Goal: Task Accomplishment & Management: Manage account settings

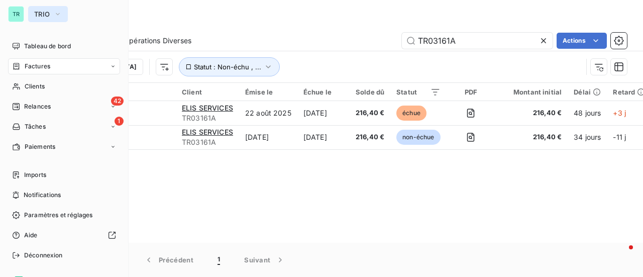
click at [60, 16] on icon "button" at bounding box center [58, 14] width 8 height 10
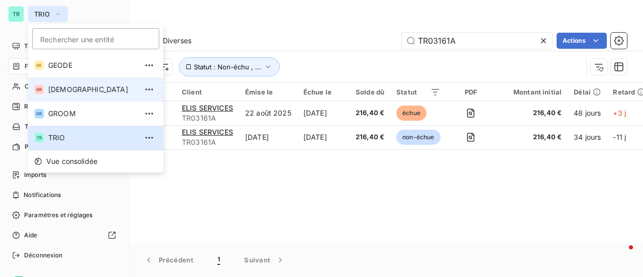
click at [85, 89] on span "[DEMOGRAPHIC_DATA]" at bounding box center [92, 89] width 89 height 10
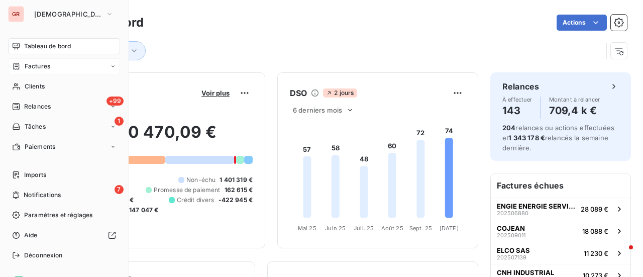
click at [47, 69] on span "Factures" at bounding box center [38, 66] width 26 height 9
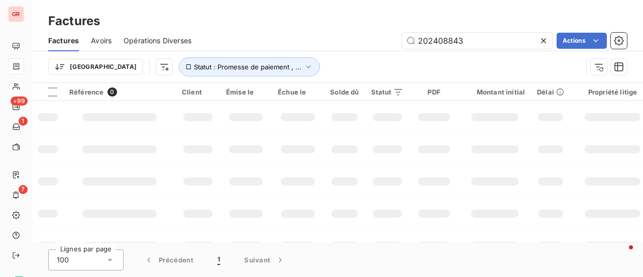
drag, startPoint x: 422, startPoint y: 48, endPoint x: 326, endPoint y: 49, distance: 96.0
click at [364, 46] on div "202408843 Actions" at bounding box center [415, 41] width 424 height 16
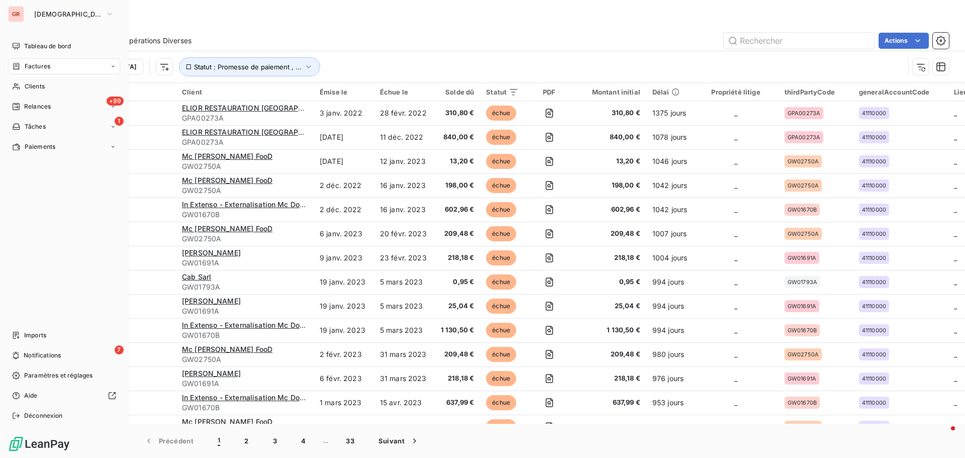
click at [45, 68] on span "Factures" at bounding box center [38, 66] width 26 height 9
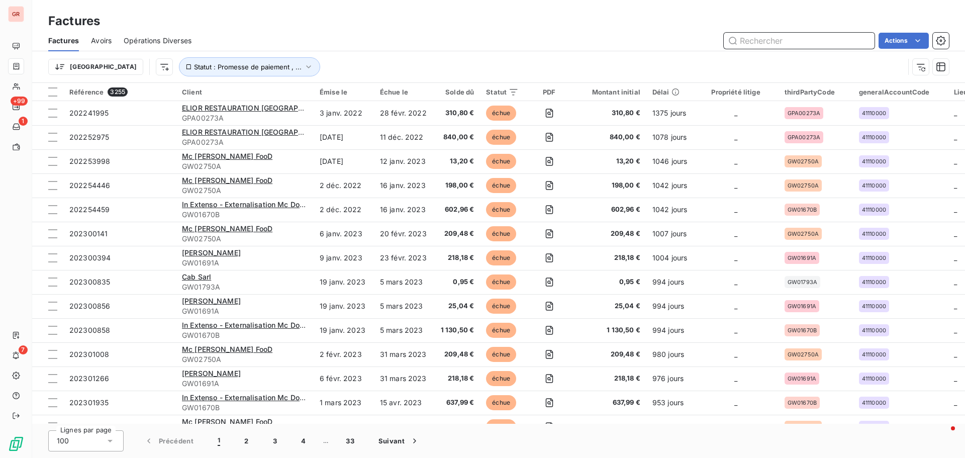
click at [643, 42] on input "text" at bounding box center [799, 41] width 151 height 16
paste input "GW02886B"
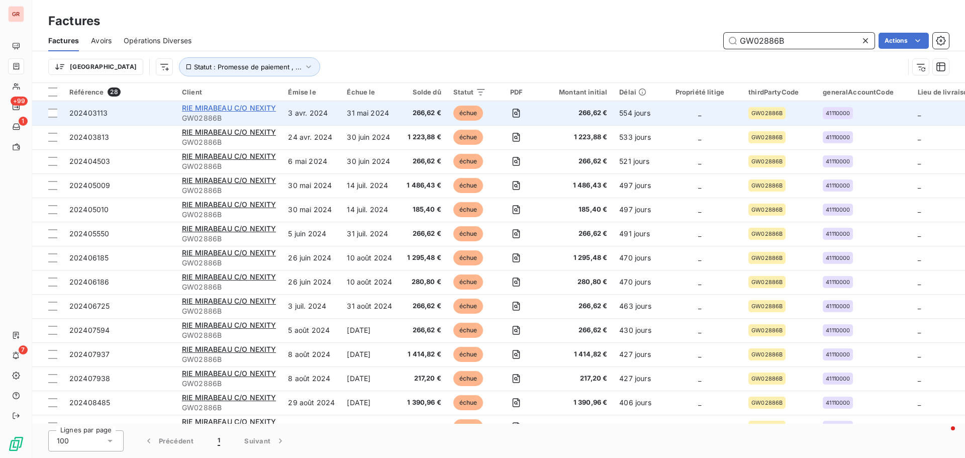
type input "GW02886B"
click at [225, 108] on span "RIE MIRABEAU C/O NEXITY" at bounding box center [229, 108] width 94 height 9
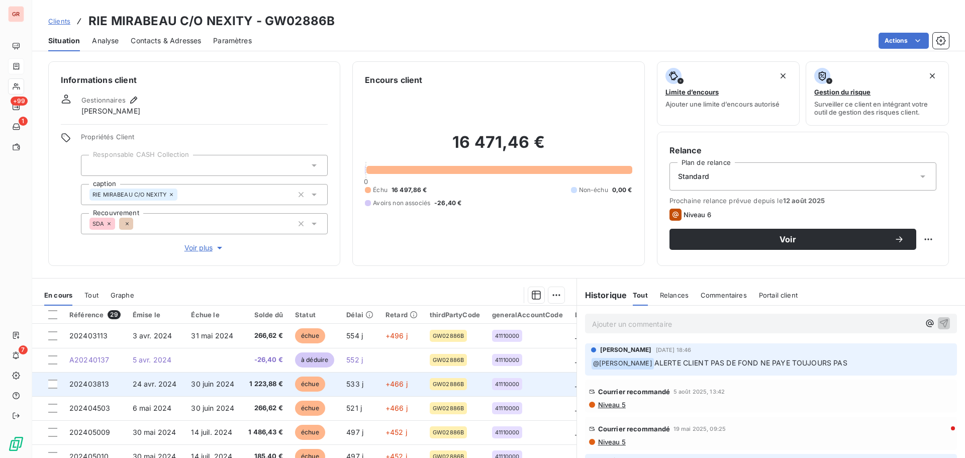
click at [158, 276] on span "24 avr. 2024" at bounding box center [155, 383] width 44 height 9
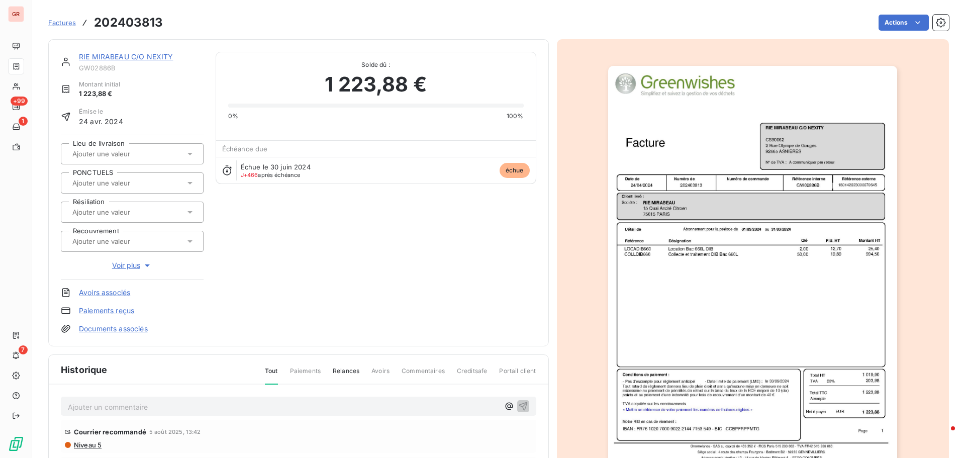
click at [643, 205] on img "button" at bounding box center [752, 270] width 289 height 409
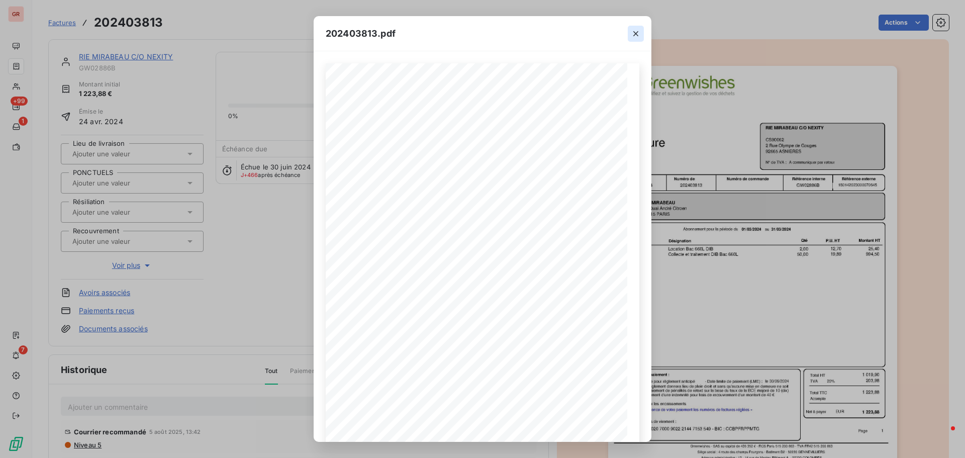
click at [636, 32] on icon "button" at bounding box center [636, 34] width 10 height 10
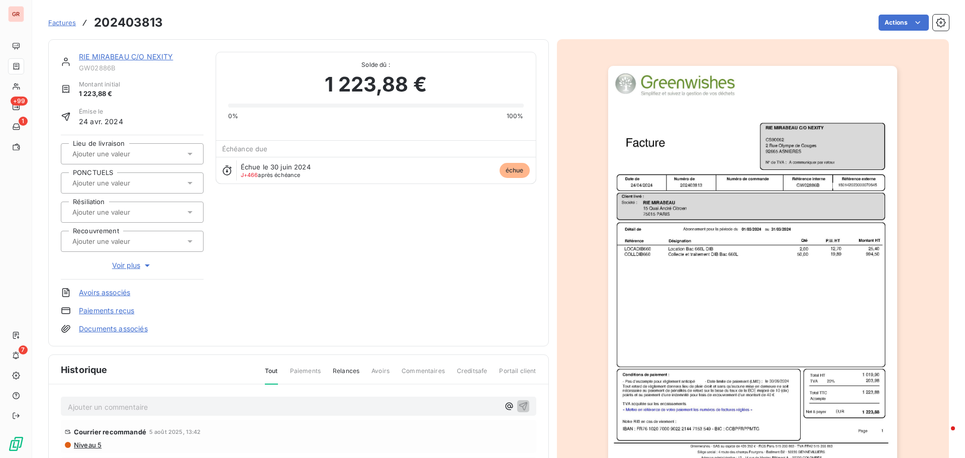
click at [149, 57] on link "RIE MIRABEAU C/O NEXITY" at bounding box center [126, 56] width 94 height 9
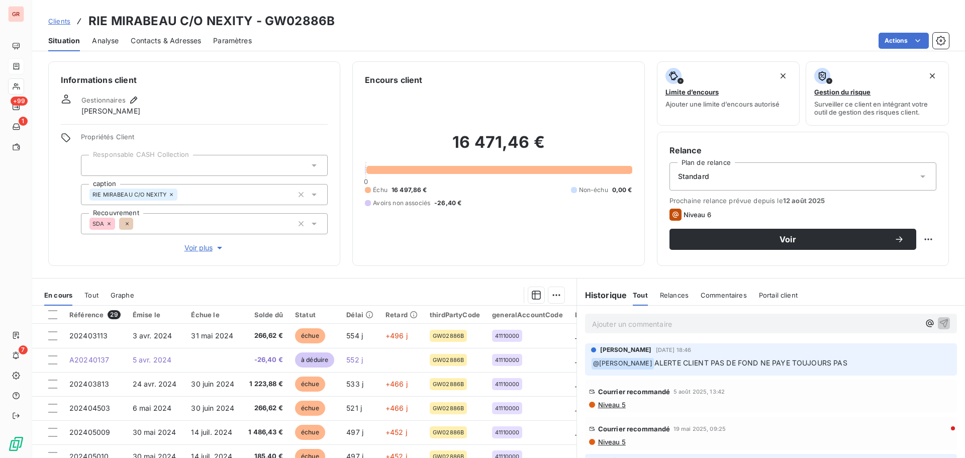
click at [177, 37] on span "Contacts & Adresses" at bounding box center [166, 41] width 70 height 10
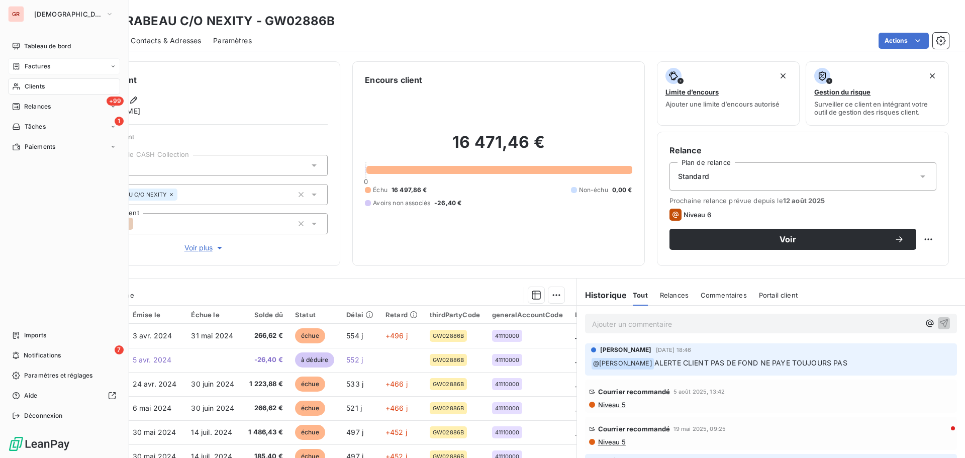
drag, startPoint x: 40, startPoint y: 65, endPoint x: 48, endPoint y: 65, distance: 7.5
click at [40, 65] on span "Factures" at bounding box center [38, 66] width 26 height 9
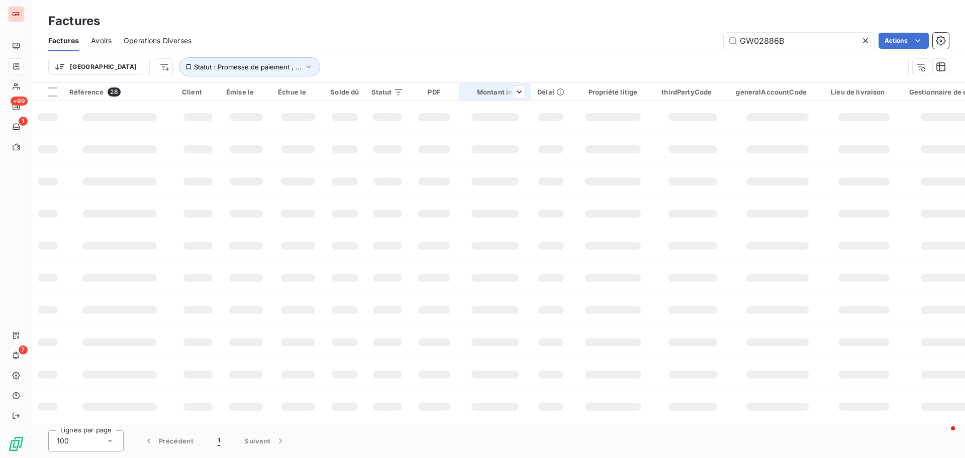
drag, startPoint x: 814, startPoint y: 45, endPoint x: 500, endPoint y: 88, distance: 317.1
click at [507, 88] on div "Factures Factures Avoirs Opérations Diverses GW02886B Actions Trier Statut : Pr…" at bounding box center [498, 229] width 933 height 458
type input "GW03132A"
click at [306, 66] on icon "button" at bounding box center [308, 66] width 5 height 3
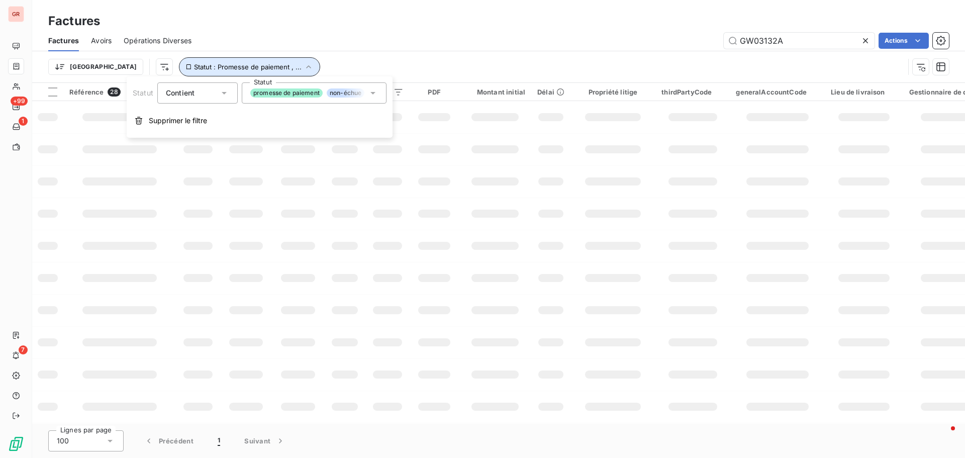
click at [303, 66] on icon "button" at bounding box center [308, 67] width 10 height 10
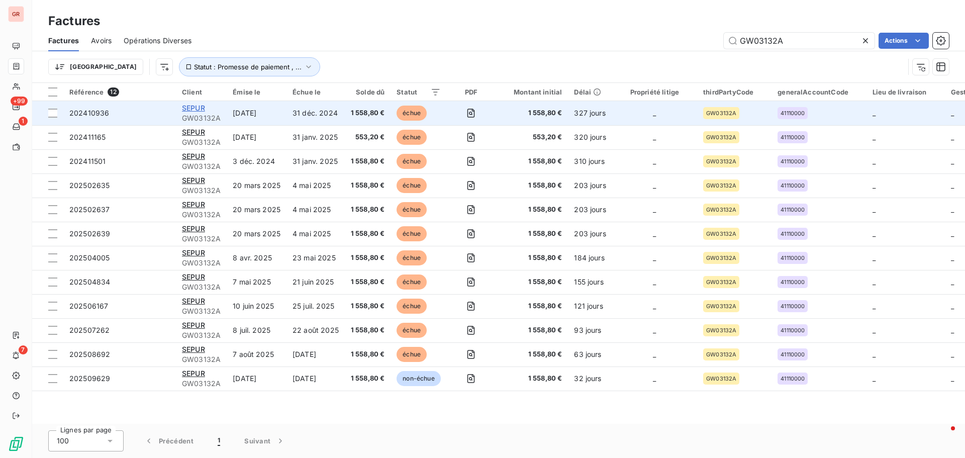
click at [198, 107] on span "SEPUR" at bounding box center [193, 108] width 23 height 9
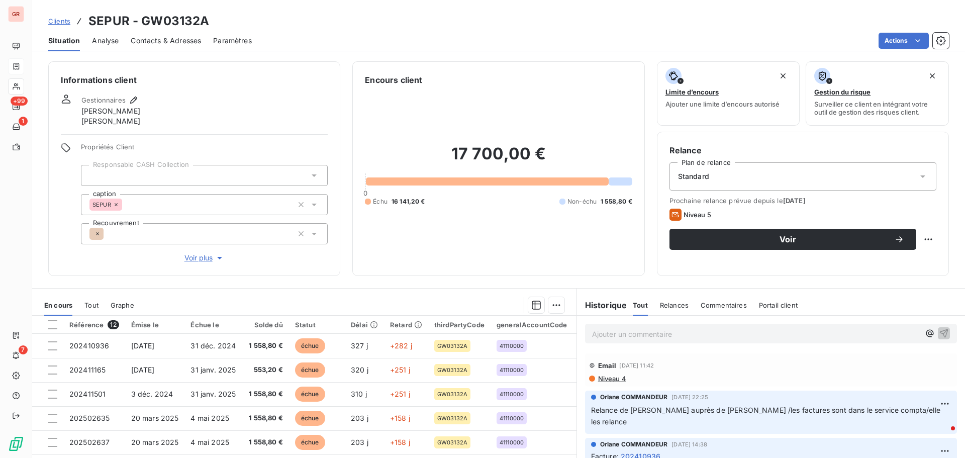
click at [168, 37] on span "Contacts & Adresses" at bounding box center [166, 41] width 70 height 10
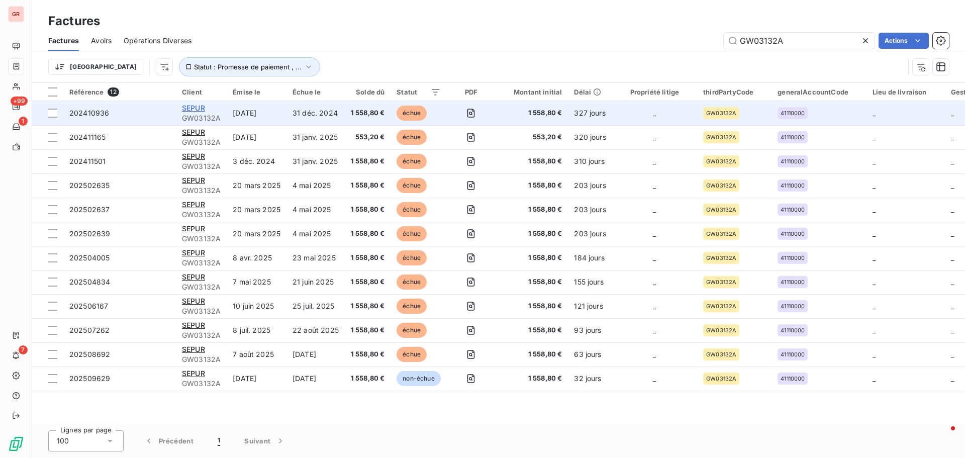
click at [197, 107] on span "SEPUR" at bounding box center [193, 108] width 23 height 9
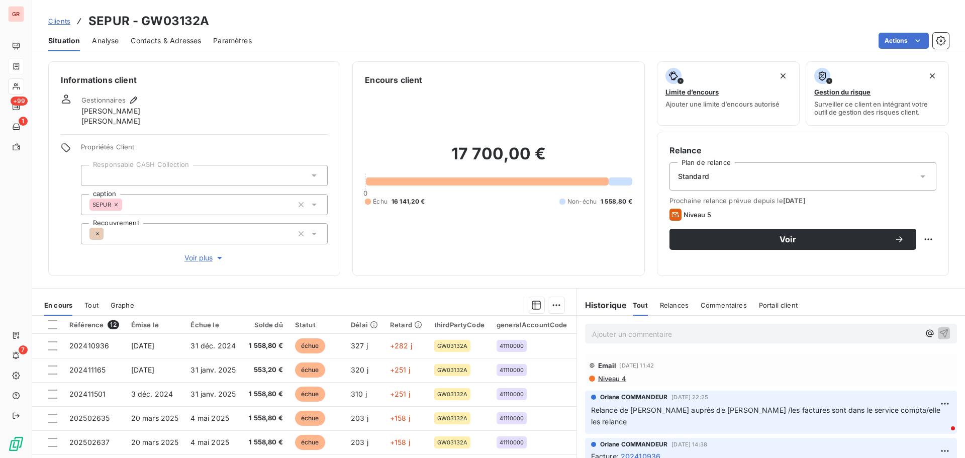
click at [166, 44] on span "Contacts & Adresses" at bounding box center [166, 41] width 70 height 10
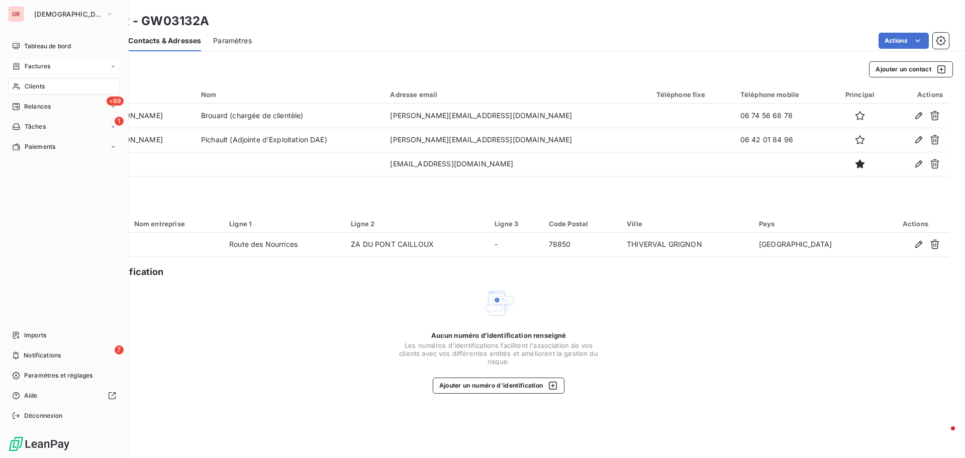
click at [38, 69] on span "Factures" at bounding box center [38, 66] width 26 height 9
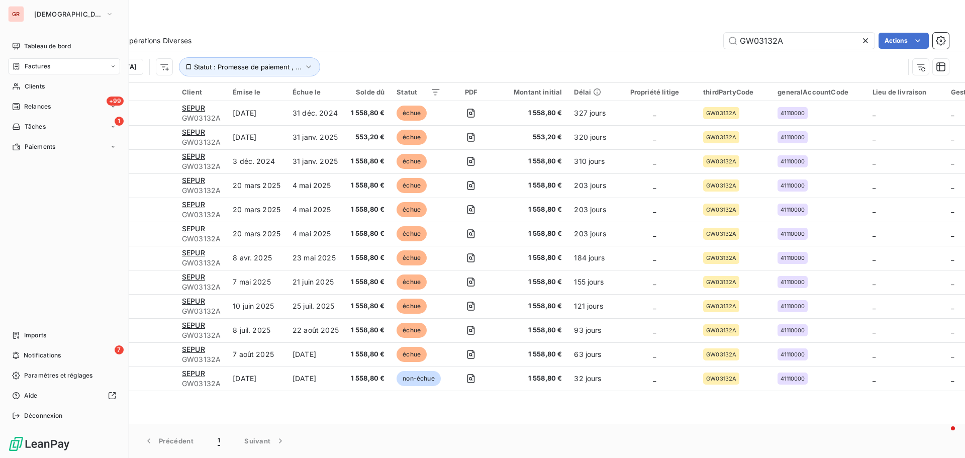
click at [48, 63] on span "Factures" at bounding box center [38, 66] width 26 height 9
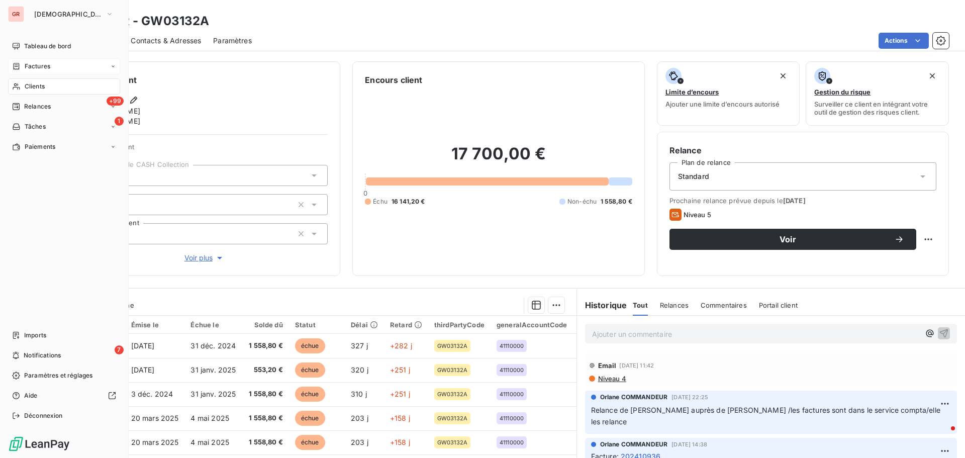
click at [46, 66] on span "Factures" at bounding box center [38, 66] width 26 height 9
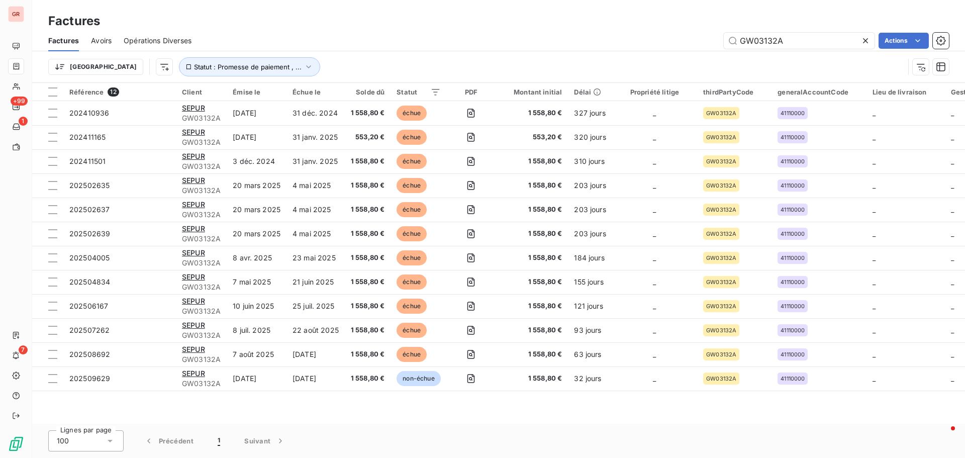
drag, startPoint x: 810, startPoint y: 41, endPoint x: 699, endPoint y: 47, distance: 111.7
click at [643, 47] on div "GW03132A Actions" at bounding box center [575, 41] width 745 height 16
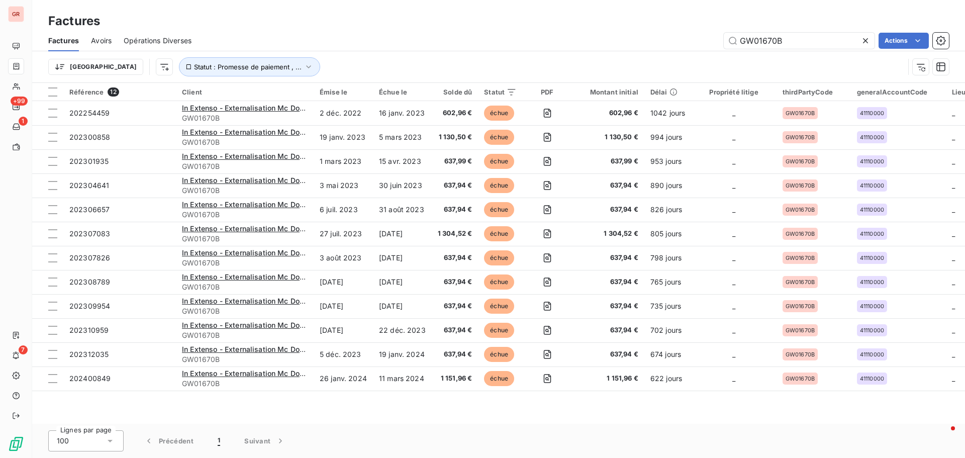
type input "GW01670B"
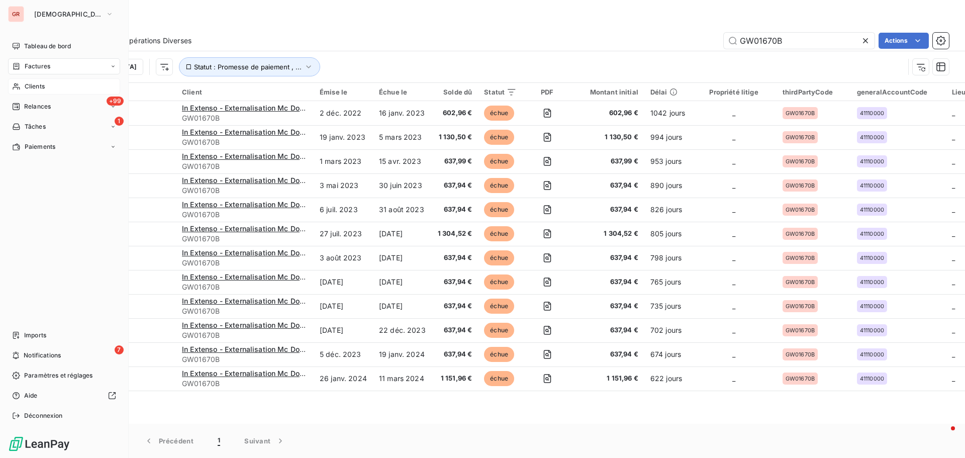
click at [40, 85] on span "Clients" at bounding box center [35, 86] width 20 height 9
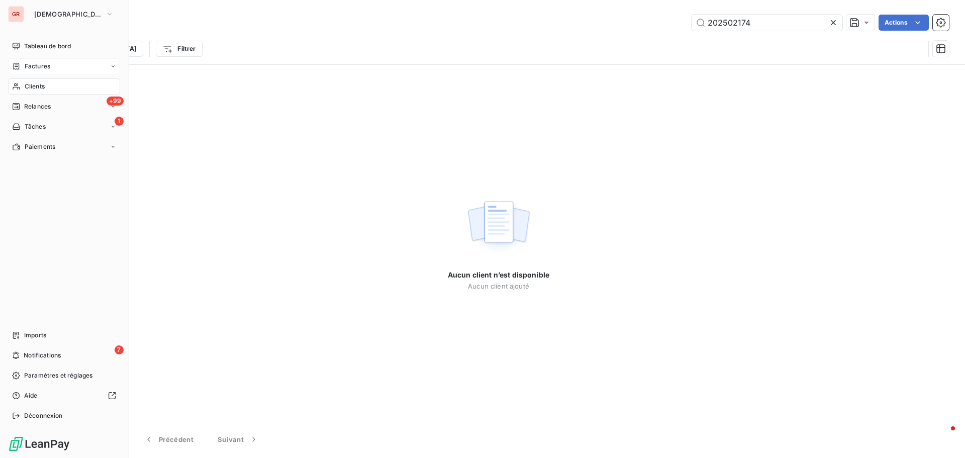
drag, startPoint x: 41, startPoint y: 84, endPoint x: 237, endPoint y: 84, distance: 196.5
click at [41, 84] on span "Clients" at bounding box center [35, 86] width 20 height 9
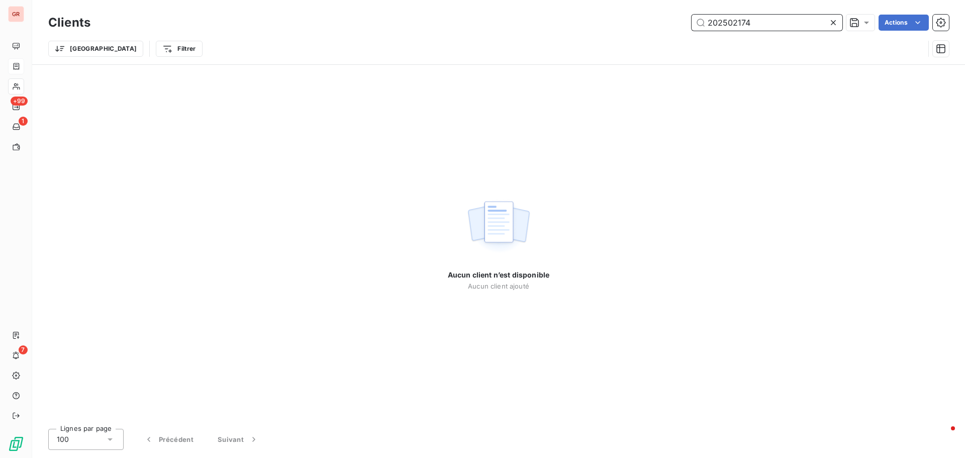
drag, startPoint x: 759, startPoint y: 27, endPoint x: 553, endPoint y: 28, distance: 206.5
click at [560, 27] on div "202502174 Actions" at bounding box center [525, 23] width 846 height 16
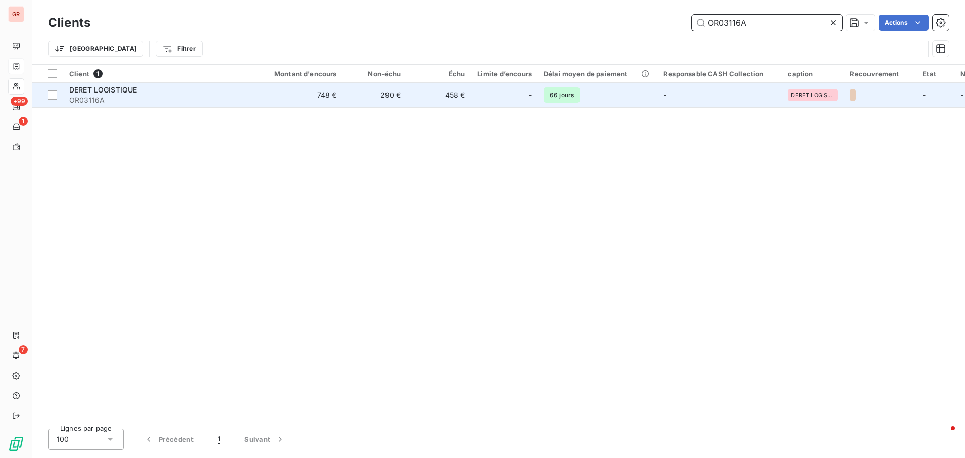
type input "OR03116A"
click at [114, 93] on span "DERET LOGISTIQUE" at bounding box center [102, 89] width 67 height 9
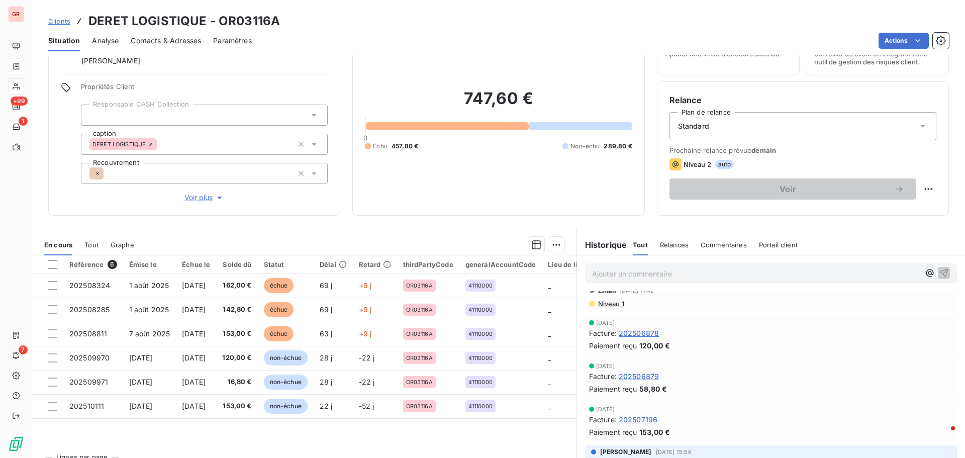
scroll to position [100, 0]
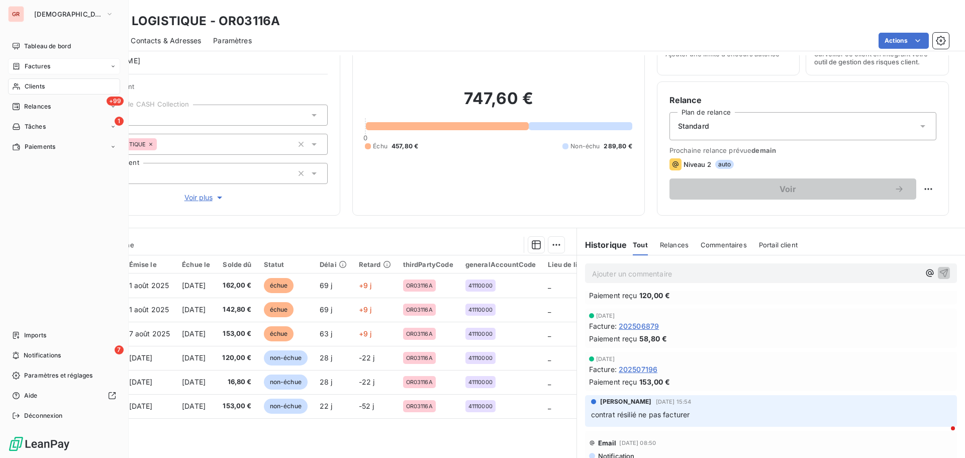
click at [45, 65] on span "Factures" at bounding box center [38, 66] width 26 height 9
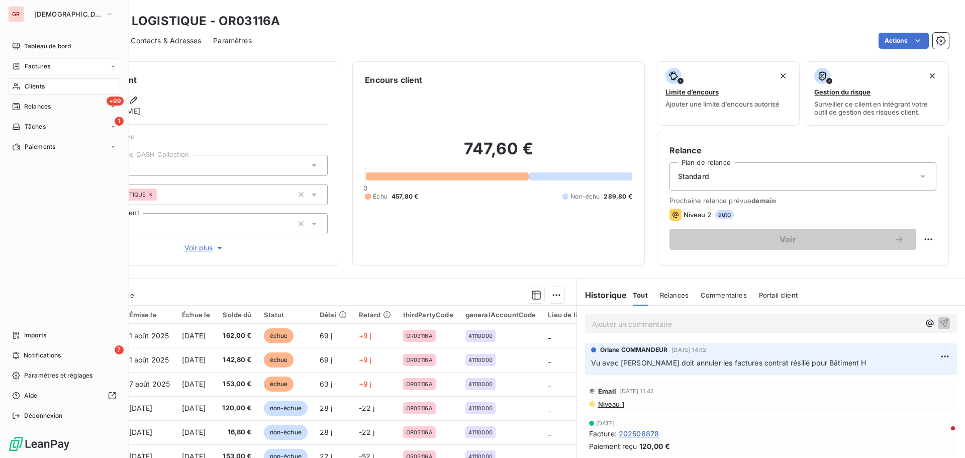
click at [44, 65] on span "Factures" at bounding box center [38, 66] width 26 height 9
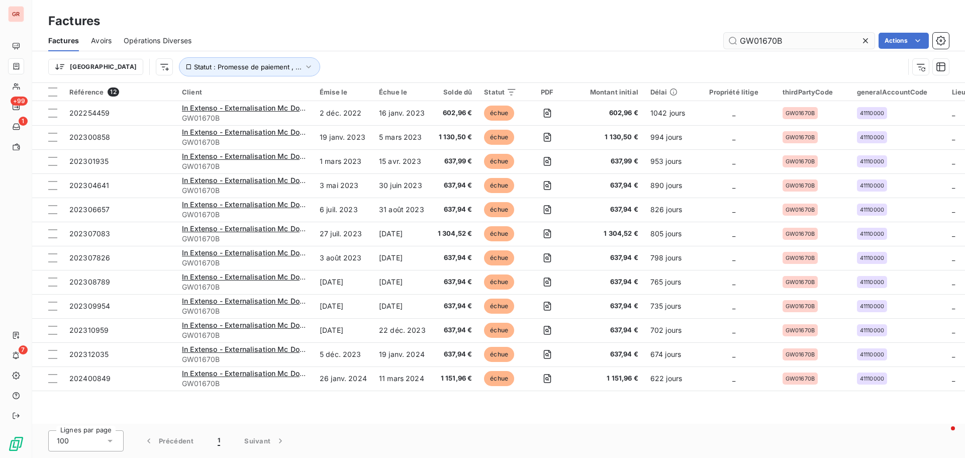
click at [643, 38] on input "GW01670B" at bounding box center [799, 41] width 151 height 16
drag, startPoint x: 787, startPoint y: 43, endPoint x: 744, endPoint y: 43, distance: 43.2
click at [643, 43] on input "GW01670B" at bounding box center [799, 41] width 151 height 16
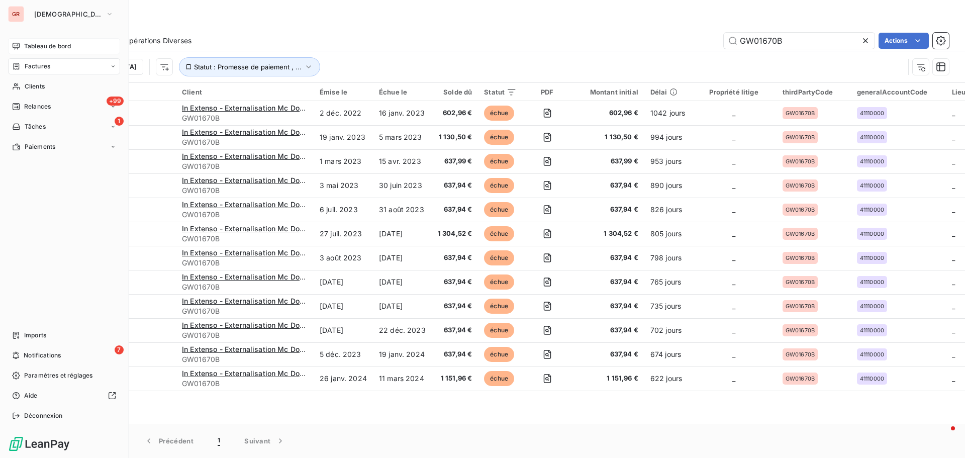
click at [53, 47] on span "Tableau de bord" at bounding box center [47, 46] width 47 height 9
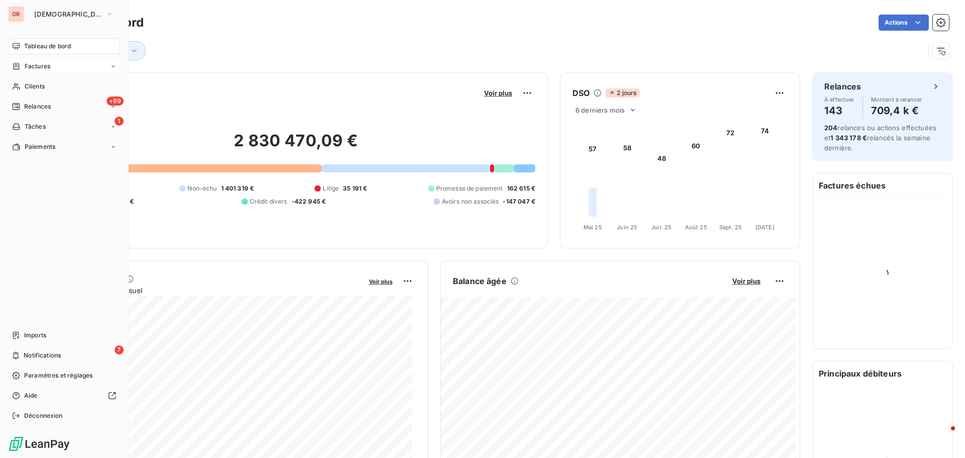
click at [46, 64] on span "Factures" at bounding box center [38, 66] width 26 height 9
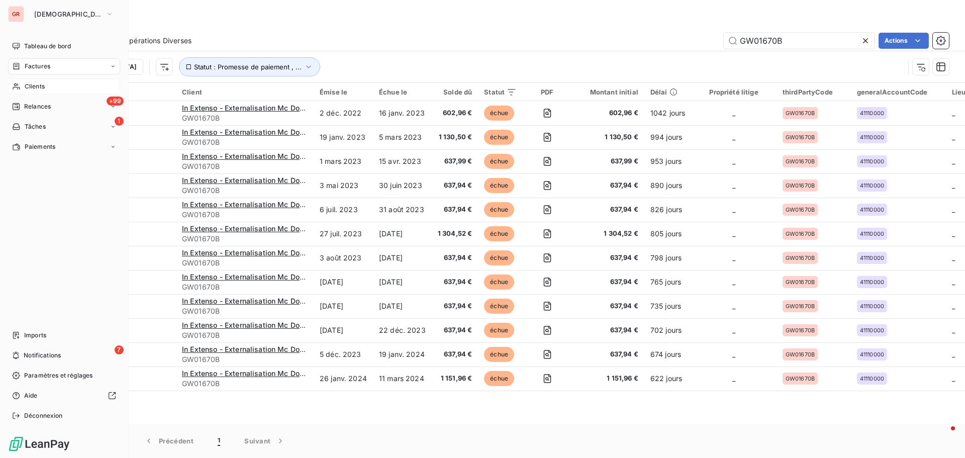
click at [38, 85] on span "Clients" at bounding box center [35, 86] width 20 height 9
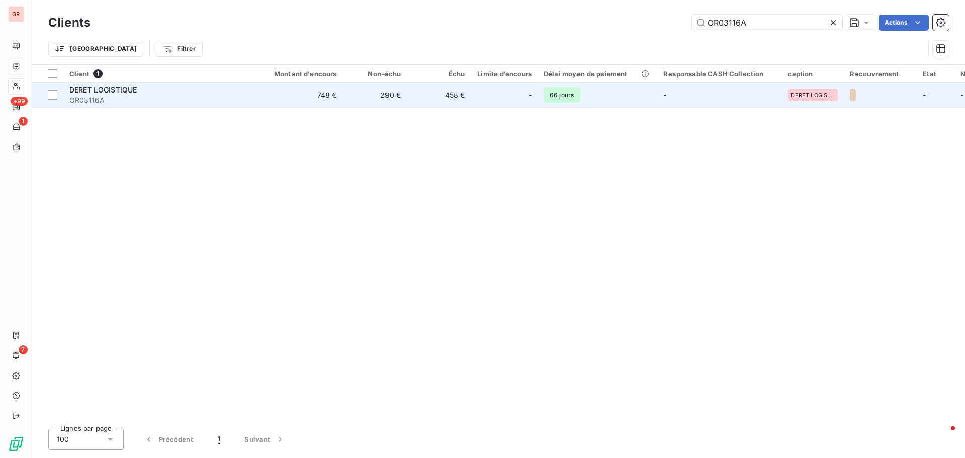
click at [123, 89] on span "DERET LOGISTIQUE" at bounding box center [102, 89] width 67 height 9
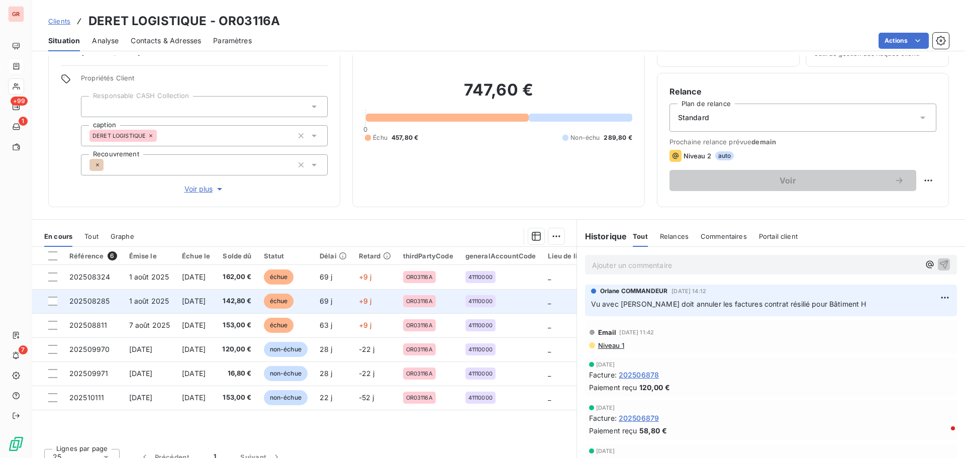
scroll to position [71, 0]
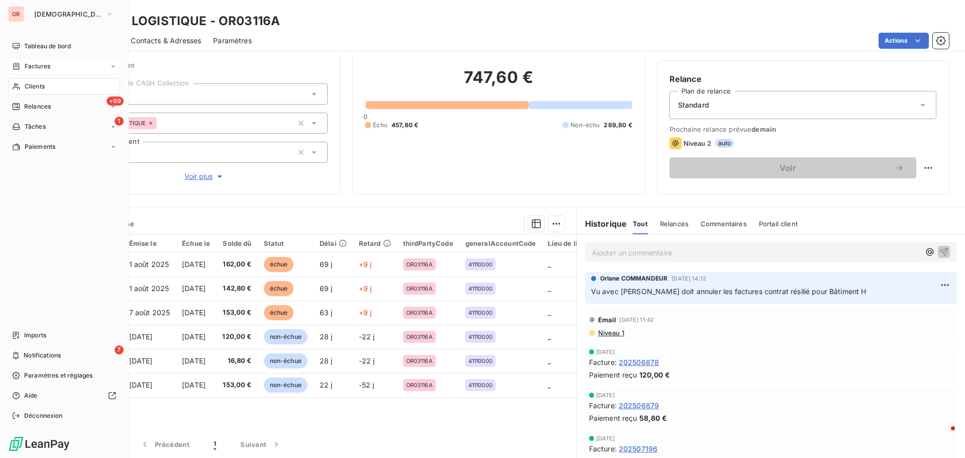
click at [43, 64] on span "Factures" at bounding box center [38, 66] width 26 height 9
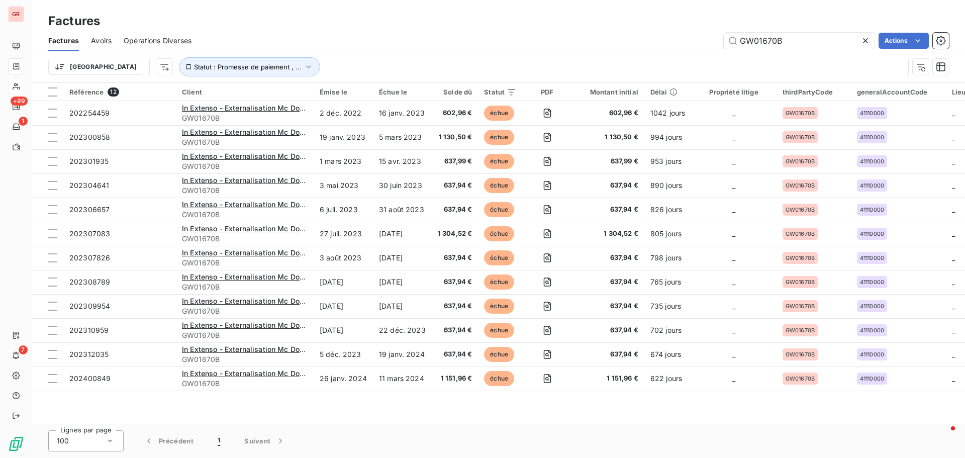
drag, startPoint x: 802, startPoint y: 41, endPoint x: 498, endPoint y: 7, distance: 306.4
click at [503, 7] on div "Factures Factures Avoirs Opérations Diverses GW01670B Actions Trier Statut : Pr…" at bounding box center [498, 41] width 933 height 83
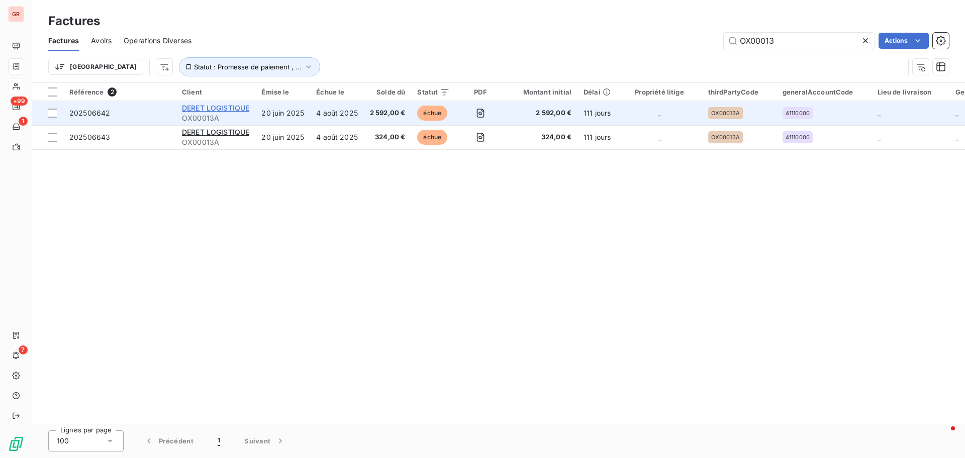
type input "OX00013"
click at [217, 110] on span "DERET LOGISTIQUE" at bounding box center [215, 108] width 67 height 9
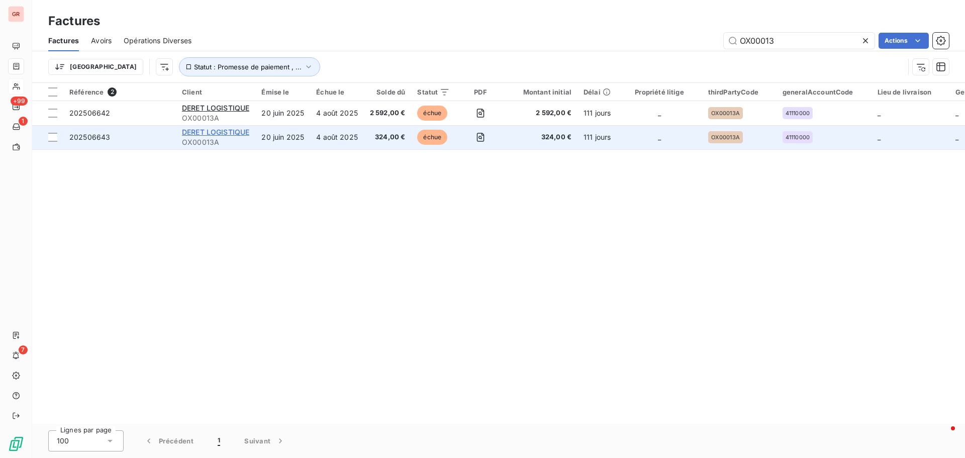
click at [208, 134] on span "DERET LOGISTIQUE" at bounding box center [215, 132] width 67 height 9
click at [220, 133] on span "DERET LOGISTIQUE" at bounding box center [215, 132] width 67 height 9
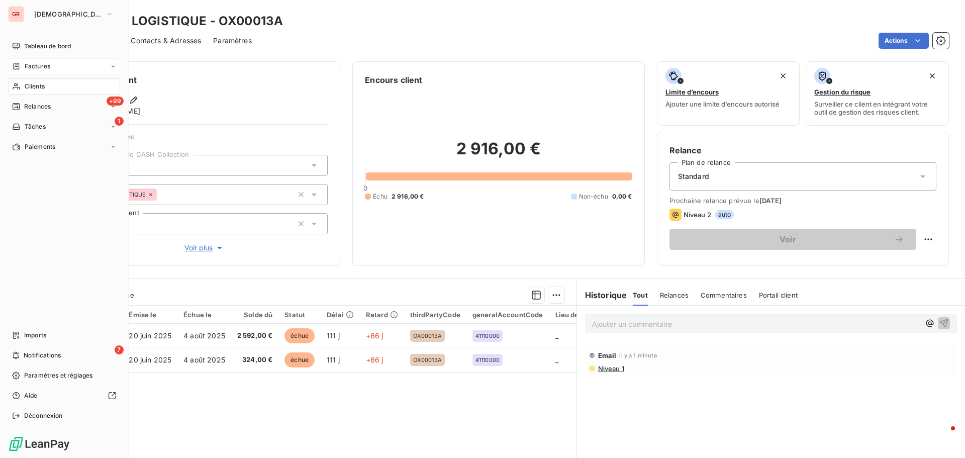
click at [37, 63] on span "Factures" at bounding box center [38, 66] width 26 height 9
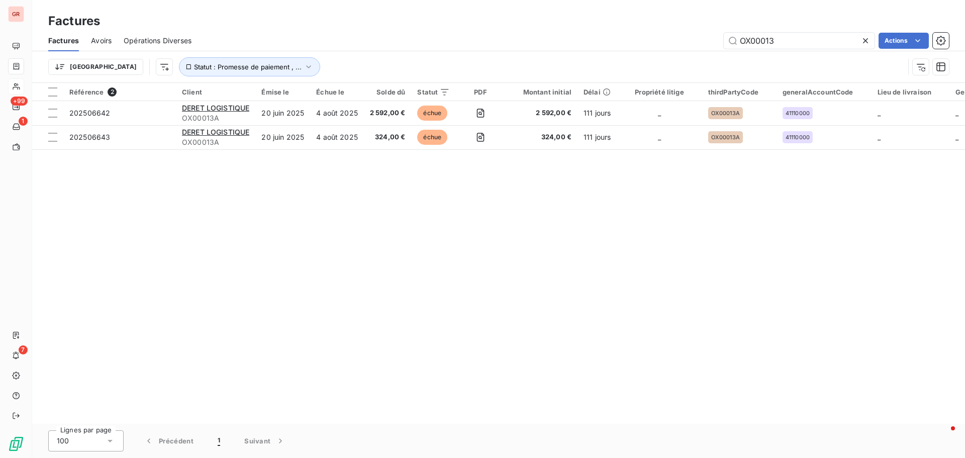
drag, startPoint x: 778, startPoint y: 43, endPoint x: 638, endPoint y: 46, distance: 140.2
click at [643, 45] on div "OX00013 Actions" at bounding box center [575, 41] width 745 height 16
click at [643, 46] on input "OX00013" at bounding box center [799, 41] width 151 height 16
drag, startPoint x: 782, startPoint y: 45, endPoint x: 658, endPoint y: 54, distance: 124.4
click at [643, 45] on div "OX00013 Actions" at bounding box center [575, 41] width 745 height 16
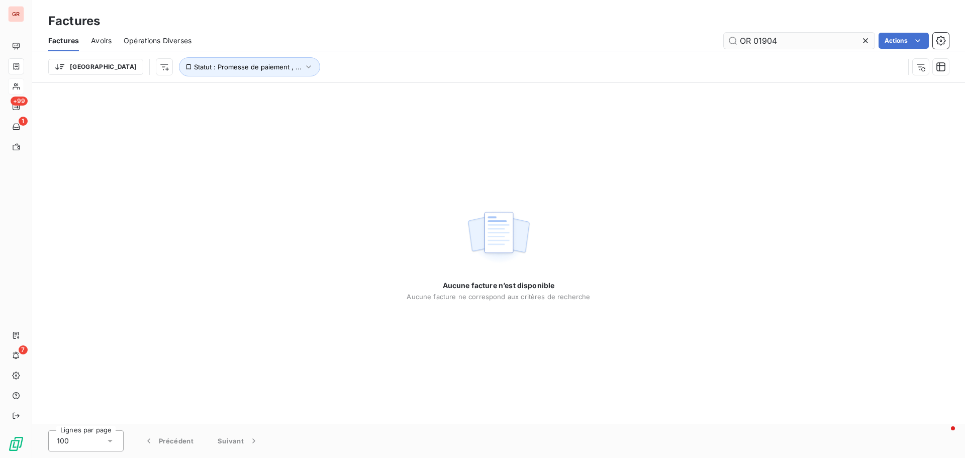
click at [643, 42] on input "OR 01904" at bounding box center [799, 41] width 151 height 16
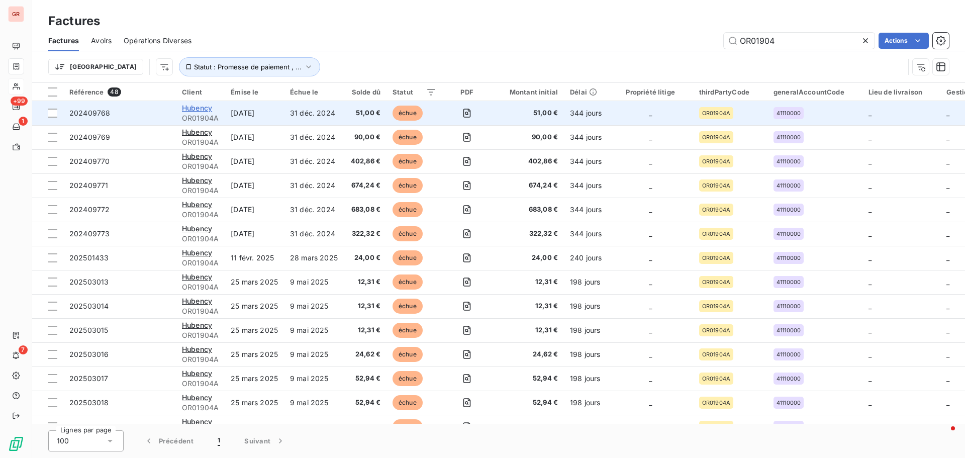
type input "OR01904"
click at [206, 107] on span "Hubency" at bounding box center [197, 108] width 30 height 9
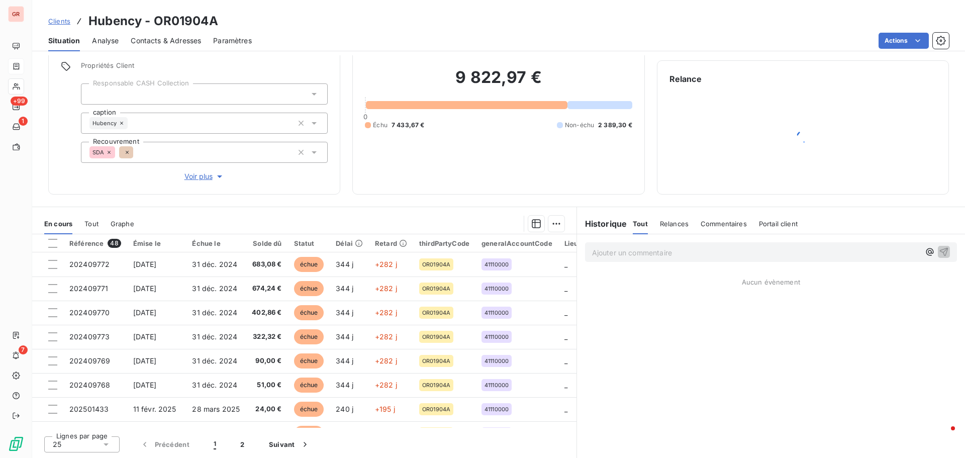
click at [158, 43] on span "Contacts & Adresses" at bounding box center [166, 41] width 70 height 10
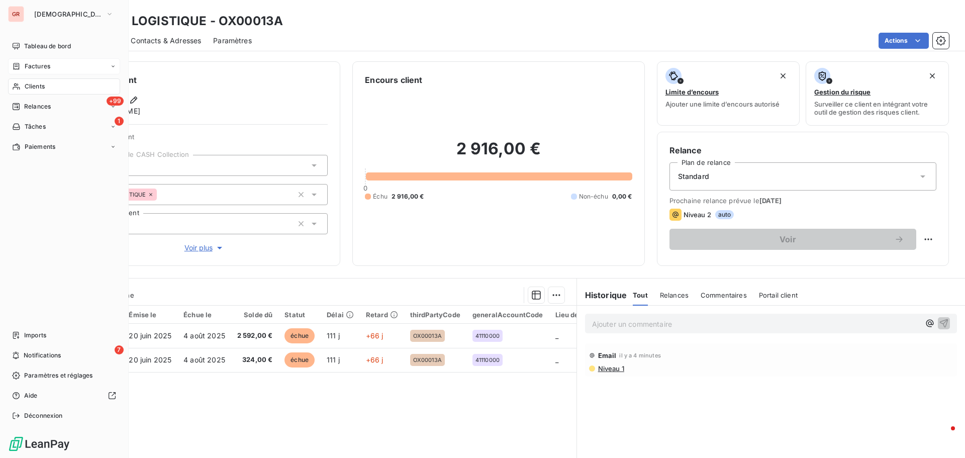
click at [42, 65] on span "Factures" at bounding box center [38, 66] width 26 height 9
click at [43, 66] on span "Factures" at bounding box center [38, 66] width 26 height 9
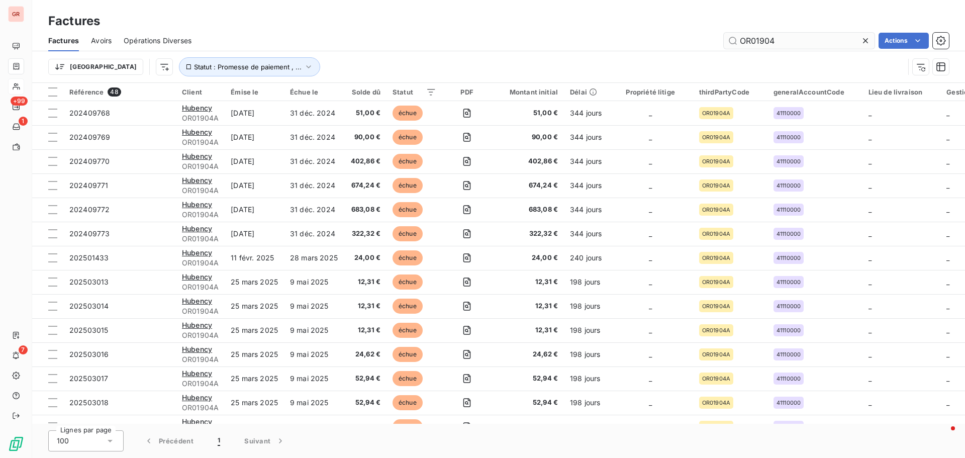
click at [643, 46] on input "OR01904" at bounding box center [799, 41] width 151 height 16
type input "O"
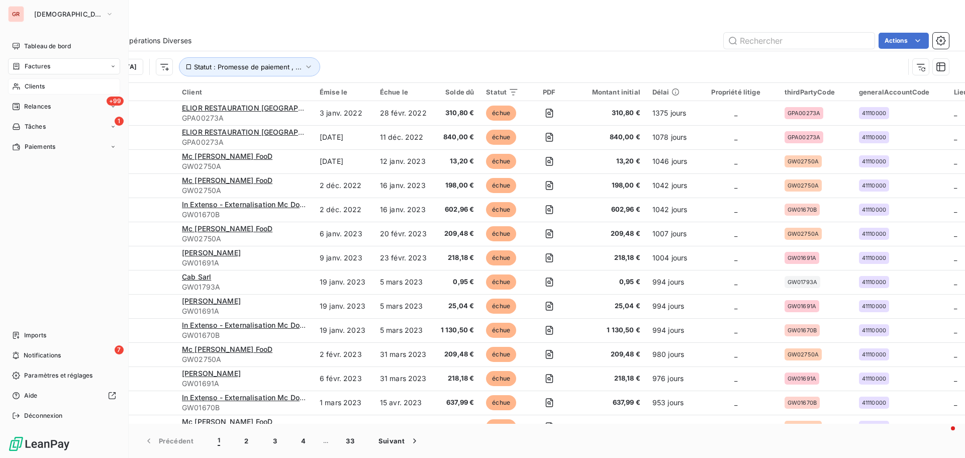
click at [52, 67] on div "Factures" at bounding box center [64, 66] width 112 height 16
click at [39, 146] on span "Clients" at bounding box center [35, 146] width 20 height 9
click at [40, 67] on span "Factures" at bounding box center [38, 66] width 26 height 9
click at [48, 65] on span "Factures" at bounding box center [38, 66] width 26 height 9
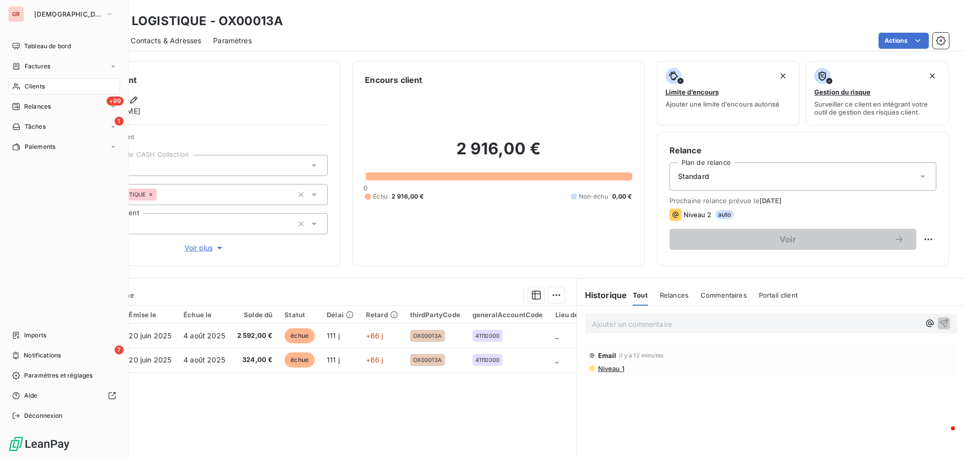
click at [48, 66] on span "Factures" at bounding box center [38, 66] width 26 height 9
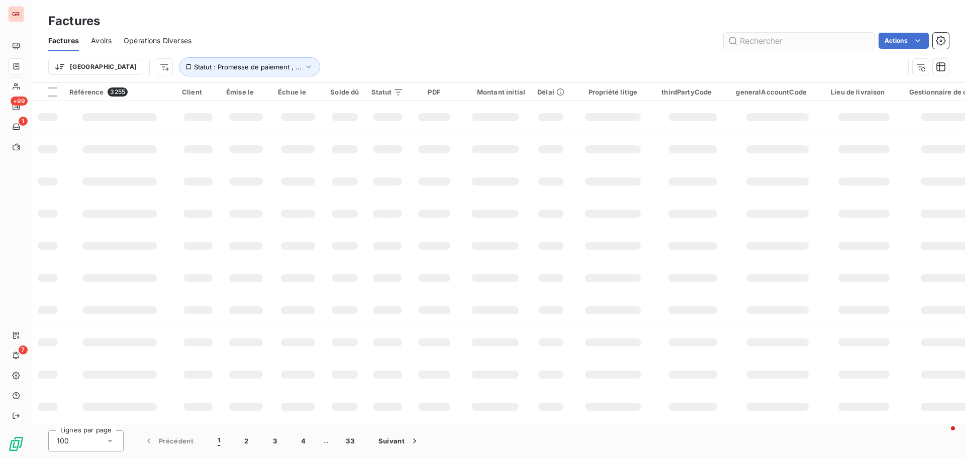
click at [643, 43] on input "text" at bounding box center [799, 41] width 151 height 16
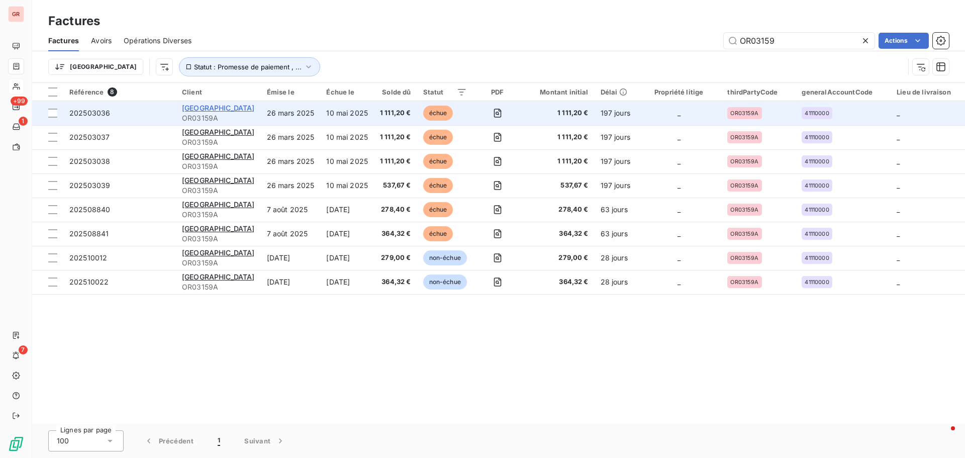
type input "OR03159"
click at [207, 109] on span "CTSP CENTRE" at bounding box center [218, 108] width 73 height 9
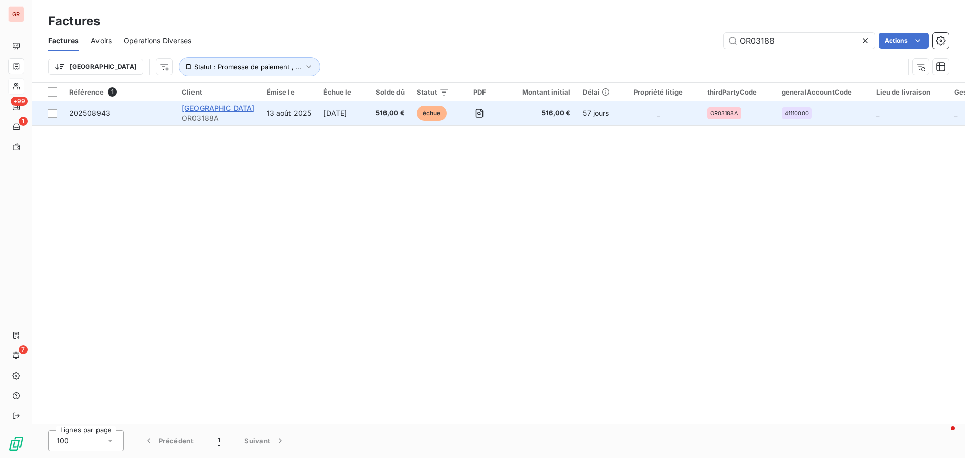
type input "OR03188"
click at [228, 107] on span "CTSP CENTRE" at bounding box center [218, 108] width 73 height 9
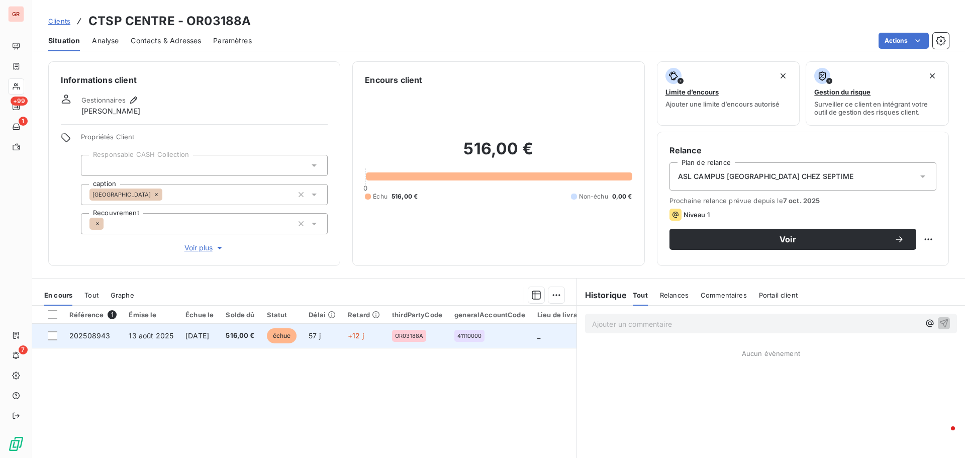
click at [148, 276] on span "13 août 2025" at bounding box center [151, 335] width 45 height 9
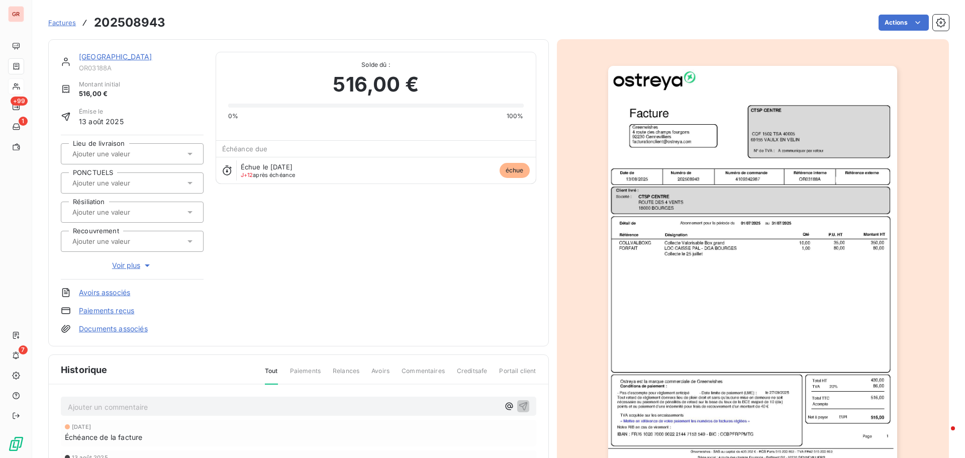
click at [643, 142] on img "button" at bounding box center [752, 270] width 289 height 409
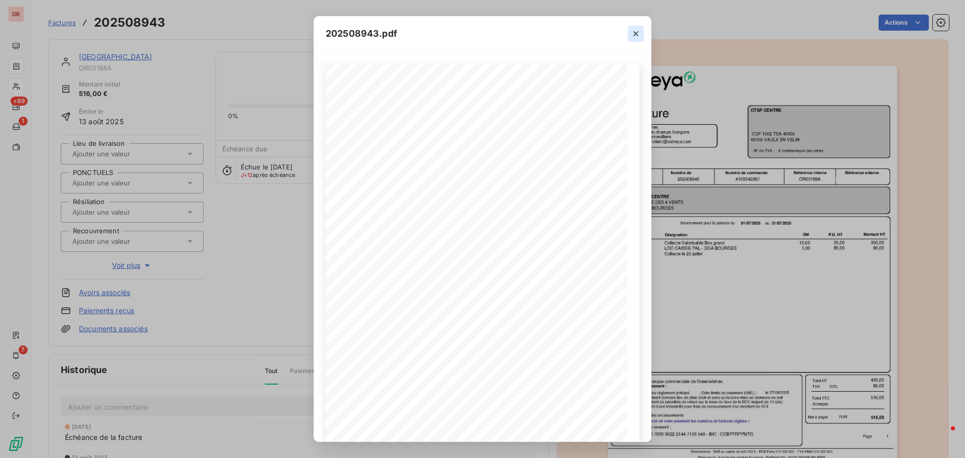
click at [635, 32] on icon "button" at bounding box center [635, 33] width 5 height 5
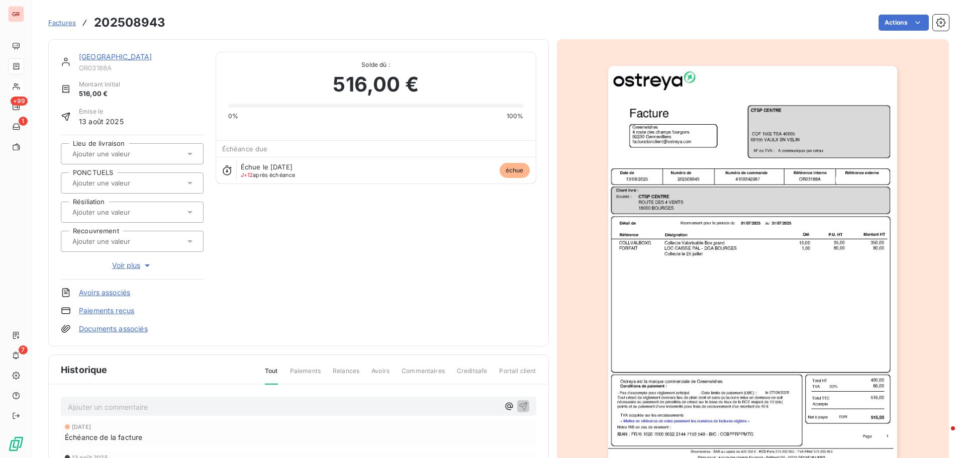
click at [105, 51] on div "CTSP CENTRE OR03188A Montant initial 516,00 € Émise le 13 août 2025 Lieu de liv…" at bounding box center [298, 192] width 500 height 307
click at [111, 59] on link "CTSP CENTRE" at bounding box center [115, 56] width 73 height 9
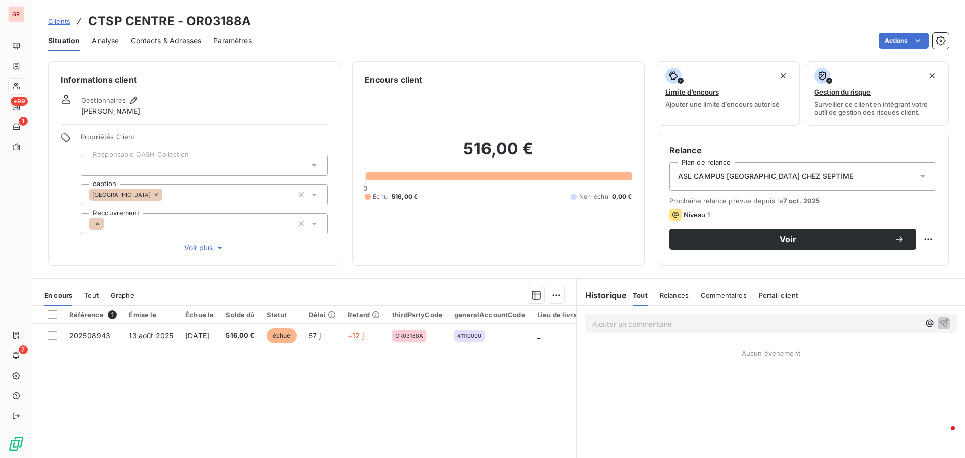
click at [154, 43] on span "Contacts & Adresses" at bounding box center [166, 41] width 70 height 10
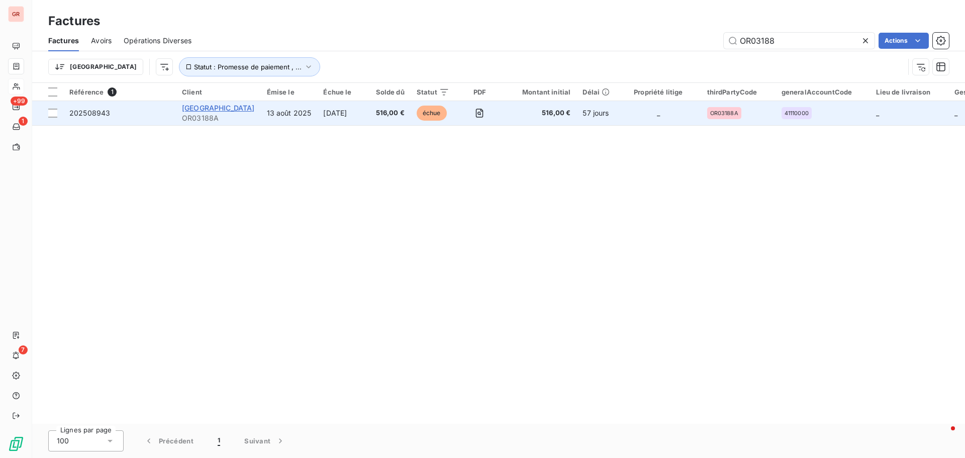
click at [212, 109] on span "CTSP CENTRE" at bounding box center [218, 108] width 73 height 9
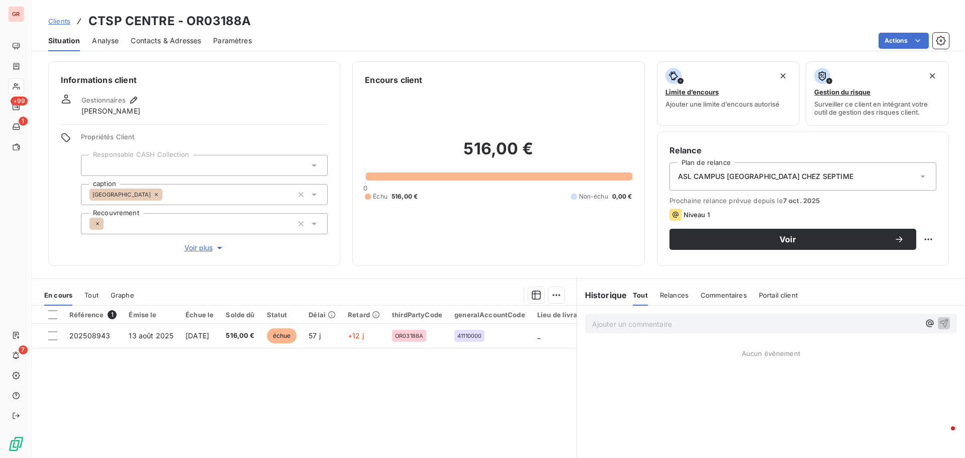
click at [180, 39] on span "Contacts & Adresses" at bounding box center [166, 41] width 70 height 10
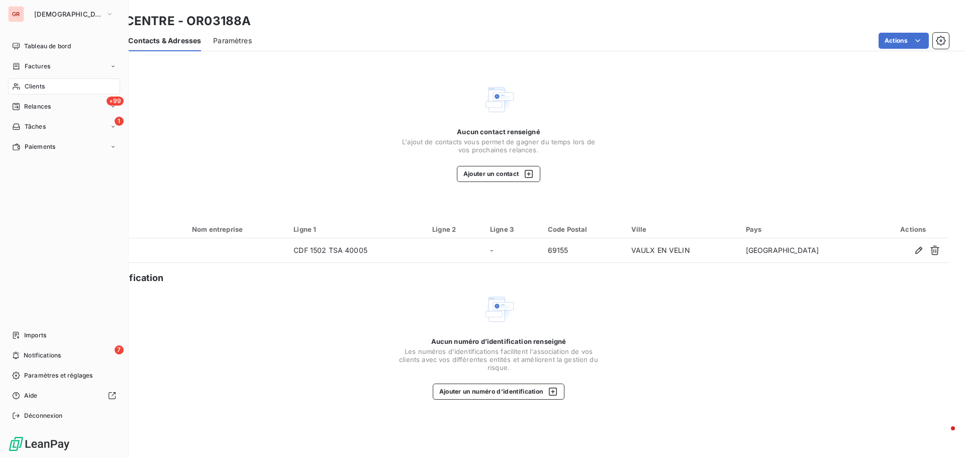
click at [36, 66] on span "Factures" at bounding box center [38, 66] width 26 height 9
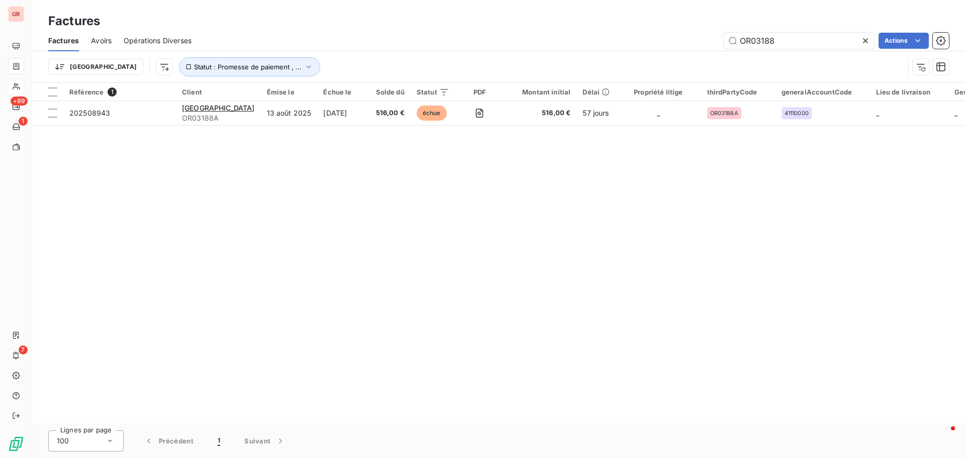
drag, startPoint x: 789, startPoint y: 42, endPoint x: 710, endPoint y: 33, distance: 79.5
click at [643, 33] on div "OR03188" at bounding box center [799, 41] width 151 height 16
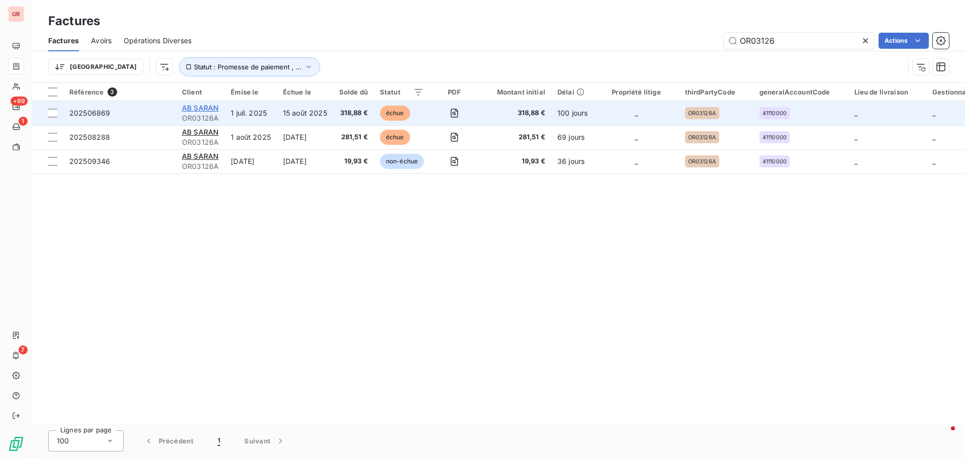
type input "OR03126"
click at [212, 111] on span "AB SARAN" at bounding box center [200, 108] width 37 height 9
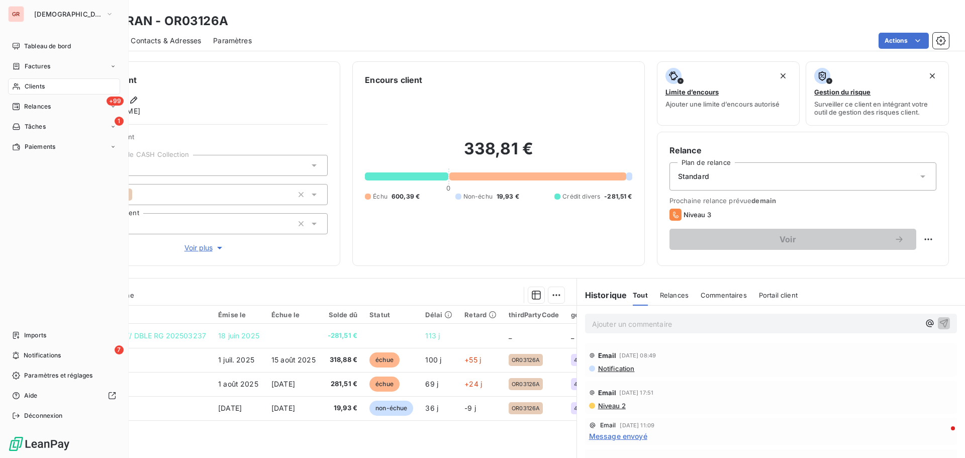
click at [39, 67] on span "Factures" at bounding box center [38, 66] width 26 height 9
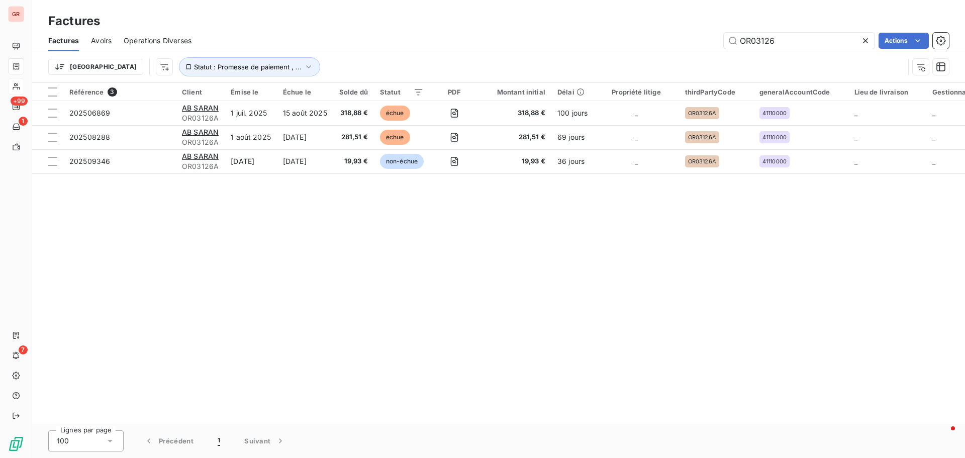
drag, startPoint x: 795, startPoint y: 40, endPoint x: 572, endPoint y: 5, distance: 225.3
click at [596, 7] on div "Factures Factures Avoirs Opérations Diverses OR03126 Actions Trier Statut : Pro…" at bounding box center [498, 41] width 933 height 83
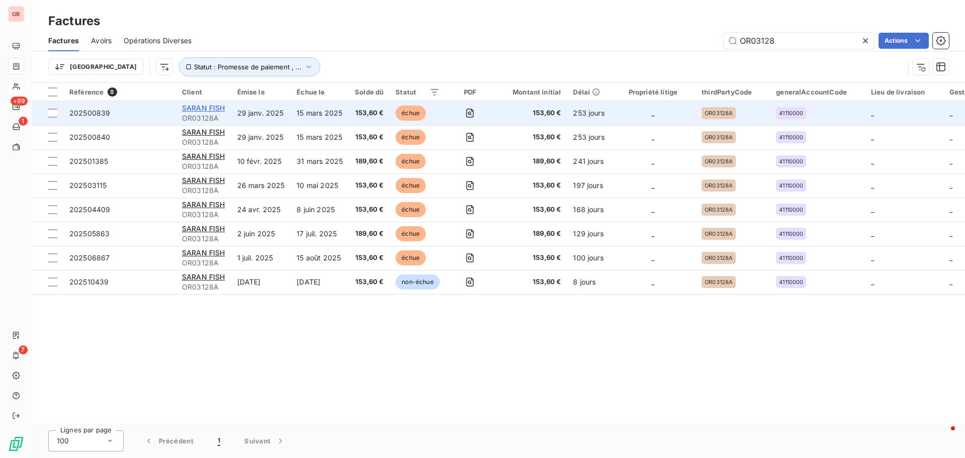
type input "OR03128"
click at [211, 110] on span "SARAN FISH" at bounding box center [203, 108] width 43 height 9
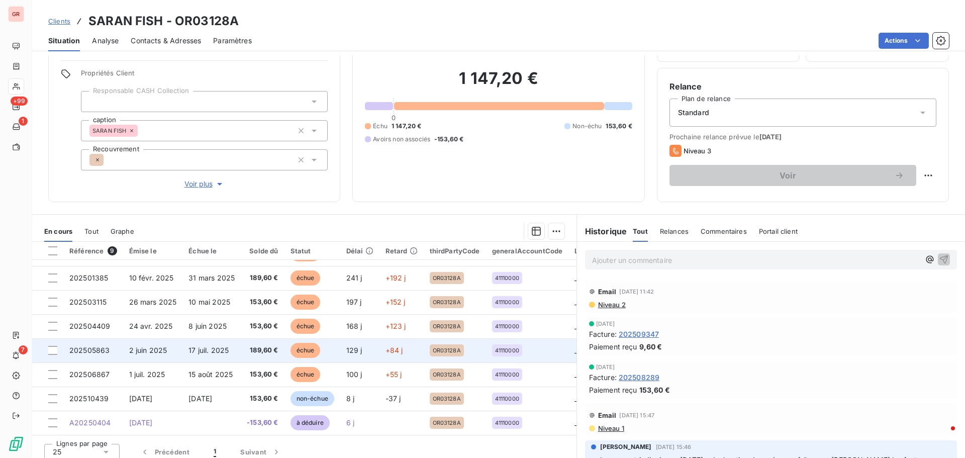
scroll to position [71, 0]
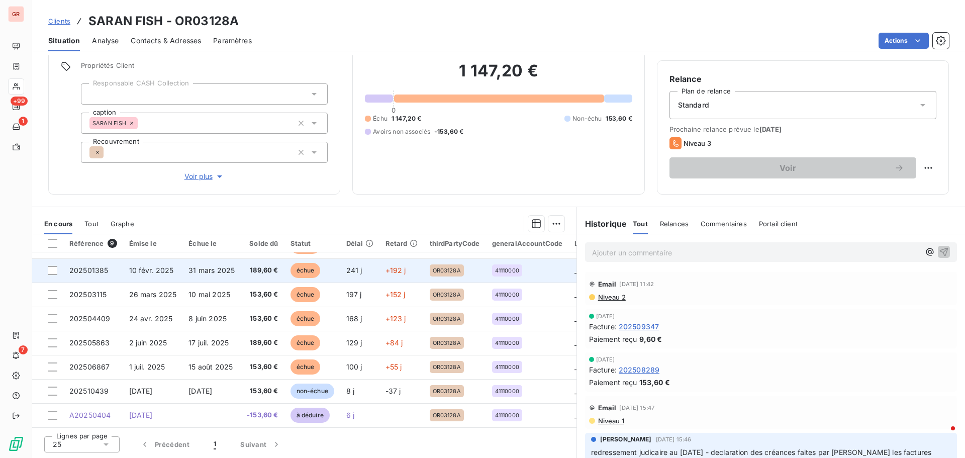
click at [155, 266] on span "10 févr. 2025" at bounding box center [151, 270] width 45 height 9
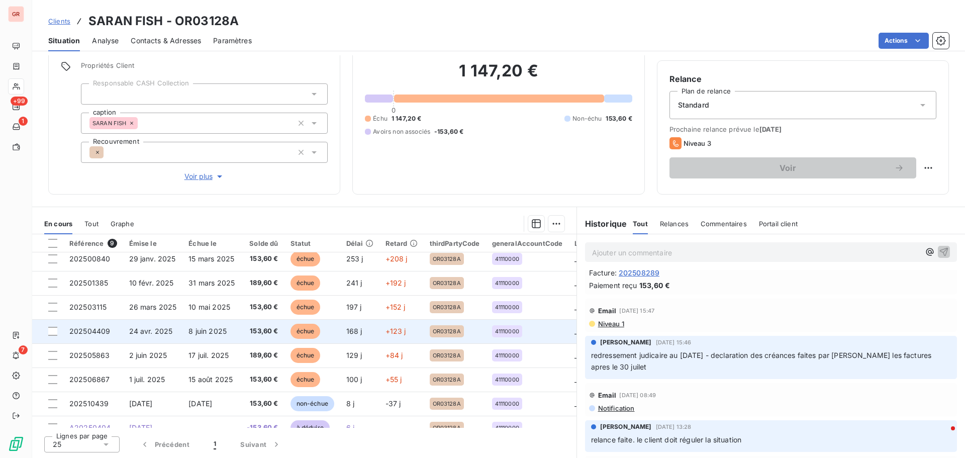
scroll to position [46, 0]
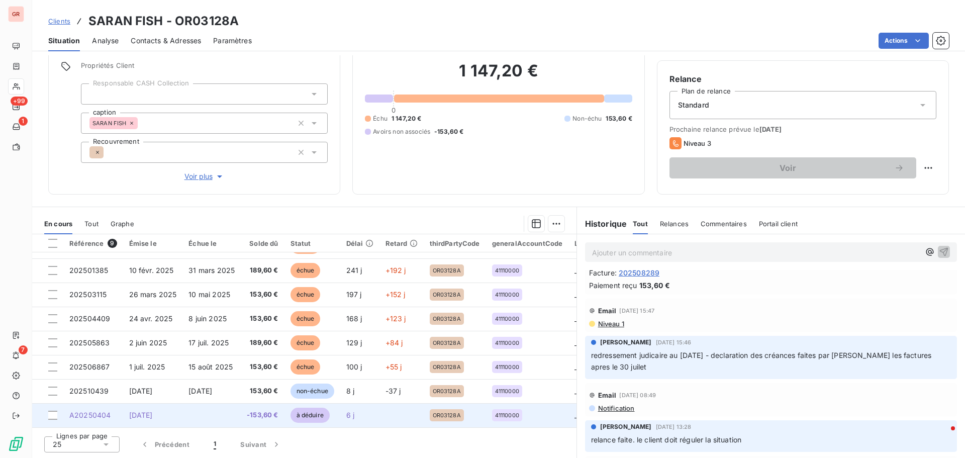
click at [93, 276] on span "A20250404" at bounding box center [89, 414] width 41 height 9
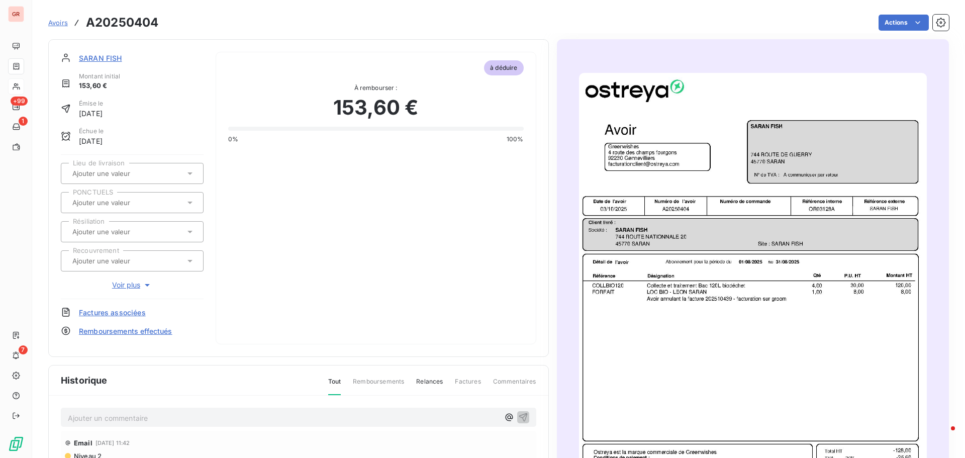
click at [643, 254] on img "button" at bounding box center [753, 318] width 348 height 491
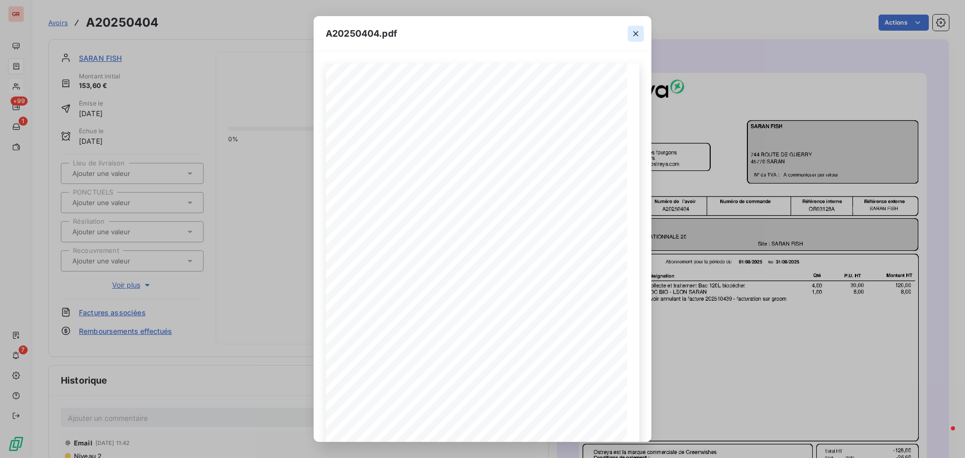
click at [639, 35] on icon "button" at bounding box center [636, 34] width 10 height 10
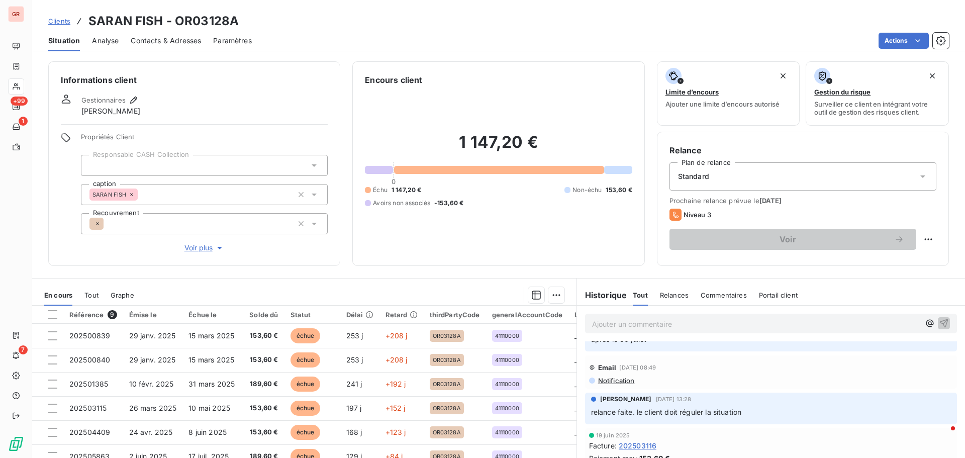
scroll to position [201, 0]
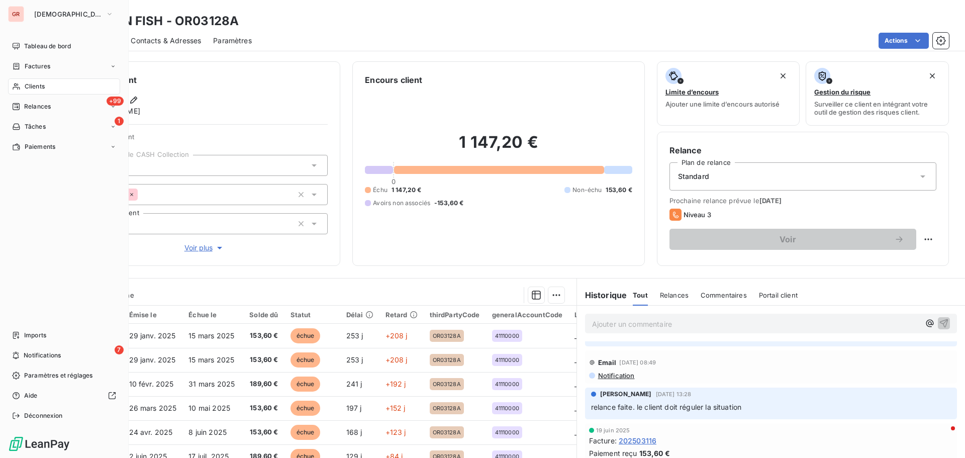
click at [38, 66] on span "Factures" at bounding box center [38, 66] width 26 height 9
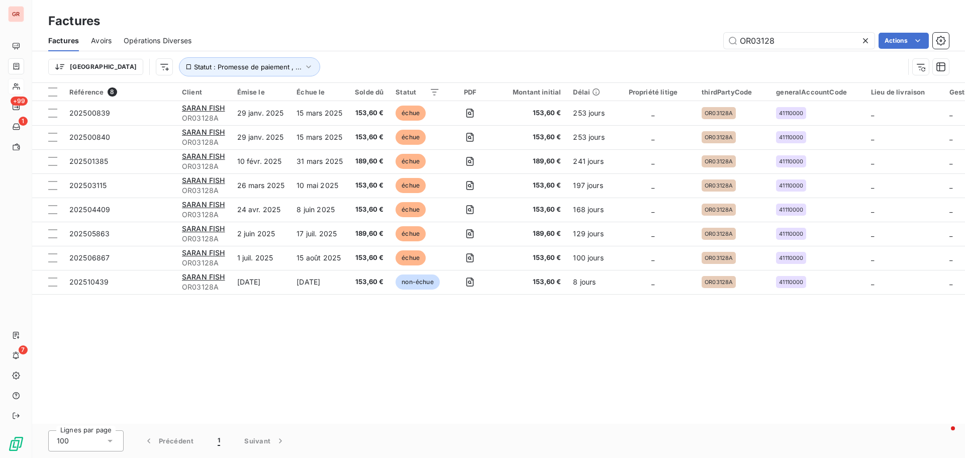
drag, startPoint x: 779, startPoint y: 47, endPoint x: 676, endPoint y: 39, distance: 102.8
click at [643, 39] on div "OR03128 Actions" at bounding box center [575, 41] width 745 height 16
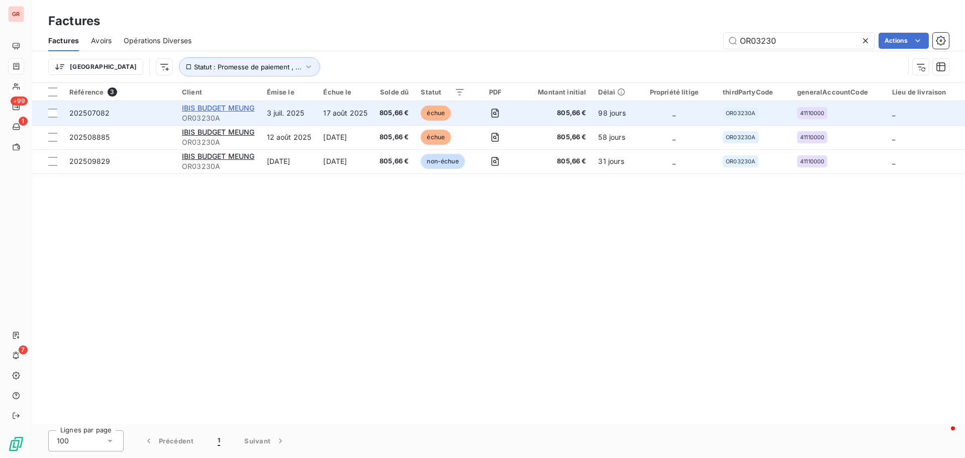
type input "OR03230"
click at [230, 110] on span "IBIS BUDGET MEUNG" at bounding box center [218, 108] width 73 height 9
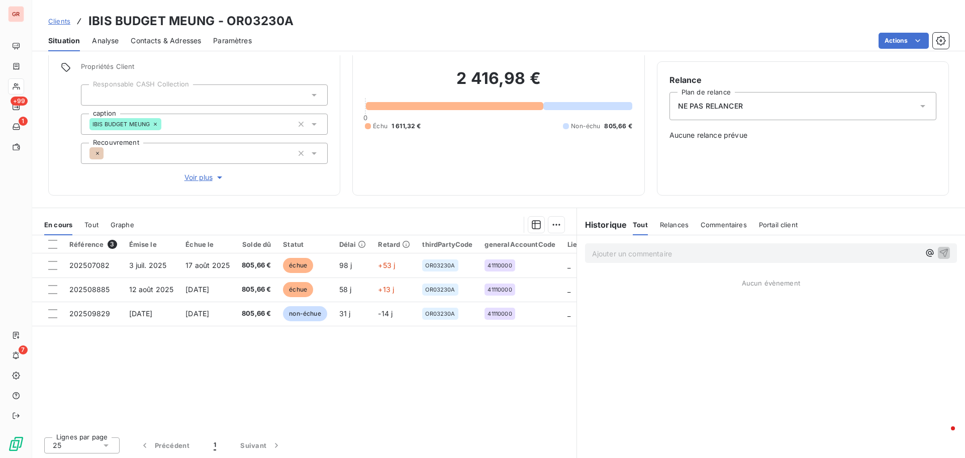
scroll to position [71, 0]
click at [174, 39] on span "Contacts & Adresses" at bounding box center [166, 41] width 70 height 10
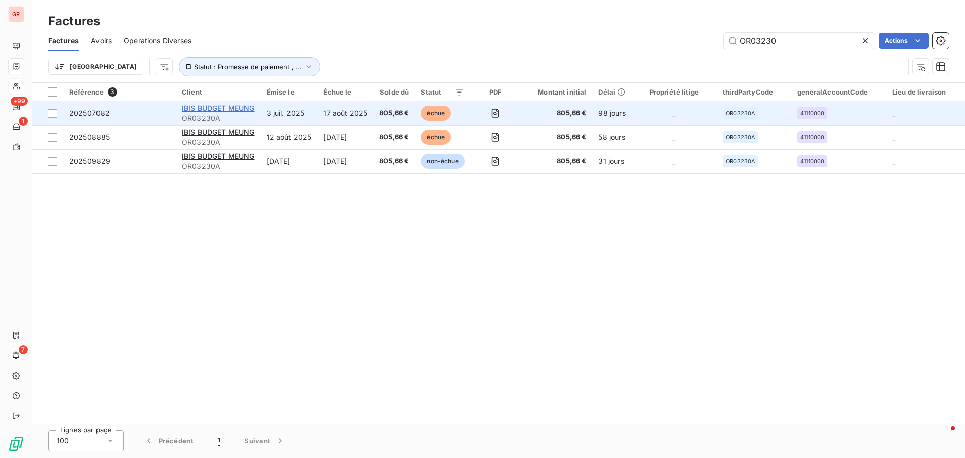
click at [230, 106] on span "IBIS BUDGET MEUNG" at bounding box center [218, 108] width 73 height 9
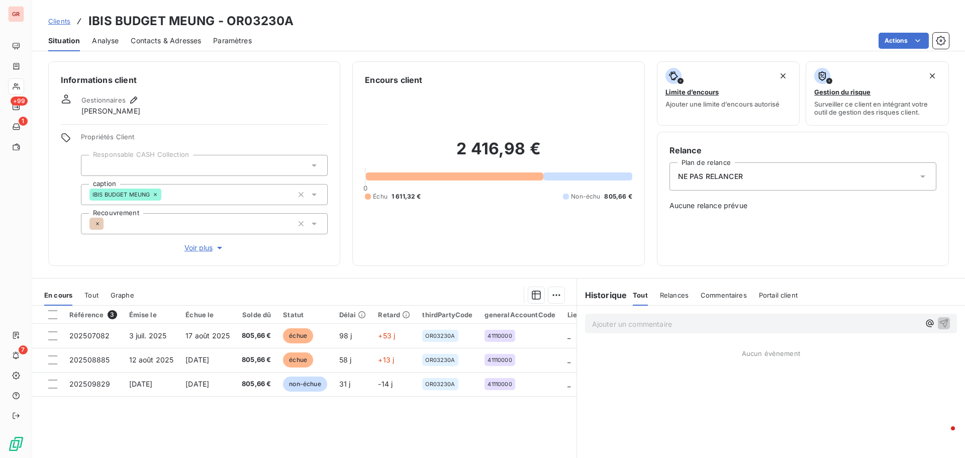
click at [164, 42] on span "Contacts & Adresses" at bounding box center [166, 41] width 70 height 10
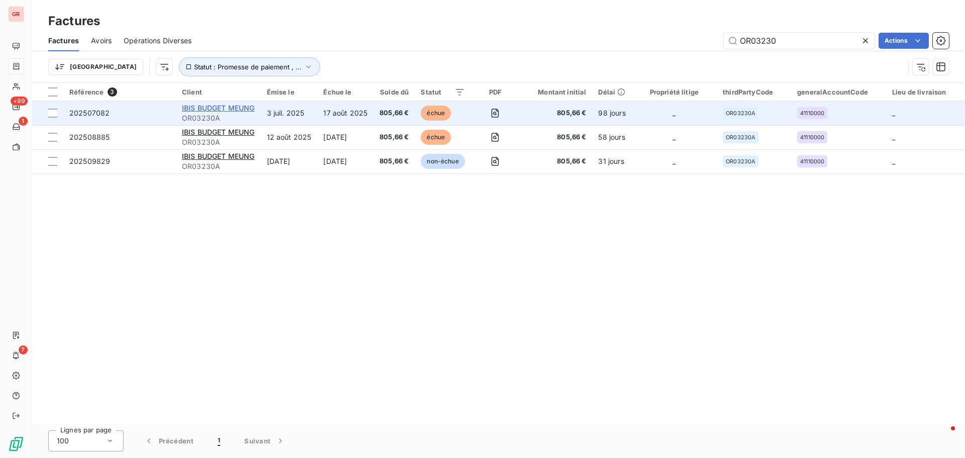
click at [219, 109] on span "IBIS BUDGET MEUNG" at bounding box center [218, 108] width 73 height 9
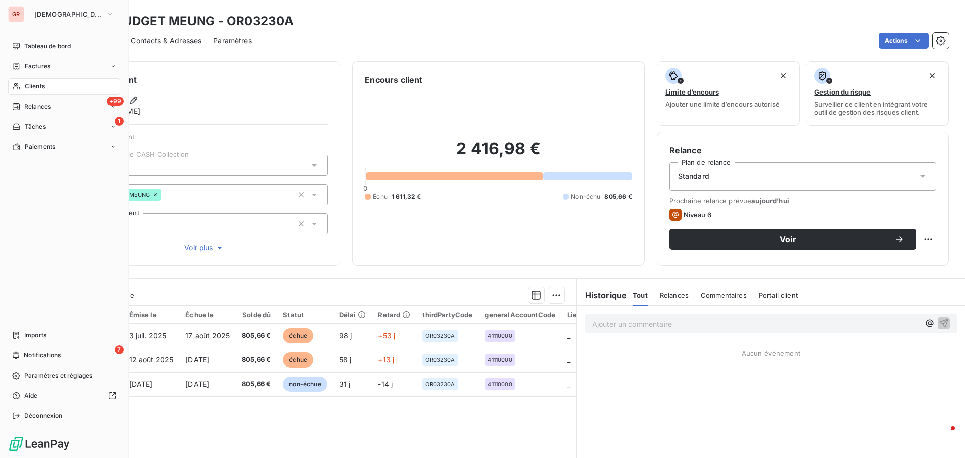
click at [44, 67] on span "Factures" at bounding box center [38, 66] width 26 height 9
click at [38, 84] on span "Clients" at bounding box center [35, 86] width 20 height 9
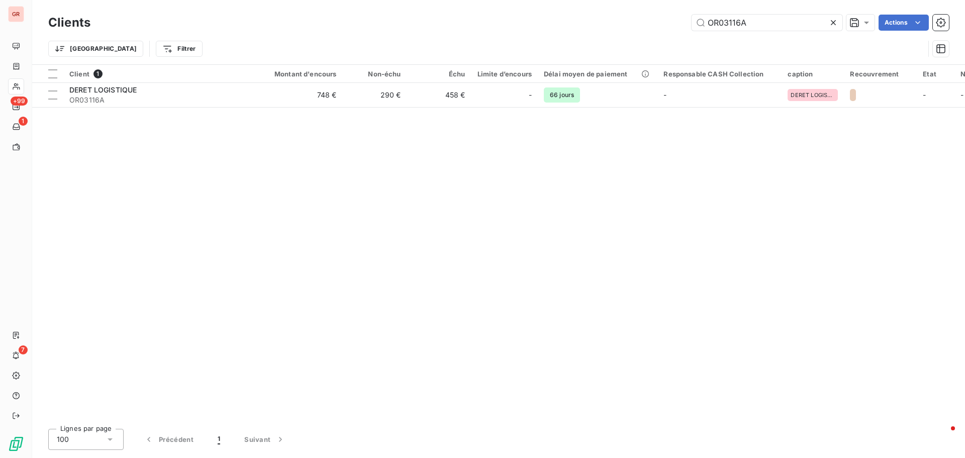
drag, startPoint x: 767, startPoint y: 24, endPoint x: 487, endPoint y: -11, distance: 281.4
click at [487, 0] on html "GR +99 1 7 Clients OR03116A Actions Trier Filtrer Client 1 Montant d'encours No…" at bounding box center [482, 229] width 965 height 458
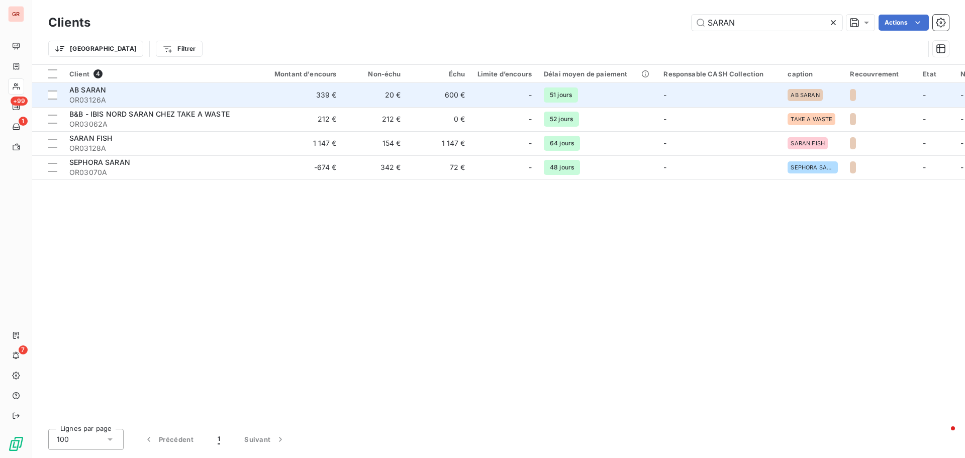
type input "SARAN"
click at [97, 94] on div "AB SARAN" at bounding box center [159, 90] width 181 height 10
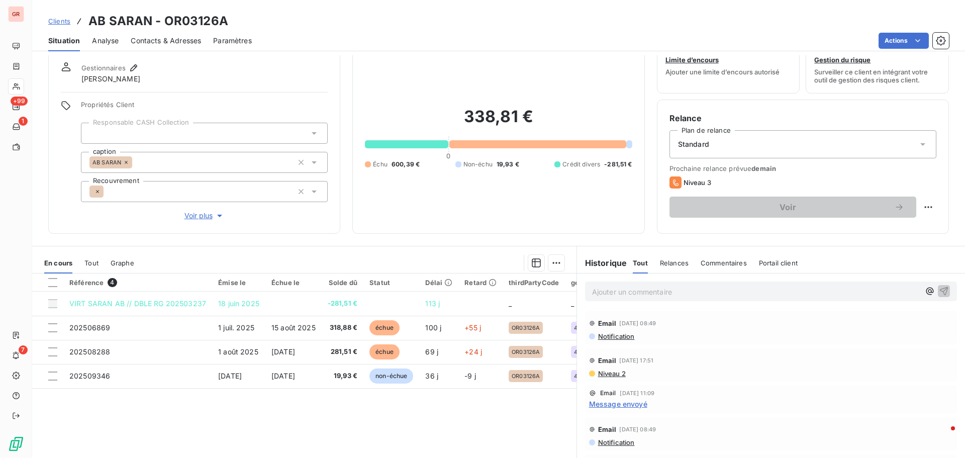
scroll to position [71, 0]
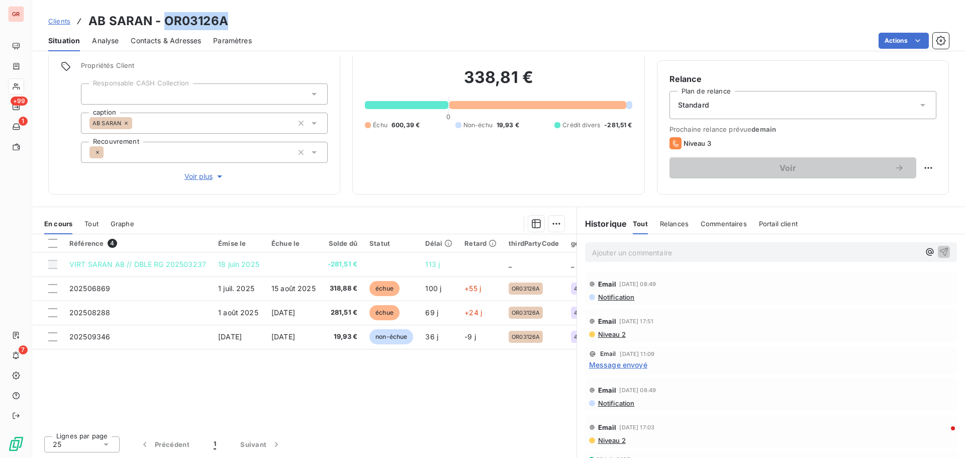
drag, startPoint x: 228, startPoint y: 21, endPoint x: 163, endPoint y: 20, distance: 64.8
click at [163, 20] on div "Clients AB SARAN - OR03126A" at bounding box center [498, 21] width 933 height 18
copy h3 "OR03126A"
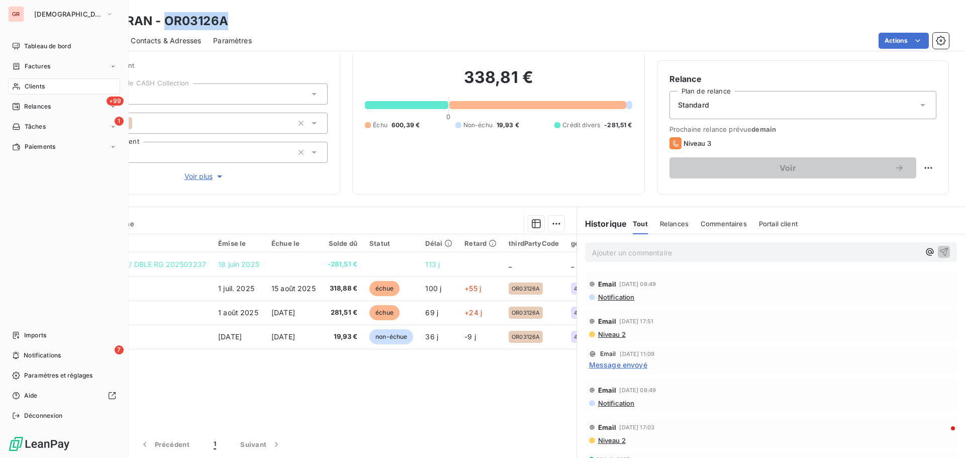
click at [44, 70] on span "Factures" at bounding box center [38, 66] width 26 height 9
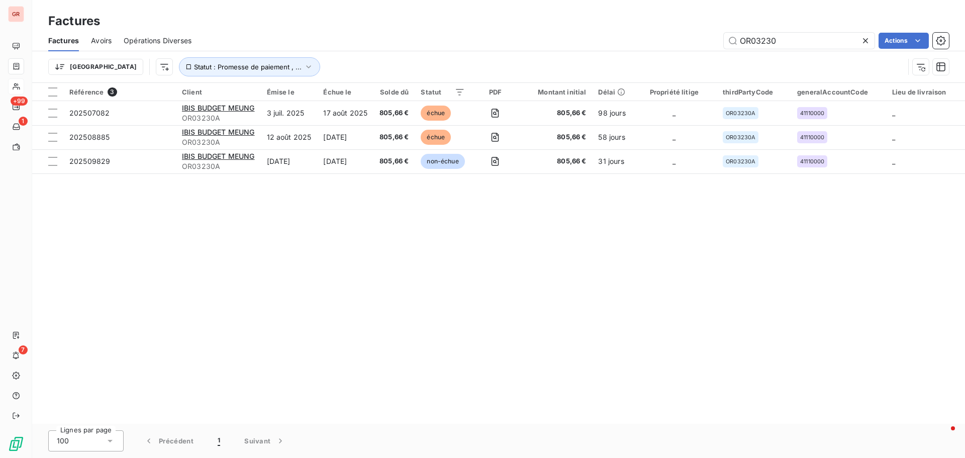
drag, startPoint x: 733, startPoint y: 40, endPoint x: 696, endPoint y: 42, distance: 36.3
click at [643, 40] on div "OR03230 Actions" at bounding box center [575, 41] width 745 height 16
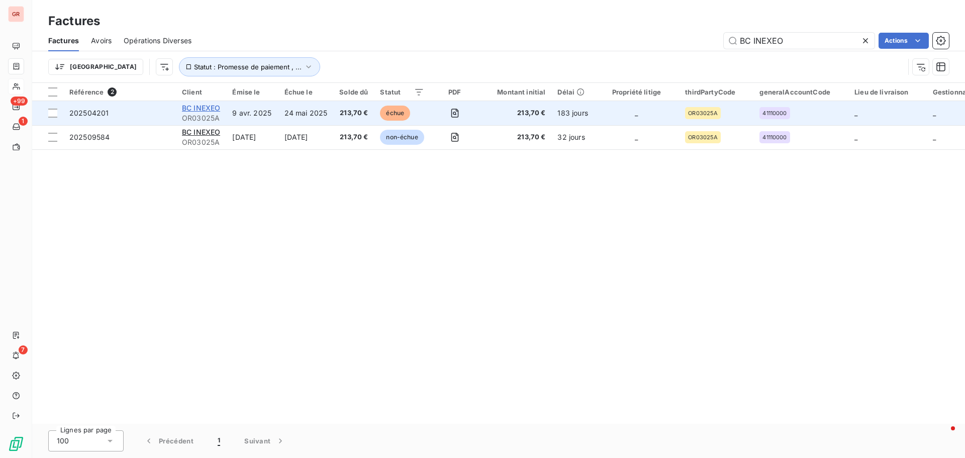
type input "BC INEXEO"
click at [206, 108] on span "BC INEXEO" at bounding box center [201, 108] width 38 height 9
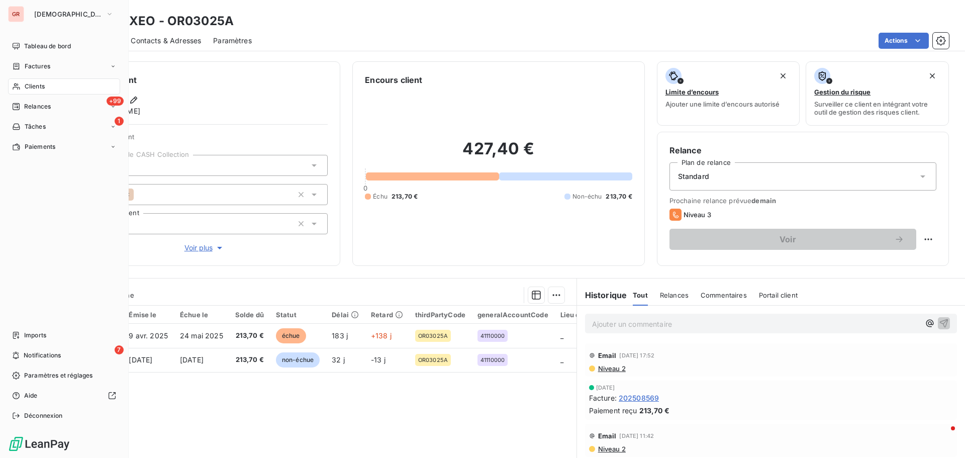
click at [47, 67] on span "Factures" at bounding box center [38, 66] width 26 height 9
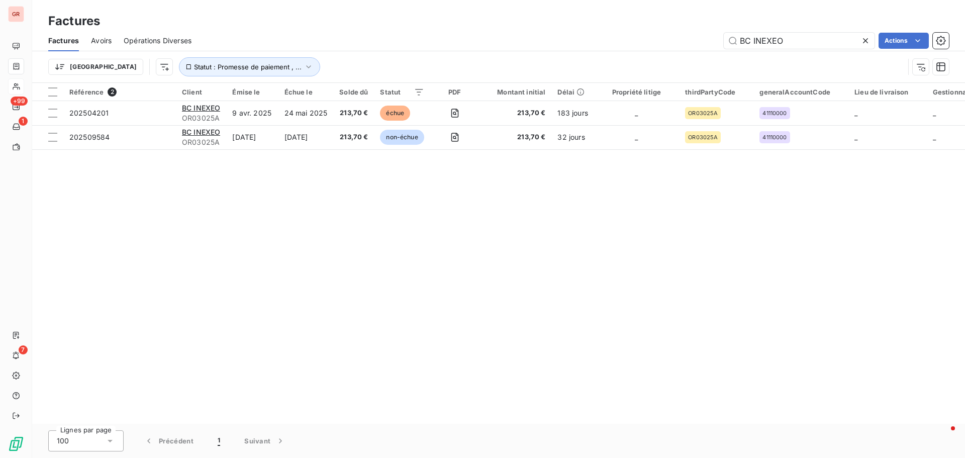
drag, startPoint x: 797, startPoint y: 40, endPoint x: 520, endPoint y: 43, distance: 277.4
click at [587, 40] on div "BC INEXEO Actions" at bounding box center [575, 41] width 745 height 16
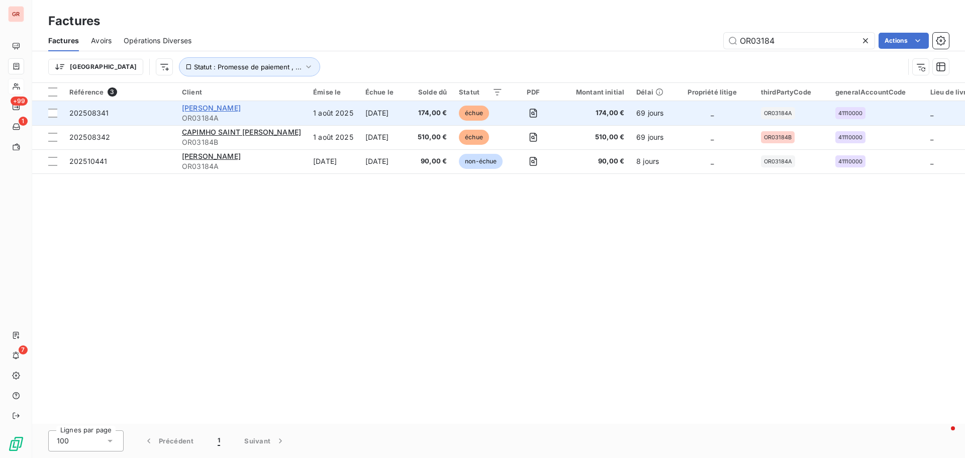
type input "OR03184"
click at [209, 106] on span "CAPIMHO BARENTIN" at bounding box center [211, 108] width 59 height 9
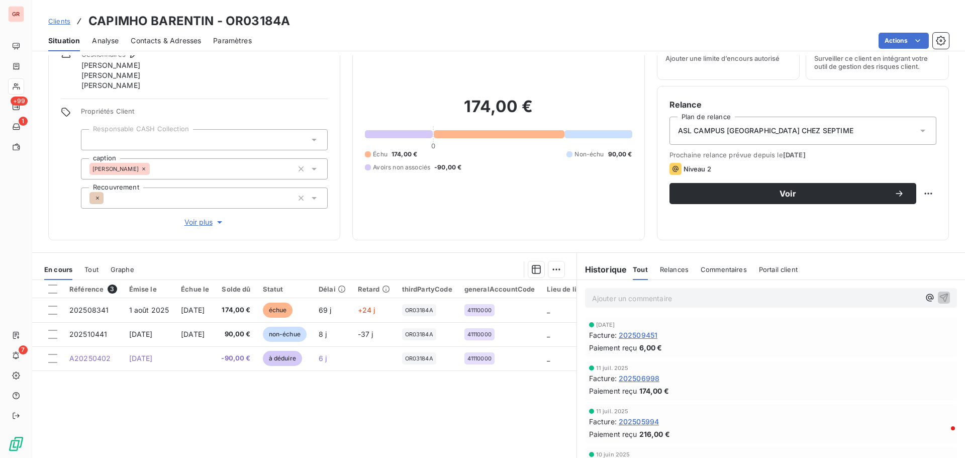
scroll to position [91, 0]
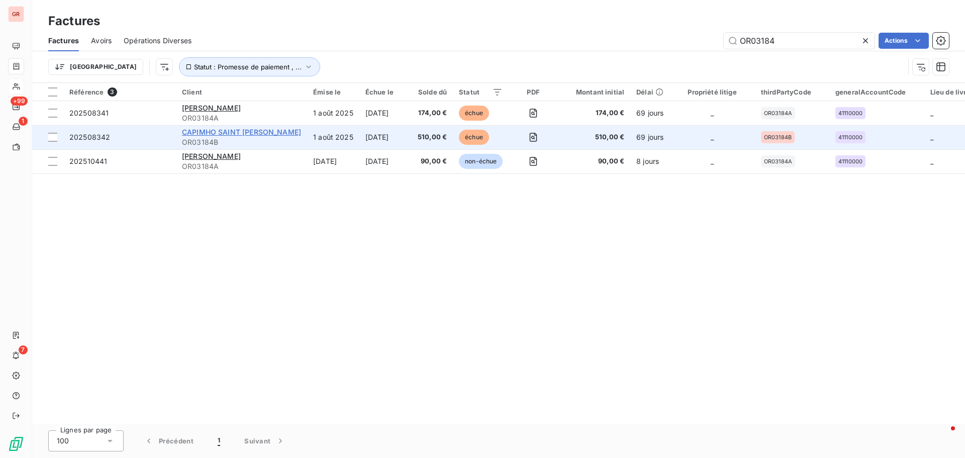
click at [220, 134] on span "CAPIMHO SAINT JEAN DE BRAYE" at bounding box center [241, 132] width 119 height 9
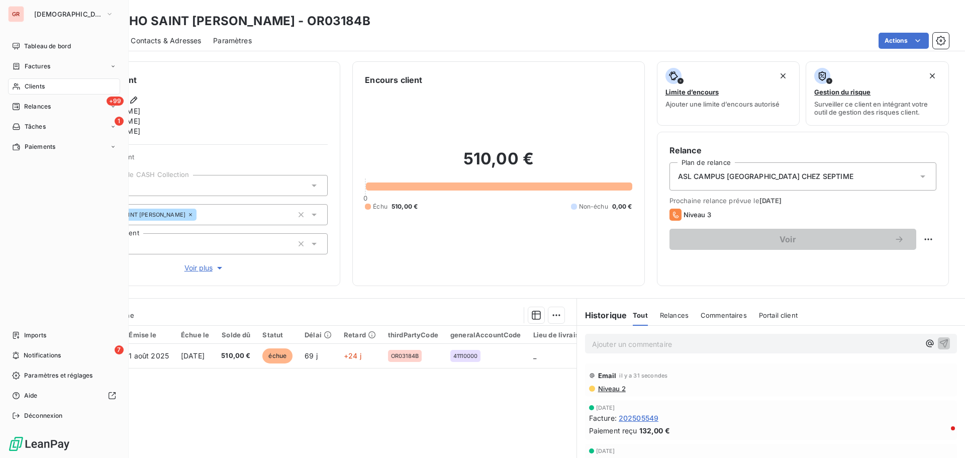
click at [41, 67] on span "Factures" at bounding box center [38, 66] width 26 height 9
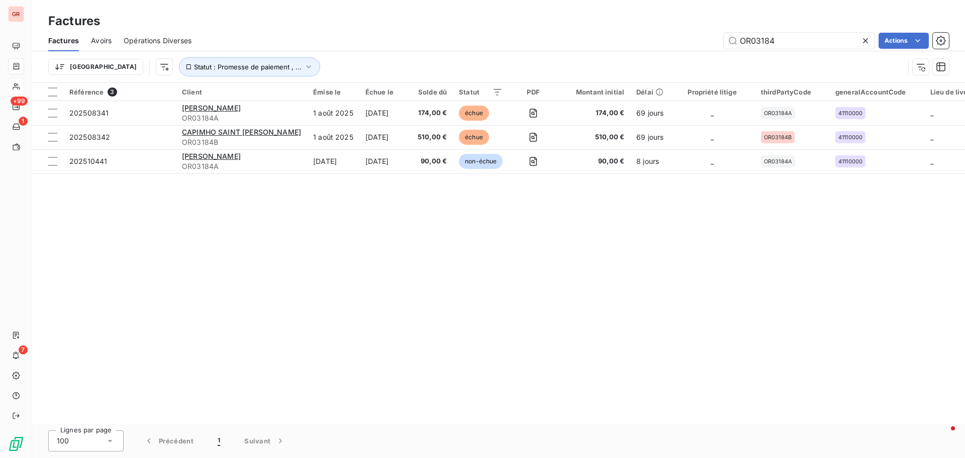
drag, startPoint x: 777, startPoint y: 40, endPoint x: 590, endPoint y: 9, distance: 189.1
click at [625, 11] on div "Factures Factures Avoirs Opérations Diverses OR03184 Actions Trier Statut : Pro…" at bounding box center [498, 41] width 933 height 83
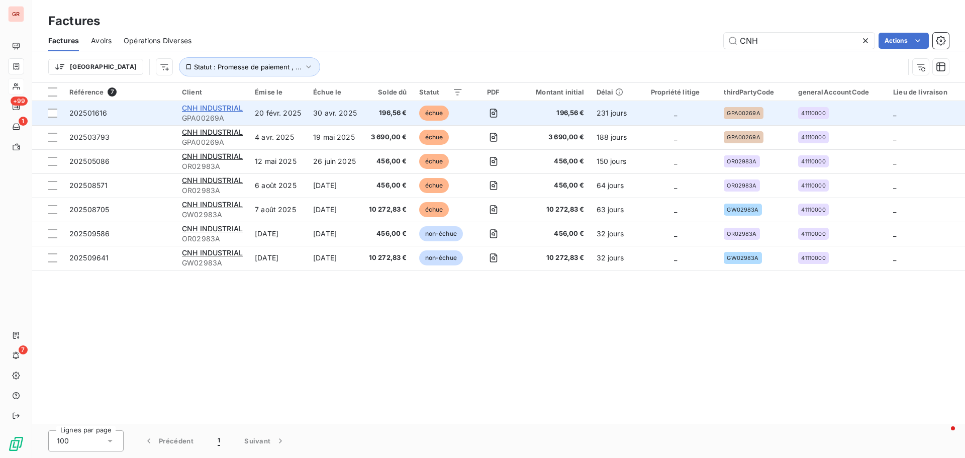
type input "CNH"
click at [235, 110] on span "CNH INDUSTRIAL" at bounding box center [212, 108] width 61 height 9
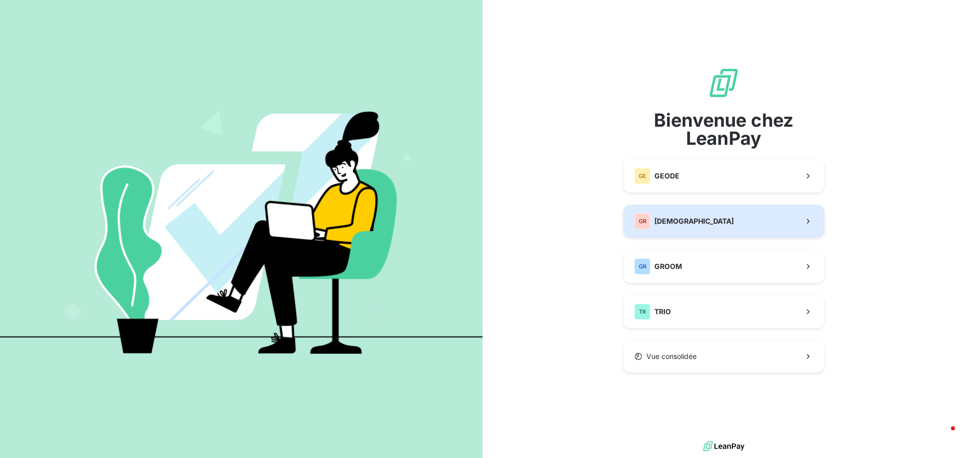
click at [694, 220] on span "[DEMOGRAPHIC_DATA]" at bounding box center [693, 221] width 79 height 10
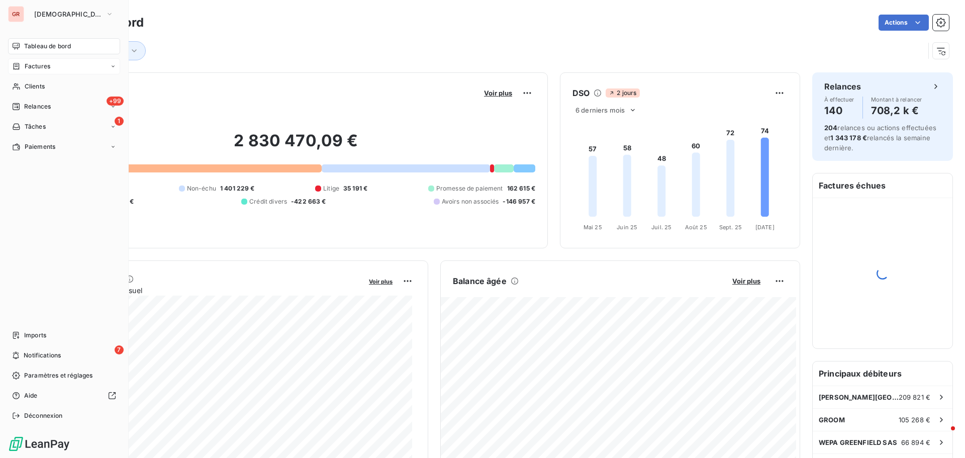
click at [34, 68] on span "Factures" at bounding box center [38, 66] width 26 height 9
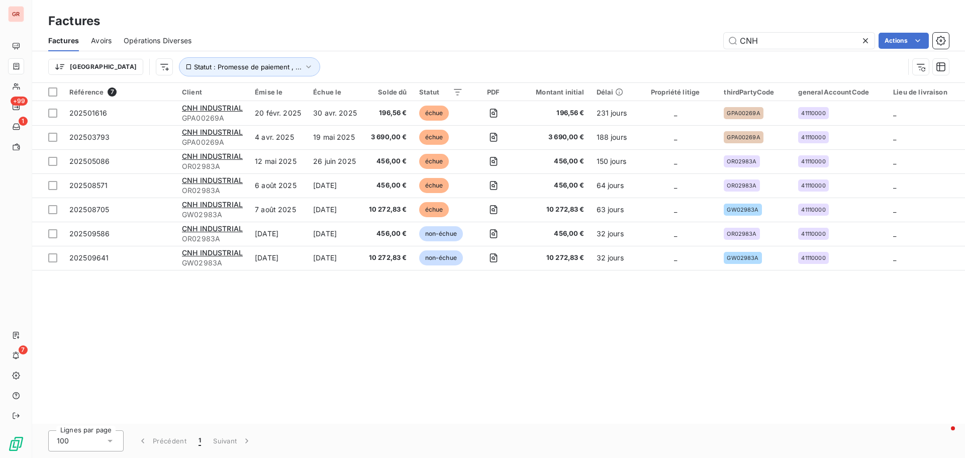
drag, startPoint x: 781, startPoint y: 41, endPoint x: 557, endPoint y: 42, distance: 224.1
click at [557, 42] on div "CNH Actions" at bounding box center [575, 41] width 745 height 16
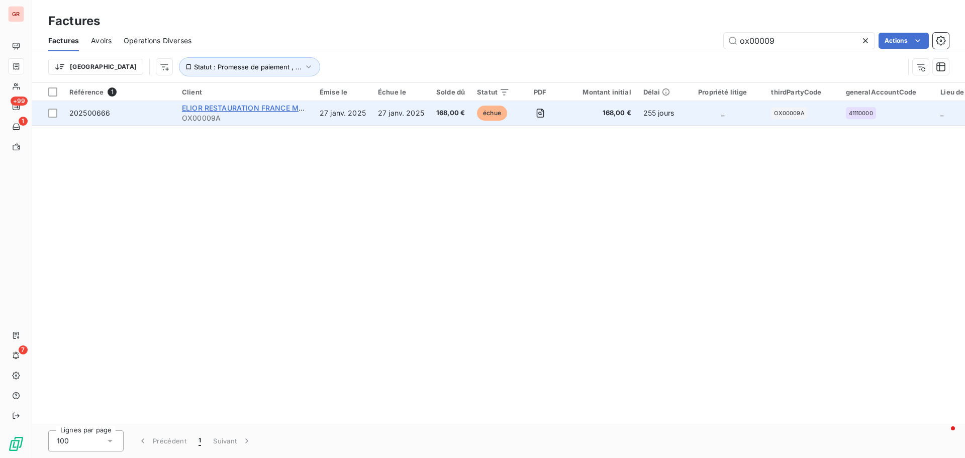
type input "ox00009"
click at [209, 112] on span "ELIOR RESTAURATION FRANCE MSL CIRCUITS" at bounding box center [262, 108] width 161 height 9
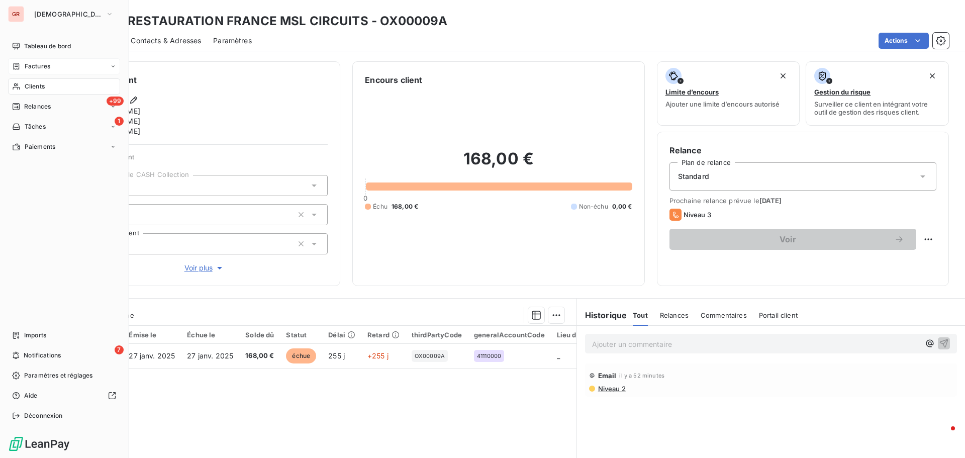
click at [40, 68] on span "Factures" at bounding box center [38, 66] width 26 height 9
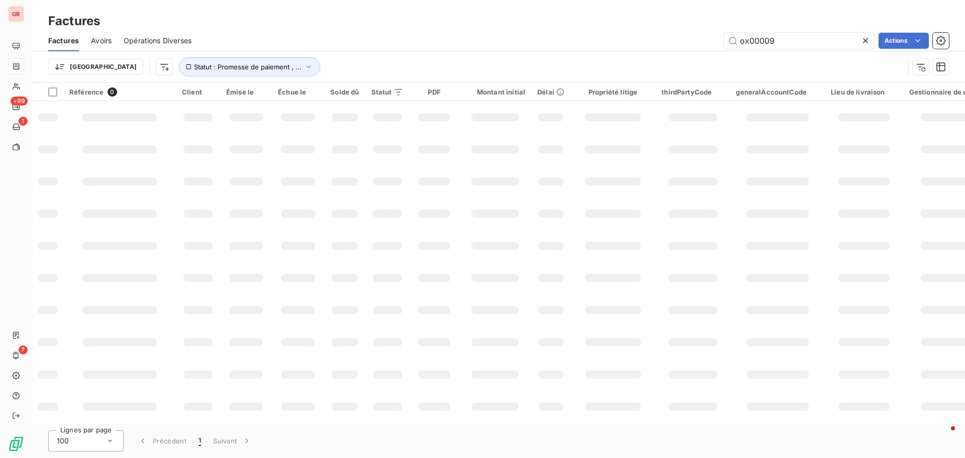
drag, startPoint x: 783, startPoint y: 37, endPoint x: 587, endPoint y: 46, distance: 195.7
click at [621, 40] on div "ox00009 Actions" at bounding box center [575, 41] width 745 height 16
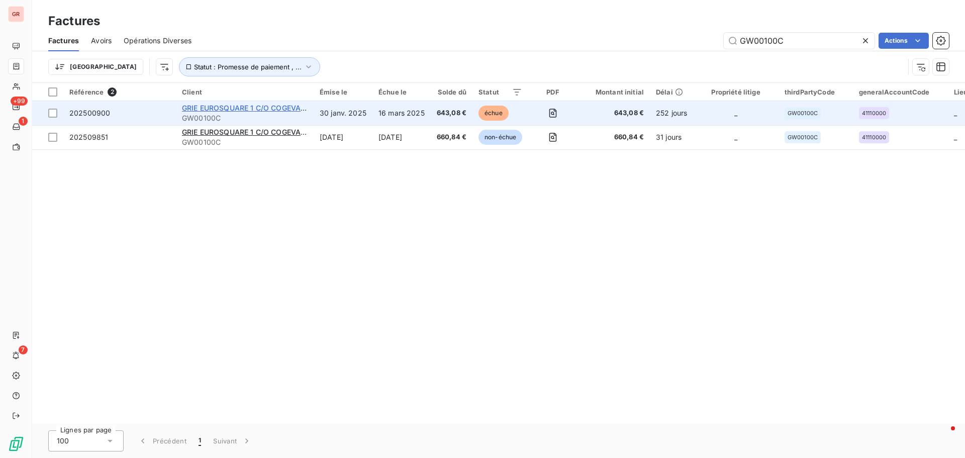
type input "GW00100C"
click at [227, 109] on span "GRIE EUROSQUARE 1 C/O COGEVA PM" at bounding box center [248, 108] width 132 height 9
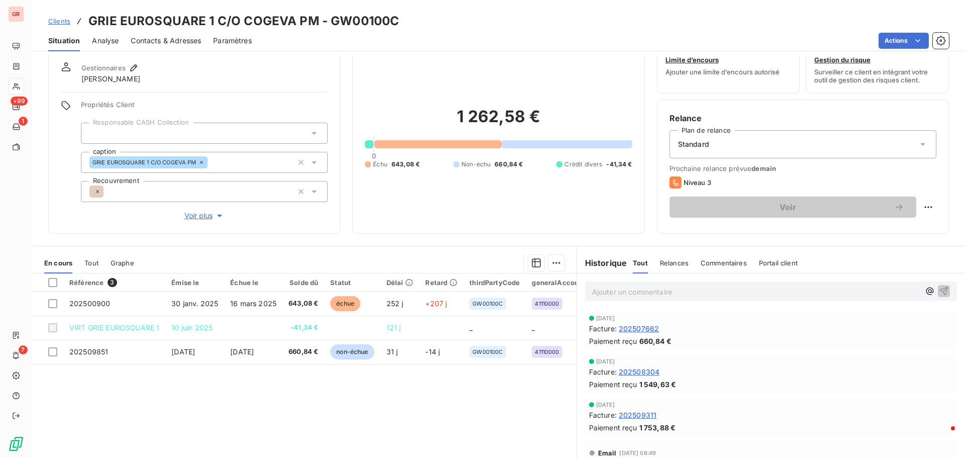
scroll to position [71, 0]
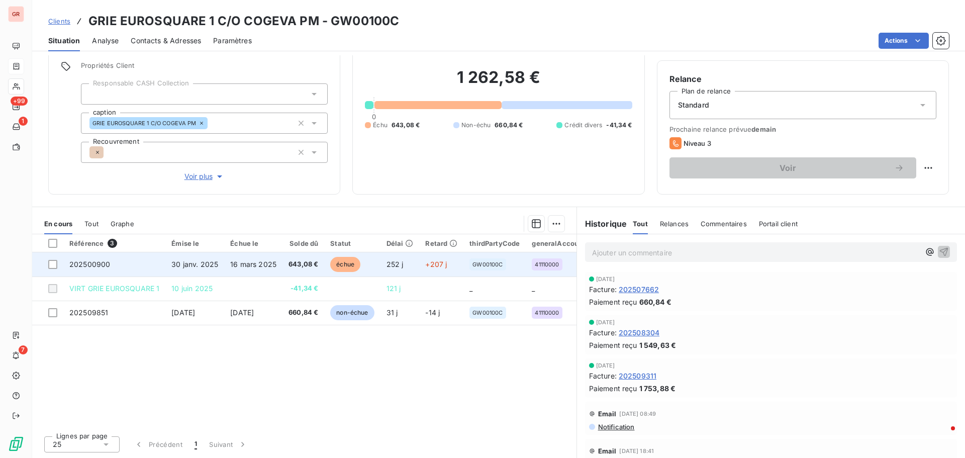
click at [205, 262] on span "30 janv. 2025" at bounding box center [194, 264] width 47 height 9
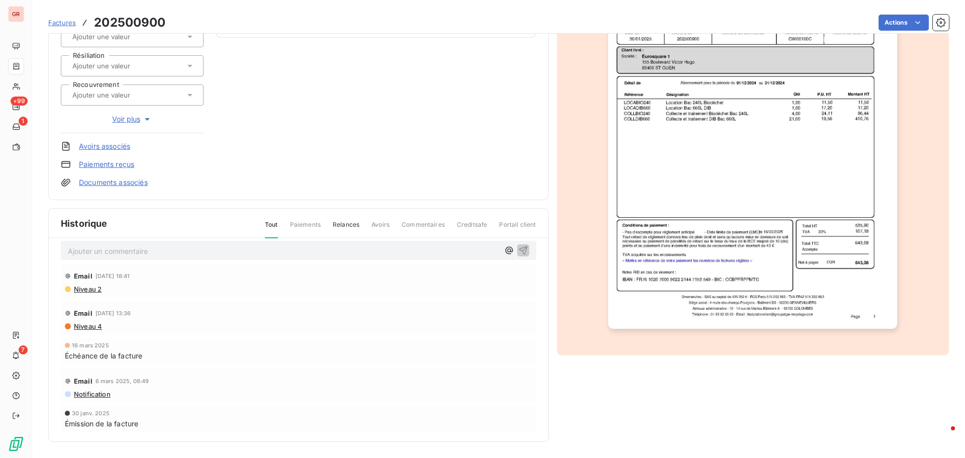
scroll to position [12, 0]
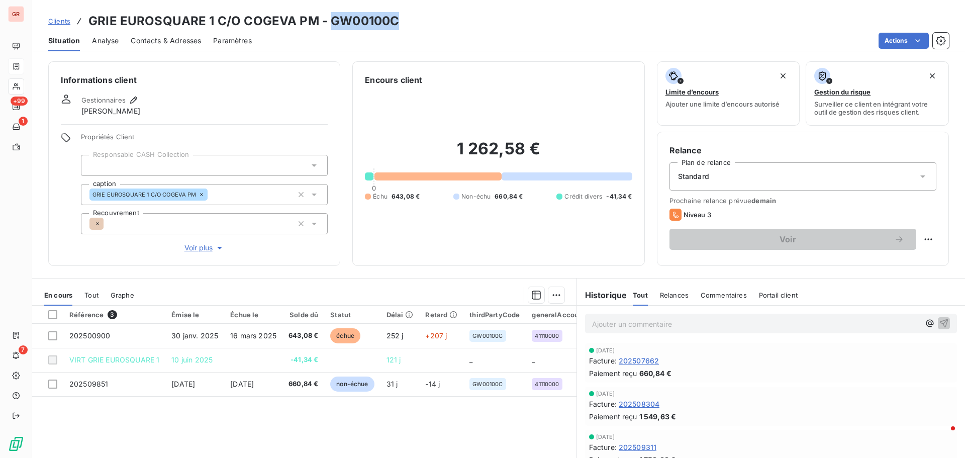
drag, startPoint x: 398, startPoint y: 22, endPoint x: 325, endPoint y: 27, distance: 73.0
click at [325, 27] on div "Clients GRIE EUROSQUARE 1 C/O COGEVA PM - GW00100C" at bounding box center [498, 21] width 933 height 18
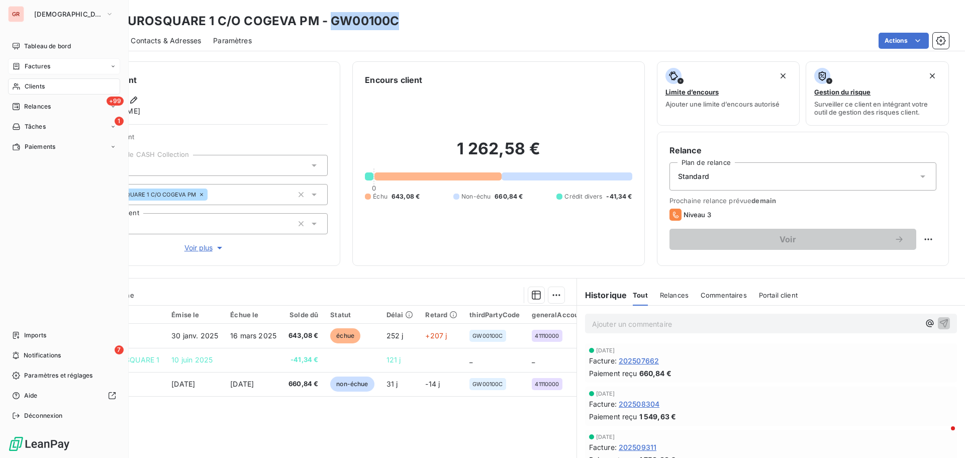
click at [41, 66] on span "Factures" at bounding box center [38, 66] width 26 height 9
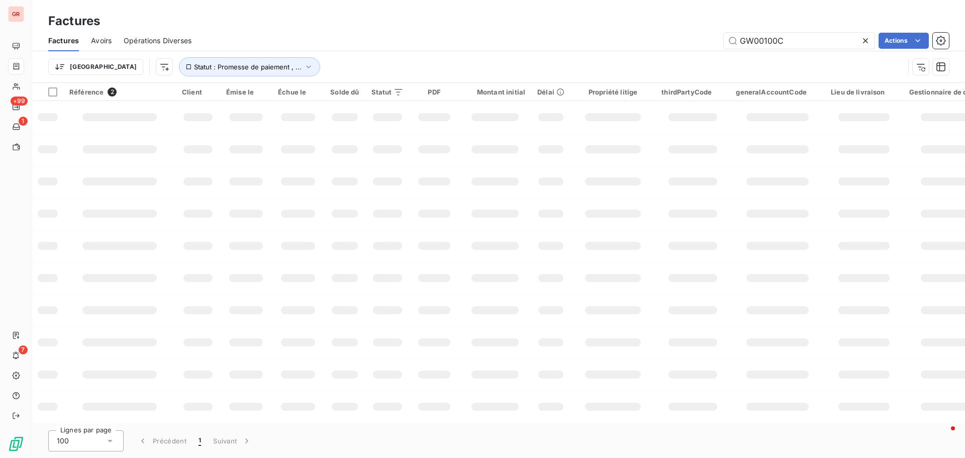
drag, startPoint x: 788, startPoint y: 40, endPoint x: 658, endPoint y: 51, distance: 131.1
click at [672, 49] on div "Factures Avoirs Opérations Diverses GW00100C Actions" at bounding box center [498, 40] width 933 height 21
type input "GW00797D"
drag, startPoint x: 792, startPoint y: 42, endPoint x: 677, endPoint y: 44, distance: 115.6
click at [677, 44] on div "GW00797D Actions" at bounding box center [575, 41] width 745 height 16
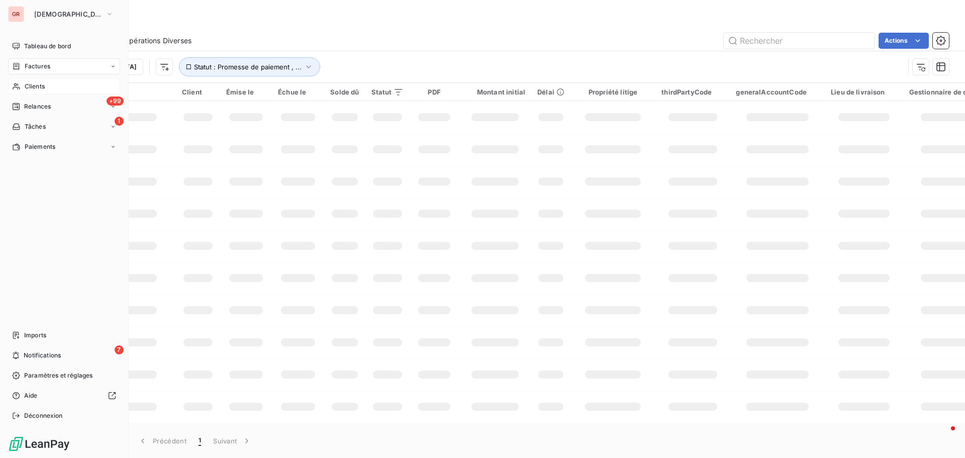
click at [31, 85] on span "Clients" at bounding box center [35, 86] width 20 height 9
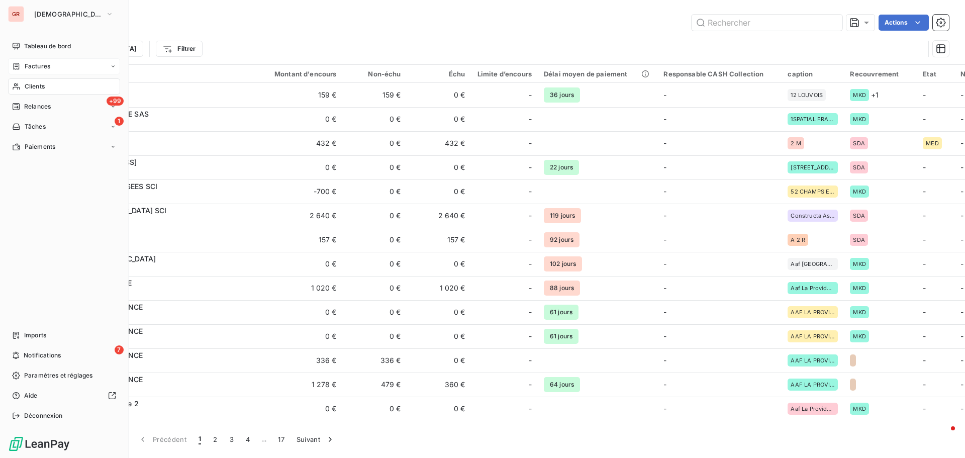
click at [42, 64] on span "Factures" at bounding box center [38, 66] width 26 height 9
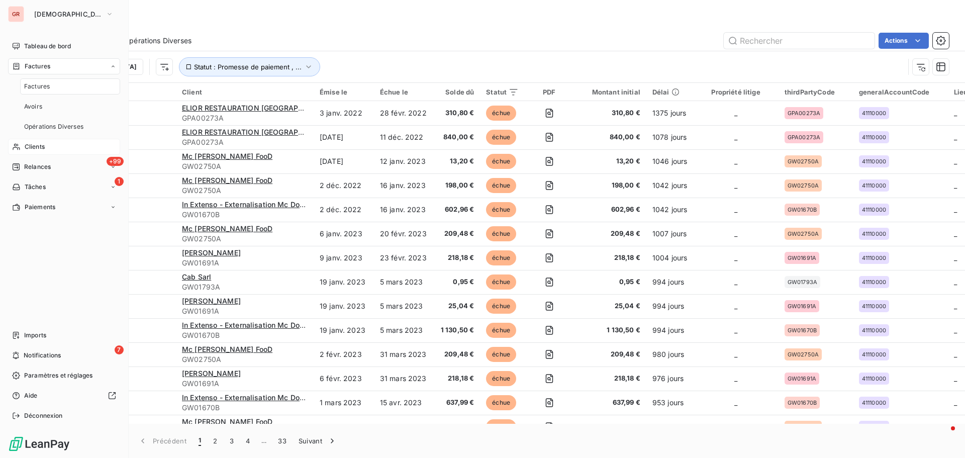
click at [35, 63] on span "Factures" at bounding box center [38, 66] width 26 height 9
click at [29, 64] on span "Factures" at bounding box center [38, 66] width 26 height 9
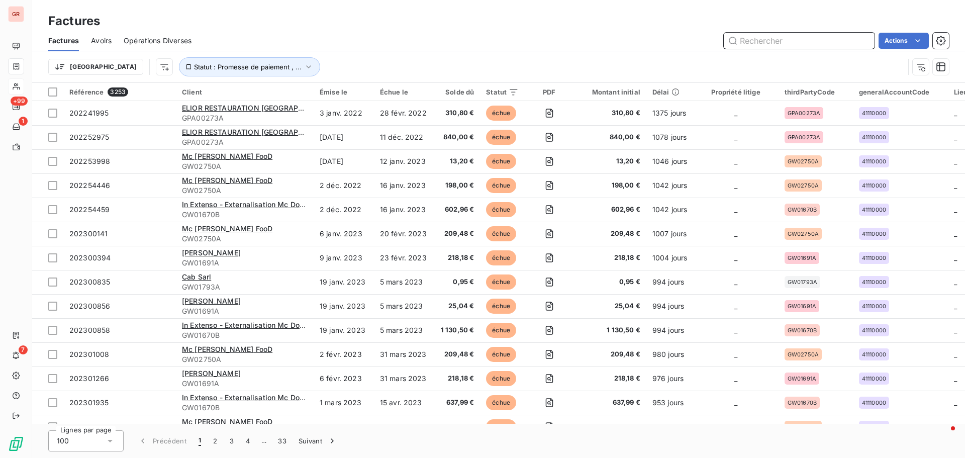
click at [766, 44] on input "text" at bounding box center [799, 41] width 151 height 16
paste input "GW00797D"
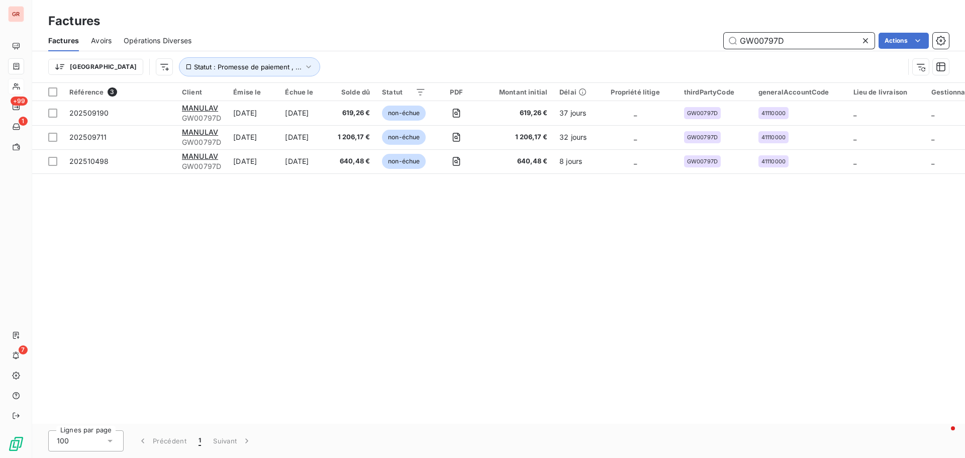
drag, startPoint x: 787, startPoint y: 48, endPoint x: 650, endPoint y: 49, distance: 137.7
click at [656, 49] on div "Factures Avoirs Opérations Diverses GW00797D Actions" at bounding box center [498, 40] width 933 height 21
paste input "361A"
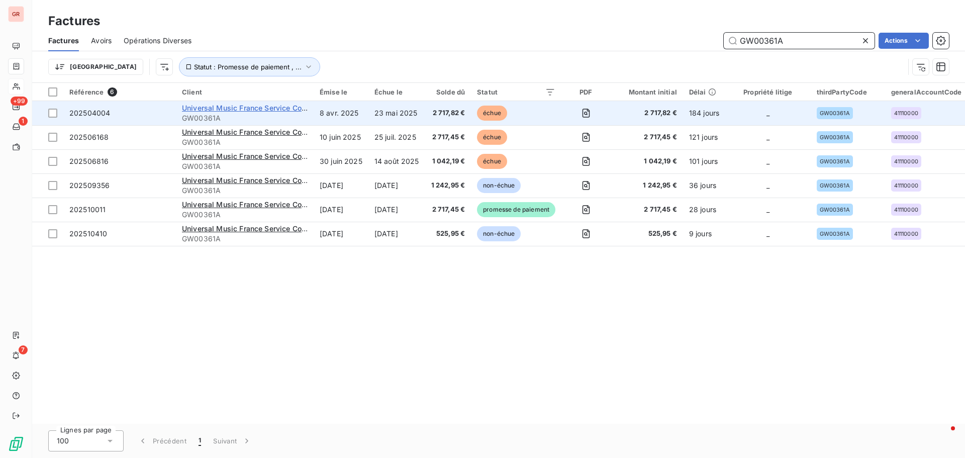
type input "GW00361A"
click at [220, 108] on span "Universal Music France Service Comptabilité Fournisseurs" at bounding box center [282, 108] width 200 height 9
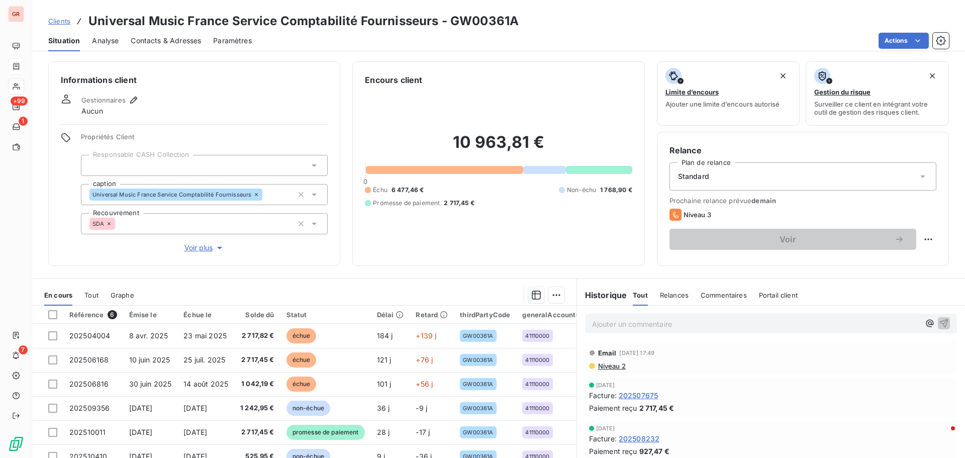
scroll to position [100, 0]
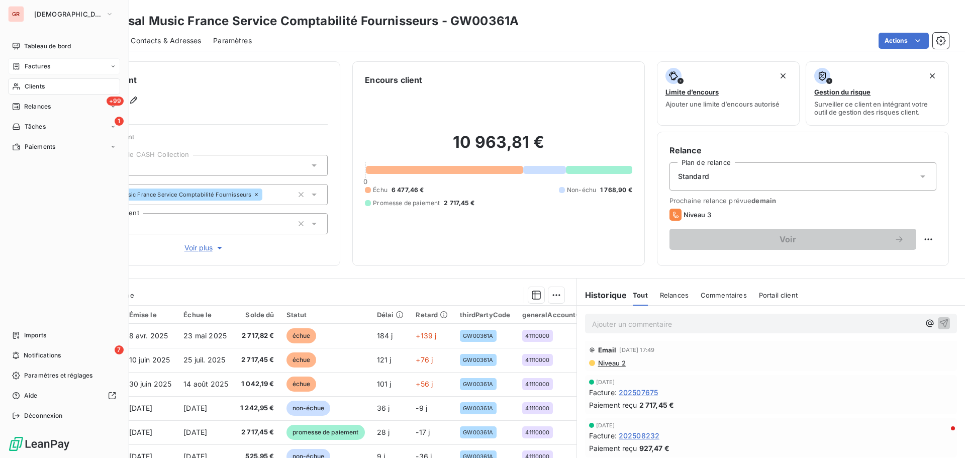
click at [37, 65] on span "Factures" at bounding box center [38, 66] width 26 height 9
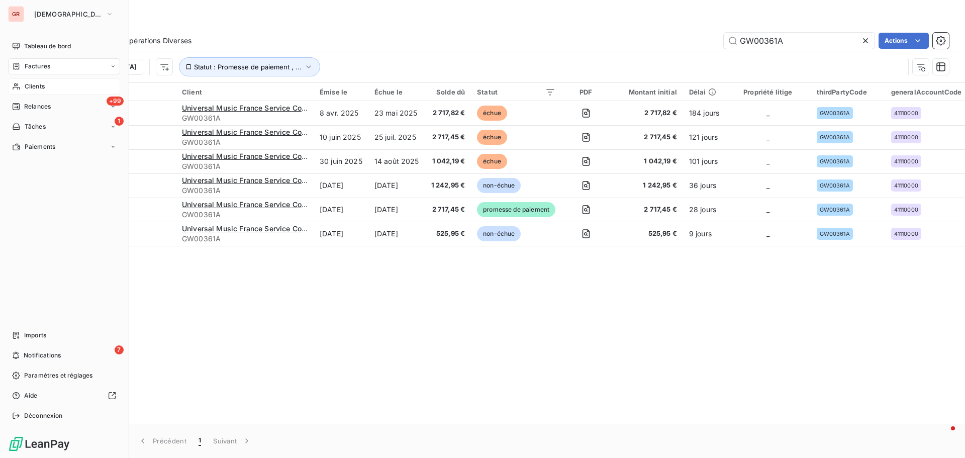
drag, startPoint x: 46, startPoint y: 66, endPoint x: 127, endPoint y: 58, distance: 81.3
click at [46, 66] on span "Factures" at bounding box center [38, 66] width 26 height 9
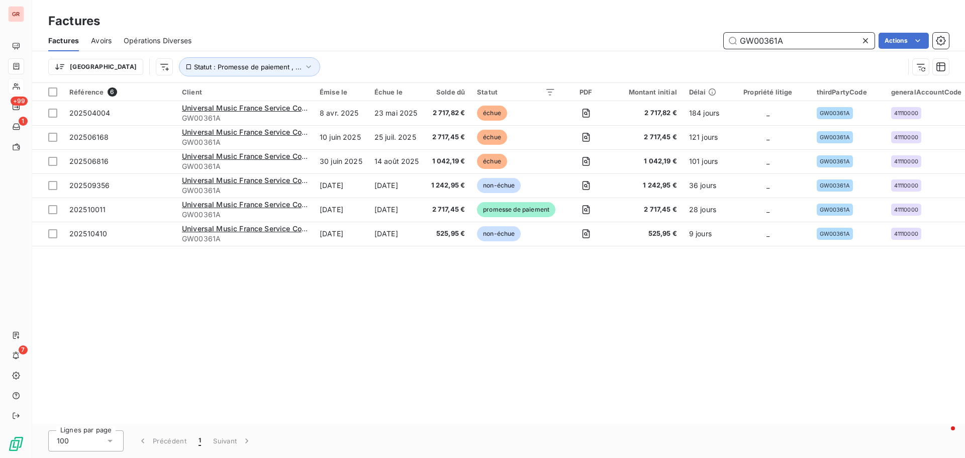
drag, startPoint x: 797, startPoint y: 40, endPoint x: 590, endPoint y: 50, distance: 207.3
click at [627, 48] on div "GW00361A Actions" at bounding box center [575, 41] width 745 height 16
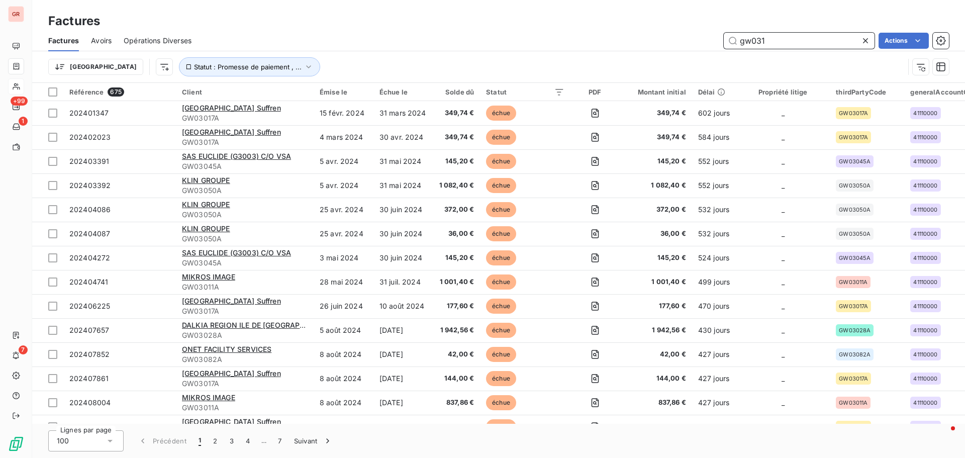
type input "gw0311"
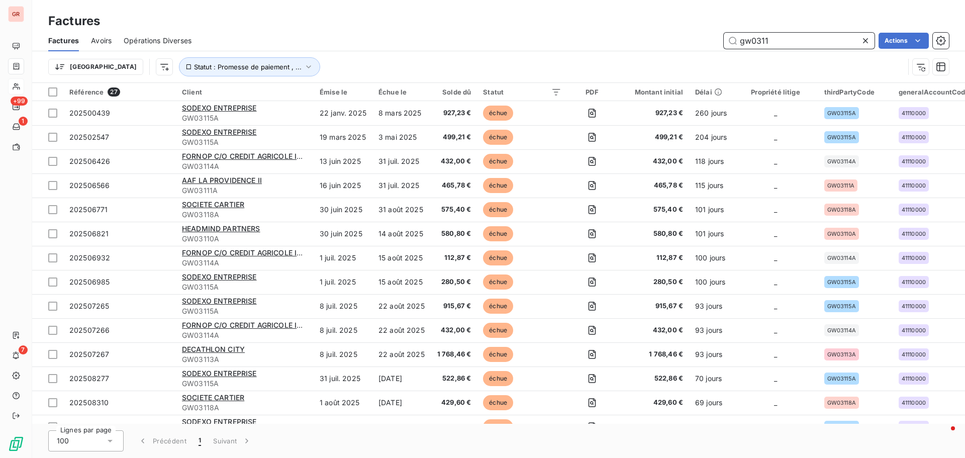
drag, startPoint x: 769, startPoint y: 44, endPoint x: 670, endPoint y: 51, distance: 99.2
click at [681, 49] on div "Factures Avoirs Opérations Diverses gw0311 Actions" at bounding box center [498, 40] width 933 height 21
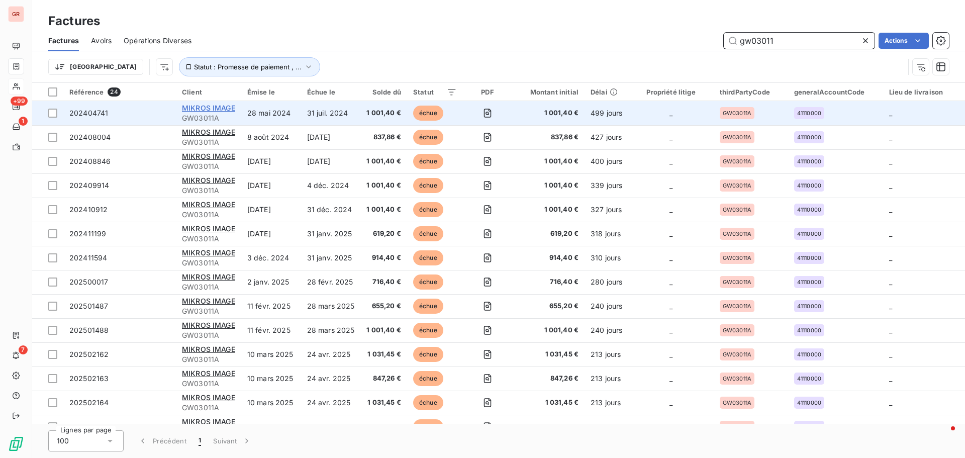
type input "gw03011"
click at [216, 104] on span "MIKROS IMAGE" at bounding box center [208, 108] width 53 height 9
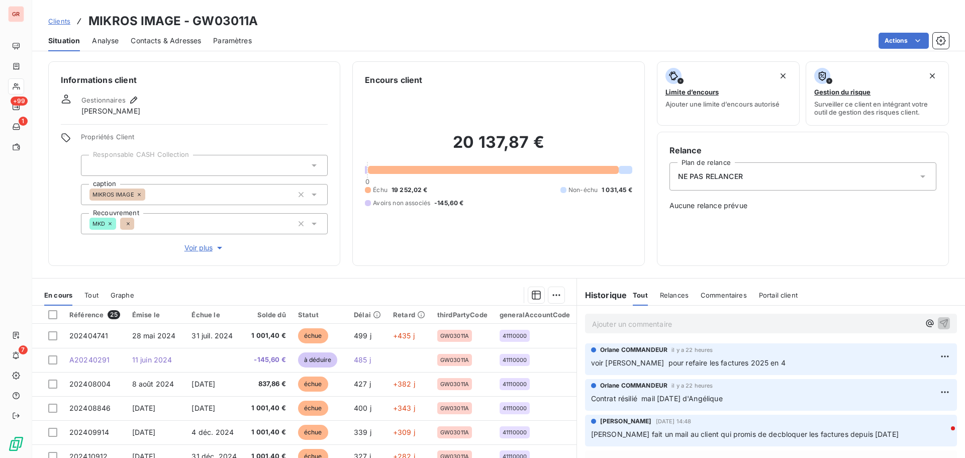
scroll to position [50, 0]
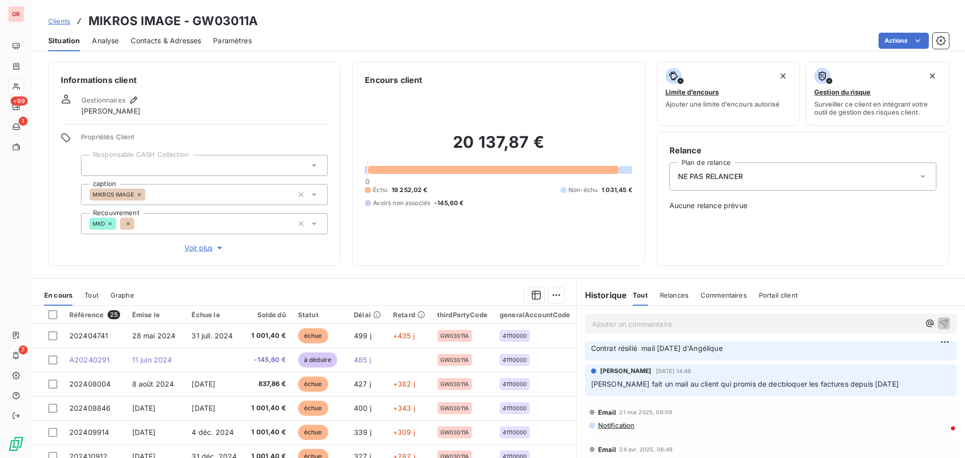
click at [883, 388] on p "Hanane fait un mail au client qui promis de decbloquer les factures depuis fevr…" at bounding box center [771, 384] width 360 height 12
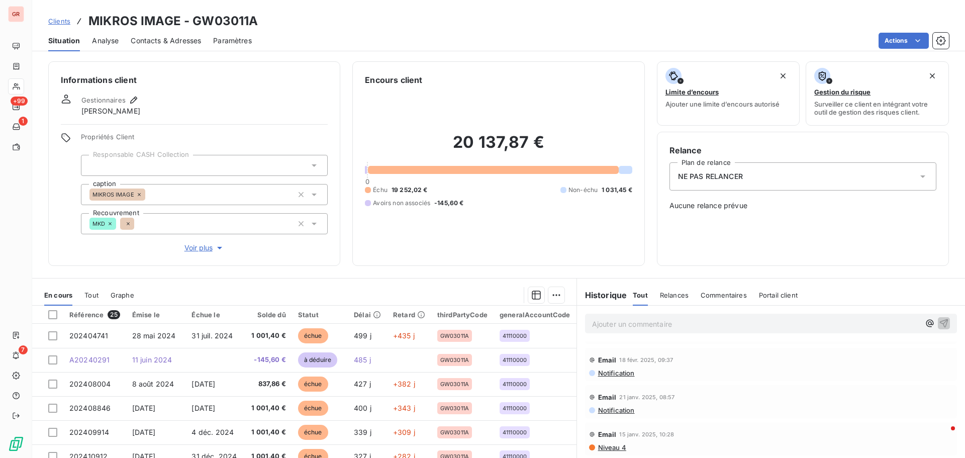
scroll to position [0, 0]
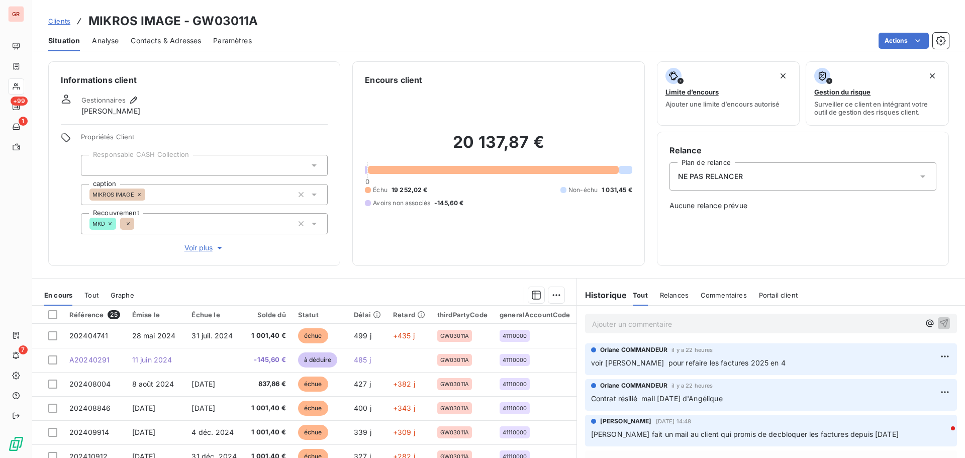
click at [613, 322] on p "Ajouter un commentaire ﻿" at bounding box center [756, 324] width 328 height 13
click at [596, 324] on p "Ajouter un commentaire ﻿" at bounding box center [756, 324] width 328 height 13
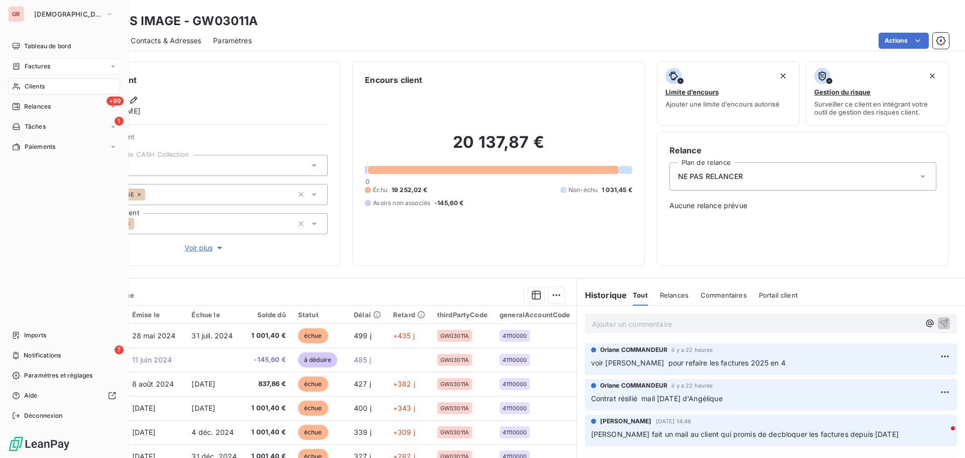
drag, startPoint x: 43, startPoint y: 63, endPoint x: 85, endPoint y: 62, distance: 42.2
click at [43, 63] on span "Factures" at bounding box center [38, 66] width 26 height 9
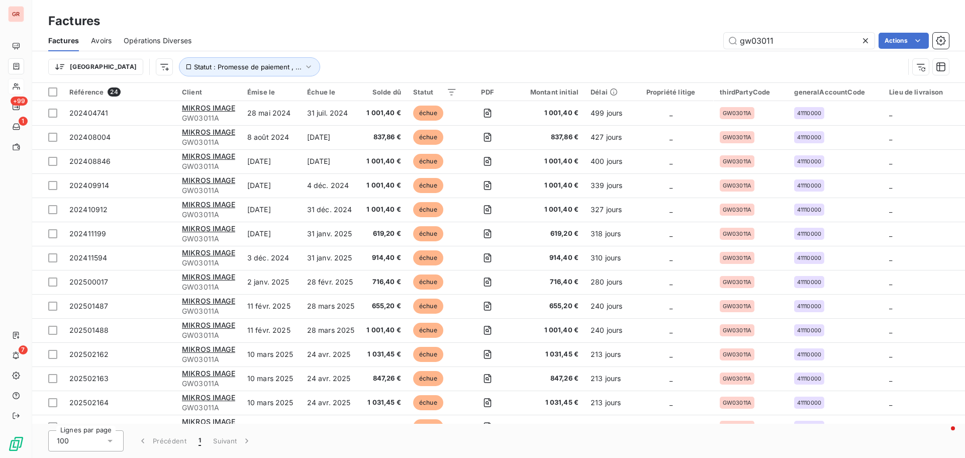
drag, startPoint x: 778, startPoint y: 41, endPoint x: 509, endPoint y: 71, distance: 270.4
click at [624, 53] on div "Factures Avoirs Opérations Diverses gw03011 Actions Trier Statut : Promesse de …" at bounding box center [498, 56] width 933 height 52
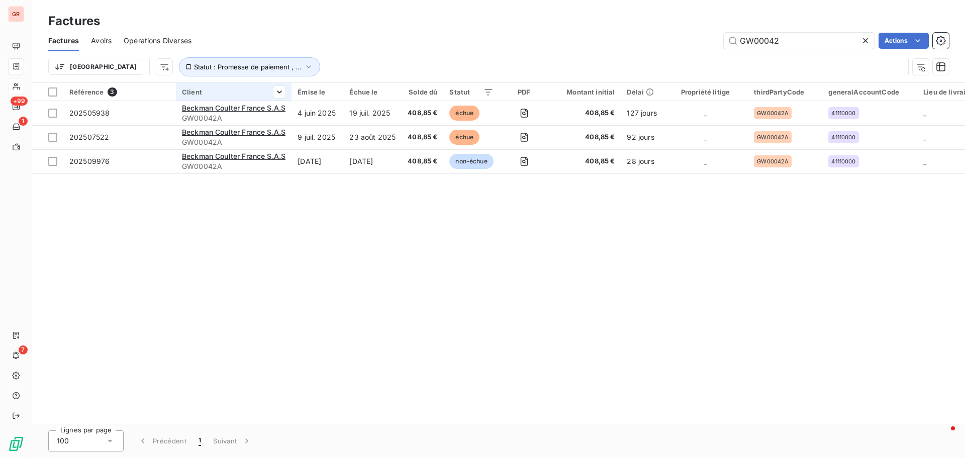
type input "GW00042"
click at [250, 99] on th "Client" at bounding box center [234, 92] width 116 height 18
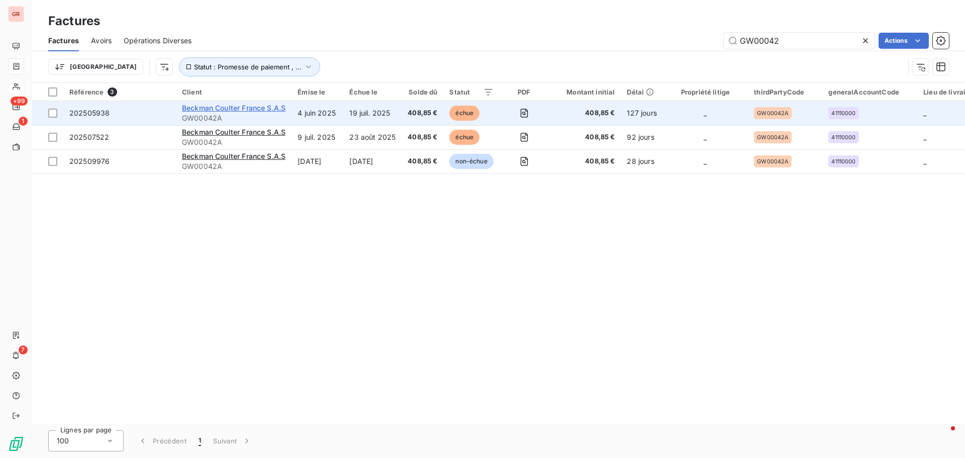
click at [254, 112] on span "Beckman Coulter France S.A.S" at bounding box center [234, 108] width 104 height 9
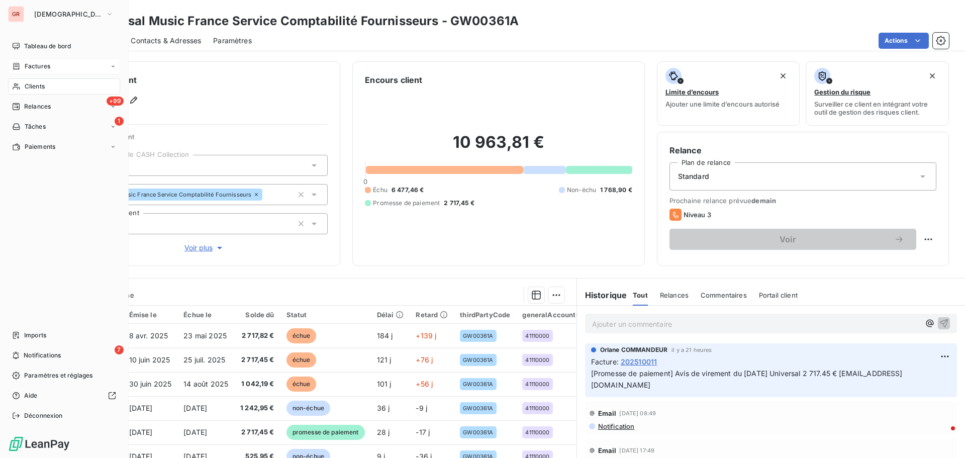
drag, startPoint x: 45, startPoint y: 65, endPoint x: 51, endPoint y: 63, distance: 6.4
click at [45, 65] on span "Factures" at bounding box center [38, 66] width 26 height 9
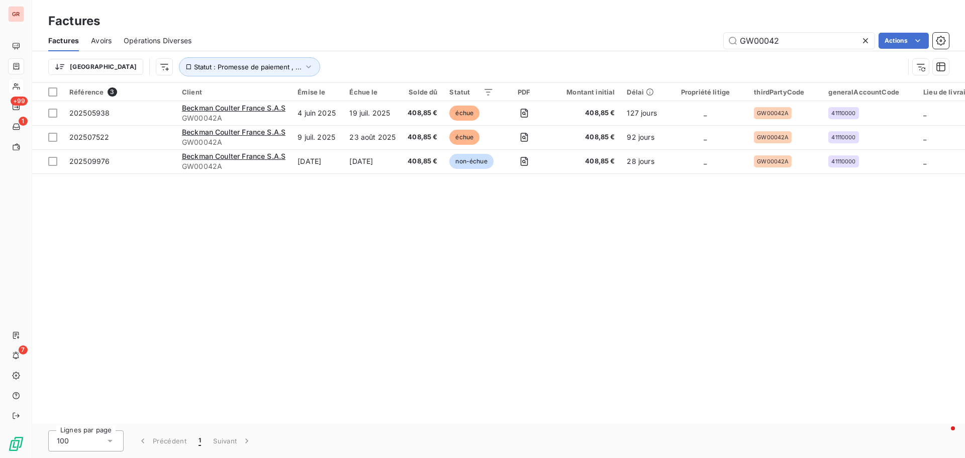
drag, startPoint x: 801, startPoint y: 40, endPoint x: 432, endPoint y: 84, distance: 372.0
click at [548, 54] on div "Factures Avoirs Opérations Diverses GW00042 Actions Trier Statut : Promesse de …" at bounding box center [498, 56] width 933 height 52
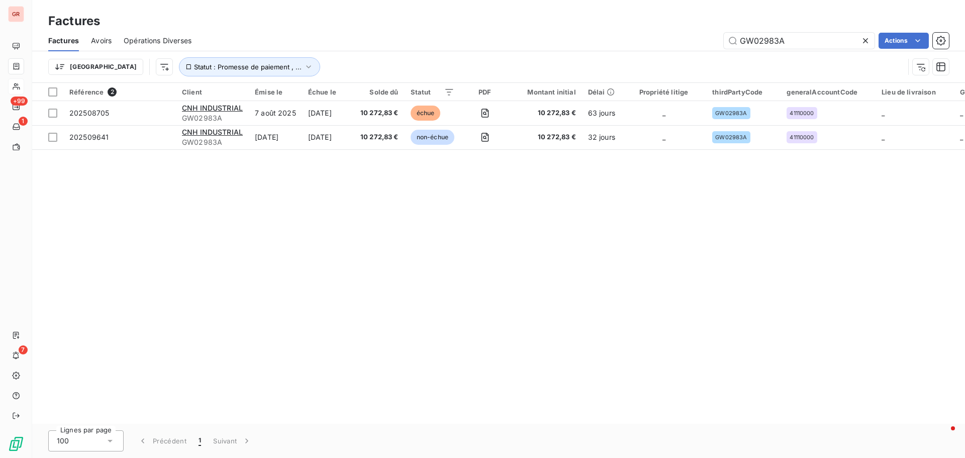
type input "GW02983A"
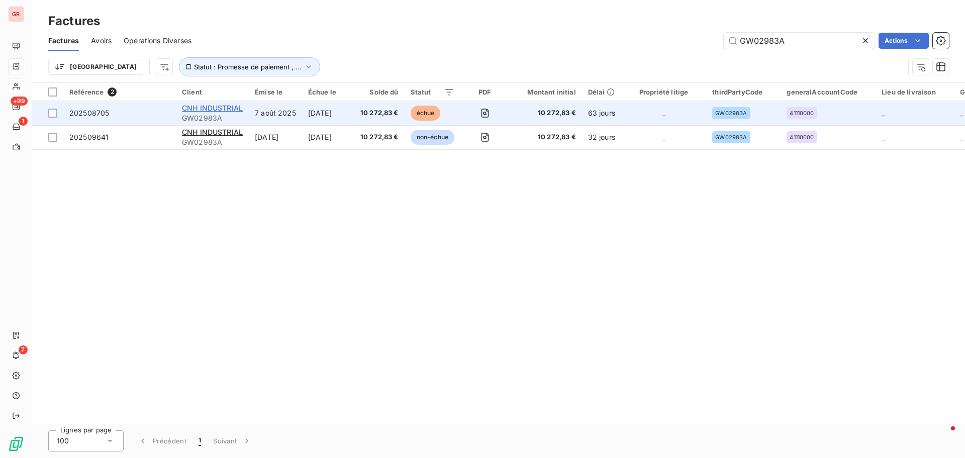
click at [226, 109] on span "CNH INDUSTRIAL" at bounding box center [212, 108] width 61 height 9
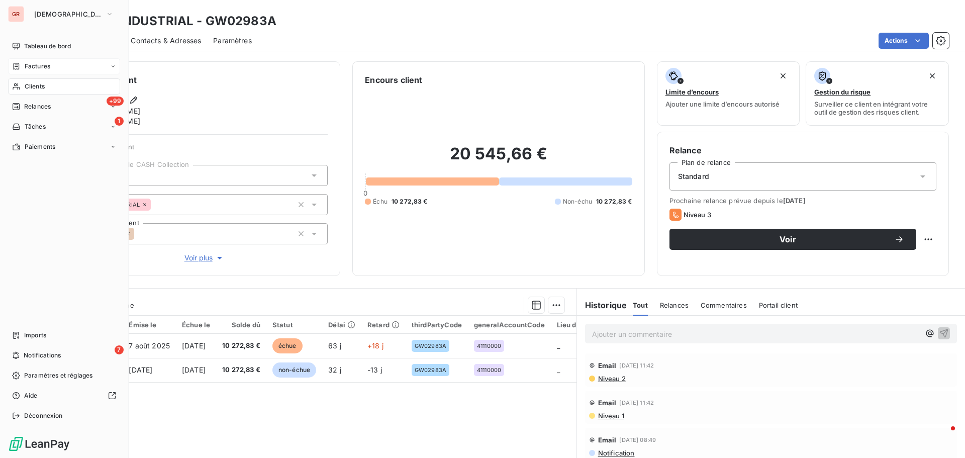
click at [48, 66] on span "Factures" at bounding box center [38, 66] width 26 height 9
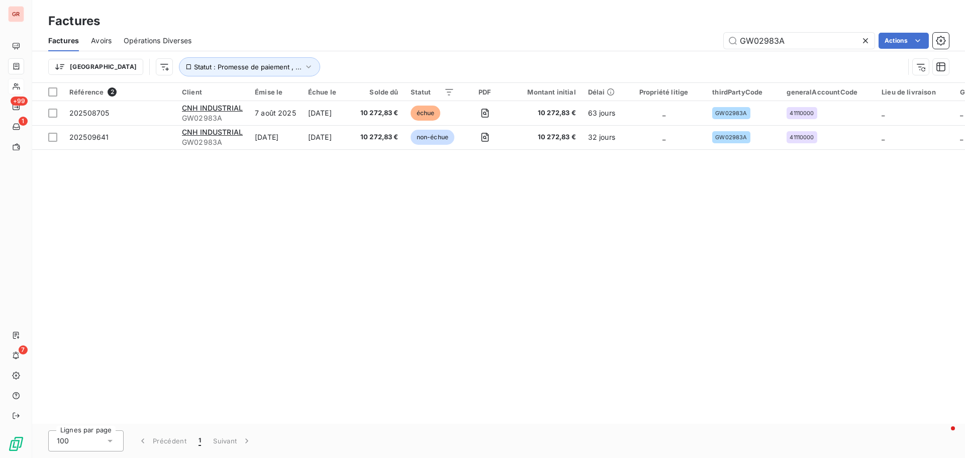
drag, startPoint x: 781, startPoint y: 43, endPoint x: 516, endPoint y: 63, distance: 266.6
click at [524, 63] on div "Factures Avoirs Opérations Diverses GW02983A Actions Trier Statut : Promesse de…" at bounding box center [498, 56] width 933 height 52
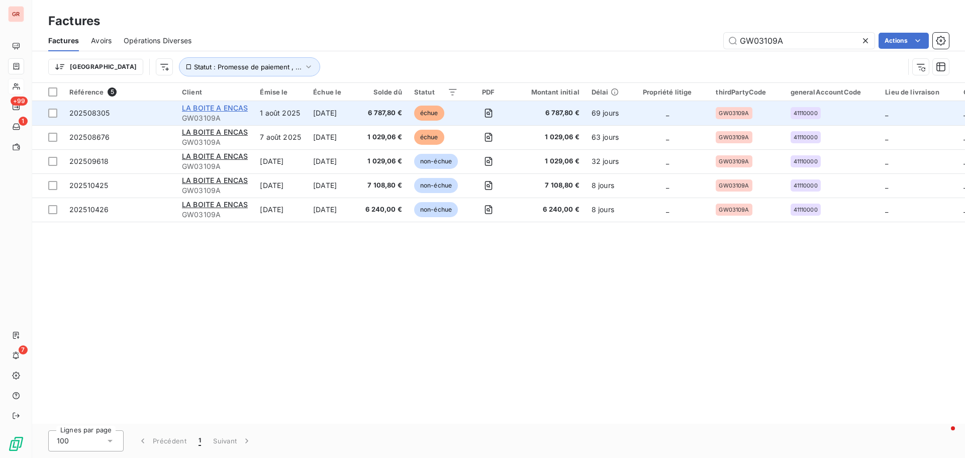
type input "GW03109A"
click at [231, 107] on span "LA BOITE A ENCAS" at bounding box center [215, 108] width 66 height 9
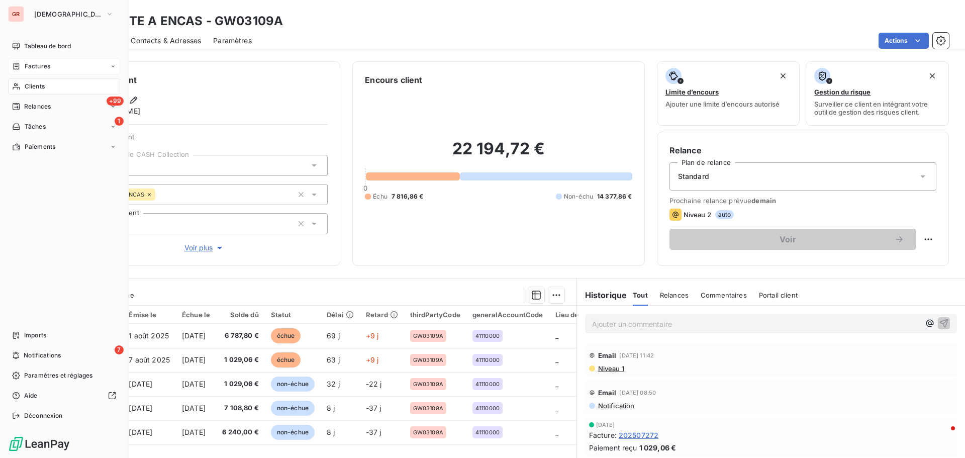
drag, startPoint x: 41, startPoint y: 64, endPoint x: 50, endPoint y: 66, distance: 8.7
click at [41, 64] on span "Factures" at bounding box center [38, 66] width 26 height 9
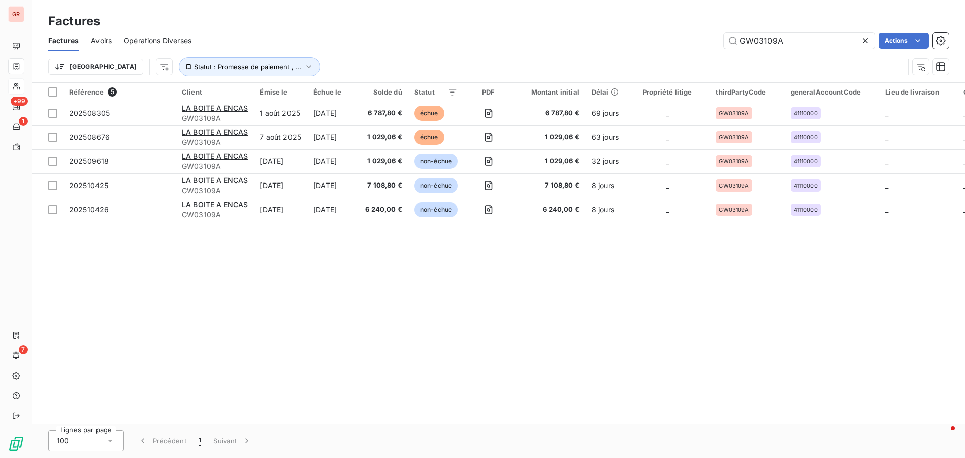
drag, startPoint x: 680, startPoint y: 52, endPoint x: 579, endPoint y: 63, distance: 101.6
click at [584, 63] on div "Factures Avoirs Opérations Diverses GW03109A Actions Trier Statut : Promesse de…" at bounding box center [498, 56] width 933 height 52
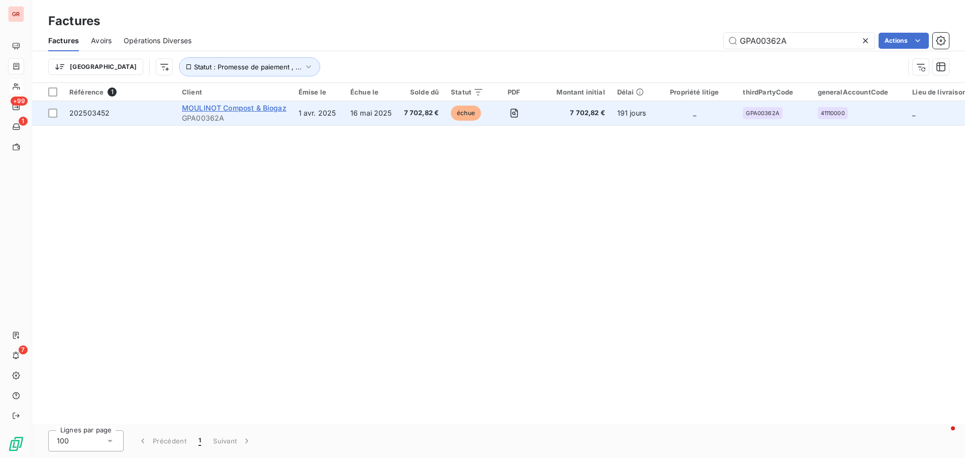
type input "GPA00362A"
click at [249, 110] on span "MOULINOT Compost & Biogaz" at bounding box center [234, 108] width 105 height 9
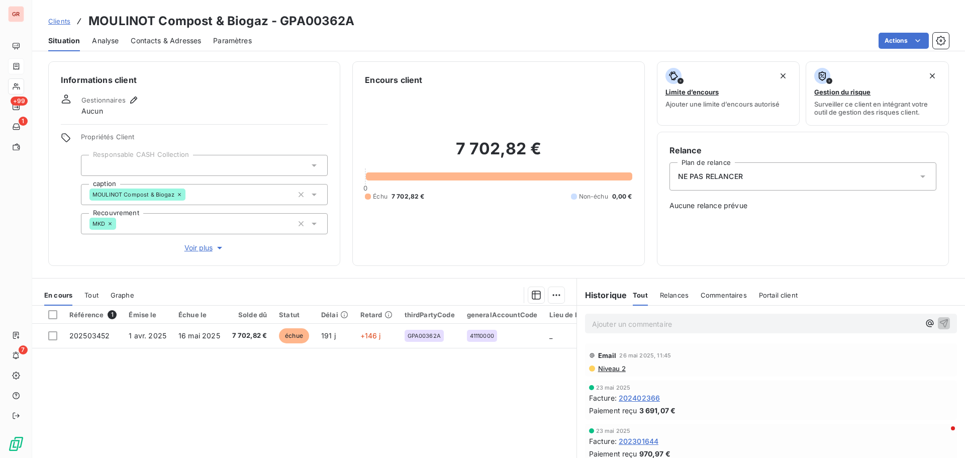
click at [182, 42] on span "Contacts & Adresses" at bounding box center [166, 41] width 70 height 10
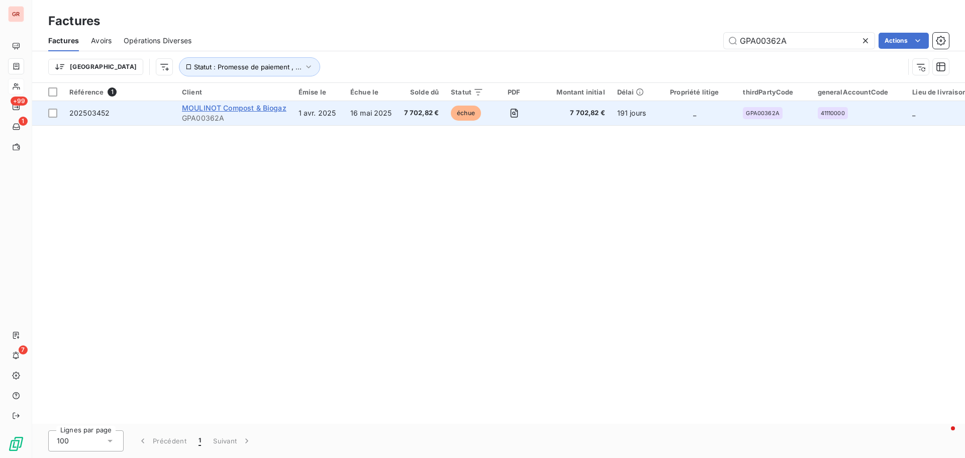
click at [259, 112] on span "MOULINOT Compost & Biogaz" at bounding box center [234, 108] width 105 height 9
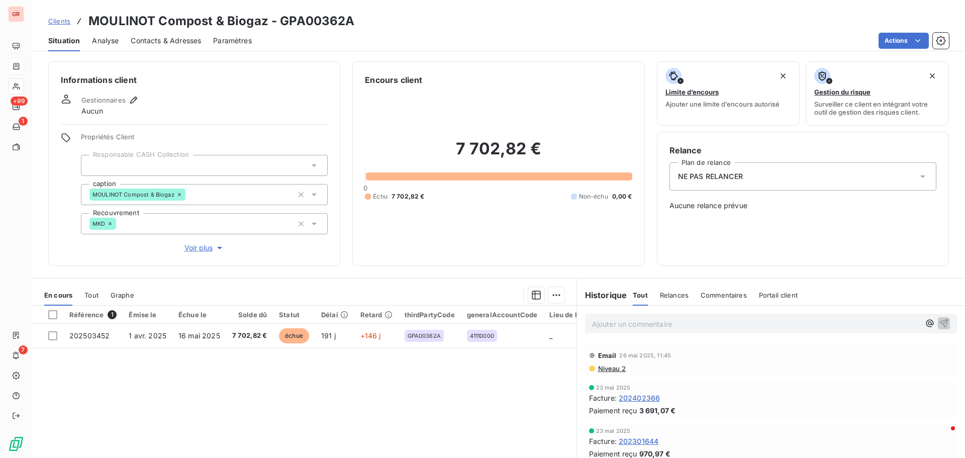
click at [179, 42] on span "Contacts & Adresses" at bounding box center [166, 41] width 70 height 10
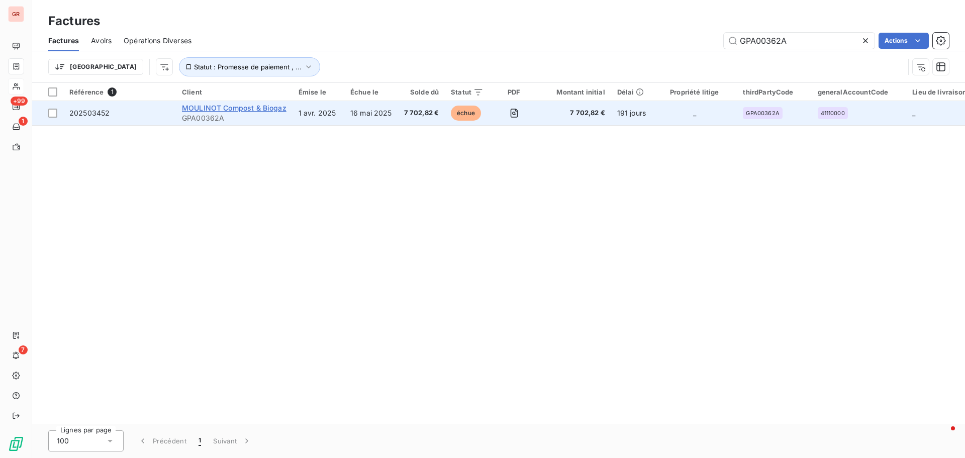
click at [219, 106] on span "MOULINOT Compost & Biogaz" at bounding box center [234, 108] width 105 height 9
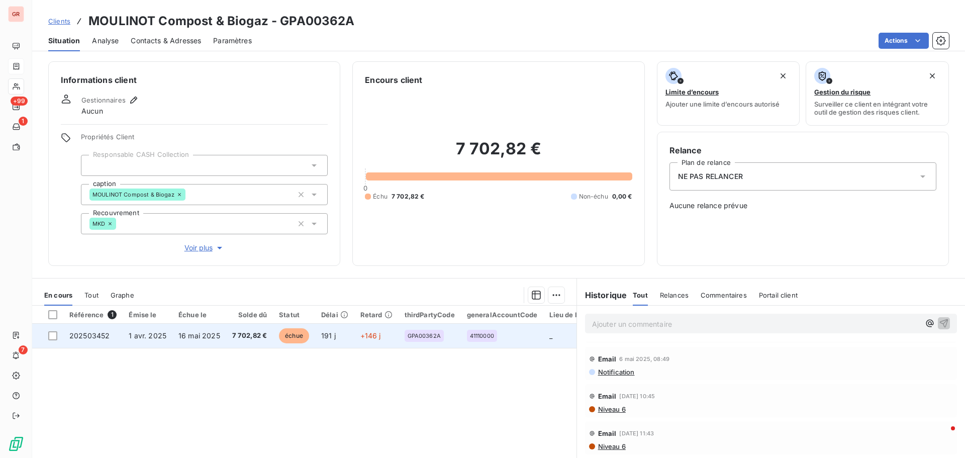
click at [202, 334] on span "16 mai 2025" at bounding box center [199, 335] width 42 height 9
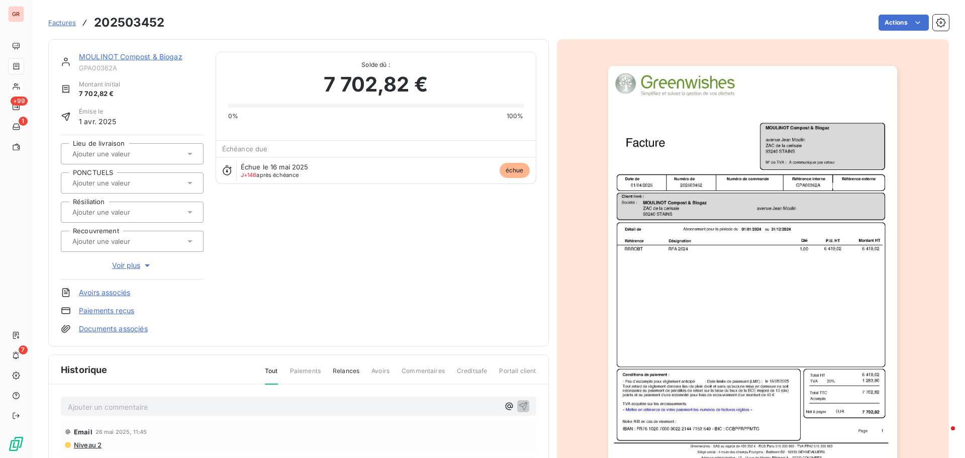
click at [708, 217] on img "button" at bounding box center [752, 270] width 289 height 409
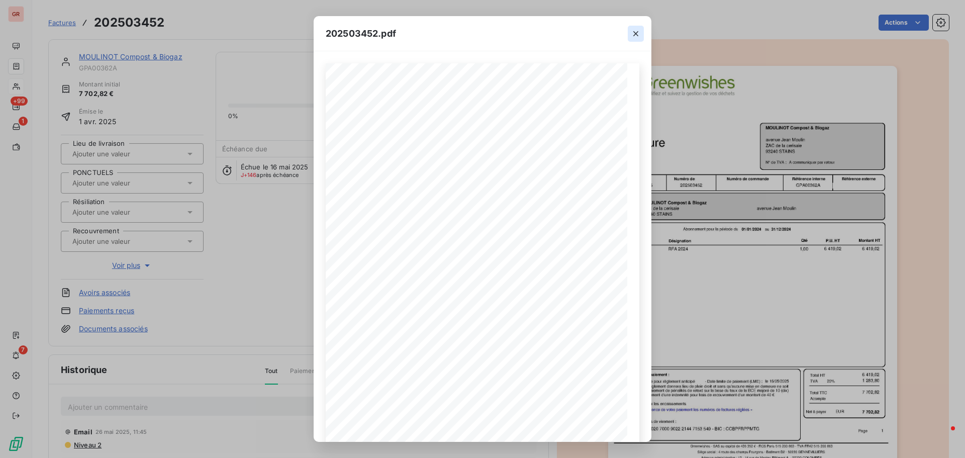
click at [635, 31] on icon "button" at bounding box center [636, 34] width 10 height 10
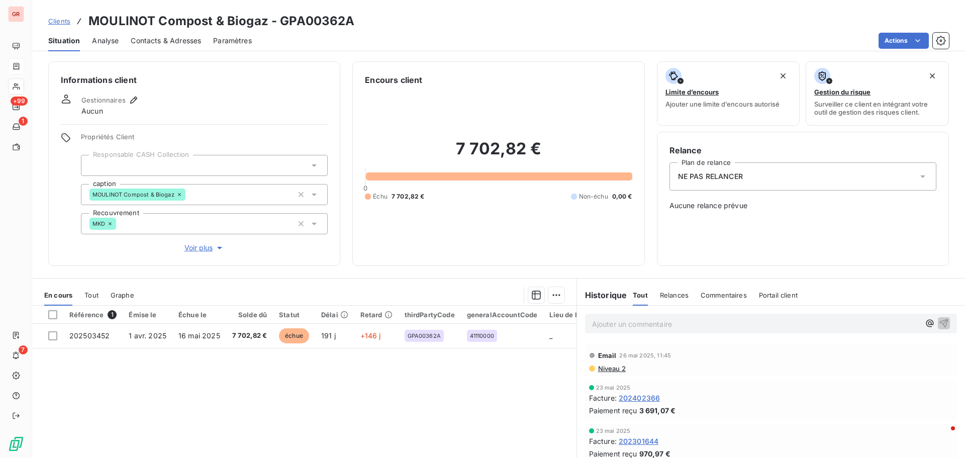
click at [919, 173] on icon at bounding box center [922, 176] width 10 height 10
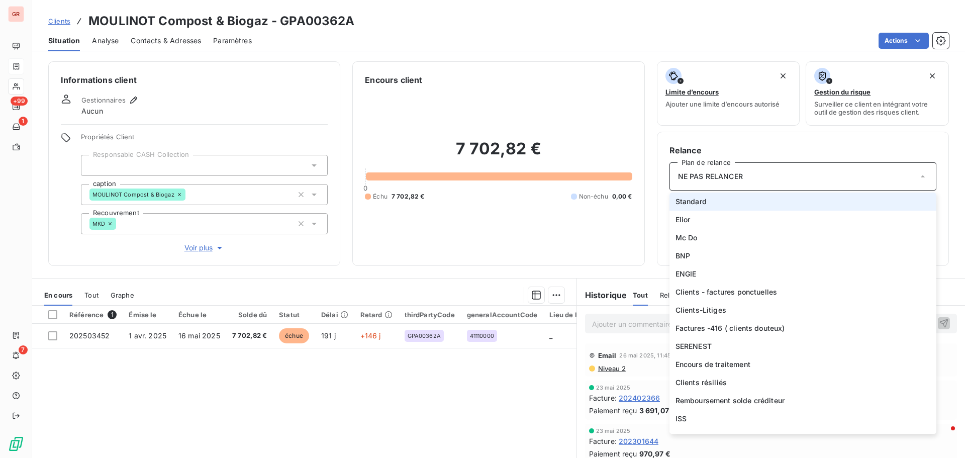
click at [730, 200] on li "Standard" at bounding box center [802, 201] width 267 height 18
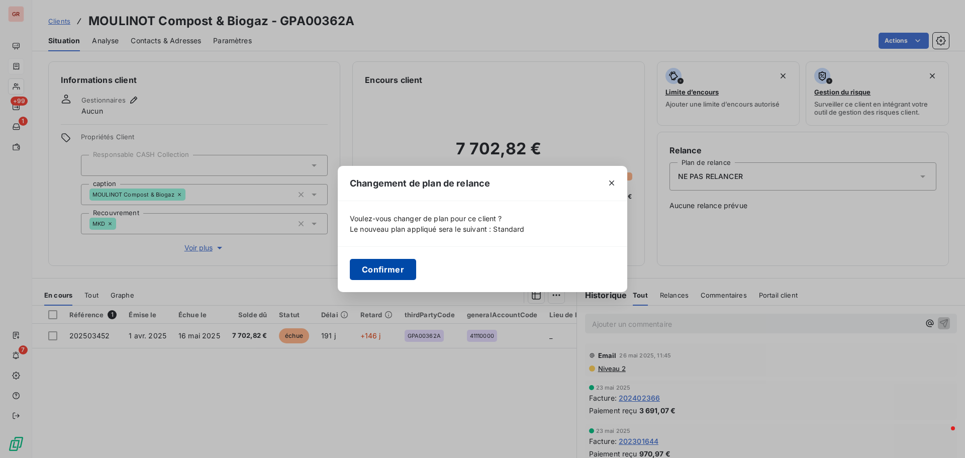
click at [384, 270] on button "Confirmer" at bounding box center [383, 269] width 66 height 21
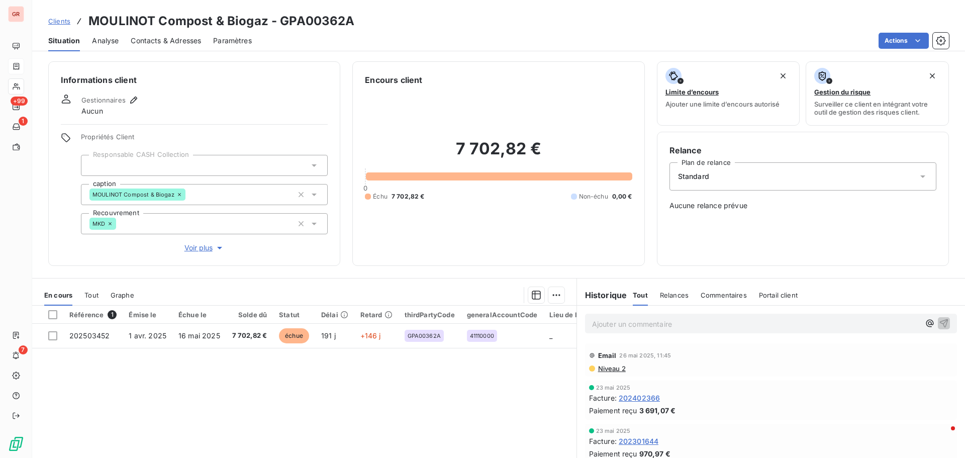
click at [745, 220] on div "Relance Plan de relance Standard Aucune relance prévue" at bounding box center [802, 198] width 267 height 109
click at [700, 201] on span "Aucune relance prévue" at bounding box center [802, 205] width 267 height 10
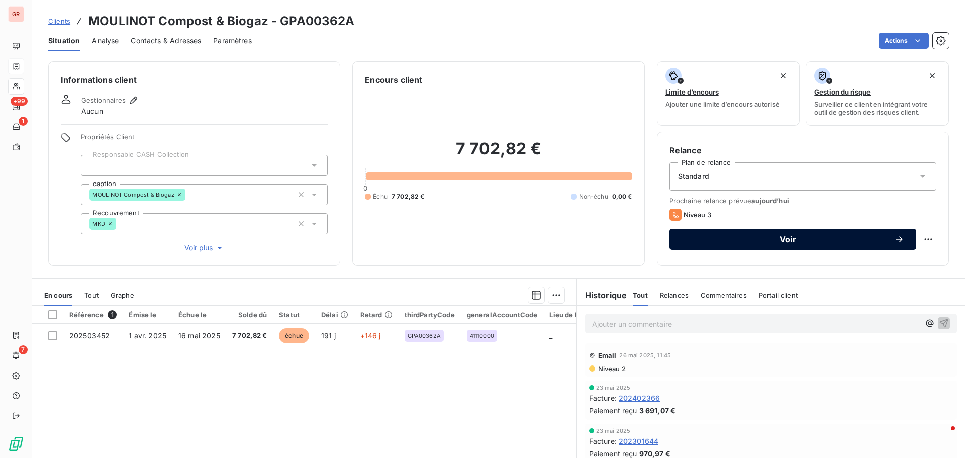
click at [782, 240] on span "Voir" at bounding box center [787, 239] width 213 height 8
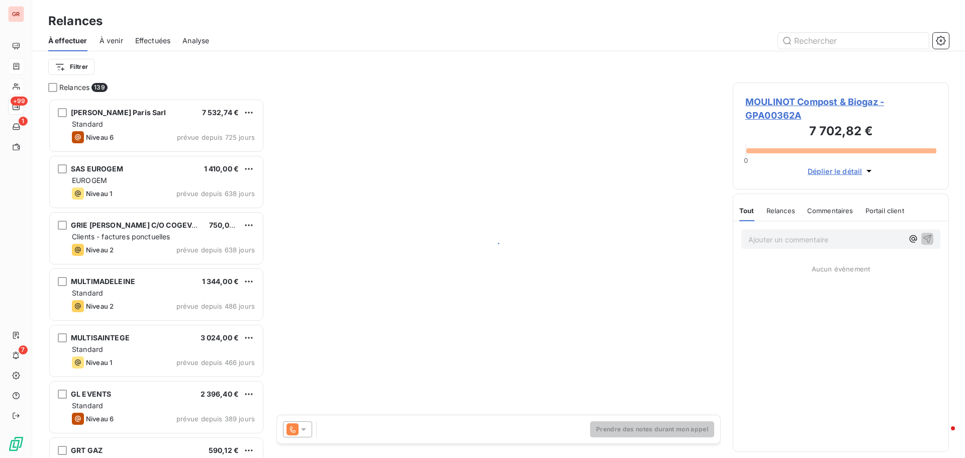
scroll to position [352, 209]
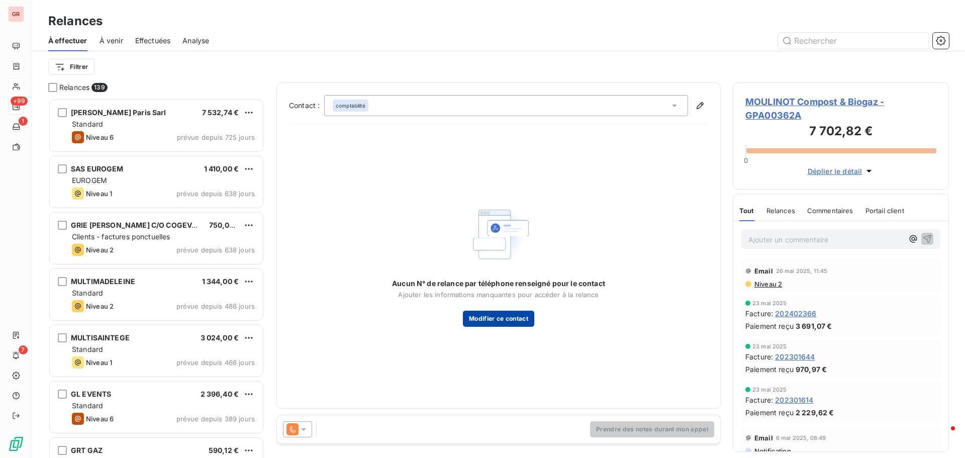
click at [510, 318] on button "Modifier ce contact" at bounding box center [498, 319] width 71 height 16
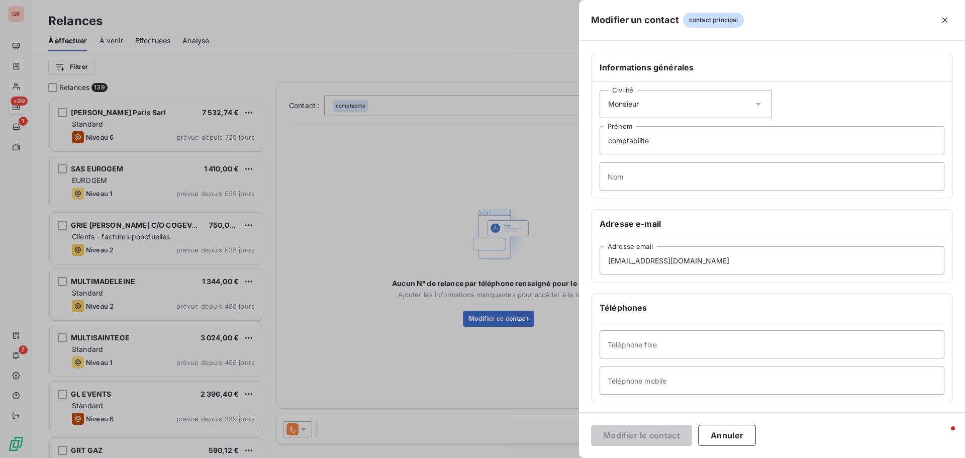
click at [511, 372] on div at bounding box center [482, 229] width 965 height 458
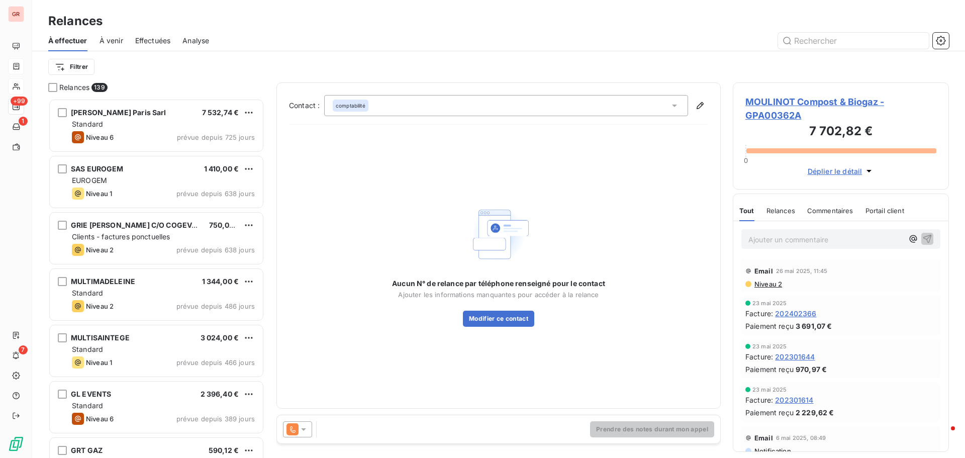
click at [287, 433] on icon at bounding box center [292, 429] width 12 height 12
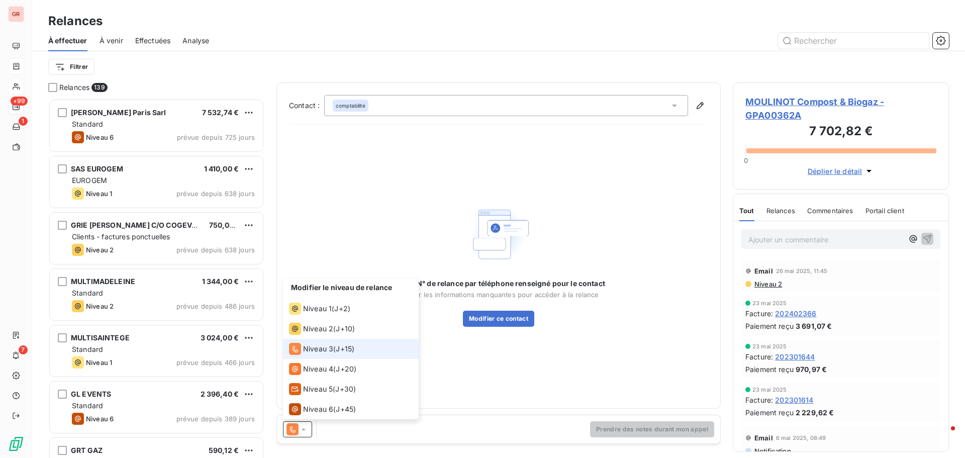
click at [310, 347] on span "Niveau 3" at bounding box center [318, 349] width 30 height 10
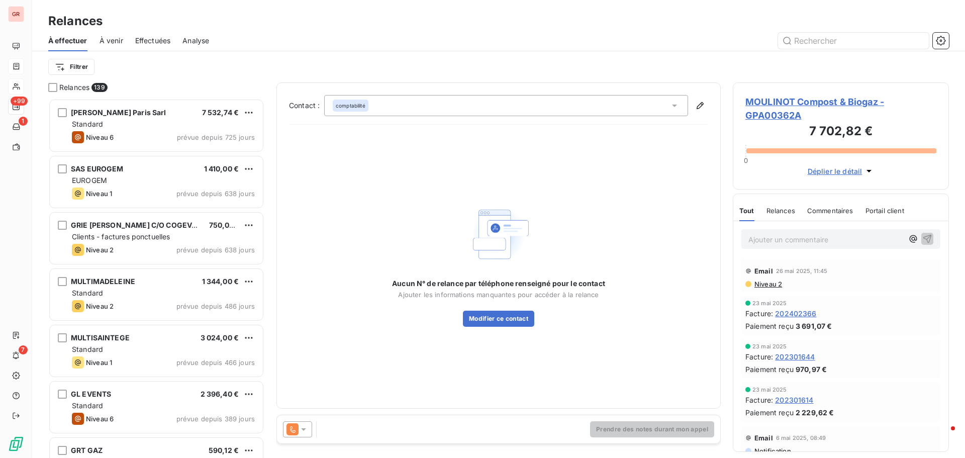
click at [292, 431] on icon at bounding box center [293, 429] width 6 height 7
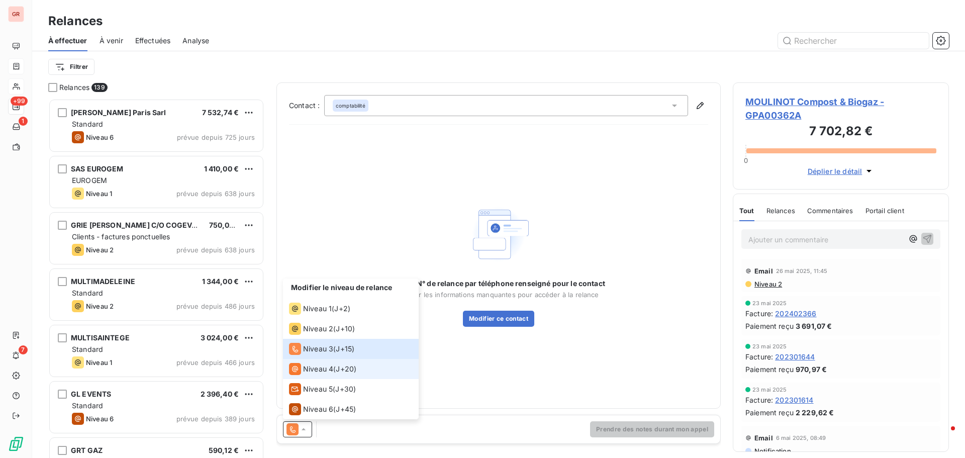
click at [315, 368] on span "Niveau 4" at bounding box center [318, 369] width 30 height 10
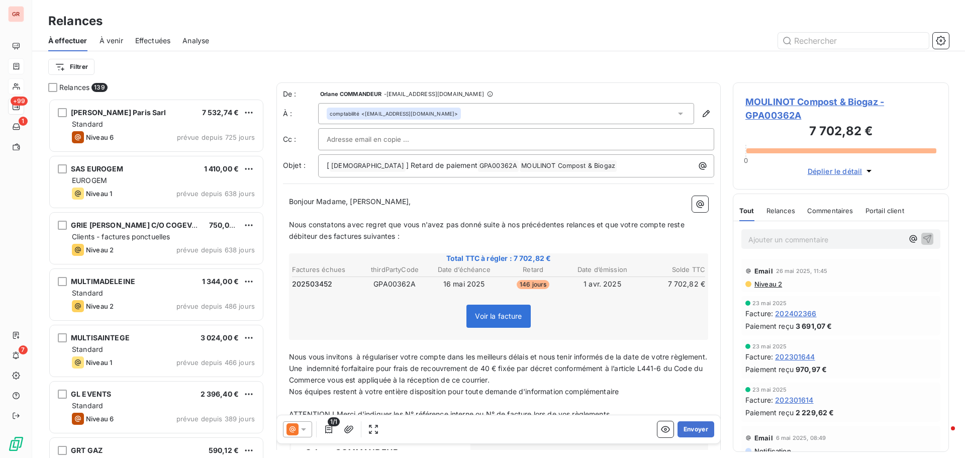
click at [302, 428] on icon at bounding box center [303, 429] width 10 height 10
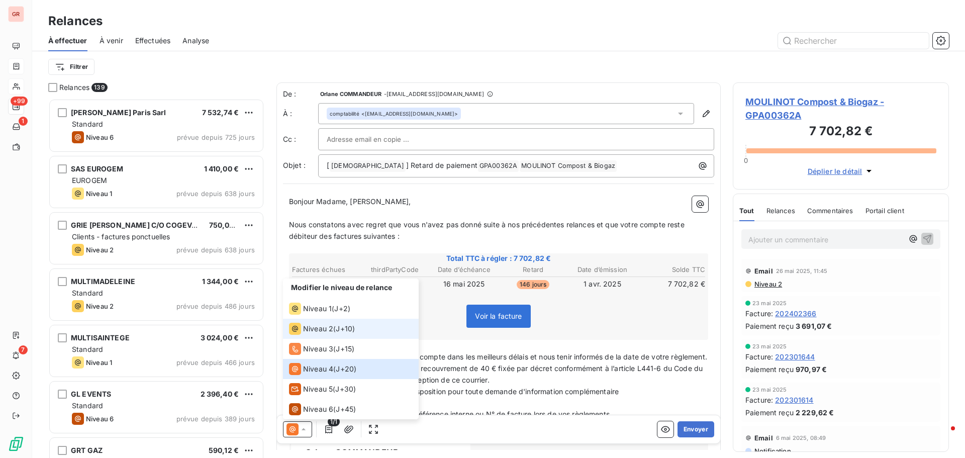
click at [323, 331] on span "Niveau 2" at bounding box center [318, 329] width 30 height 10
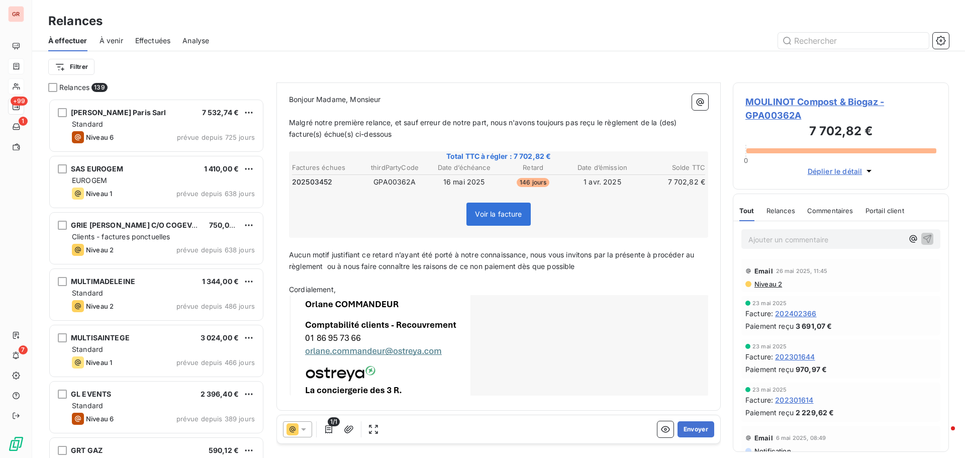
scroll to position [105, 0]
click at [661, 427] on icon "button" at bounding box center [665, 429] width 9 height 7
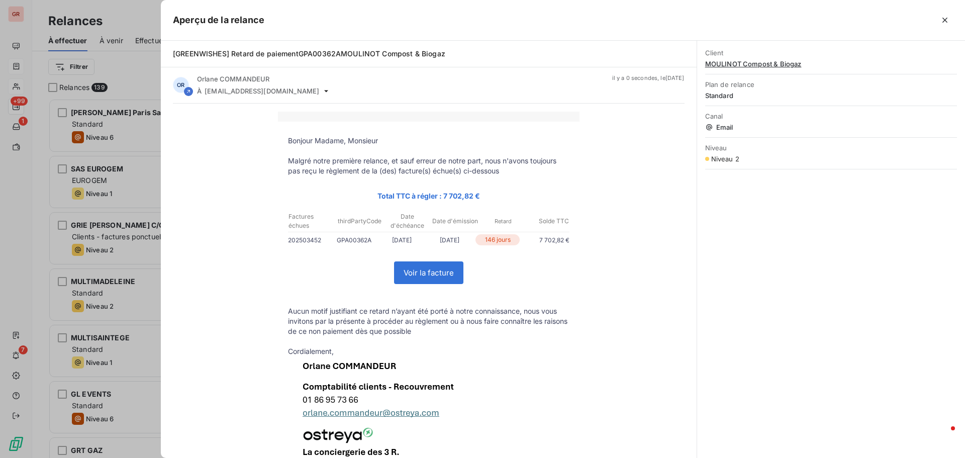
scroll to position [0, 0]
click at [147, 159] on div at bounding box center [482, 229] width 965 height 458
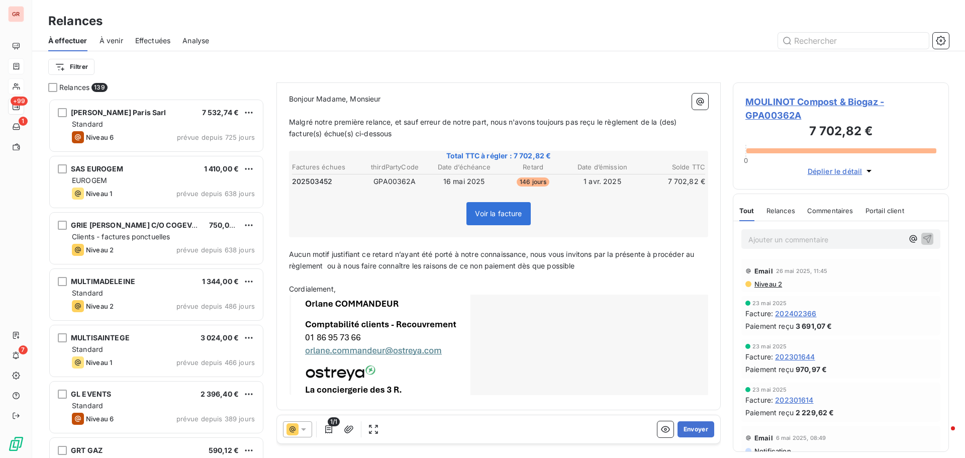
scroll to position [105, 0]
click at [686, 432] on button "Envoyer" at bounding box center [695, 429] width 37 height 16
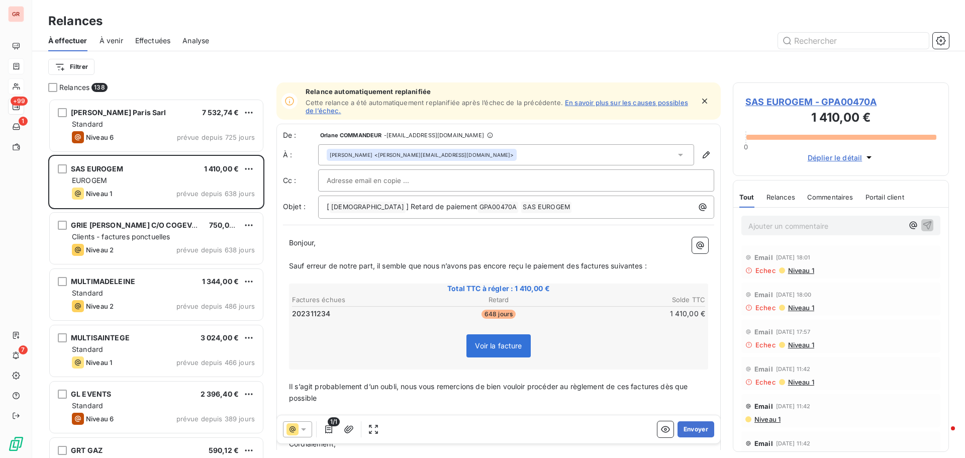
click at [615, 103] on link "En savoir plus sur les causes possibles de l’échec." at bounding box center [496, 106] width 382 height 16
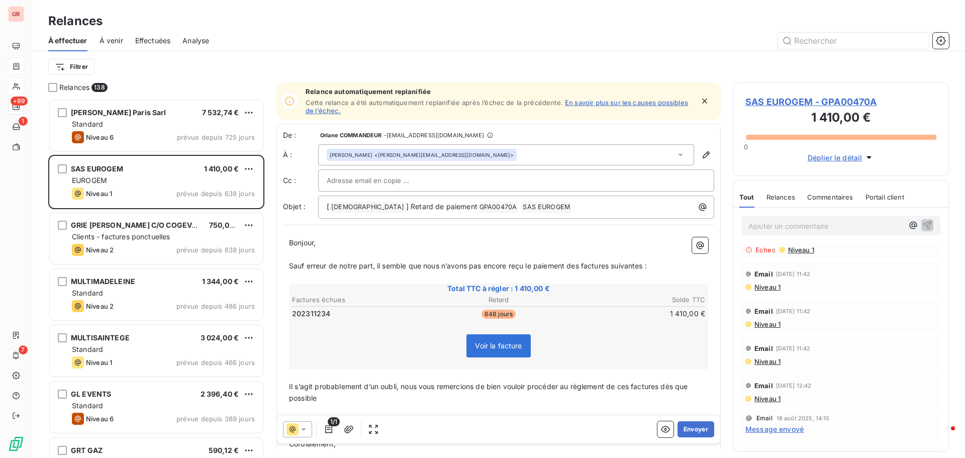
scroll to position [151, 0]
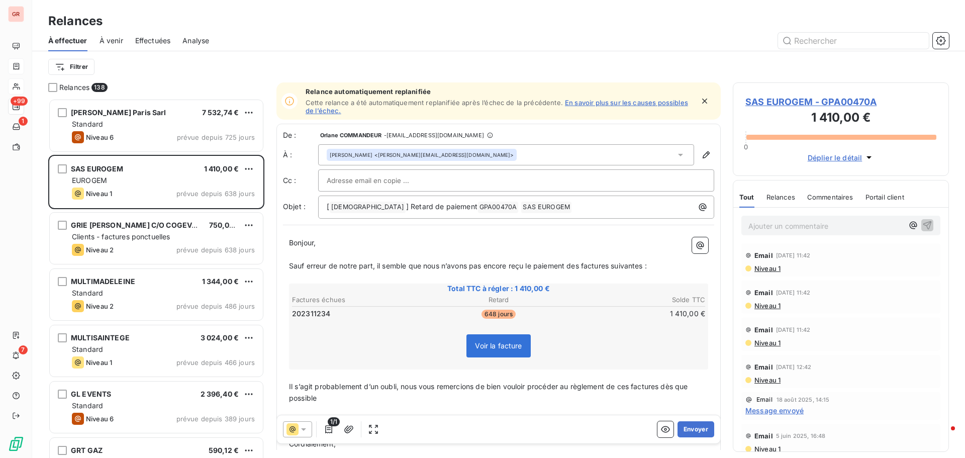
click at [786, 413] on span "Message envoyé" at bounding box center [774, 410] width 58 height 11
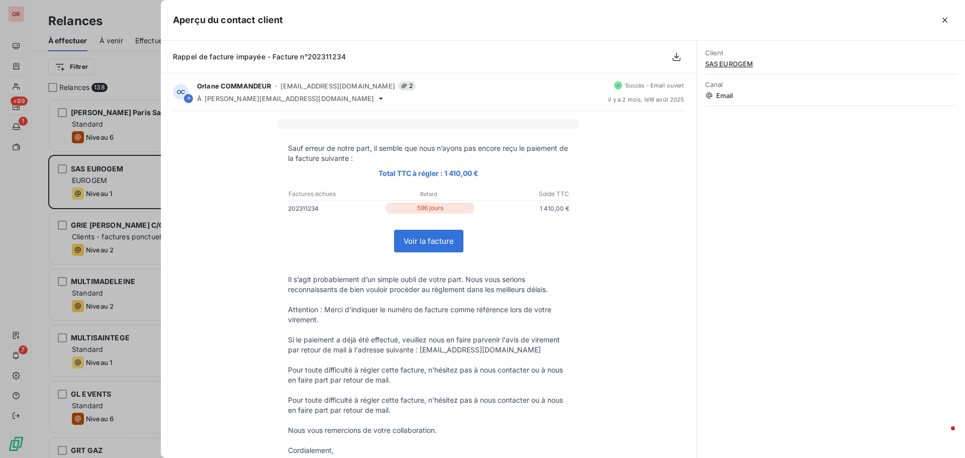
click at [153, 395] on div at bounding box center [482, 229] width 965 height 458
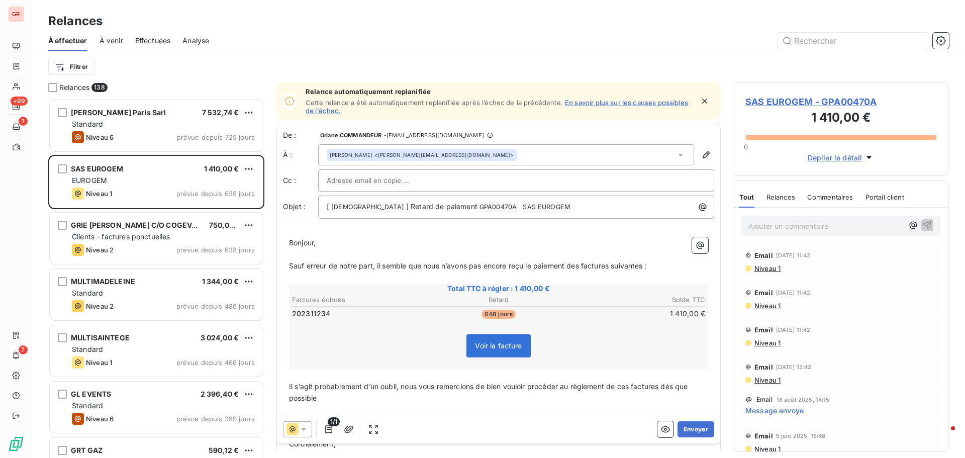
click at [764, 269] on span "Niveau 1" at bounding box center [766, 268] width 27 height 8
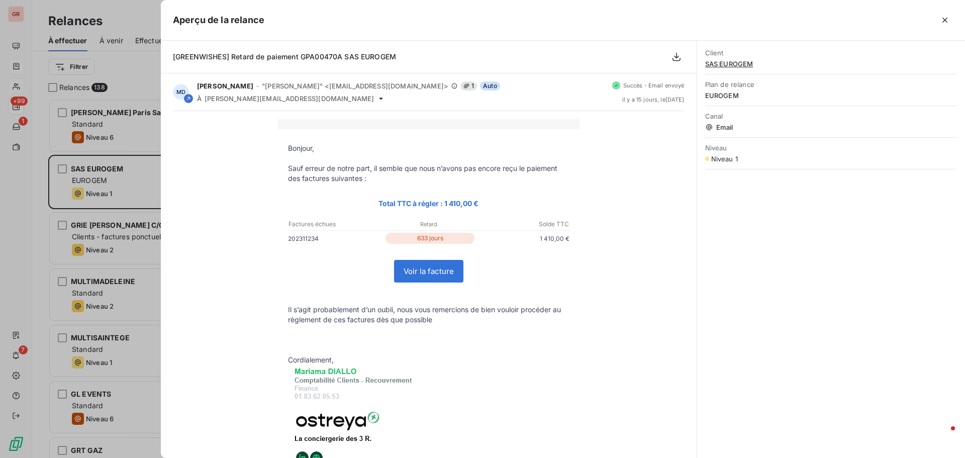
click at [136, 421] on div at bounding box center [482, 229] width 965 height 458
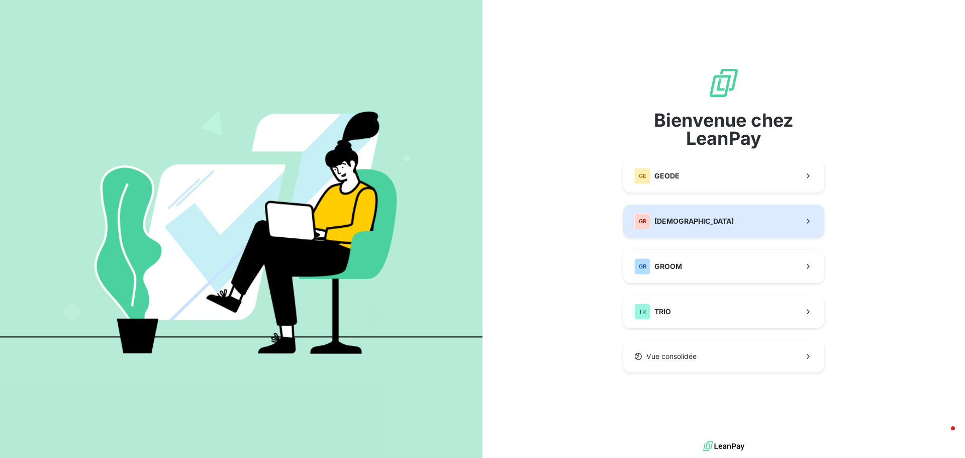
click at [678, 222] on span "[DEMOGRAPHIC_DATA]" at bounding box center [693, 221] width 79 height 10
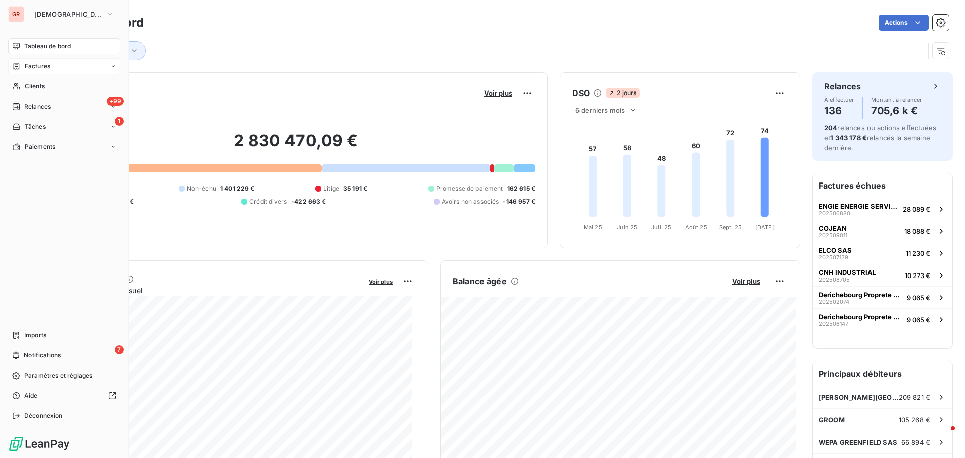
click at [35, 69] on span "Factures" at bounding box center [38, 66] width 26 height 9
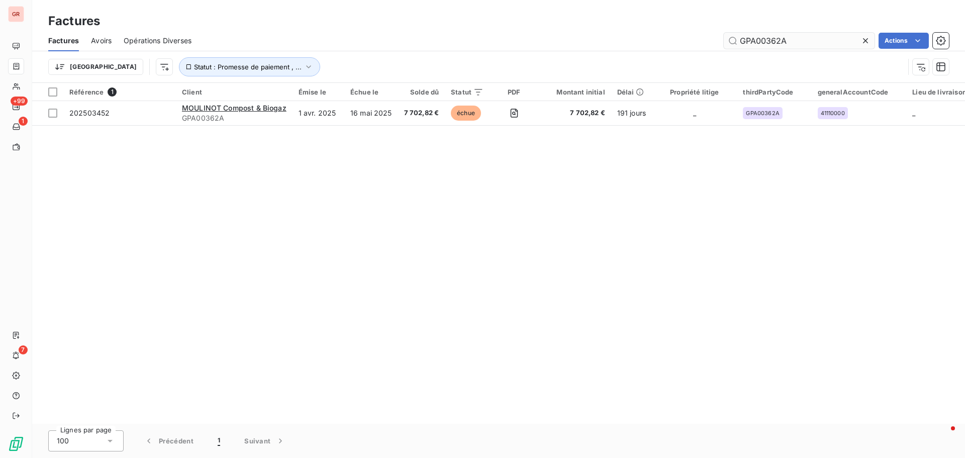
click at [803, 44] on input "GPA00362A" at bounding box center [799, 41] width 151 height 16
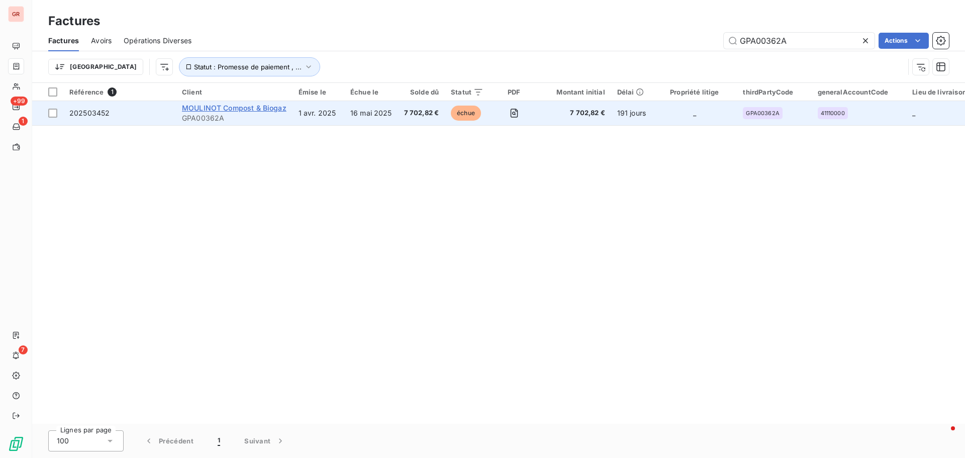
click at [219, 109] on span "MOULINOT Compost & Biogaz" at bounding box center [234, 108] width 105 height 9
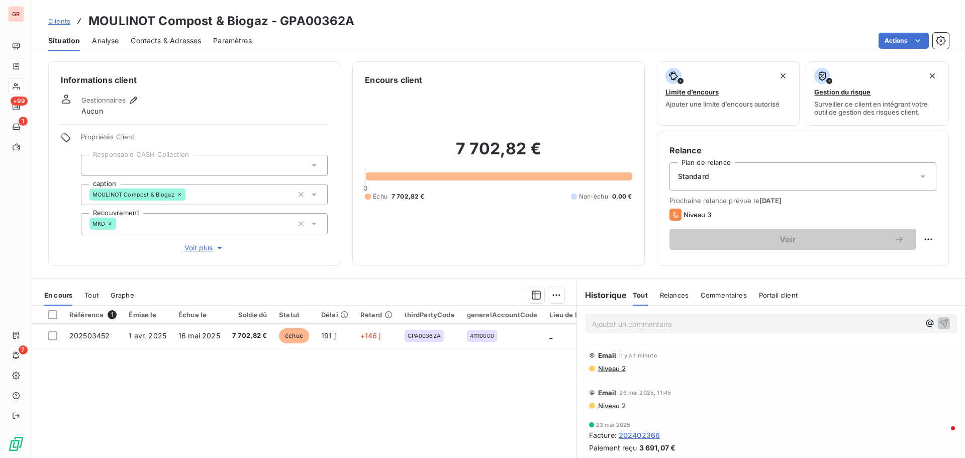
click at [610, 405] on span "Niveau 2" at bounding box center [611, 405] width 29 height 8
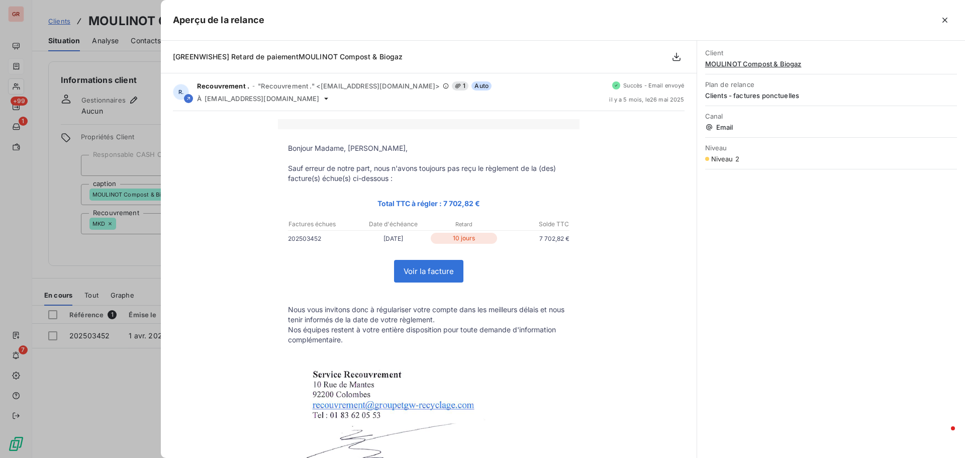
click at [142, 277] on div at bounding box center [482, 229] width 965 height 458
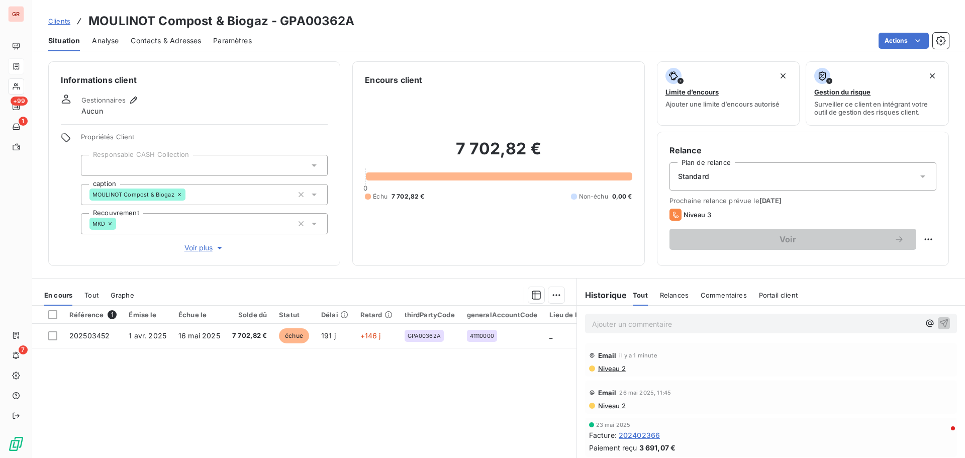
click at [614, 369] on span "Niveau 2" at bounding box center [611, 368] width 29 height 8
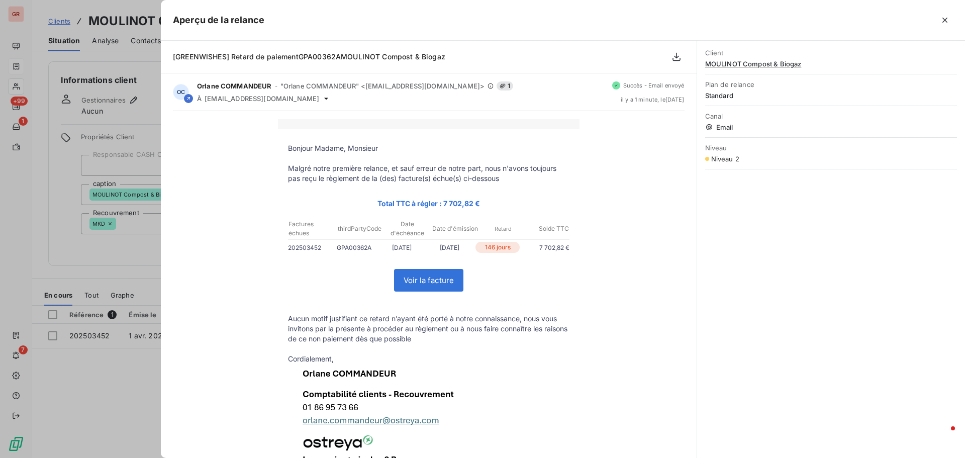
click at [119, 261] on div at bounding box center [482, 229] width 965 height 458
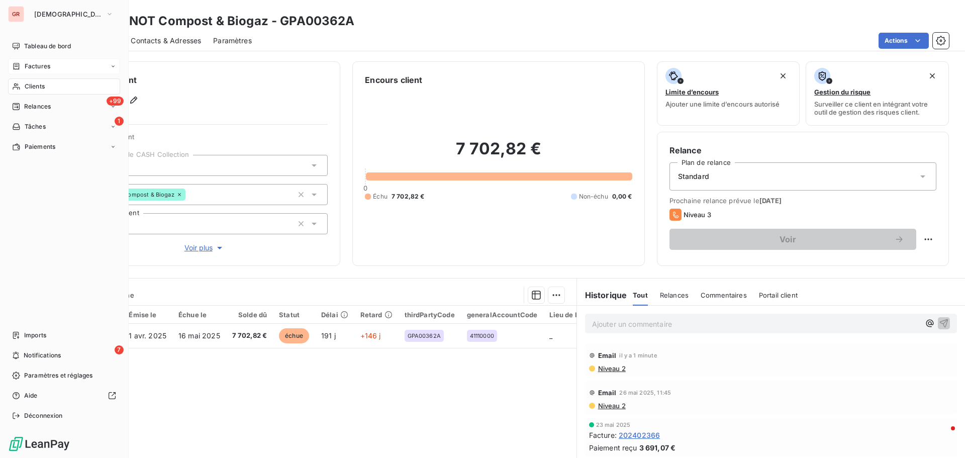
click at [53, 65] on div "Factures" at bounding box center [64, 66] width 112 height 16
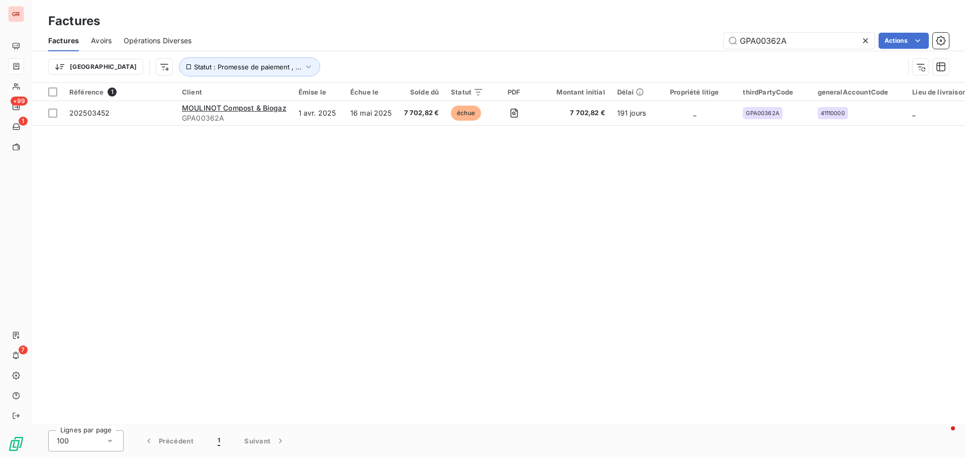
drag, startPoint x: 788, startPoint y: 41, endPoint x: 594, endPoint y: 65, distance: 195.4
click at [595, 65] on div "Factures Avoirs Opérations Diverses GPA00362A Actions Trier Statut : Promesse d…" at bounding box center [498, 56] width 933 height 52
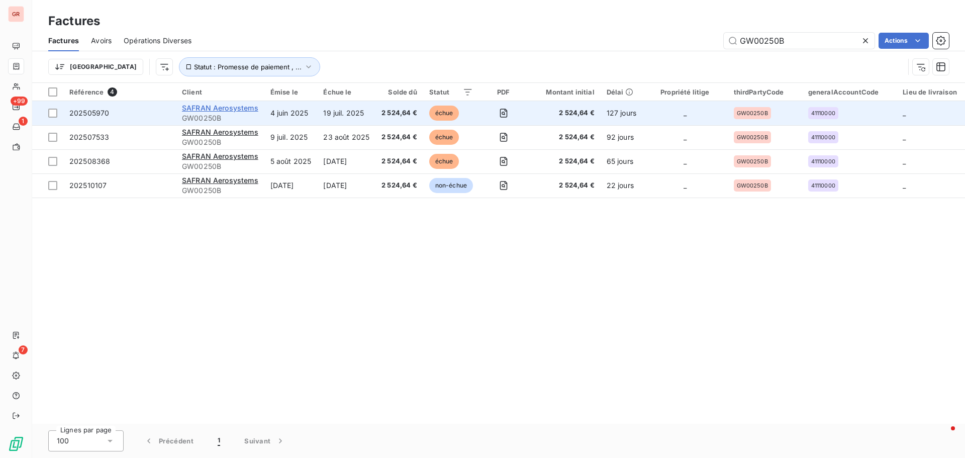
type input "GW00250B"
click at [231, 104] on span "SAFRAN Aerosystems" at bounding box center [220, 108] width 76 height 9
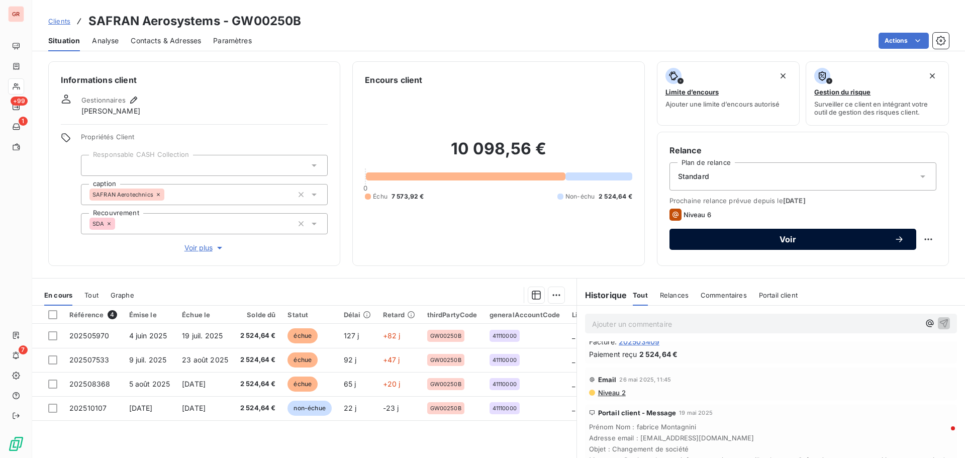
scroll to position [151, 0]
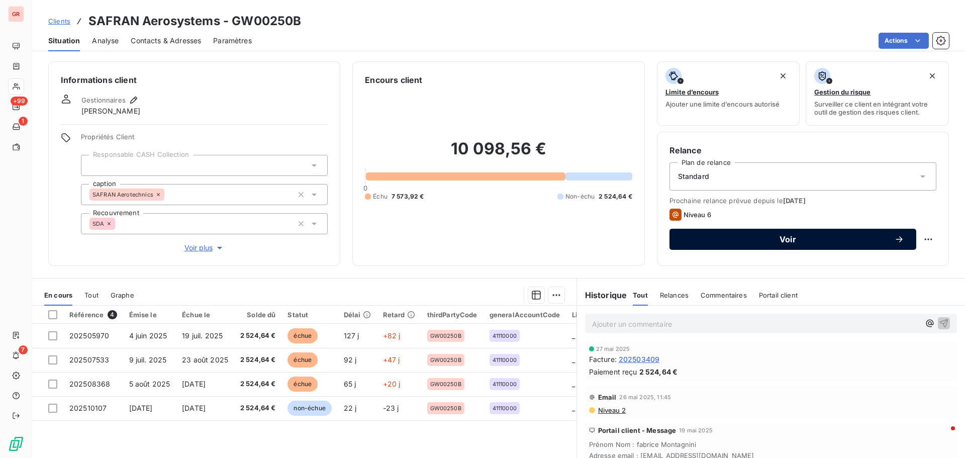
click at [787, 242] on span "Voir" at bounding box center [787, 239] width 213 height 8
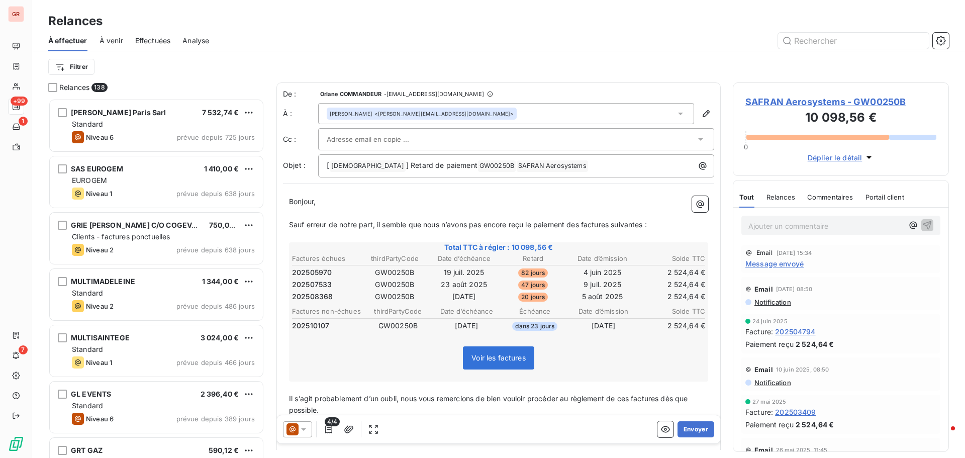
scroll to position [352, 209]
click at [303, 428] on icon at bounding box center [303, 429] width 10 height 10
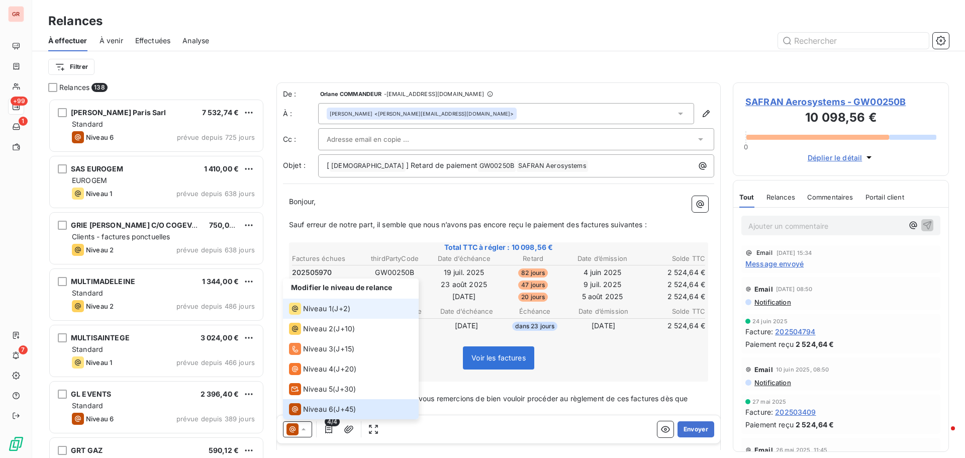
click at [313, 311] on span "Niveau 1" at bounding box center [317, 308] width 29 height 10
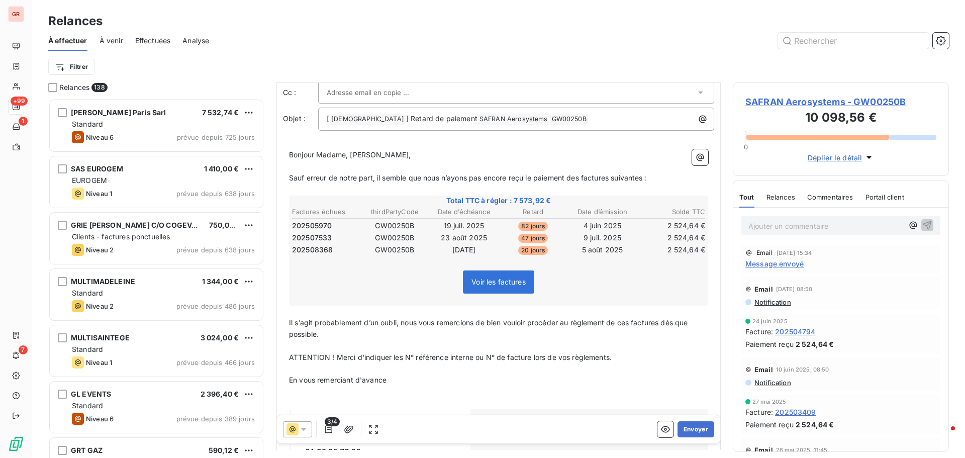
scroll to position [163, 0]
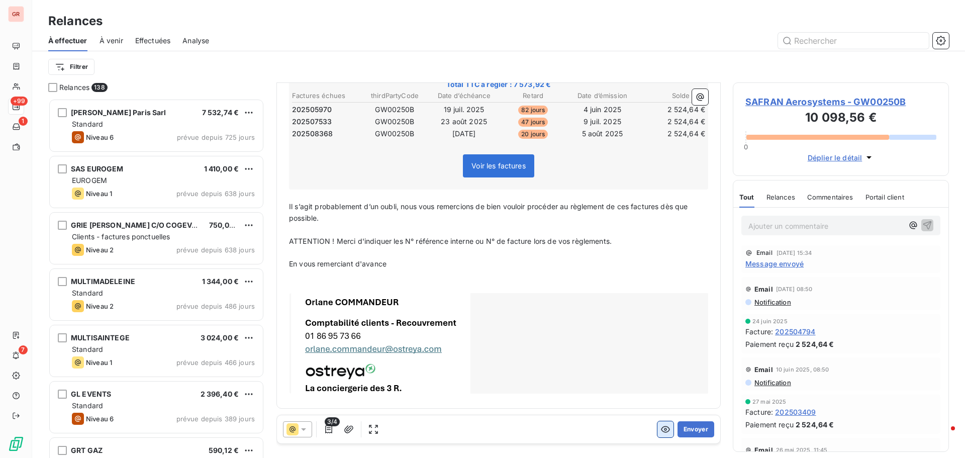
click at [661, 427] on icon "button" at bounding box center [665, 429] width 9 height 7
click at [661, 432] on icon "button" at bounding box center [665, 429] width 9 height 7
click at [660, 431] on icon "button" at bounding box center [665, 429] width 10 height 10
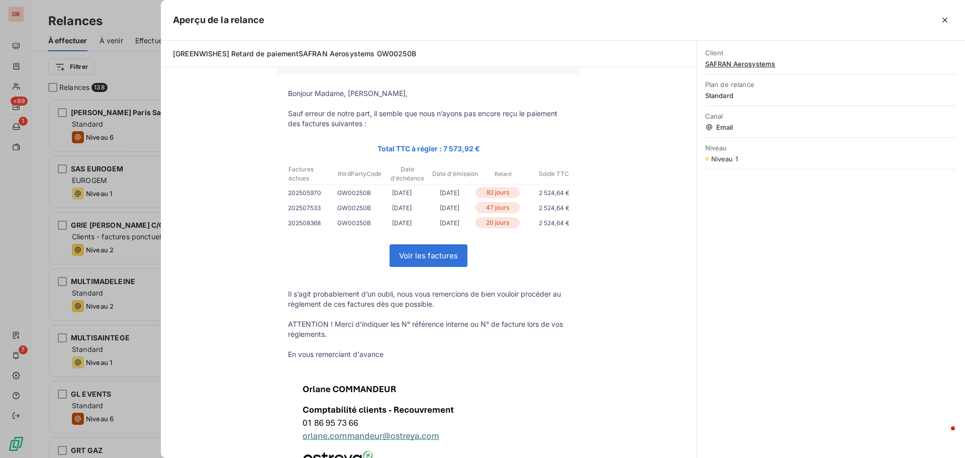
scroll to position [131, 0]
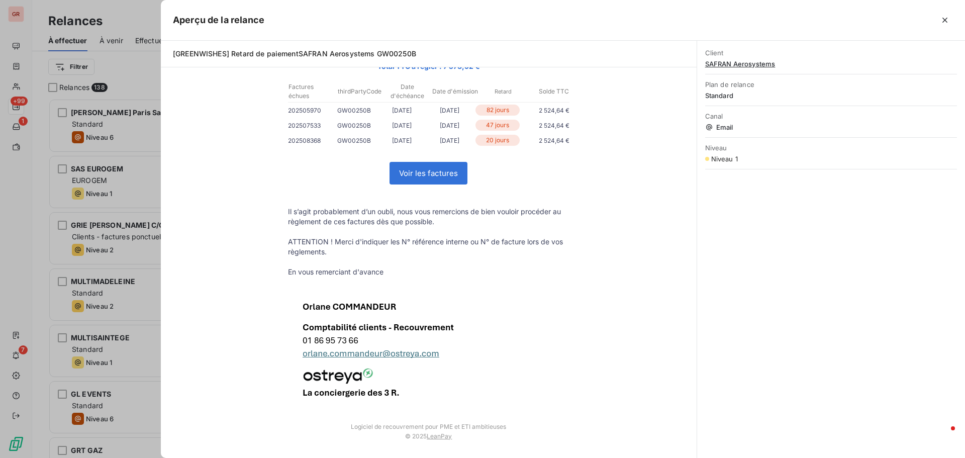
click at [123, 419] on div at bounding box center [482, 229] width 965 height 458
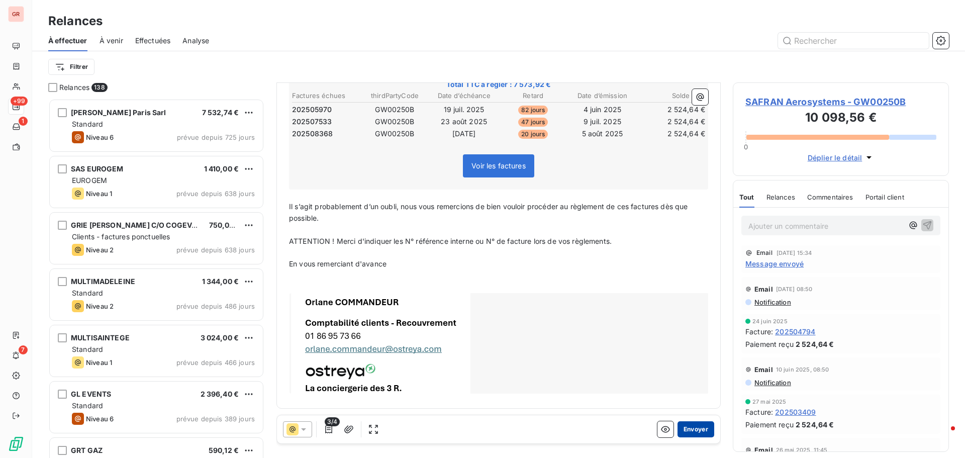
click at [694, 430] on button "Envoyer" at bounding box center [695, 429] width 37 height 16
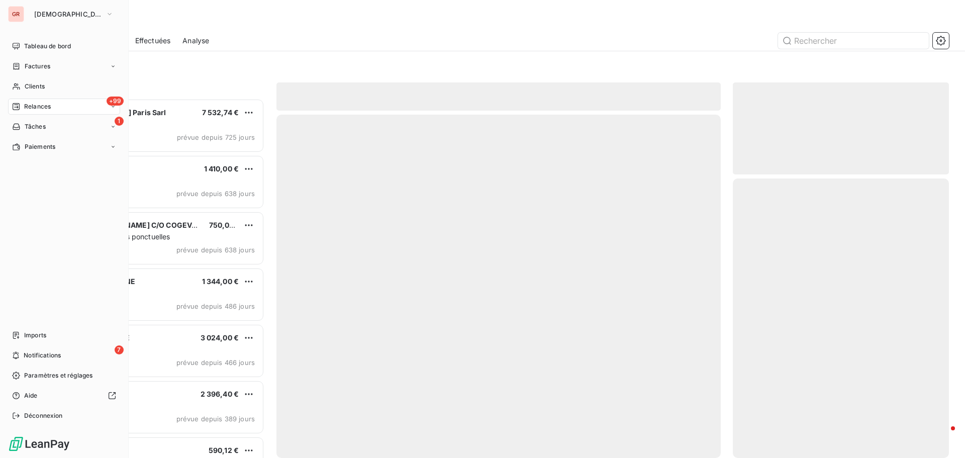
click at [38, 66] on span "Factures" at bounding box center [38, 66] width 26 height 9
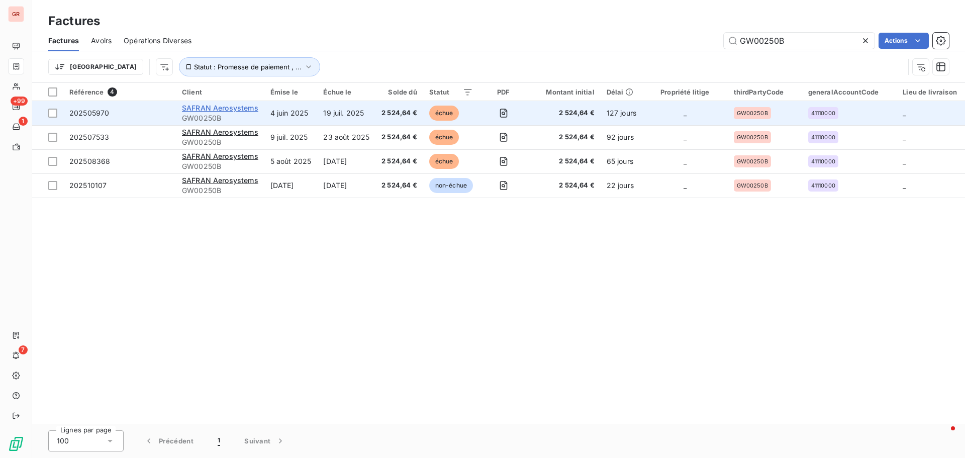
click at [235, 107] on span "SAFRAN Aerosystems" at bounding box center [220, 108] width 76 height 9
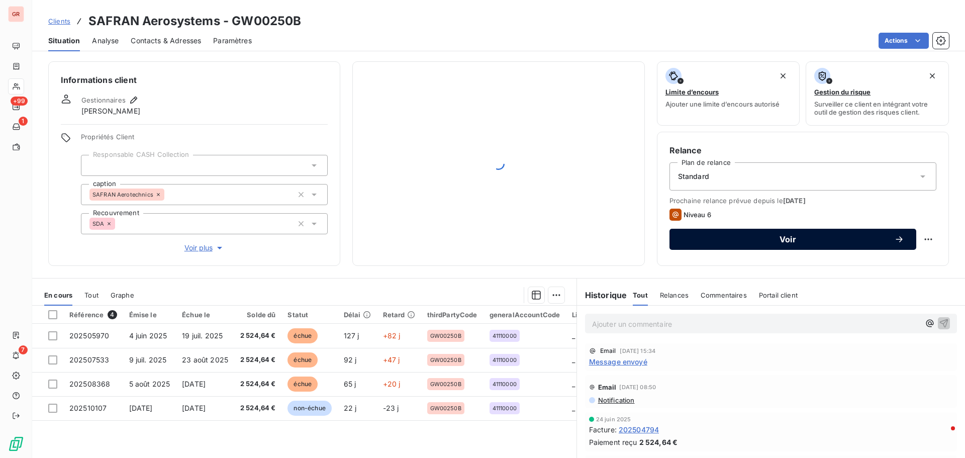
click at [895, 239] on icon "button" at bounding box center [898, 239] width 7 height 6
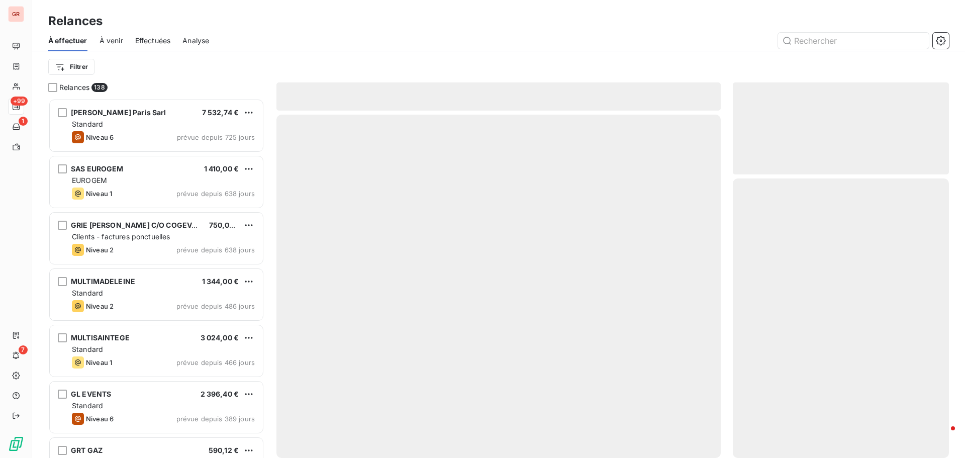
scroll to position [352, 209]
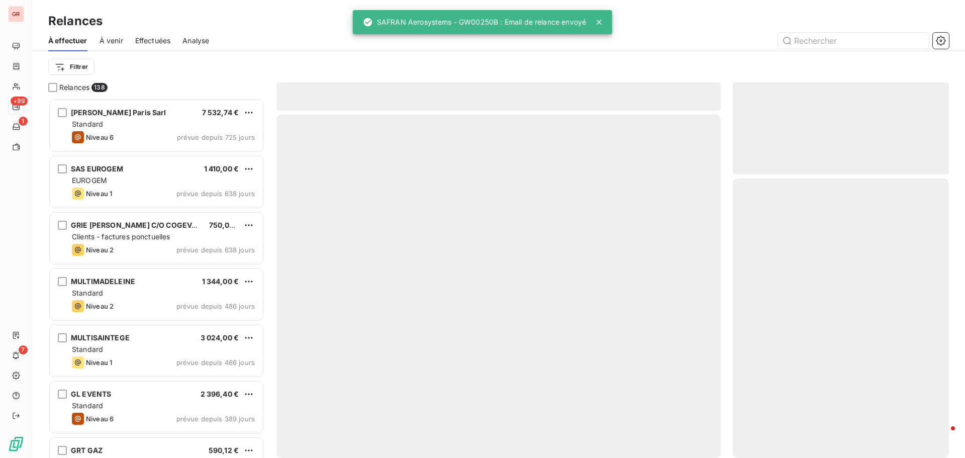
scroll to position [352, 209]
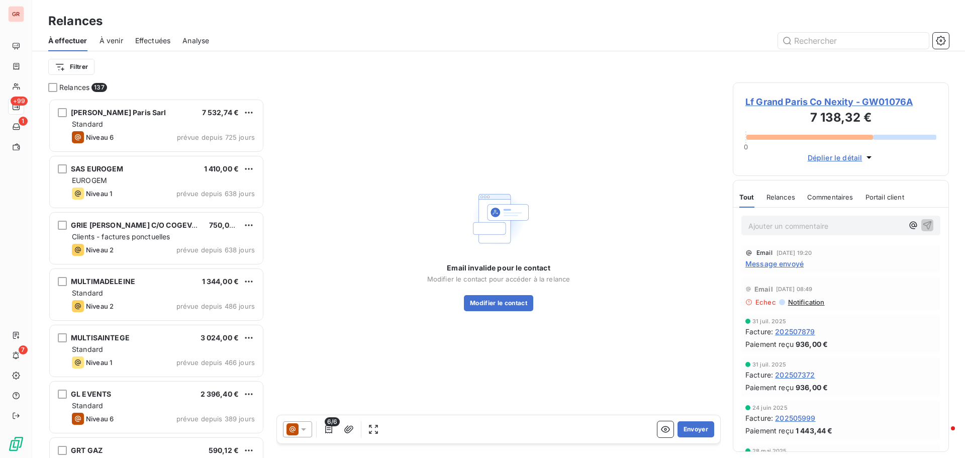
click at [789, 262] on span "Message envoyé" at bounding box center [774, 263] width 58 height 11
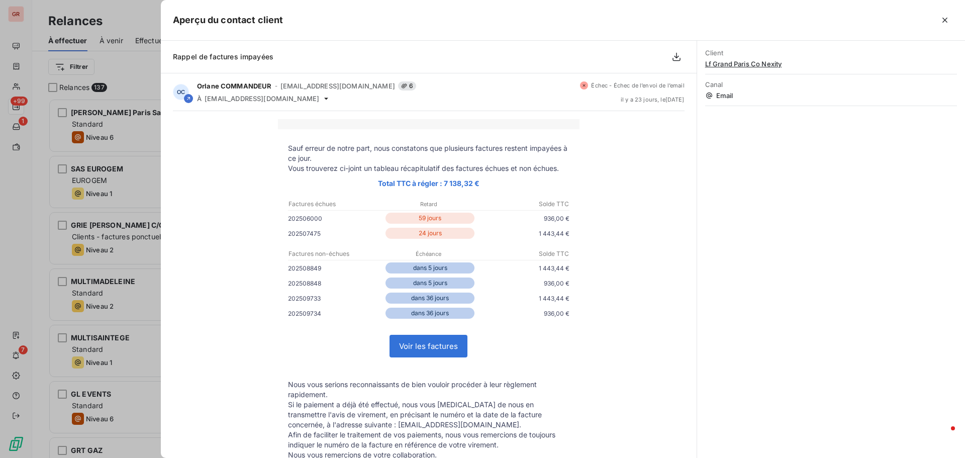
drag, startPoint x: 146, startPoint y: 309, endPoint x: 158, endPoint y: 308, distance: 12.1
click at [147, 309] on div at bounding box center [482, 229] width 965 height 458
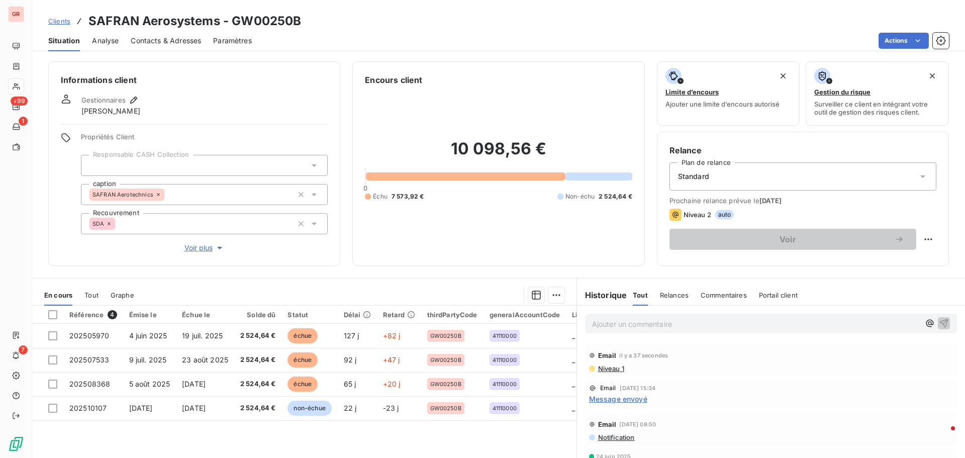
click at [176, 39] on span "Contacts & Adresses" at bounding box center [166, 41] width 70 height 10
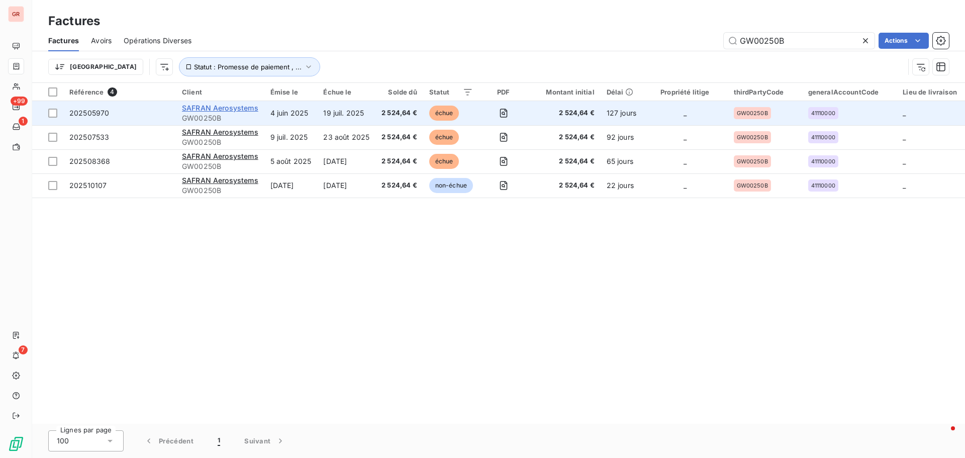
click at [241, 111] on span "SAFRAN Aerosystems" at bounding box center [220, 108] width 76 height 9
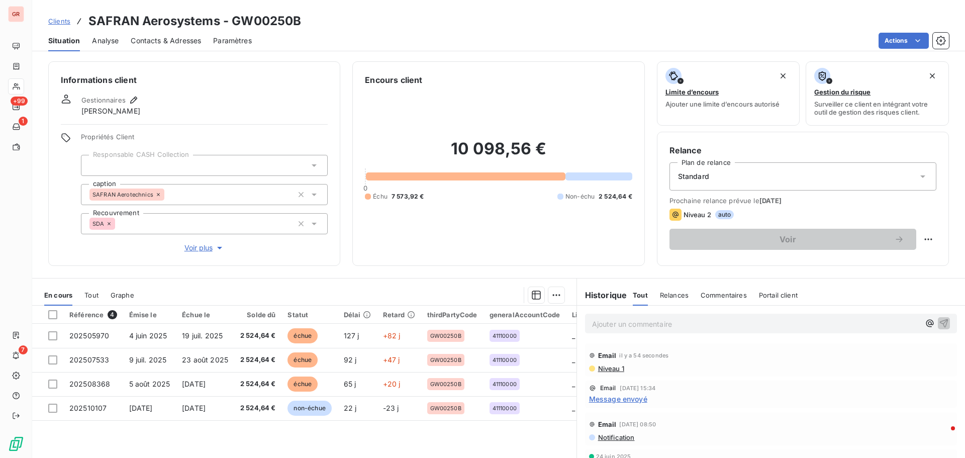
click at [611, 369] on span "Niveau 1" at bounding box center [610, 368] width 27 height 8
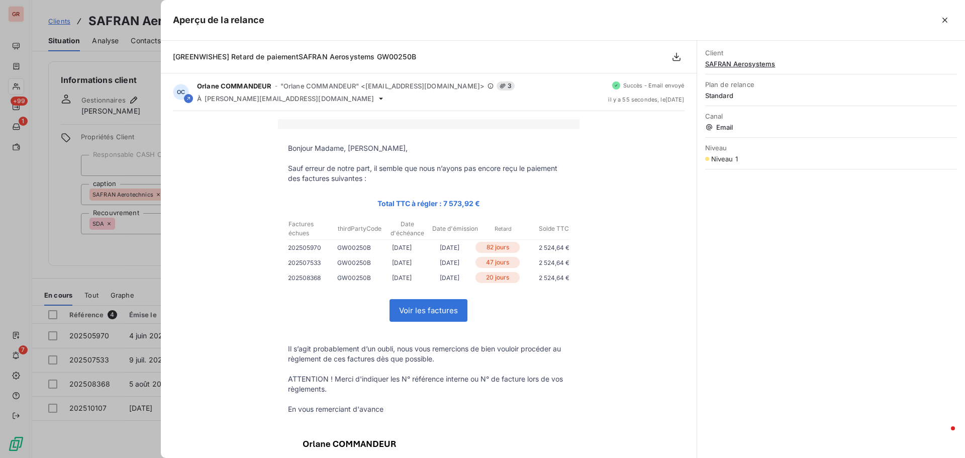
click at [112, 238] on div at bounding box center [482, 229] width 965 height 458
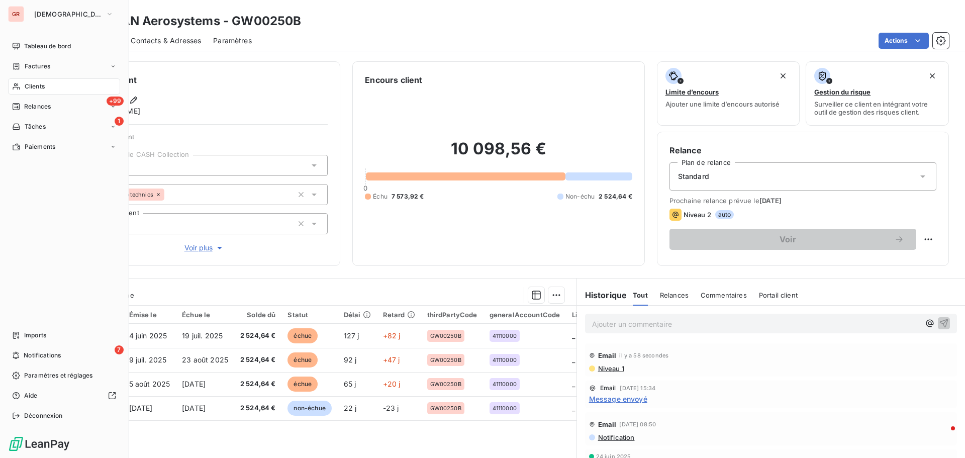
click at [36, 85] on span "Clients" at bounding box center [35, 86] width 20 height 9
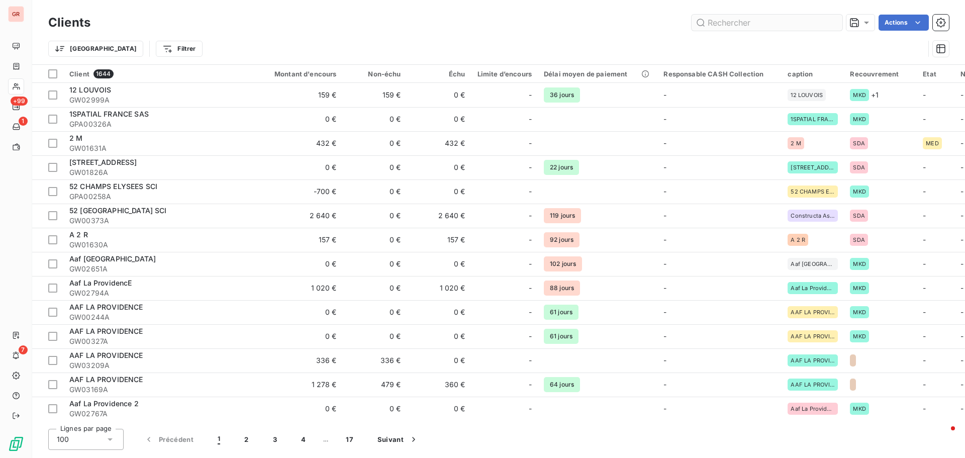
click at [778, 25] on input "text" at bounding box center [766, 23] width 151 height 16
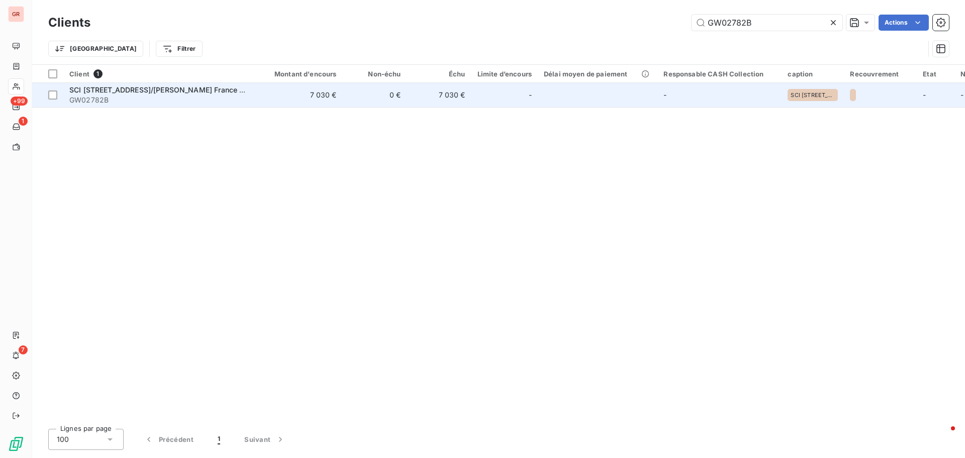
type input "GW02782B"
click at [124, 92] on span "SCI [STREET_ADDRESS]/[PERSON_NAME] France MANAGEMENT SERVICES" at bounding box center [198, 89] width 258 height 9
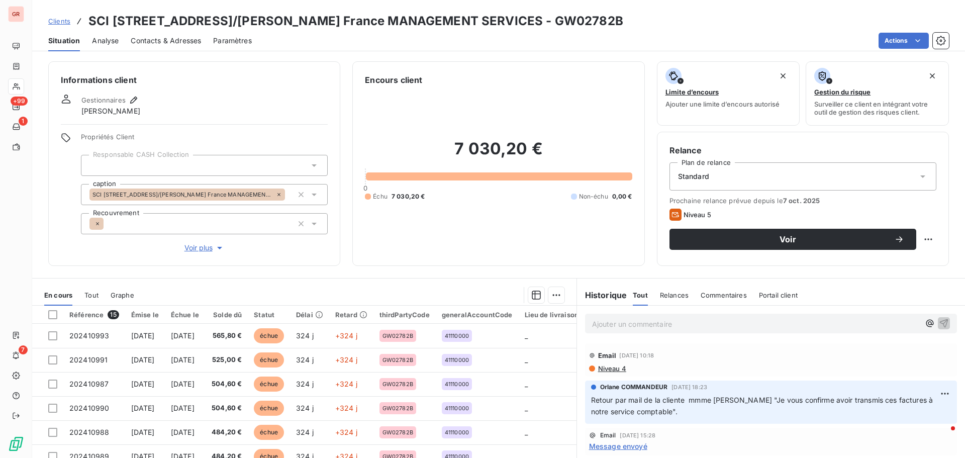
click at [186, 38] on span "Contacts & Adresses" at bounding box center [166, 41] width 70 height 10
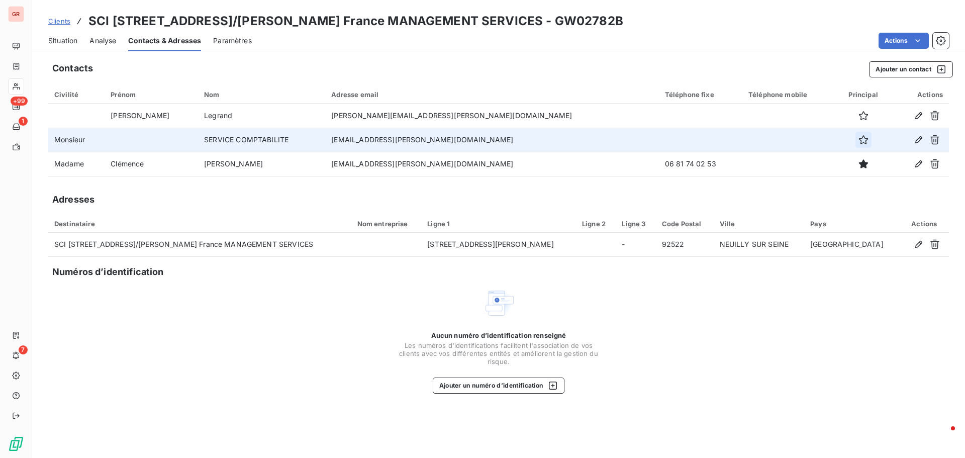
click at [858, 138] on icon "button" at bounding box center [862, 139] width 9 height 9
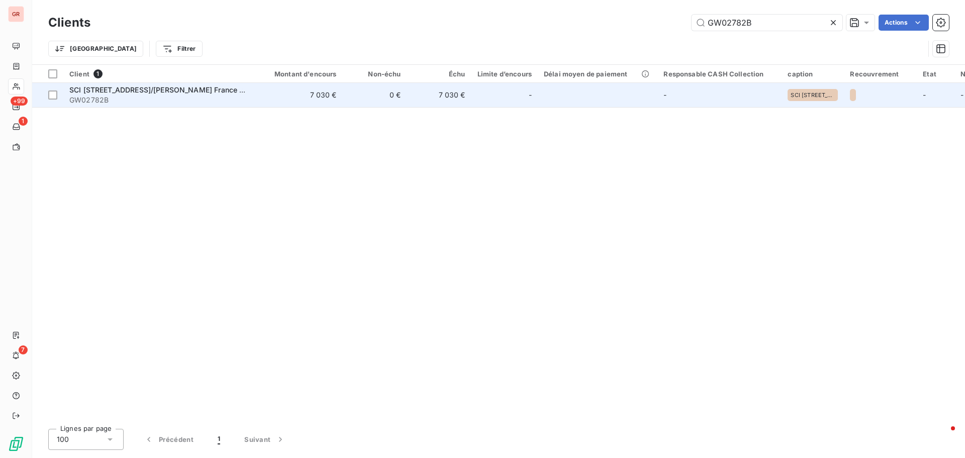
click at [140, 90] on span "SCI [STREET_ADDRESS]/[PERSON_NAME] France MANAGEMENT SERVICES" at bounding box center [198, 89] width 258 height 9
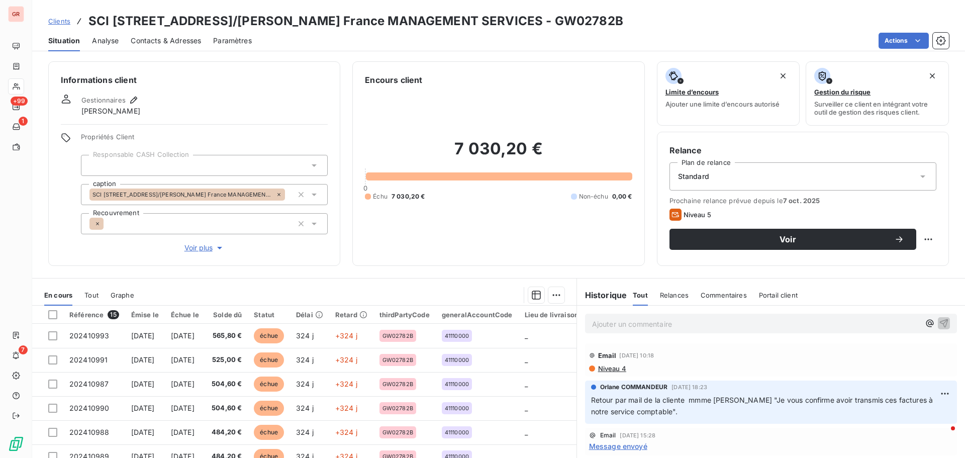
click at [607, 368] on span "Niveau 4" at bounding box center [611, 368] width 29 height 8
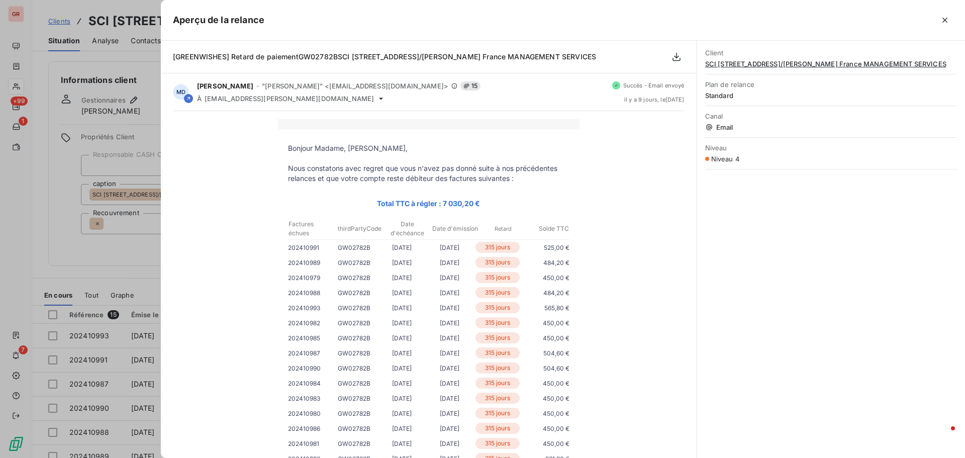
click at [130, 261] on div at bounding box center [482, 229] width 965 height 458
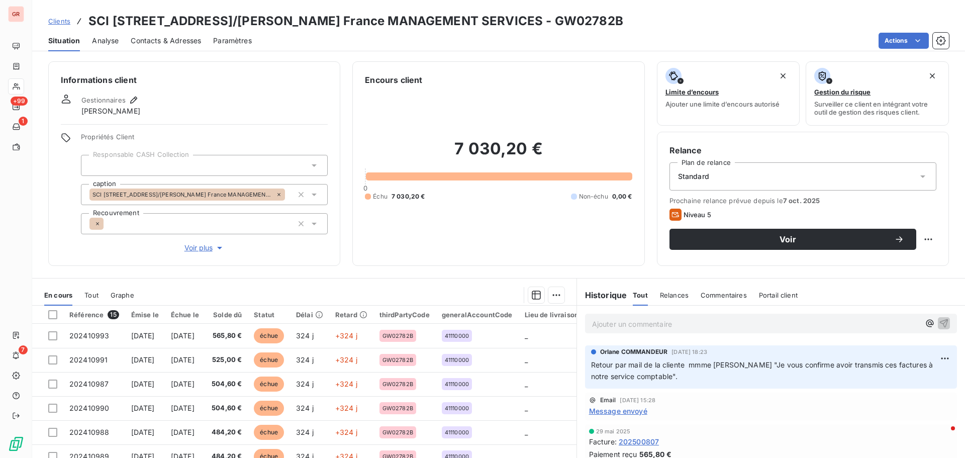
scroll to position [50, 0]
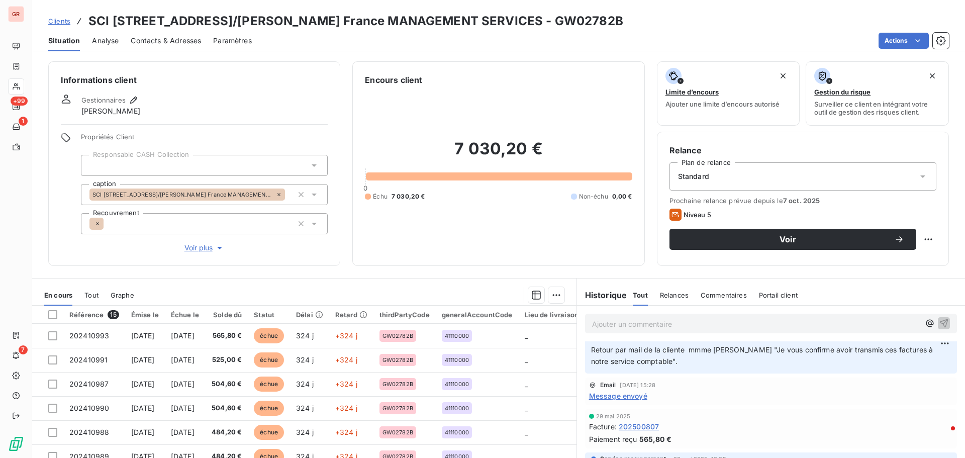
click at [631, 398] on span "Message envoyé" at bounding box center [618, 395] width 58 height 11
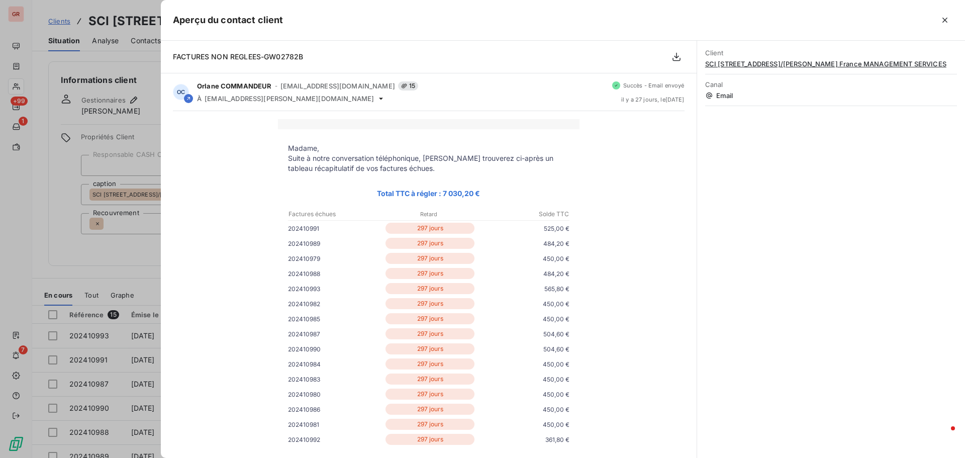
click at [102, 269] on div at bounding box center [482, 229] width 965 height 458
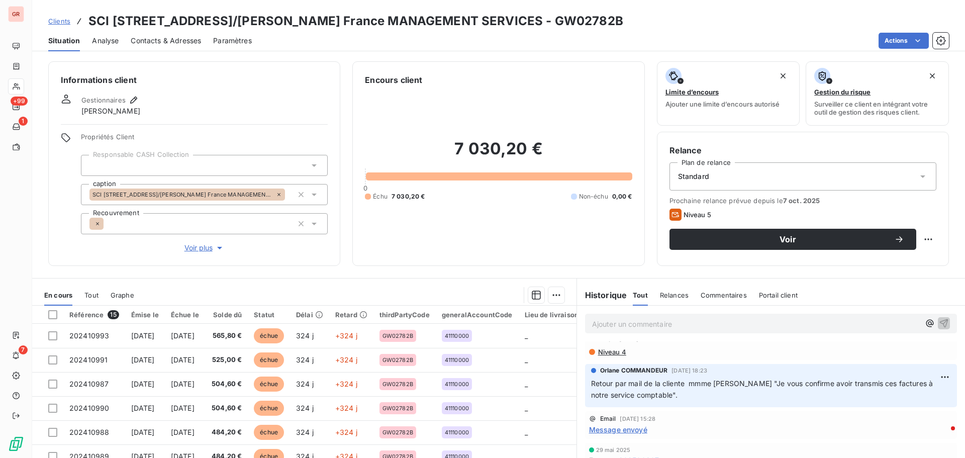
scroll to position [0, 0]
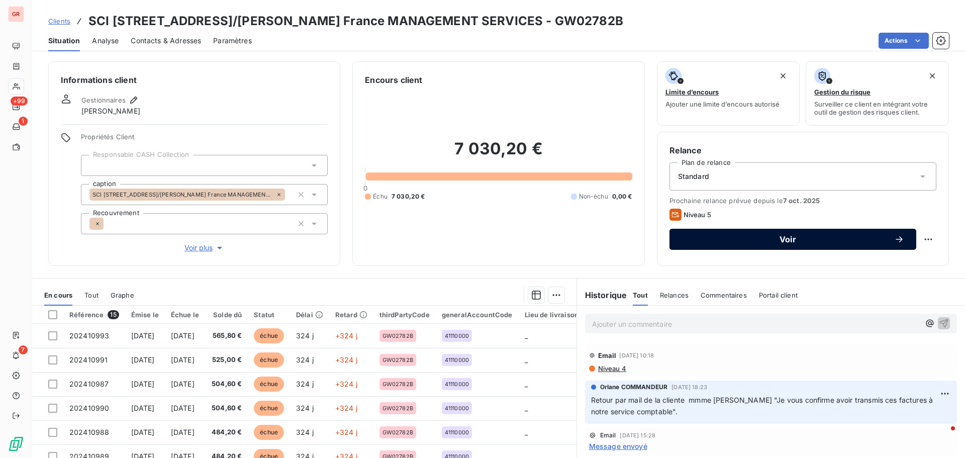
click at [786, 240] on span "Voir" at bounding box center [787, 239] width 213 height 8
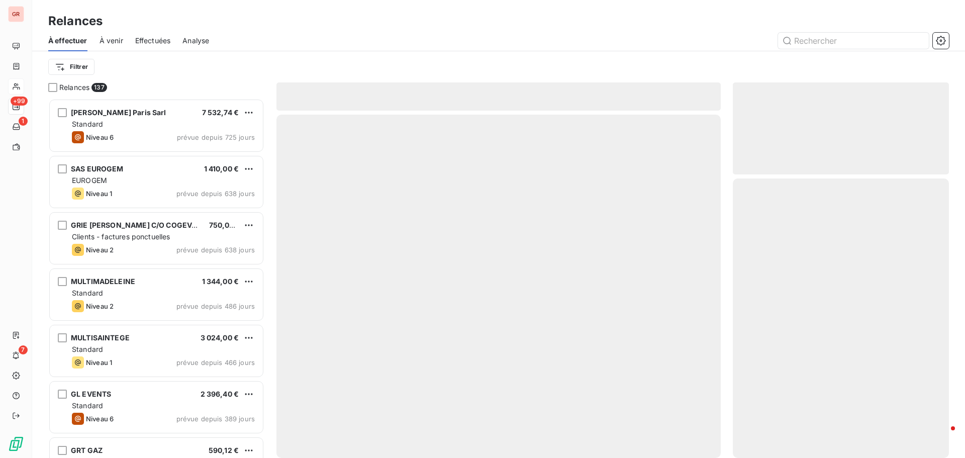
scroll to position [352, 209]
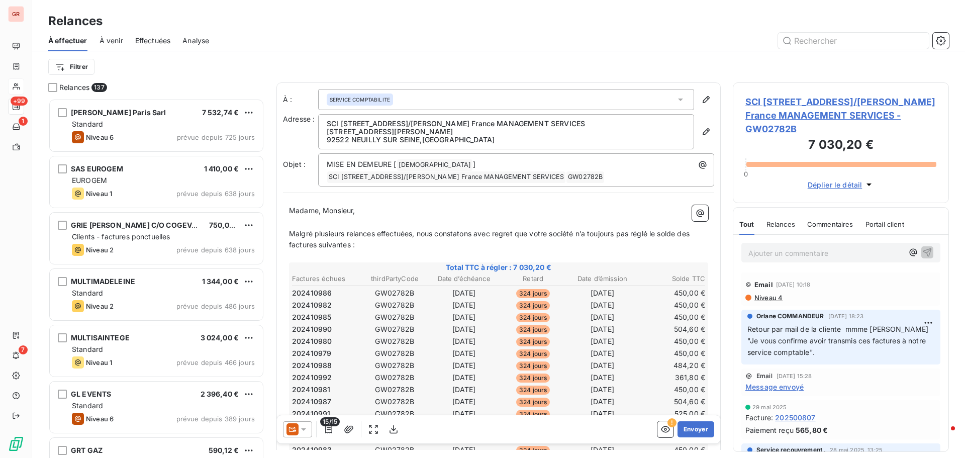
click at [305, 428] on icon at bounding box center [303, 429] width 10 height 10
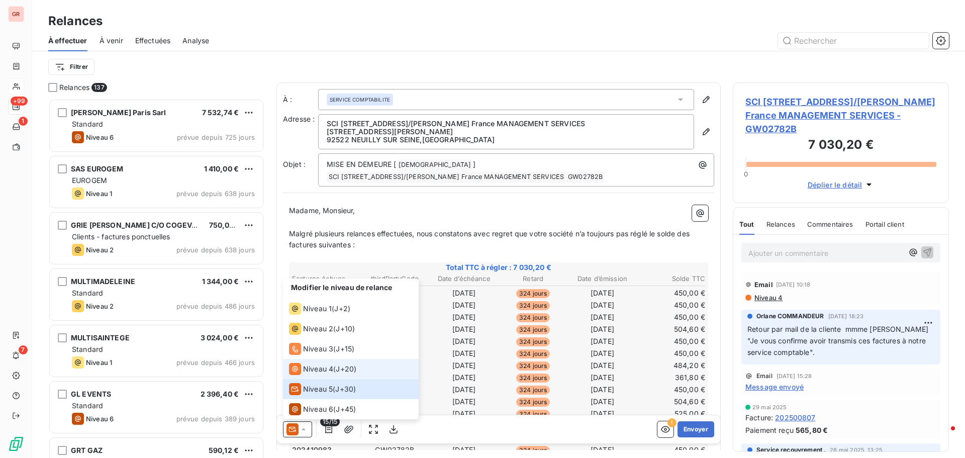
click at [312, 368] on span "Niveau 4" at bounding box center [318, 369] width 30 height 10
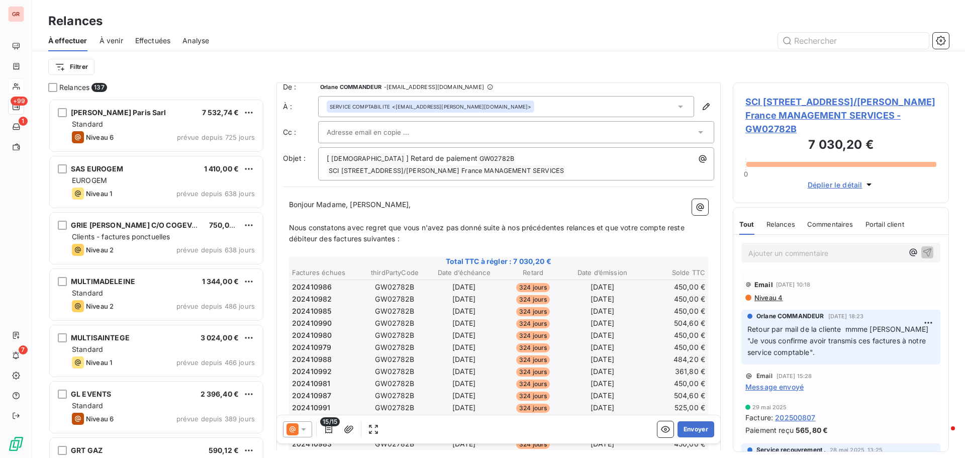
scroll to position [1, 0]
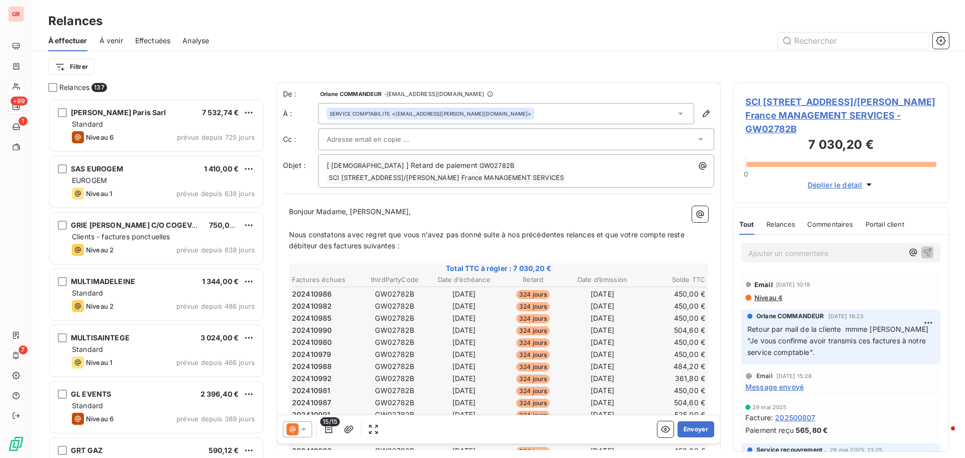
click at [823, 117] on span "SCI [STREET_ADDRESS]/[PERSON_NAME] France MANAGEMENT SERVICES - GW02782B" at bounding box center [840, 115] width 191 height 41
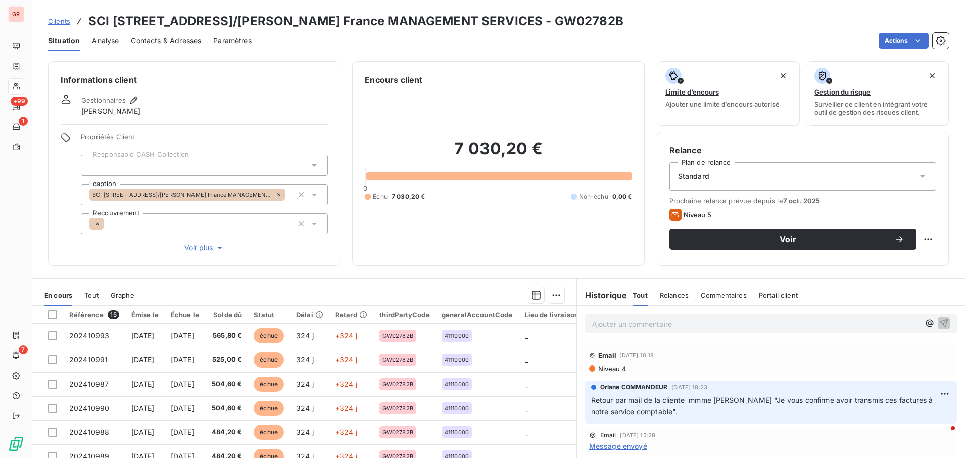
click at [612, 368] on span "Niveau 4" at bounding box center [611, 368] width 29 height 8
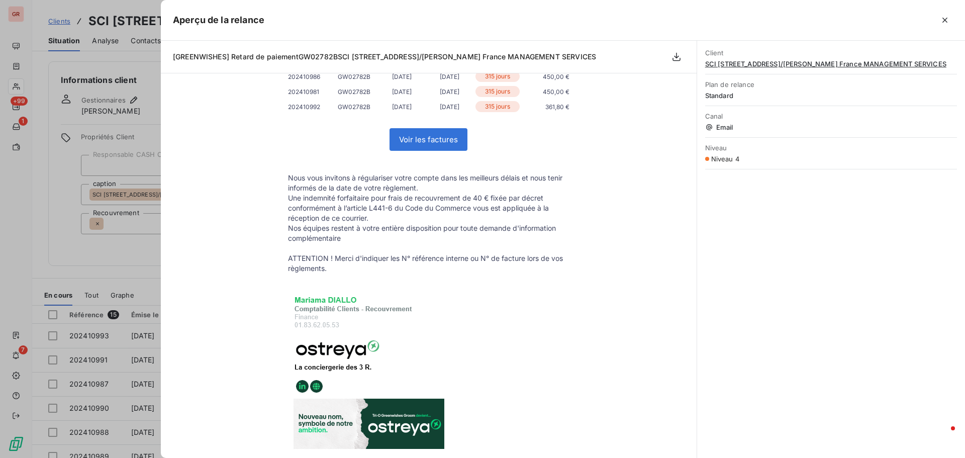
scroll to position [151, 0]
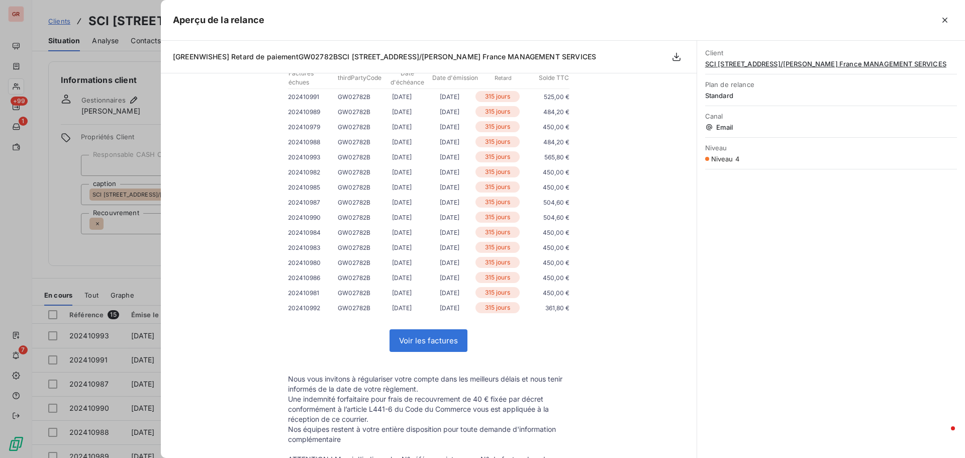
click at [90, 270] on div at bounding box center [482, 229] width 965 height 458
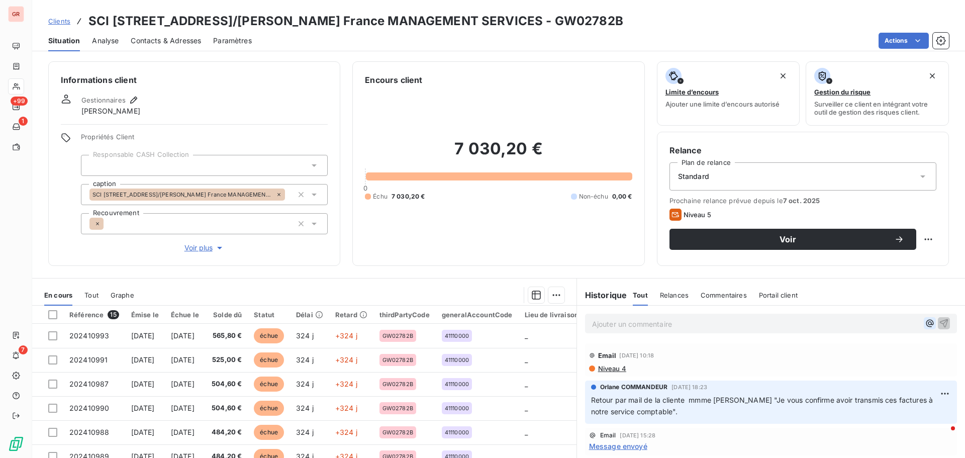
click at [925, 321] on icon "button" at bounding box center [930, 323] width 10 height 10
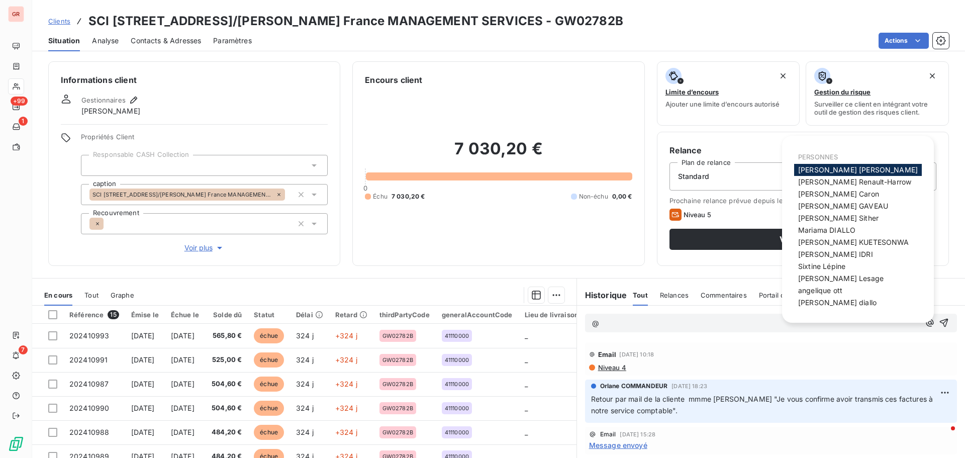
click at [654, 351] on span "[DATE] 10:18" at bounding box center [636, 354] width 35 height 6
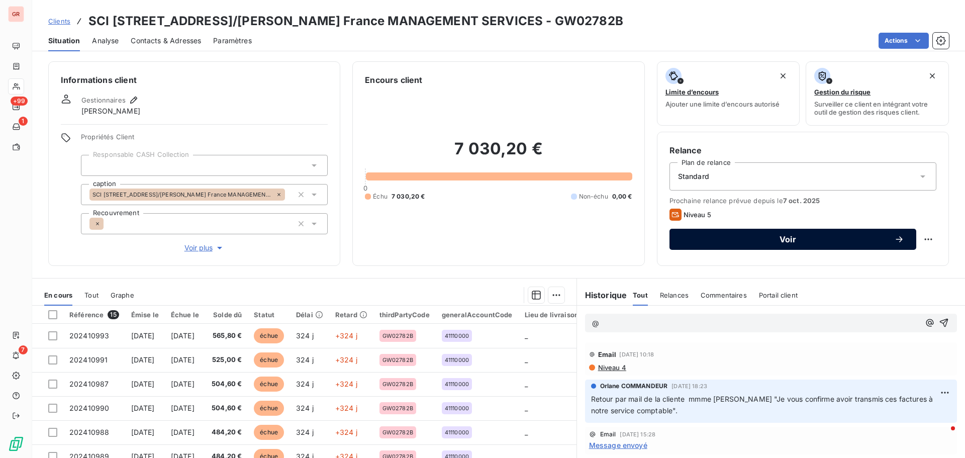
click at [787, 241] on span "Voir" at bounding box center [787, 239] width 213 height 8
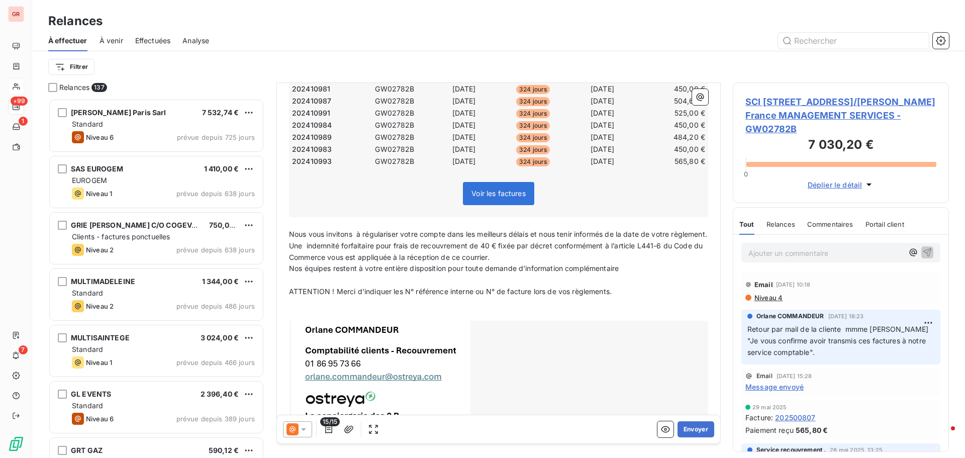
scroll to position [341, 0]
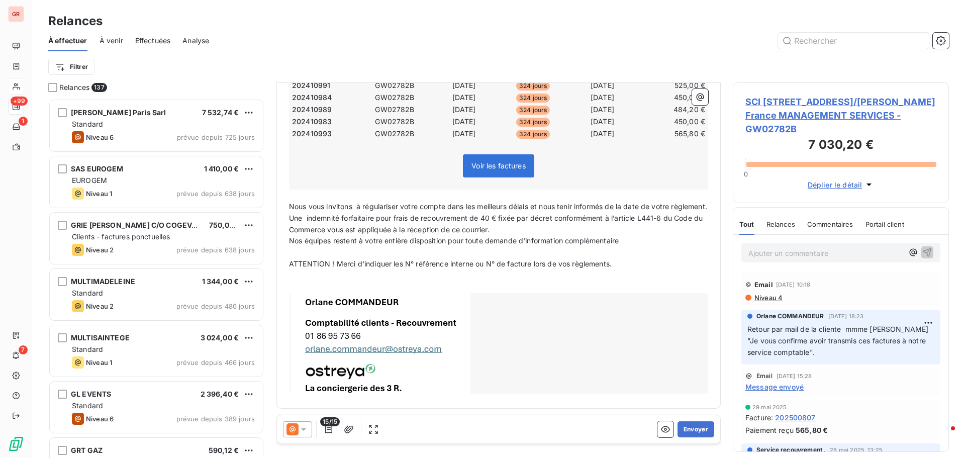
click at [307, 428] on icon at bounding box center [303, 429] width 10 height 10
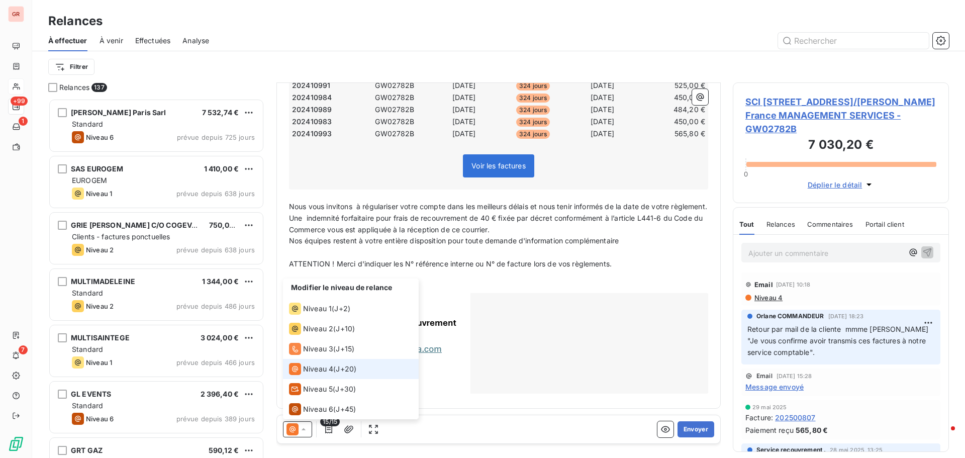
click at [314, 372] on span "Niveau 4" at bounding box center [318, 369] width 30 height 10
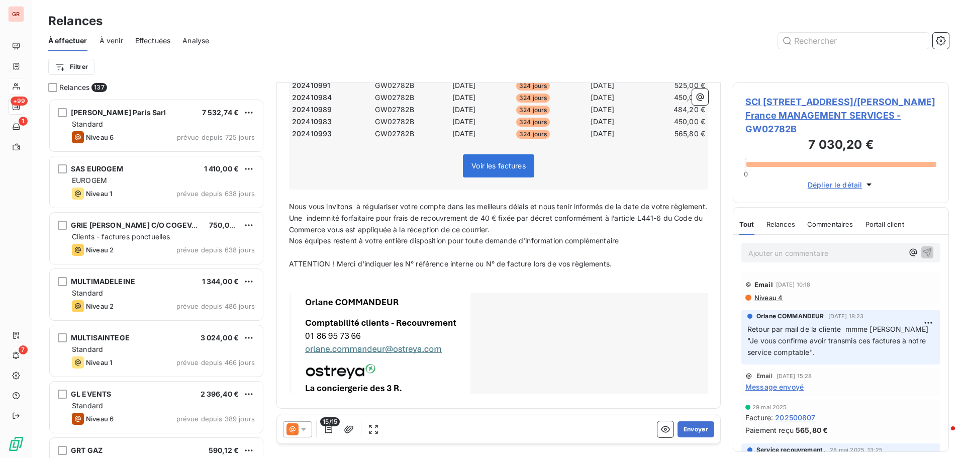
click at [291, 428] on icon at bounding box center [292, 429] width 6 height 6
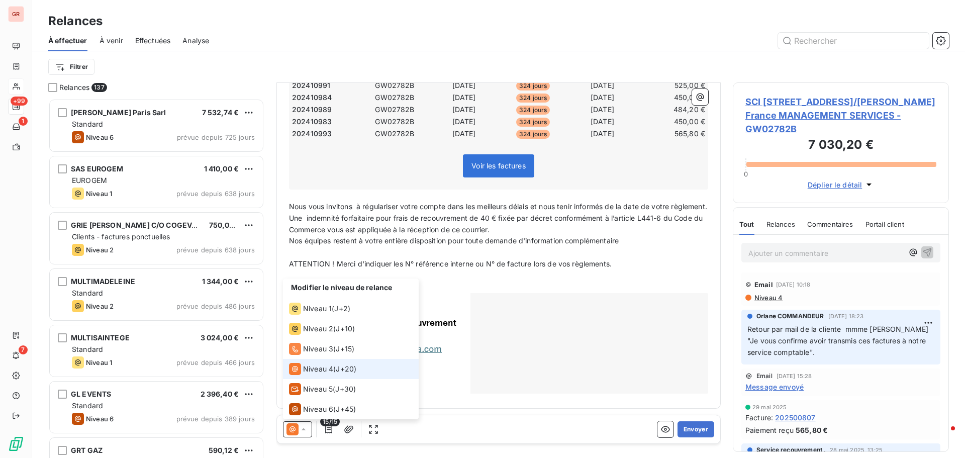
click at [315, 368] on span "Niveau 4" at bounding box center [318, 369] width 30 height 10
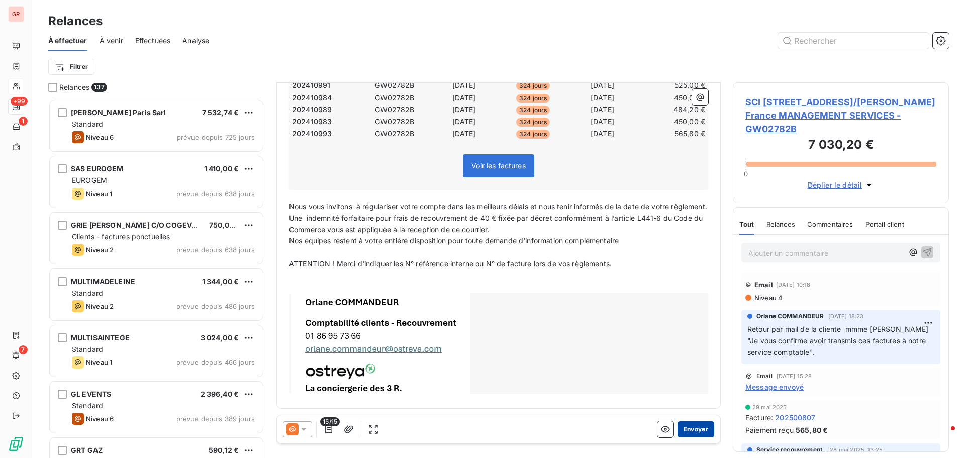
click at [692, 430] on button "Envoyer" at bounding box center [695, 429] width 37 height 16
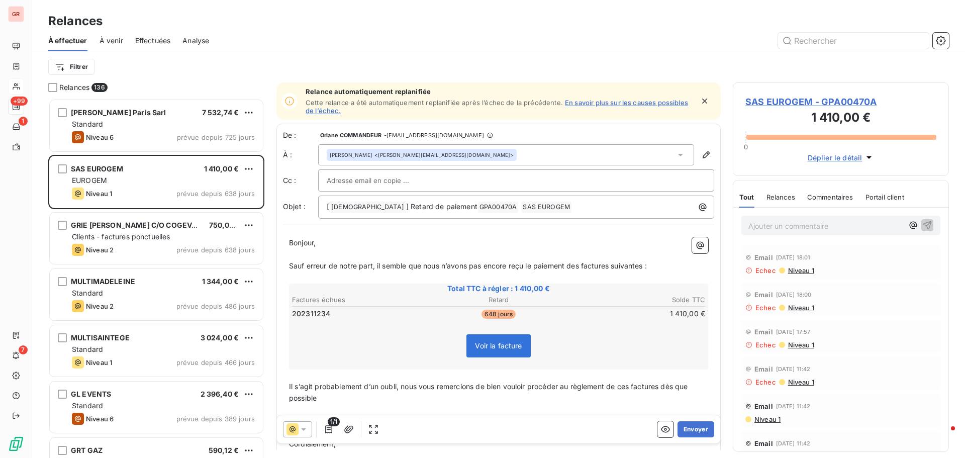
click at [628, 104] on link "En savoir plus sur les causes possibles de l’échec." at bounding box center [496, 106] width 382 height 16
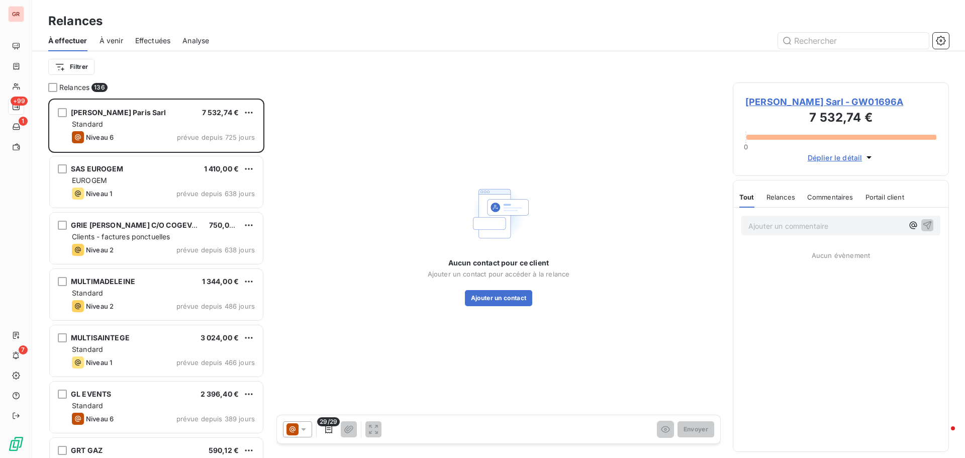
scroll to position [352, 209]
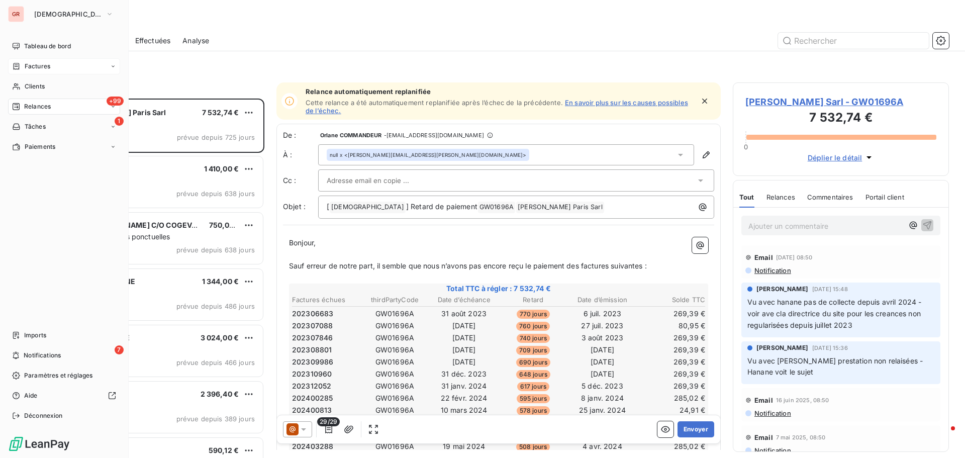
click at [48, 65] on span "Factures" at bounding box center [38, 66] width 26 height 9
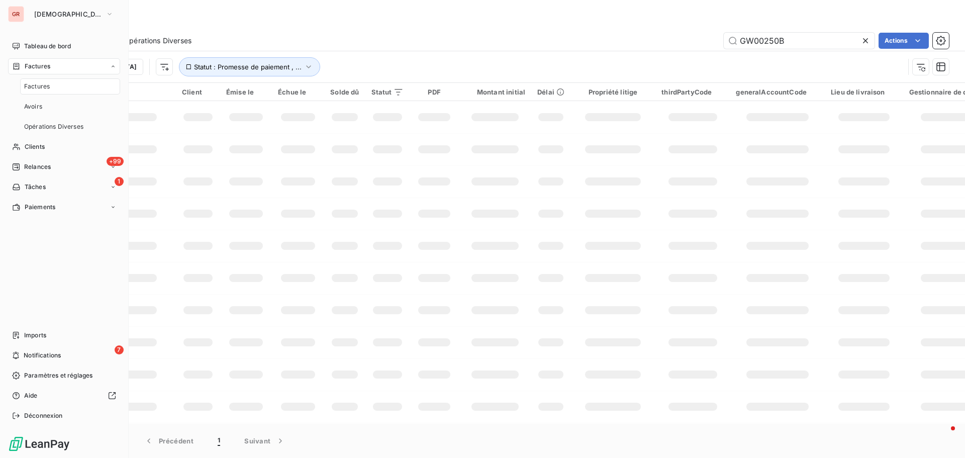
click at [47, 65] on span "Factures" at bounding box center [38, 66] width 26 height 9
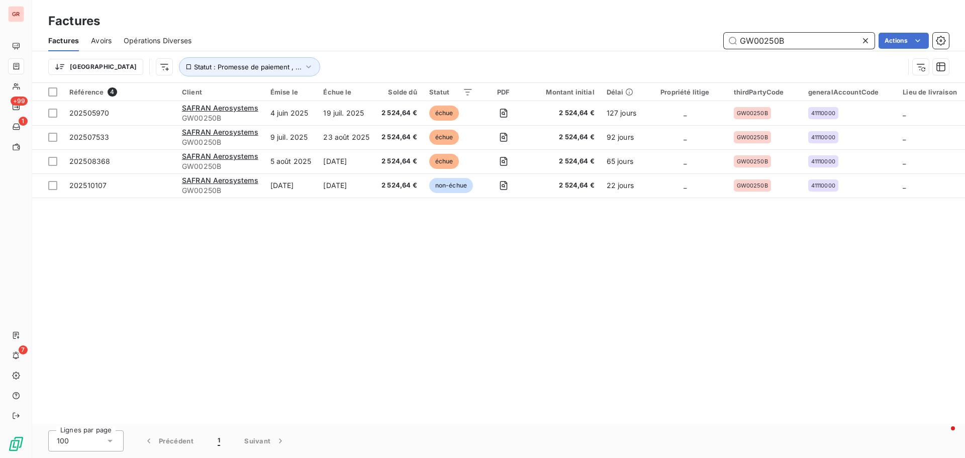
click at [795, 45] on input "GW00250B" at bounding box center [799, 41] width 151 height 16
drag, startPoint x: 795, startPoint y: 45, endPoint x: 694, endPoint y: 53, distance: 101.3
click at [707, 48] on div "GW00250B Actions" at bounding box center [575, 41] width 745 height 16
paste input "2782"
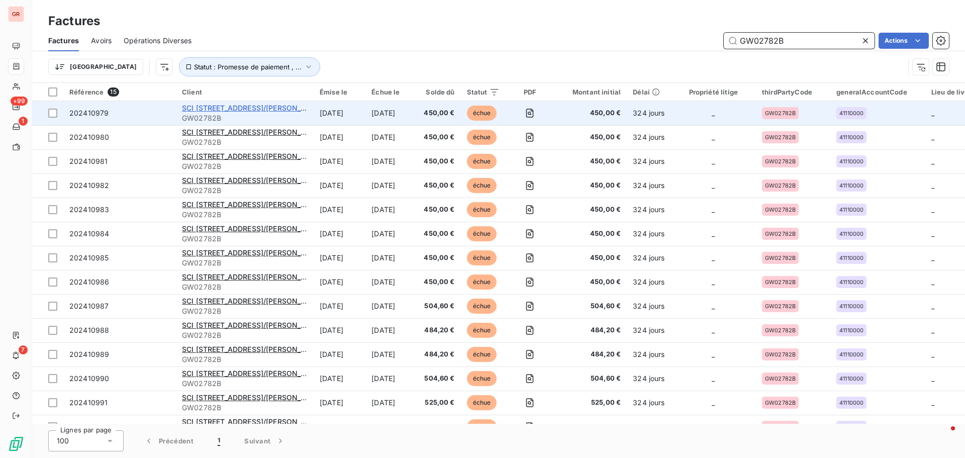
type input "GW02782B"
click at [249, 109] on span "SCI [STREET_ADDRESS]/[PERSON_NAME] France MANAGEMENT SERVICES" at bounding box center [311, 108] width 258 height 9
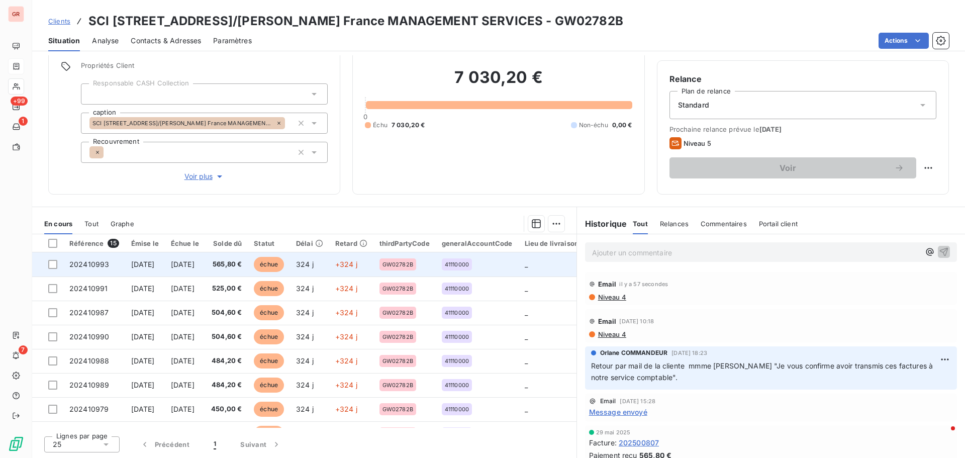
click at [193, 267] on span "[DATE]" at bounding box center [183, 264] width 24 height 9
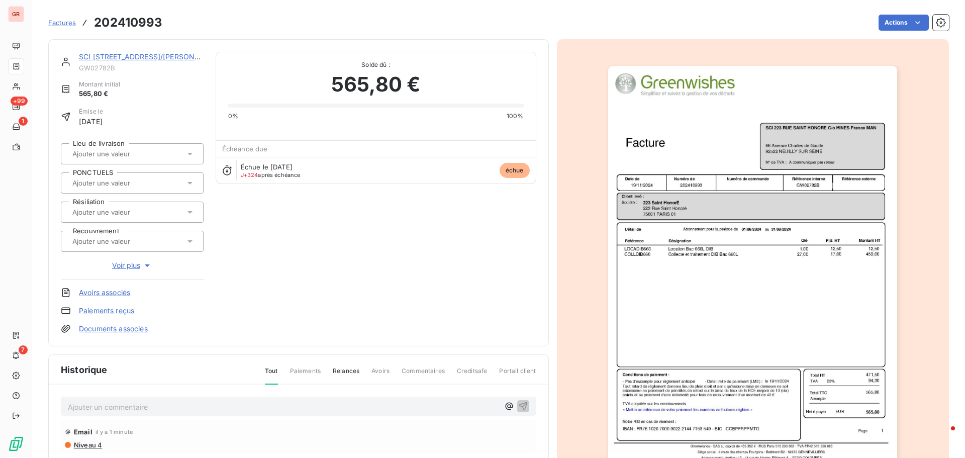
click at [720, 206] on img "button" at bounding box center [752, 270] width 289 height 409
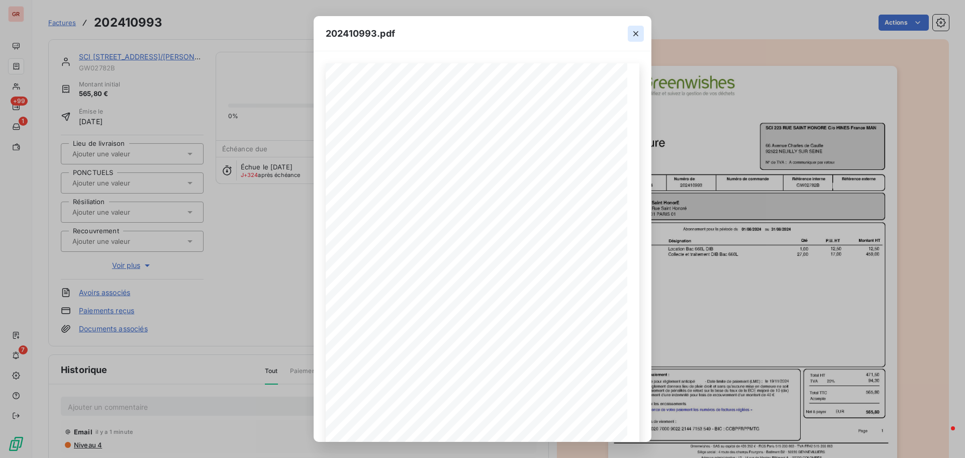
click at [635, 33] on icon "button" at bounding box center [635, 33] width 5 height 5
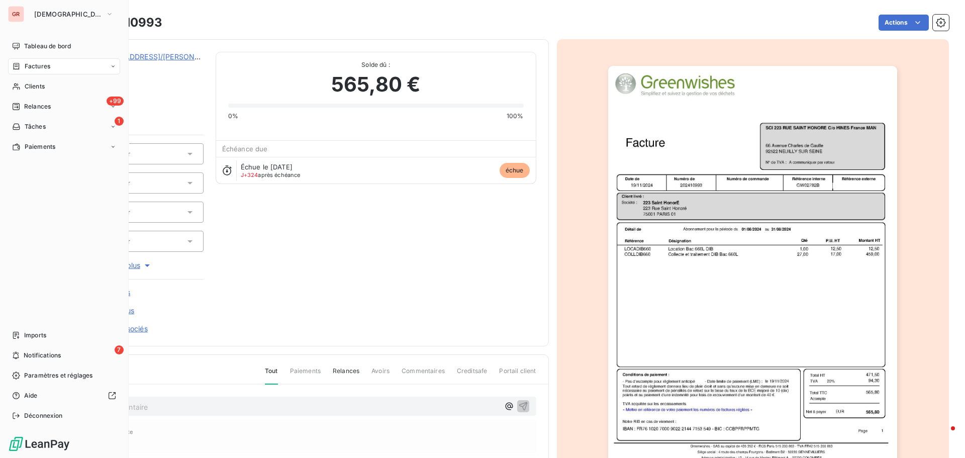
click at [50, 66] on span "Factures" at bounding box center [38, 66] width 26 height 9
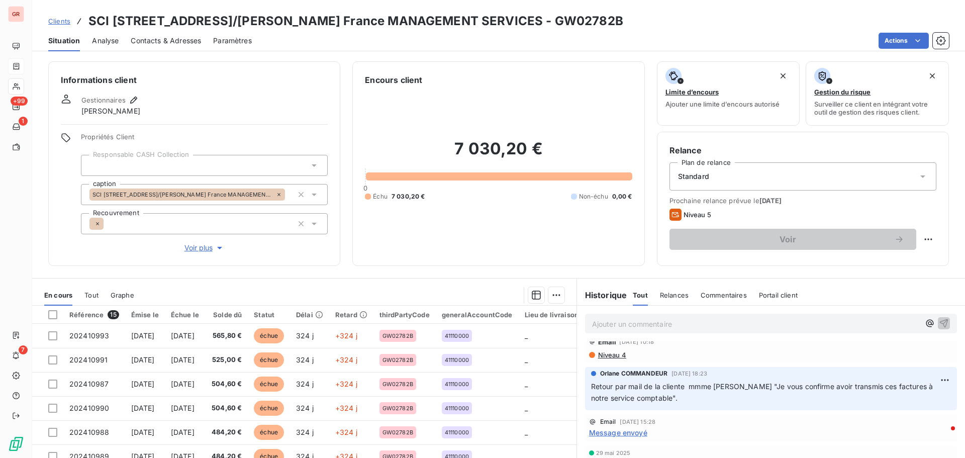
scroll to position [50, 0]
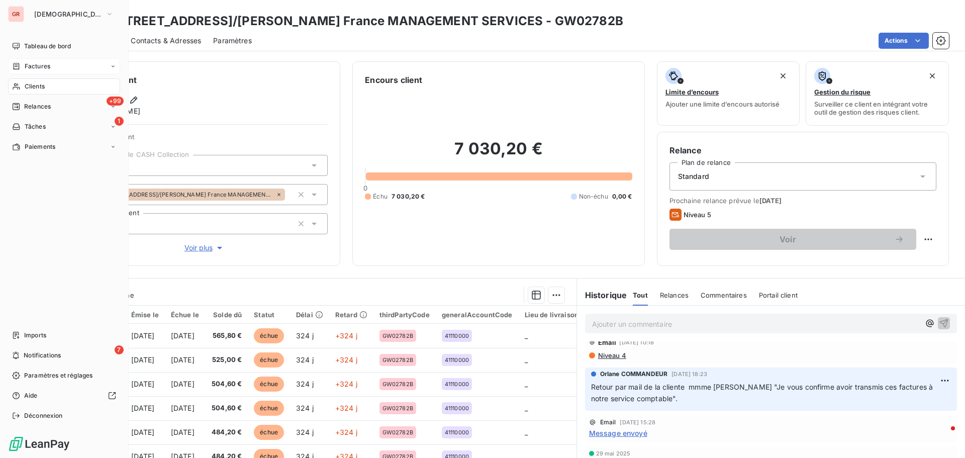
click at [40, 63] on span "Factures" at bounding box center [38, 66] width 26 height 9
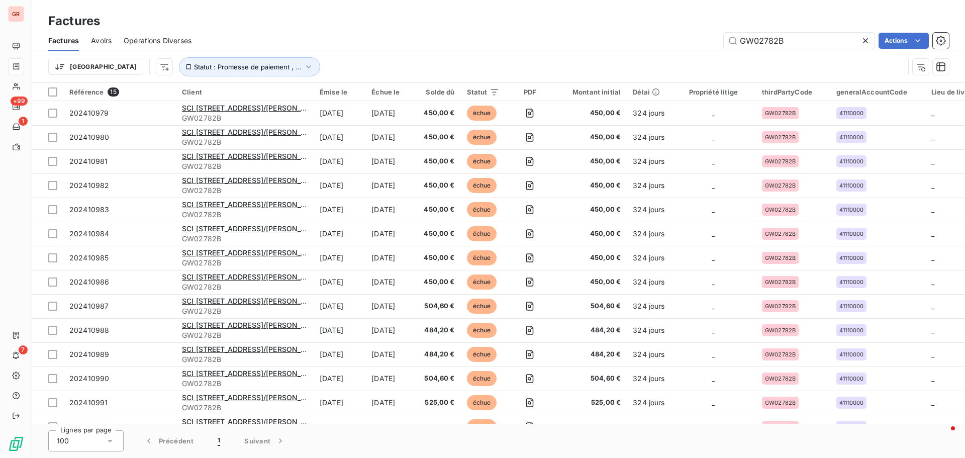
drag, startPoint x: 800, startPoint y: 40, endPoint x: 563, endPoint y: 67, distance: 238.8
click at [591, 65] on div "Factures Avoirs Opérations Diverses GW02782B Actions Trier Statut : Promesse de…" at bounding box center [498, 56] width 933 height 52
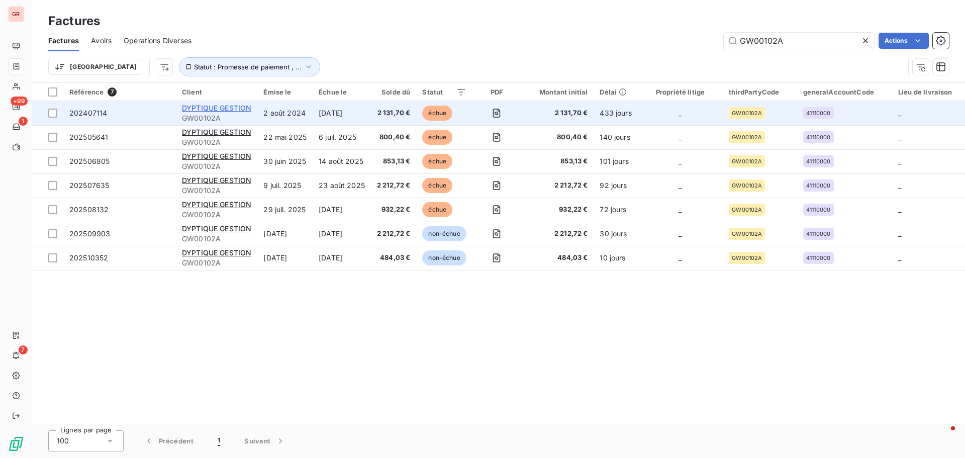
type input "GW00102A"
click at [237, 107] on span "DYPTIQUE GESTION" at bounding box center [216, 108] width 69 height 9
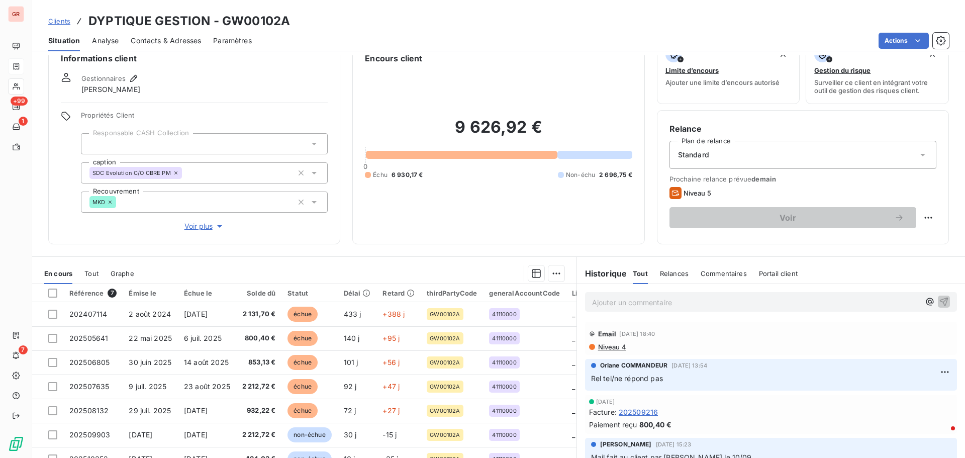
scroll to position [21, 0]
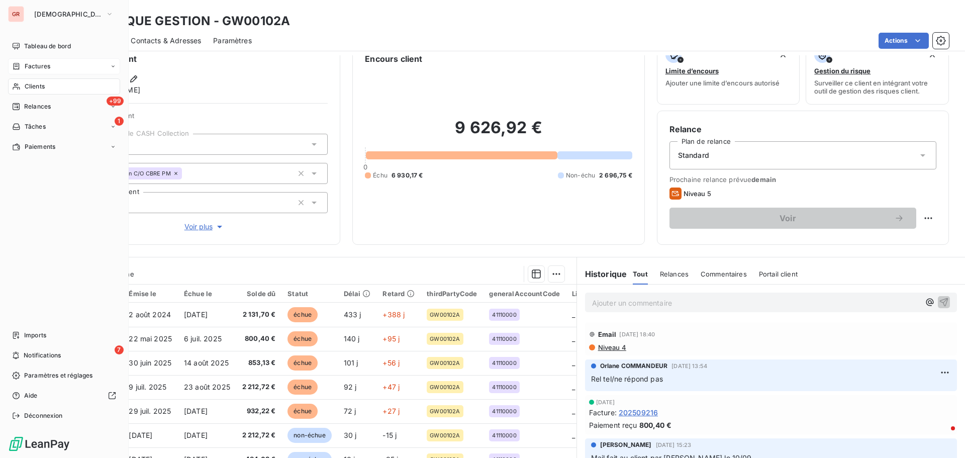
click at [47, 60] on div "Factures" at bounding box center [64, 66] width 112 height 16
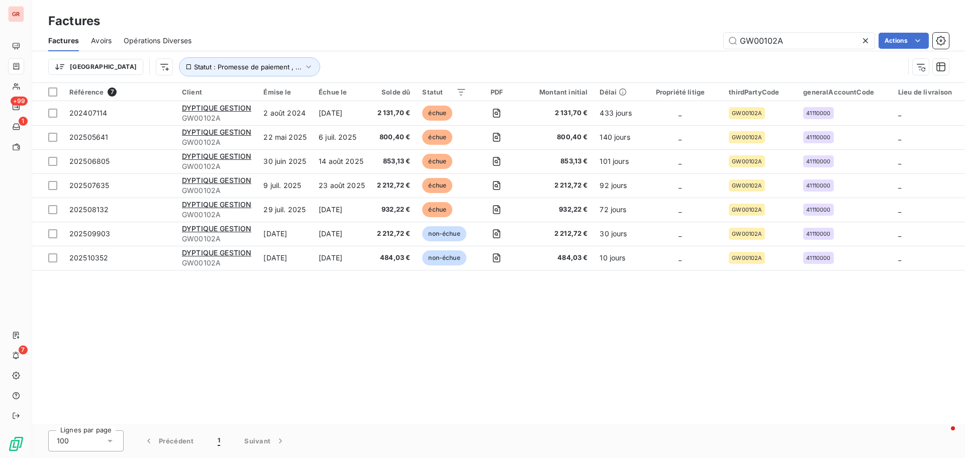
drag, startPoint x: 790, startPoint y: 36, endPoint x: 587, endPoint y: 55, distance: 204.4
click at [610, 55] on div "Factures Avoirs Opérations Diverses GW00102A Actions Trier Statut : Promesse de…" at bounding box center [498, 56] width 933 height 52
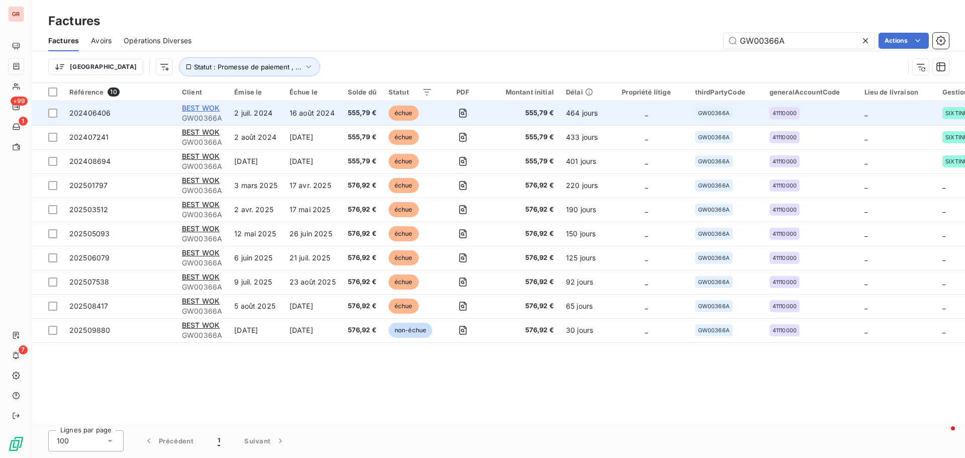
type input "GW00366A"
click at [203, 107] on span "BEST WOK" at bounding box center [201, 108] width 38 height 9
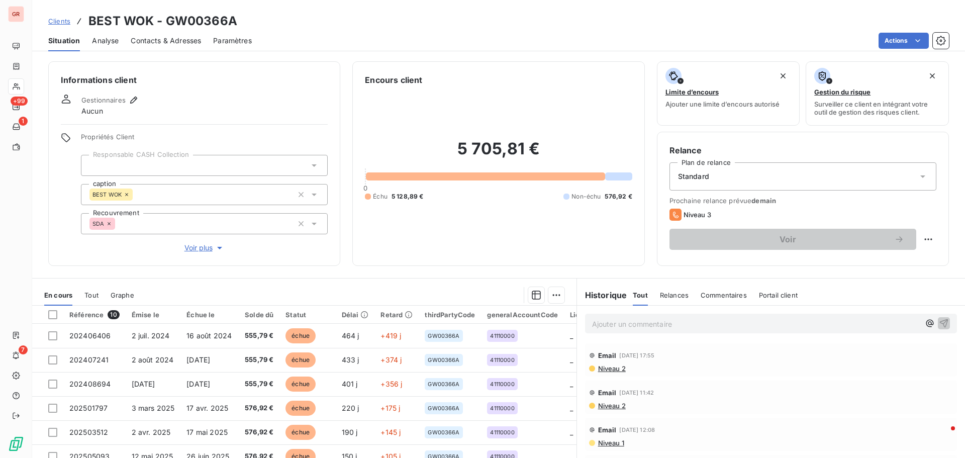
click at [181, 42] on span "Contacts & Adresses" at bounding box center [166, 41] width 70 height 10
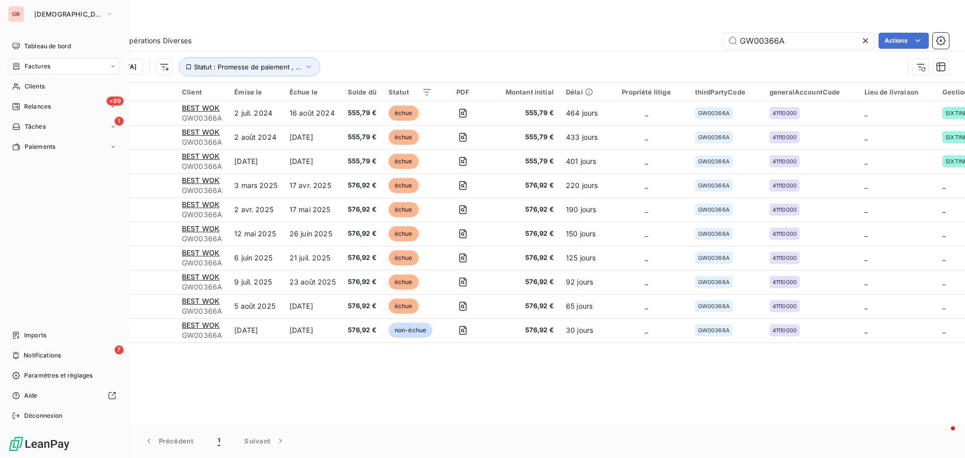
click at [46, 66] on span "Factures" at bounding box center [38, 66] width 26 height 9
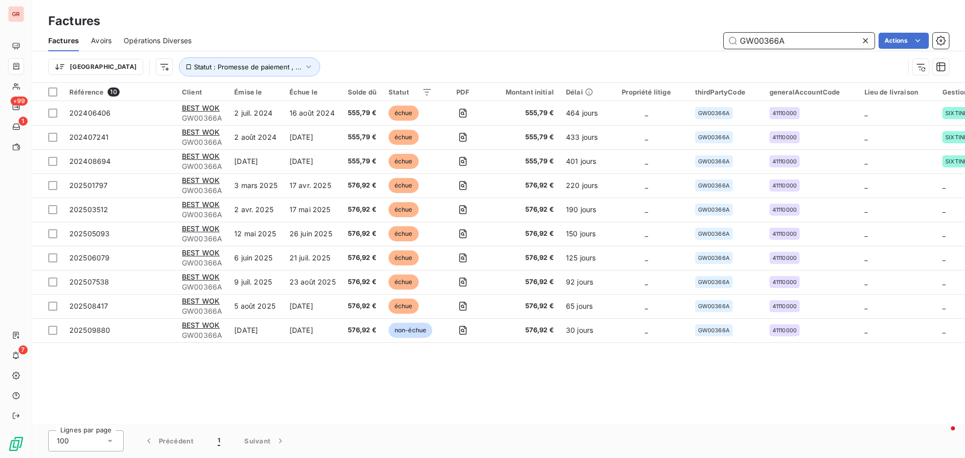
drag, startPoint x: 788, startPoint y: 40, endPoint x: 683, endPoint y: 59, distance: 106.7
click at [699, 54] on div "Factures Avoirs Opérations Diverses GW00366A Actions Trier Statut : Promesse de…" at bounding box center [498, 56] width 933 height 52
paste input "010"
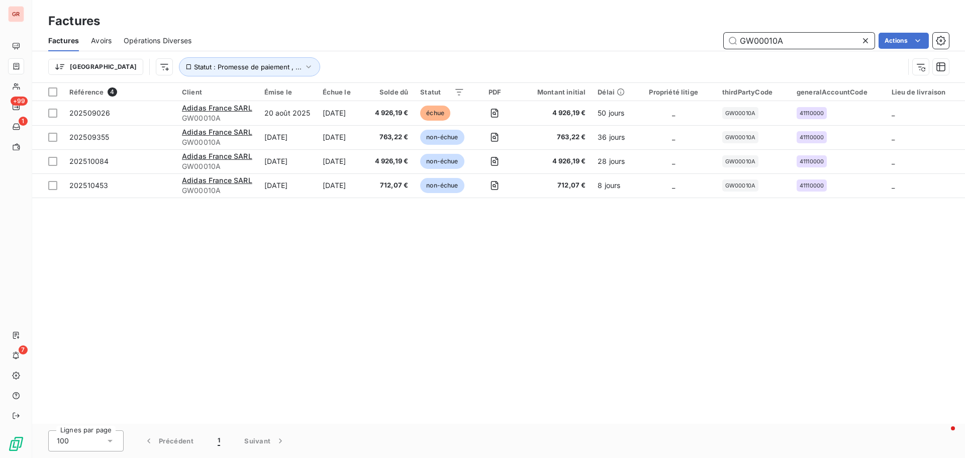
type input "GW00010A"
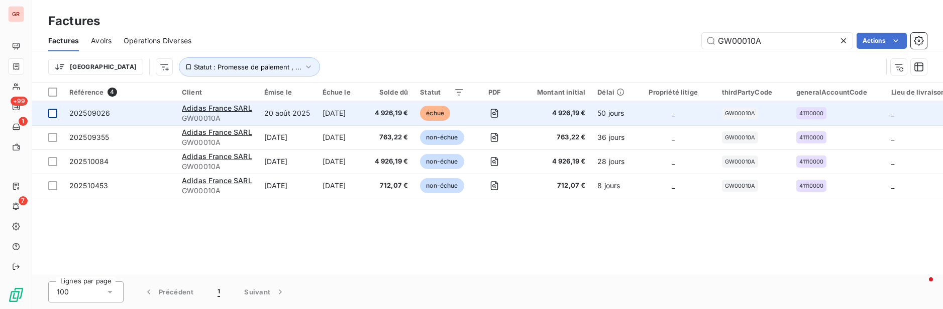
click at [54, 114] on div at bounding box center [52, 113] width 9 height 9
click at [52, 115] on icon at bounding box center [53, 113] width 6 height 6
click at [225, 110] on span "Adidas France SARL" at bounding box center [217, 108] width 70 height 9
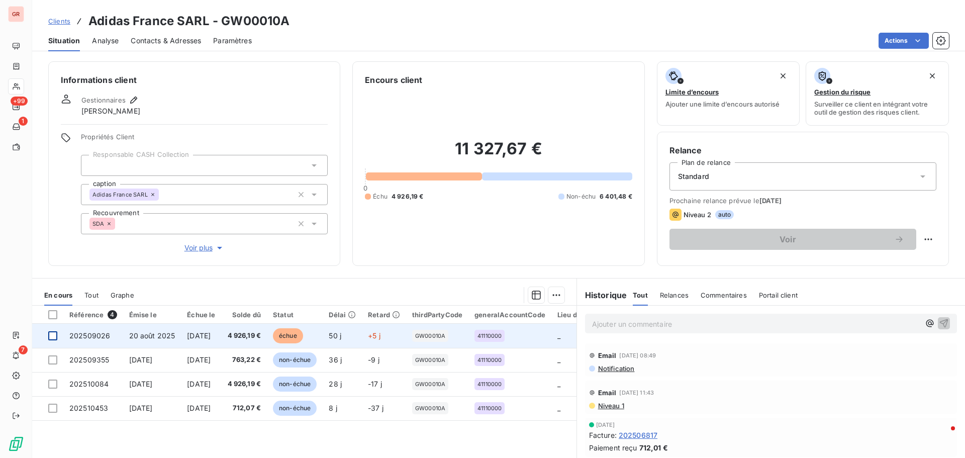
click at [53, 337] on div at bounding box center [52, 335] width 9 height 9
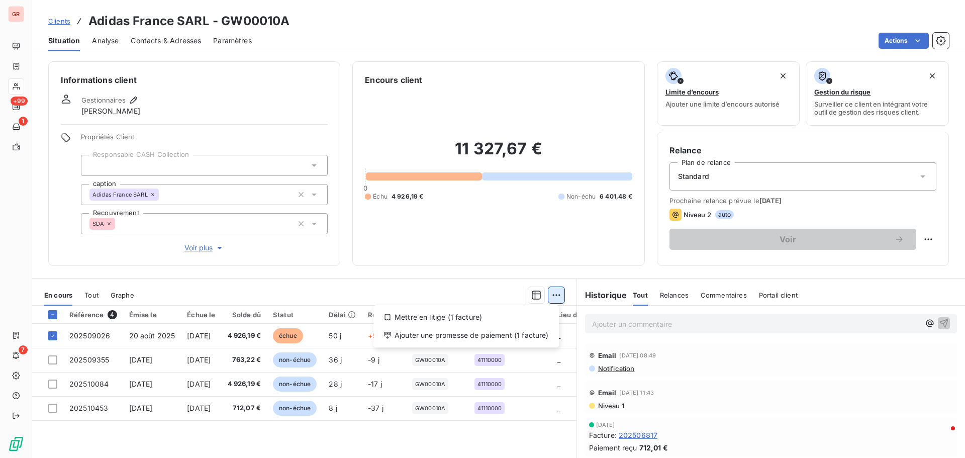
click at [551, 294] on html "GR +99 1 7 Clients Adidas France SARL - GW00010A Situation Analyse Contacts & A…" at bounding box center [482, 229] width 965 height 458
click at [476, 334] on div "Ajouter une promesse de paiement (1 facture)" at bounding box center [465, 335] width 177 height 16
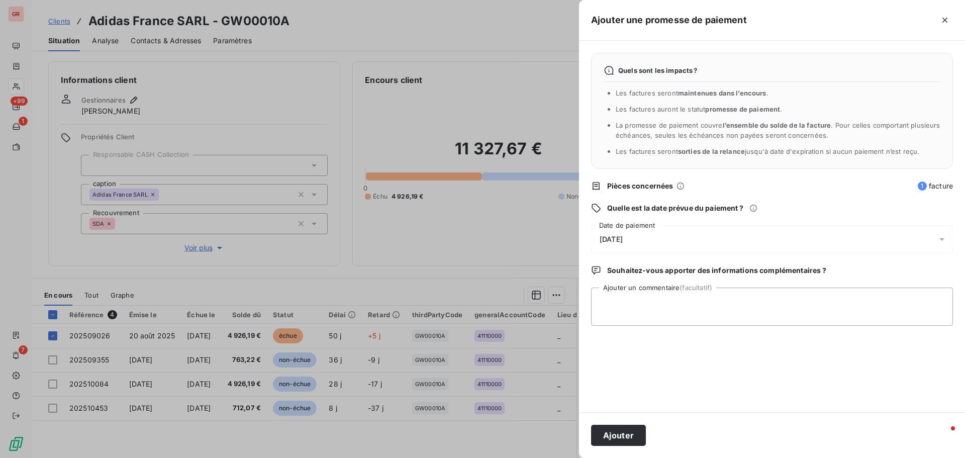
click at [941, 239] on icon at bounding box center [941, 239] width 5 height 3
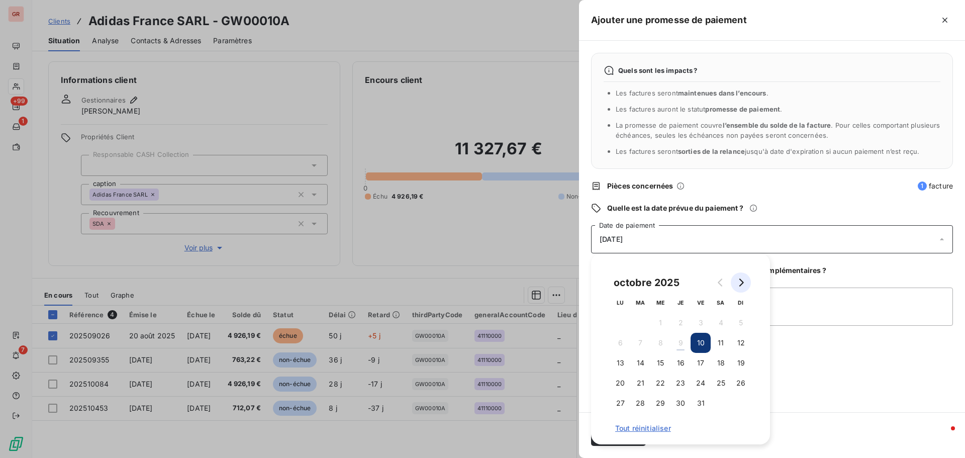
click at [743, 284] on icon "Go to next month" at bounding box center [741, 282] width 8 height 8
click at [621, 381] on button "17" at bounding box center [620, 383] width 20 height 20
click at [813, 305] on textarea "Ajouter un commentaire (facultatif)" at bounding box center [772, 306] width 362 height 38
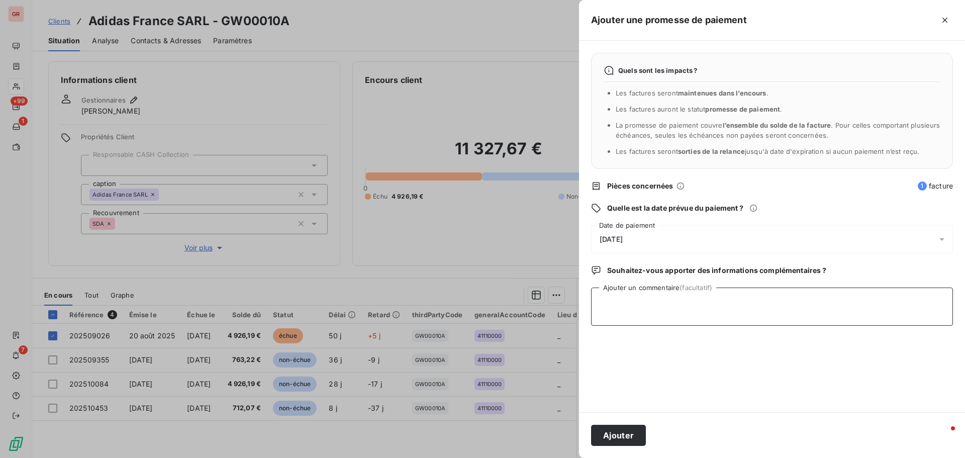
click at [625, 304] on textarea "Ajouter un commentaire (facultatif)" at bounding box center [772, 306] width 362 height 38
click at [741, 304] on textarea "Avis de virement du 29/09/25 Matthoeur 4926.19 €" at bounding box center [772, 306] width 362 height 38
click at [734, 302] on textarea "Avis de virement du 29/09/25 Matthoeur 4 926.19 €" at bounding box center [772, 306] width 362 height 38
drag, startPoint x: 731, startPoint y: 303, endPoint x: 715, endPoint y: 305, distance: 15.8
click at [715, 305] on textarea "Avis de virement du 29/09/25 Matthoeur 4 926.19 €" at bounding box center [772, 306] width 362 height 38
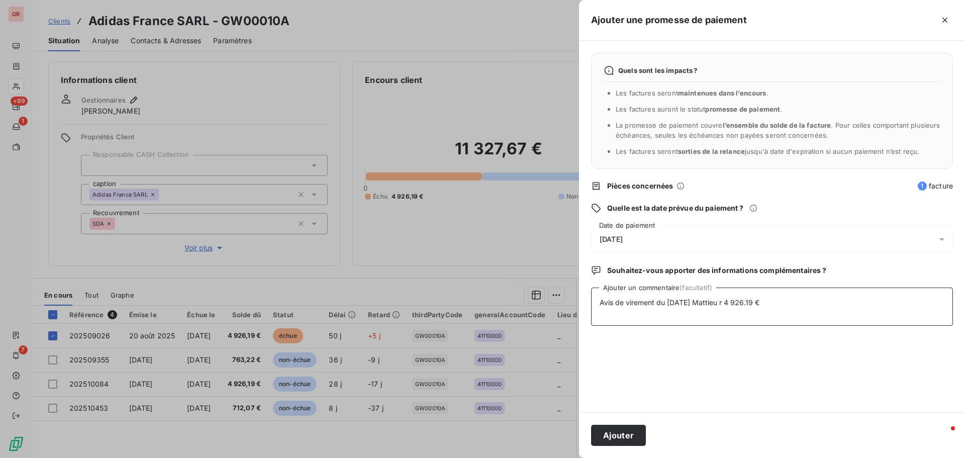
click at [713, 301] on textarea "Avis de virement du 29/09/25 Mattieu r 4 926.19 €" at bounding box center [772, 306] width 362 height 38
click at [714, 303] on textarea "Avis de virement du 29/09/25 Mattieu r 4 926.19 €" at bounding box center [772, 306] width 362 height 38
click at [779, 305] on textarea "Avis de virement du 29/09/25 Matthieu r 4 926.19 €" at bounding box center [772, 306] width 362 height 38
drag, startPoint x: 734, startPoint y: 303, endPoint x: 701, endPoint y: 305, distance: 32.7
click at [701, 305] on textarea "Avis de virement du 29/09/25 Matthieu r 4 926.19 €" at bounding box center [772, 306] width 362 height 38
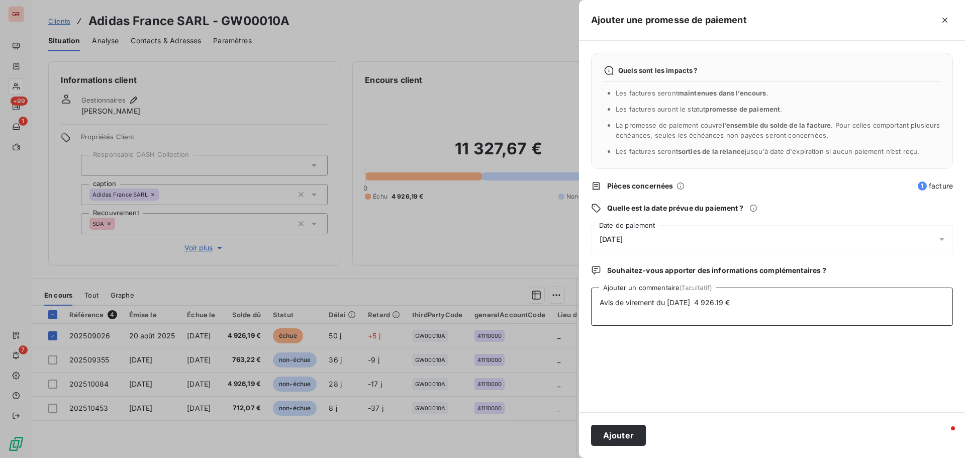
click at [748, 299] on textarea "Avis de virement du 29/09/25 4 926.19 €" at bounding box center [772, 306] width 362 height 38
paste textarea "Matthieu r"
type textarea "Avis de virement du 29/09/25 4 926.19 € Matthieu"
click at [618, 437] on button "Ajouter" at bounding box center [618, 435] width 55 height 21
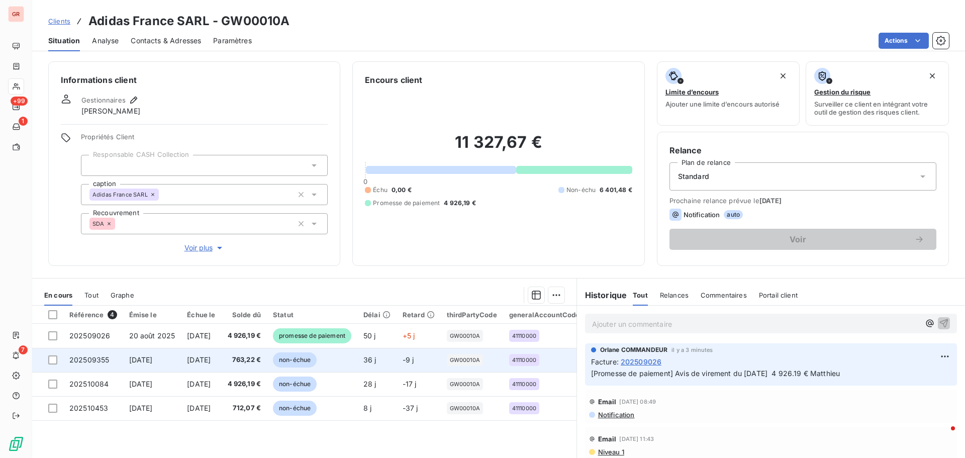
drag, startPoint x: 51, startPoint y: 362, endPoint x: 79, endPoint y: 362, distance: 28.1
click at [51, 362] on div at bounding box center [52, 359] width 9 height 9
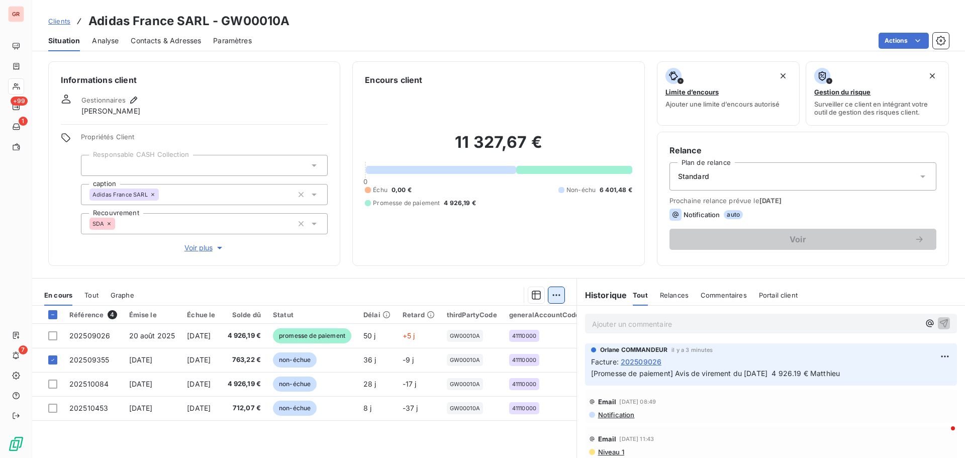
click at [551, 292] on html "GR +99 1 7 Clients Adidas France SARL - GW00010A Situation Analyse Contacts & A…" at bounding box center [482, 229] width 965 height 458
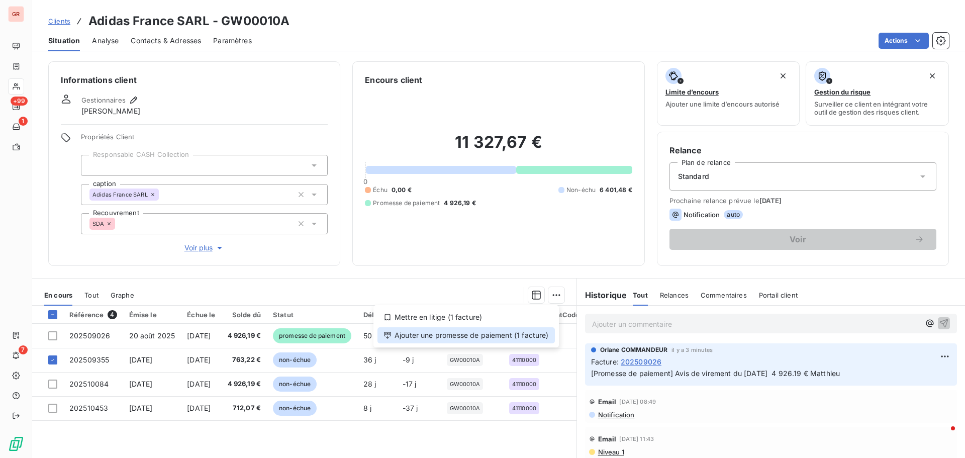
click at [490, 334] on div "Ajouter une promesse de paiement (1 facture)" at bounding box center [465, 335] width 177 height 16
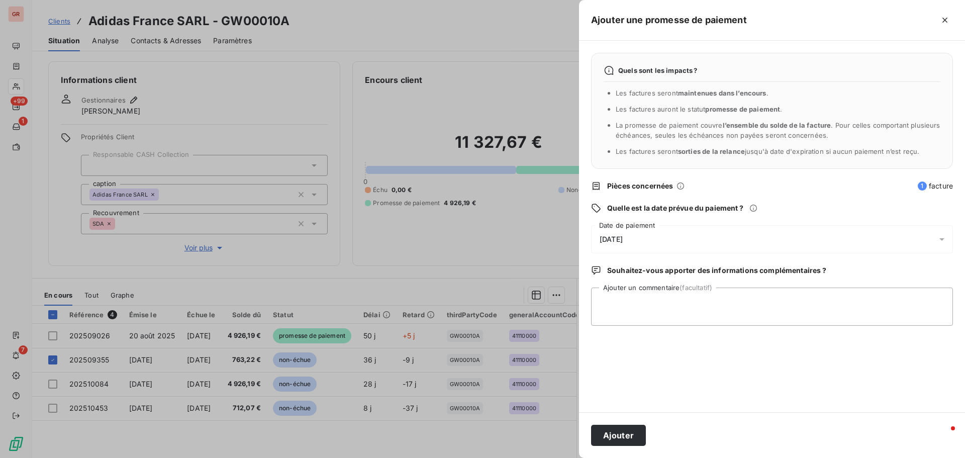
click at [941, 237] on icon at bounding box center [942, 239] width 10 height 10
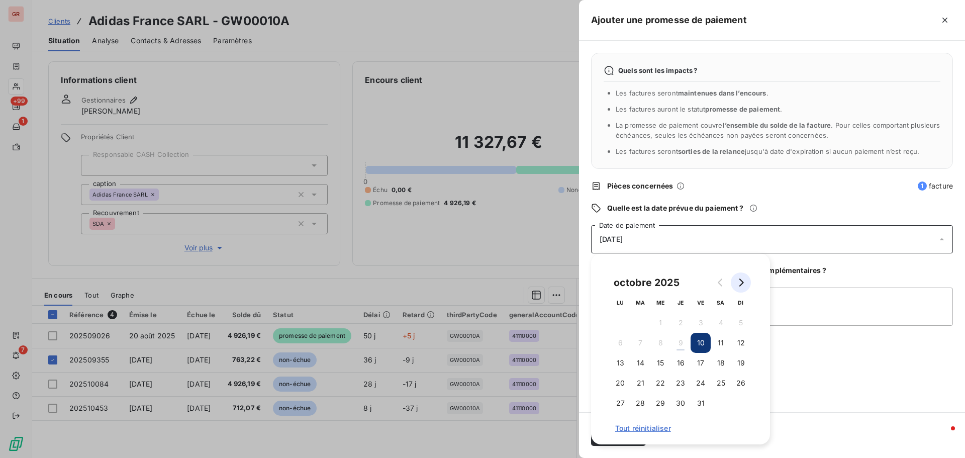
click at [744, 287] on button "Go to next month" at bounding box center [741, 282] width 20 height 20
click at [619, 359] on button "10" at bounding box center [620, 363] width 20 height 20
click at [809, 287] on textarea "Ajouter un commentaire (facultatif)" at bounding box center [772, 306] width 362 height 38
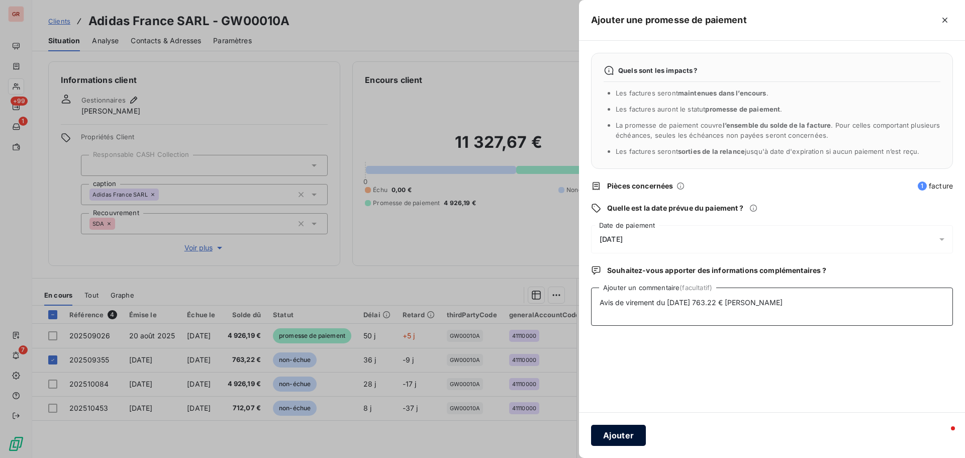
type textarea "Avis de virement du 29/09/25 763.22 € Matthieu"
click at [625, 434] on button "Ajouter" at bounding box center [618, 435] width 55 height 21
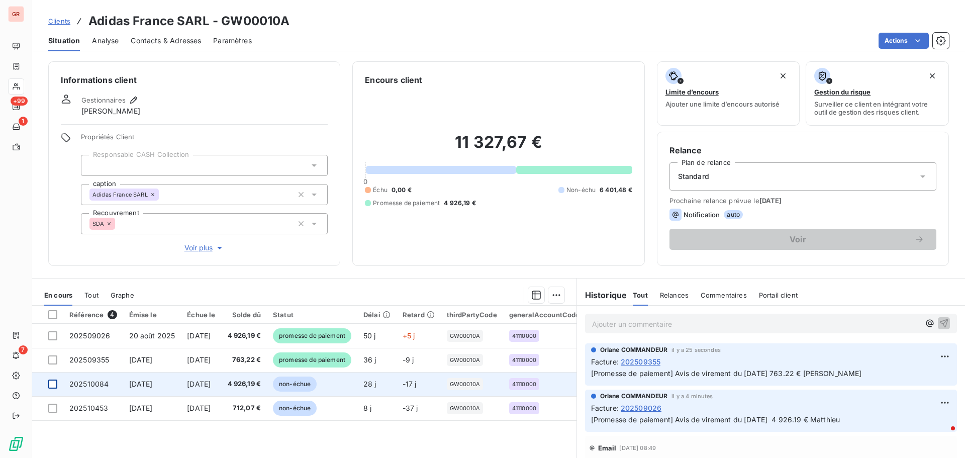
click at [53, 381] on div at bounding box center [52, 383] width 9 height 9
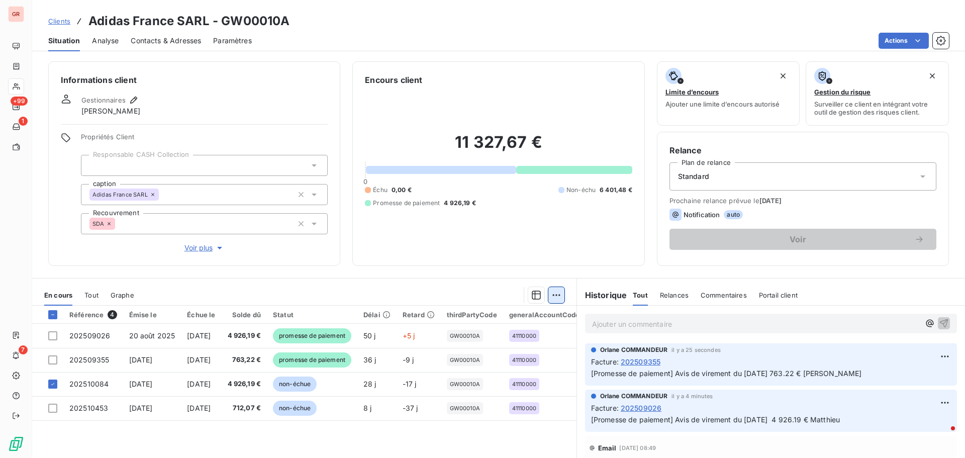
click at [553, 294] on html "GR +99 1 7 Clients Adidas France SARL - GW00010A Situation Analyse Contacts & A…" at bounding box center [482, 229] width 965 height 458
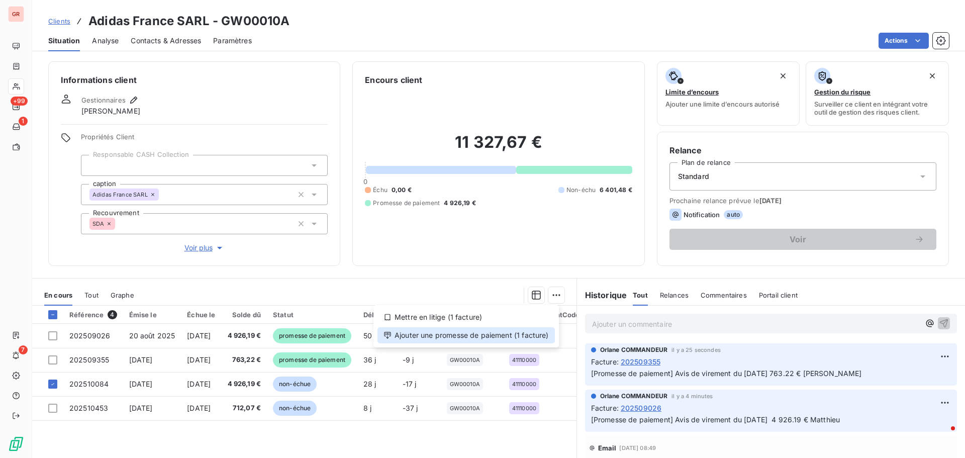
click at [498, 338] on div "Ajouter une promesse de paiement (1 facture)" at bounding box center [465, 335] width 177 height 16
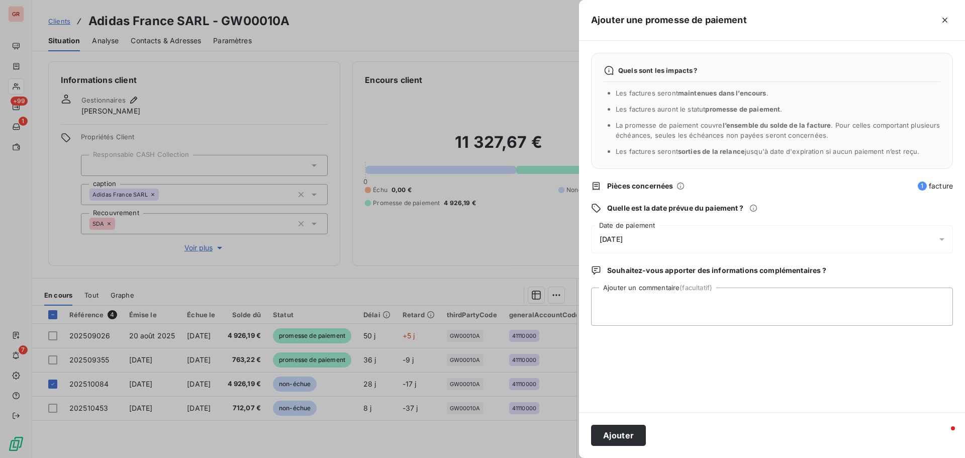
click at [942, 237] on icon at bounding box center [942, 239] width 10 height 10
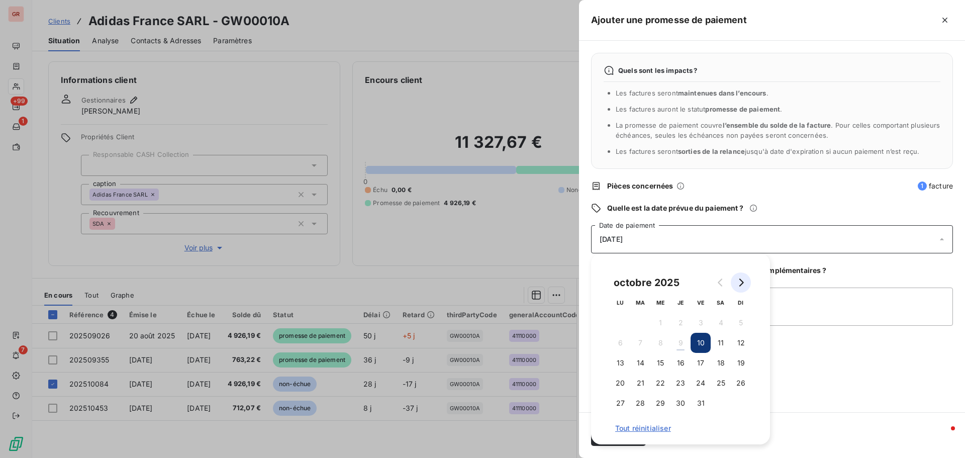
click at [745, 283] on button "Go to next month" at bounding box center [741, 282] width 20 height 20
click at [723, 358] on button "15" at bounding box center [720, 363] width 20 height 20
click at [801, 303] on textarea "Ajouter un commentaire (facultatif)" at bounding box center [772, 306] width 362 height 38
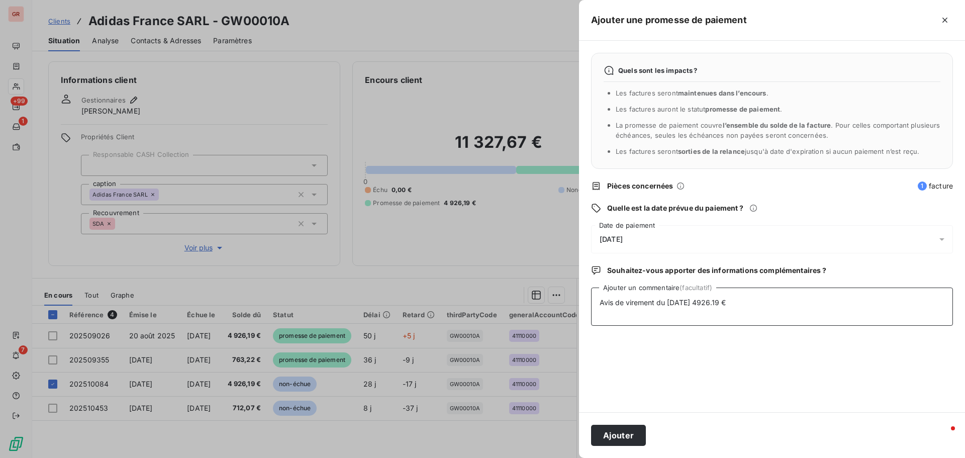
click at [704, 304] on textarea "Avis de virement du 29/09/25 4926.19 €" at bounding box center [772, 306] width 362 height 38
click at [746, 303] on textarea "Avis de virement du 29/09/25 4 926.19 €" at bounding box center [772, 306] width 362 height 38
type textarea "Avis de virement du 29/09/25 4 926.19 € Matthieu"
click at [626, 435] on button "Ajouter" at bounding box center [618, 435] width 55 height 21
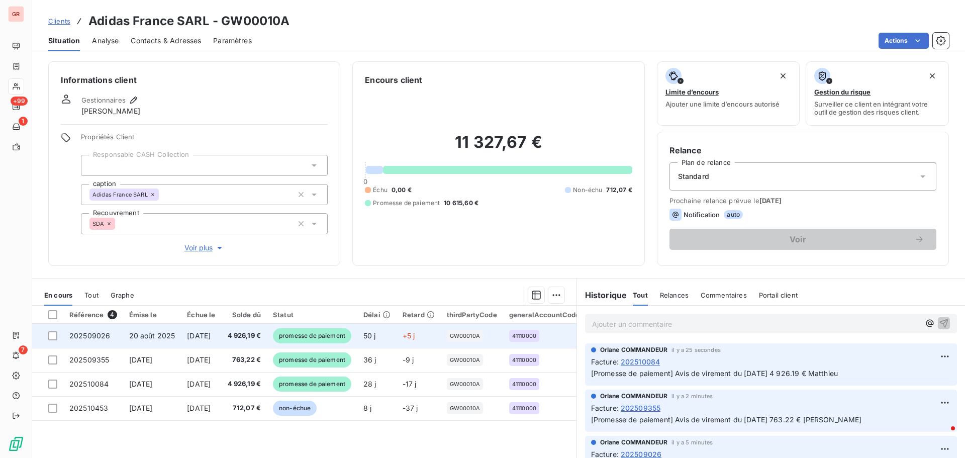
click at [297, 337] on span "promesse de paiement" at bounding box center [312, 335] width 78 height 15
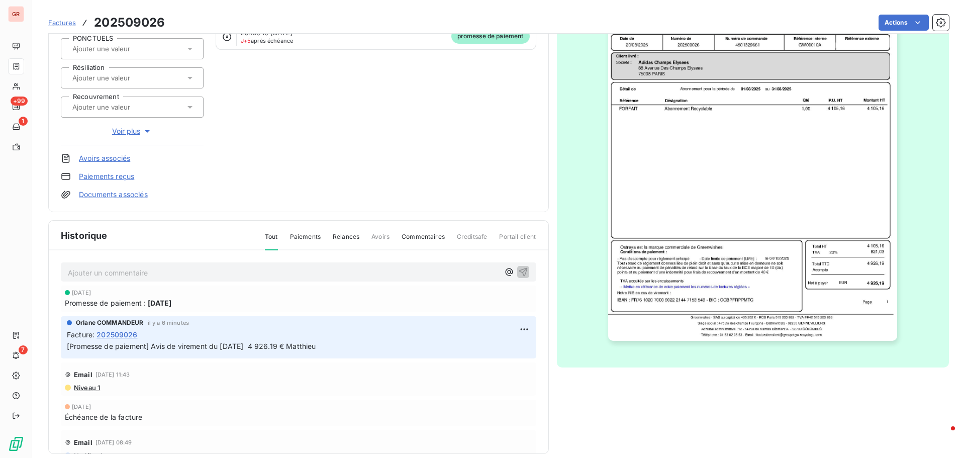
scroll to position [147, 0]
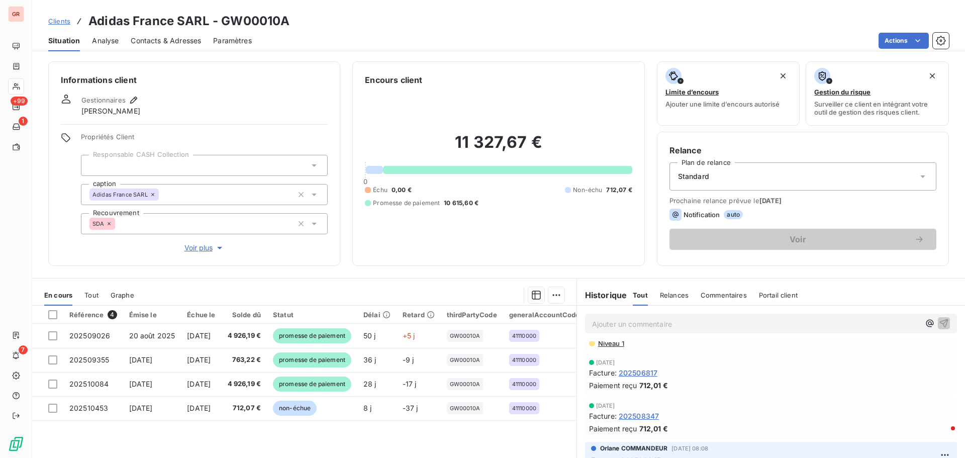
scroll to position [151, 0]
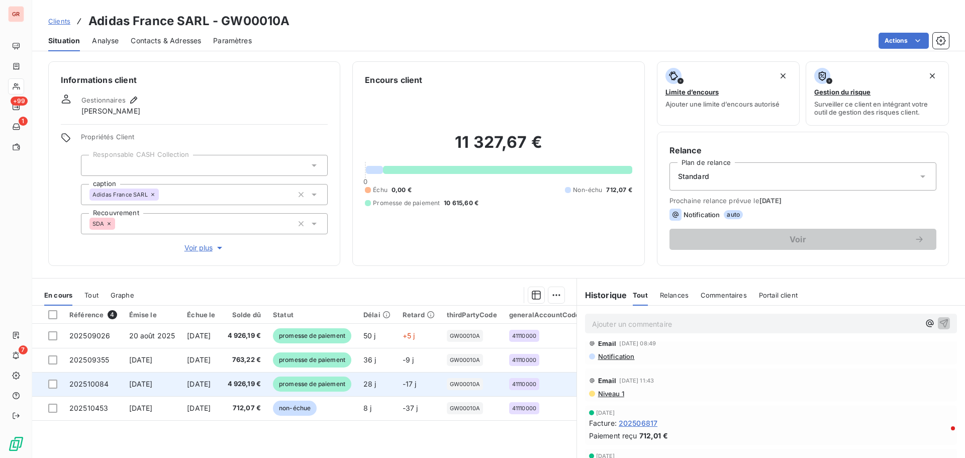
click at [339, 384] on span "promesse de paiement" at bounding box center [312, 383] width 78 height 15
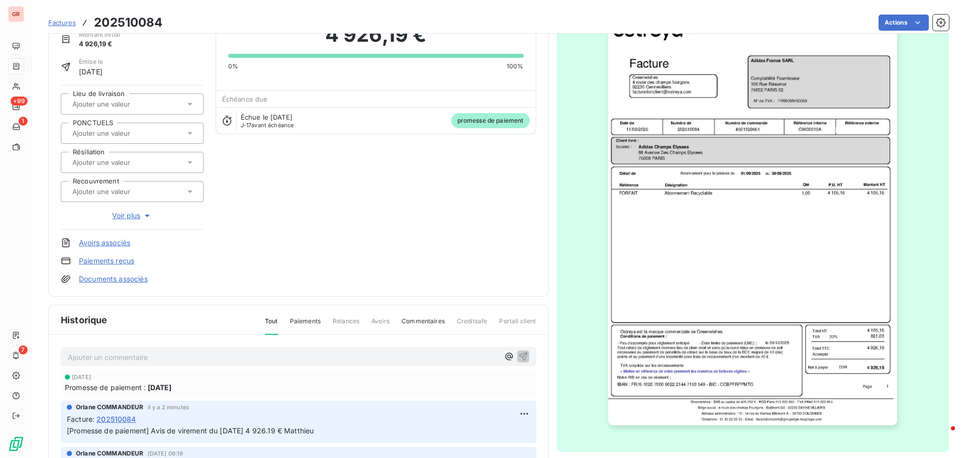
scroll to position [51, 0]
click at [520, 410] on html "GR +99 1 7 Factures 202510084 Actions Adidas France SARL GW00010A Montant initi…" at bounding box center [482, 229] width 965 height 458
click at [489, 372] on div "Editer" at bounding box center [496, 372] width 56 height 16
click at [229, 430] on span "[Promesse de paiement] Avis de virement du 29/09/25 4 926.19 € Matthieu" at bounding box center [190, 429] width 247 height 9
click at [522, 430] on icon "button" at bounding box center [524, 430] width 10 height 10
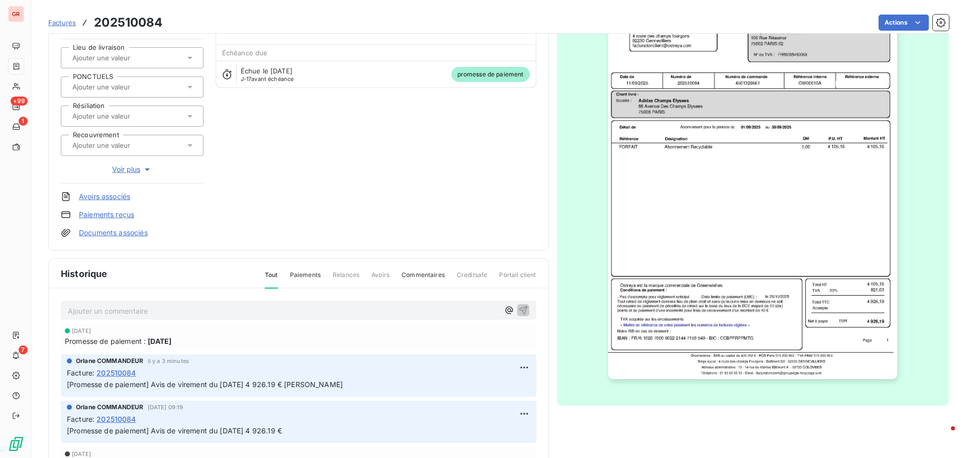
scroll to position [147, 0]
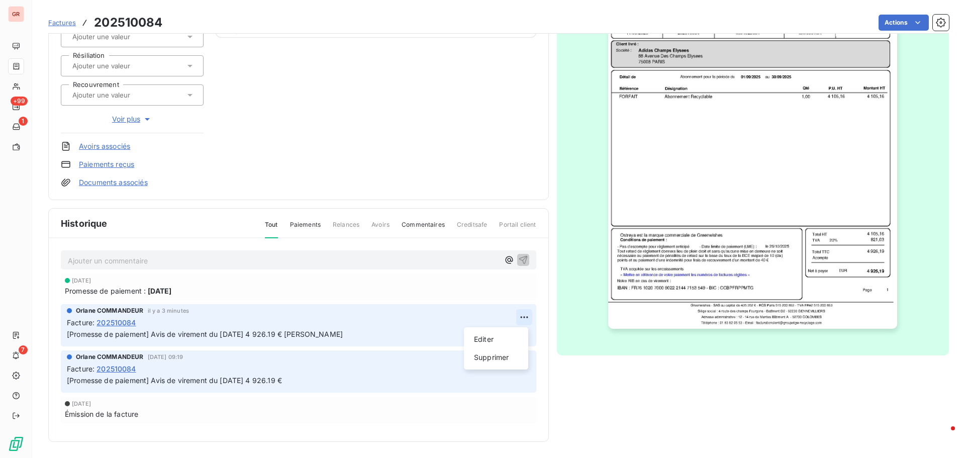
click at [515, 316] on html "GR +99 1 7 Factures 202510084 Actions Adidas France SARL GW00010A Montant initi…" at bounding box center [482, 229] width 965 height 458
click at [494, 358] on div "Supprimer" at bounding box center [496, 357] width 56 height 16
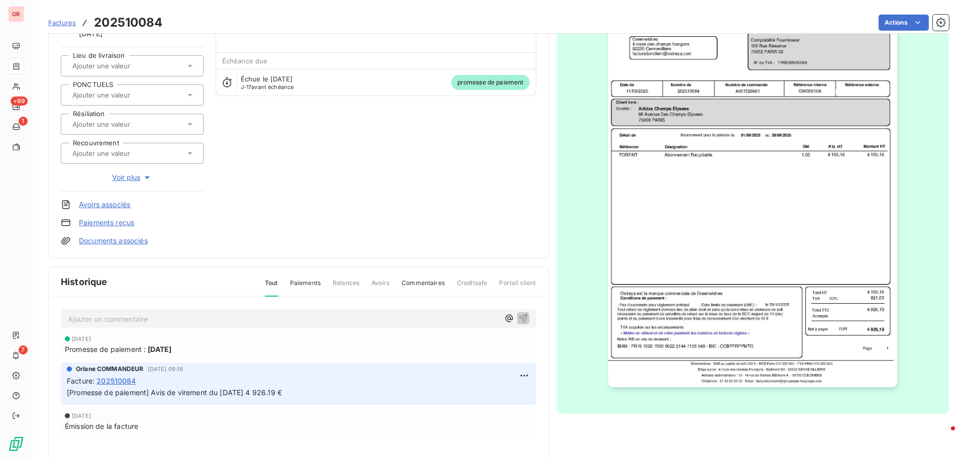
scroll to position [0, 0]
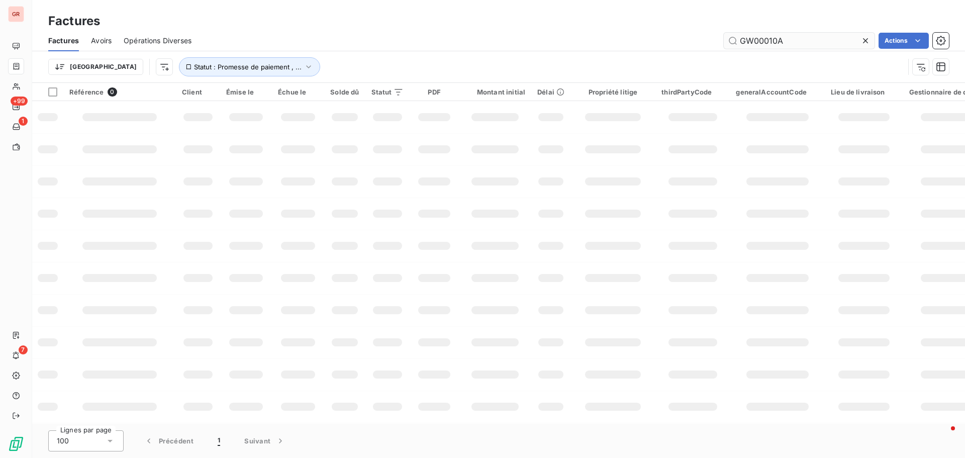
click at [793, 43] on input "GW00010A" at bounding box center [799, 41] width 151 height 16
drag, startPoint x: 794, startPoint y: 43, endPoint x: 628, endPoint y: 51, distance: 166.5
click at [634, 49] on div "Factures Avoirs Opérations Diverses GW00010A Actions" at bounding box center [498, 40] width 933 height 21
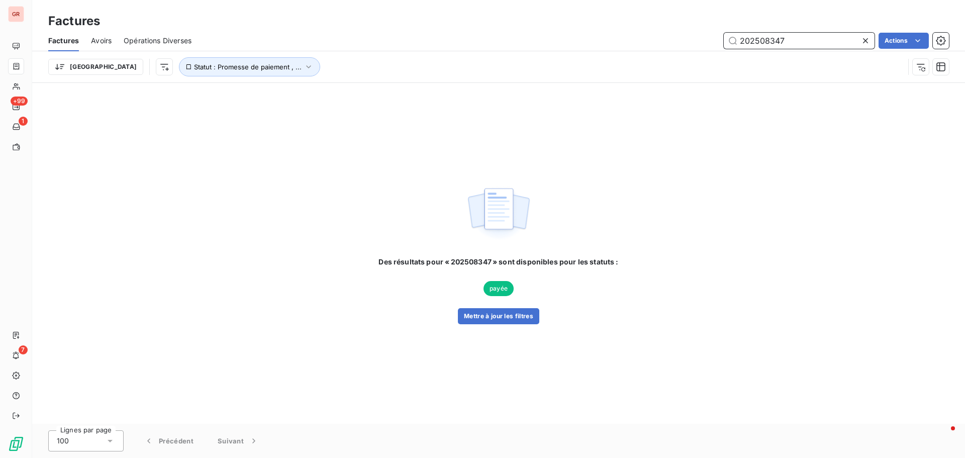
click at [801, 46] on input "202508347" at bounding box center [799, 41] width 151 height 16
drag, startPoint x: 740, startPoint y: 44, endPoint x: 683, endPoint y: 47, distance: 56.9
click at [687, 47] on div "202508347 Actions" at bounding box center [575, 41] width 745 height 16
paste input "9922"
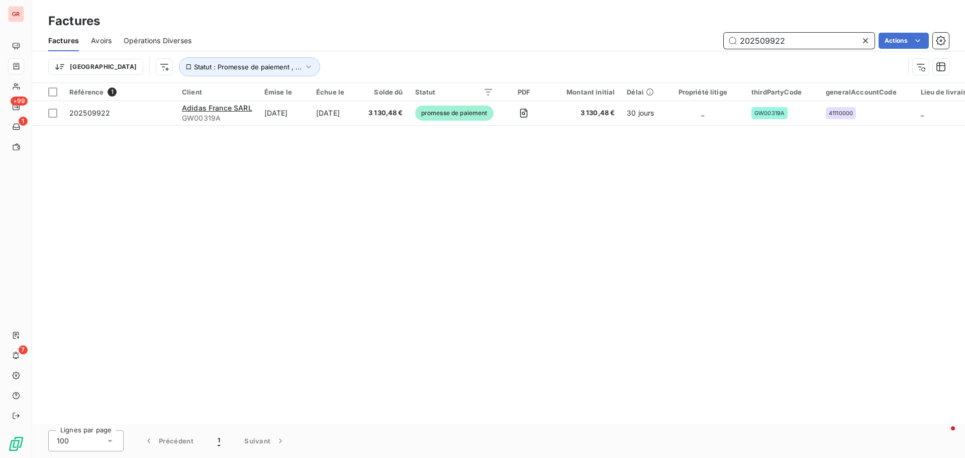
drag, startPoint x: 791, startPoint y: 39, endPoint x: 615, endPoint y: 64, distance: 177.6
click at [611, 63] on div "Factures Avoirs Opérations Diverses 202509922 Actions Trier Statut : Promesse d…" at bounding box center [498, 56] width 933 height 52
paste input "6817"
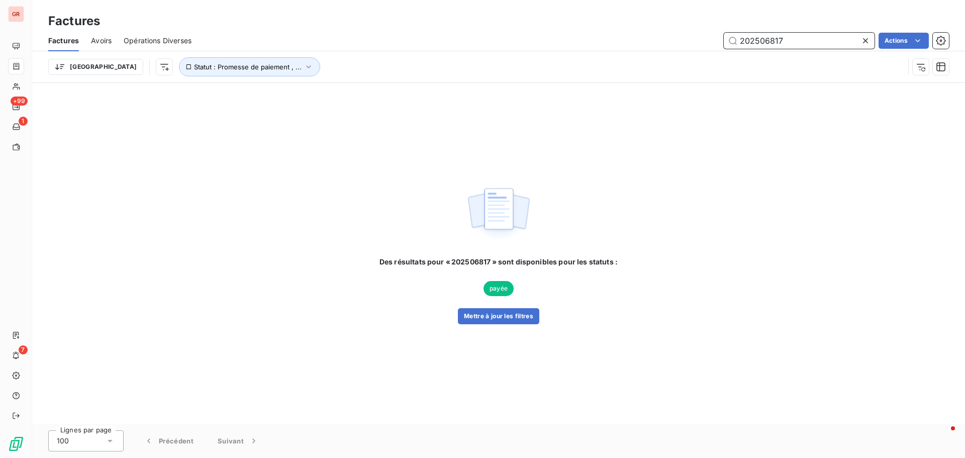
drag, startPoint x: 806, startPoint y: 42, endPoint x: 593, endPoint y: 83, distance: 216.4
click at [593, 82] on div "Factures Avoirs Opérations Diverses 202506817 Actions Trier Statut : Promesse d…" at bounding box center [498, 56] width 933 height 52
paste input "9355"
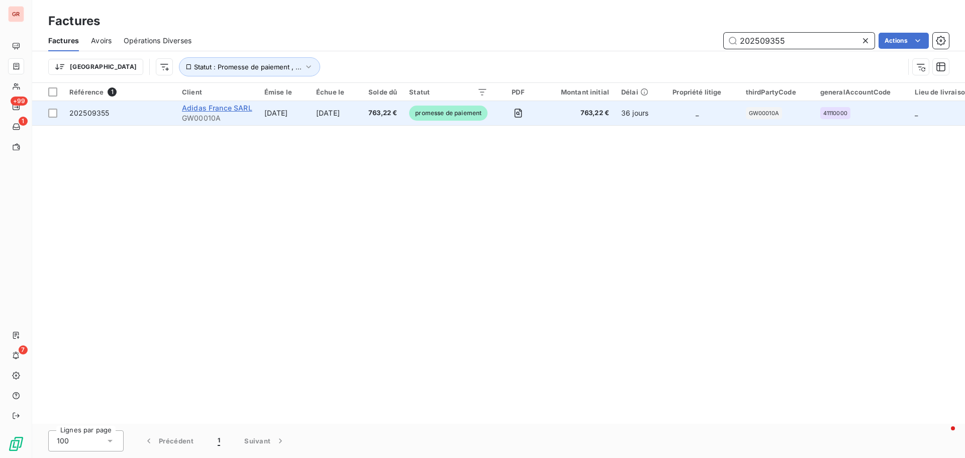
type input "202509355"
click at [218, 110] on span "Adidas France SARL" at bounding box center [217, 108] width 70 height 9
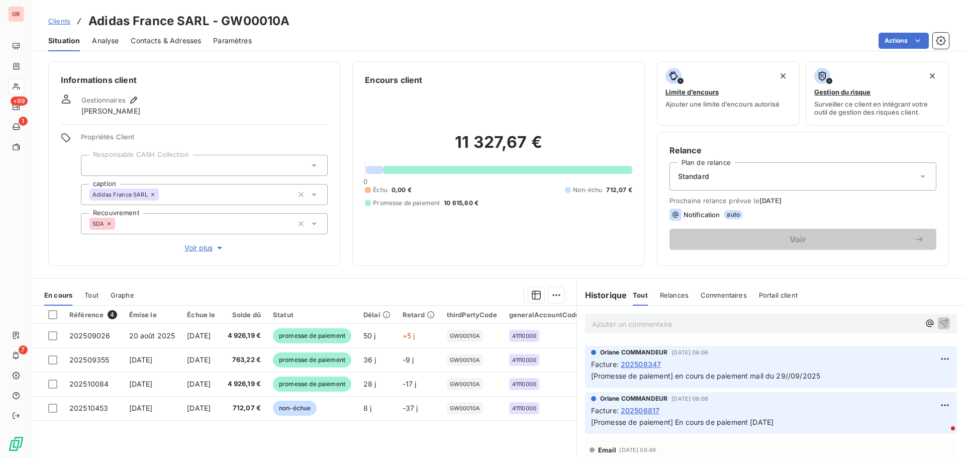
scroll to position [251, 0]
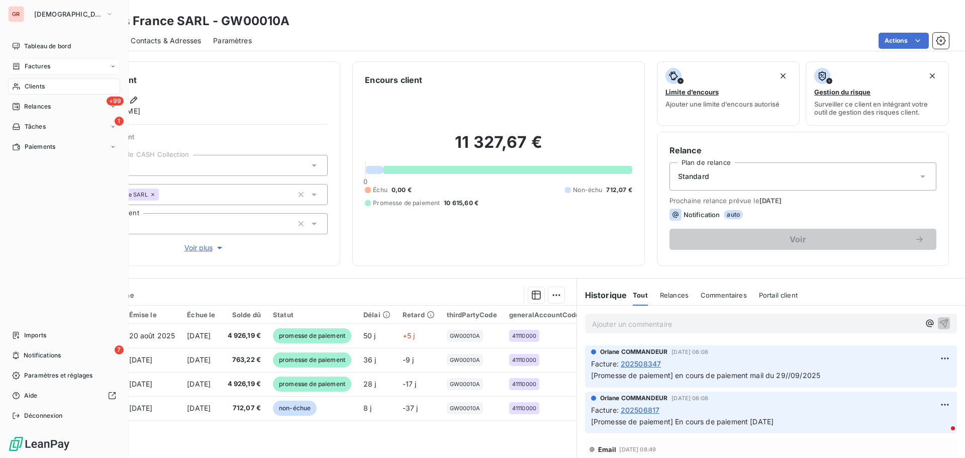
click at [46, 63] on span "Factures" at bounding box center [38, 66] width 26 height 9
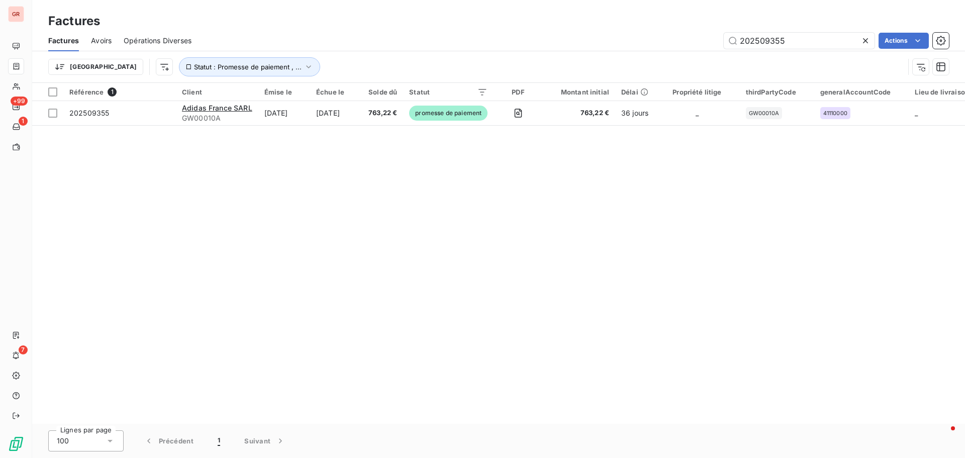
drag, startPoint x: 803, startPoint y: 39, endPoint x: 622, endPoint y: 68, distance: 184.3
click at [625, 67] on div "Factures Avoirs Opérations Diverses 202509355 Actions Trier Statut : Promesse d…" at bounding box center [498, 56] width 933 height 52
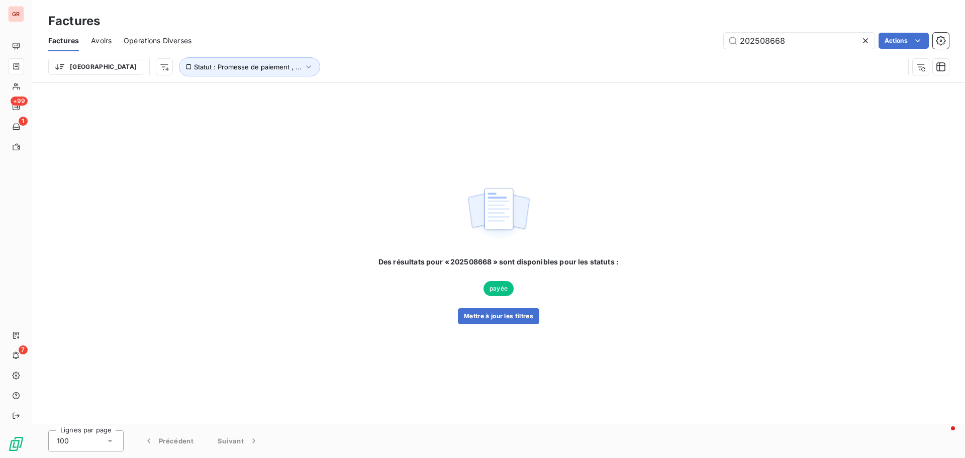
type input "202508668"
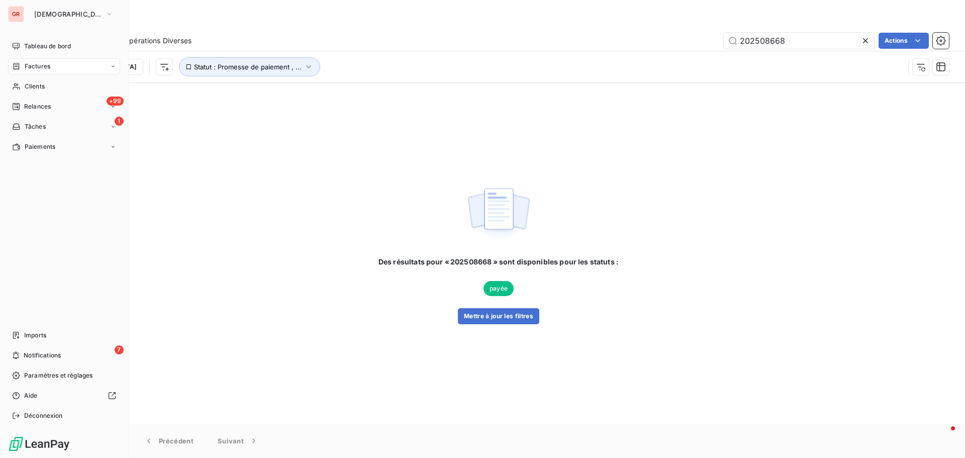
click at [42, 64] on span "Factures" at bounding box center [38, 66] width 26 height 9
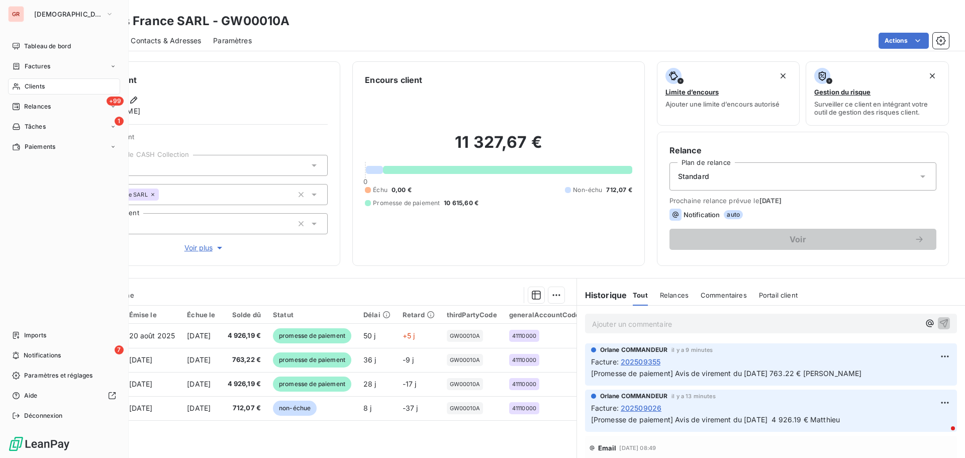
click at [48, 66] on span "Factures" at bounding box center [38, 66] width 26 height 9
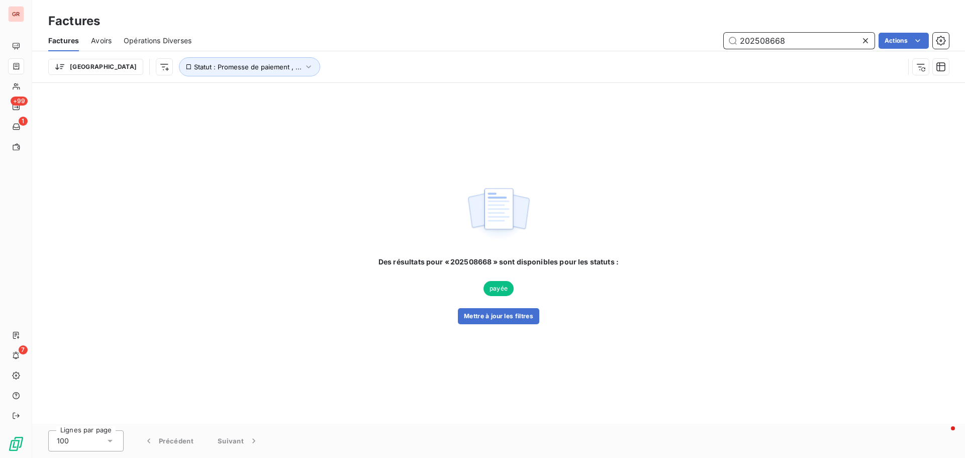
drag, startPoint x: 795, startPoint y: 41, endPoint x: 661, endPoint y: 62, distance: 135.9
click at [661, 62] on div "Factures Avoirs Opérations Diverses 202508668 Actions Trier Statut : Promesse d…" at bounding box center [498, 56] width 933 height 52
paste input "10396"
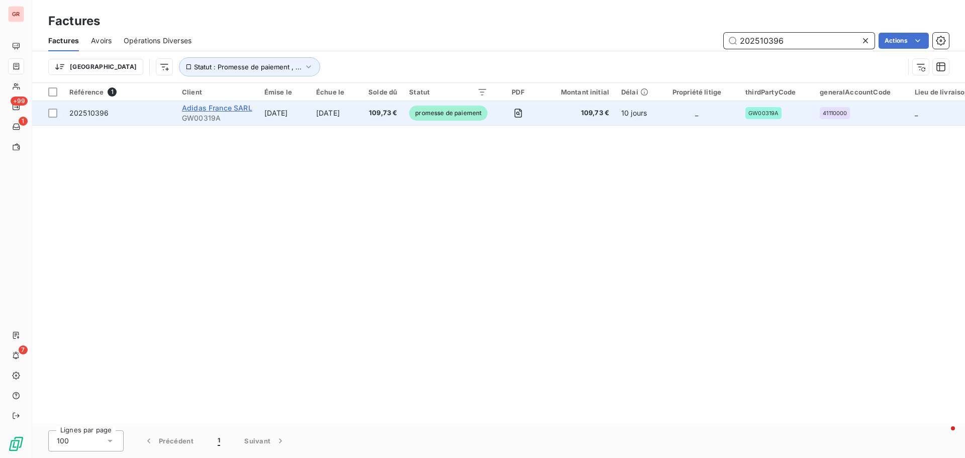
type input "202510396"
click at [228, 110] on span "Adidas France SARL" at bounding box center [217, 108] width 70 height 9
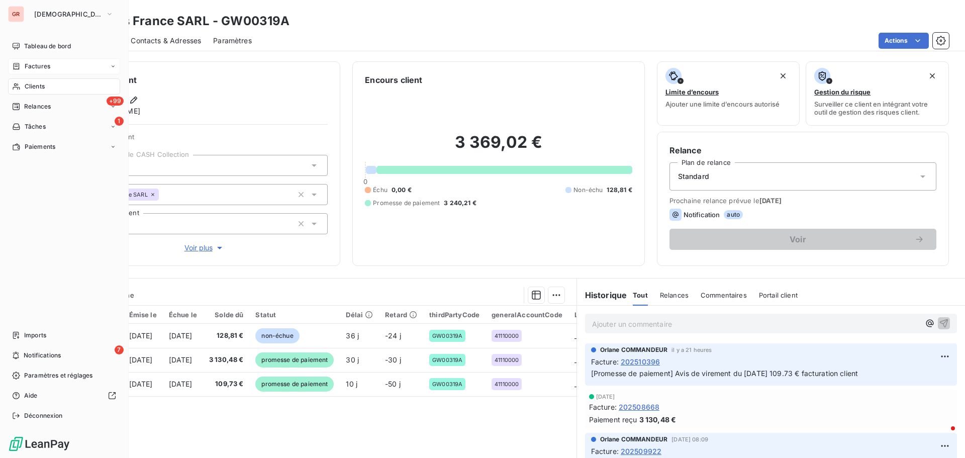
click at [32, 60] on div "Factures" at bounding box center [64, 66] width 112 height 16
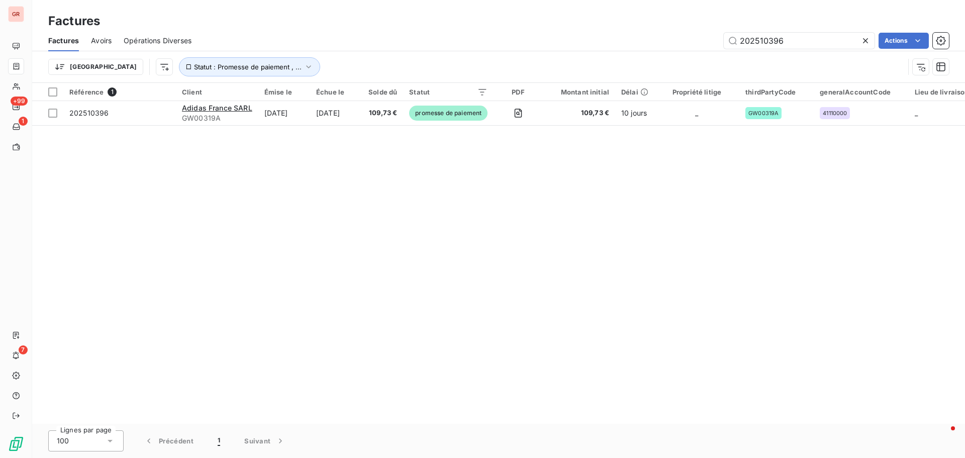
drag, startPoint x: 790, startPoint y: 43, endPoint x: 633, endPoint y: 47, distance: 157.3
click at [639, 47] on div "202510396 Actions" at bounding box center [575, 41] width 745 height 16
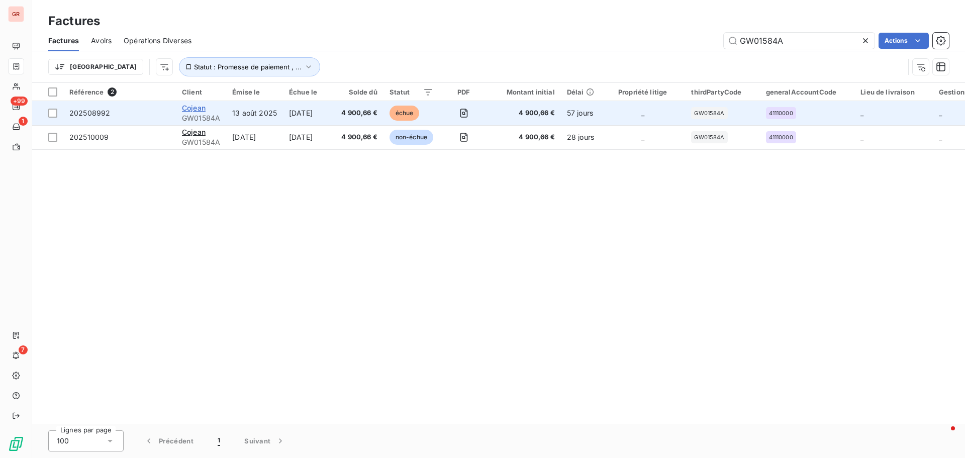
type input "GW01584A"
click at [198, 105] on span "Cojean" at bounding box center [194, 108] width 24 height 9
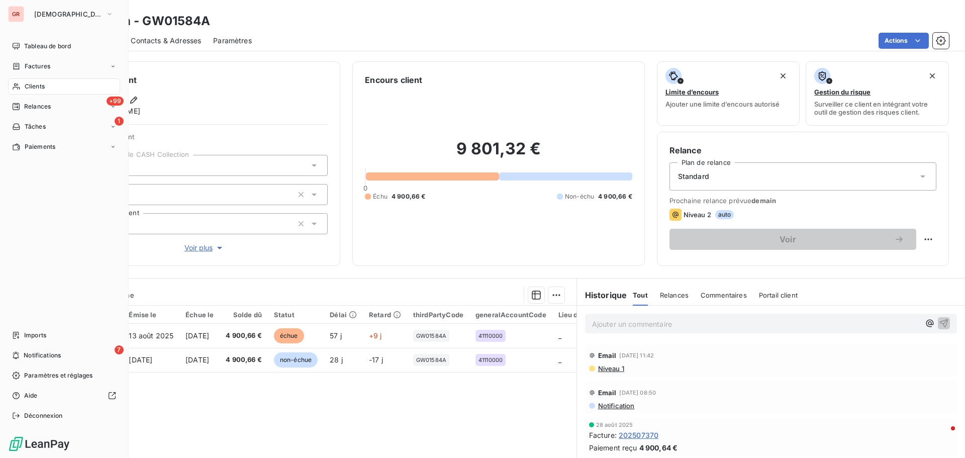
click at [43, 66] on span "Factures" at bounding box center [38, 66] width 26 height 9
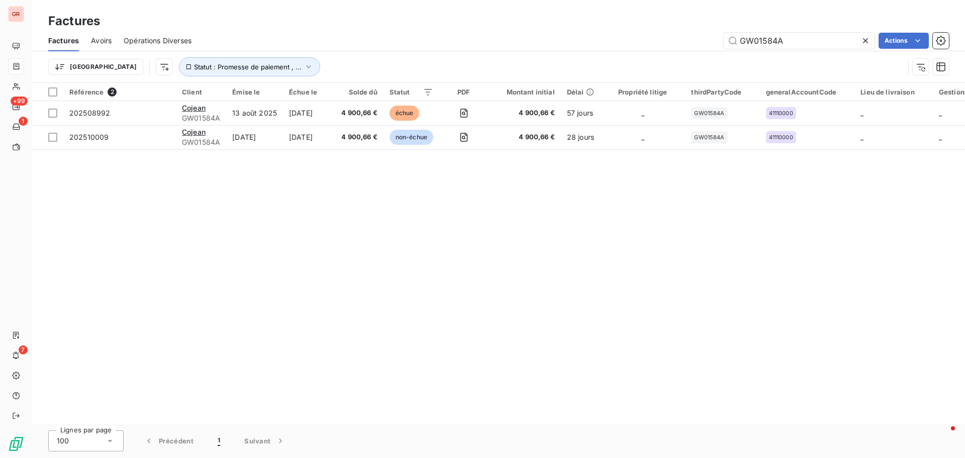
drag, startPoint x: 792, startPoint y: 40, endPoint x: 596, endPoint y: 44, distance: 195.5
click at [603, 43] on div "GW01584A Actions" at bounding box center [575, 41] width 745 height 16
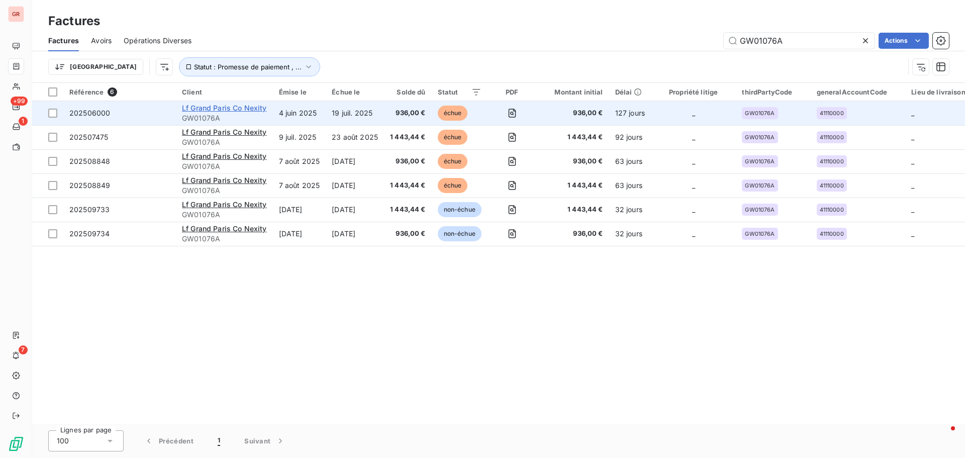
type input "GW01076A"
click at [225, 111] on span "Lf Grand Paris Co Nexity" at bounding box center [224, 108] width 85 height 9
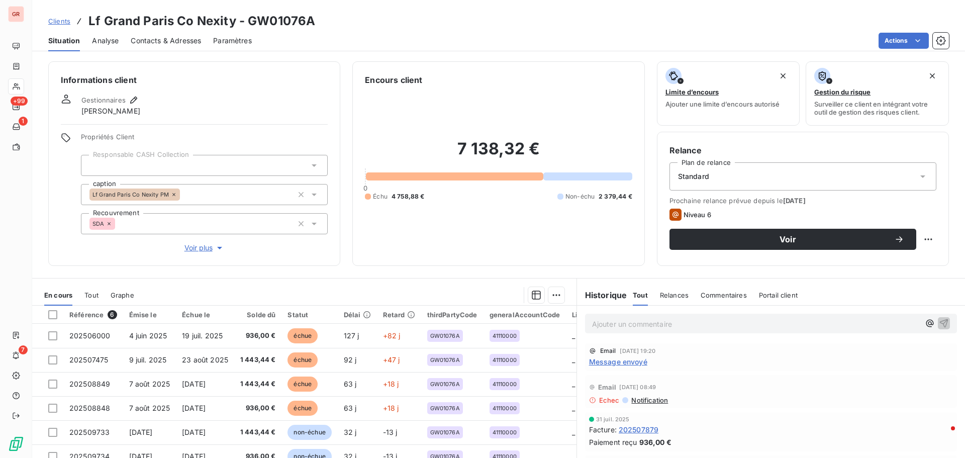
click at [169, 37] on span "Contacts & Adresses" at bounding box center [166, 41] width 70 height 10
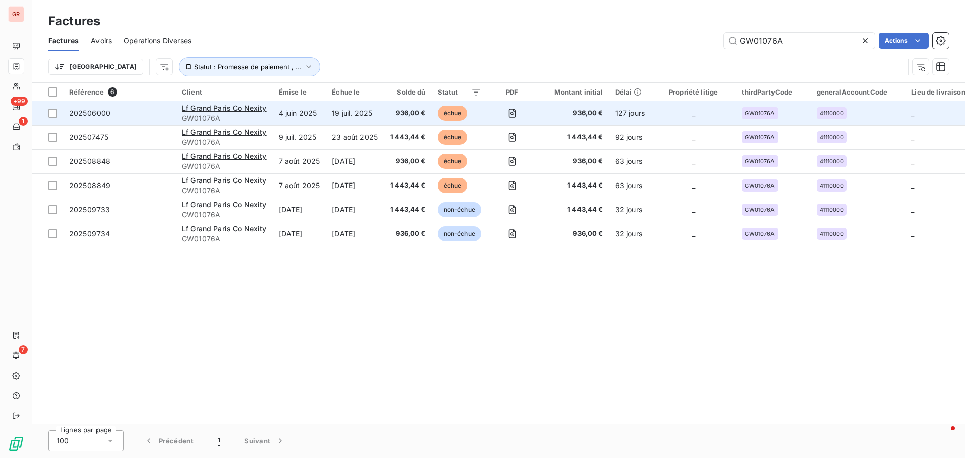
click at [90, 116] on span "202506000" at bounding box center [89, 113] width 41 height 9
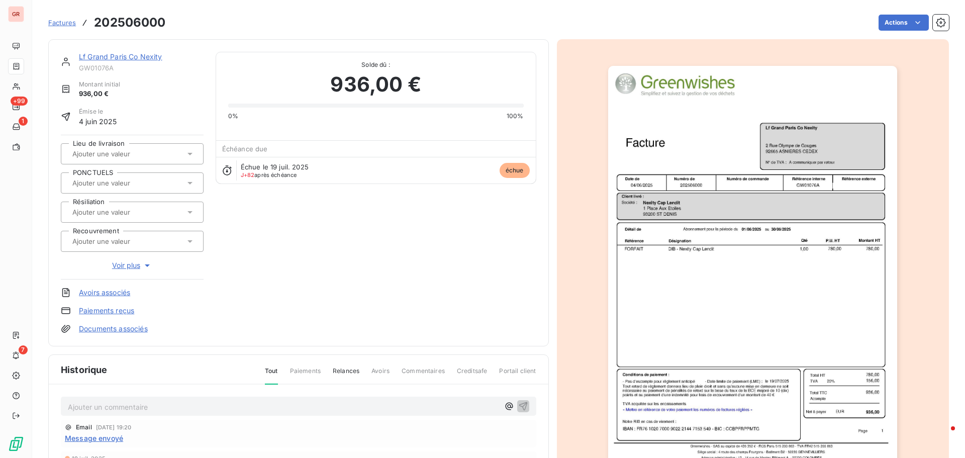
click at [140, 60] on link "Lf Grand Paris Co Nexity" at bounding box center [120, 56] width 83 height 9
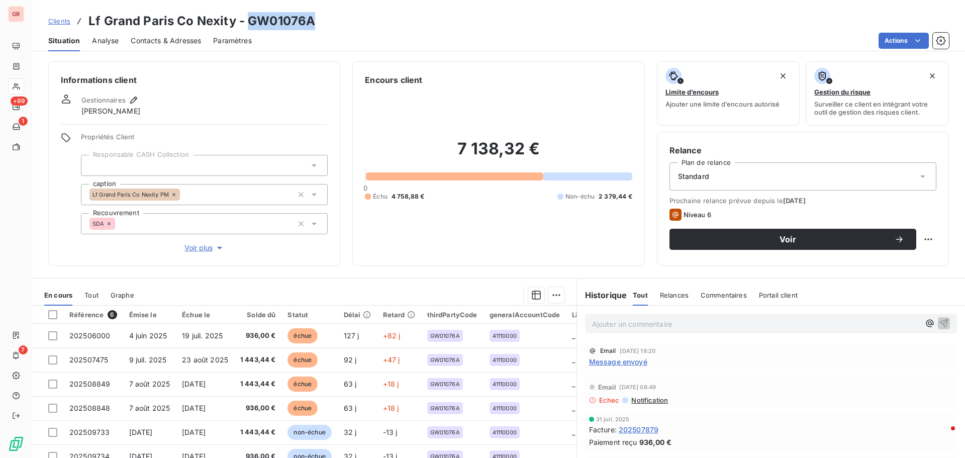
drag, startPoint x: 313, startPoint y: 20, endPoint x: 246, endPoint y: 25, distance: 67.5
click at [246, 25] on div "Clients Lf Grand Paris Co Nexity - GW01076A" at bounding box center [498, 21] width 933 height 18
copy h3 "GW01076A"
click at [163, 38] on span "Contacts & Adresses" at bounding box center [166, 41] width 70 height 10
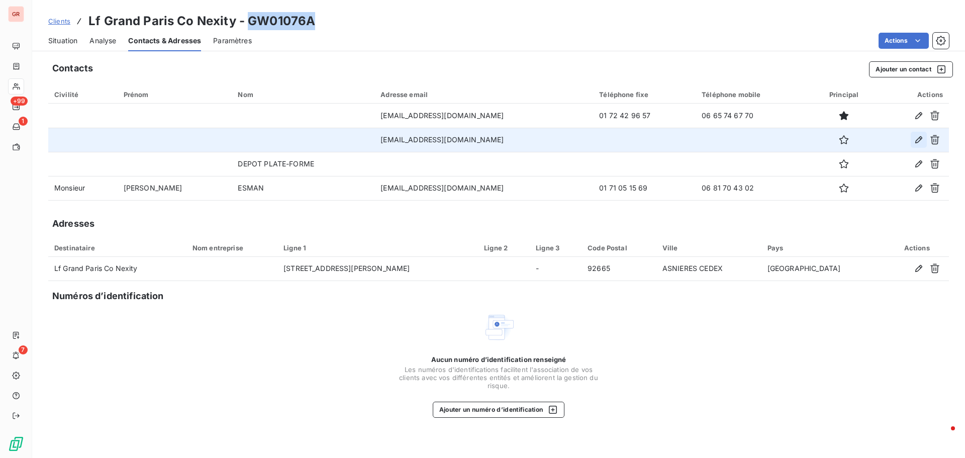
click at [920, 141] on icon "button" at bounding box center [918, 140] width 10 height 10
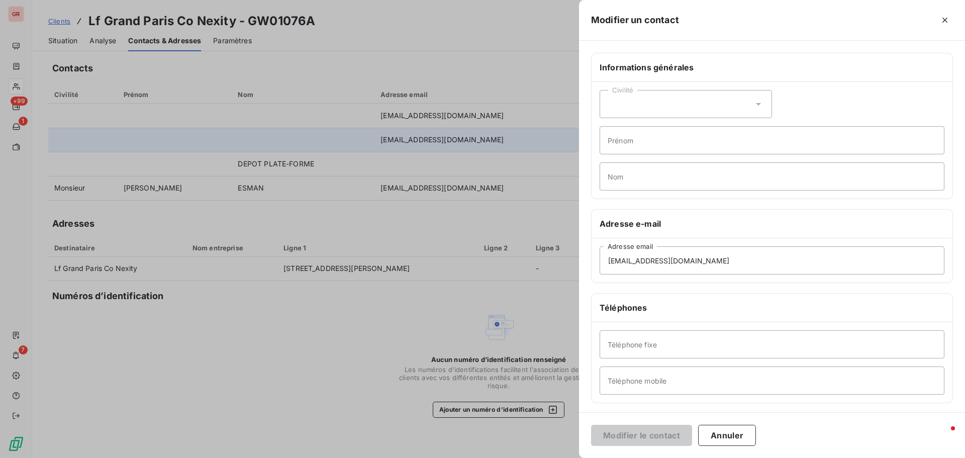
click at [481, 140] on div at bounding box center [482, 229] width 965 height 458
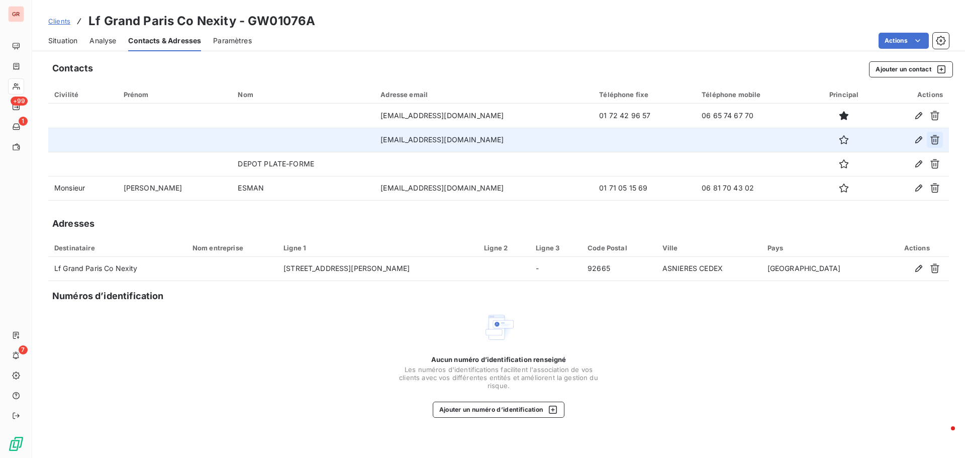
click at [936, 141] on icon "button" at bounding box center [934, 140] width 9 height 10
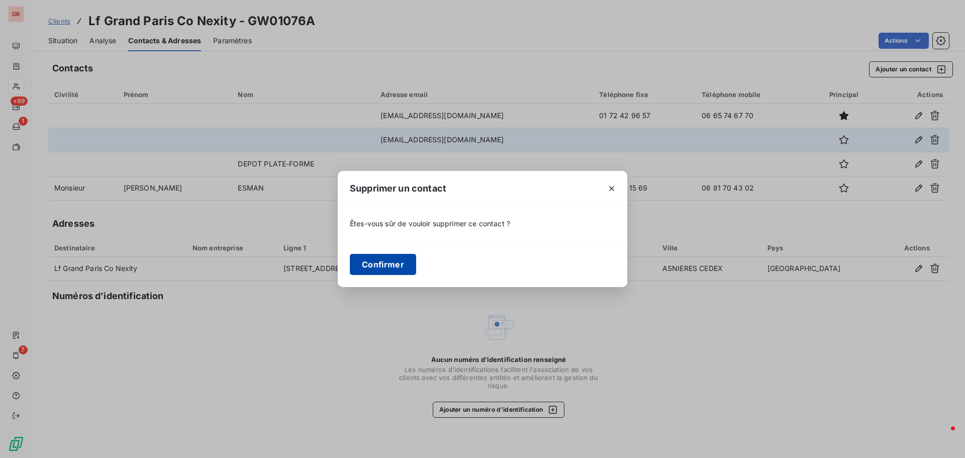
click at [386, 267] on button "Confirmer" at bounding box center [383, 264] width 66 height 21
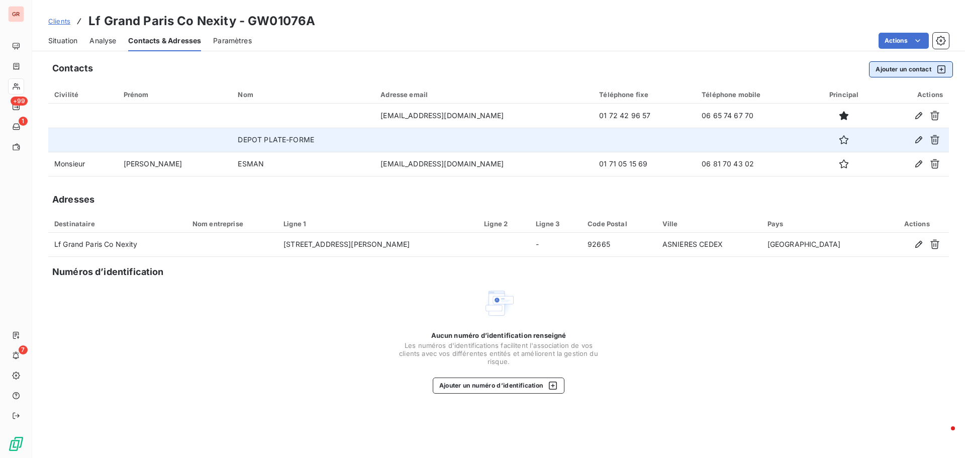
click at [940, 63] on button "Ajouter un contact" at bounding box center [911, 69] width 84 height 16
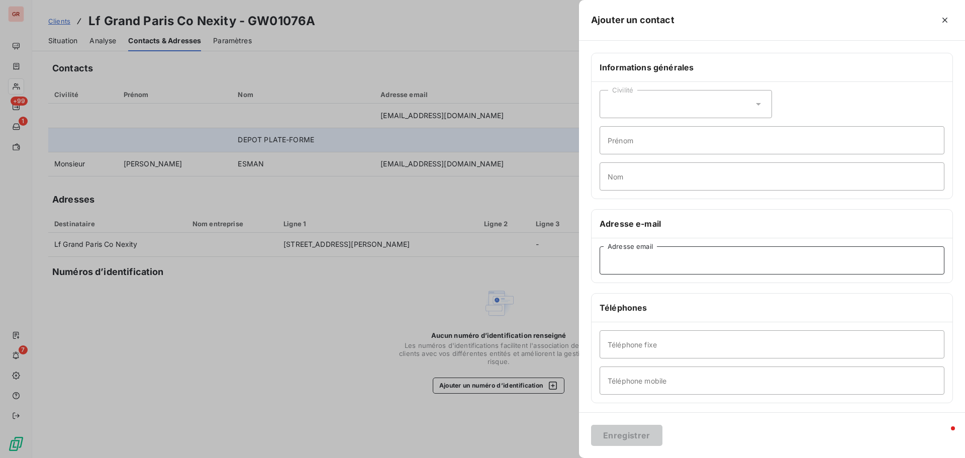
click at [632, 261] on input "Adresse email" at bounding box center [771, 260] width 345 height 28
paste input "factures-caipm-altaix887@compta-four.ca-immobilier.fr"
click at [609, 262] on input "factures-caipm-altaix887@compta-four.ca-immobilier.fr" at bounding box center [771, 260] width 345 height 28
type input "factures-caipm-altaix887@compta-four.ca-immobilier.fr"
click at [745, 287] on div "Informations générales Civilité Prénom Nom Adresse e-mail factures-caipm-altaix…" at bounding box center [772, 276] width 386 height 446
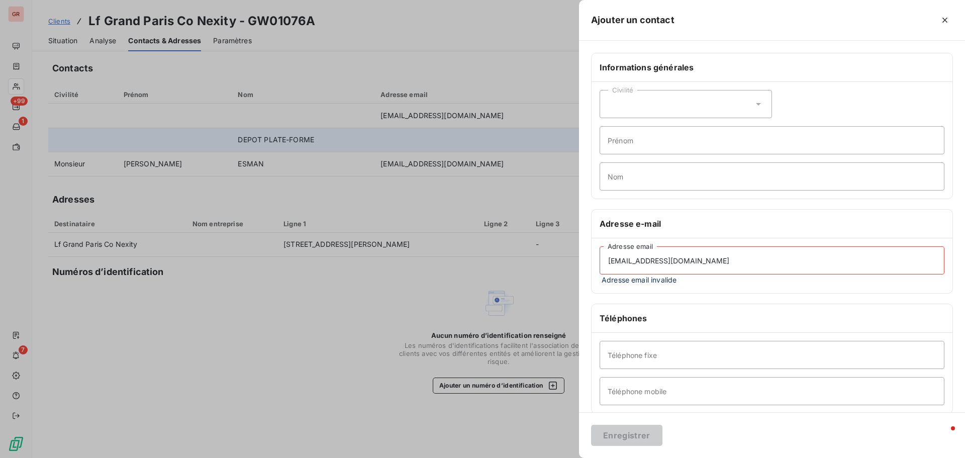
click at [805, 261] on input "factures-caipm-altaix887@compta-four.ca-immobilier.fr" at bounding box center [771, 260] width 345 height 28
click at [736, 260] on input "factures-caipm-altaix887@compta-four.ca-immobilier.fr" at bounding box center [771, 260] width 345 height 28
click at [818, 259] on input "factures-caipm-altaix887@compta-four.ca-immobilier.fr" at bounding box center [771, 260] width 345 height 28
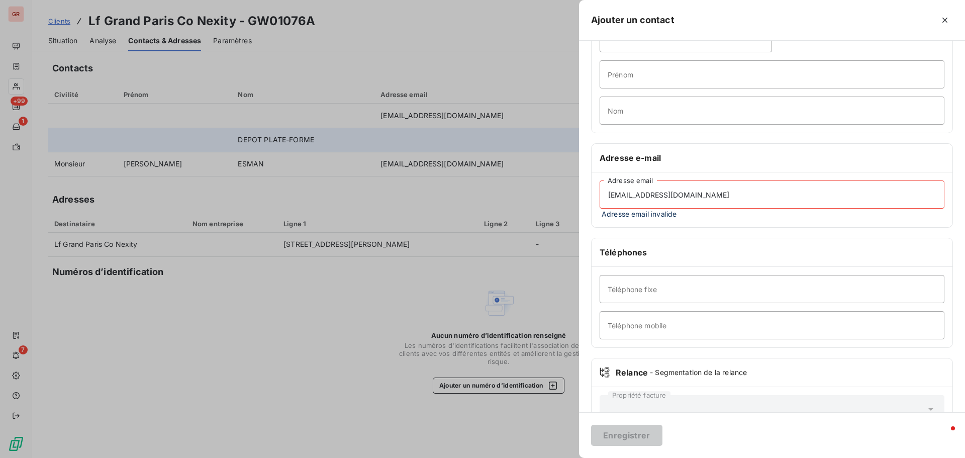
scroll to position [97, 0]
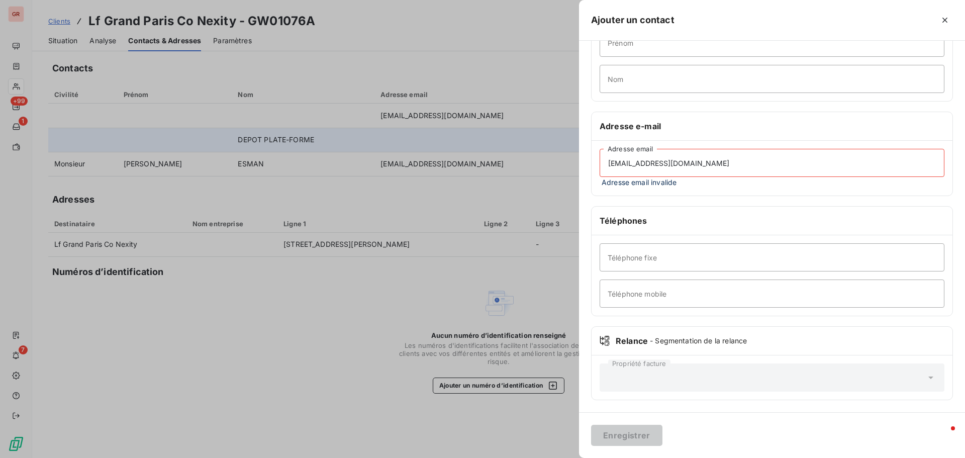
click at [608, 161] on input "factures-caipm-altaix887@compta-four.ca-immobilier.fr" at bounding box center [771, 163] width 345 height 28
drag, startPoint x: 504, startPoint y: 262, endPoint x: 517, endPoint y: 292, distance: 32.7
click at [504, 263] on div at bounding box center [482, 229] width 965 height 458
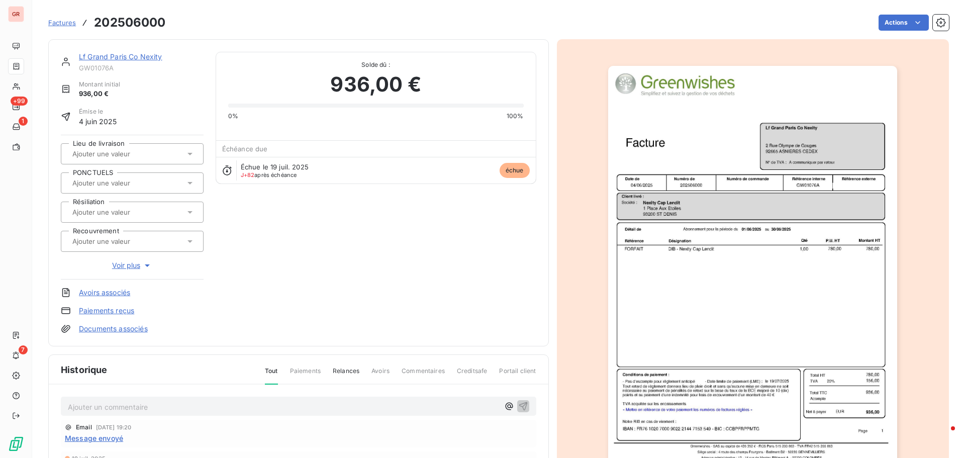
click at [121, 52] on link "Lf Grand Paris Co Nexity" at bounding box center [120, 56] width 83 height 9
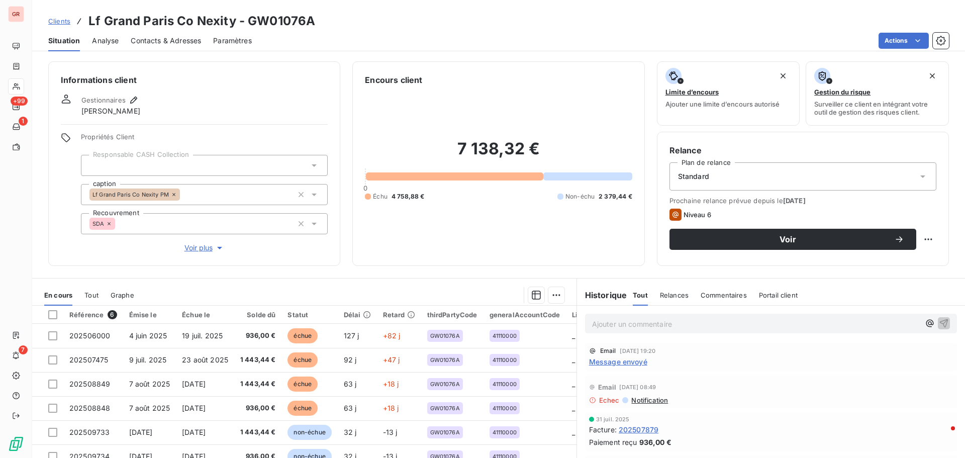
click at [174, 37] on span "Contacts & Adresses" at bounding box center [166, 41] width 70 height 10
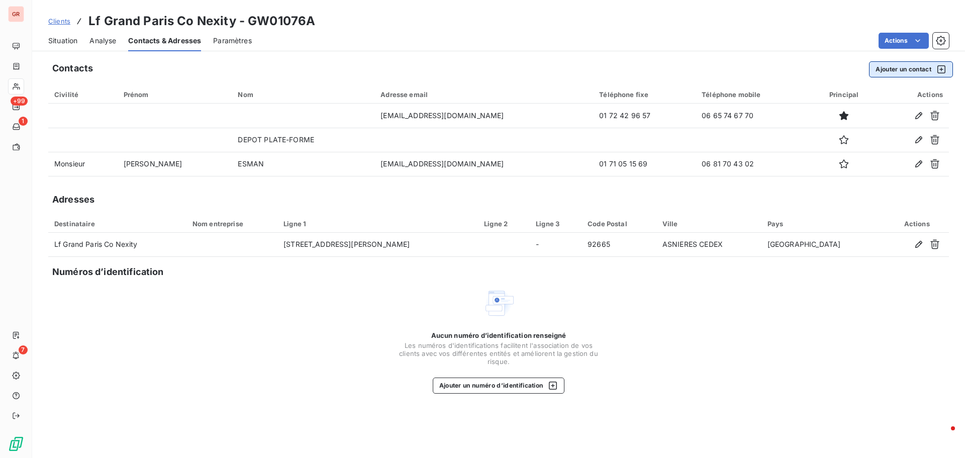
click at [940, 67] on icon "button" at bounding box center [941, 69] width 10 height 10
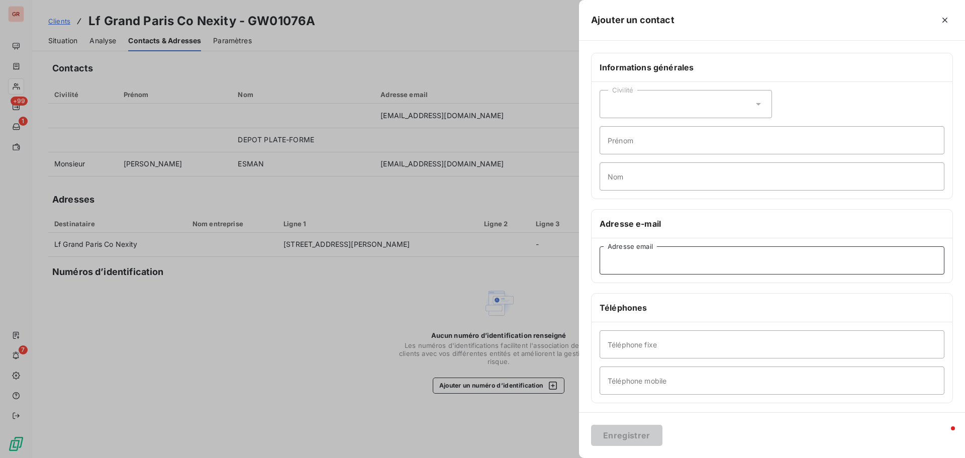
click at [633, 260] on input "Adresse email" at bounding box center [771, 260] width 345 height 28
paste input "factures-caipm-altaix887@compta-four.ca-immobilier.fr"
type input "factures-caipm-altaix887@compta-four.ca-immobilier.fr"
click at [632, 431] on button "Enregistrer" at bounding box center [626, 435] width 71 height 21
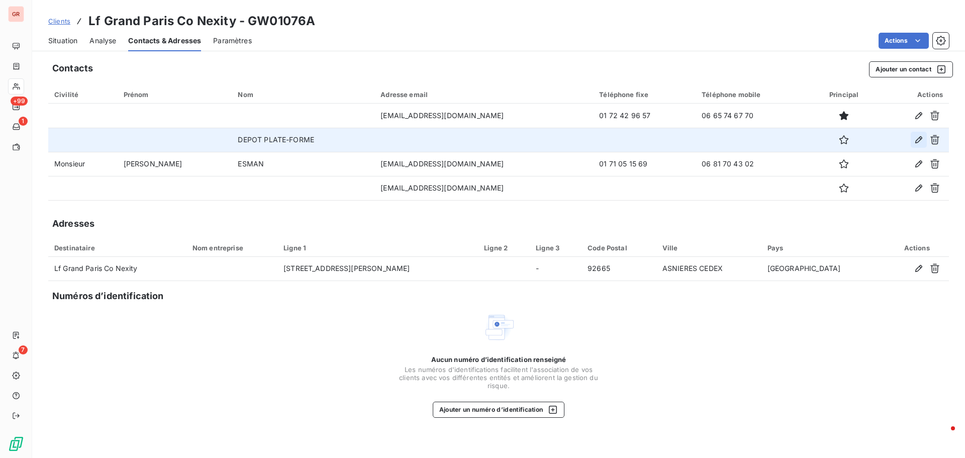
click at [919, 139] on icon "button" at bounding box center [918, 140] width 10 height 10
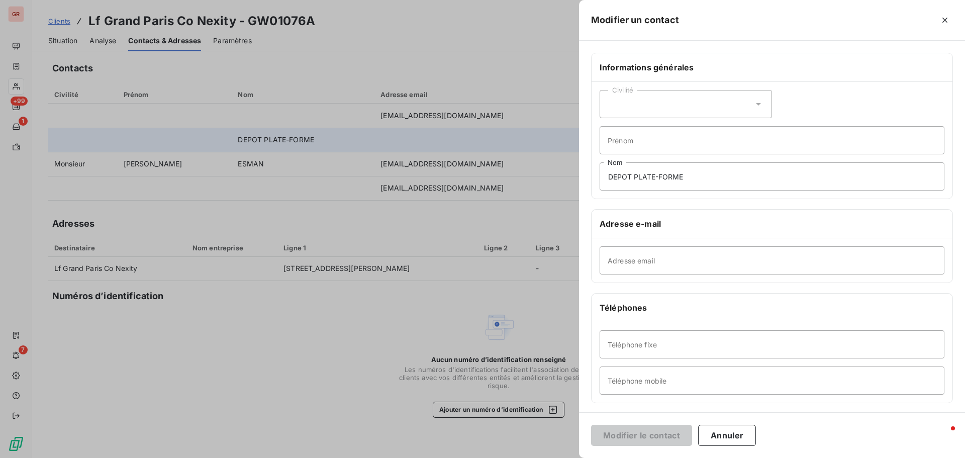
click at [491, 326] on div at bounding box center [482, 229] width 965 height 458
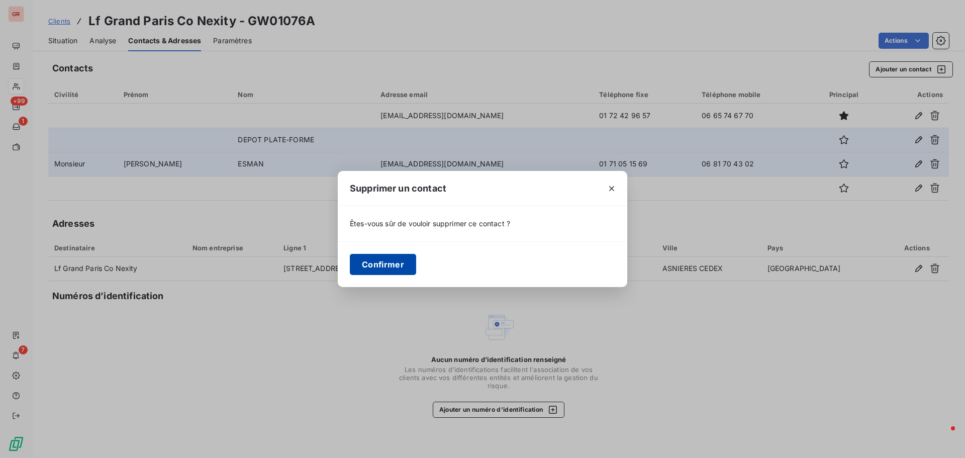
click at [399, 267] on button "Confirmer" at bounding box center [383, 264] width 66 height 21
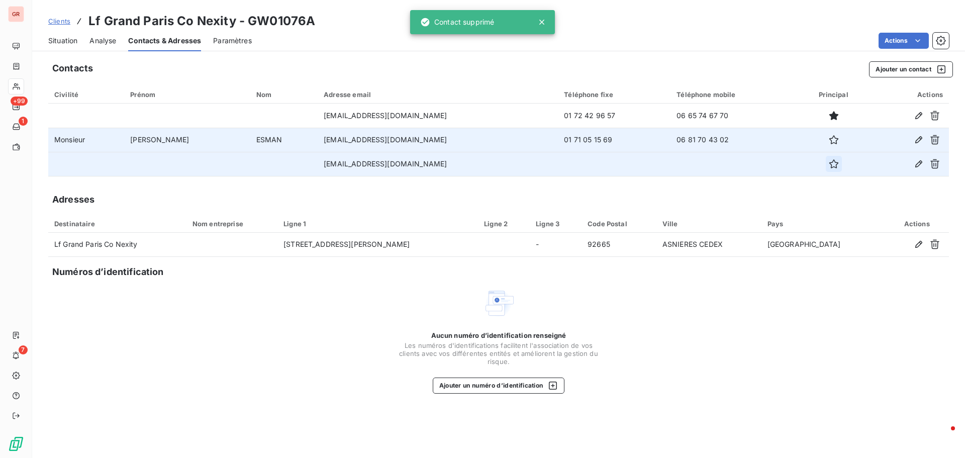
click at [838, 163] on icon "button" at bounding box center [833, 163] width 9 height 9
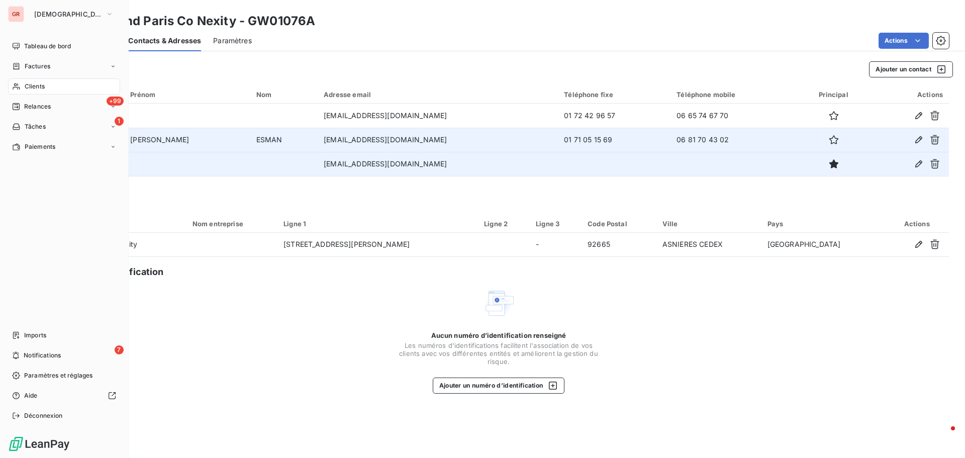
click at [43, 63] on span "Factures" at bounding box center [38, 66] width 26 height 9
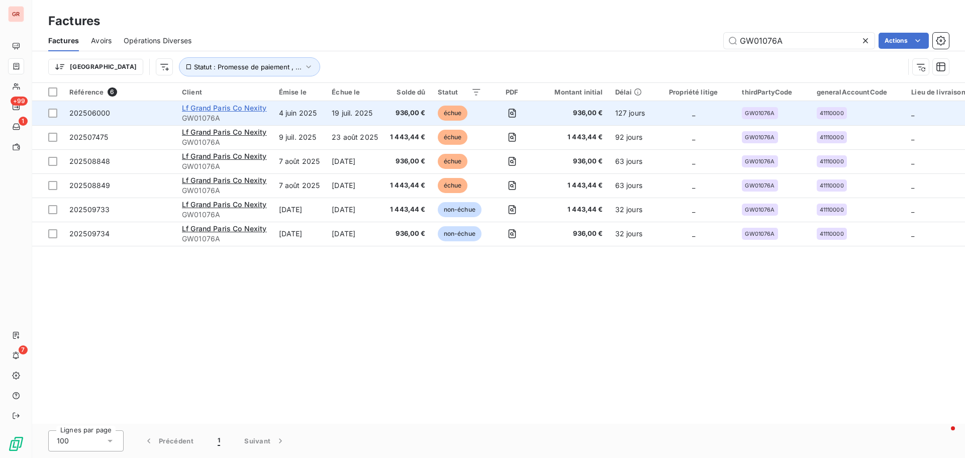
click at [239, 107] on span "Lf Grand Paris Co Nexity" at bounding box center [224, 108] width 85 height 9
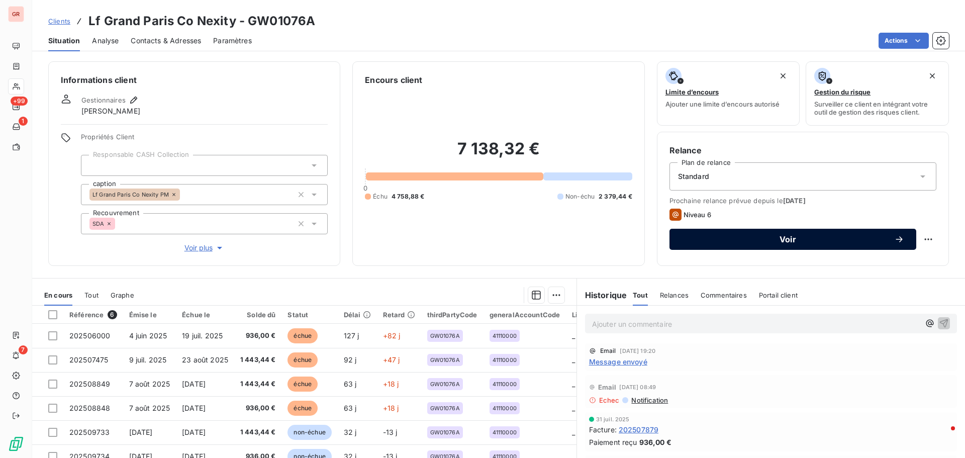
click at [782, 241] on span "Voir" at bounding box center [787, 239] width 213 height 8
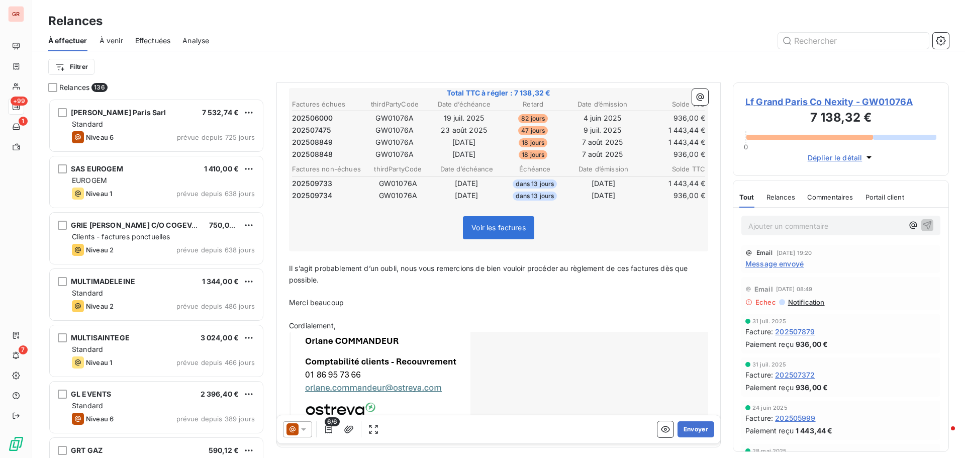
scroll to position [193, 0]
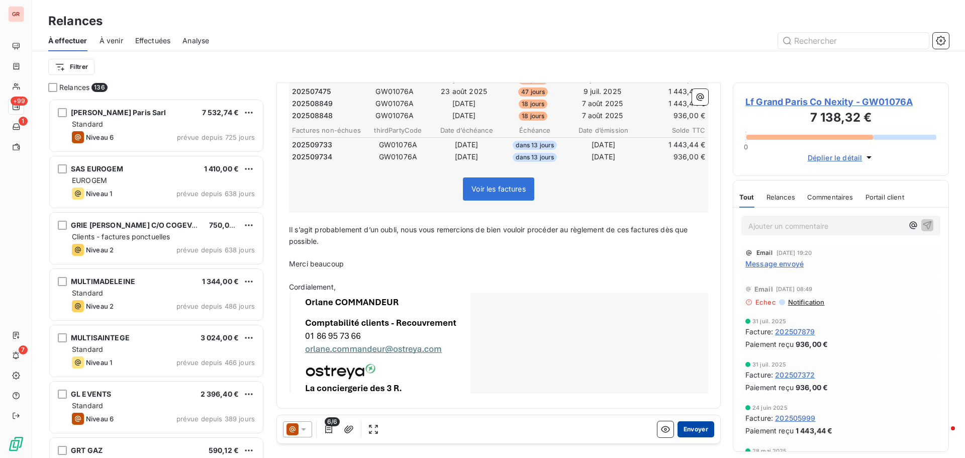
click at [692, 427] on button "Envoyer" at bounding box center [695, 429] width 37 height 16
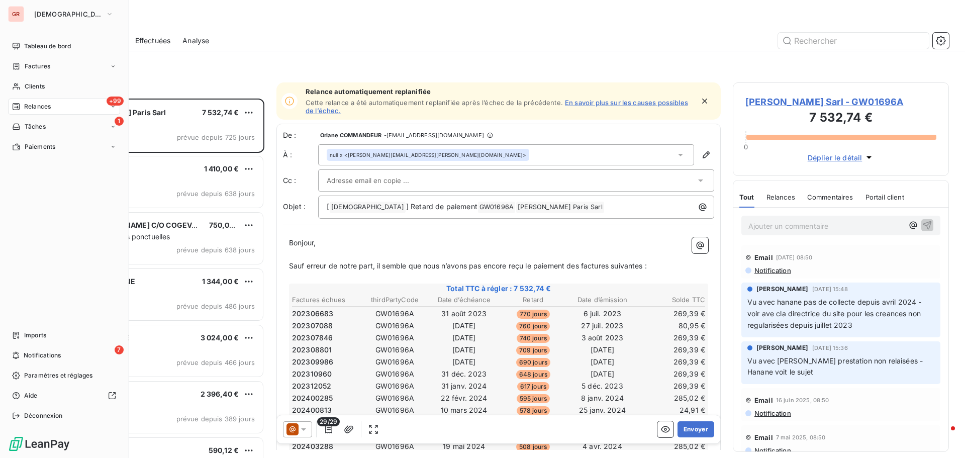
click at [46, 64] on span "Factures" at bounding box center [38, 66] width 26 height 9
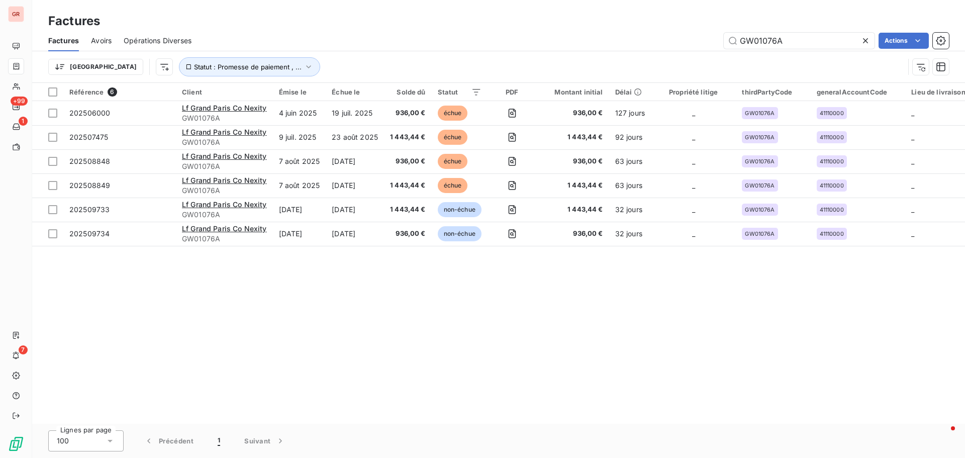
drag, startPoint x: 789, startPoint y: 43, endPoint x: 666, endPoint y: 50, distance: 123.3
click at [667, 50] on div "Factures Avoirs Opérations Diverses GW01076A Actions" at bounding box center [498, 40] width 933 height 21
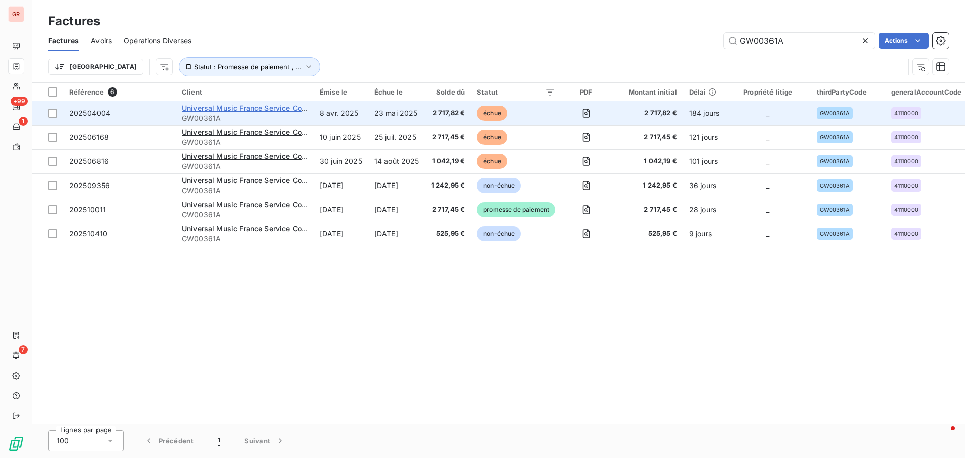
type input "GW00361A"
click at [268, 110] on span "Universal Music France Service Comptabilité Fournisseurs" at bounding box center [282, 108] width 200 height 9
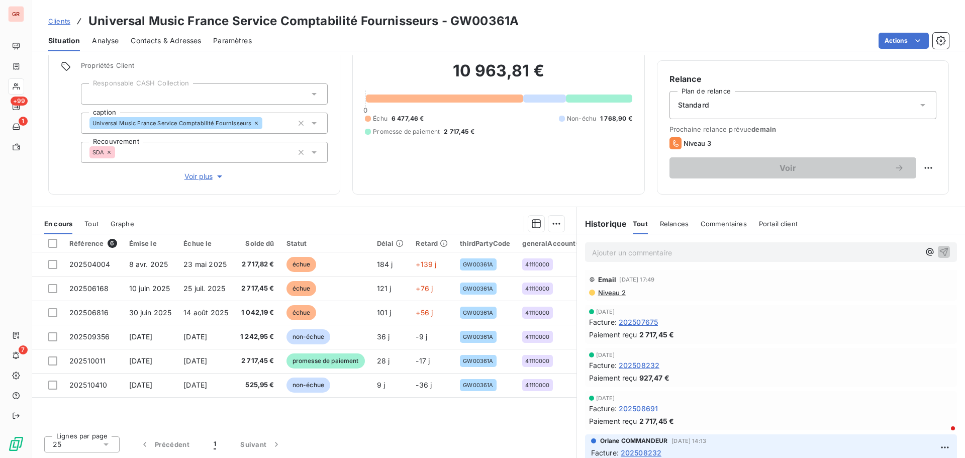
scroll to position [100, 0]
click at [614, 289] on span "Niveau 2" at bounding box center [611, 291] width 29 height 8
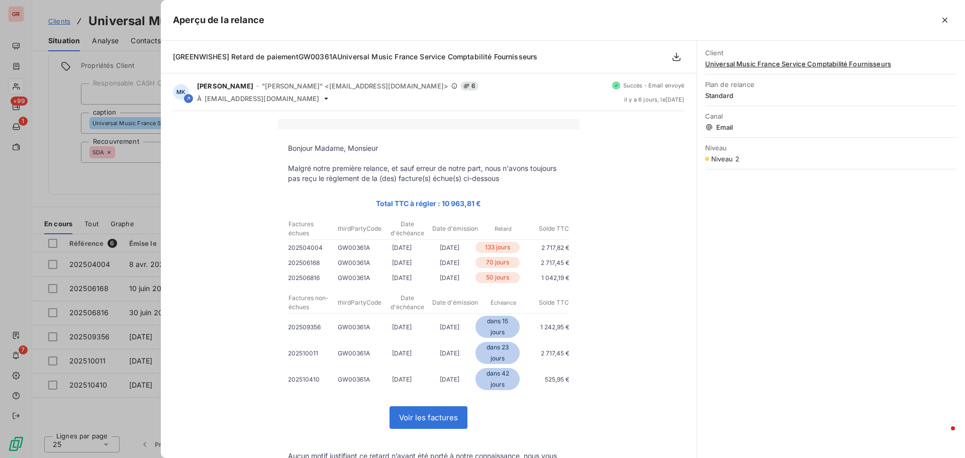
click at [127, 196] on div at bounding box center [482, 229] width 965 height 458
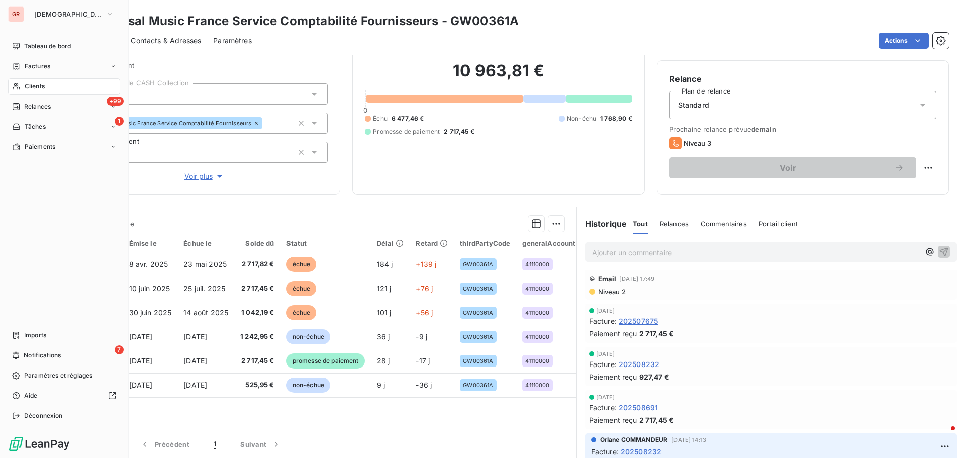
click at [46, 65] on span "Factures" at bounding box center [38, 66] width 26 height 9
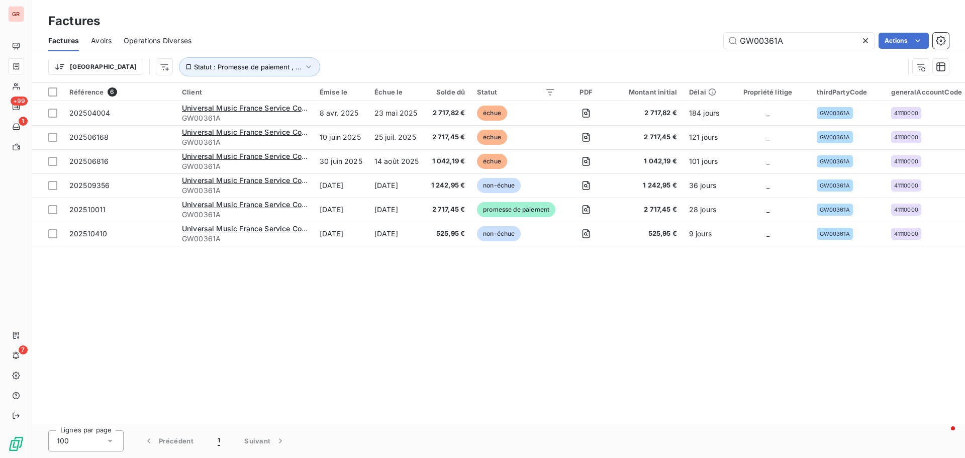
drag, startPoint x: 802, startPoint y: 38, endPoint x: 621, endPoint y: 46, distance: 182.0
click at [660, 46] on div "GW00361A Actions" at bounding box center [575, 41] width 745 height 16
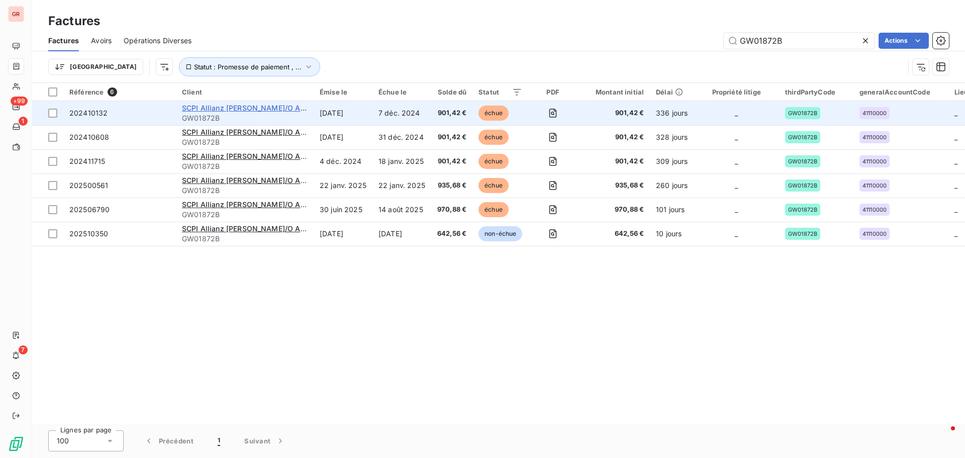
type input "GW01872B"
click at [242, 112] on span "SCPI Allianz Pierre C/O Allianz Immovalor" at bounding box center [269, 108] width 174 height 9
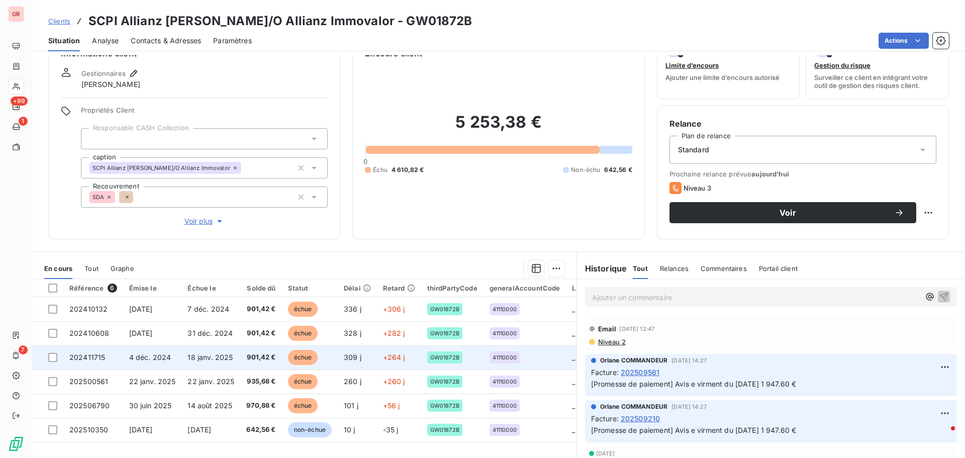
scroll to position [71, 0]
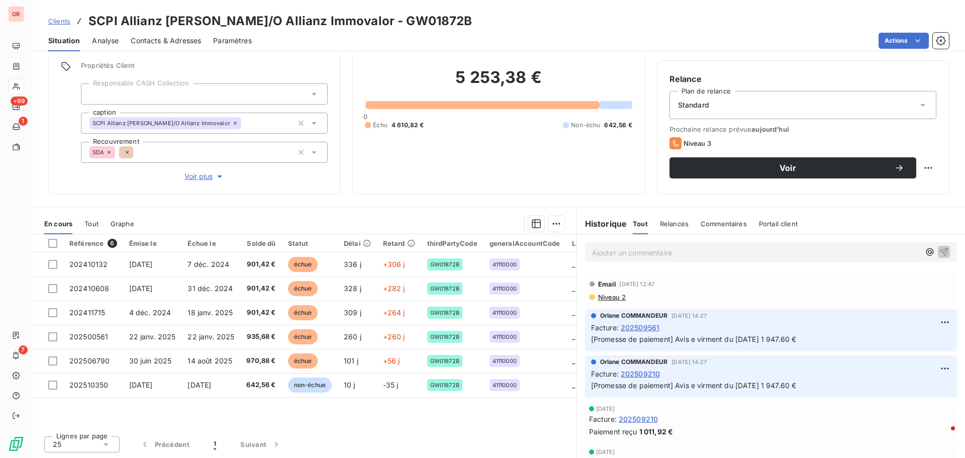
click at [169, 40] on span "Contacts & Adresses" at bounding box center [166, 41] width 70 height 10
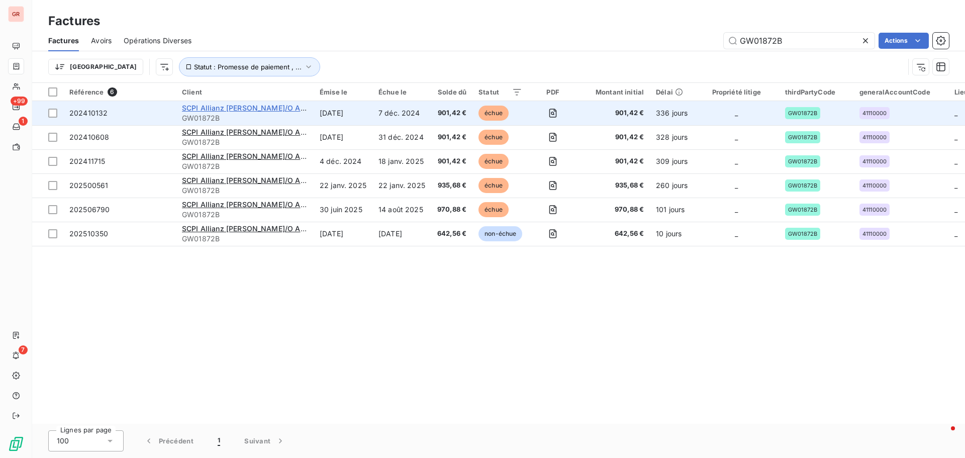
click at [248, 106] on span "SCPI Allianz Pierre C/O Allianz Immovalor" at bounding box center [269, 108] width 174 height 9
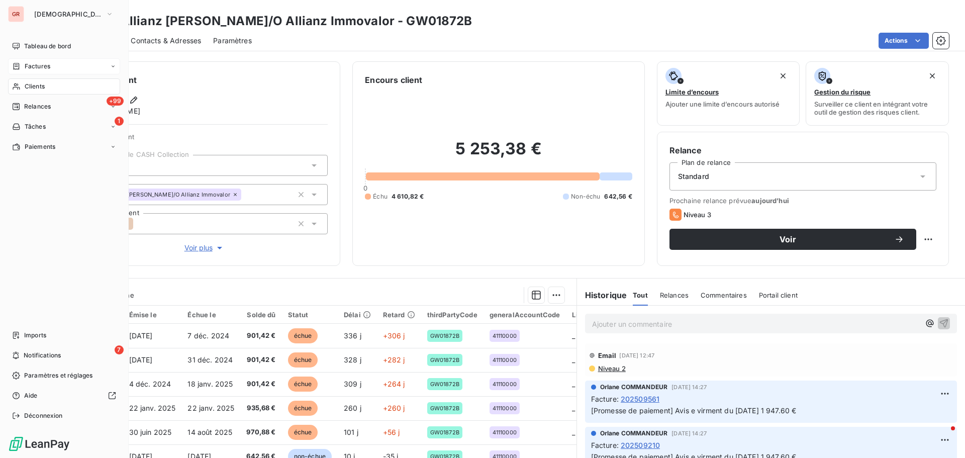
click at [50, 61] on div "Factures" at bounding box center [64, 66] width 112 height 16
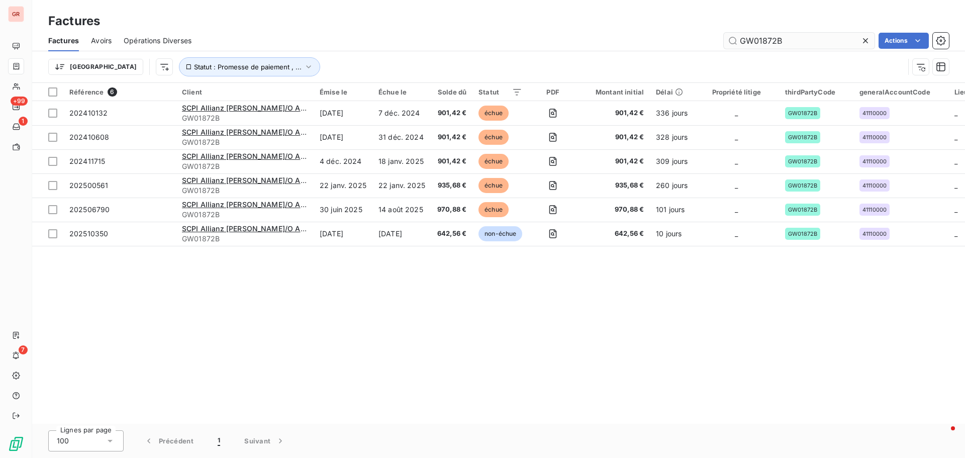
click at [807, 41] on input "GW01872B" at bounding box center [799, 41] width 151 height 16
drag, startPoint x: 792, startPoint y: 44, endPoint x: 657, endPoint y: 46, distance: 134.7
click at [670, 46] on div "GW01872B Actions" at bounding box center [575, 41] width 745 height 16
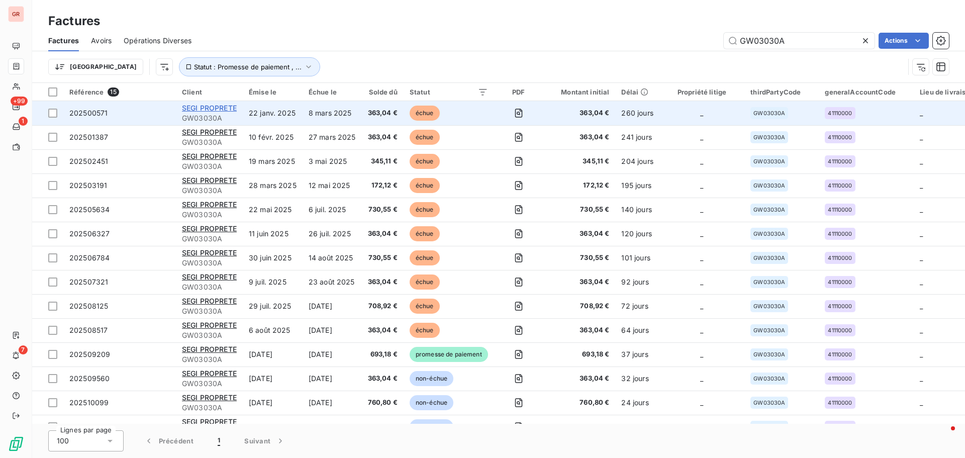
type input "GW03030A"
click at [219, 109] on span "SEGI PROPRETE" at bounding box center [209, 108] width 55 height 9
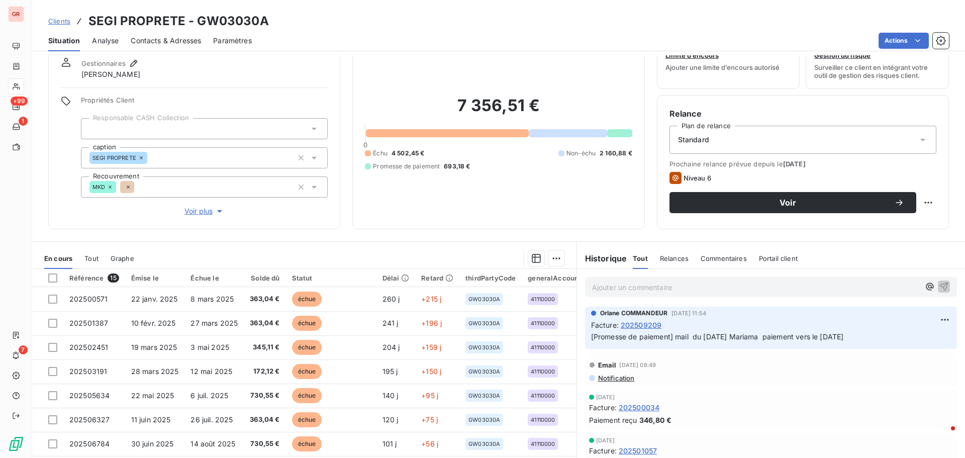
scroll to position [21, 0]
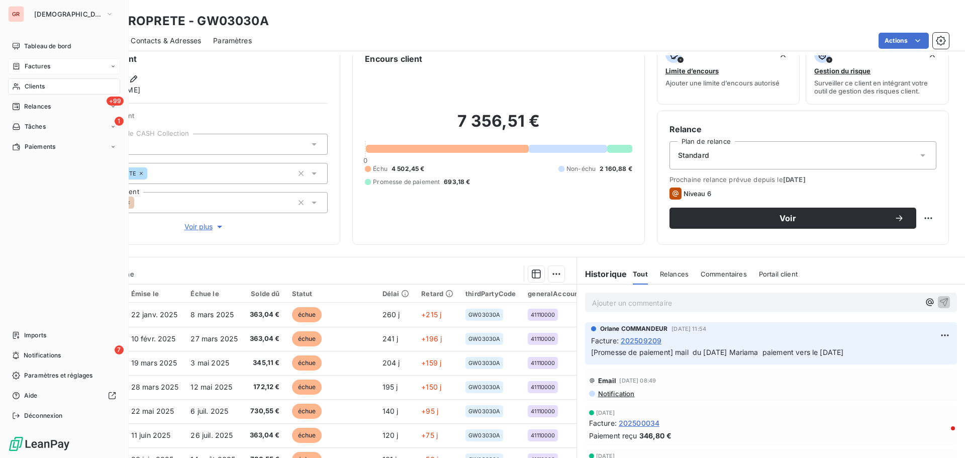
click at [32, 59] on div "Factures" at bounding box center [64, 66] width 112 height 16
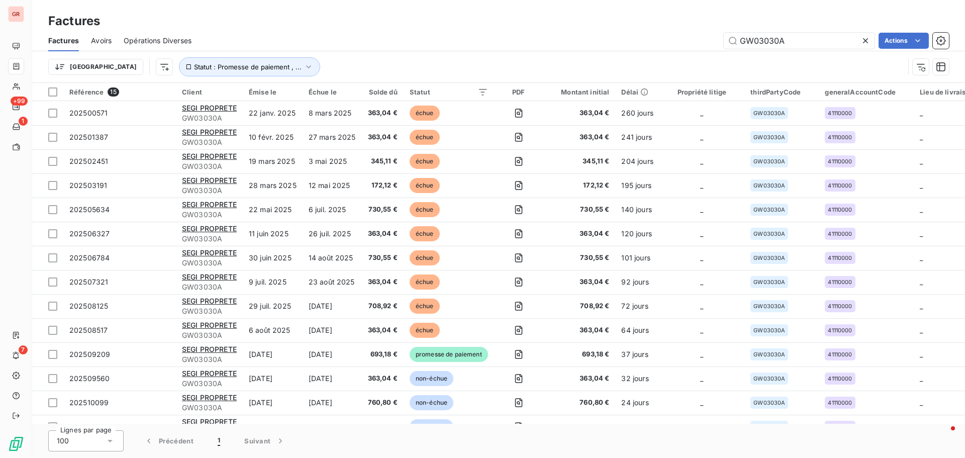
drag, startPoint x: 794, startPoint y: 44, endPoint x: 640, endPoint y: 49, distance: 154.8
click at [643, 49] on div "Factures Avoirs Opérations Diverses GW03030A Actions" at bounding box center [498, 40] width 933 height 21
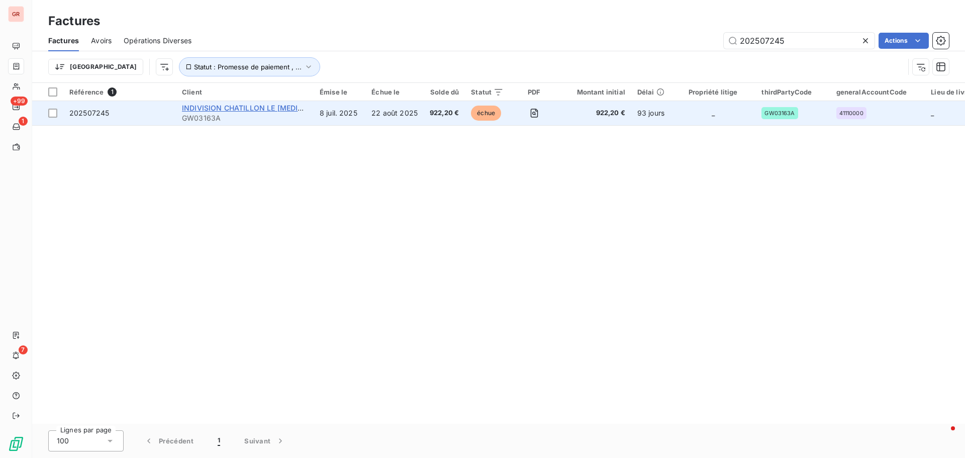
type input "202507245"
click at [235, 111] on span "INDIVISION CHATILLON LE SYNAPSE C/O ALLIANZ IMMOVALOR" at bounding box center [306, 108] width 249 height 9
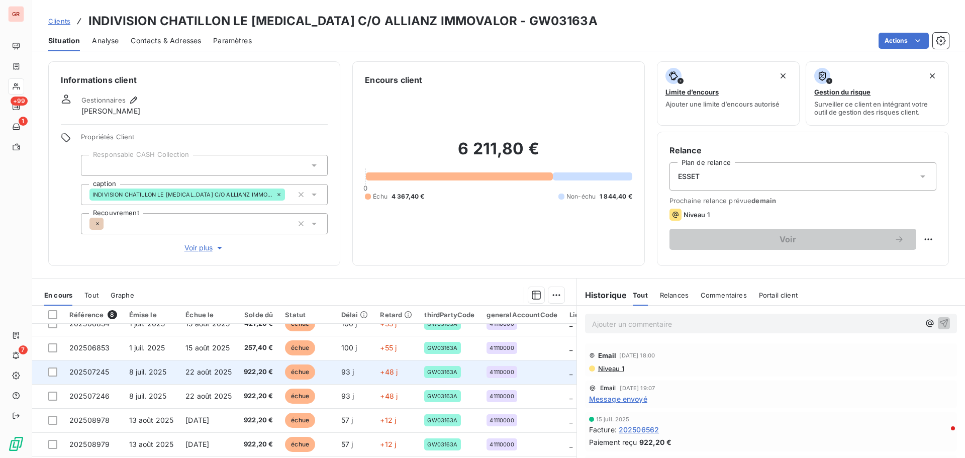
scroll to position [22, 0]
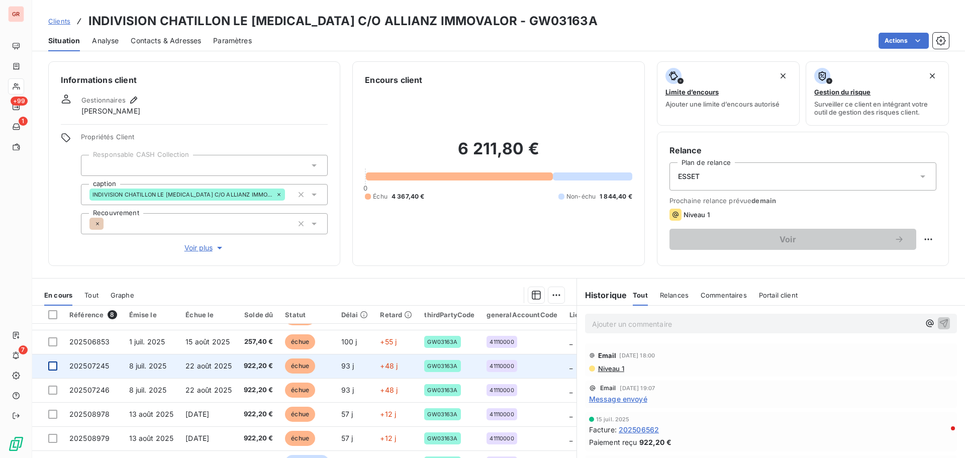
click at [48, 363] on div at bounding box center [52, 365] width 9 height 9
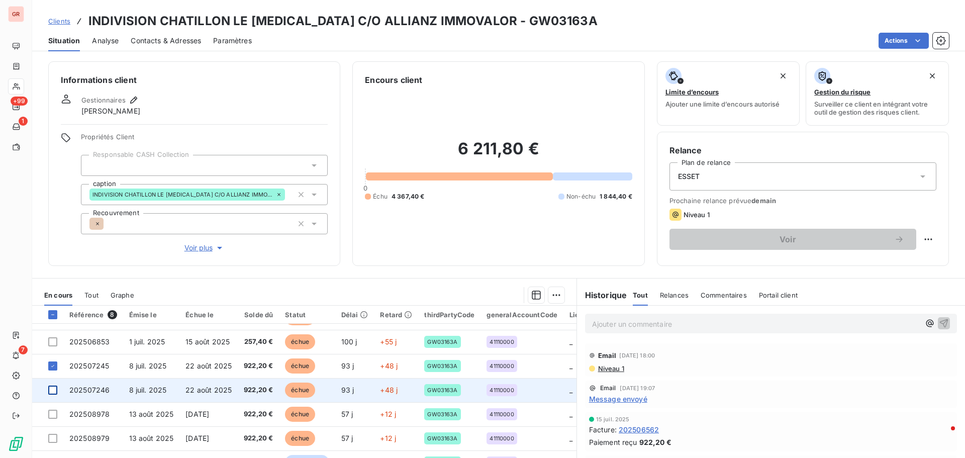
click at [51, 388] on div at bounding box center [52, 389] width 9 height 9
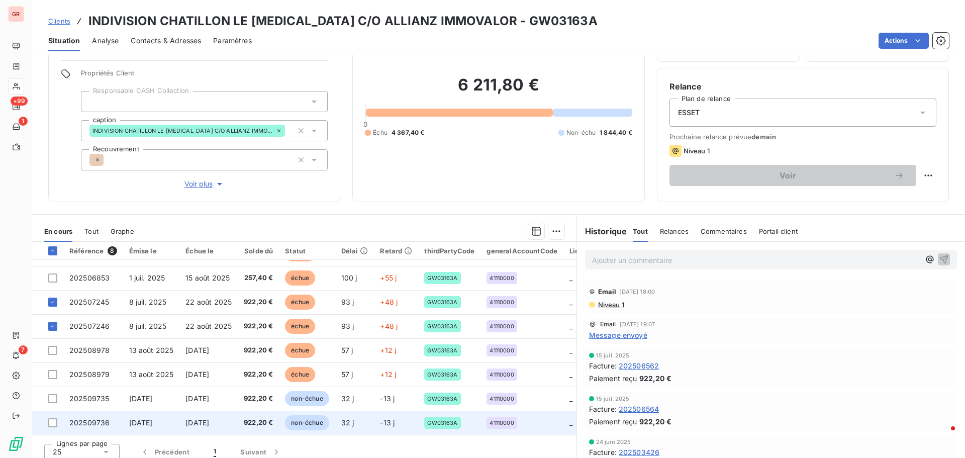
scroll to position [71, 0]
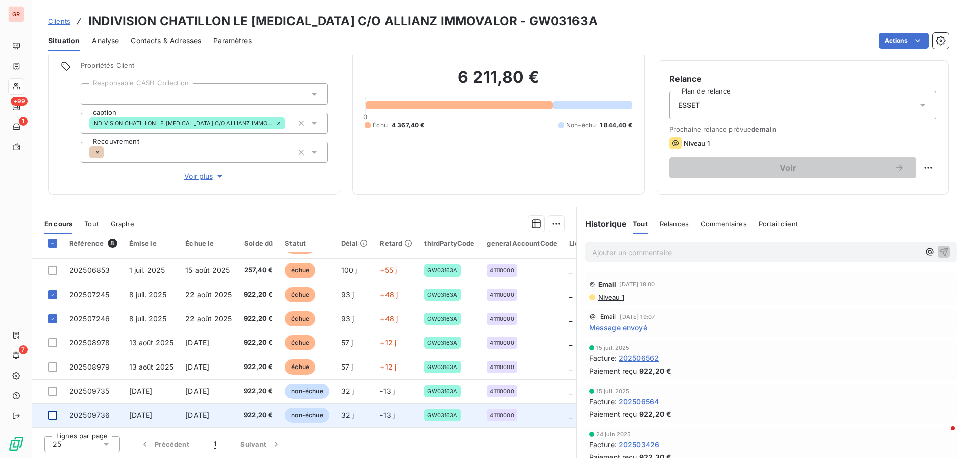
click at [52, 412] on div at bounding box center [52, 414] width 9 height 9
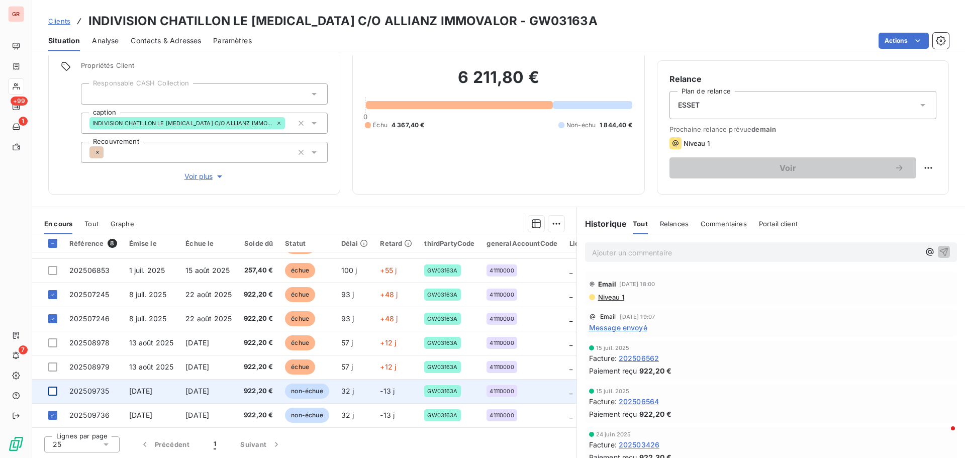
click at [54, 386] on div at bounding box center [52, 390] width 9 height 9
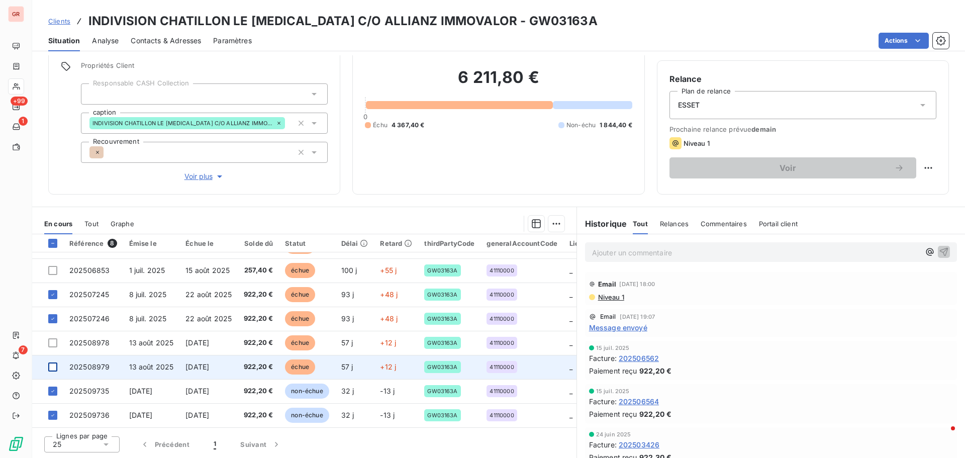
click at [57, 362] on div at bounding box center [52, 366] width 9 height 9
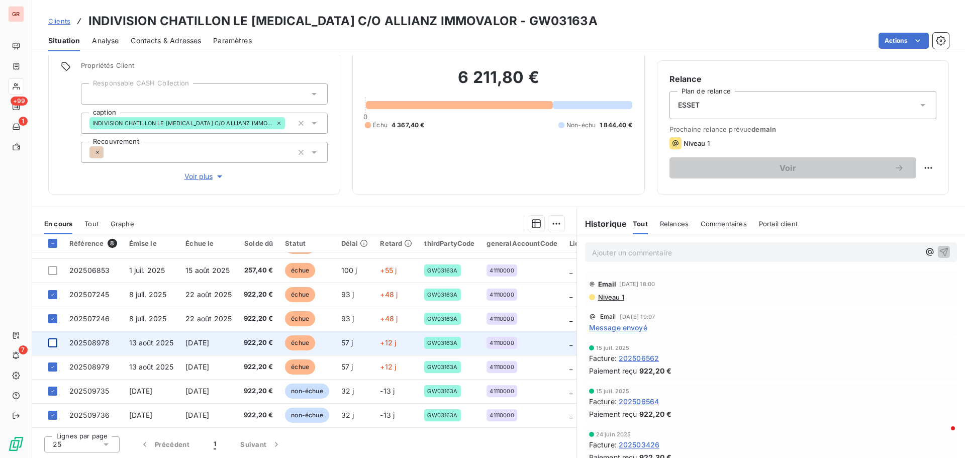
click at [54, 338] on div at bounding box center [52, 342] width 9 height 9
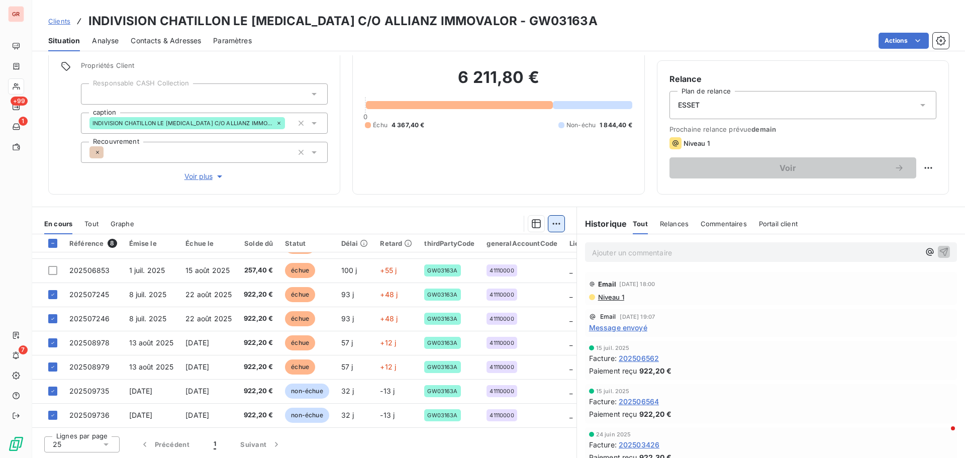
click at [553, 220] on html "GR +99 1 7 Clients INDIVISION CHATILLON LE SYNAPSE C/O ALLIANZ IMMOVALOR - GW03…" at bounding box center [482, 229] width 965 height 458
click at [486, 263] on div "Ajouter une promesse de paiement (6 factures)" at bounding box center [463, 264] width 182 height 16
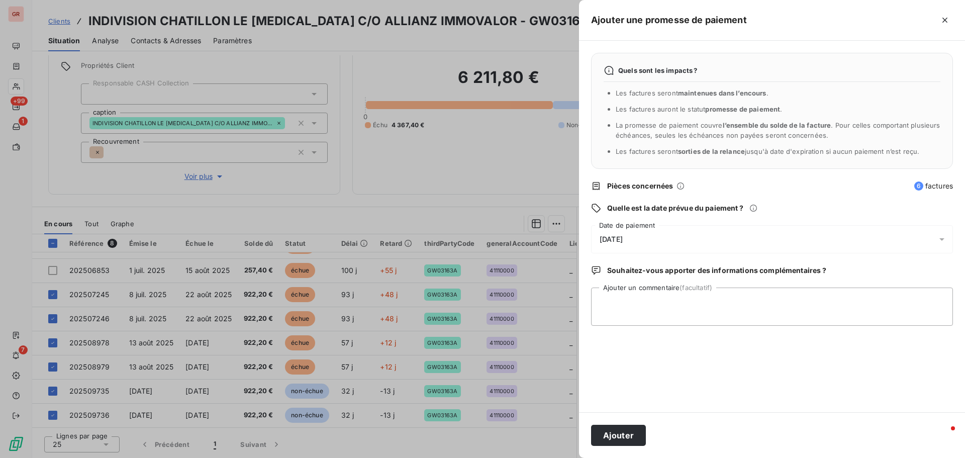
click at [941, 242] on icon at bounding box center [942, 239] width 10 height 10
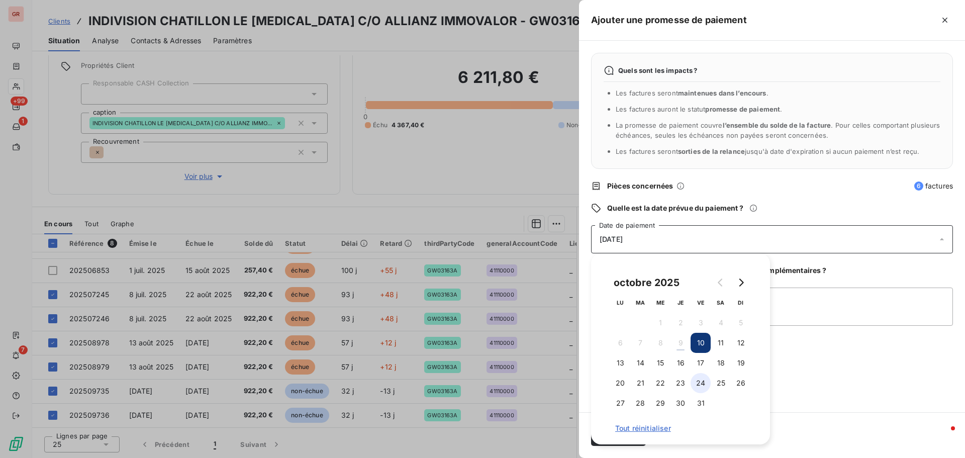
click at [702, 383] on button "24" at bounding box center [700, 383] width 20 height 20
click at [814, 301] on textarea "Ajouter un commentaire (facultatif)" at bounding box center [772, 306] width 362 height 38
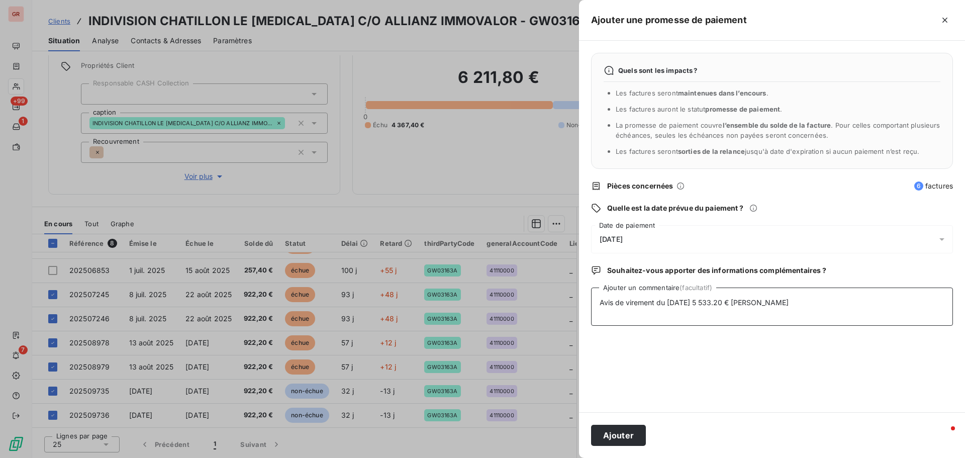
click at [801, 305] on textarea "Avis de virement du 09/10/25 5 533.20 € Matthieu" at bounding box center [772, 306] width 362 height 38
click at [776, 303] on textarea "Avis de virement du 09/10/25 5 533.20 € Matthieu" at bounding box center [772, 306] width 362 height 38
paste textarea "cptaimm@allianz.fr"
type textarea "Avis de virement du 09/10/25 5 533.20 € Matthieu cptaimm@allianz.fr"
click at [628, 437] on button "Ajouter" at bounding box center [618, 435] width 55 height 21
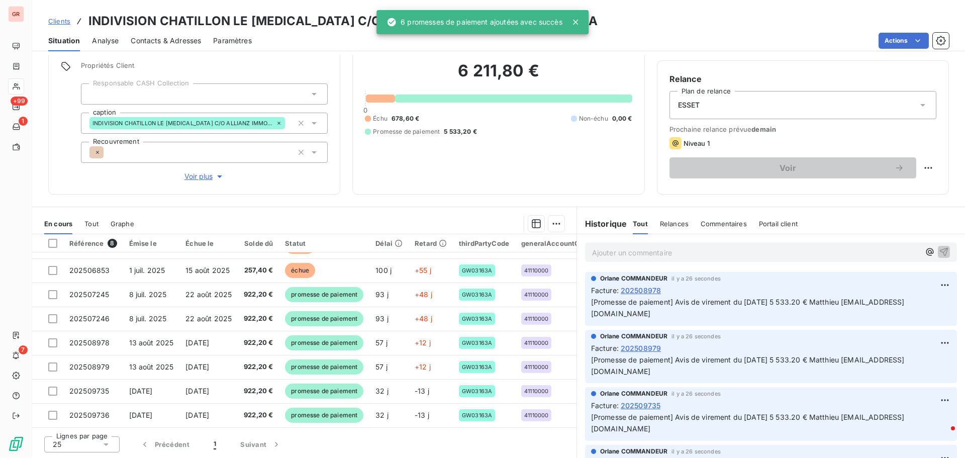
click at [190, 40] on span "Contacts & Adresses" at bounding box center [166, 41] width 70 height 10
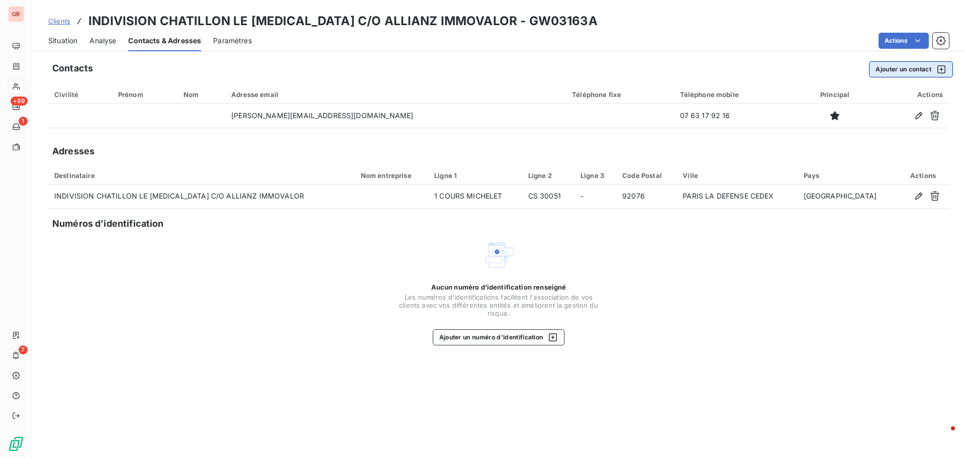
click at [944, 68] on icon "button" at bounding box center [941, 69] width 10 height 10
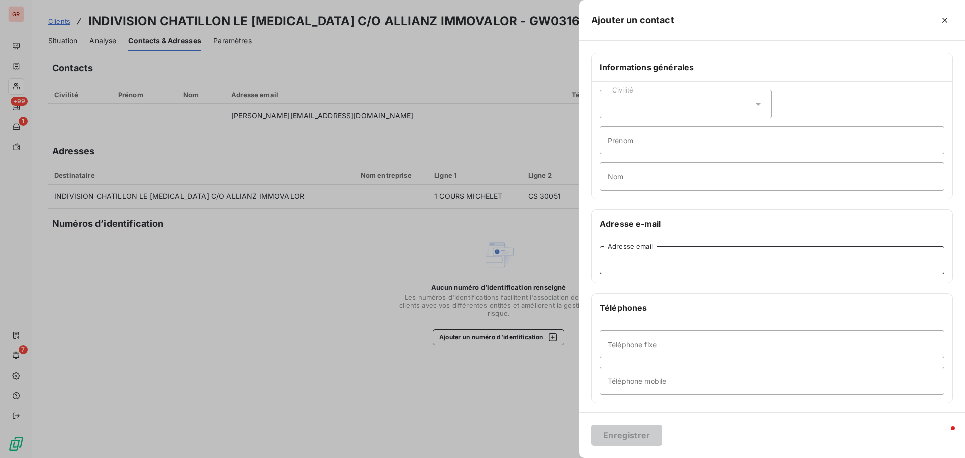
click at [646, 262] on input "Adresse email" at bounding box center [771, 260] width 345 height 28
paste input "cptaimm@allianz.fr"
type input "cptaimm@allianz.fr"
click at [627, 430] on button "Enregistrer" at bounding box center [626, 435] width 71 height 21
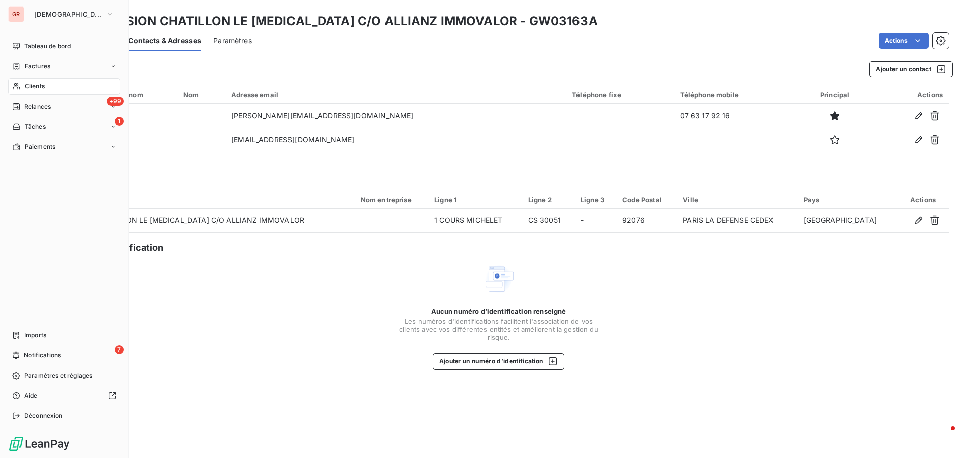
click at [39, 66] on span "Factures" at bounding box center [38, 66] width 26 height 9
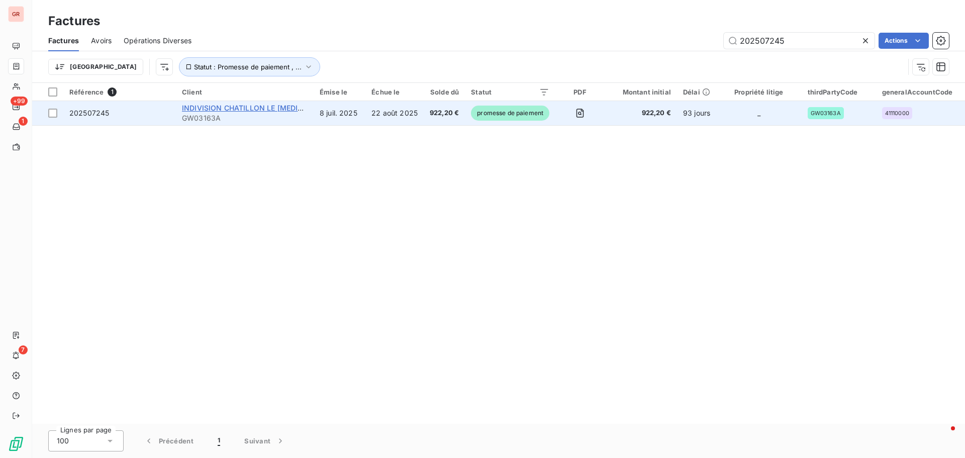
click at [280, 110] on span "INDIVISION CHATILLON LE SYNAPSE C/O ALLIANZ IMMOVALOR" at bounding box center [306, 108] width 249 height 9
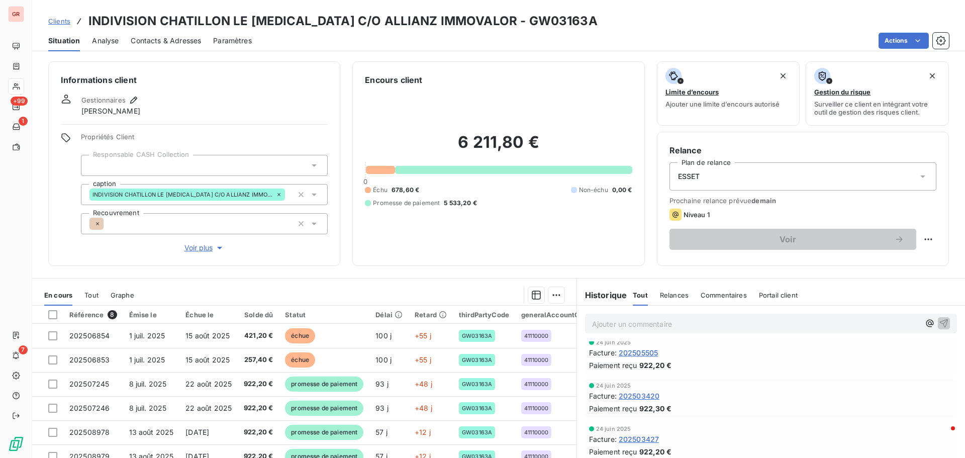
scroll to position [553, 0]
drag, startPoint x: 547, startPoint y: 23, endPoint x: 480, endPoint y: 28, distance: 67.6
click at [480, 28] on div "Clients INDIVISION CHATILLON LE SYNAPSE C/O ALLIANZ IMMOVALOR - GW03163A" at bounding box center [498, 21] width 933 height 18
copy h3 "GW03163A"
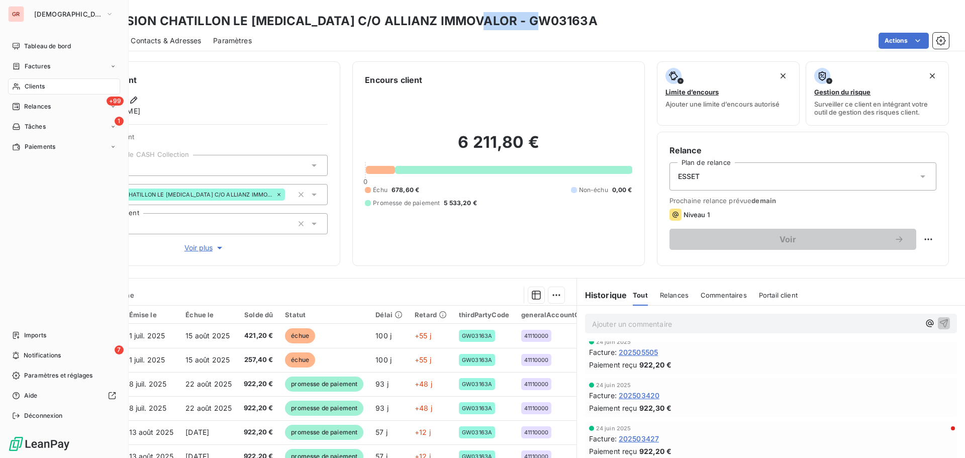
click at [42, 63] on span "Factures" at bounding box center [38, 66] width 26 height 9
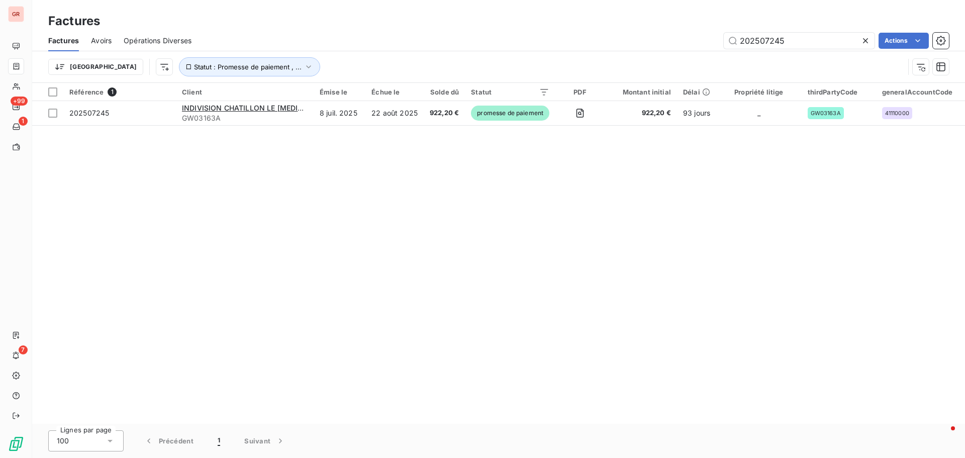
drag, startPoint x: 804, startPoint y: 44, endPoint x: 562, endPoint y: 44, distance: 241.7
click at [563, 44] on div "202507245 Actions" at bounding box center [575, 41] width 745 height 16
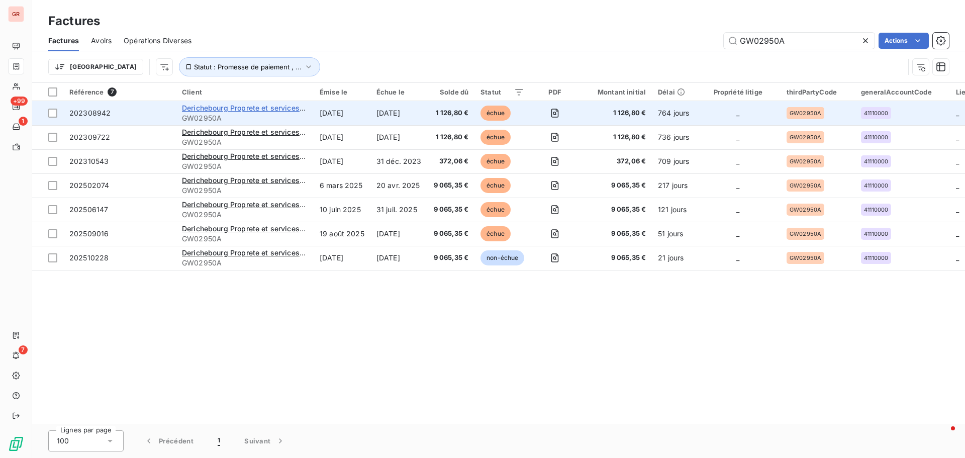
type input "GW02950A"
click at [258, 110] on span "Derichebourg Proprete et services associes" at bounding box center [257, 108] width 150 height 9
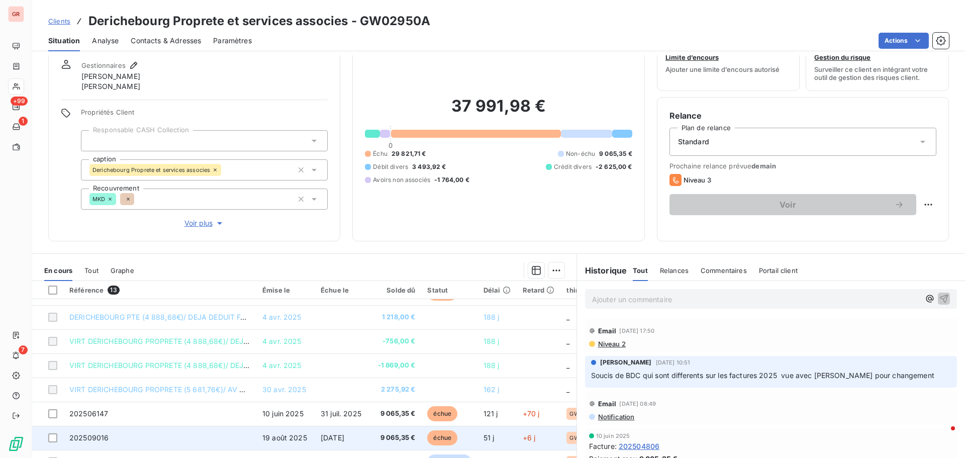
scroll to position [81, 0]
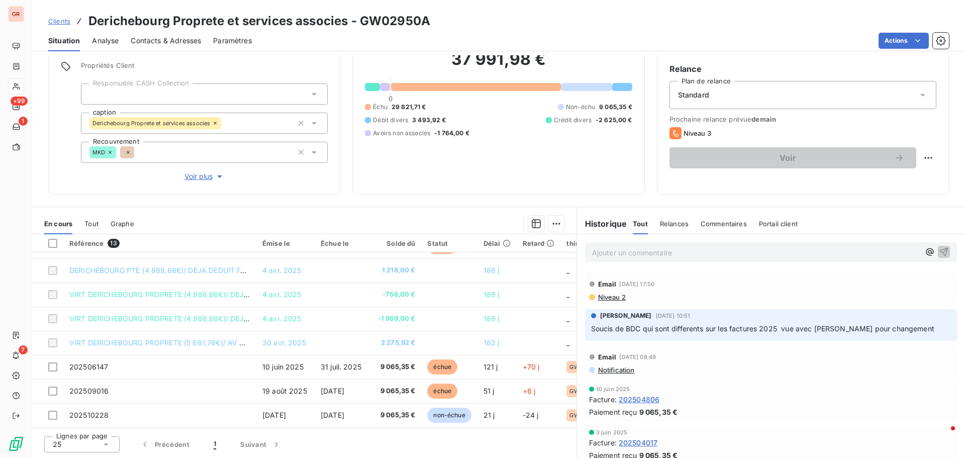
click at [613, 297] on span "Niveau 2" at bounding box center [611, 297] width 29 height 8
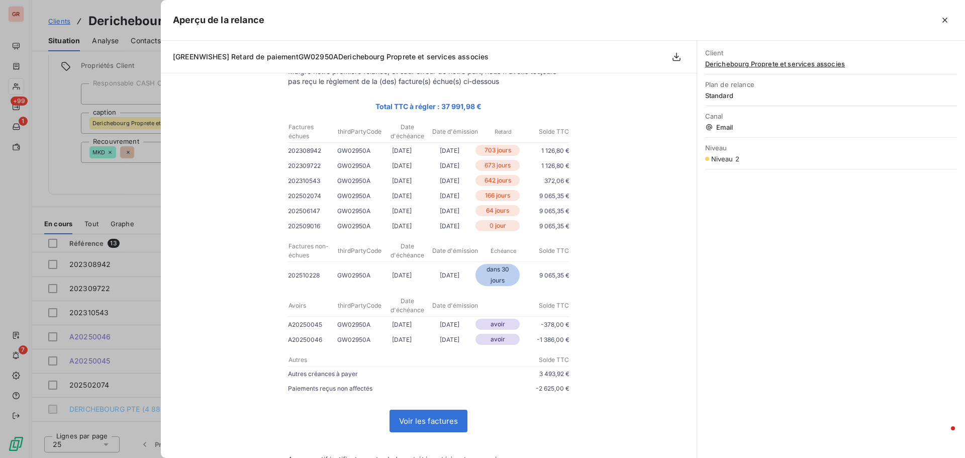
scroll to position [100, 0]
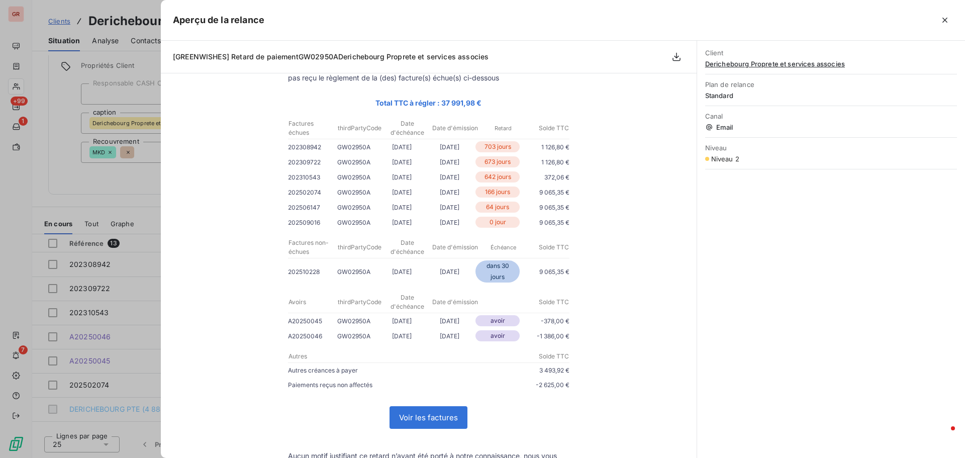
click at [92, 185] on div at bounding box center [482, 229] width 965 height 458
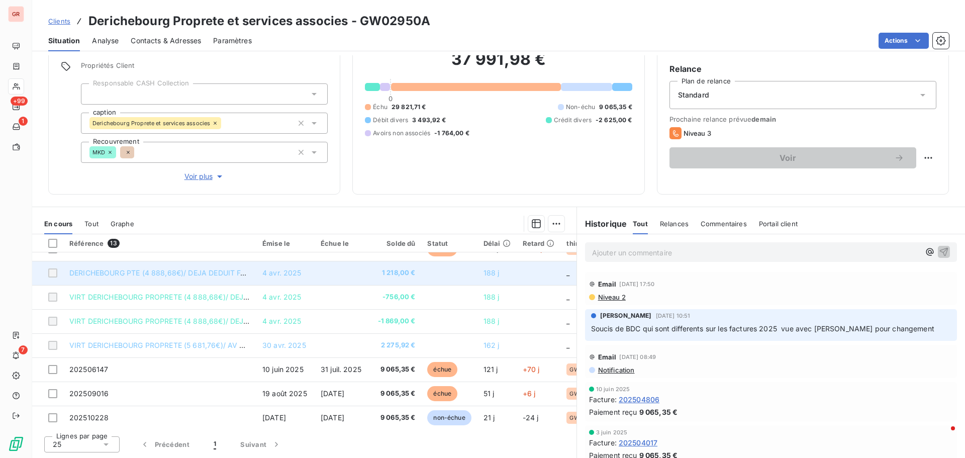
scroll to position [143, 0]
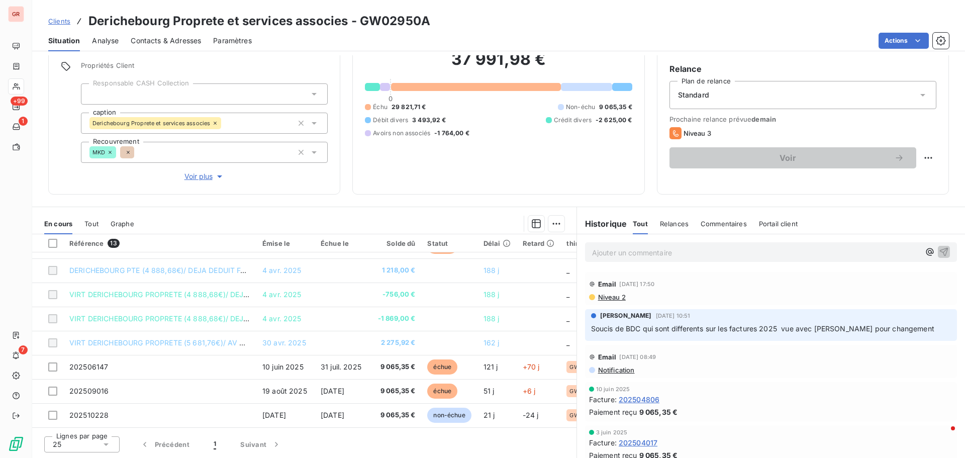
click at [173, 39] on span "Contacts & Adresses" at bounding box center [166, 41] width 70 height 10
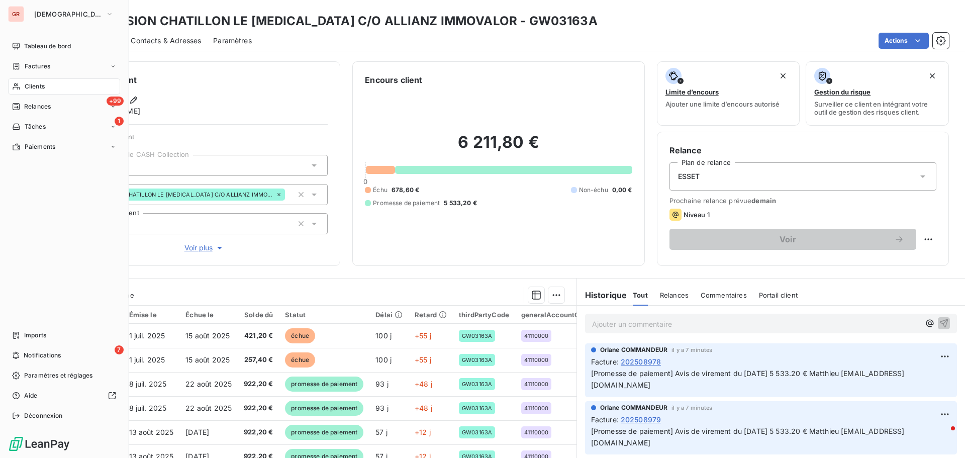
click at [40, 62] on span "Factures" at bounding box center [38, 66] width 26 height 9
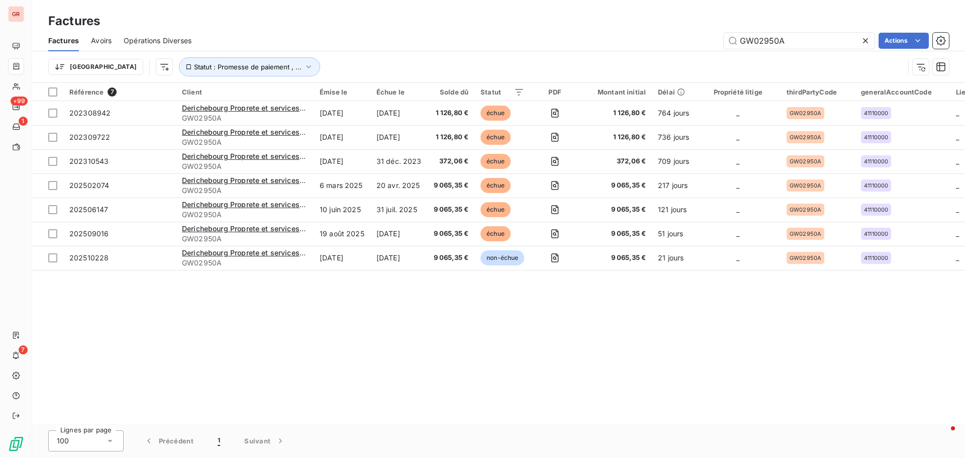
drag, startPoint x: 799, startPoint y: 46, endPoint x: 613, endPoint y: 48, distance: 185.9
click at [614, 48] on div "GW02950A Actions" at bounding box center [575, 41] width 745 height 16
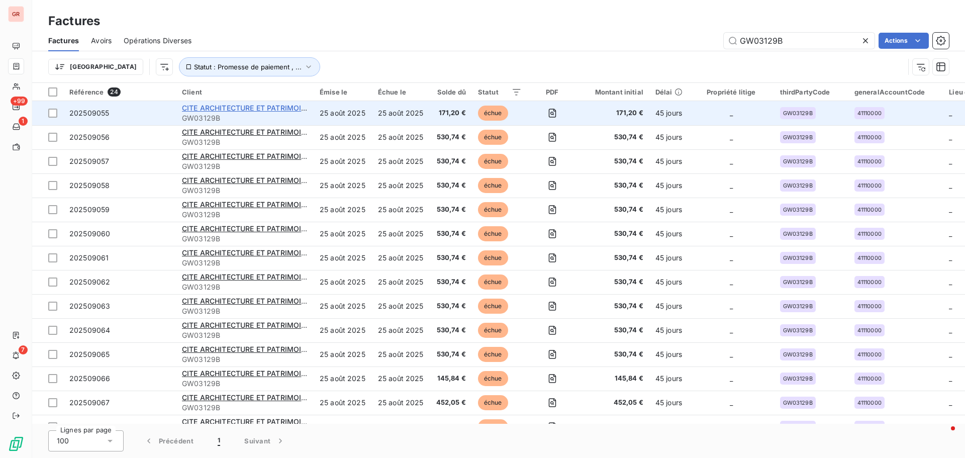
type input "GW03129B"
click at [244, 105] on span "CITE ARCHITECTURE ET PATRIMOINE" at bounding box center [246, 108] width 129 height 9
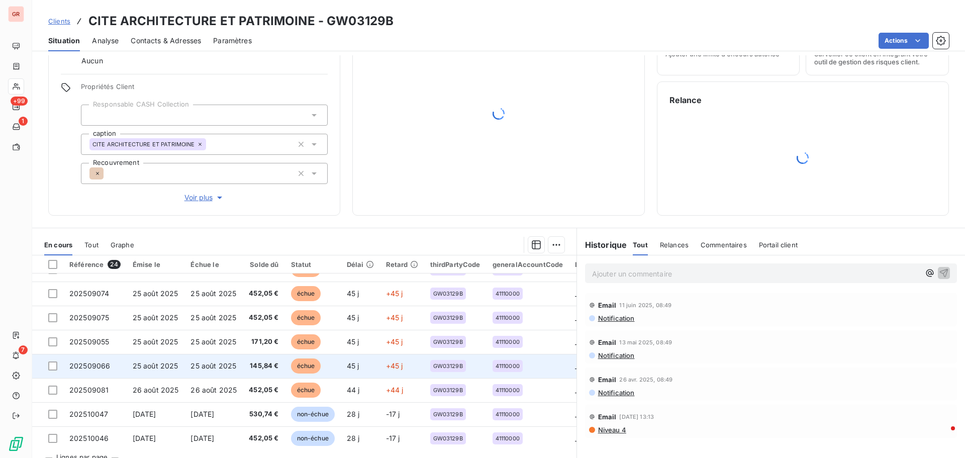
scroll to position [408, 0]
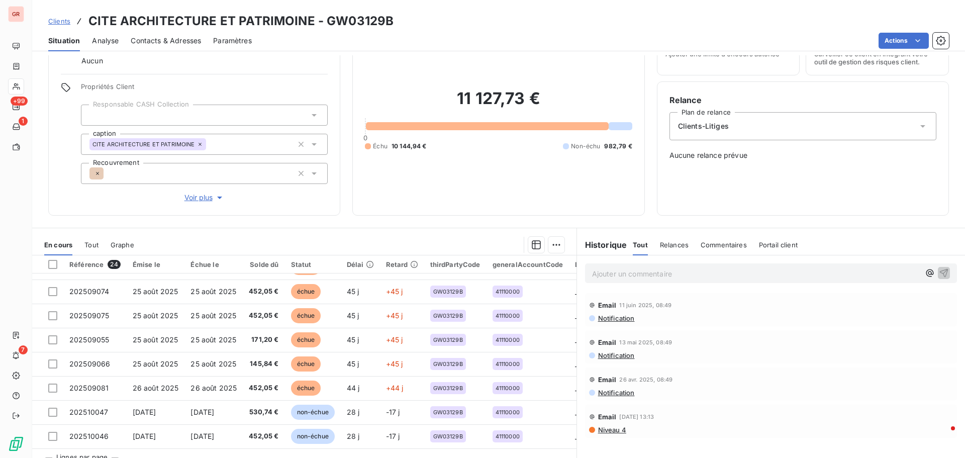
click at [183, 42] on span "Contacts & Adresses" at bounding box center [166, 41] width 70 height 10
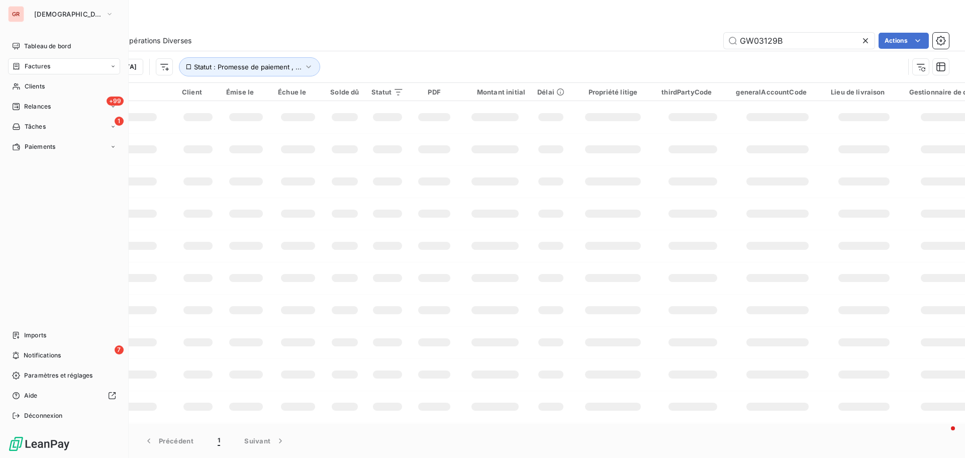
click at [39, 66] on span "Factures" at bounding box center [38, 66] width 26 height 9
click at [41, 42] on span "Tableau de bord" at bounding box center [47, 46] width 47 height 9
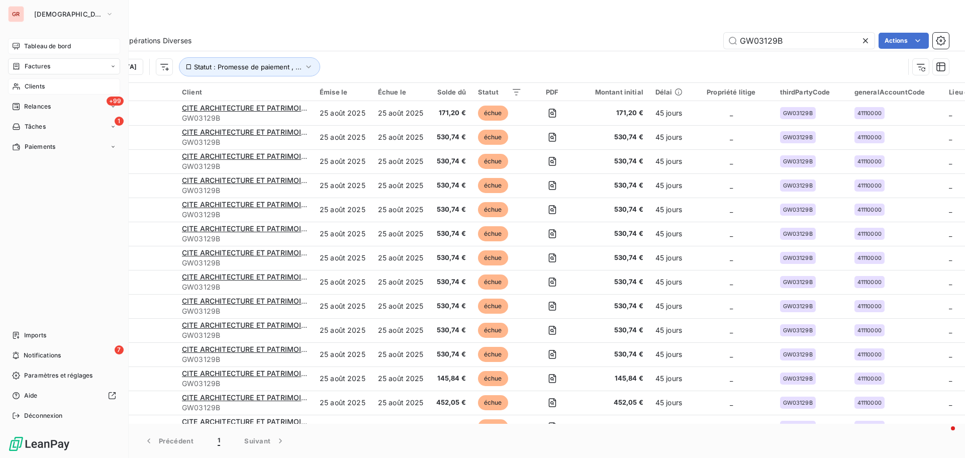
click at [36, 87] on span "Clients" at bounding box center [35, 86] width 20 height 9
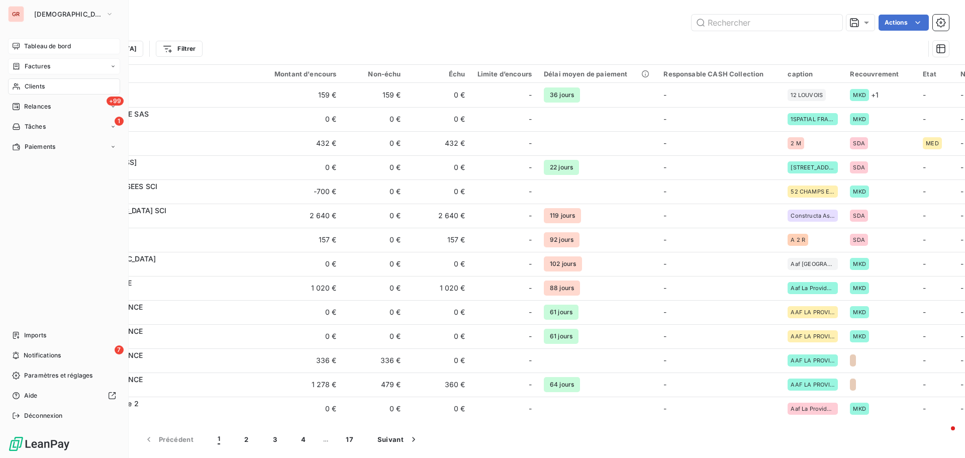
click at [40, 62] on span "Factures" at bounding box center [38, 66] width 26 height 9
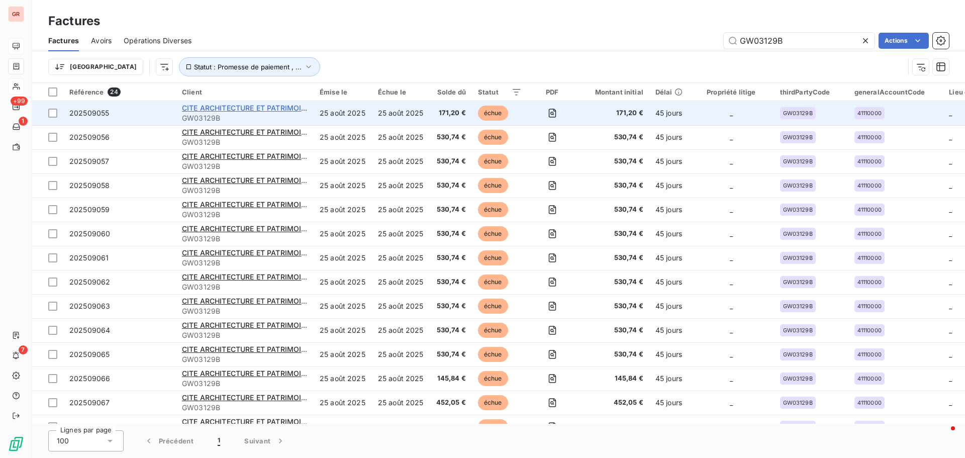
click at [240, 108] on span "CITE ARCHITECTURE ET PATRIMOINE" at bounding box center [246, 108] width 129 height 9
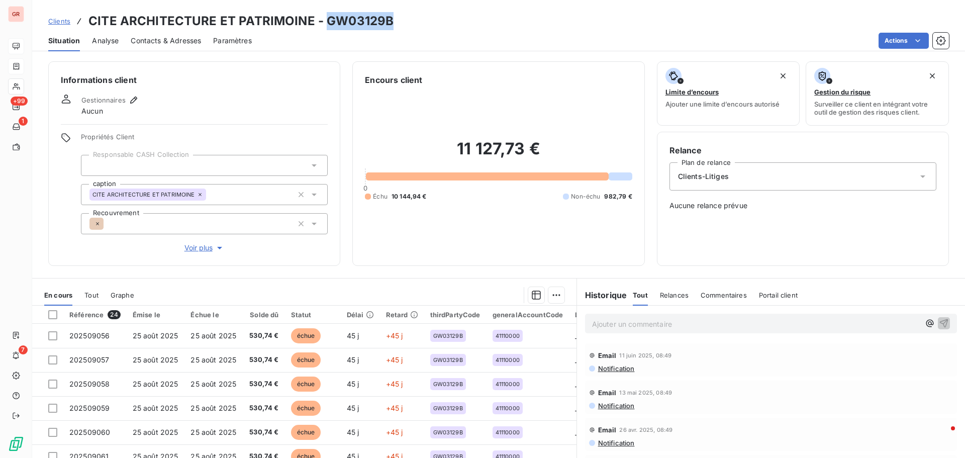
drag, startPoint x: 384, startPoint y: 25, endPoint x: 323, endPoint y: 26, distance: 60.8
click at [323, 26] on div "Clients CITE ARCHITECTURE ET PATRIMOINE - GW03129B" at bounding box center [498, 21] width 933 height 18
copy h3 "GW03129B"
click at [165, 41] on span "Contacts & Adresses" at bounding box center [166, 41] width 70 height 10
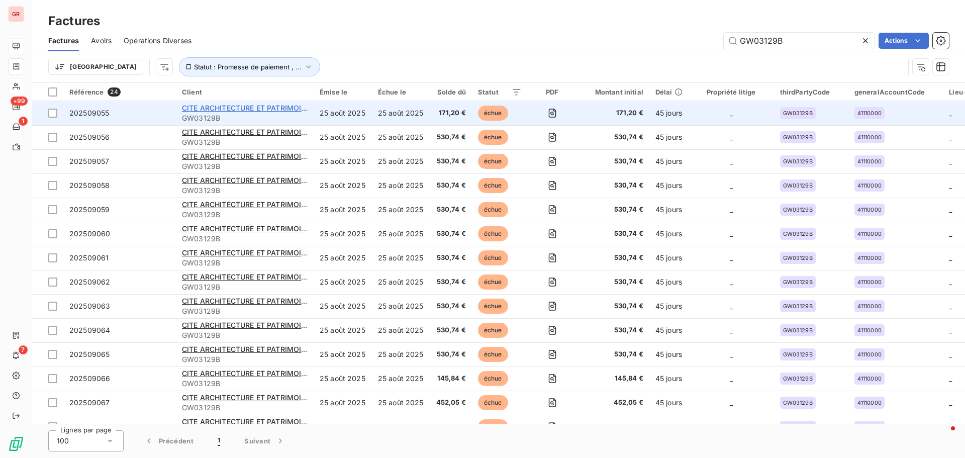
click at [245, 104] on span "CITE ARCHITECTURE ET PATRIMOINE" at bounding box center [246, 108] width 129 height 9
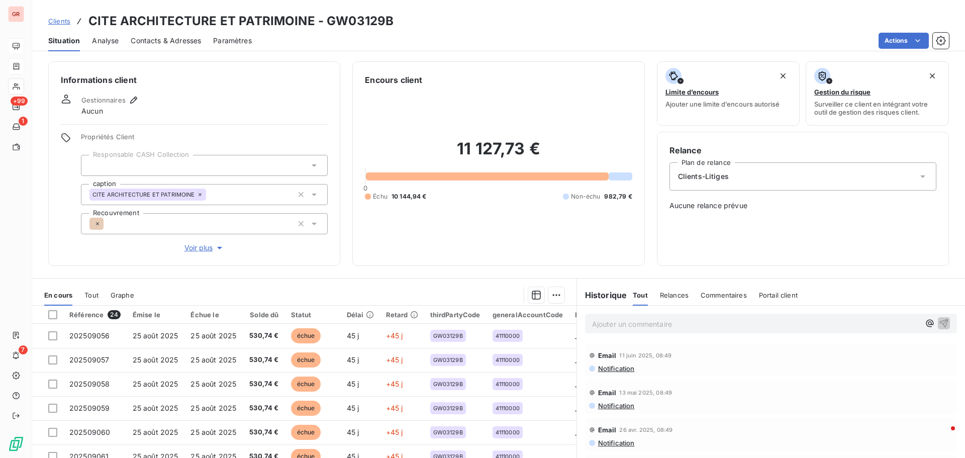
click at [179, 42] on span "Contacts & Adresses" at bounding box center [166, 41] width 70 height 10
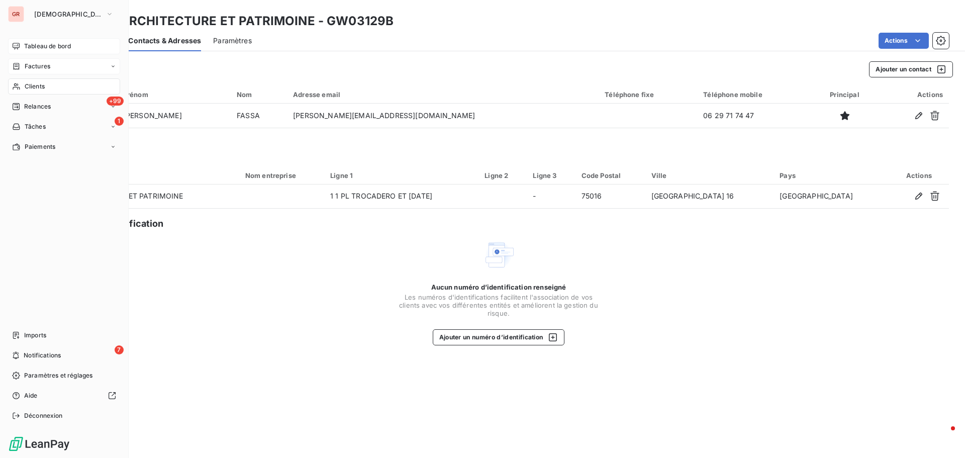
click at [42, 66] on span "Factures" at bounding box center [38, 66] width 26 height 9
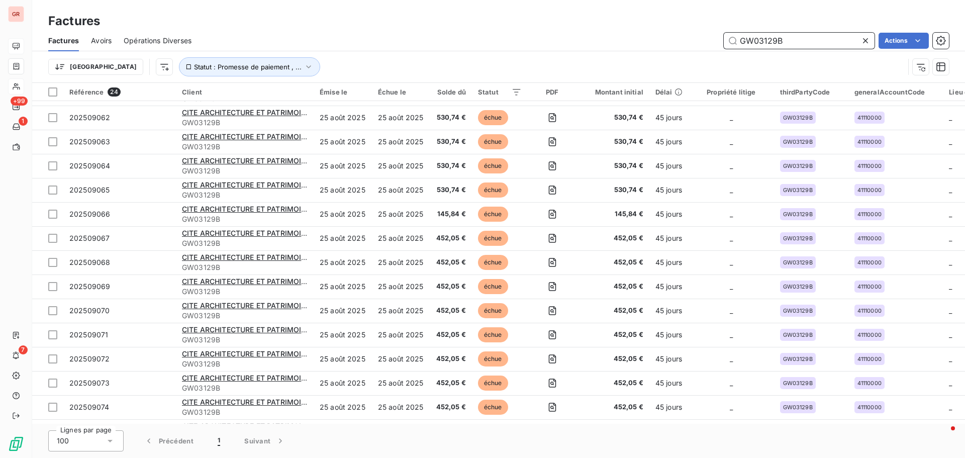
scroll to position [261, 0]
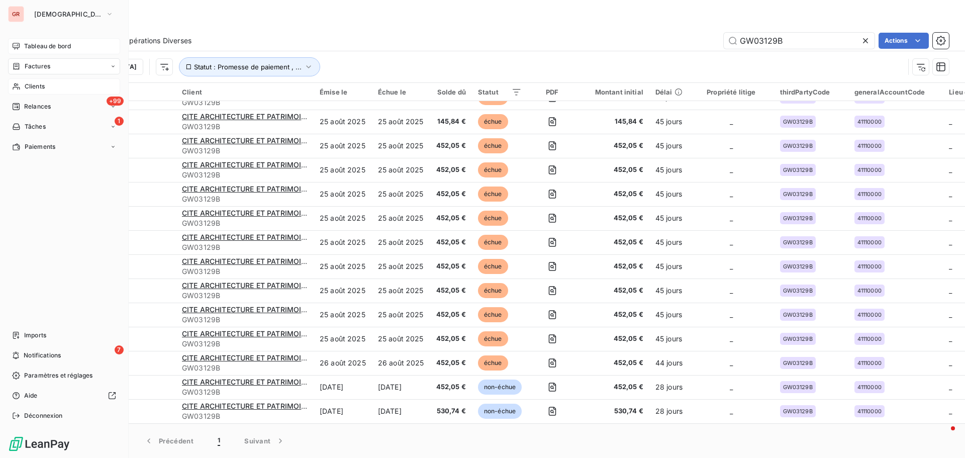
click at [44, 84] on span "Clients" at bounding box center [35, 86] width 20 height 9
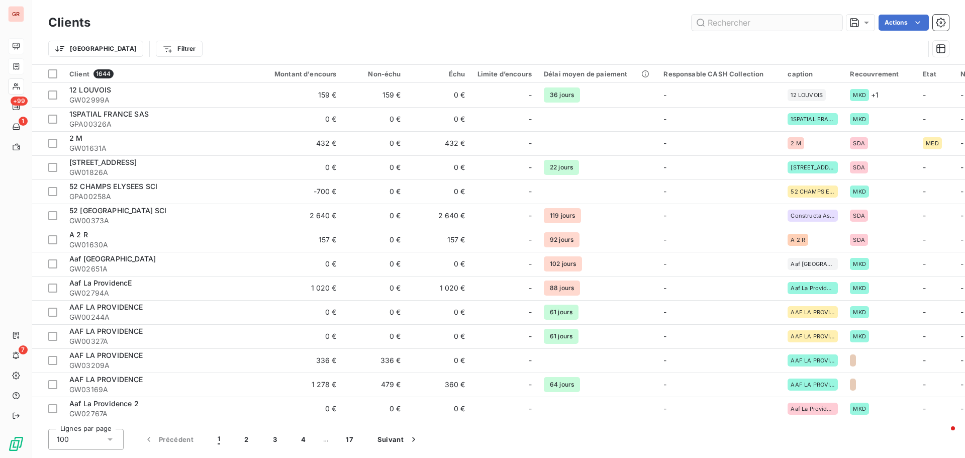
click at [736, 20] on input "text" at bounding box center [766, 23] width 151 height 16
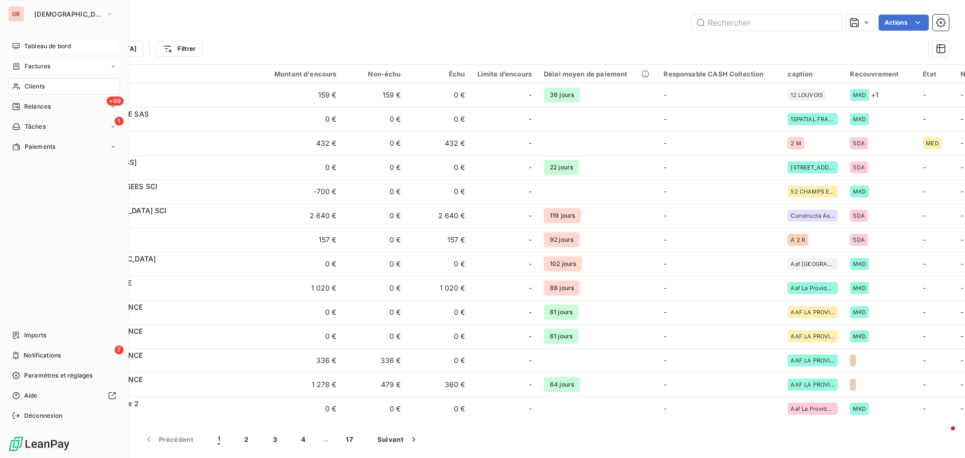
click at [47, 66] on span "Factures" at bounding box center [38, 66] width 26 height 9
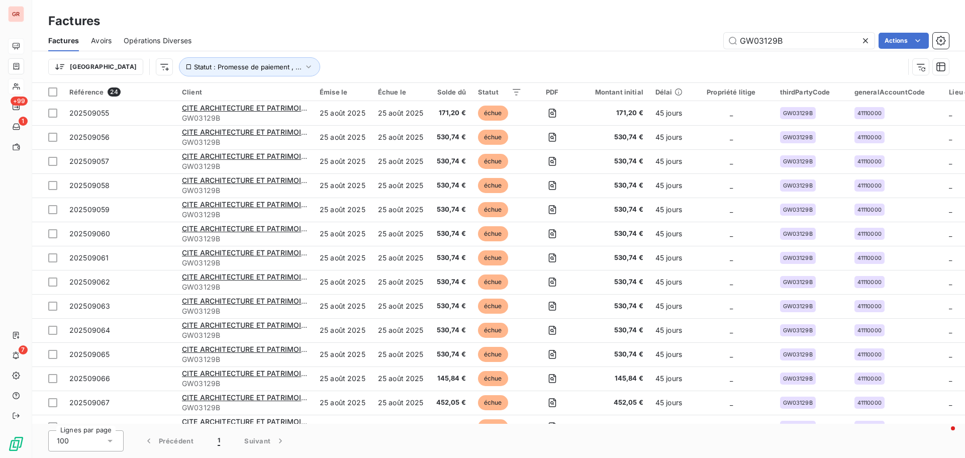
drag, startPoint x: 798, startPoint y: 37, endPoint x: 644, endPoint y: 42, distance: 154.3
click at [644, 42] on div "GW03129B Actions" at bounding box center [575, 41] width 745 height 16
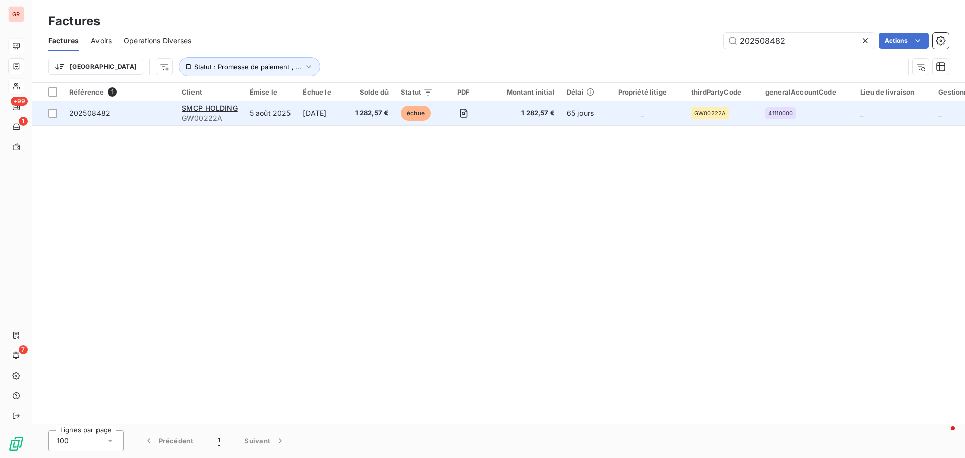
type input "202508482"
click at [216, 113] on span "GW00222A" at bounding box center [210, 118] width 56 height 10
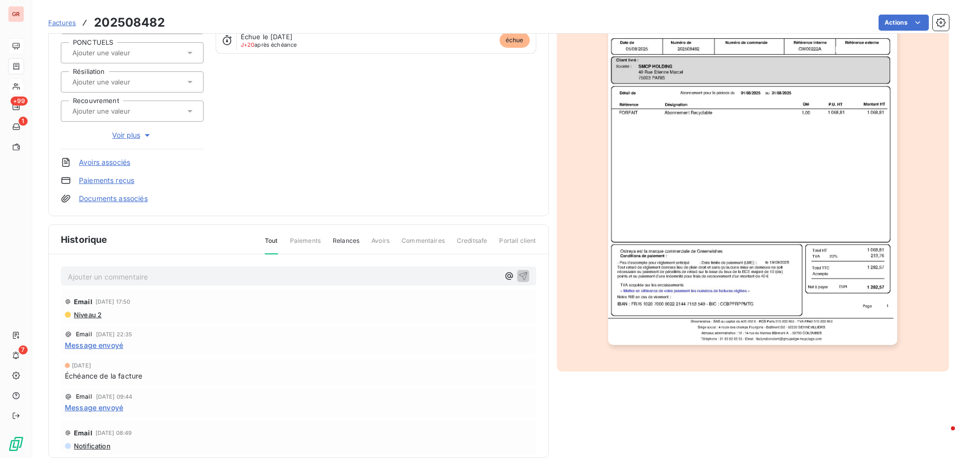
scroll to position [147, 0]
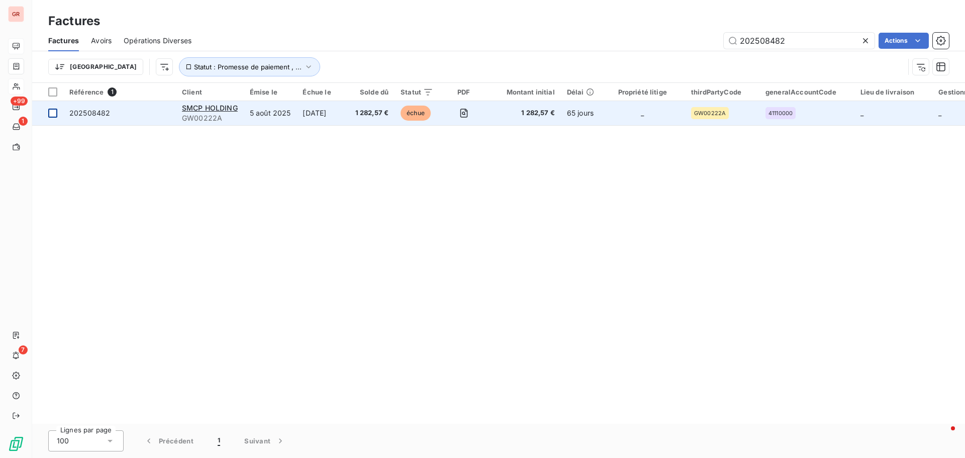
click at [55, 118] on td at bounding box center [47, 113] width 31 height 24
click at [53, 116] on icon at bounding box center [53, 113] width 6 height 6
click at [220, 112] on div "SMCP HOLDING" at bounding box center [210, 108] width 56 height 10
click at [229, 110] on span "SMCP HOLDING" at bounding box center [210, 108] width 56 height 9
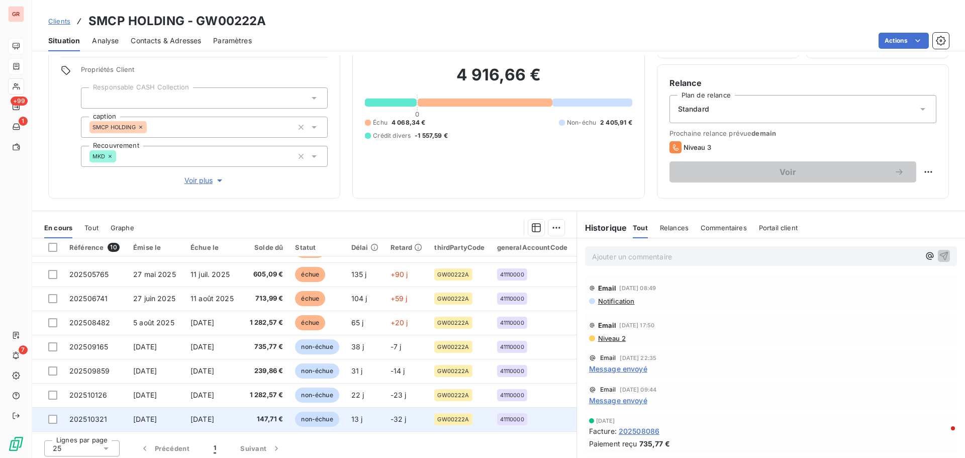
scroll to position [71, 0]
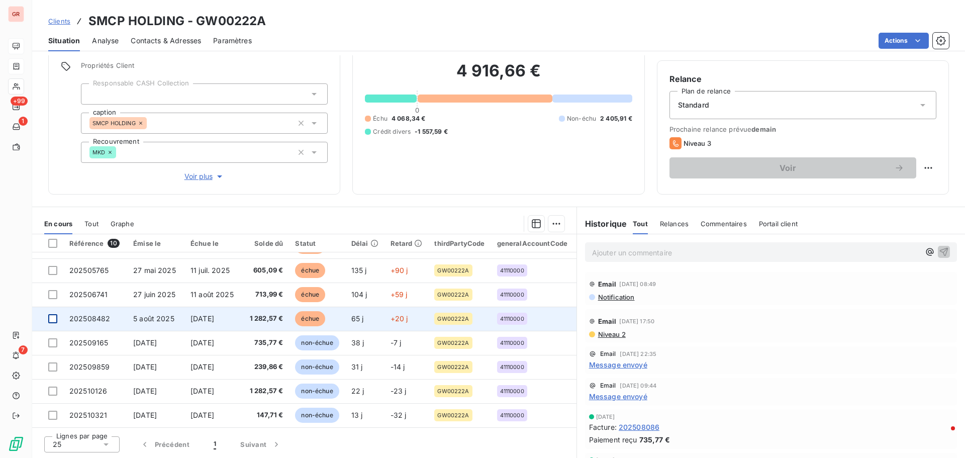
click at [52, 314] on div at bounding box center [52, 318] width 9 height 9
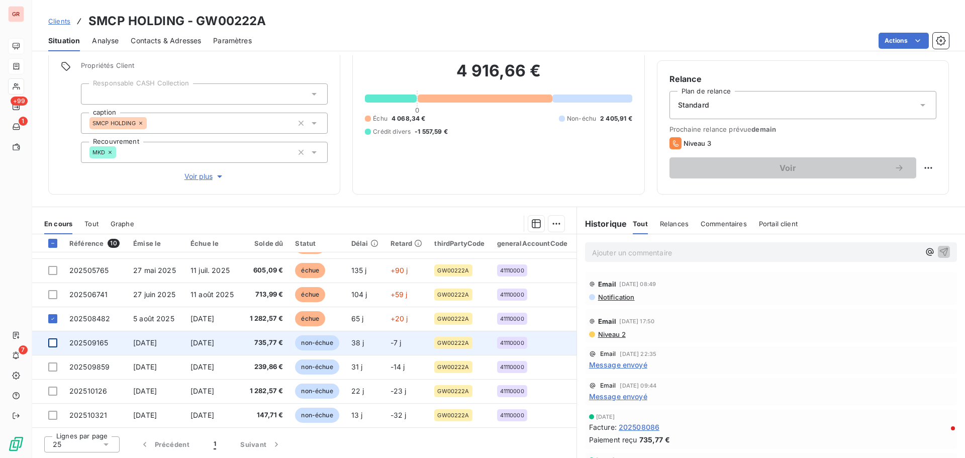
click at [52, 340] on div at bounding box center [52, 342] width 9 height 9
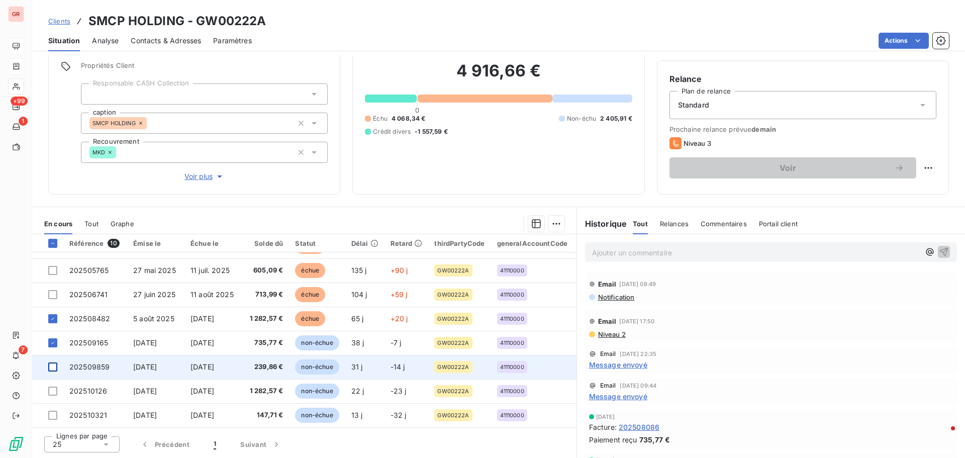
click at [53, 362] on div at bounding box center [52, 366] width 9 height 9
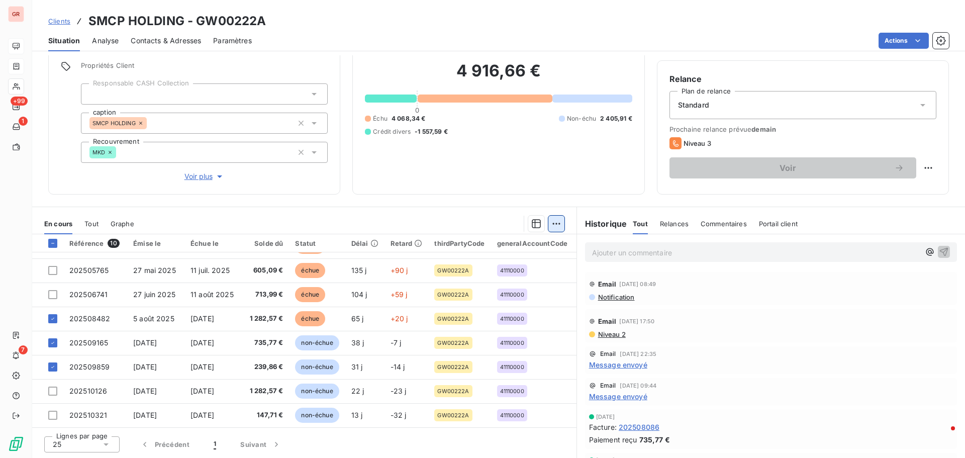
click at [557, 222] on html "GR +99 1 7 Clients SMCP HOLDING - GW00222A Situation Analyse Contacts & Adresse…" at bounding box center [482, 229] width 965 height 458
click at [462, 267] on div "Ajouter une promesse de paiement (3 factures)" at bounding box center [463, 264] width 182 height 16
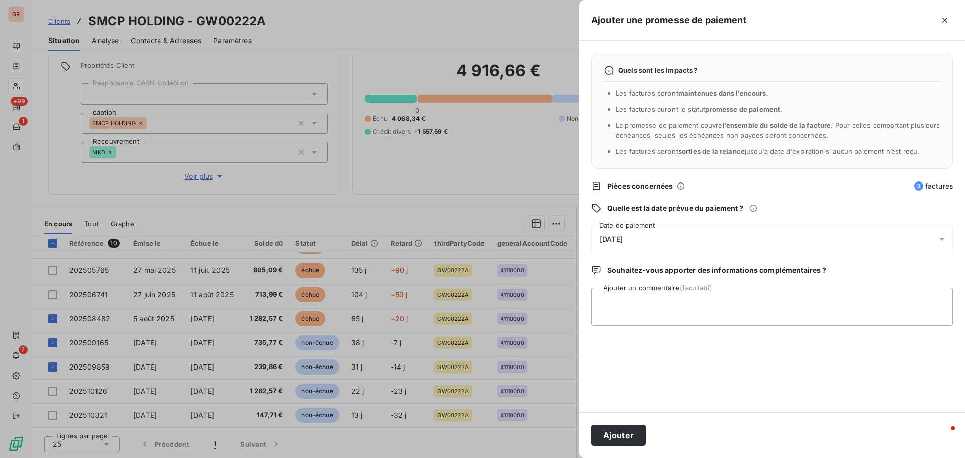
click at [940, 241] on icon at bounding box center [942, 239] width 10 height 10
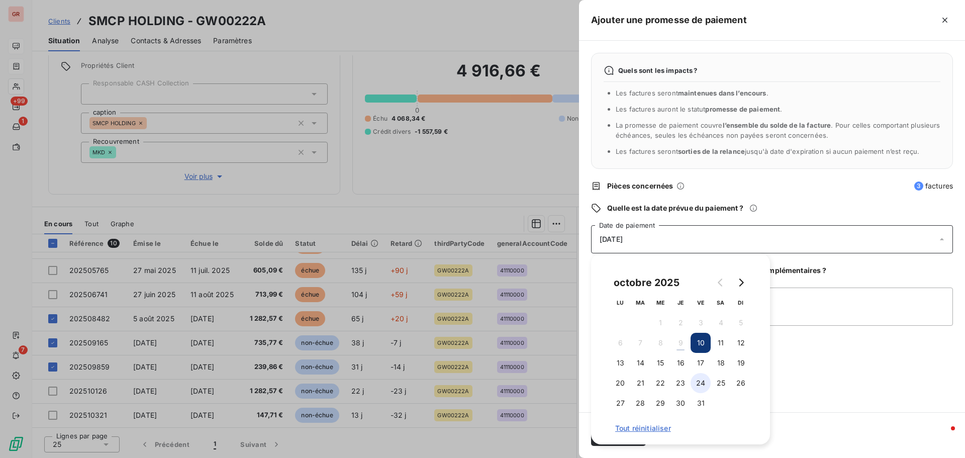
click at [706, 381] on button "24" at bounding box center [700, 383] width 20 height 20
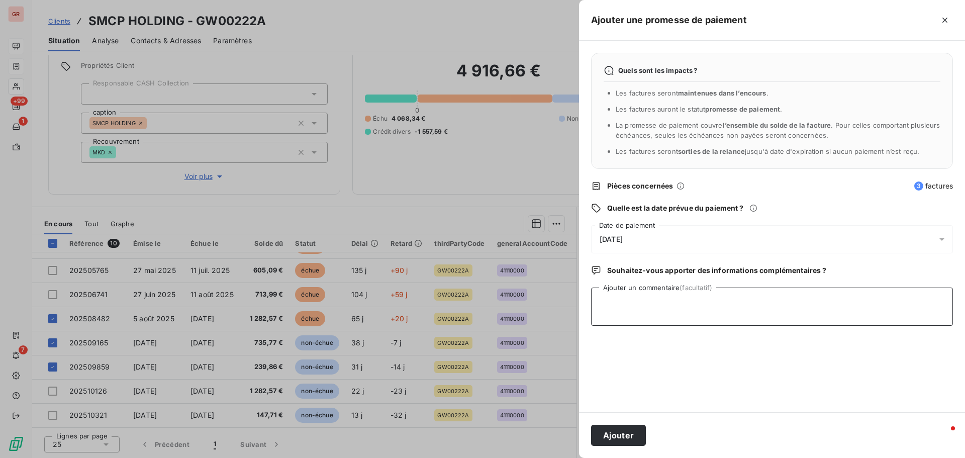
click at [813, 310] on textarea "Ajouter un commentaire (facultatif)" at bounding box center [772, 306] width 362 height 38
click at [758, 300] on textarea "Avis de virement du 09/10/25 2 258. 20 €" at bounding box center [772, 306] width 362 height 38
paste textarea "comptafournisseur@wedo.smcp.com"
type textarea "Avis de virement du 09/10/25 2 258. 20 € comptafournisseur@wedo.smcp.com"
click at [633, 435] on button "Ajouter" at bounding box center [618, 435] width 55 height 21
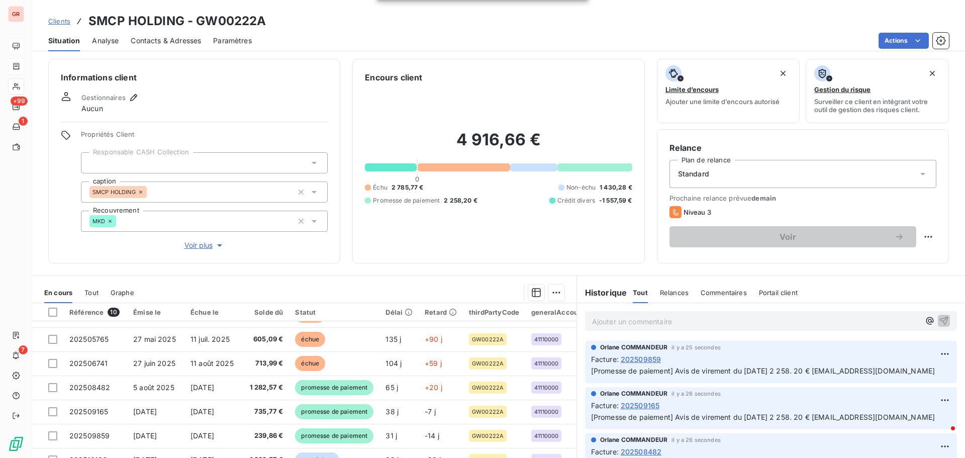
scroll to position [0, 0]
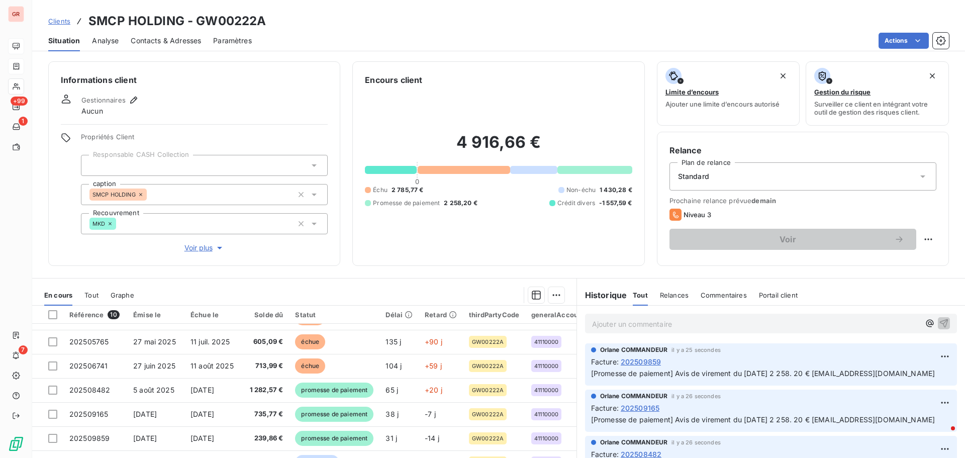
click at [194, 39] on span "Contacts & Adresses" at bounding box center [166, 41] width 70 height 10
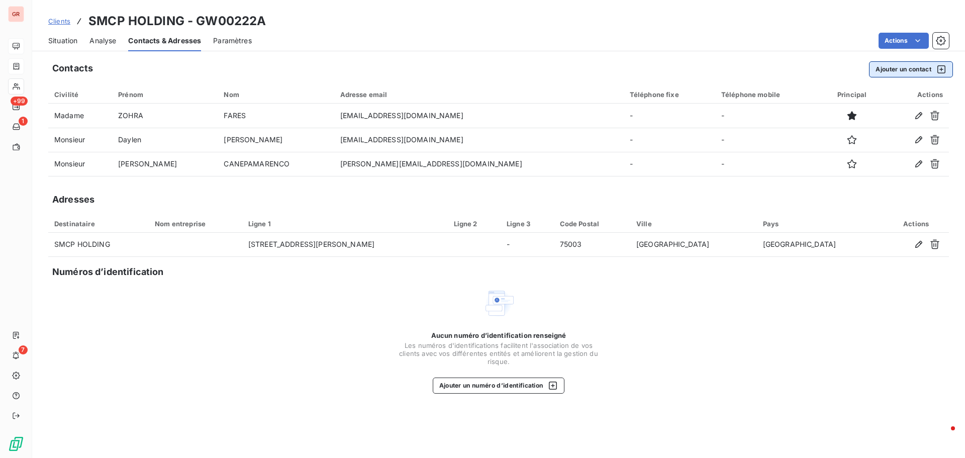
click at [940, 65] on icon "button" at bounding box center [941, 69] width 8 height 8
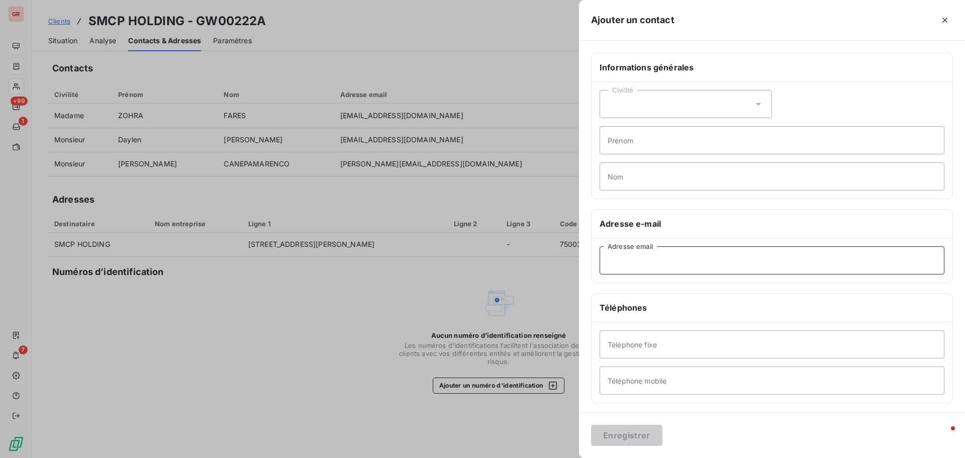
click at [632, 264] on input "Adresse email" at bounding box center [771, 260] width 345 height 28
paste input "comptafournisseur@wedo.smcp.com"
type input "comptafournisseur@wedo.smcp.com"
click at [638, 434] on button "Enregistrer" at bounding box center [626, 435] width 71 height 21
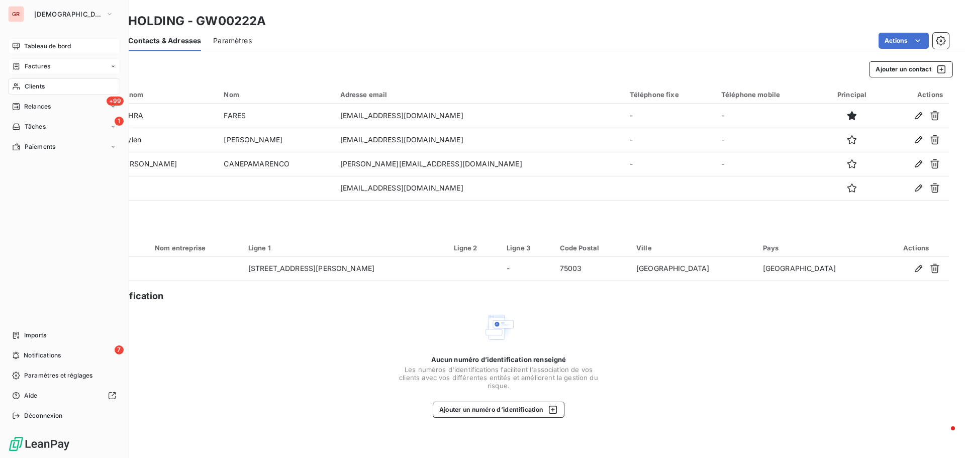
click at [35, 63] on span "Factures" at bounding box center [38, 66] width 26 height 9
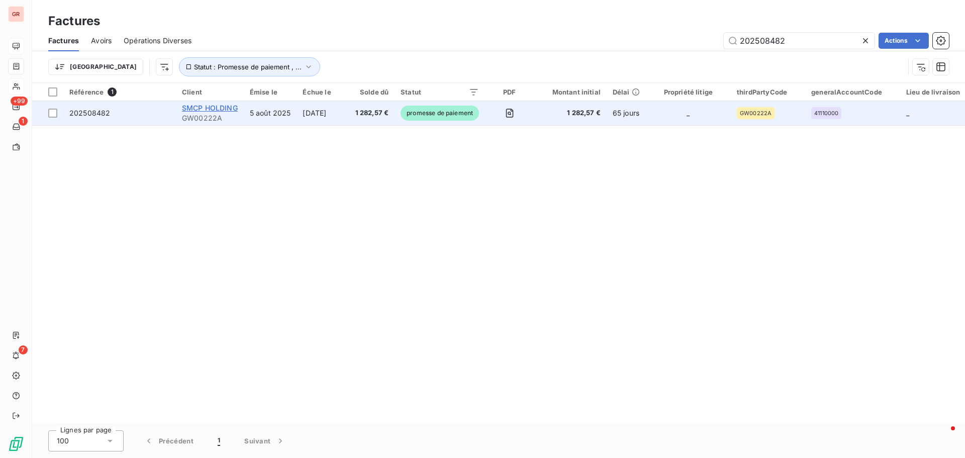
click at [206, 105] on span "SMCP HOLDING" at bounding box center [210, 108] width 56 height 9
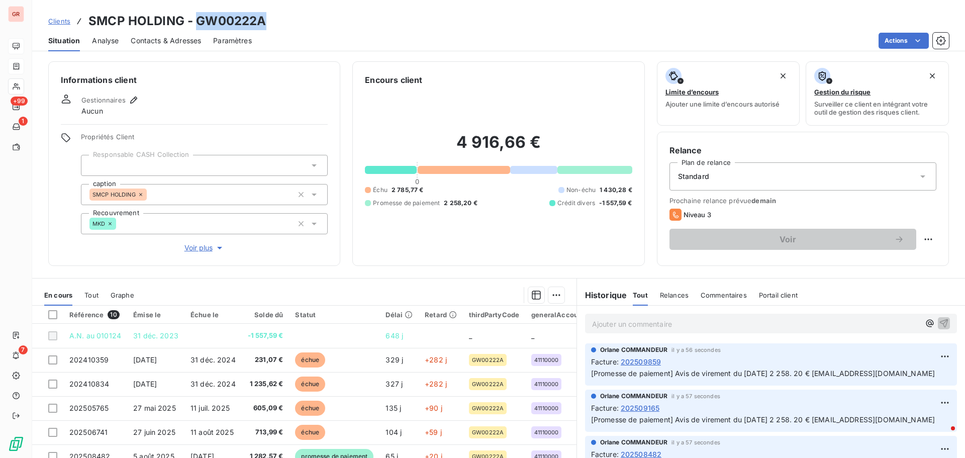
drag, startPoint x: 261, startPoint y: 24, endPoint x: 193, endPoint y: 28, distance: 67.5
click at [193, 28] on div "Clients SMCP HOLDING - GW00222A" at bounding box center [498, 21] width 933 height 18
copy h3 "GW00222A"
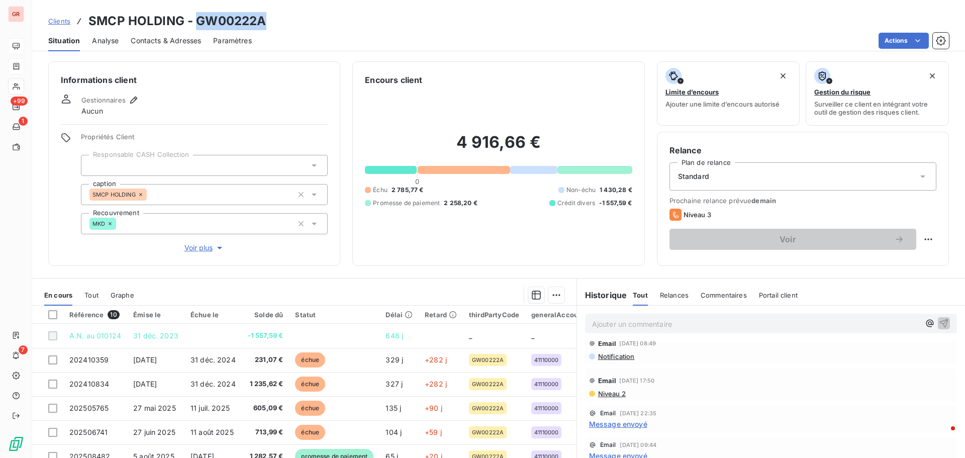
scroll to position [201, 0]
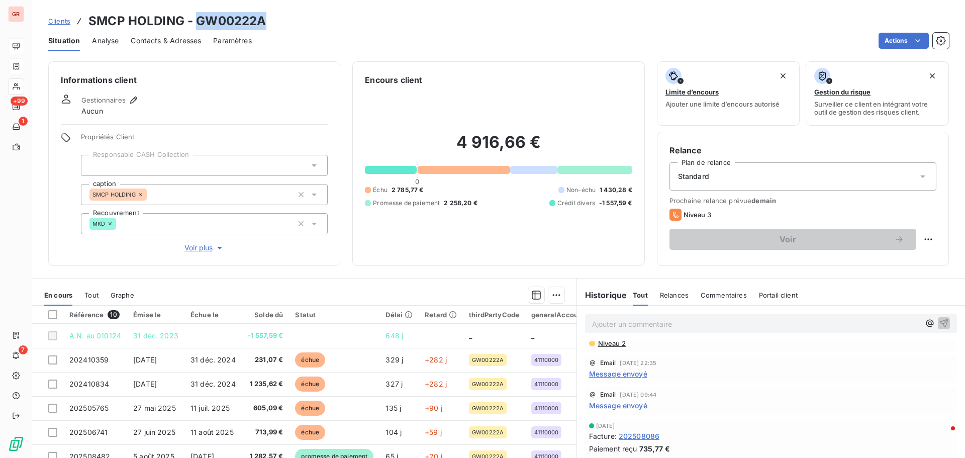
click at [619, 379] on span "Message envoyé" at bounding box center [618, 373] width 58 height 11
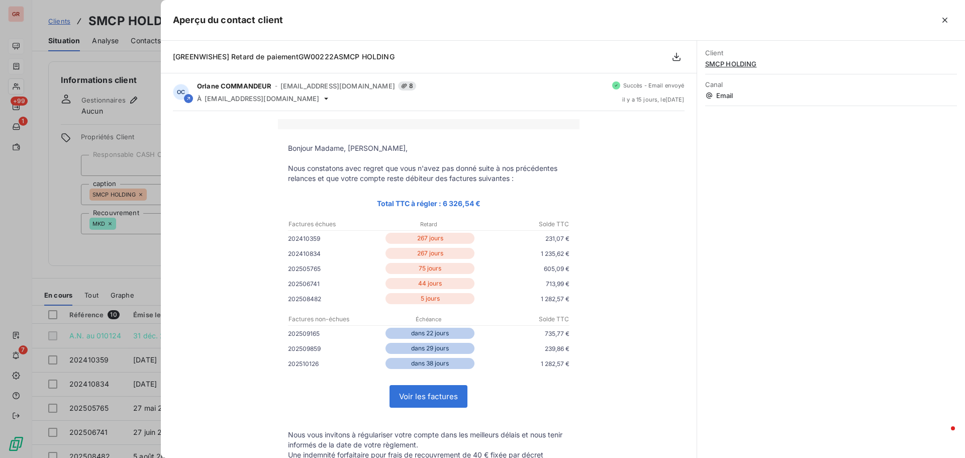
click at [62, 264] on div at bounding box center [482, 229] width 965 height 458
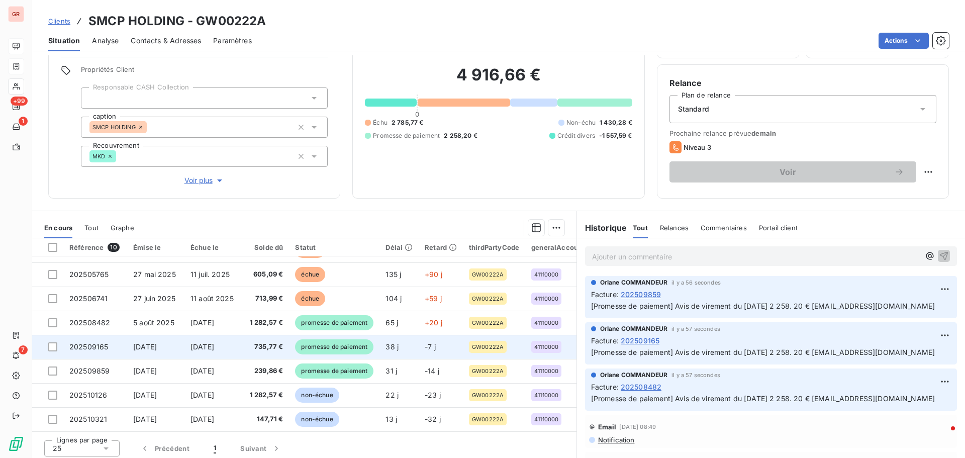
scroll to position [71, 0]
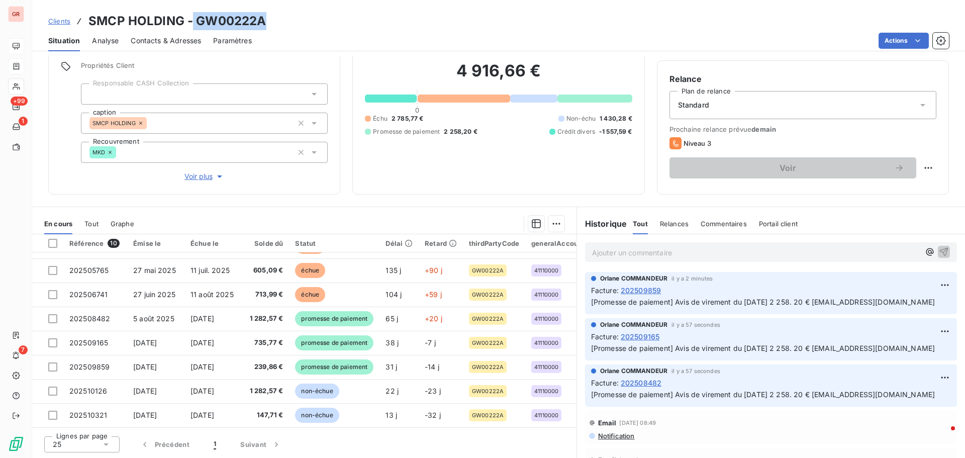
drag, startPoint x: 264, startPoint y: 20, endPoint x: 191, endPoint y: 23, distance: 72.9
click at [191, 23] on h3 "SMCP HOLDING - GW00222A" at bounding box center [176, 21] width 177 height 18
copy h3 "GW00222A"
click at [272, 27] on div "Clients SMCP HOLDING - GW00222A" at bounding box center [498, 21] width 933 height 18
click at [265, 21] on h3 "SMCP HOLDING - GW00222A" at bounding box center [176, 21] width 177 height 18
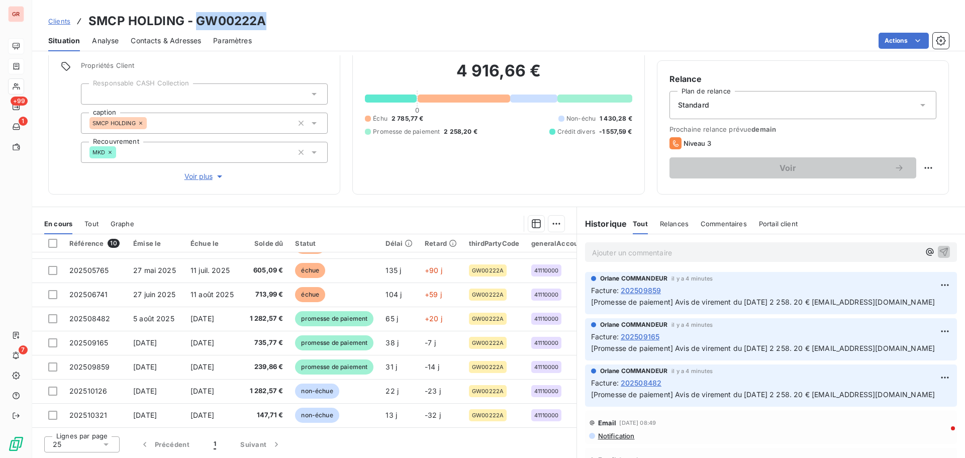
drag, startPoint x: 267, startPoint y: 20, endPoint x: 196, endPoint y: 28, distance: 71.2
click at [196, 28] on div "Clients SMCP HOLDING - GW00222A" at bounding box center [498, 21] width 933 height 18
copy h3 "GW00222A"
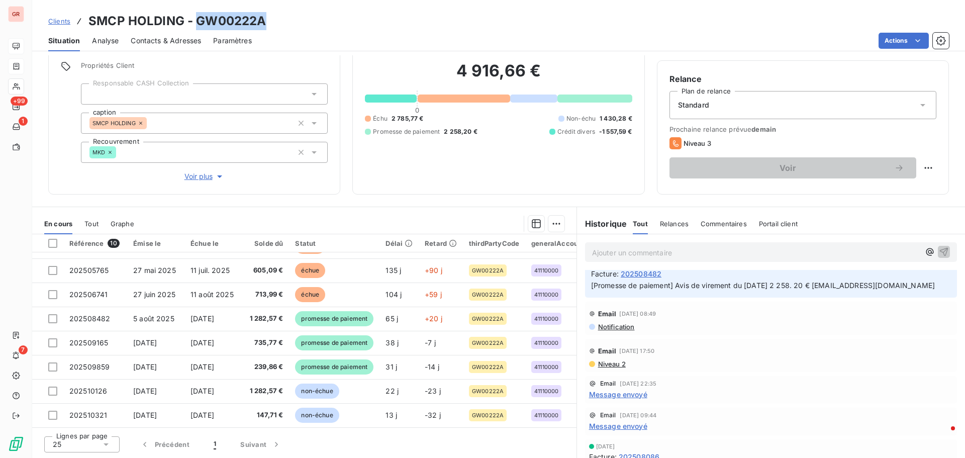
scroll to position [151, 0]
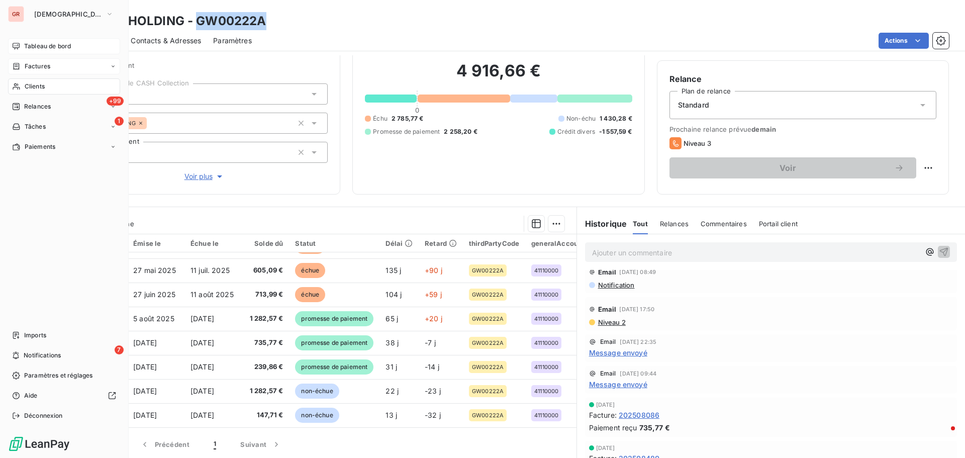
click at [41, 65] on span "Factures" at bounding box center [38, 66] width 26 height 9
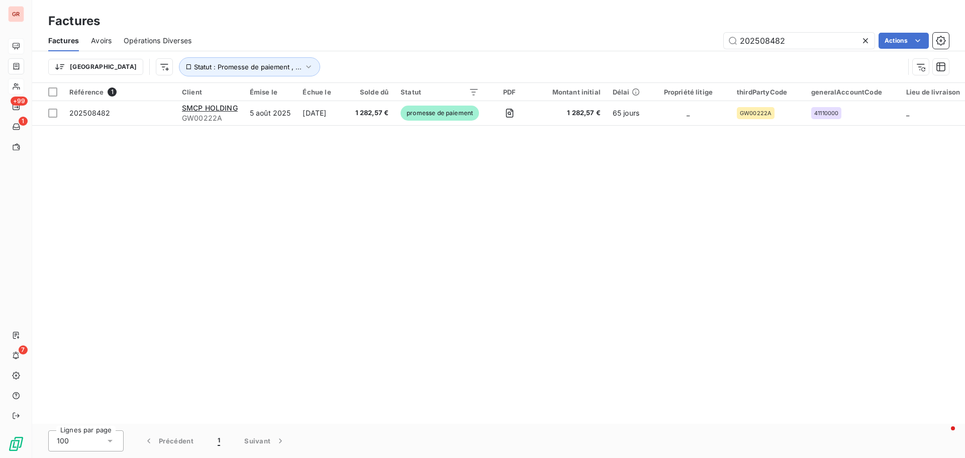
drag, startPoint x: 796, startPoint y: 43, endPoint x: 603, endPoint y: 54, distance: 193.8
click at [605, 51] on div "Factures Avoirs Opérations Diverses 202508482 Actions Trier Statut : Promesse d…" at bounding box center [498, 56] width 933 height 52
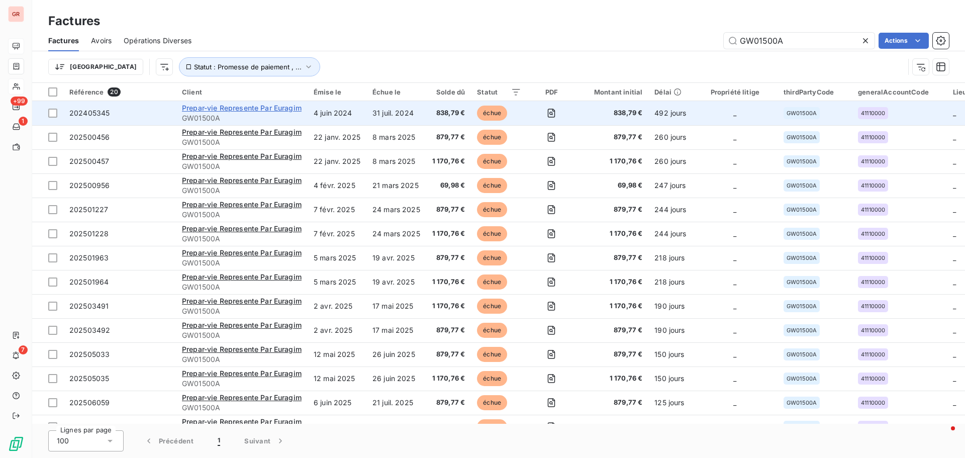
type input "GW01500A"
click at [253, 108] on span "Prepar-vie Represente Par Euragim" at bounding box center [242, 108] width 120 height 9
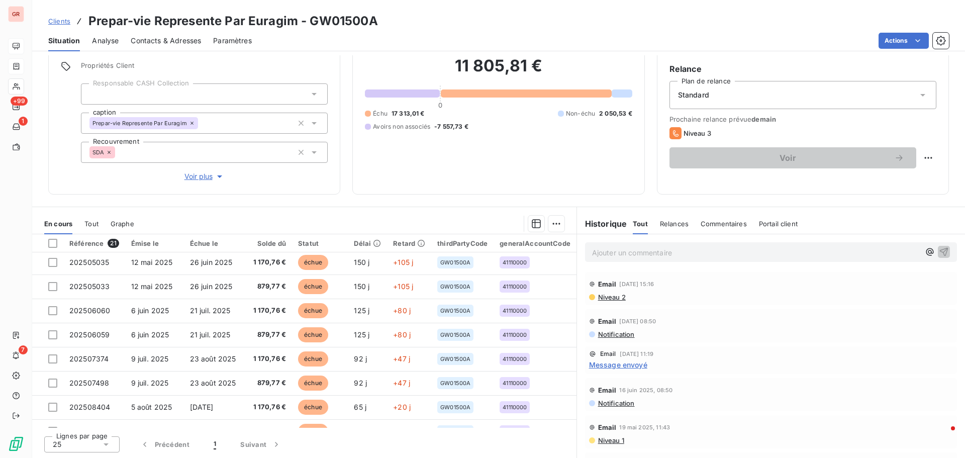
scroll to position [135, 0]
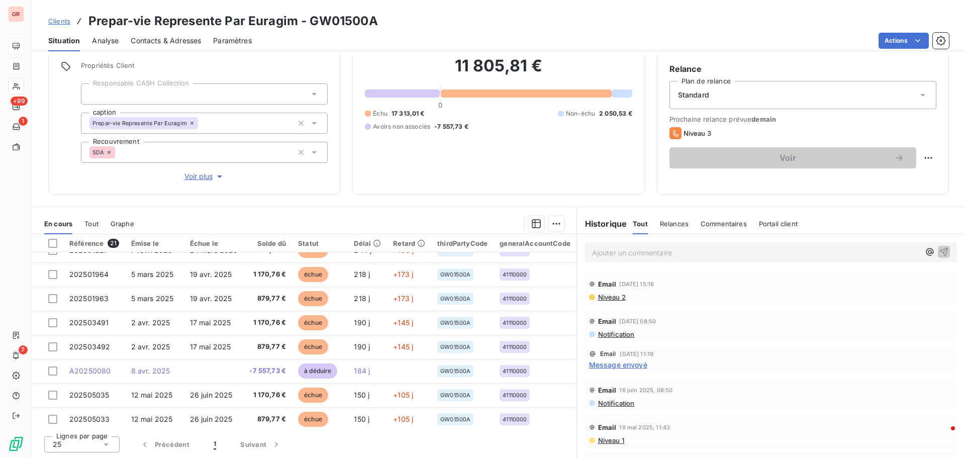
click at [162, 42] on span "Contacts & Adresses" at bounding box center [166, 41] width 70 height 10
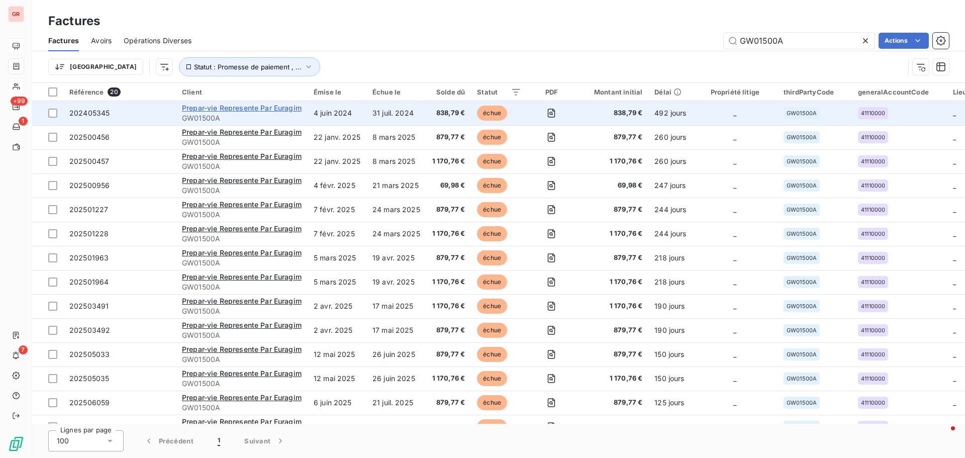
click at [240, 110] on span "Prepar-vie Represente Par Euragim" at bounding box center [242, 108] width 120 height 9
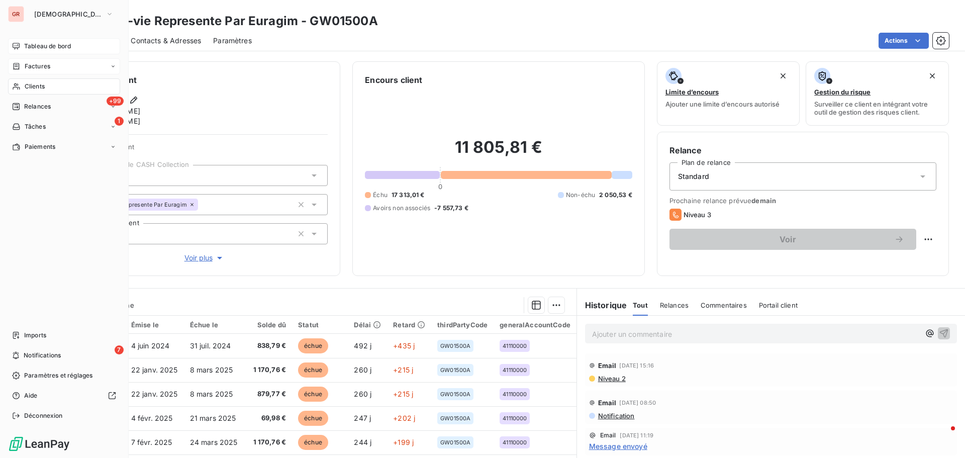
click at [36, 67] on span "Factures" at bounding box center [38, 66] width 26 height 9
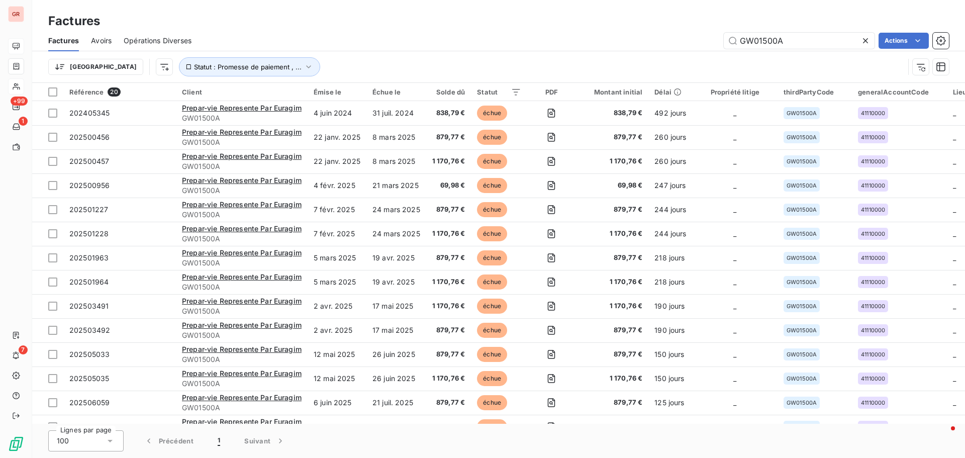
drag, startPoint x: 774, startPoint y: 45, endPoint x: 647, endPoint y: 53, distance: 127.3
click at [647, 53] on div "Factures Avoirs Opérations Diverses GW01500A Actions Trier Statut : Promesse de…" at bounding box center [498, 56] width 933 height 52
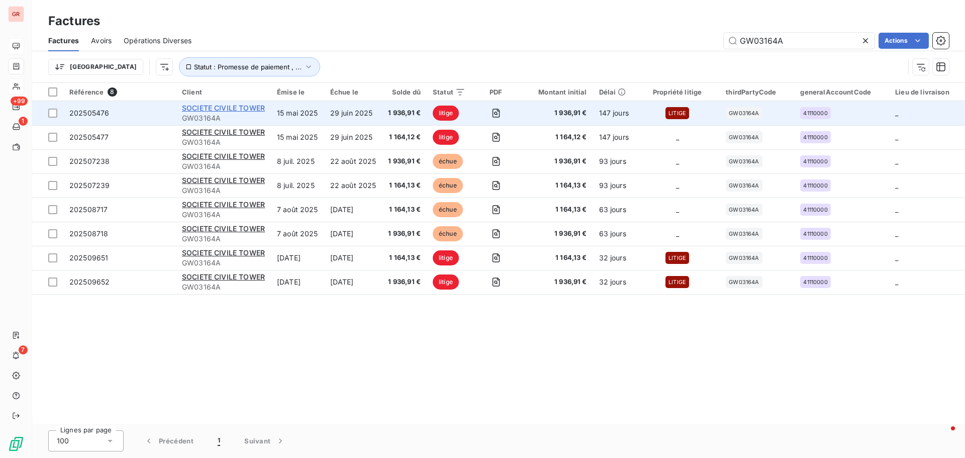
type input "GW03164A"
click at [222, 108] on span "SOCIETE CIVILE TOWER" at bounding box center [223, 108] width 83 height 9
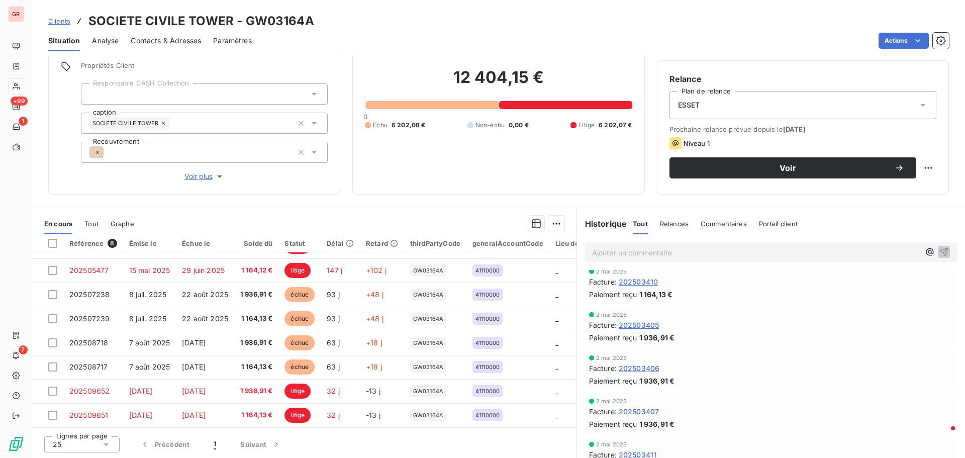
scroll to position [402, 0]
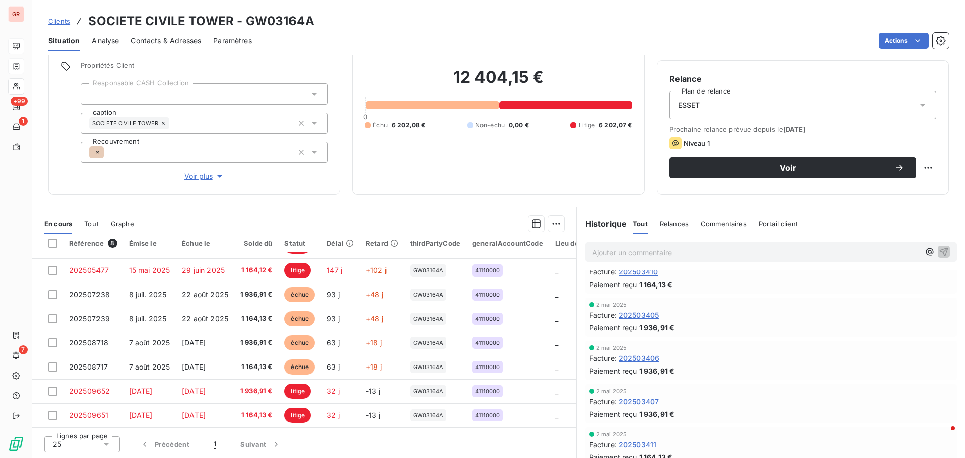
click at [172, 42] on span "Contacts & Adresses" at bounding box center [166, 41] width 70 height 10
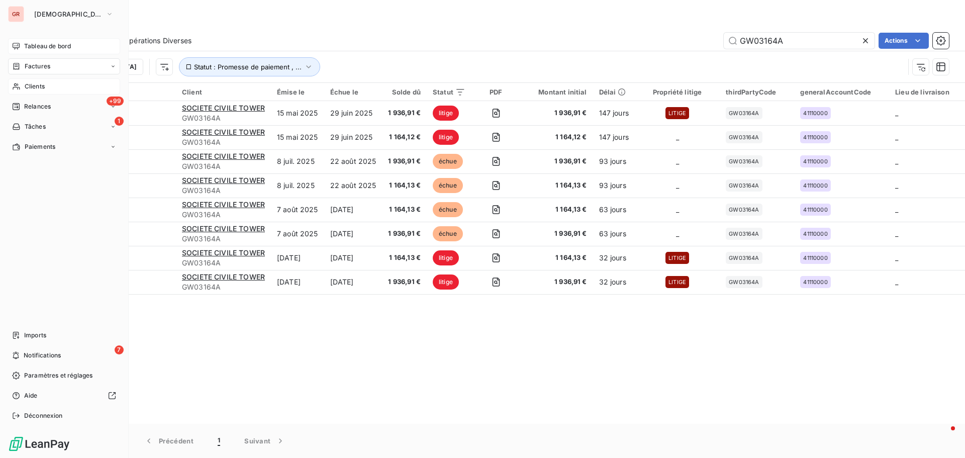
click at [41, 65] on span "Factures" at bounding box center [38, 66] width 26 height 9
click at [41, 146] on span "Clients" at bounding box center [35, 146] width 20 height 9
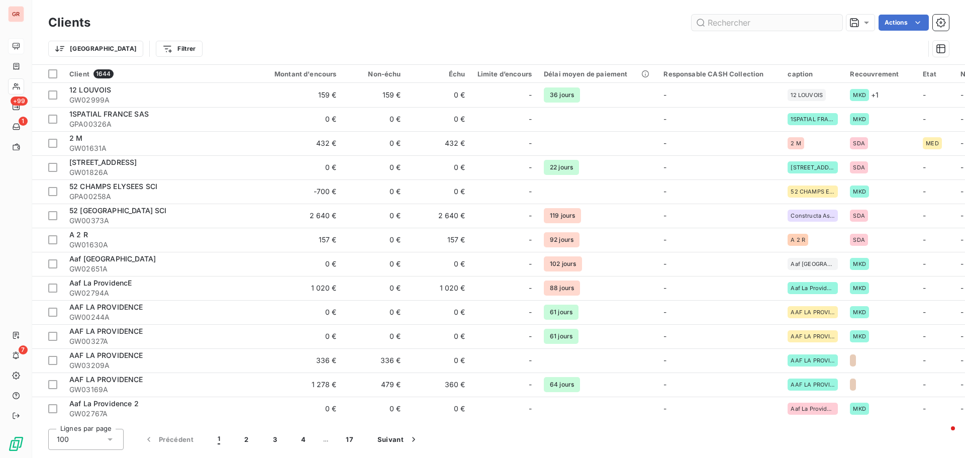
click at [752, 19] on input "text" at bounding box center [766, 23] width 151 height 16
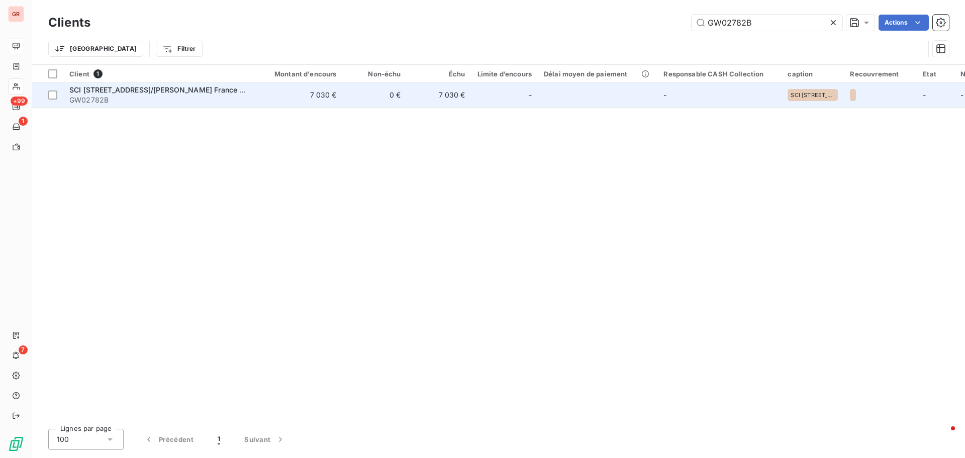
type input "GW02782B"
click at [187, 89] on span "SCI 223 RUE SAINT HONORE C/o HINES France MANAGEMENT SERVICES" at bounding box center [198, 89] width 258 height 9
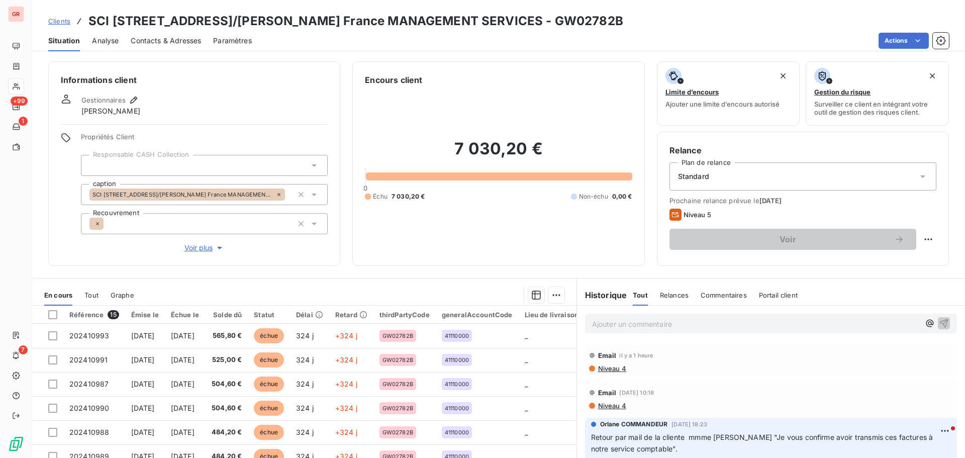
click at [605, 368] on span "Niveau 4" at bounding box center [611, 368] width 29 height 8
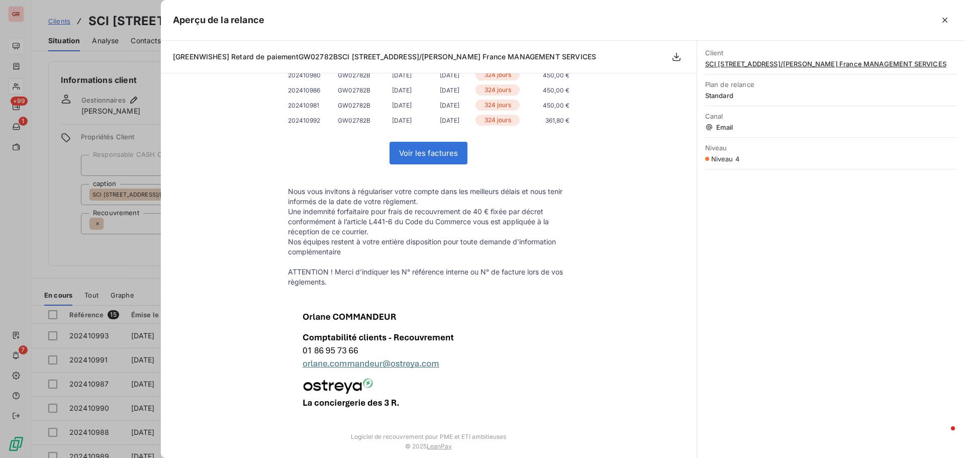
scroll to position [381, 0]
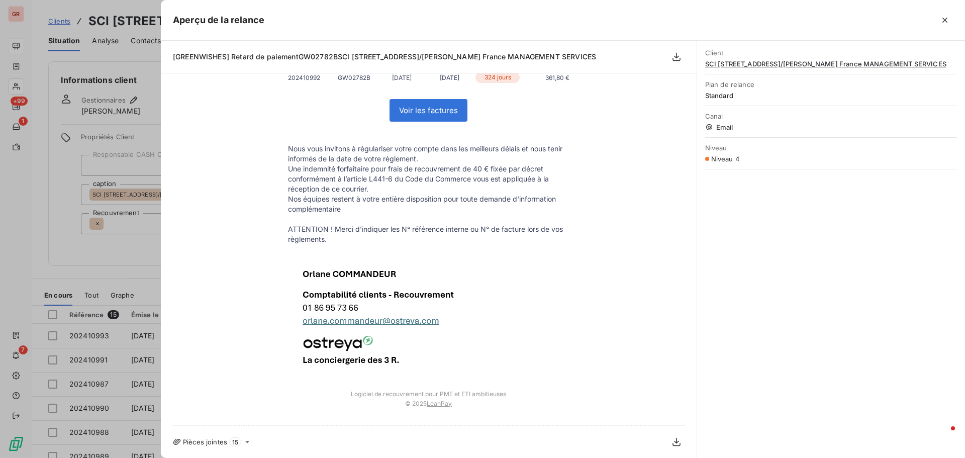
click at [136, 246] on div at bounding box center [482, 229] width 965 height 458
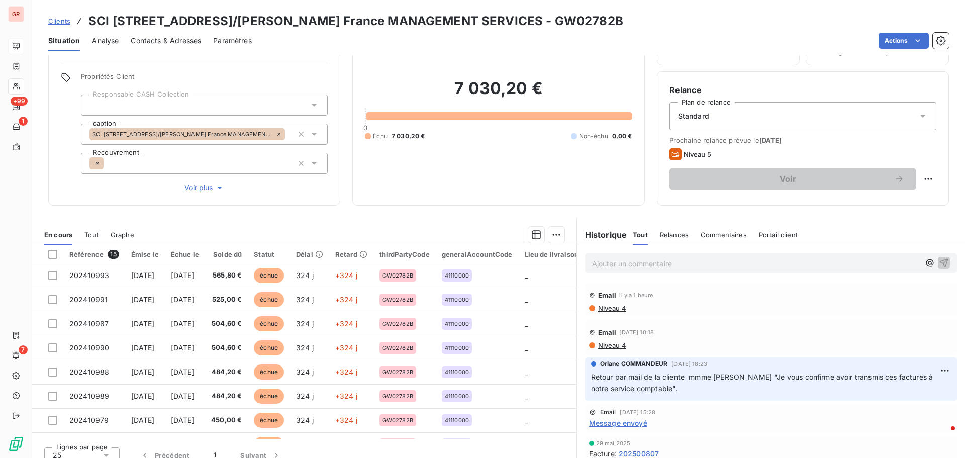
scroll to position [71, 0]
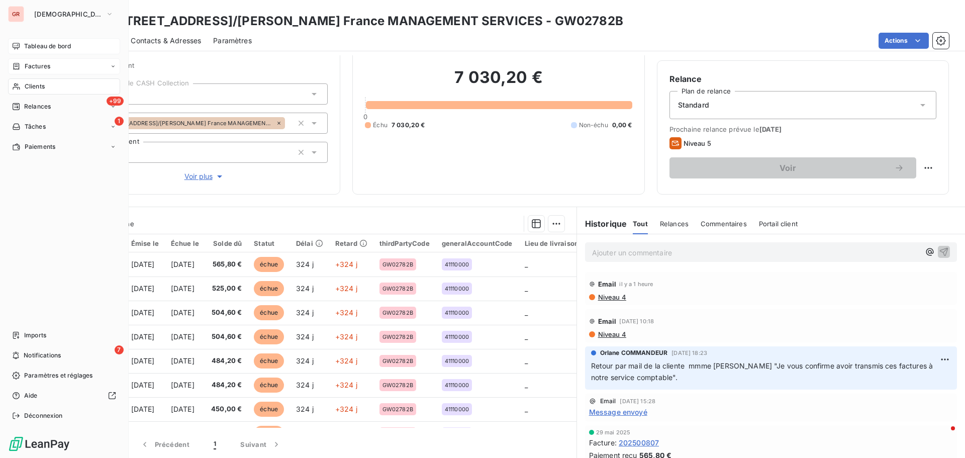
click at [41, 64] on span "Factures" at bounding box center [38, 66] width 26 height 9
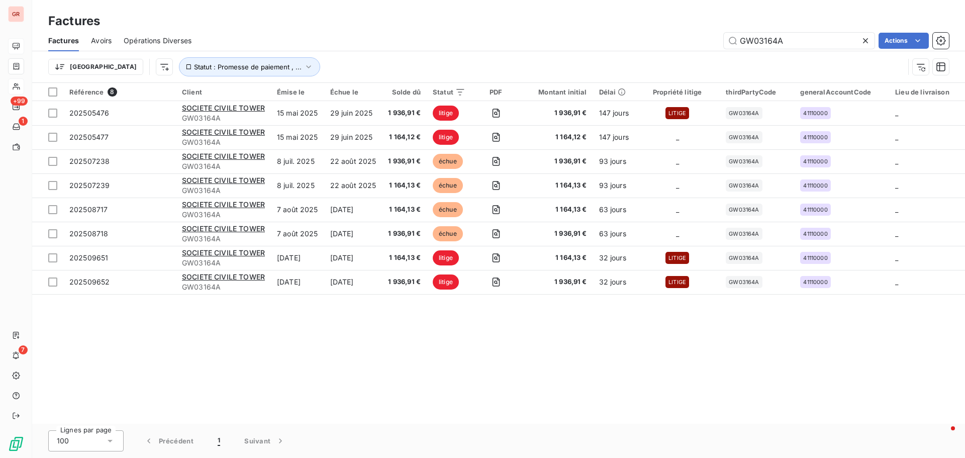
drag, startPoint x: 724, startPoint y: 45, endPoint x: 483, endPoint y: 74, distance: 242.4
click at [520, 67] on div "Factures Avoirs Opérations Diverses GW03164A Actions Trier Statut : Promesse de…" at bounding box center [498, 56] width 933 height 52
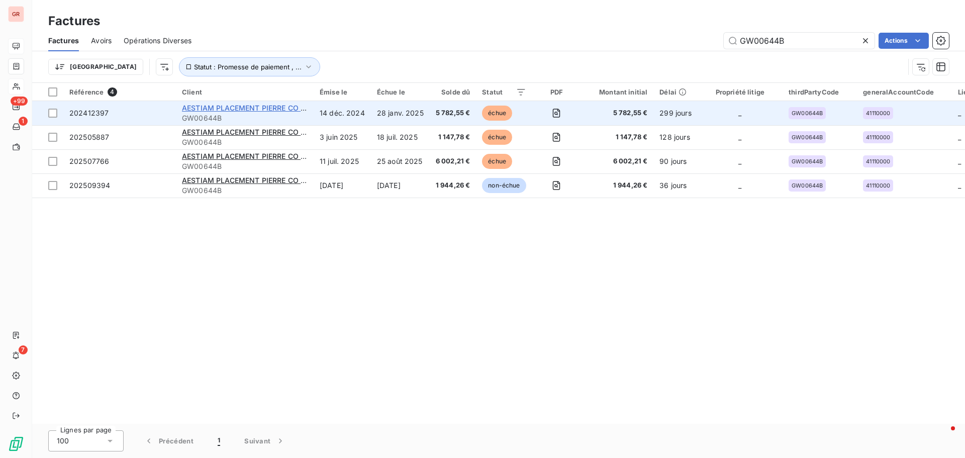
type input "GW00644B"
click at [255, 110] on span "AESTIAM PLACEMENT PIERRE CO ARTENA GRAND PARIS" at bounding box center [293, 108] width 223 height 9
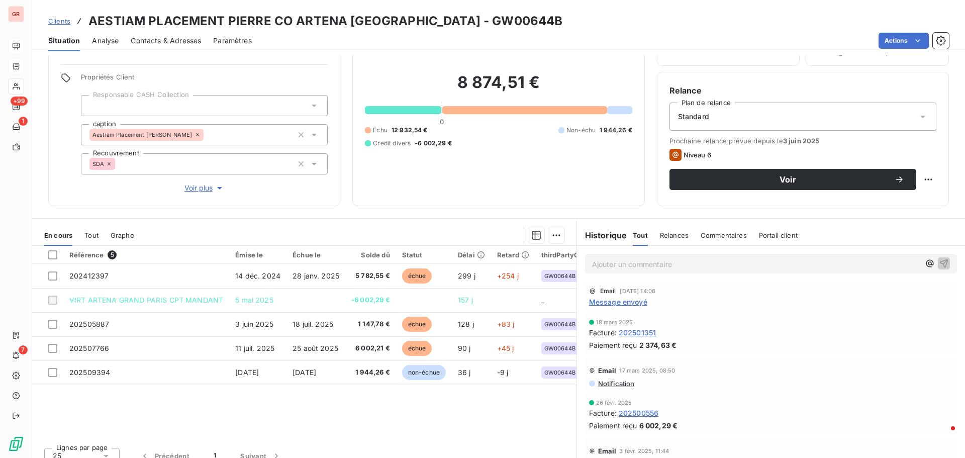
scroll to position [71, 0]
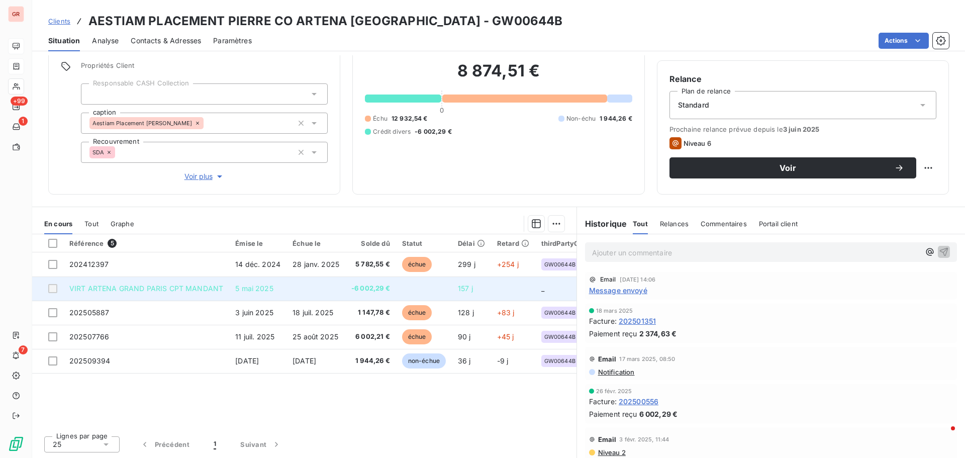
click at [373, 290] on span "-6 002,29 €" at bounding box center [370, 288] width 39 height 10
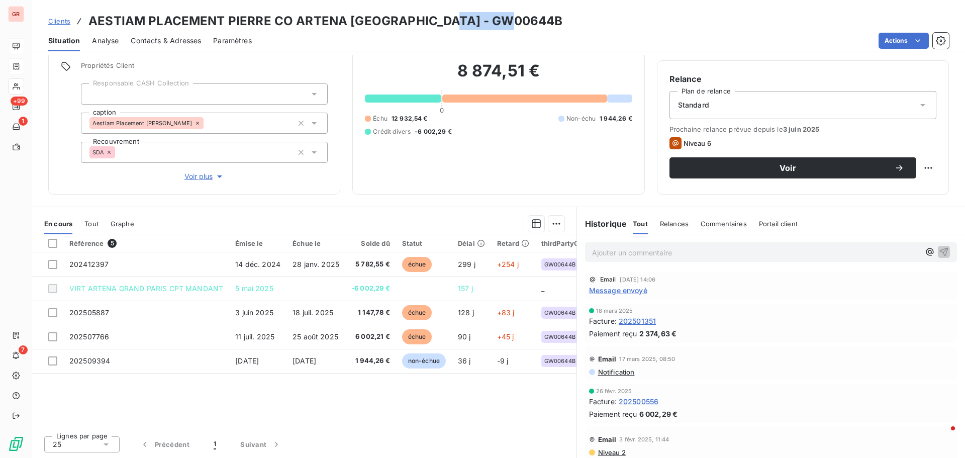
drag, startPoint x: 510, startPoint y: 22, endPoint x: 442, endPoint y: 26, distance: 68.5
click at [442, 26] on div "Clients AESTIAM PLACEMENT PIERRE CO ARTENA GRAND PARIS - GW00644B" at bounding box center [498, 21] width 933 height 18
copy h3 "GW00644B"
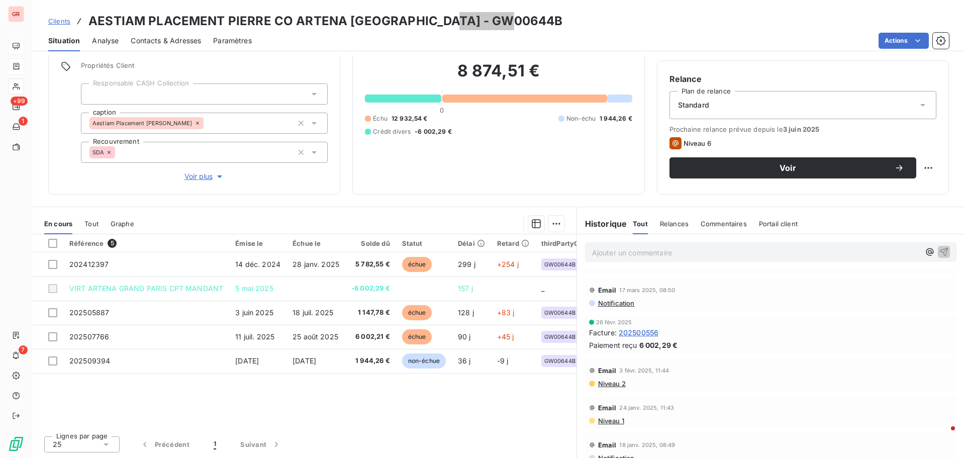
scroll to position [79, 0]
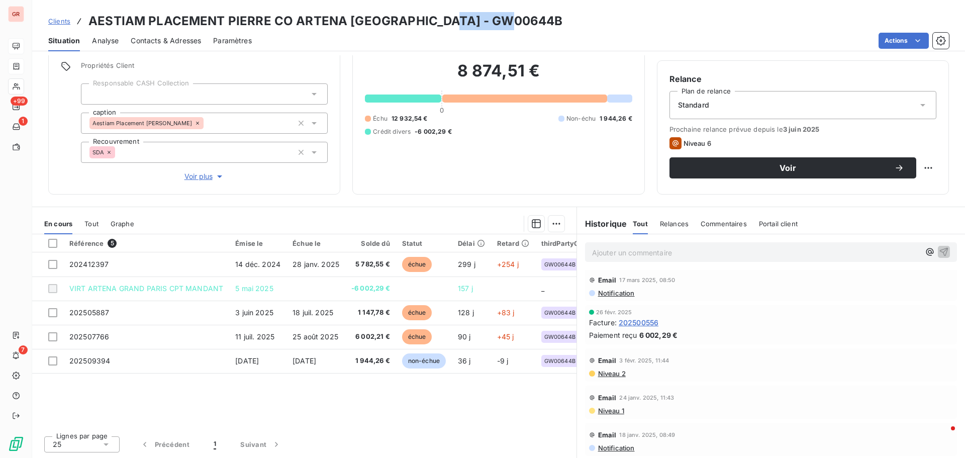
click at [187, 36] on span "Contacts & Adresses" at bounding box center [166, 41] width 70 height 10
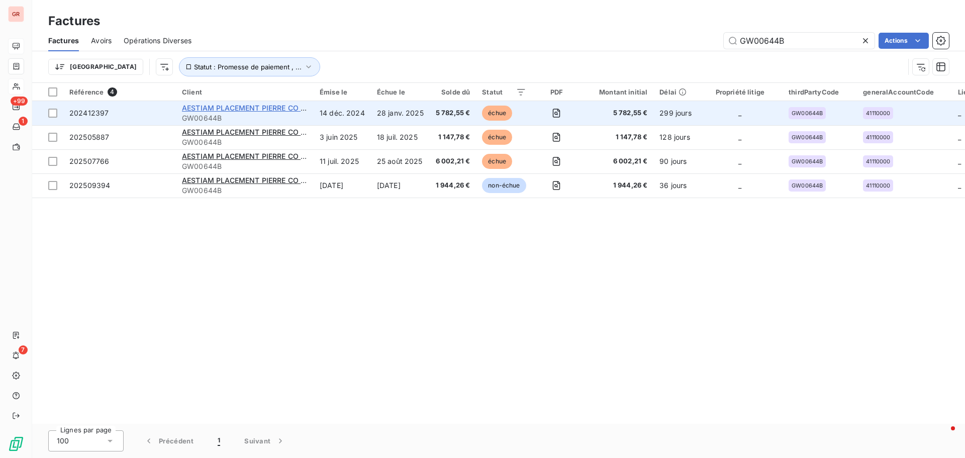
click at [264, 107] on span "AESTIAM PLACEMENT PIERRE CO ARTENA GRAND PARIS" at bounding box center [293, 108] width 223 height 9
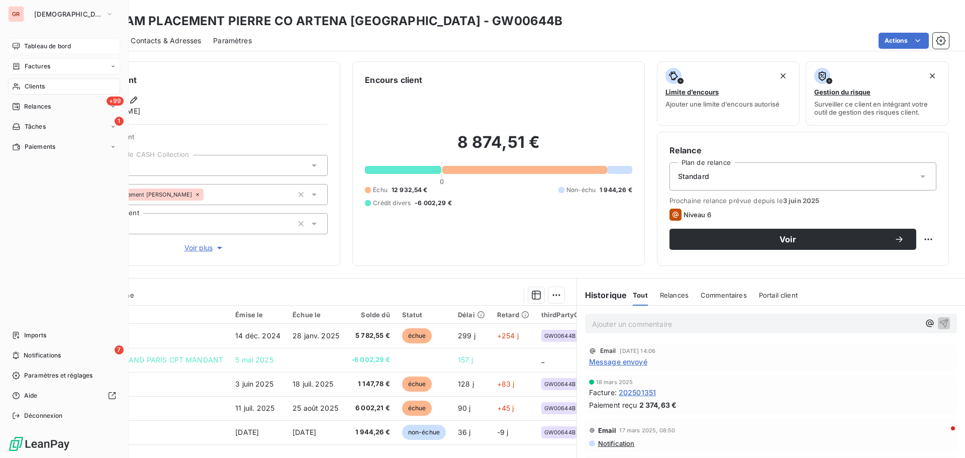
click at [39, 66] on span "Factures" at bounding box center [38, 66] width 26 height 9
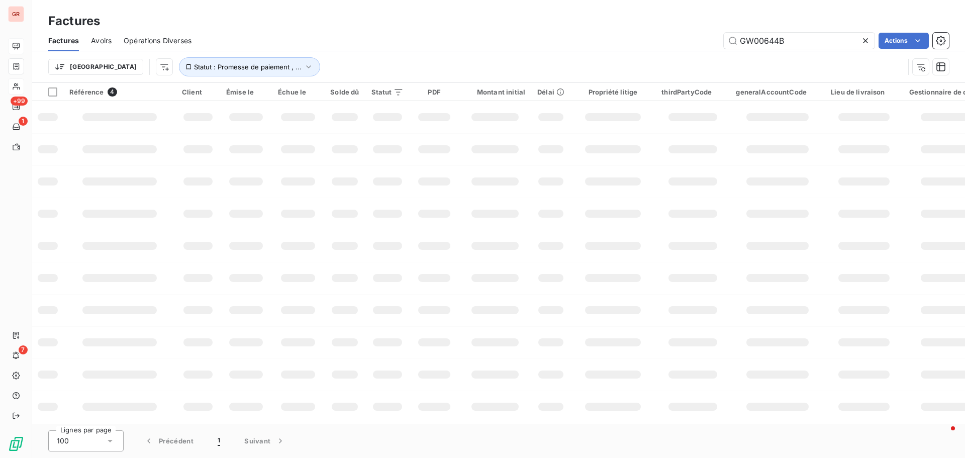
drag, startPoint x: 784, startPoint y: 42, endPoint x: 644, endPoint y: 43, distance: 140.2
click at [650, 43] on div "GW00644B Actions" at bounding box center [575, 41] width 745 height 16
type input "202503520"
click at [303, 62] on icon "button" at bounding box center [308, 67] width 10 height 10
click at [378, 96] on div "promesse de paiement non-échue échue litige" at bounding box center [314, 92] width 145 height 21
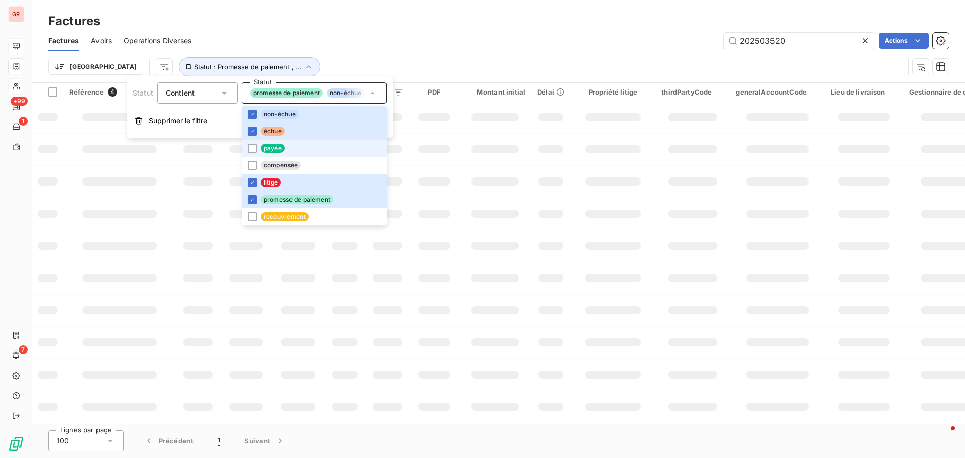
click at [260, 145] on li "payée" at bounding box center [314, 148] width 145 height 17
click at [464, 141] on td at bounding box center [495, 149] width 72 height 32
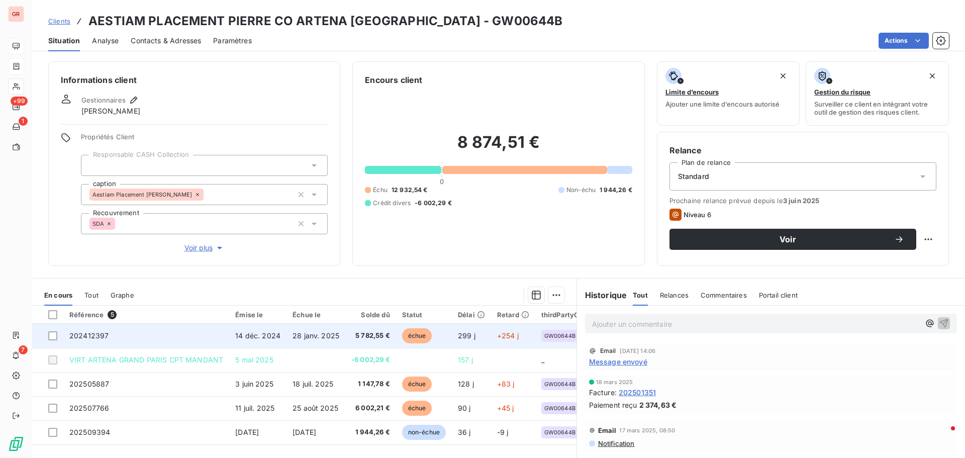
click at [108, 338] on td "202412397" at bounding box center [146, 336] width 166 height 24
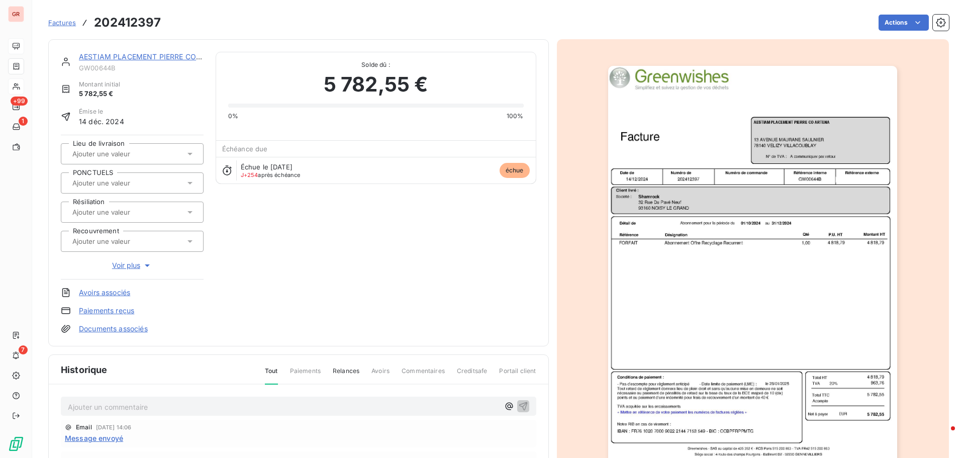
click at [156, 58] on link "AESTIAM PLACEMENT PIERRE CO ARTENA GRAND PARIS" at bounding box center [191, 56] width 224 height 9
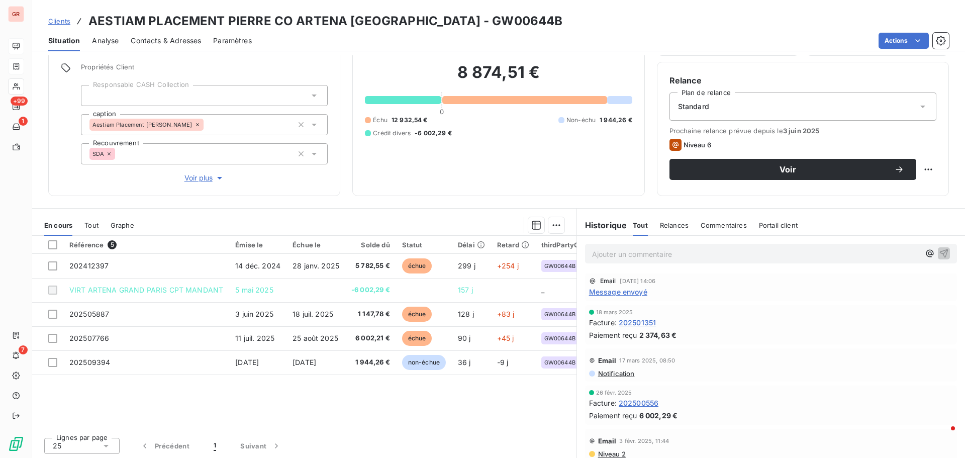
scroll to position [71, 0]
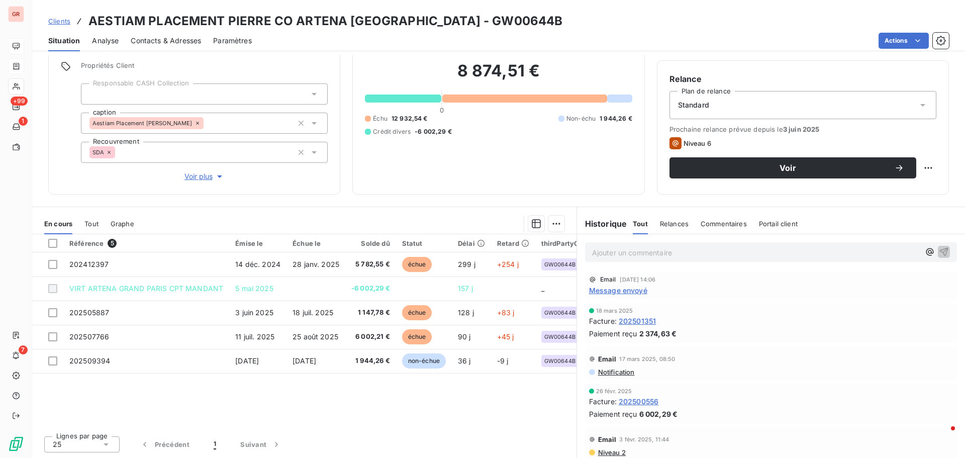
click at [621, 294] on span "Message envoyé" at bounding box center [618, 290] width 58 height 11
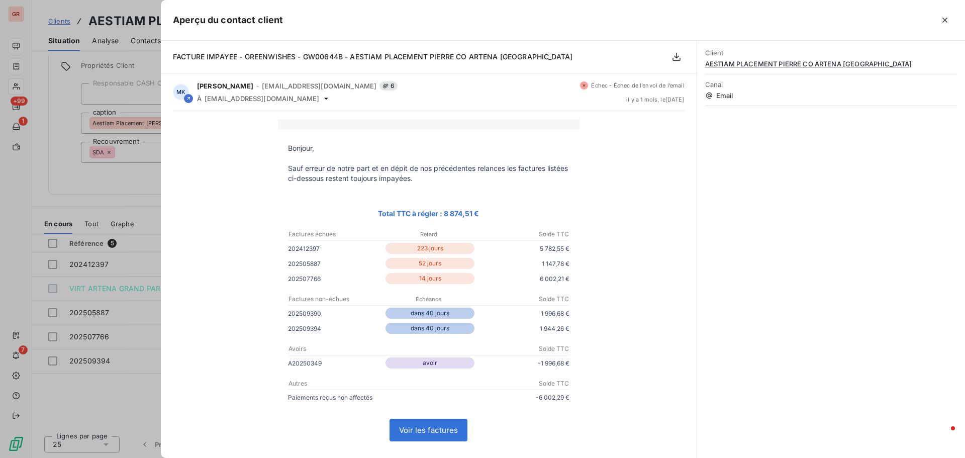
click at [120, 191] on div at bounding box center [482, 229] width 965 height 458
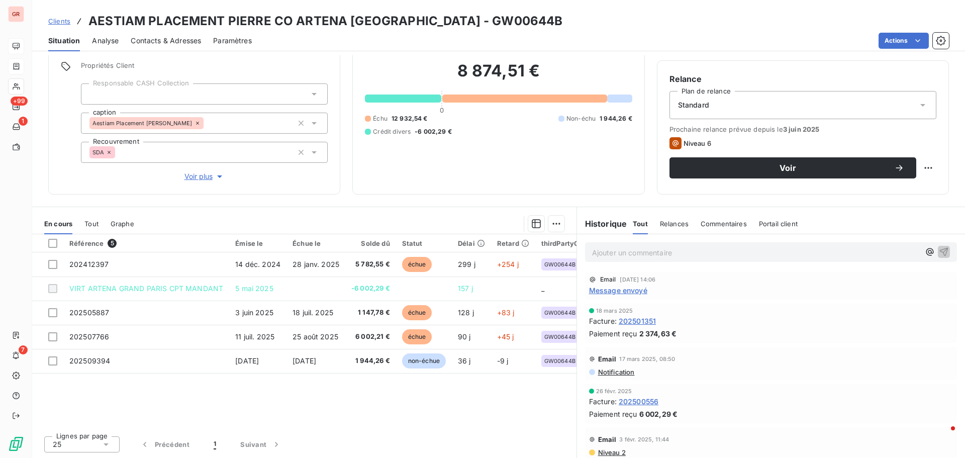
click at [617, 293] on span "Message envoyé" at bounding box center [618, 290] width 58 height 11
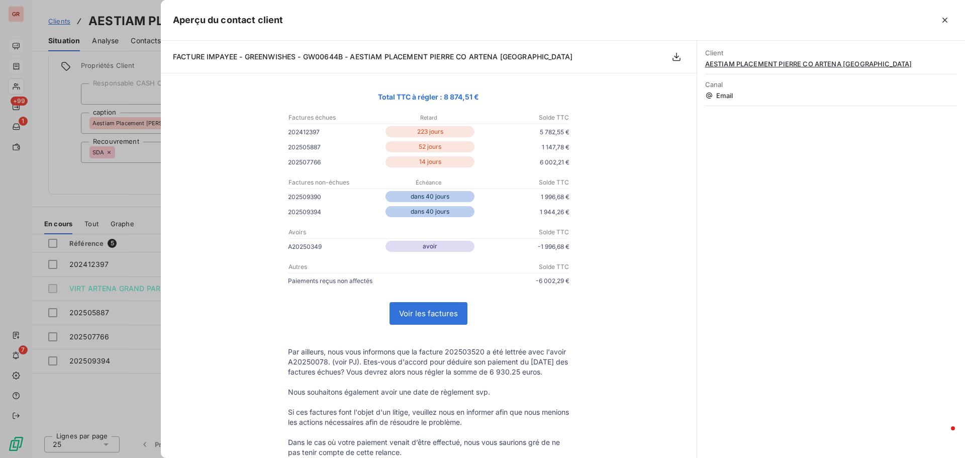
scroll to position [151, 0]
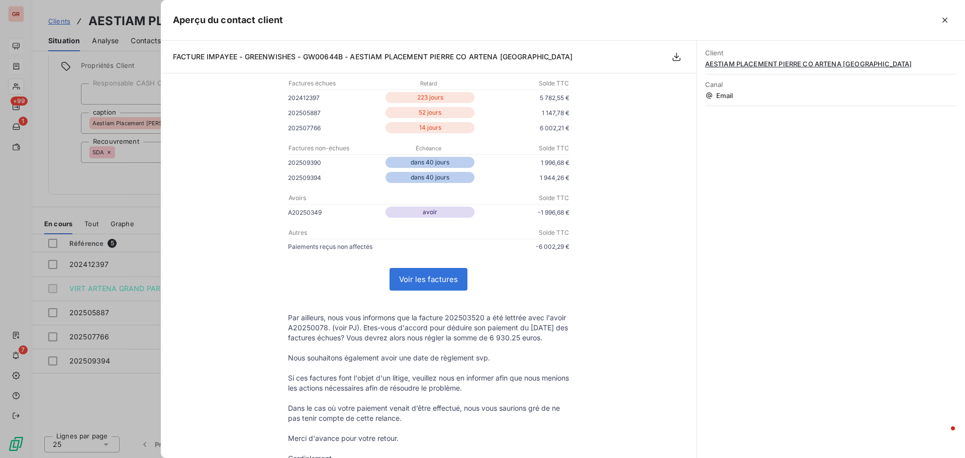
click at [120, 180] on div at bounding box center [482, 229] width 965 height 458
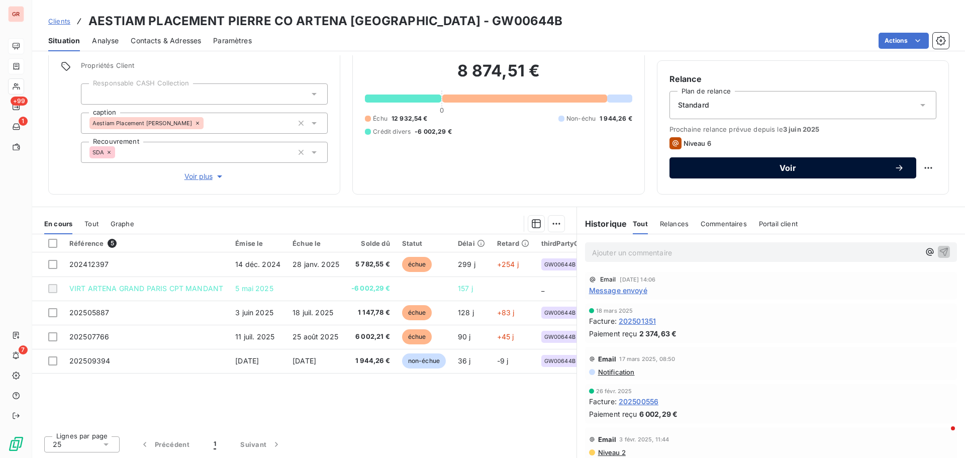
click at [788, 169] on span "Voir" at bounding box center [787, 168] width 213 height 8
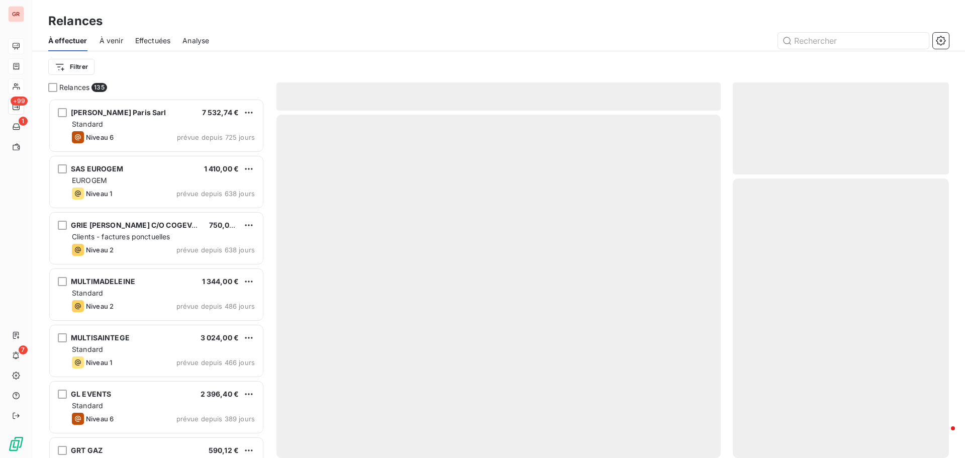
scroll to position [352, 209]
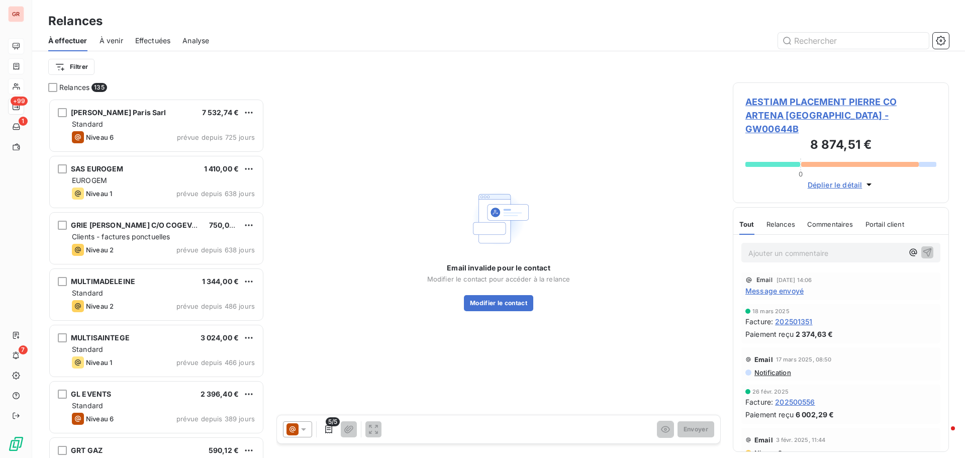
click at [304, 430] on icon at bounding box center [303, 429] width 5 height 3
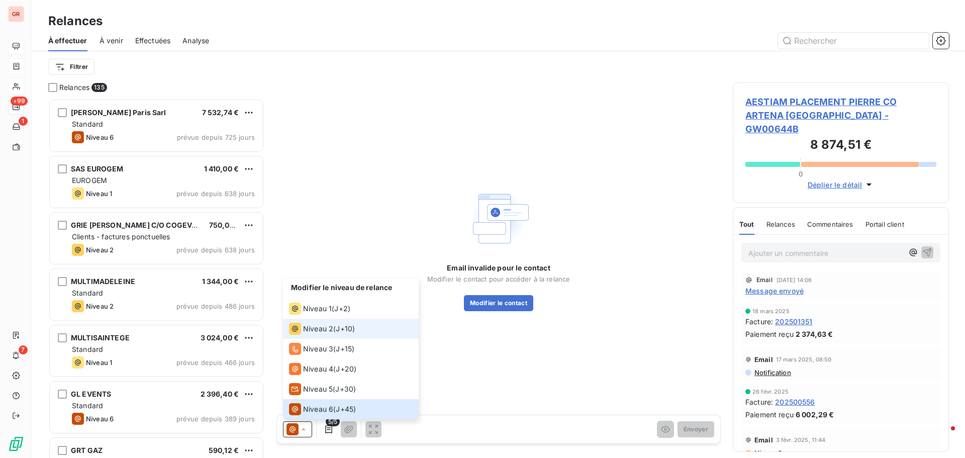
click at [321, 331] on span "Niveau 2" at bounding box center [318, 329] width 30 height 10
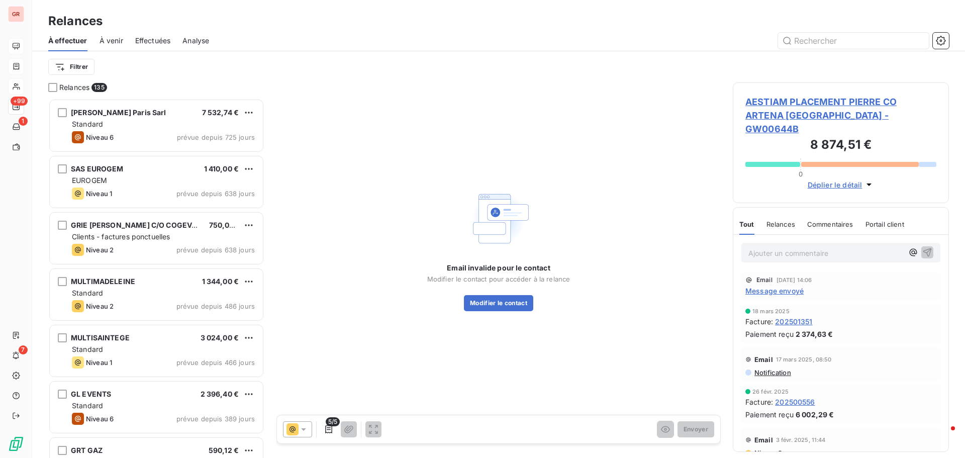
click at [791, 285] on span "Message envoyé" at bounding box center [774, 290] width 58 height 11
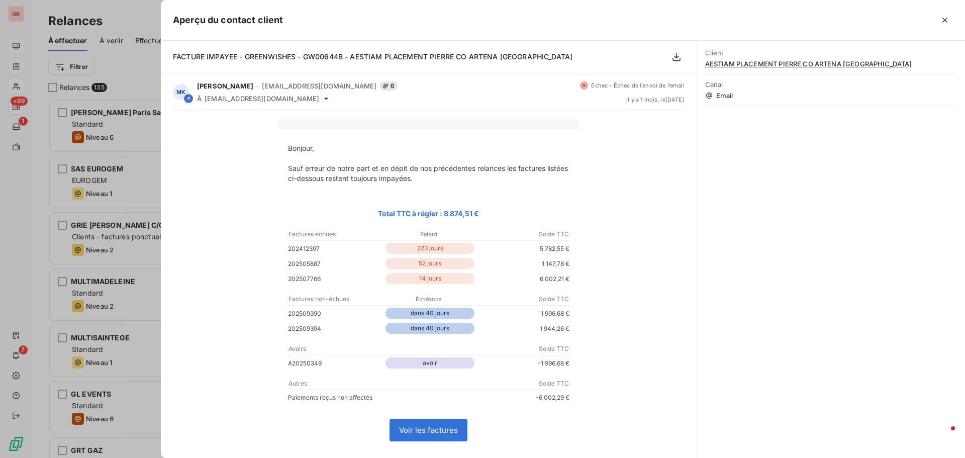
click at [132, 182] on div at bounding box center [482, 229] width 965 height 458
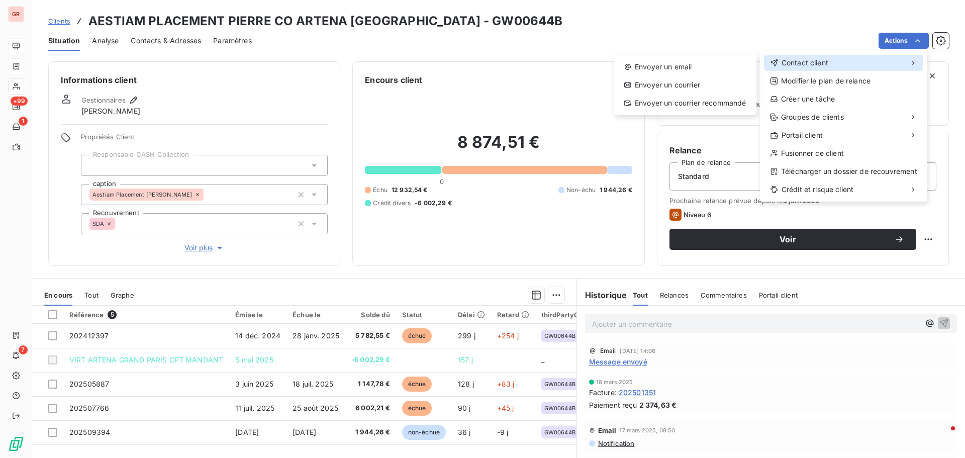
click at [800, 61] on span "Contact client" at bounding box center [804, 63] width 47 height 10
click at [662, 68] on div "Envoyer un email" at bounding box center [685, 67] width 135 height 16
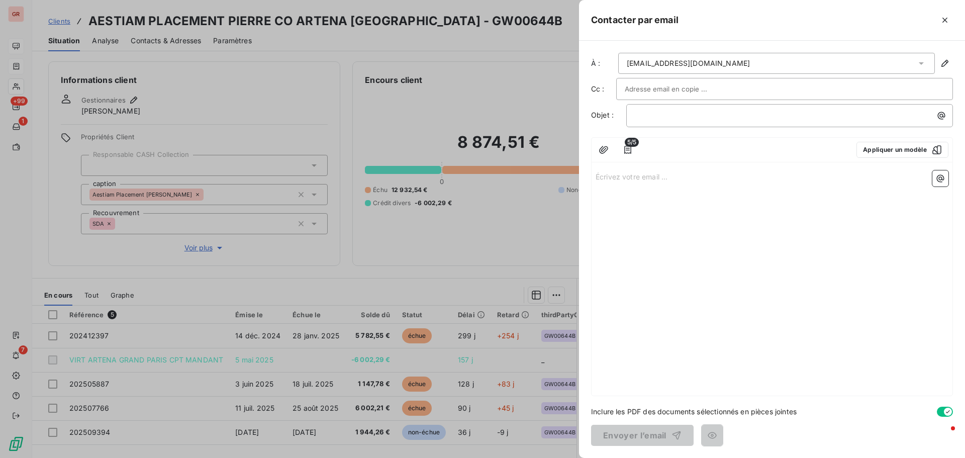
click at [718, 88] on div at bounding box center [785, 88] width 320 height 15
click at [718, 88] on input "text" at bounding box center [785, 88] width 320 height 15
click at [718, 88] on div at bounding box center [785, 88] width 320 height 15
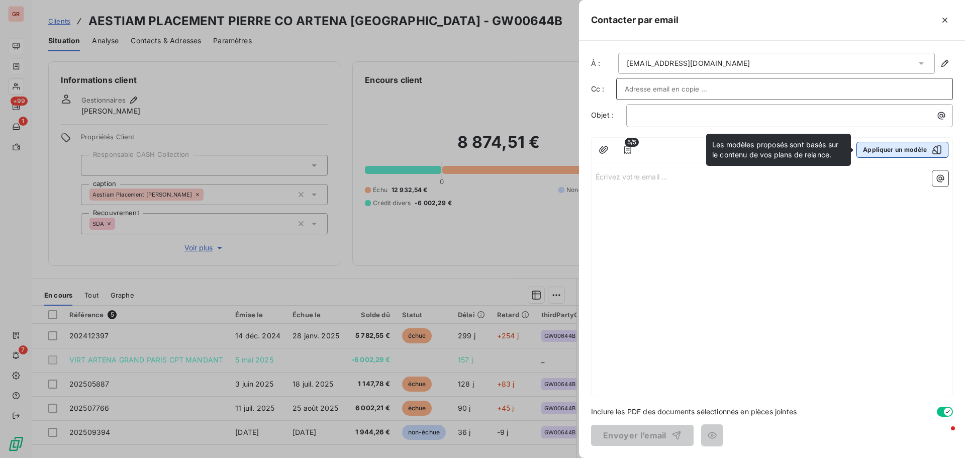
click at [938, 150] on icon "button" at bounding box center [937, 150] width 10 height 10
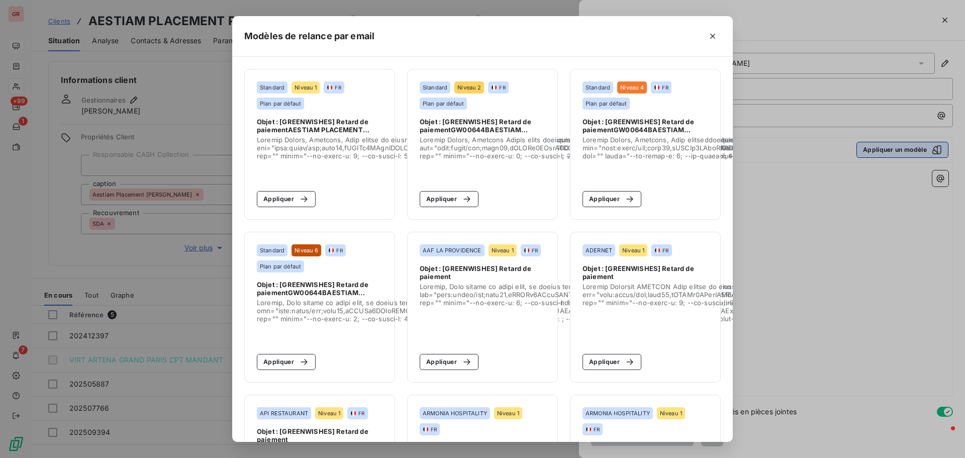
click at [934, 151] on div "Modèles de relance par email Standard Niveau 1 FR Plan par défaut Objet : [GREE…" at bounding box center [482, 229] width 965 height 458
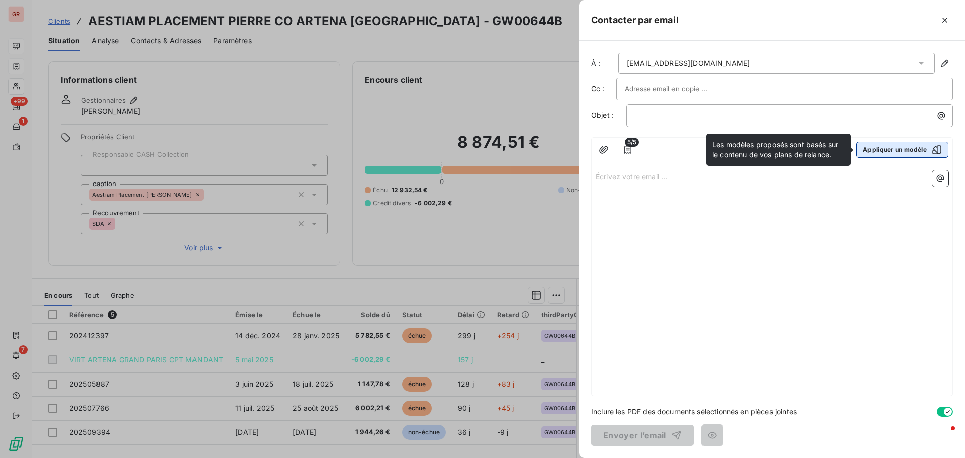
click at [938, 151] on icon "button" at bounding box center [937, 150] width 10 height 10
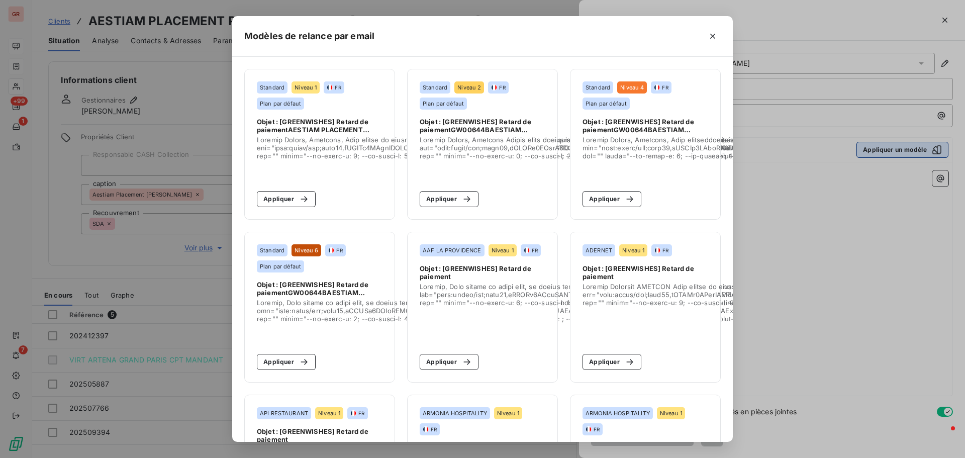
click at [937, 151] on div "Modèles de relance par email Standard Niveau 1 FR Plan par défaut Objet : [GREE…" at bounding box center [482, 229] width 965 height 458
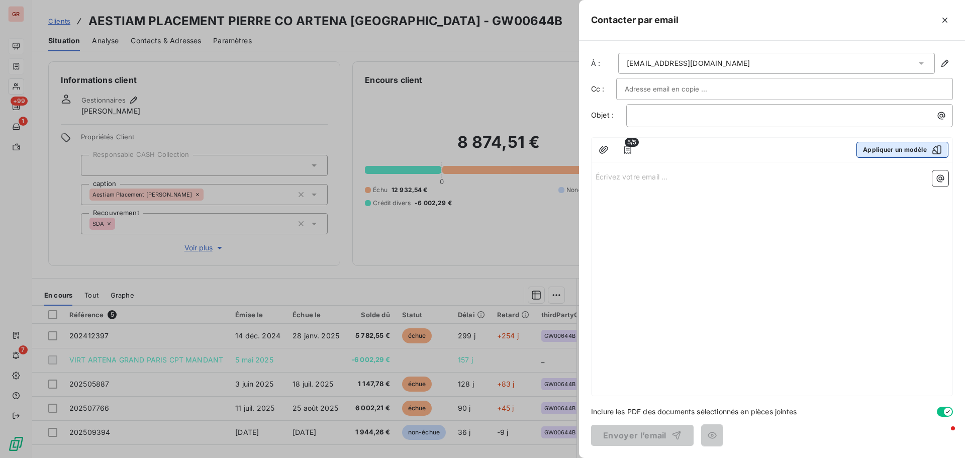
click at [937, 151] on icon "button" at bounding box center [937, 150] width 10 height 10
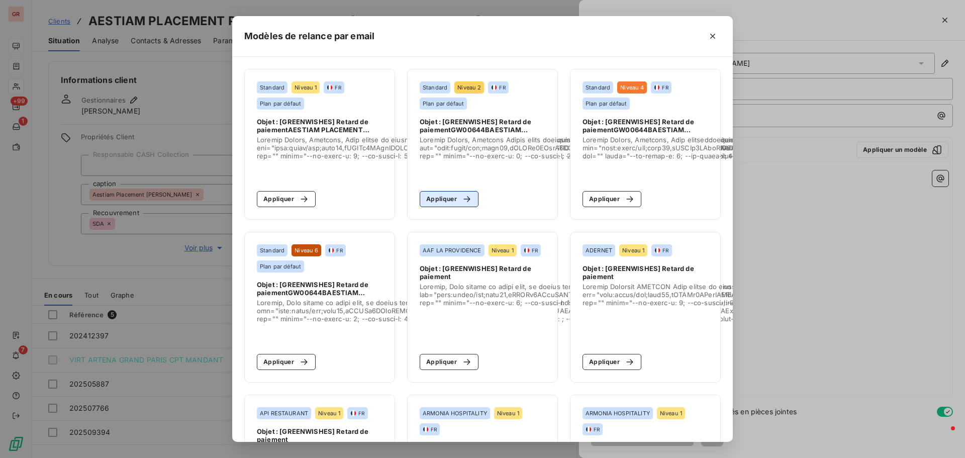
click at [462, 201] on icon "button" at bounding box center [467, 199] width 10 height 10
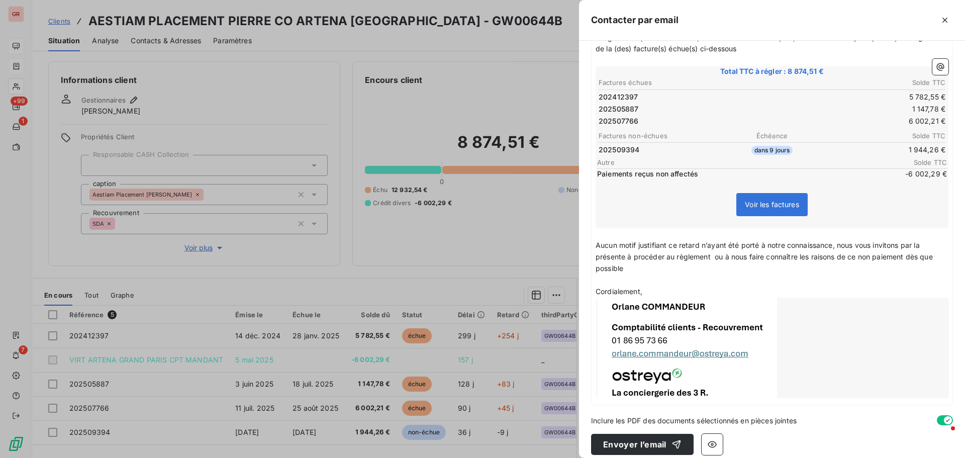
scroll to position [179, 0]
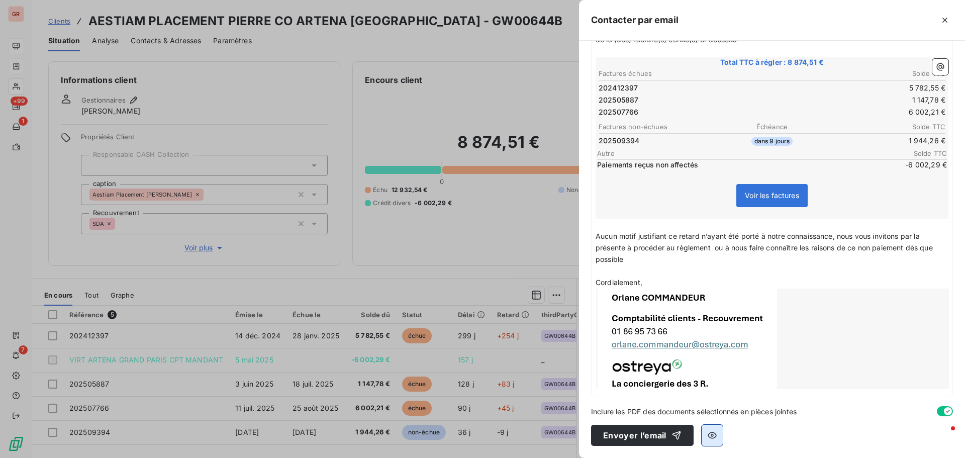
click at [712, 436] on icon "button" at bounding box center [712, 435] width 10 height 10
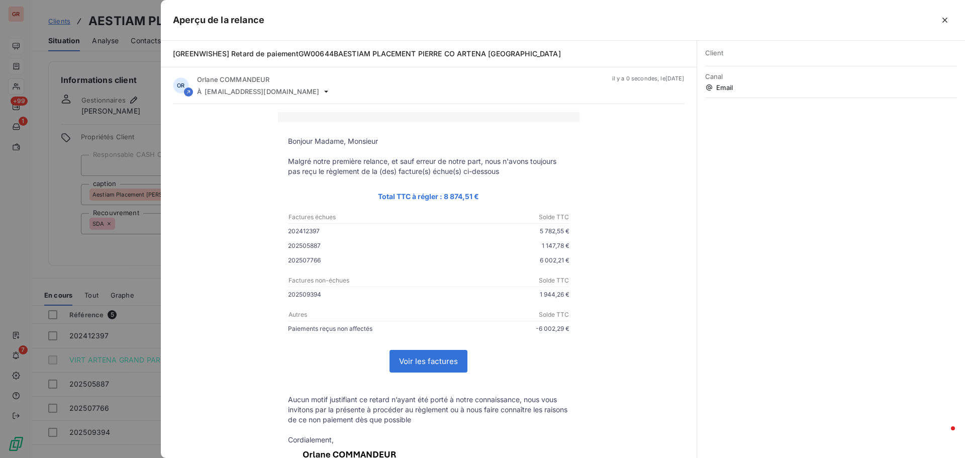
click at [107, 304] on div at bounding box center [482, 229] width 965 height 458
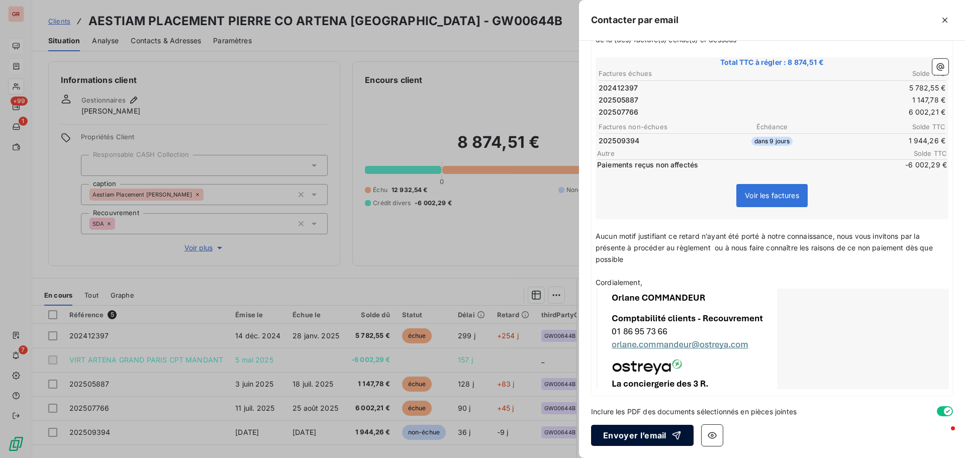
click at [650, 438] on button "Envoyer l’email" at bounding box center [642, 435] width 102 height 21
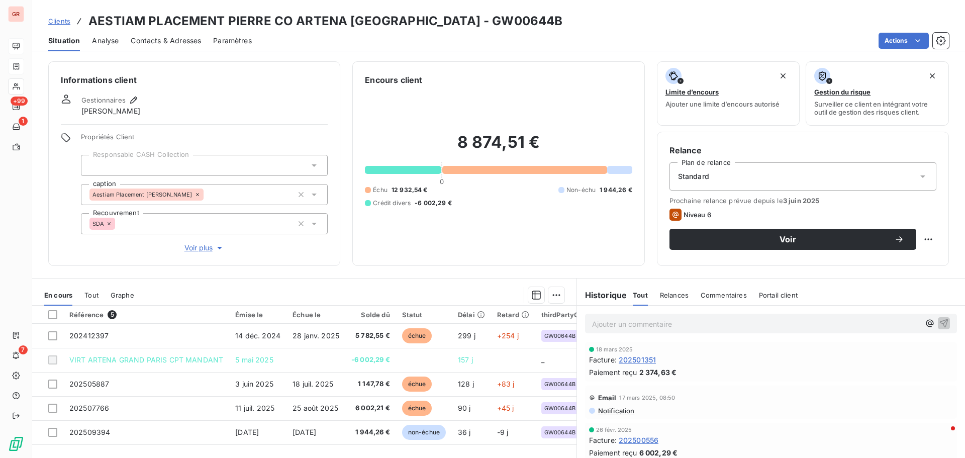
scroll to position [0, 0]
click at [645, 324] on p "Ajouter un commentaire ﻿" at bounding box center [756, 324] width 328 height 13
click at [658, 324] on p "Ajouter un commentaire ﻿" at bounding box center [756, 324] width 328 height 13
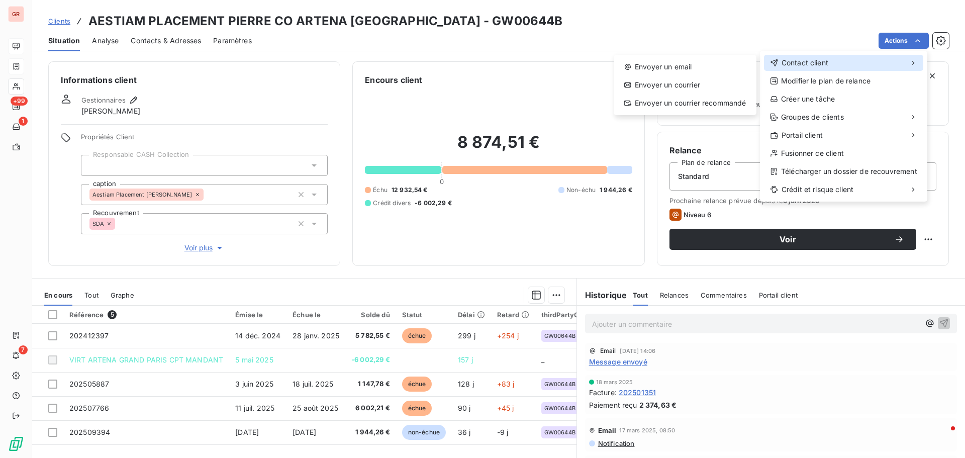
click at [805, 58] on span "Contact client" at bounding box center [804, 63] width 47 height 10
click at [677, 66] on div "Envoyer un email" at bounding box center [685, 67] width 135 height 16
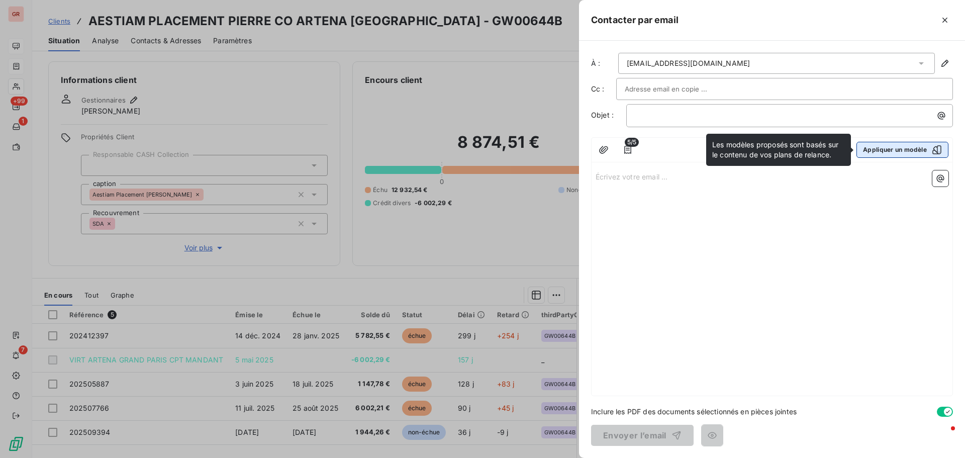
click at [937, 152] on icon "button" at bounding box center [936, 149] width 9 height 9
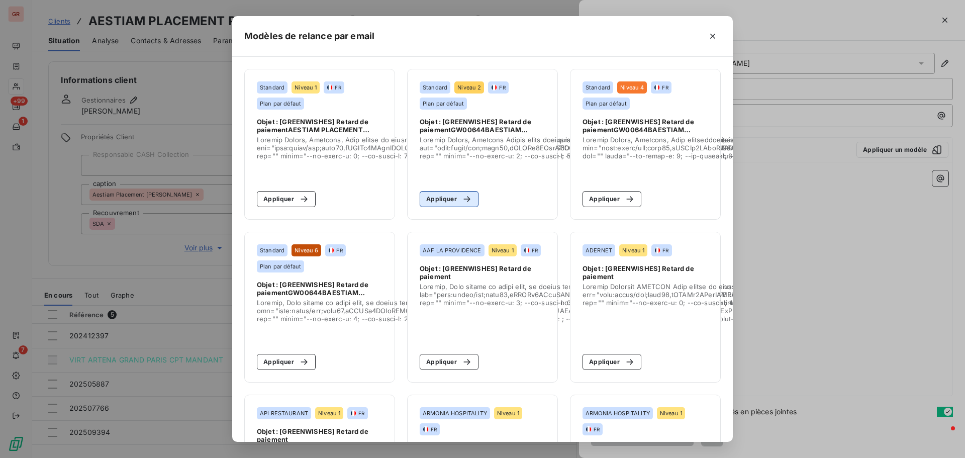
click at [446, 202] on button "Appliquer" at bounding box center [449, 199] width 59 height 16
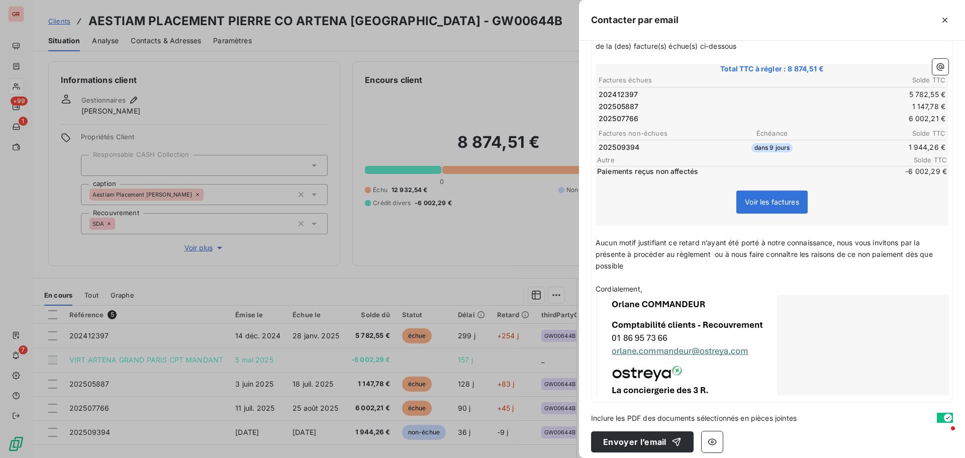
scroll to position [179, 0]
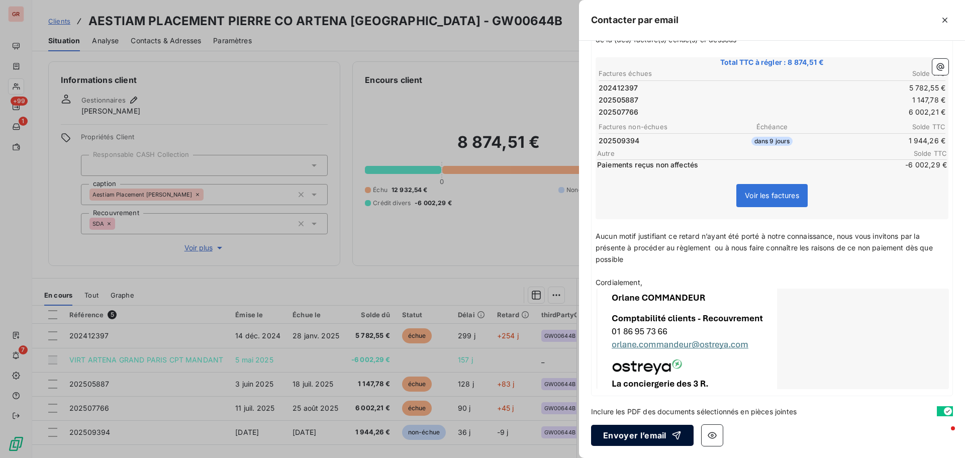
click at [651, 438] on button "Envoyer l’email" at bounding box center [642, 435] width 102 height 21
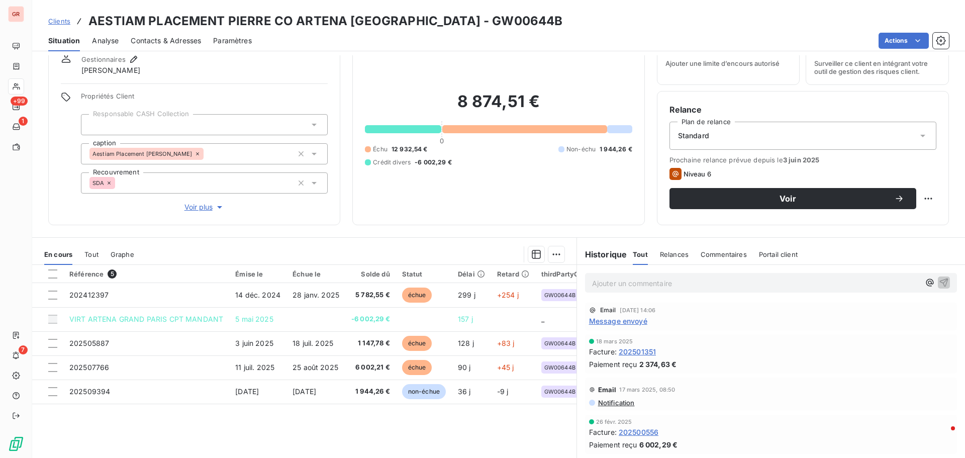
scroll to position [0, 0]
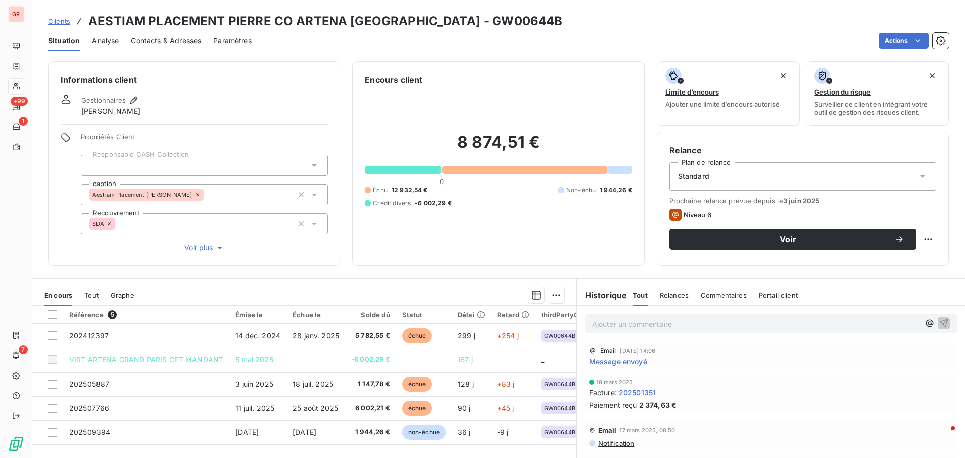
click at [631, 326] on p "Ajouter un commentaire ﻿" at bounding box center [756, 324] width 328 height 13
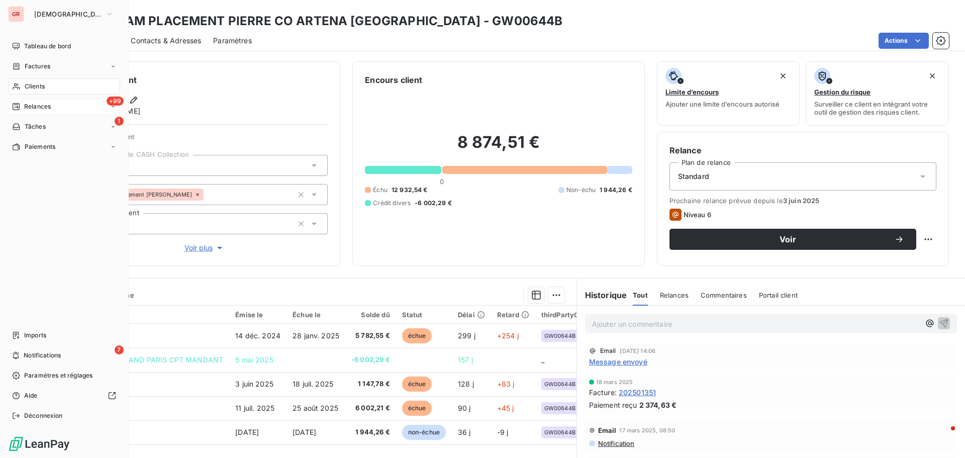
click at [118, 104] on span "+99" at bounding box center [115, 100] width 17 height 9
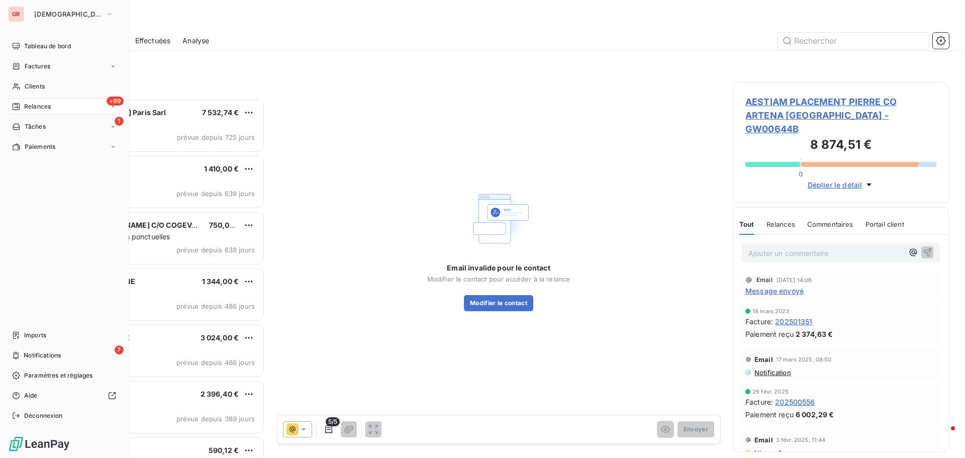
scroll to position [8, 8]
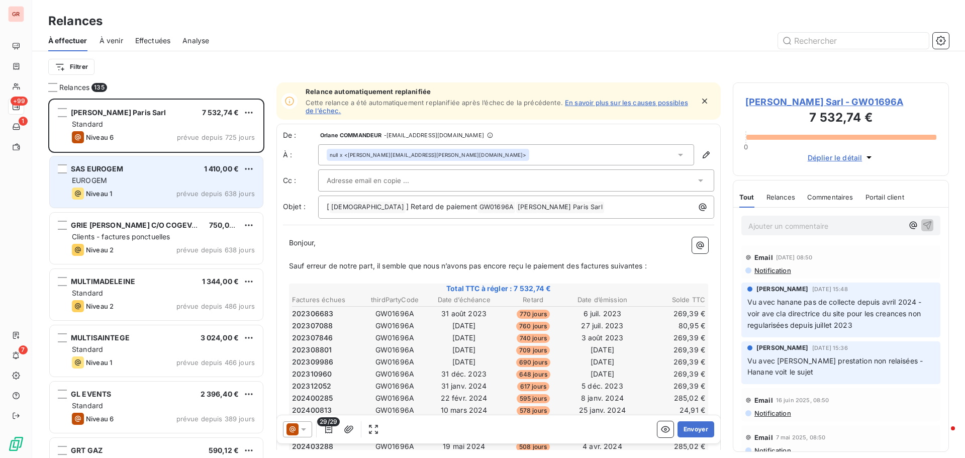
click at [135, 188] on div "Niveau 1 prévue depuis 638 jours" at bounding box center [163, 193] width 183 height 12
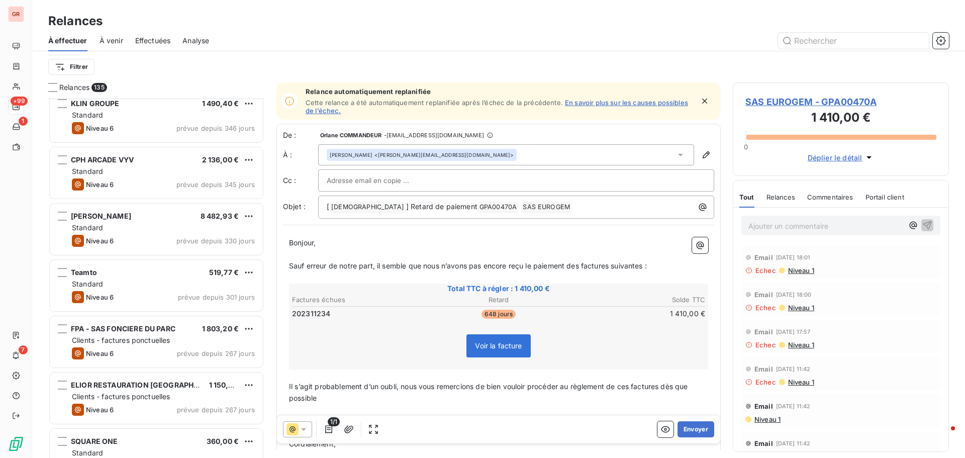
scroll to position [654, 0]
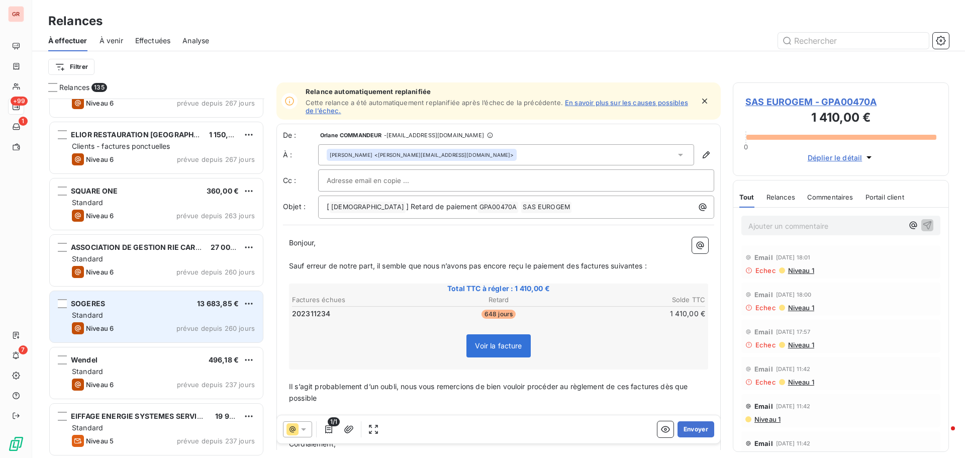
click at [126, 318] on div "Standard" at bounding box center [163, 315] width 183 height 10
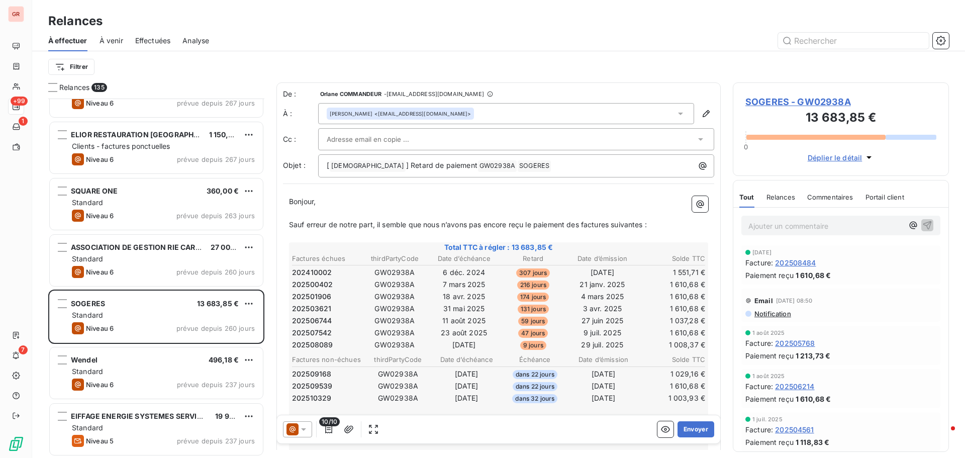
click at [821, 104] on span "SOGERES - GW02938A" at bounding box center [840, 102] width 191 height 14
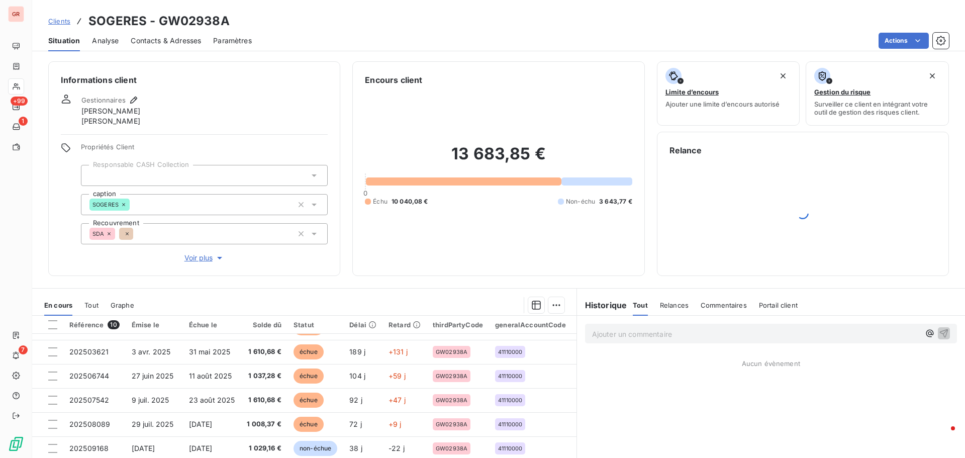
scroll to position [81, 0]
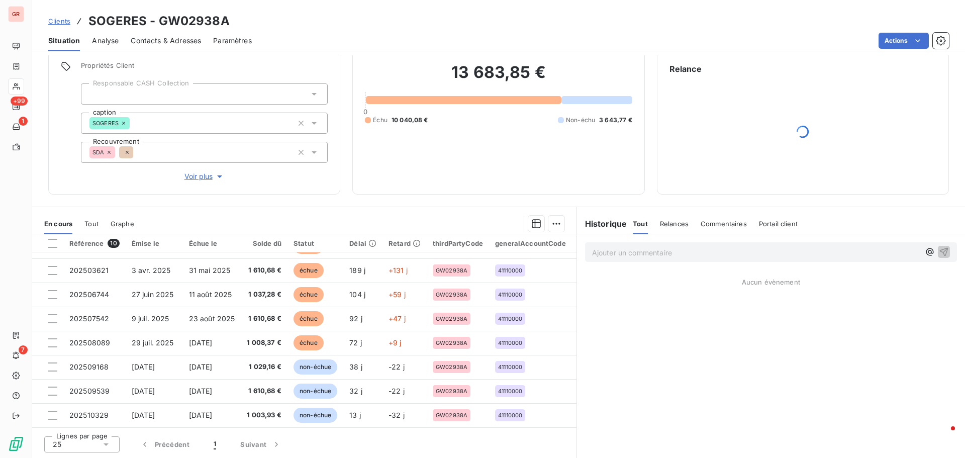
click at [161, 41] on span "Contacts & Adresses" at bounding box center [166, 41] width 70 height 10
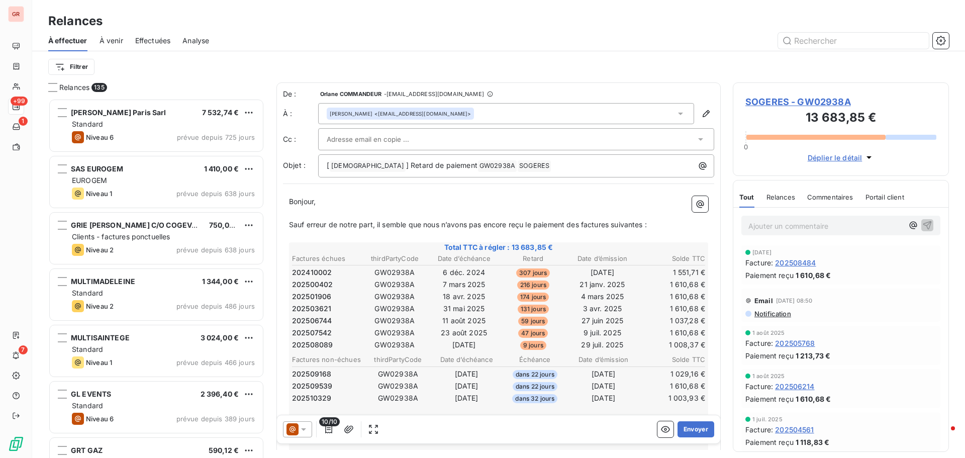
click at [829, 95] on span "SOGERES - GW02938A" at bounding box center [840, 102] width 191 height 14
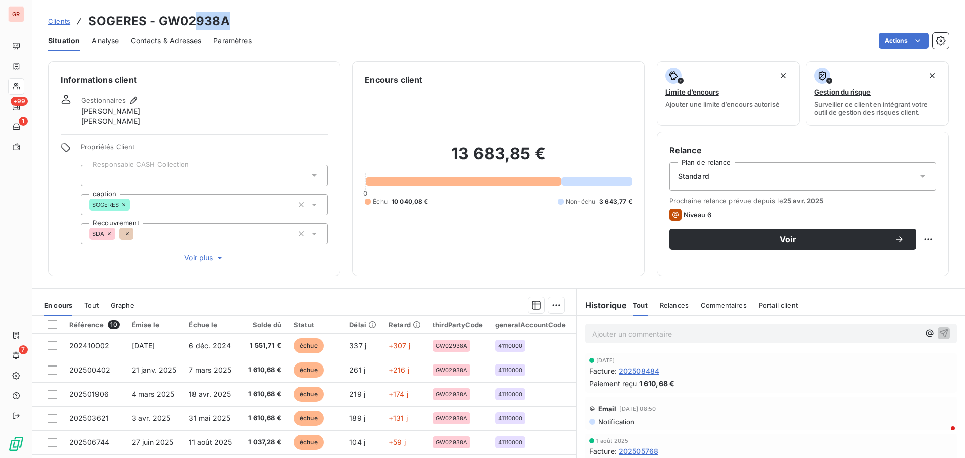
drag, startPoint x: 230, startPoint y: 21, endPoint x: 196, endPoint y: 23, distance: 33.2
click at [196, 23] on div "Clients SOGERES - GW02938A" at bounding box center [498, 21] width 933 height 18
click at [247, 14] on div "Clients SOGERES - GW02938A" at bounding box center [498, 21] width 933 height 18
drag, startPoint x: 235, startPoint y: 22, endPoint x: 154, endPoint y: 27, distance: 81.6
click at [154, 27] on div "Clients SOGERES - GW02938A" at bounding box center [498, 21] width 933 height 18
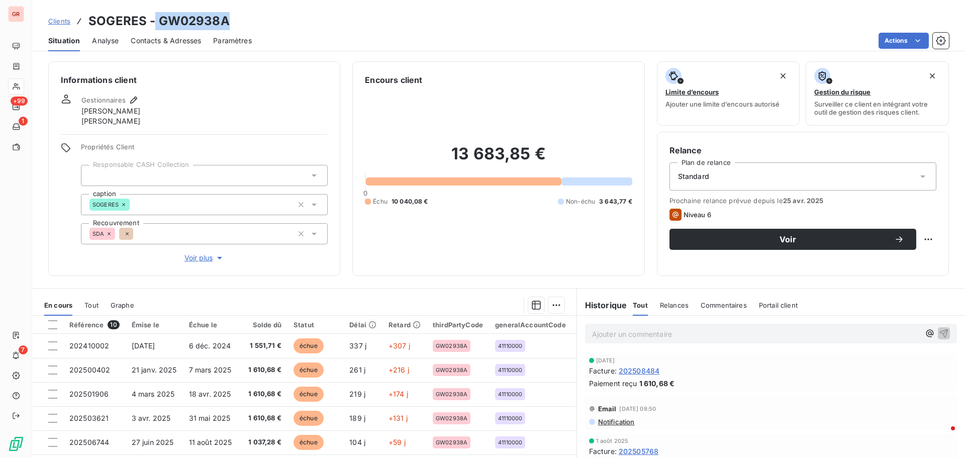
copy h3 "GW02938A"
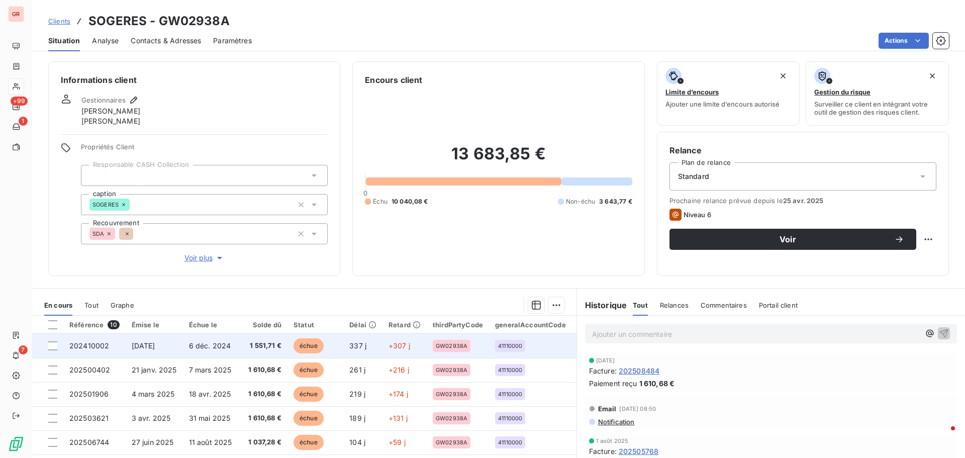
click at [150, 348] on span "[DATE]" at bounding box center [144, 345] width 24 height 9
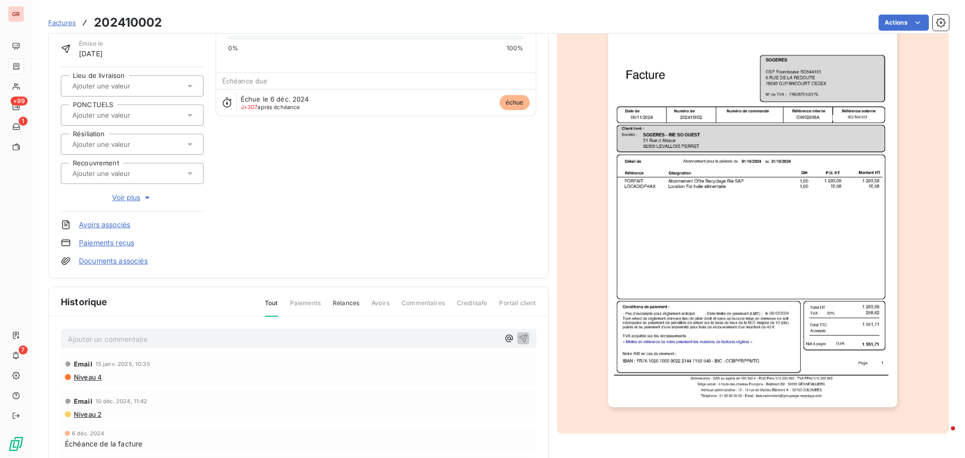
scroll to position [147, 0]
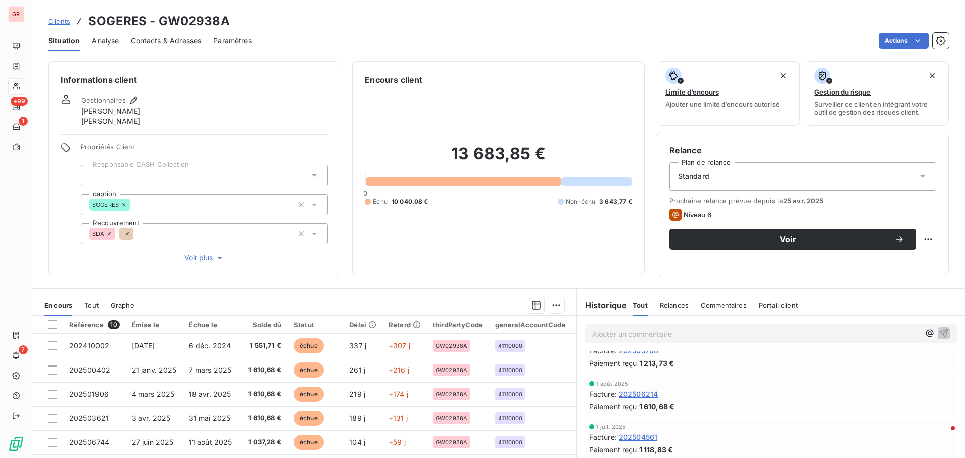
scroll to position [50, 0]
click at [620, 369] on span "Notification" at bounding box center [616, 371] width 38 height 8
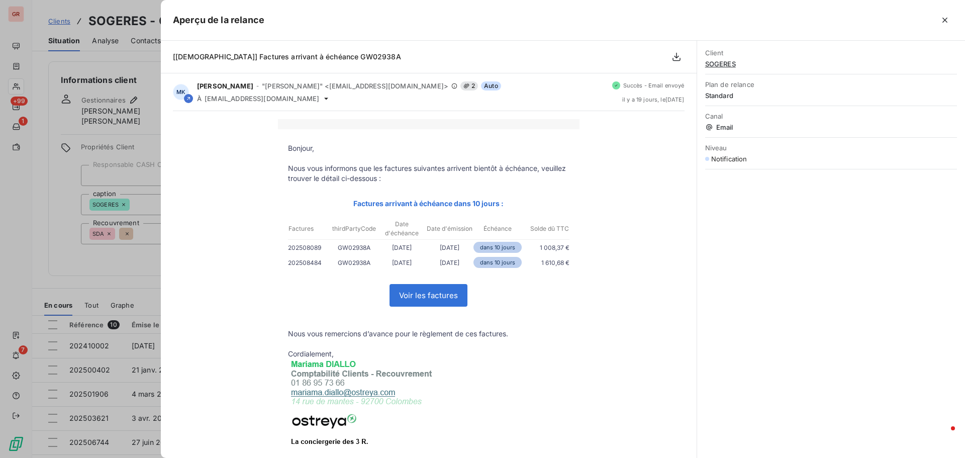
click at [127, 267] on div at bounding box center [482, 229] width 965 height 458
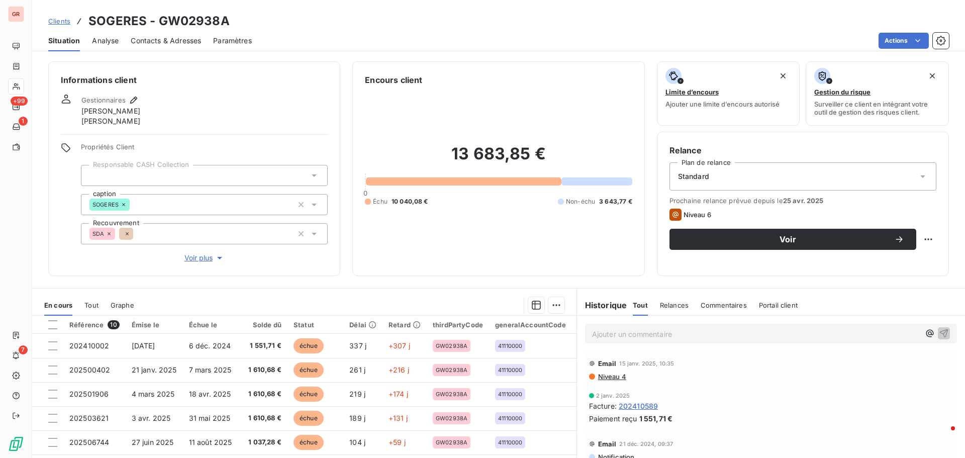
scroll to position [955, 0]
click at [604, 360] on span "Niveau 4" at bounding box center [611, 357] width 29 height 8
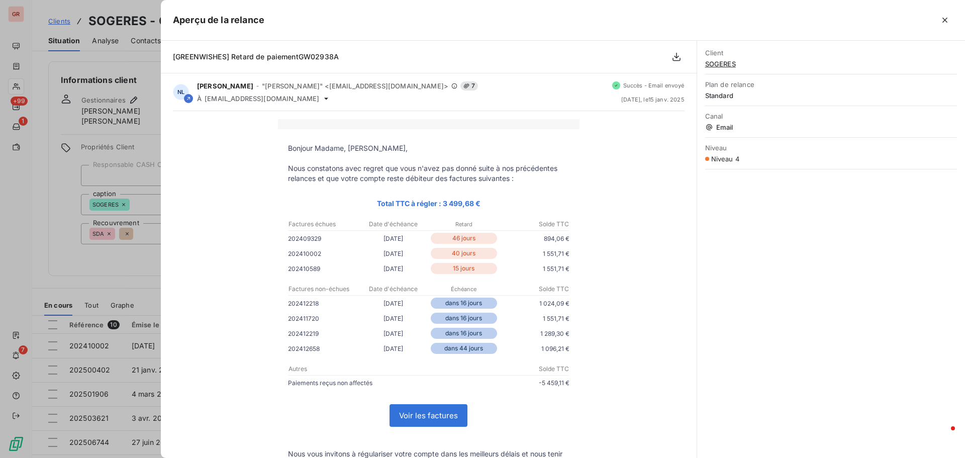
click at [125, 268] on div at bounding box center [482, 229] width 965 height 458
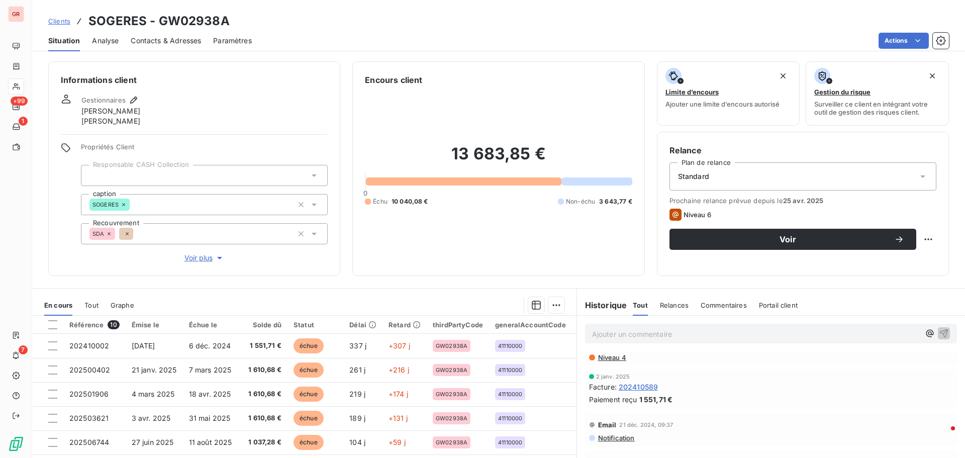
click at [183, 41] on span "Contacts & Adresses" at bounding box center [166, 41] width 70 height 10
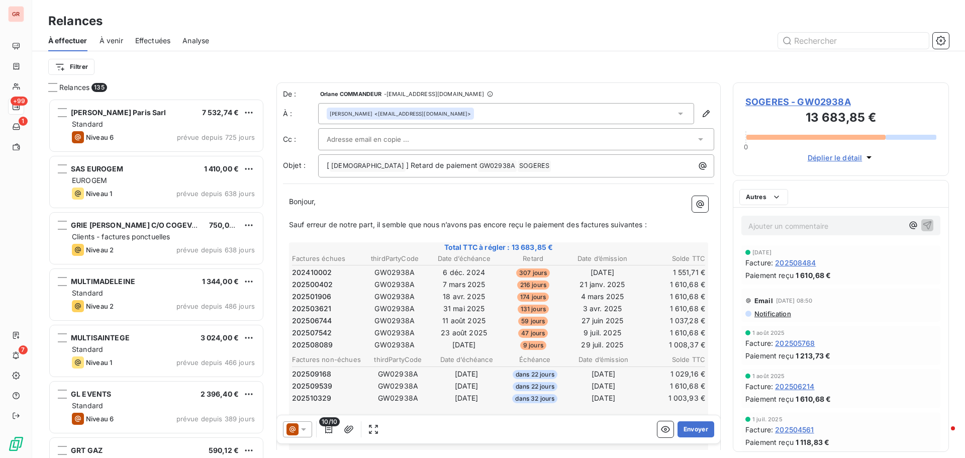
scroll to position [352, 209]
click at [779, 313] on span "Notification" at bounding box center [772, 314] width 38 height 8
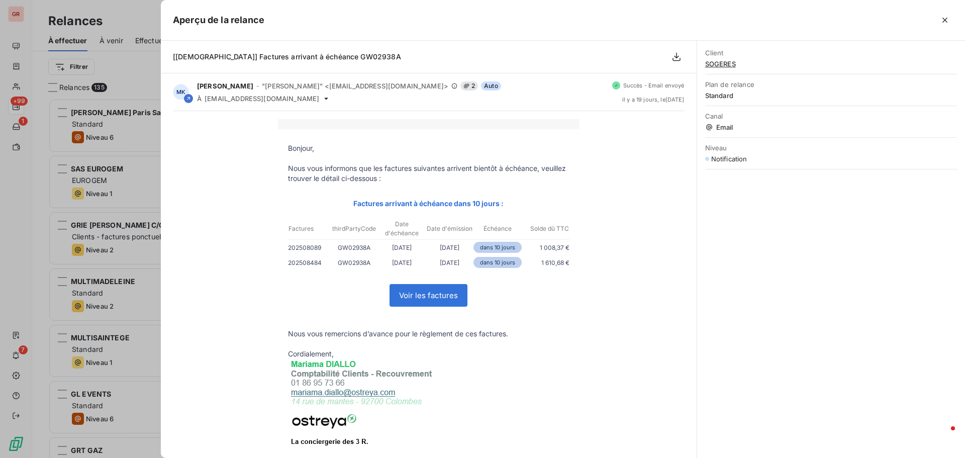
click at [31, 219] on div at bounding box center [482, 229] width 965 height 458
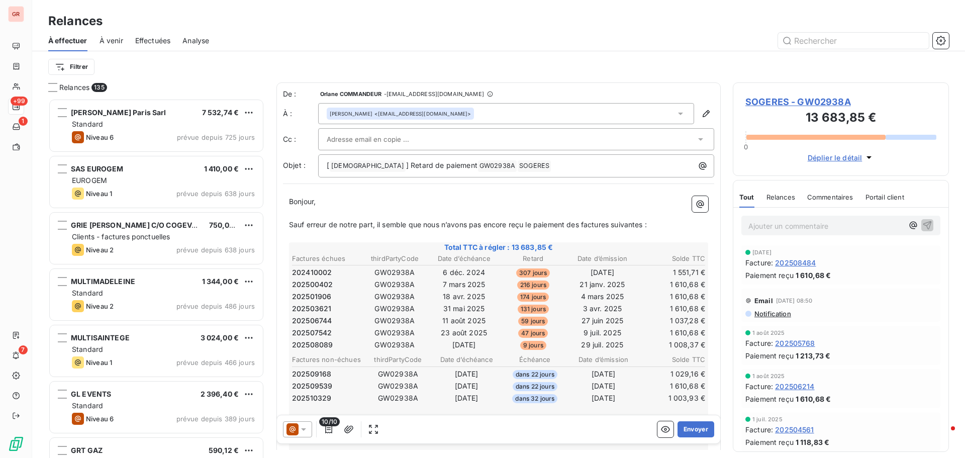
click at [303, 429] on icon at bounding box center [303, 429] width 5 height 3
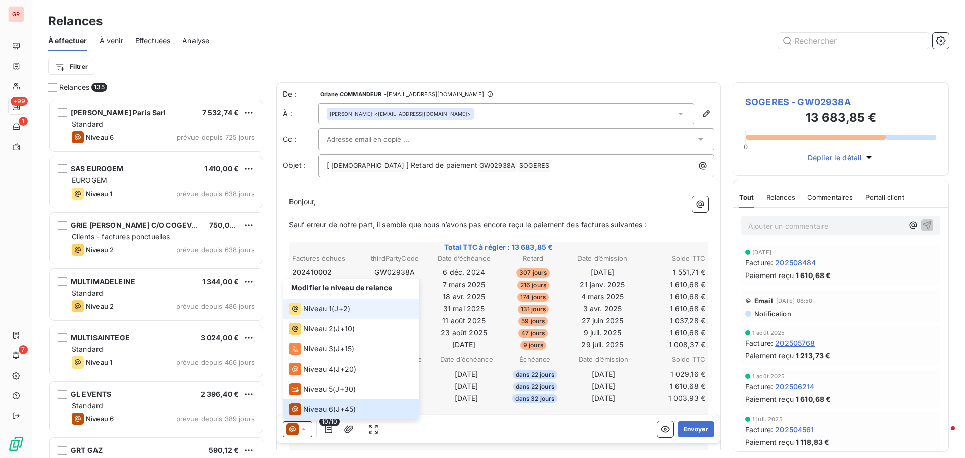
click at [307, 313] on span "Niveau 1" at bounding box center [317, 308] width 29 height 10
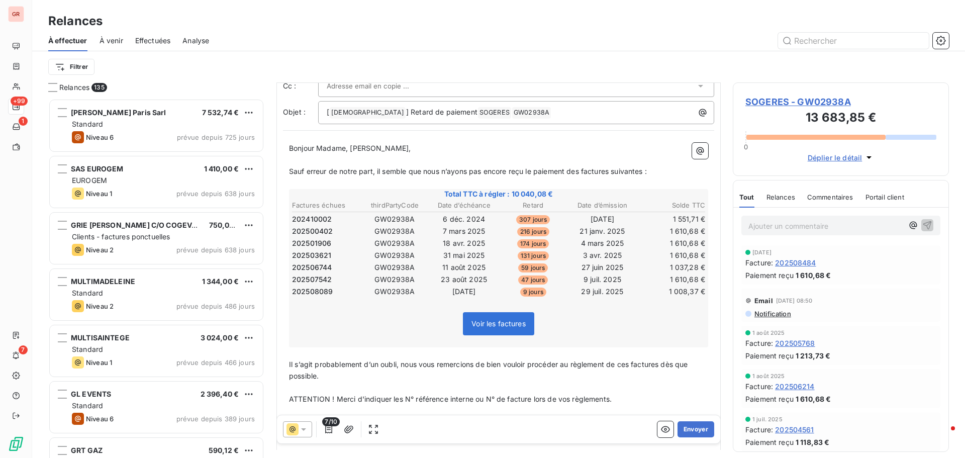
scroll to position [51, 0]
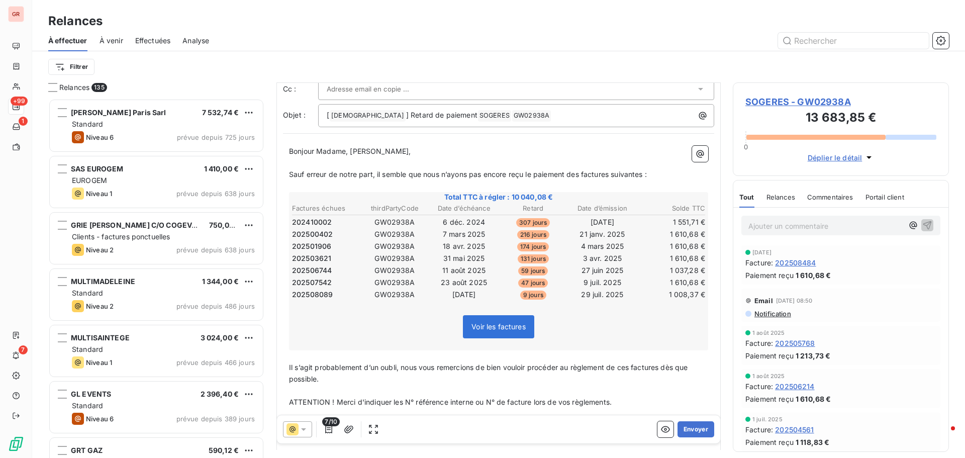
click at [507, 327] on span "Voir les factures" at bounding box center [498, 326] width 54 height 9
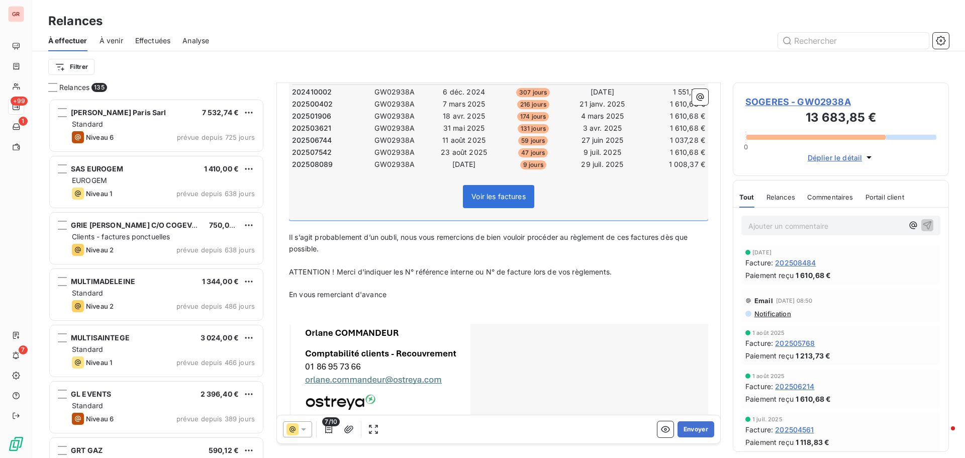
scroll to position [212, 0]
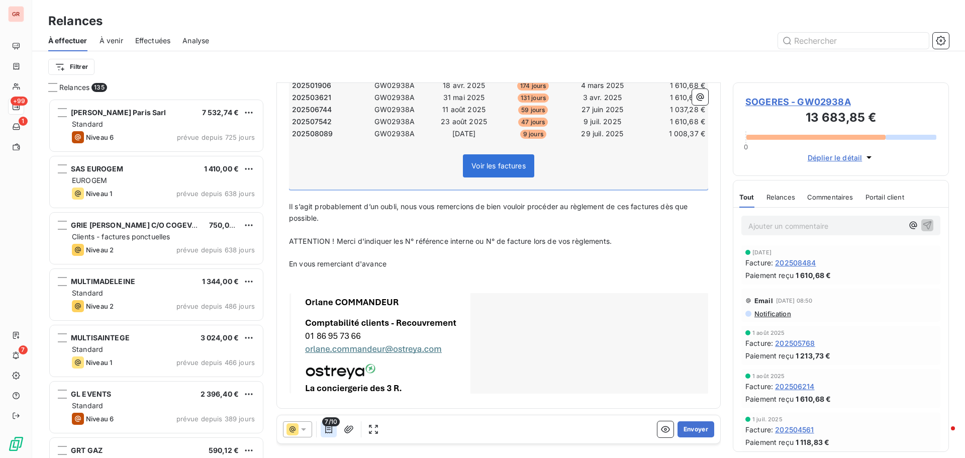
click at [329, 429] on icon "button" at bounding box center [329, 429] width 10 height 10
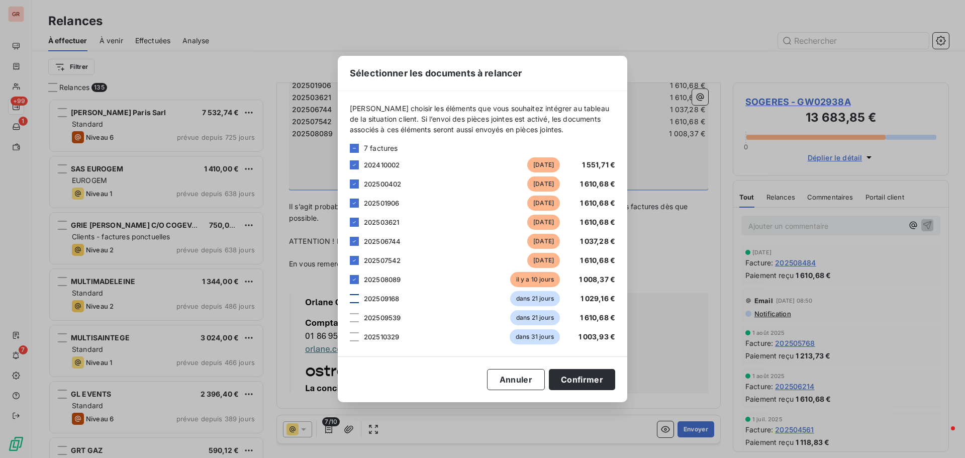
click at [353, 297] on div at bounding box center [354, 298] width 9 height 9
click at [358, 318] on div at bounding box center [354, 317] width 9 height 9
click at [360, 337] on div "202510329 dans 31 jours 1 003,93 €" at bounding box center [482, 336] width 265 height 15
click at [356, 337] on div at bounding box center [354, 336] width 9 height 9
click at [598, 377] on button "Confirmer" at bounding box center [582, 379] width 66 height 21
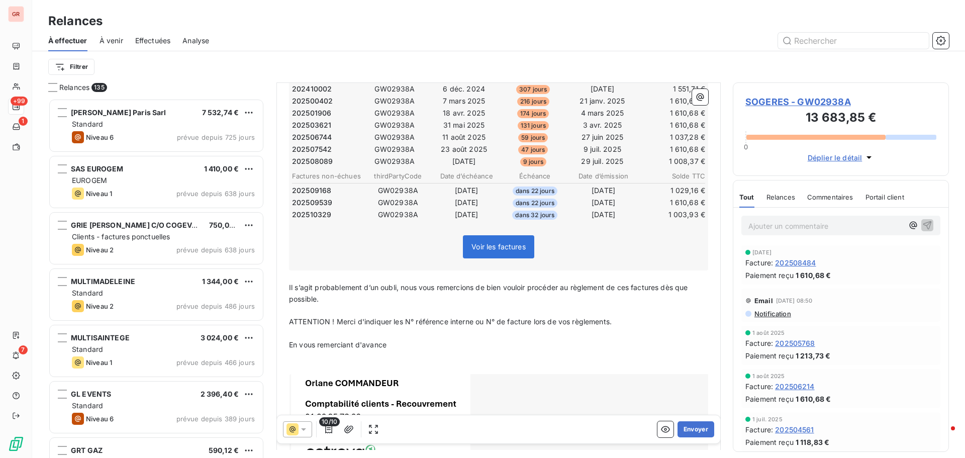
scroll to position [252, 0]
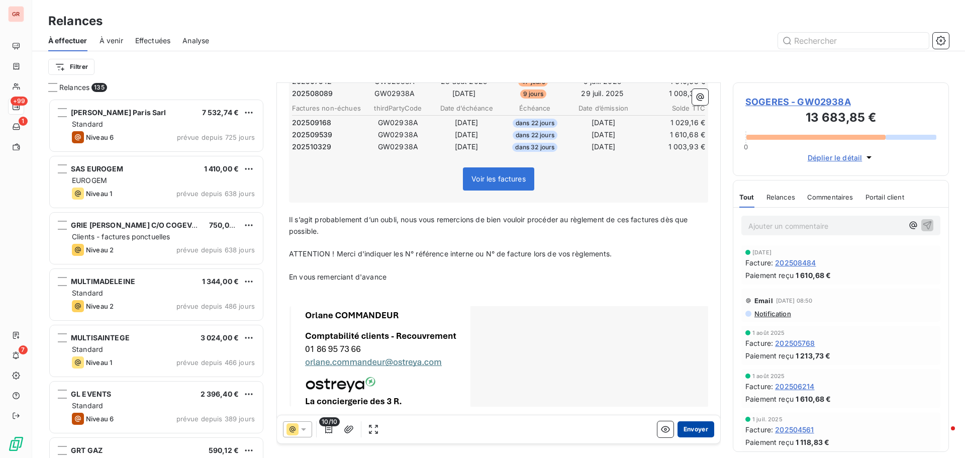
click at [695, 427] on button "Envoyer" at bounding box center [695, 429] width 37 height 16
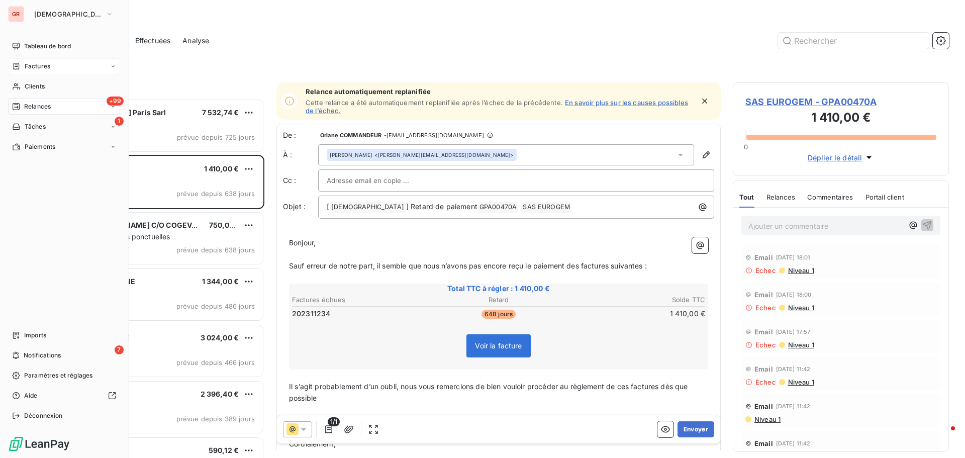
click at [40, 66] on span "Factures" at bounding box center [38, 66] width 26 height 9
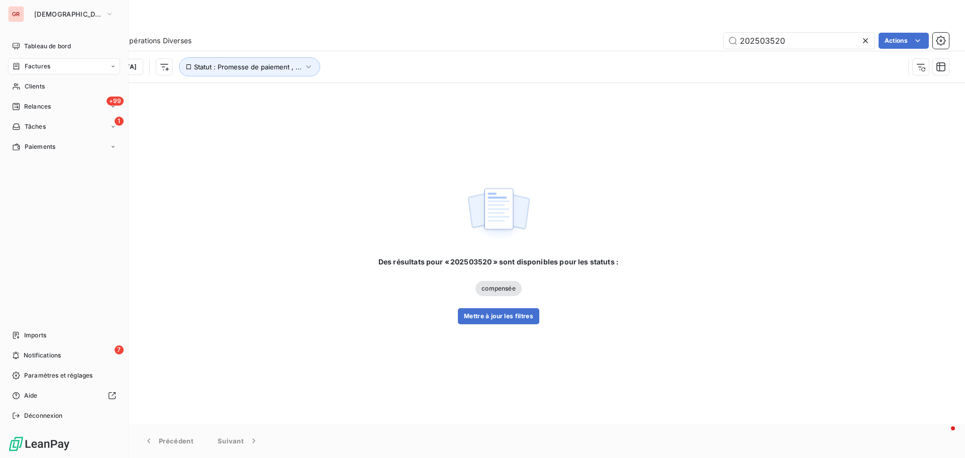
drag, startPoint x: 41, startPoint y: 84, endPoint x: 94, endPoint y: 78, distance: 54.1
click at [41, 84] on span "Clients" at bounding box center [35, 86] width 20 height 9
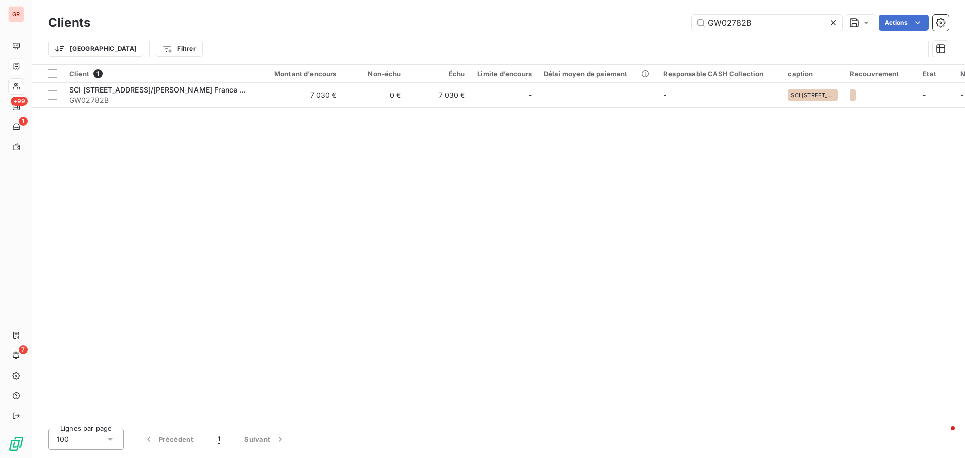
drag, startPoint x: 781, startPoint y: 20, endPoint x: 658, endPoint y: 27, distance: 123.3
click at [658, 27] on div "GW02782B Actions" at bounding box center [525, 23] width 846 height 16
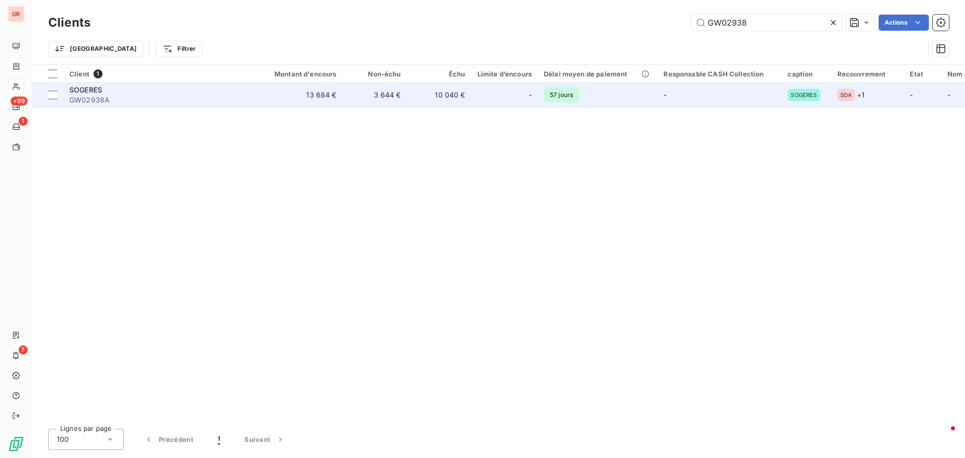
type input "GW02938"
click at [85, 98] on span "GW02938A" at bounding box center [159, 100] width 181 height 10
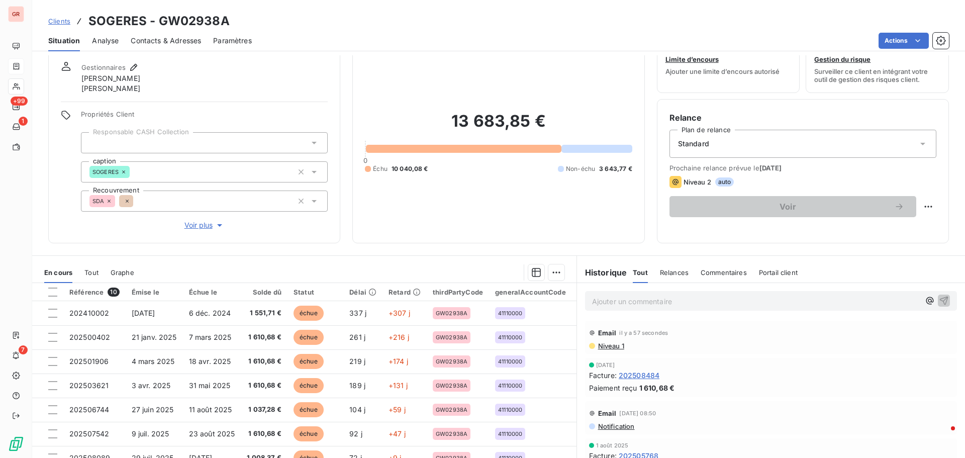
scroll to position [81, 0]
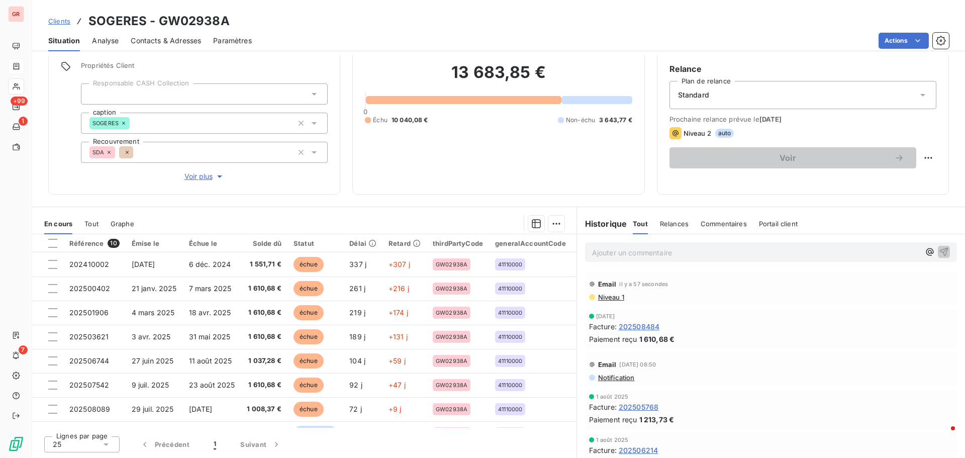
click at [605, 296] on span "Niveau 1" at bounding box center [610, 297] width 27 height 8
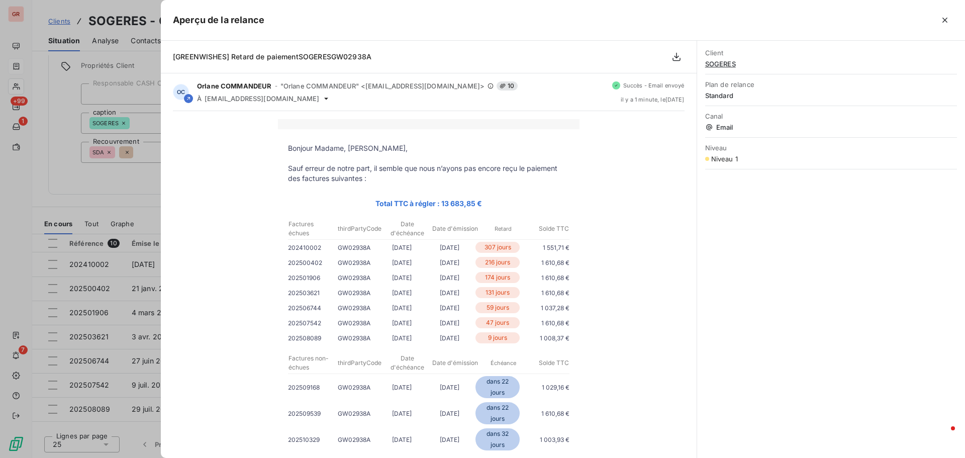
click at [130, 194] on div at bounding box center [482, 229] width 965 height 458
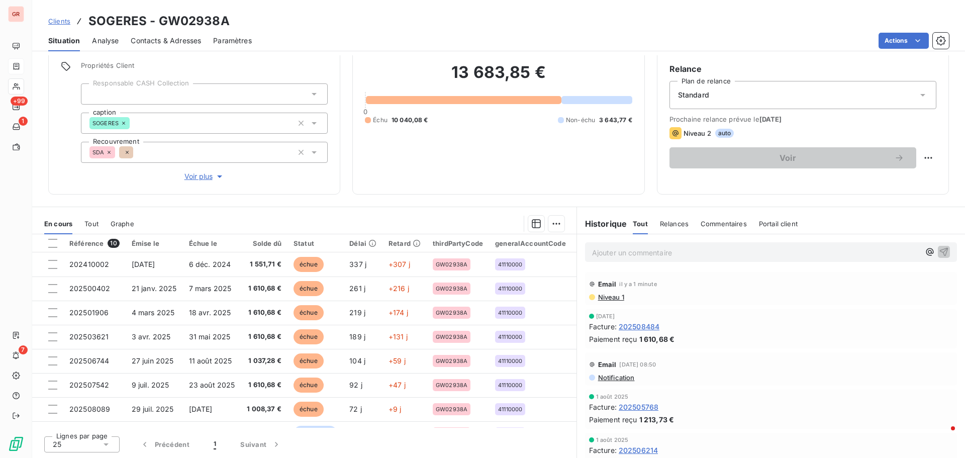
click at [180, 38] on span "Contacts & Adresses" at bounding box center [166, 41] width 70 height 10
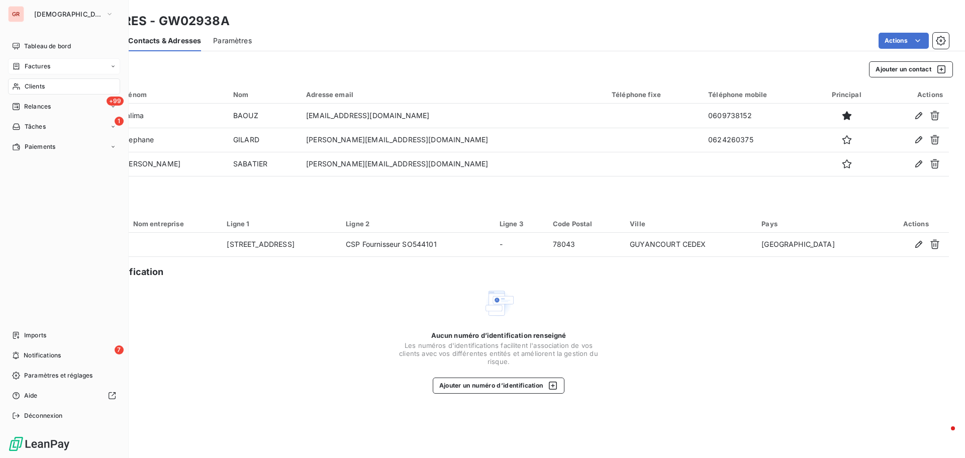
click at [26, 65] on span "Factures" at bounding box center [38, 66] width 26 height 9
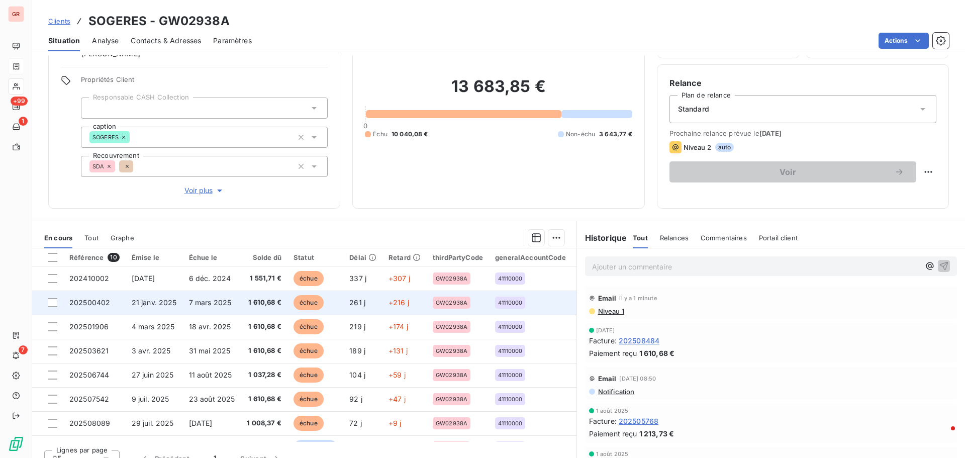
scroll to position [81, 0]
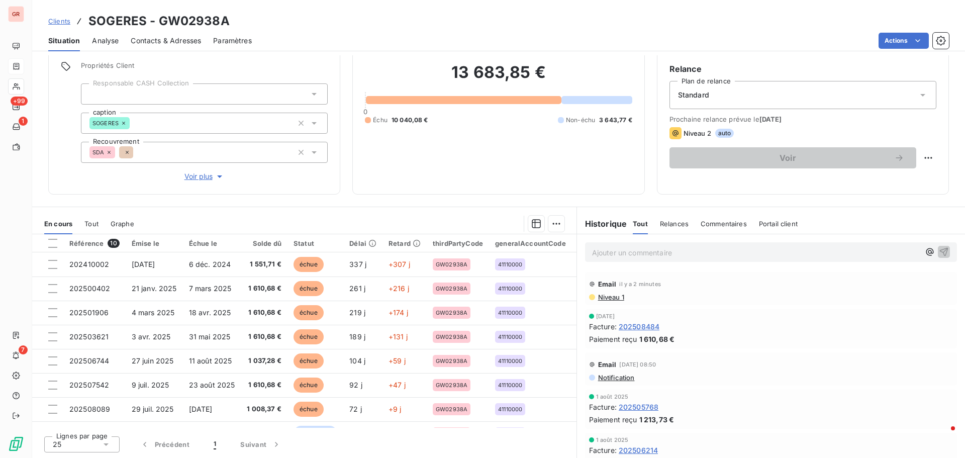
click at [615, 294] on span "Niveau 1" at bounding box center [610, 297] width 27 height 8
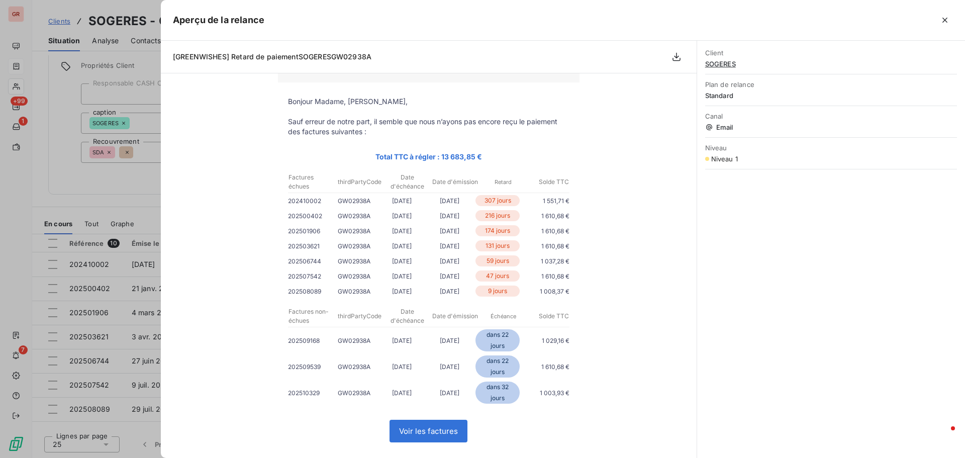
scroll to position [0, 0]
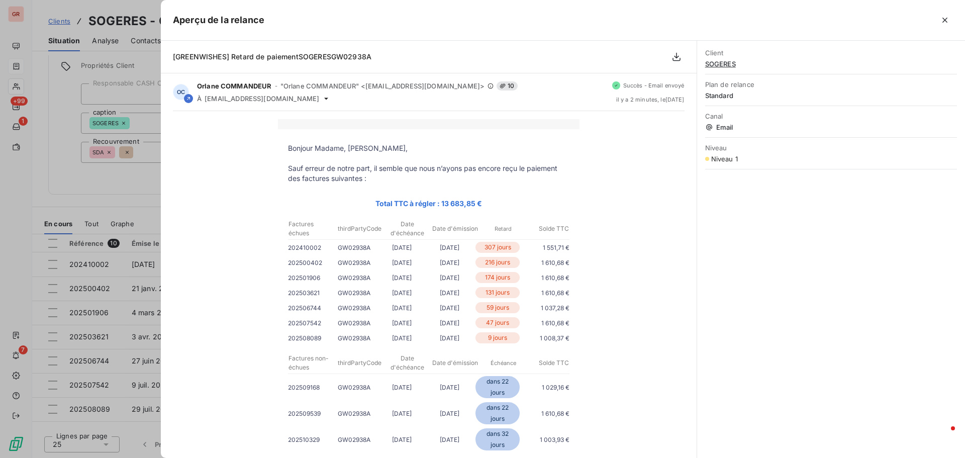
click at [107, 203] on div at bounding box center [482, 229] width 965 height 458
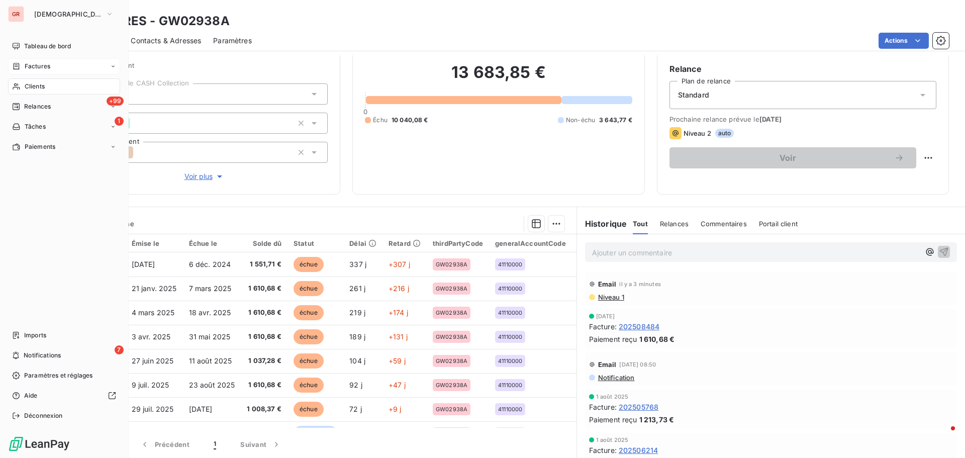
click at [41, 64] on span "Factures" at bounding box center [38, 66] width 26 height 9
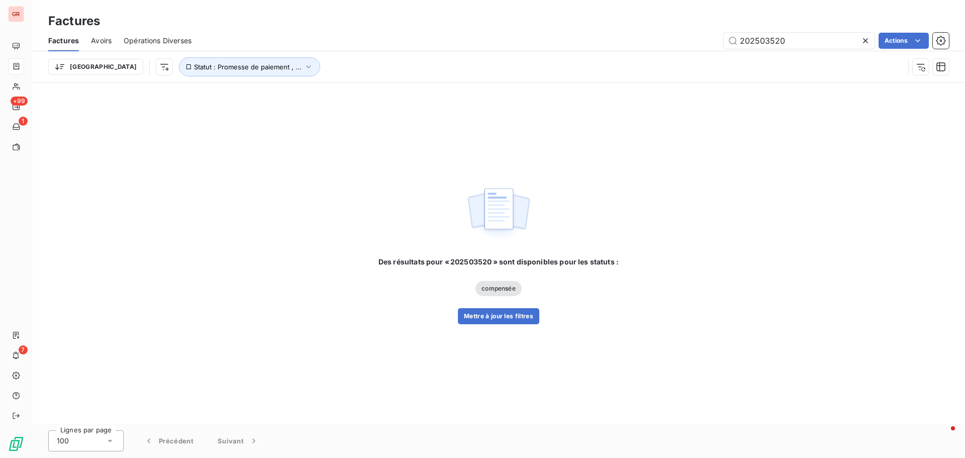
drag, startPoint x: 798, startPoint y: 44, endPoint x: 664, endPoint y: 58, distance: 134.9
click at [665, 58] on div "Factures Avoirs Opérations Diverses 202503520 Actions Trier Statut : Promesse d…" at bounding box center [498, 56] width 933 height 52
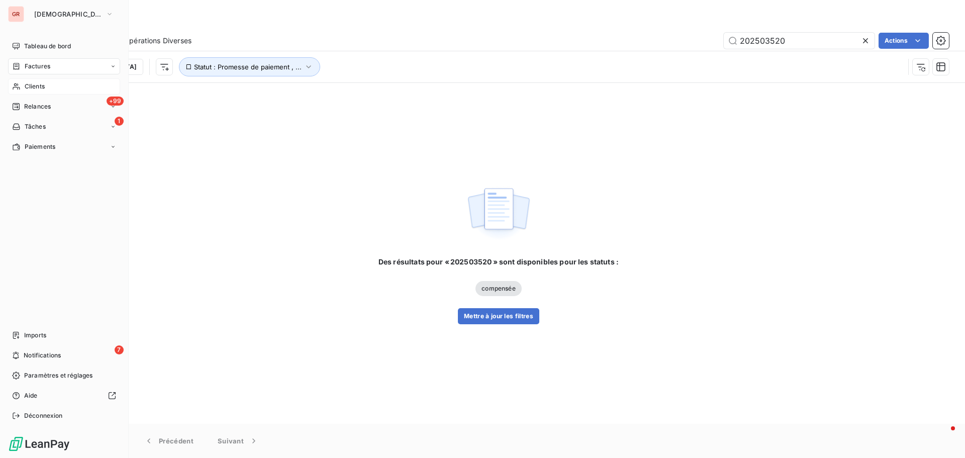
click at [33, 85] on span "Clients" at bounding box center [35, 86] width 20 height 9
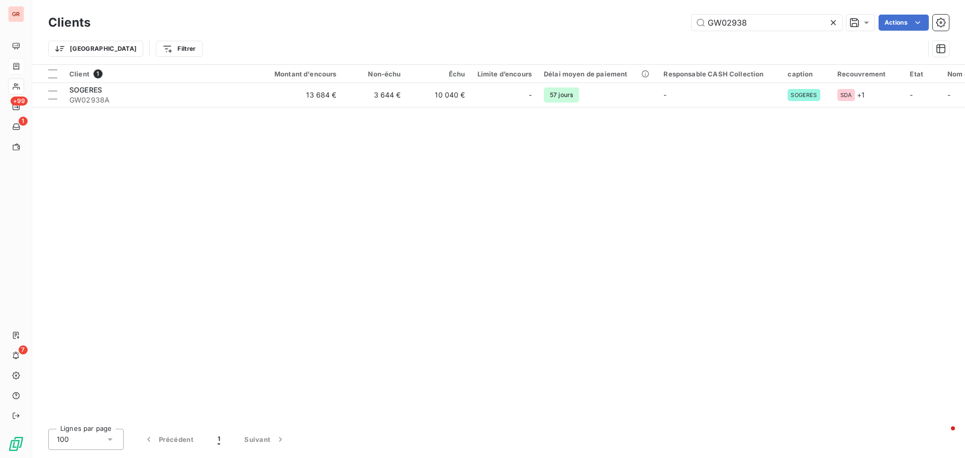
drag, startPoint x: 759, startPoint y: 24, endPoint x: 650, endPoint y: 32, distance: 109.3
click at [653, 31] on div "Clients GW02938 Actions" at bounding box center [498, 22] width 900 height 21
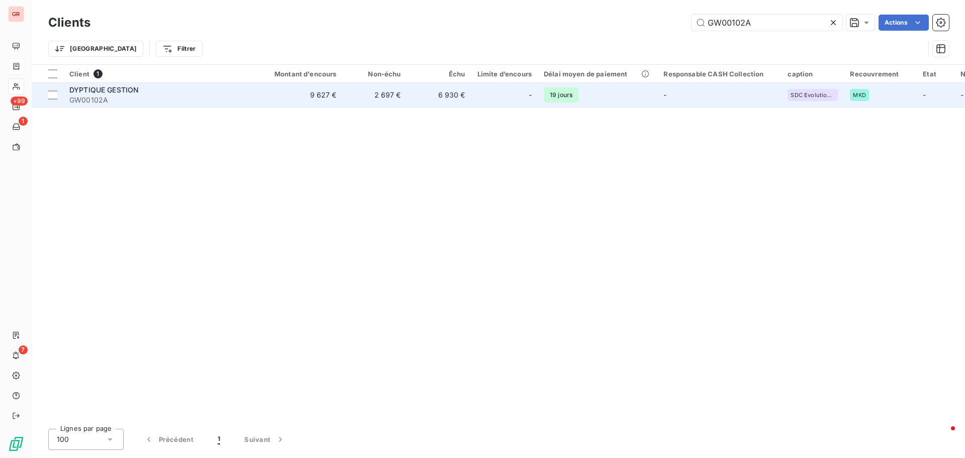
type input "GW00102A"
click at [88, 90] on span "DYPTIQUE GESTION" at bounding box center [103, 89] width 69 height 9
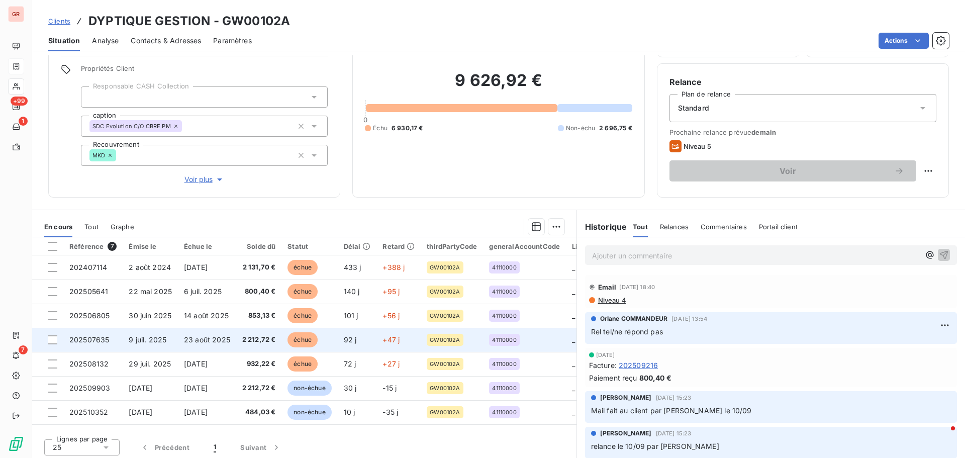
scroll to position [71, 0]
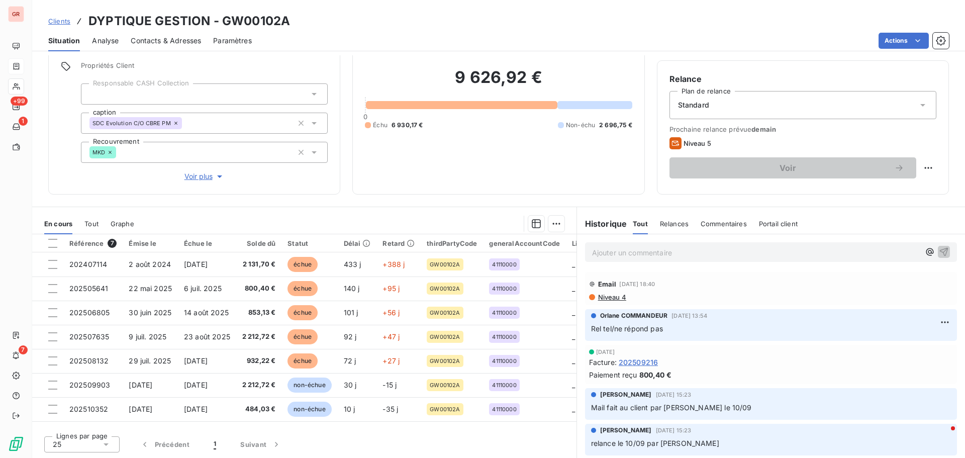
click at [175, 41] on span "Contacts & Adresses" at bounding box center [166, 41] width 70 height 10
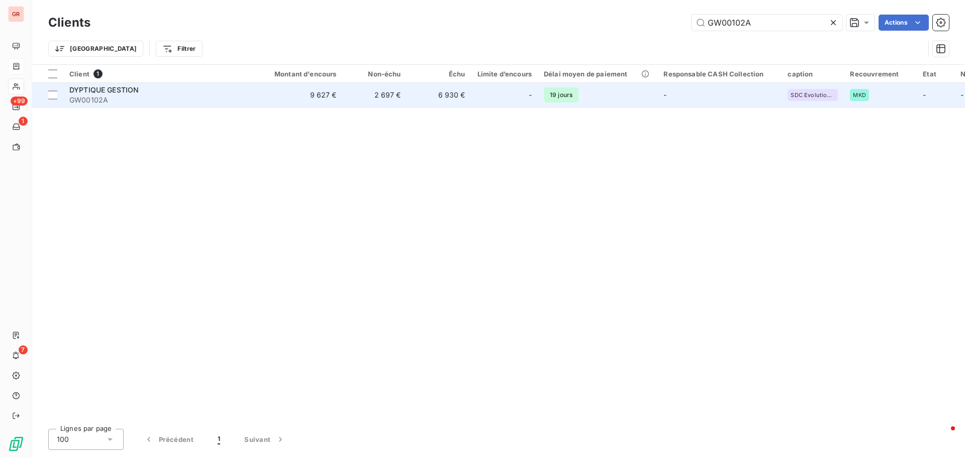
click at [130, 86] on span "DYPTIQUE GESTION" at bounding box center [103, 89] width 69 height 9
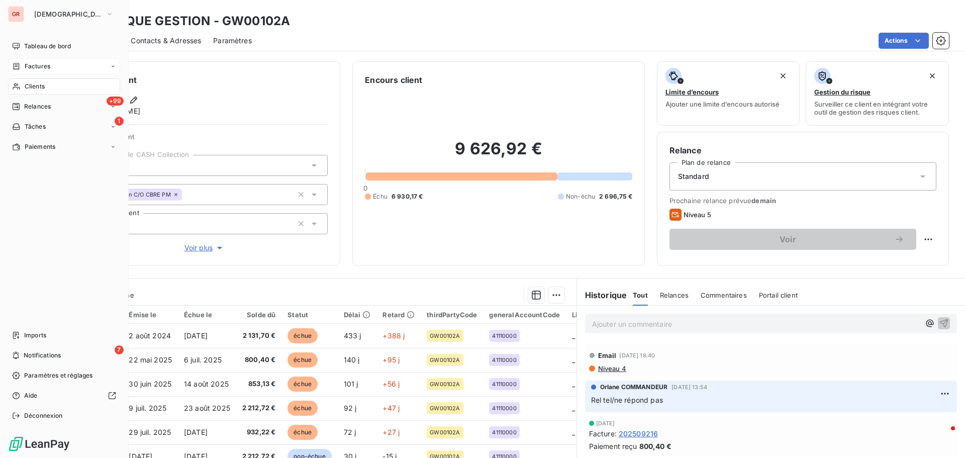
click at [46, 86] on div "Clients" at bounding box center [64, 86] width 112 height 16
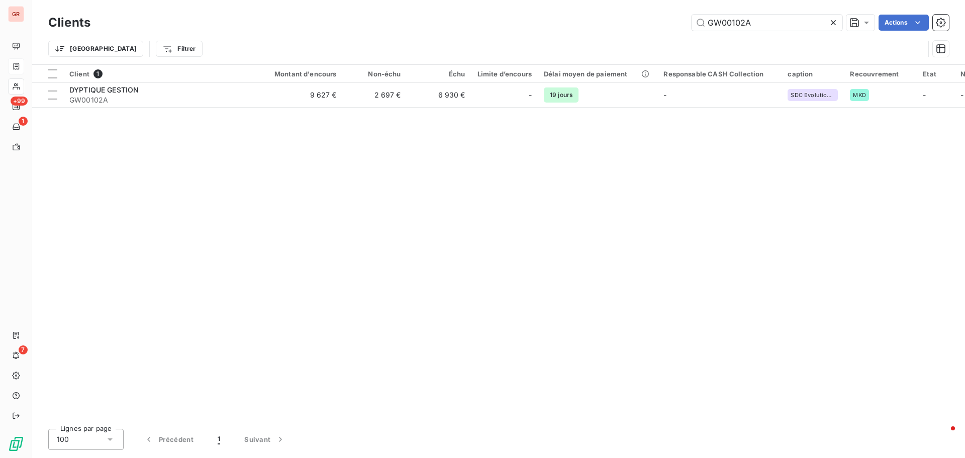
drag, startPoint x: 761, startPoint y: 23, endPoint x: 613, endPoint y: 36, distance: 148.3
click at [615, 36] on div "Clients GW00102A Actions Trier Filtrer" at bounding box center [498, 38] width 900 height 52
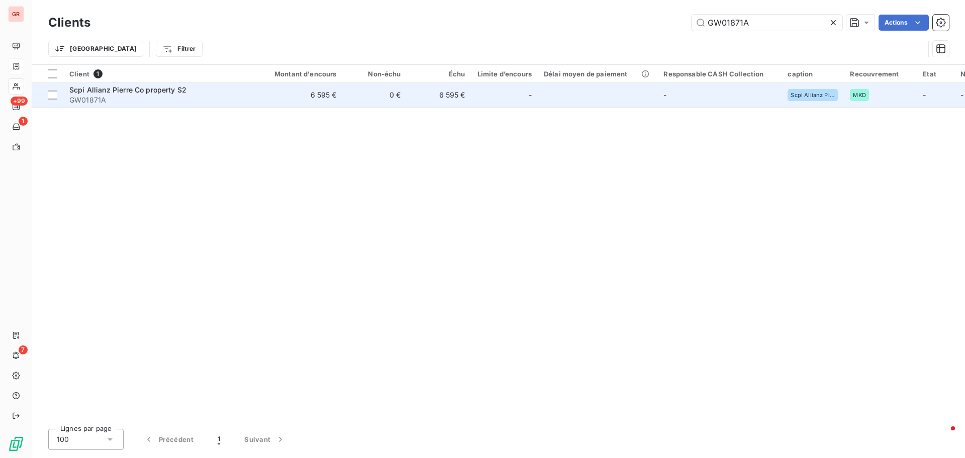
type input "GW01871A"
click at [152, 91] on span "Scpi Allianz Pierre Co property S2" at bounding box center [127, 89] width 117 height 9
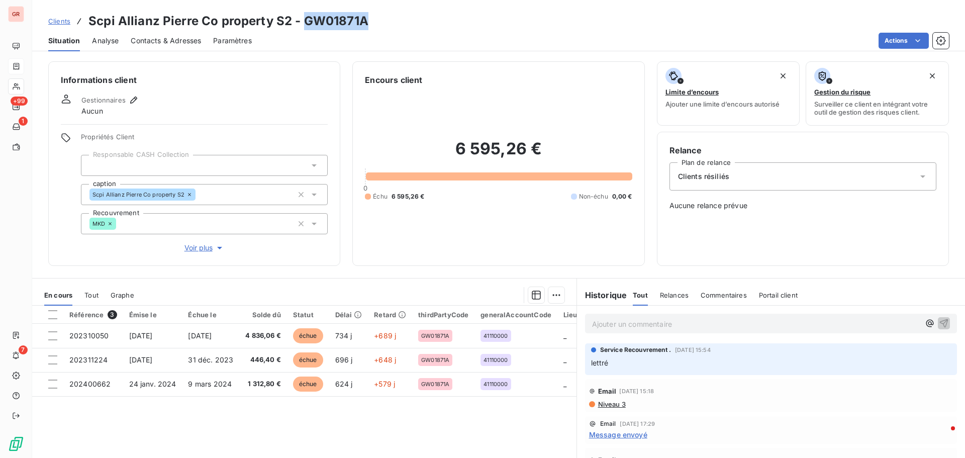
drag, startPoint x: 367, startPoint y: 24, endPoint x: 303, endPoint y: 26, distance: 64.3
click at [303, 26] on div "Clients Scpi Allianz Pierre Co property S2 - GW01871A" at bounding box center [498, 21] width 933 height 18
copy h3 "GW01871A"
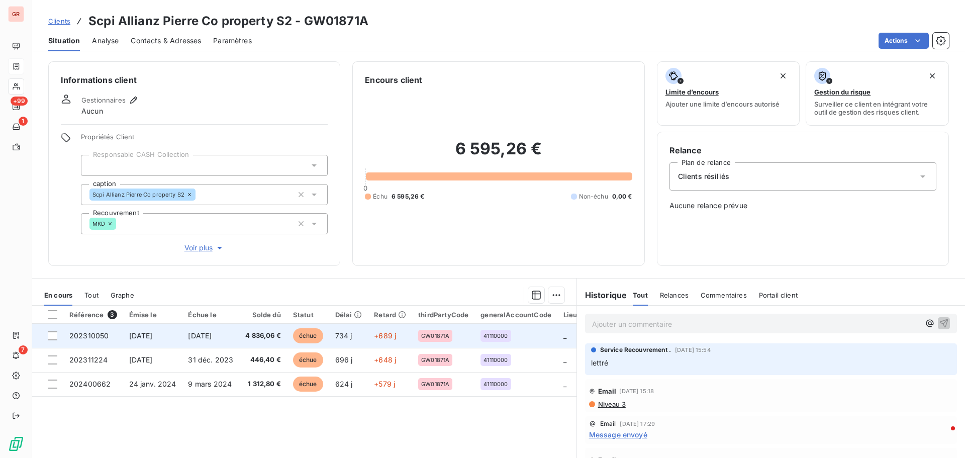
click at [153, 336] on span "6 oct. 2023" at bounding box center [141, 335] width 24 height 9
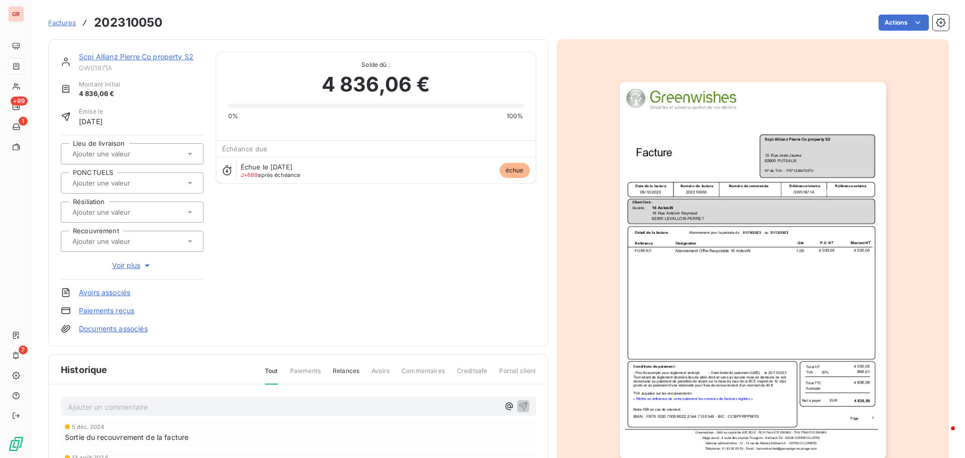
click at [725, 213] on img "button" at bounding box center [753, 270] width 266 height 377
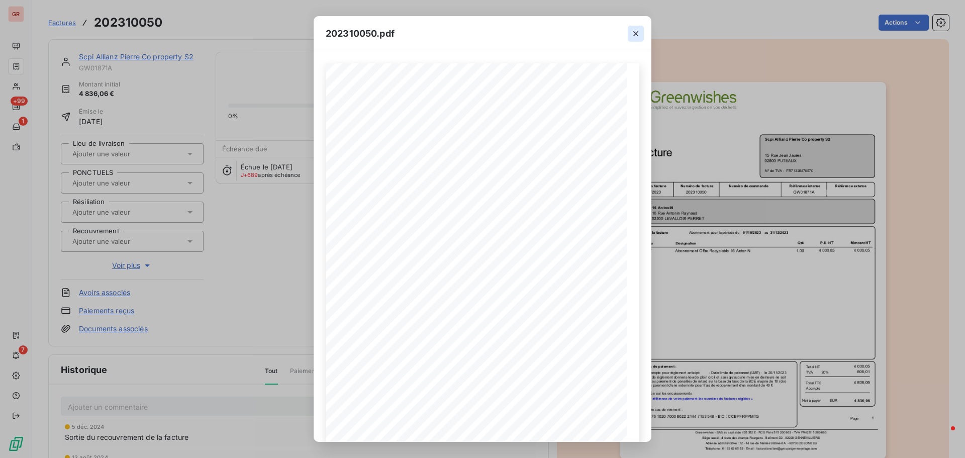
click at [635, 36] on icon "button" at bounding box center [636, 34] width 10 height 10
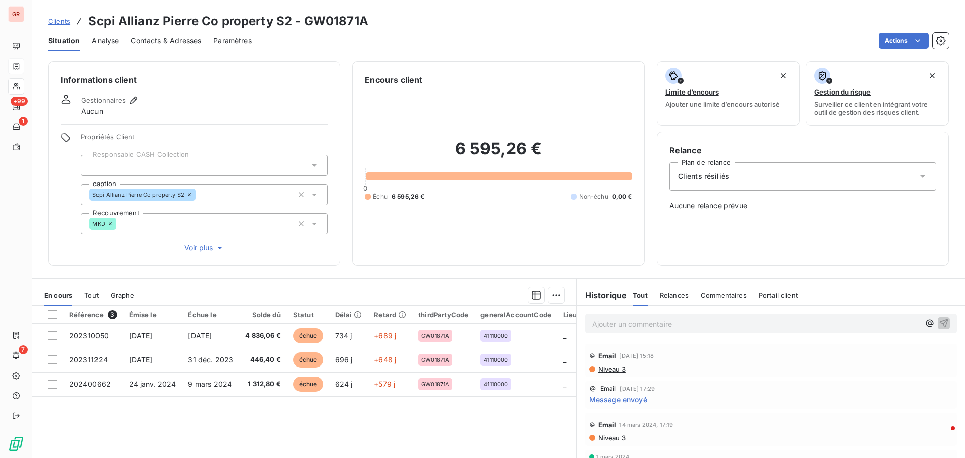
scroll to position [50, 0]
click at [606, 355] on span "Niveau 3" at bounding box center [611, 354] width 29 height 8
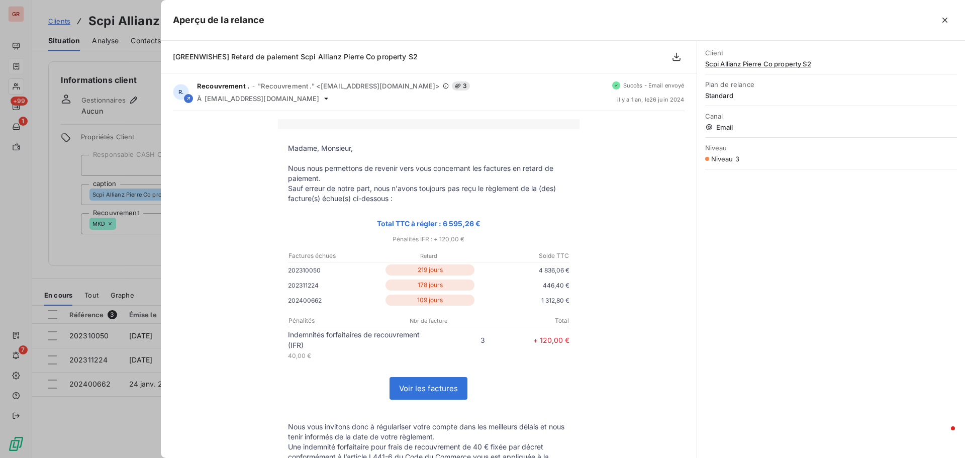
click at [137, 268] on div at bounding box center [482, 229] width 965 height 458
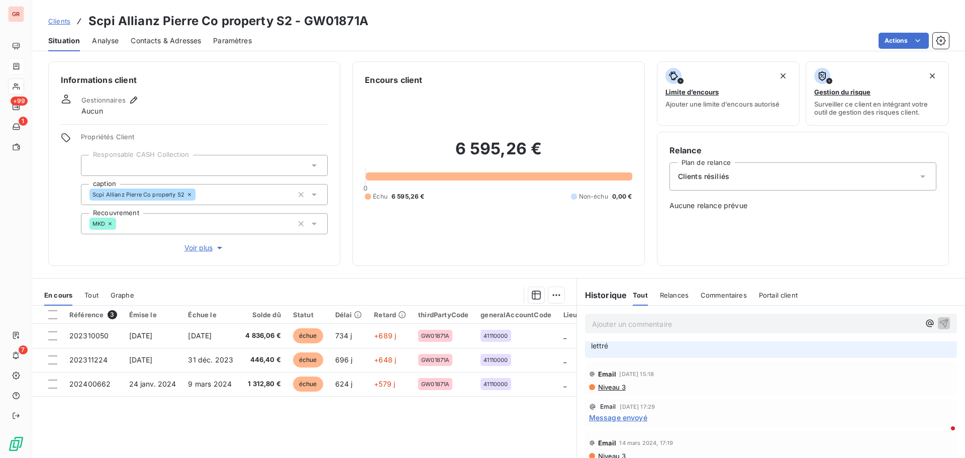
scroll to position [0, 0]
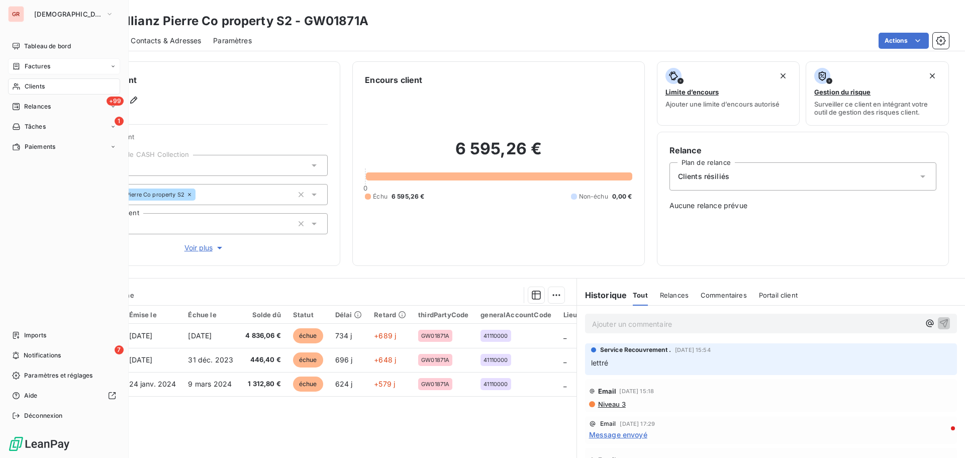
drag, startPoint x: 43, startPoint y: 86, endPoint x: 128, endPoint y: 68, distance: 86.8
click at [43, 86] on span "Clients" at bounding box center [35, 86] width 20 height 9
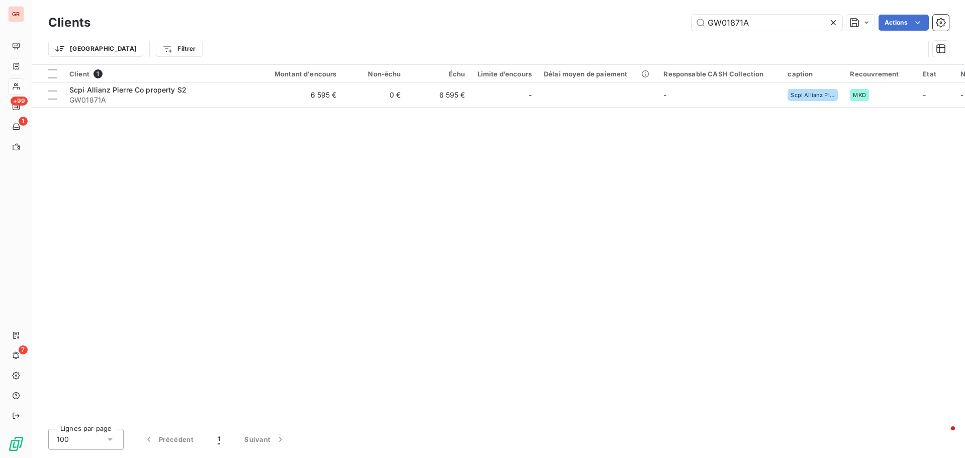
drag, startPoint x: 755, startPoint y: 30, endPoint x: 643, endPoint y: 48, distance: 112.9
click at [646, 47] on div "Clients GW01871A Actions Trier Filtrer" at bounding box center [498, 38] width 900 height 52
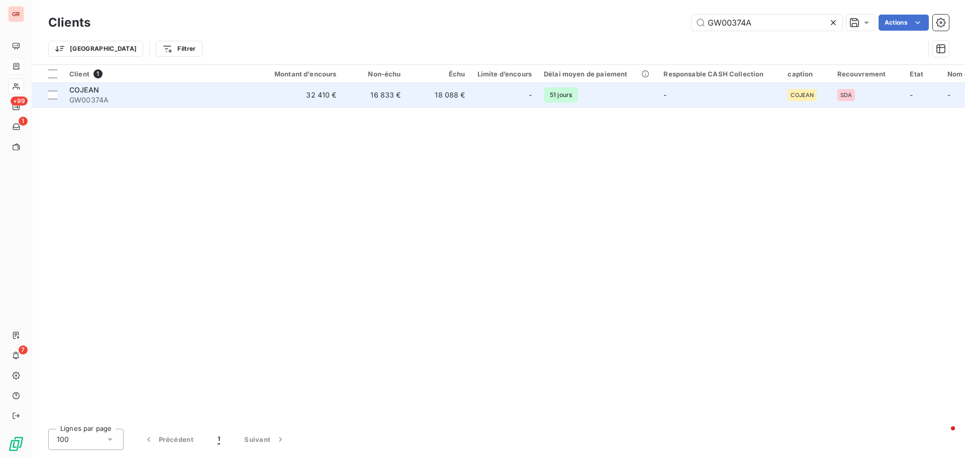
type input "GW00374A"
click at [92, 94] on div "COJEAN" at bounding box center [159, 90] width 181 height 10
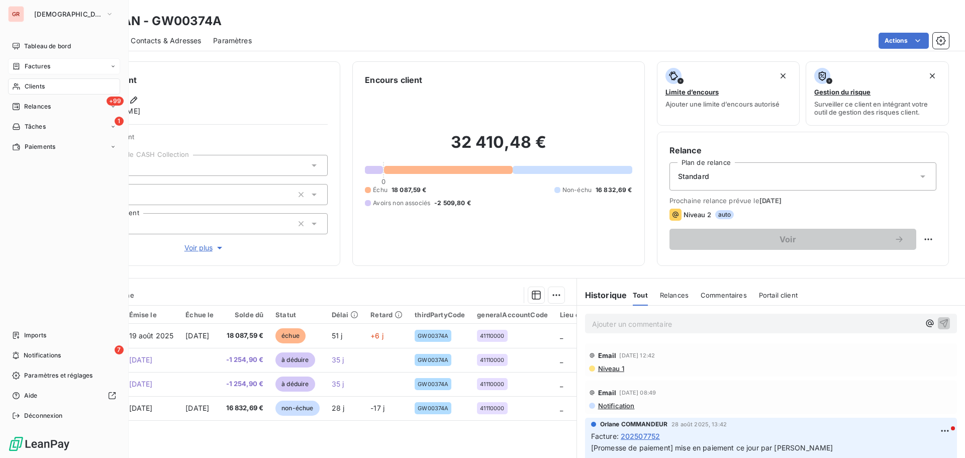
click at [46, 67] on span "Factures" at bounding box center [38, 66] width 26 height 9
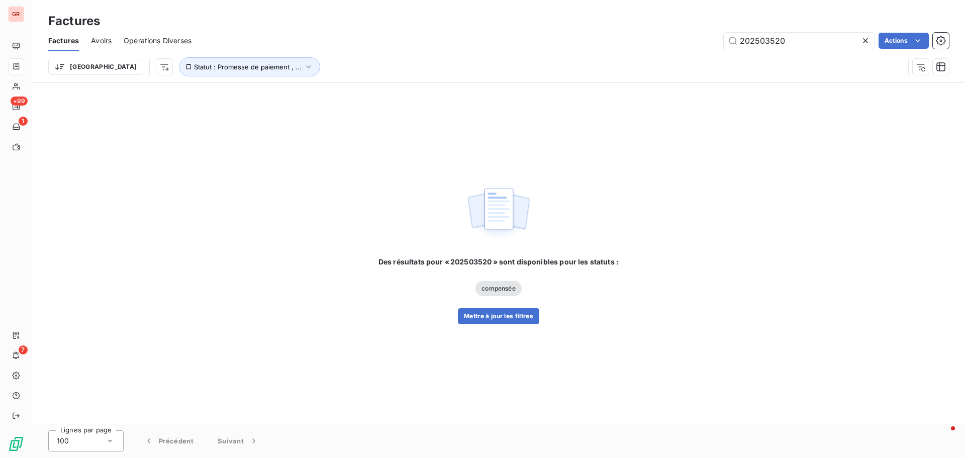
drag, startPoint x: 744, startPoint y: 44, endPoint x: 637, endPoint y: 49, distance: 107.1
click at [645, 47] on div "202503520 Actions" at bounding box center [575, 41] width 745 height 16
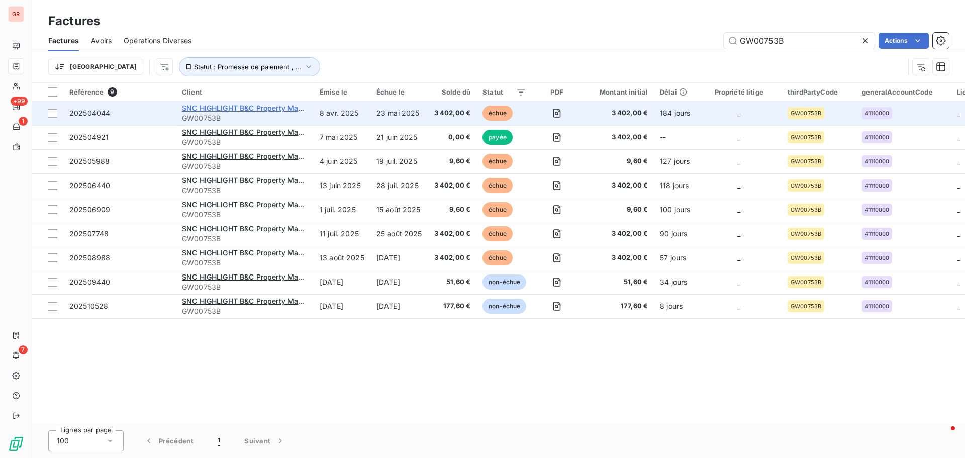
type input "GW00753B"
click at [243, 104] on span "SNC HIGHLIGHT B&C Property Management" at bounding box center [257, 108] width 150 height 9
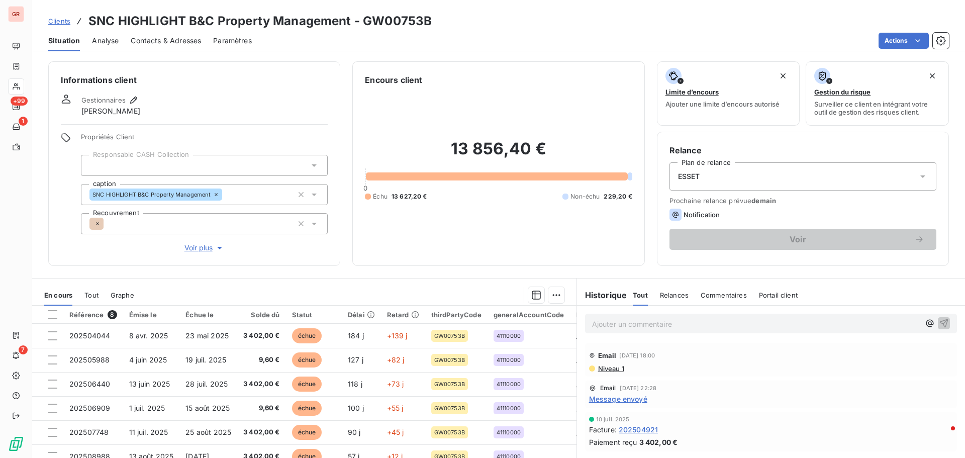
click at [184, 41] on span "Contacts & Adresses" at bounding box center [166, 41] width 70 height 10
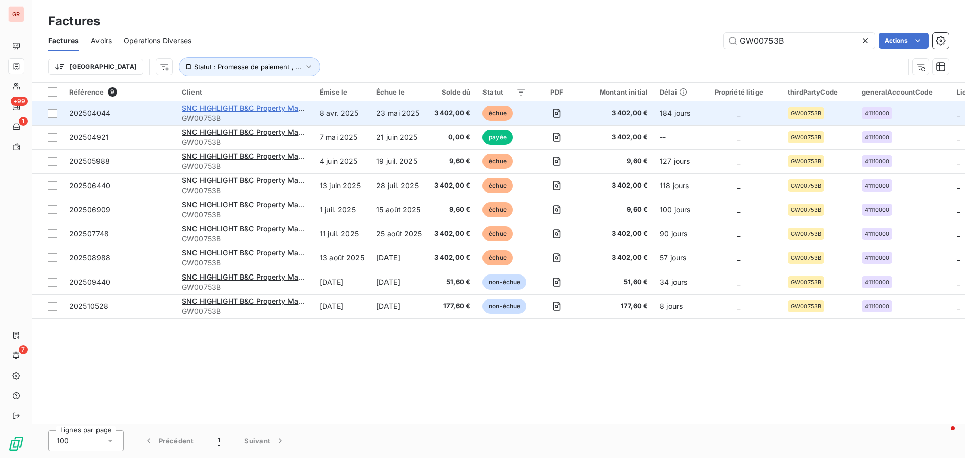
click at [232, 111] on span "SNC HIGHLIGHT B&C Property Management" at bounding box center [257, 108] width 150 height 9
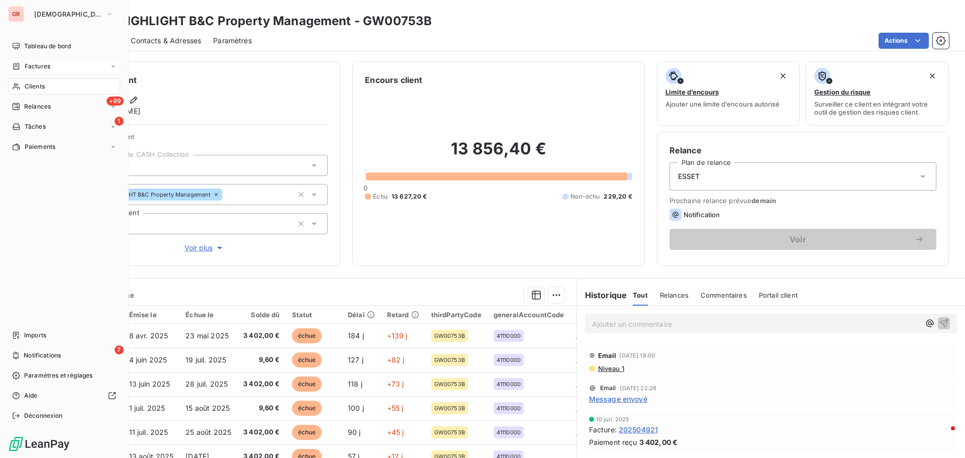
click at [47, 63] on span "Factures" at bounding box center [38, 66] width 26 height 9
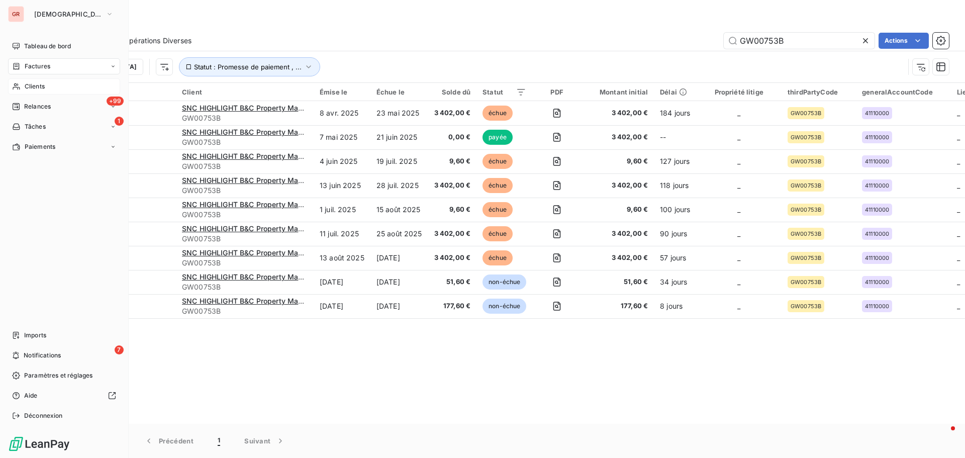
click at [44, 84] on span "Clients" at bounding box center [35, 86] width 20 height 9
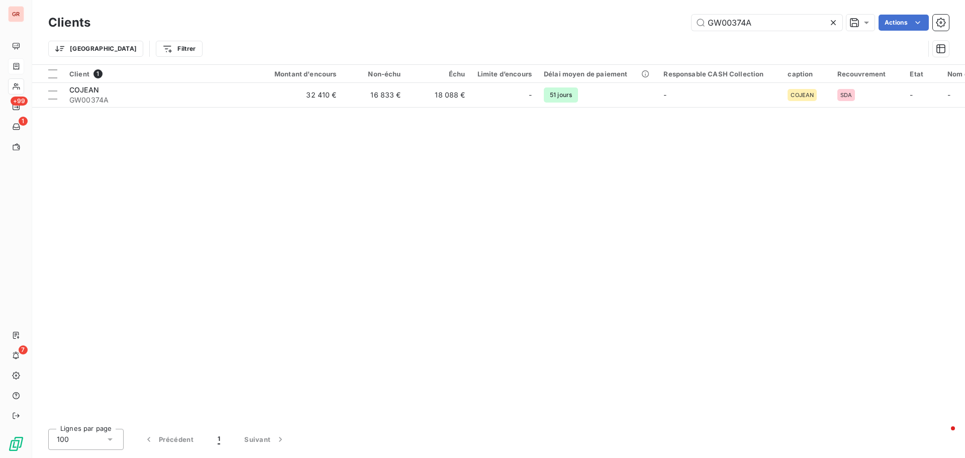
drag, startPoint x: 761, startPoint y: 18, endPoint x: 616, endPoint y: 40, distance: 146.8
click at [616, 40] on div "Clients GW00374A Actions Trier Filtrer" at bounding box center [498, 38] width 900 height 52
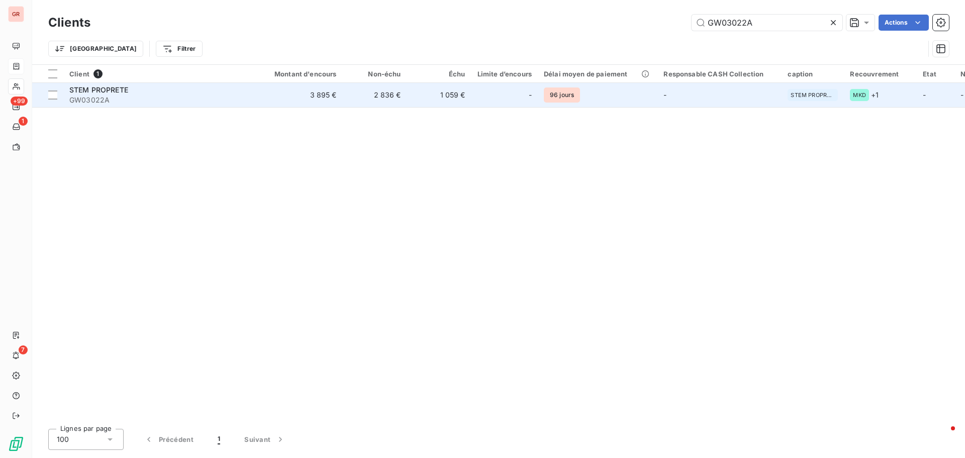
type input "GW03022A"
click at [111, 90] on span "STEM PROPRETE" at bounding box center [98, 89] width 59 height 9
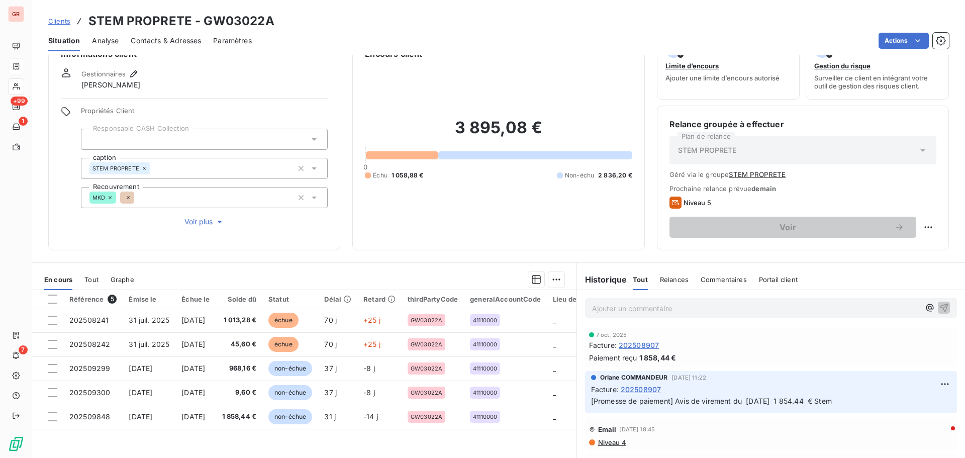
scroll to position [82, 0]
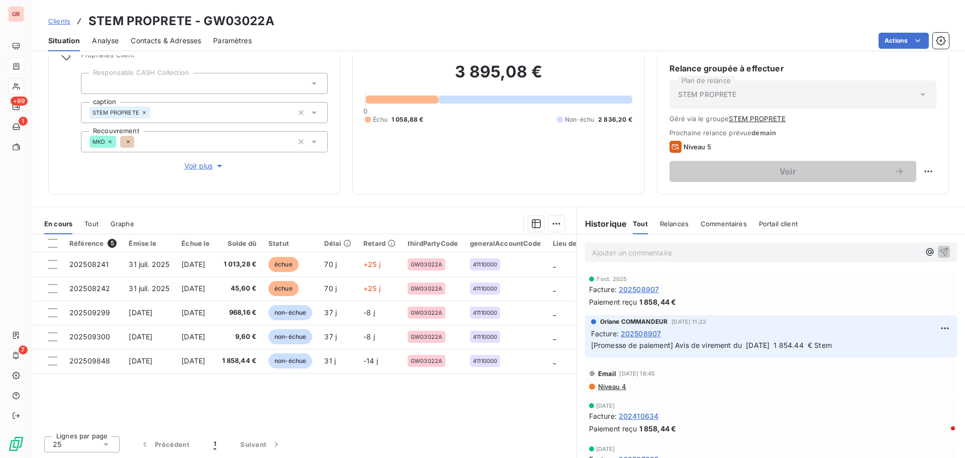
click at [609, 382] on span "Niveau 4" at bounding box center [611, 386] width 29 height 8
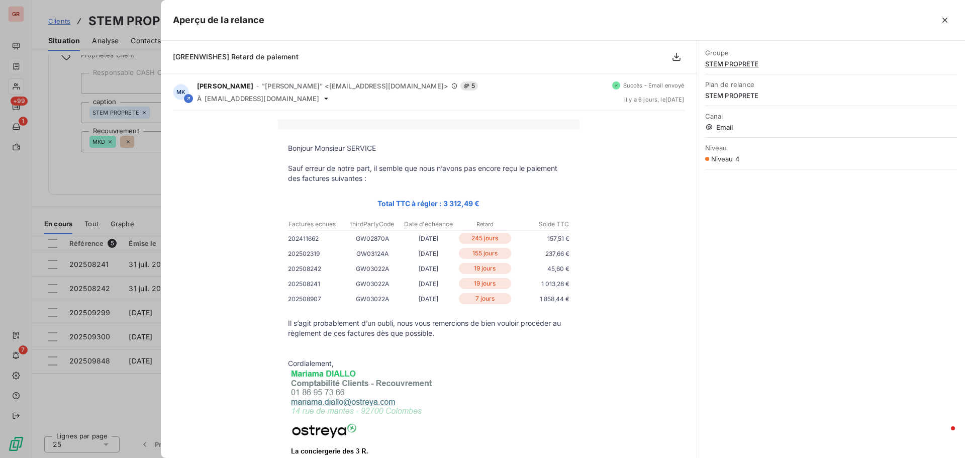
click at [130, 169] on div at bounding box center [482, 229] width 965 height 458
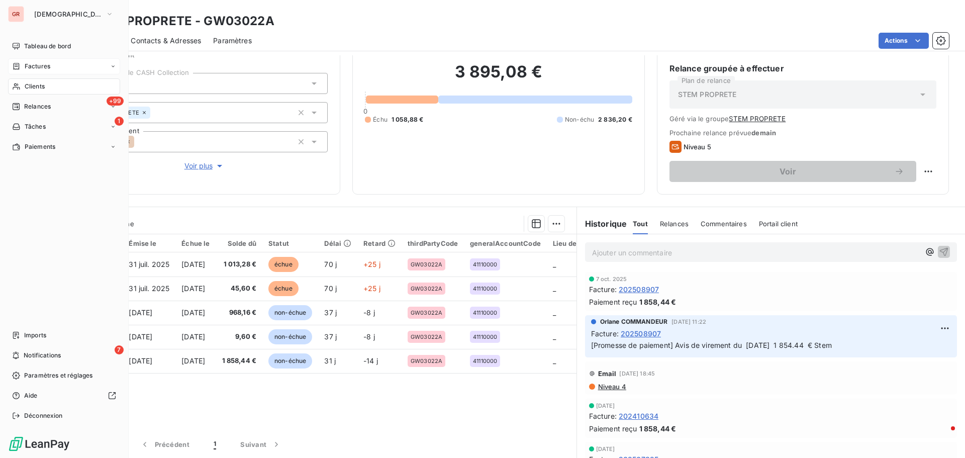
click at [41, 64] on span "Factures" at bounding box center [38, 66] width 26 height 9
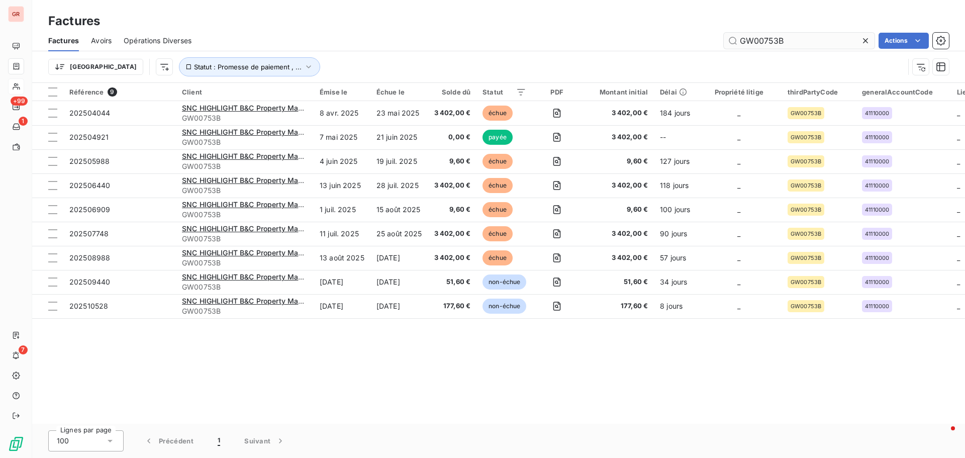
click at [793, 42] on input "GW00753B" at bounding box center [799, 41] width 151 height 16
drag, startPoint x: 794, startPoint y: 41, endPoint x: 680, endPoint y: 58, distance: 115.3
click at [698, 56] on div "Factures Avoirs Opérations Diverses GW00753B Actions Trier Statut : Promesse de…" at bounding box center [498, 56] width 933 height 52
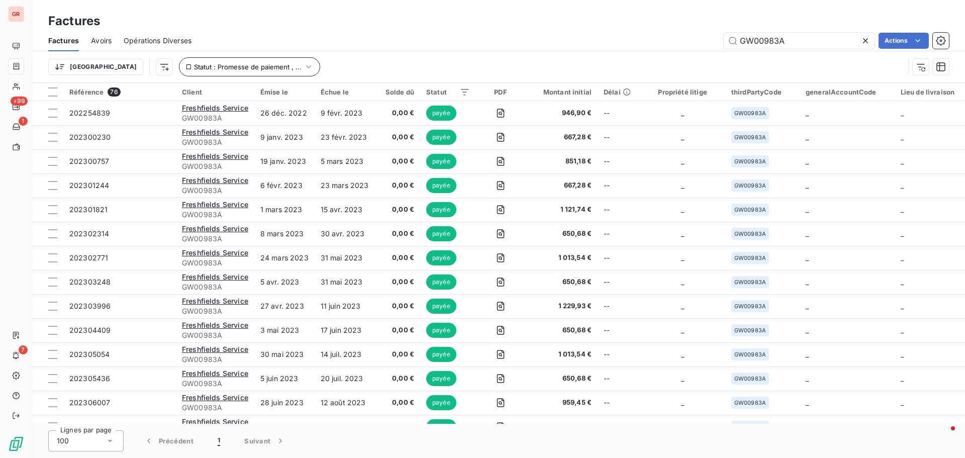
type input "GW00983A"
click at [303, 64] on icon "button" at bounding box center [308, 67] width 10 height 10
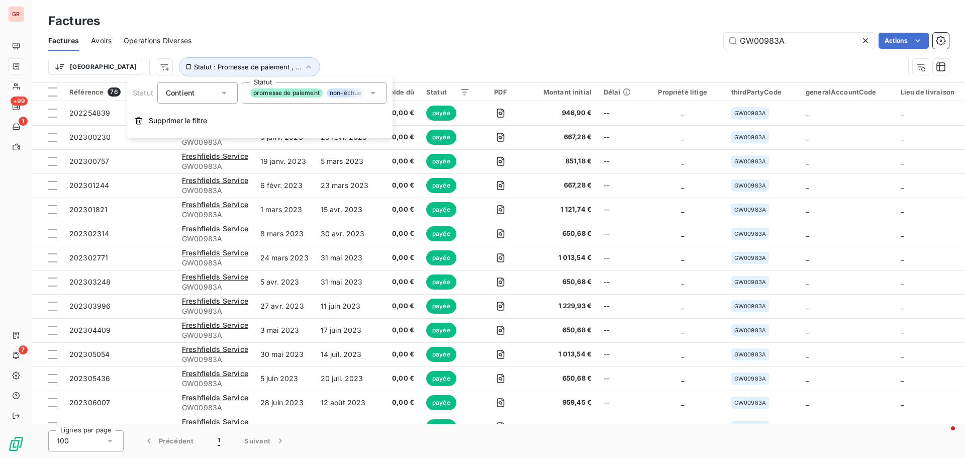
click at [372, 94] on icon at bounding box center [372, 93] width 5 height 3
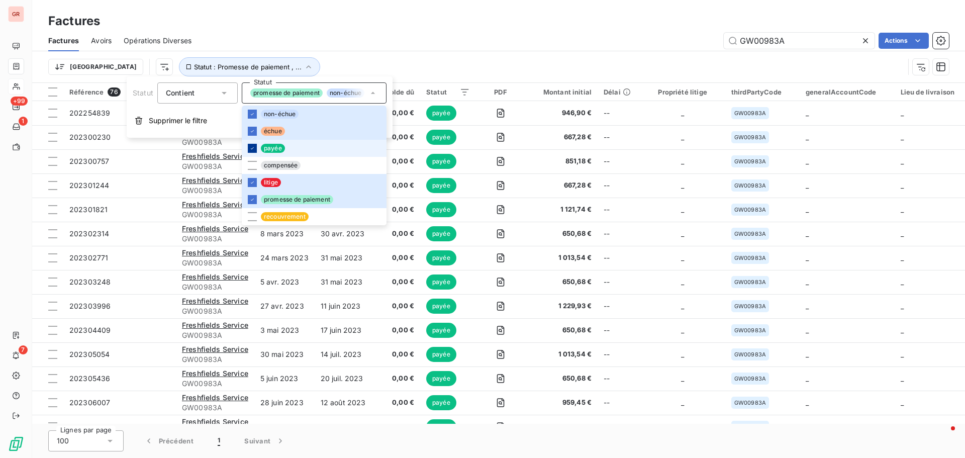
click at [253, 146] on icon at bounding box center [252, 148] width 6 height 6
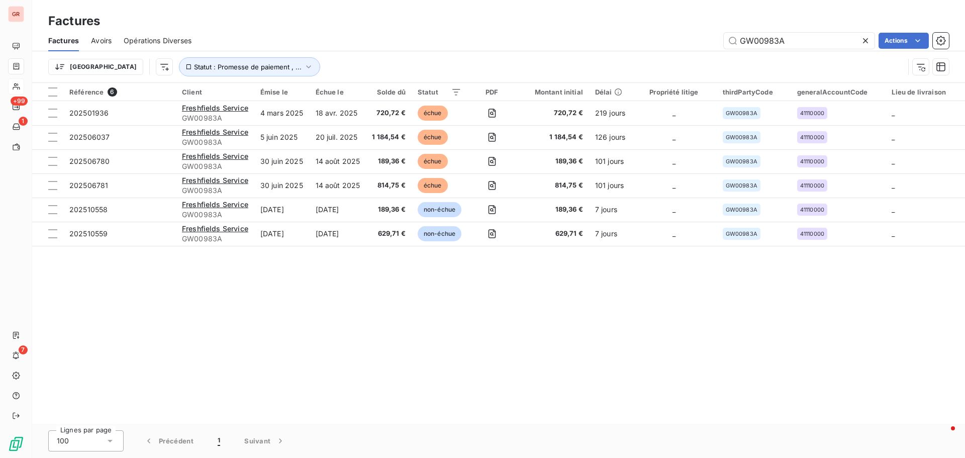
click at [472, 37] on div "GW00983A Actions" at bounding box center [575, 41] width 745 height 16
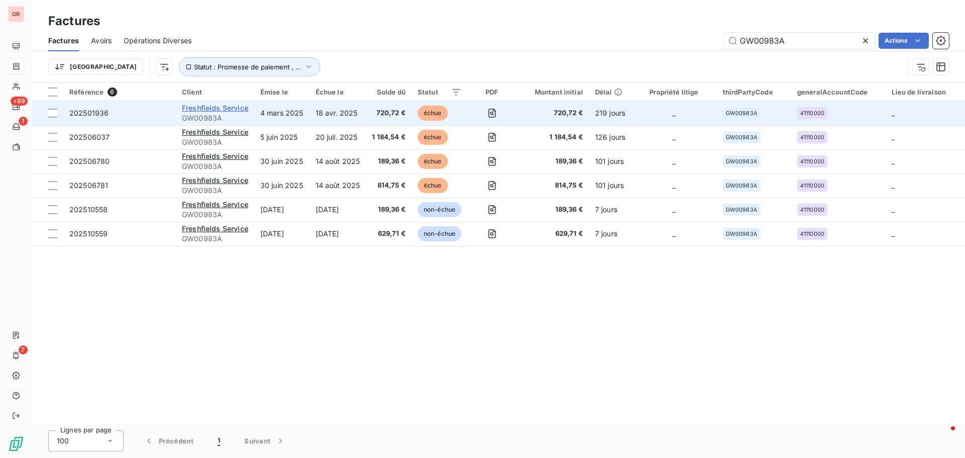
click at [233, 109] on span "Freshfields Service" at bounding box center [215, 108] width 66 height 9
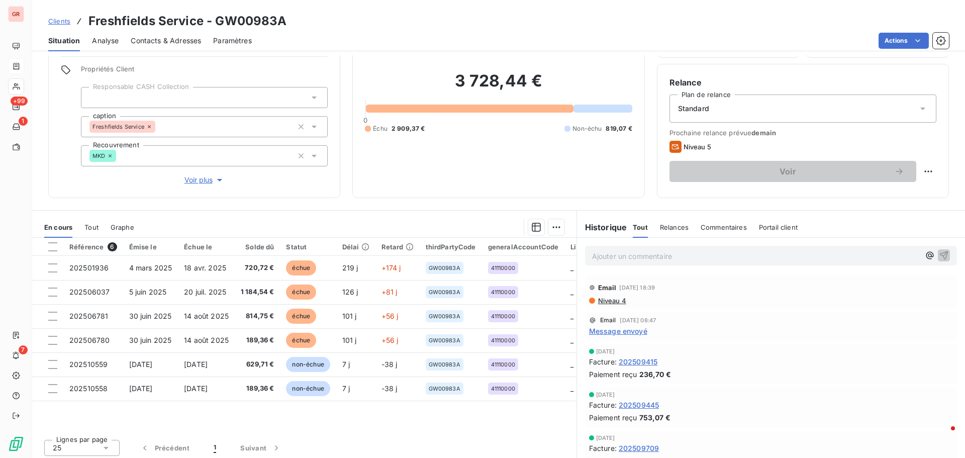
scroll to position [71, 0]
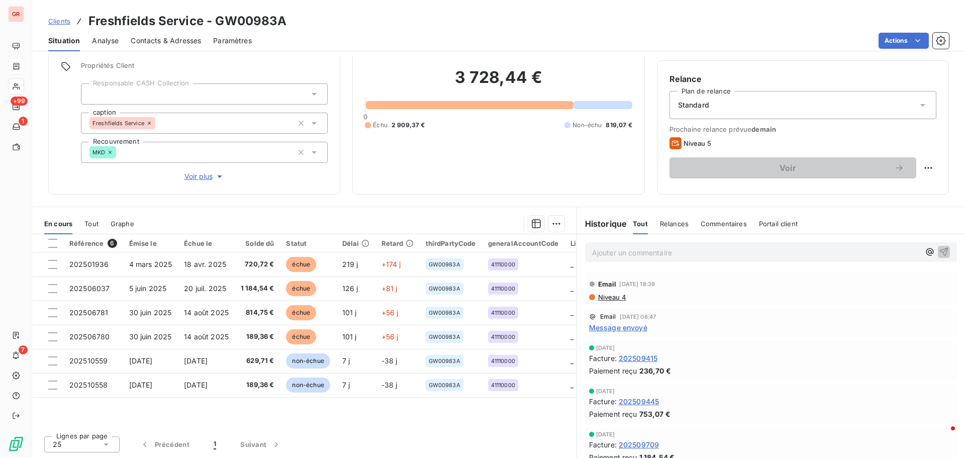
click at [164, 40] on span "Contacts & Adresses" at bounding box center [166, 41] width 70 height 10
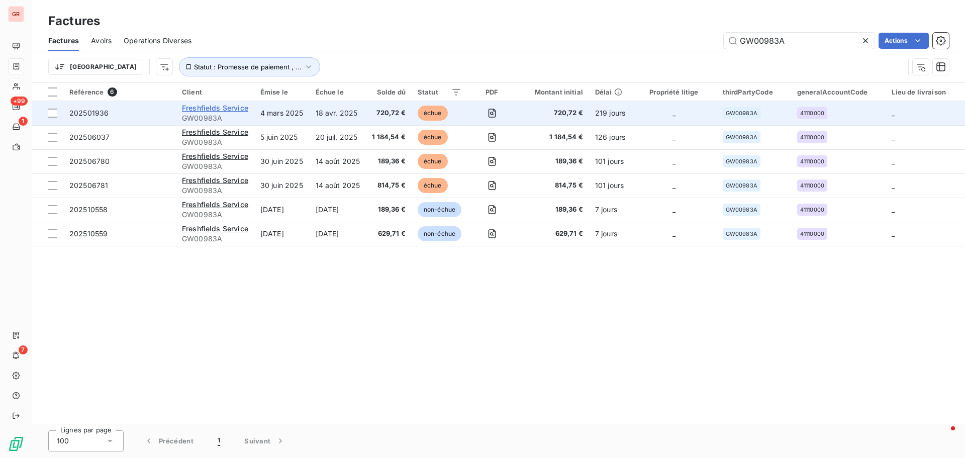
click at [236, 109] on span "Freshfields Service" at bounding box center [215, 108] width 66 height 9
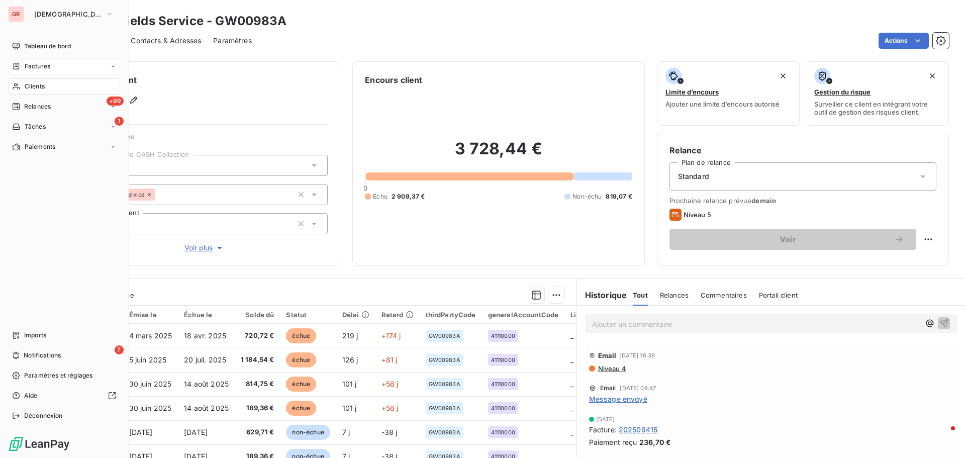
click at [41, 65] on span "Factures" at bounding box center [38, 66] width 26 height 9
drag, startPoint x: 41, startPoint y: 86, endPoint x: 71, endPoint y: 85, distance: 30.2
click at [41, 86] on span "Clients" at bounding box center [35, 86] width 20 height 9
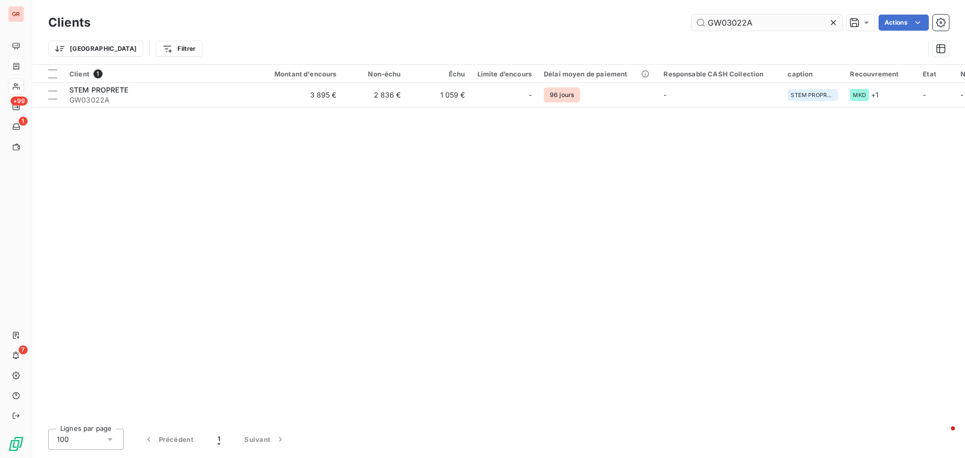
click at [764, 25] on input "GW03022A" at bounding box center [766, 23] width 151 height 16
drag, startPoint x: 764, startPoint y: 25, endPoint x: 677, endPoint y: 32, distance: 86.7
click at [706, 27] on input "GW03022A" at bounding box center [766, 23] width 151 height 16
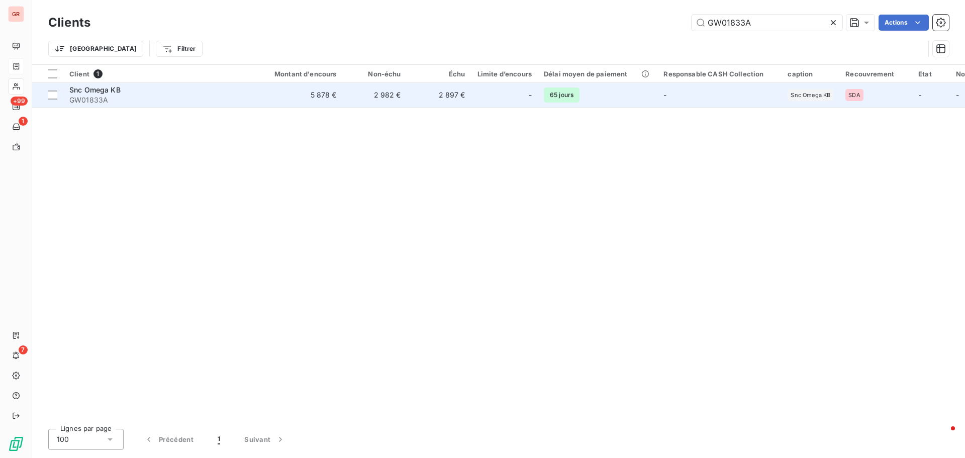
type input "GW01833A"
click at [93, 89] on span "Snc Omega KB" at bounding box center [94, 89] width 51 height 9
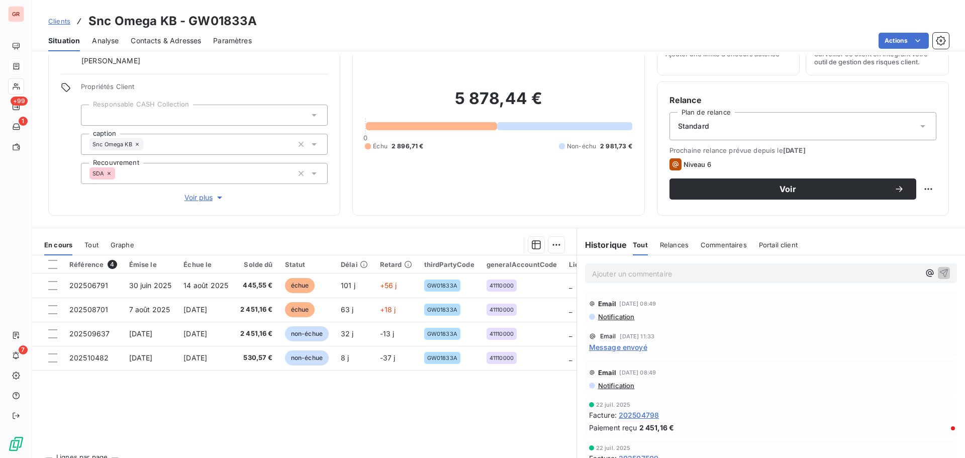
scroll to position [201, 0]
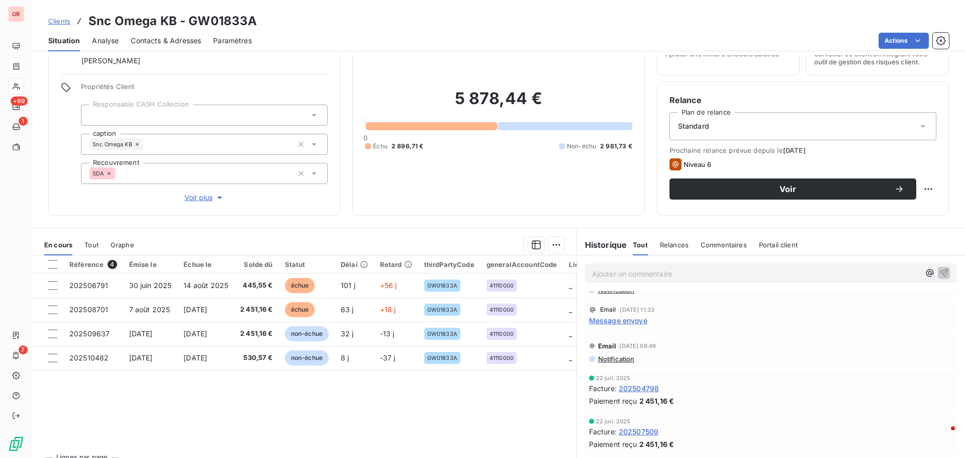
click at [626, 320] on span "Message envoyé" at bounding box center [618, 320] width 58 height 11
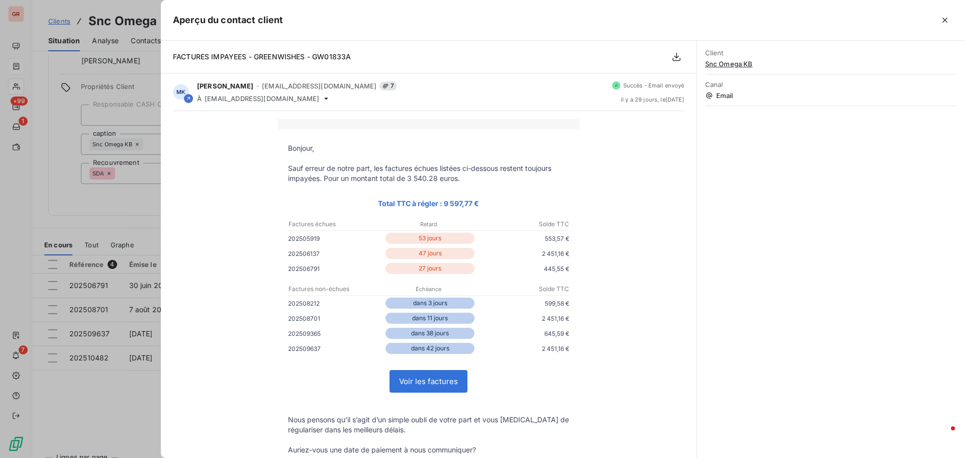
click at [102, 201] on div at bounding box center [482, 229] width 965 height 458
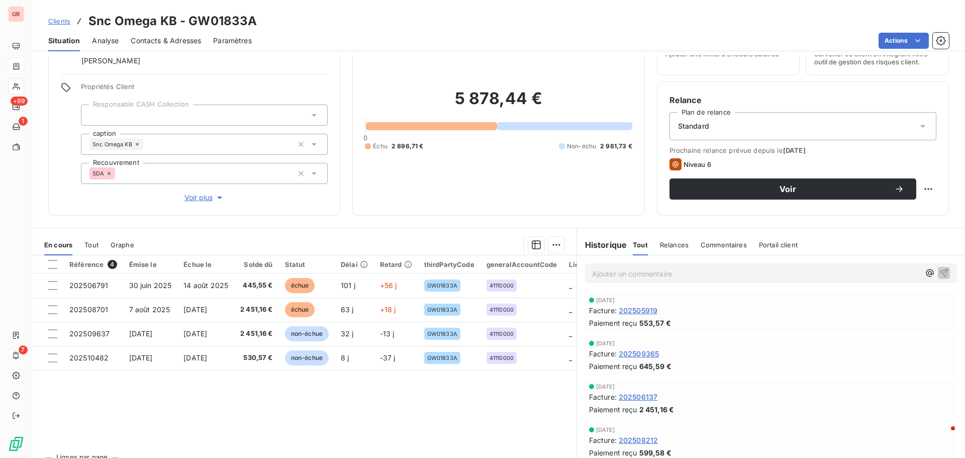
scroll to position [0, 0]
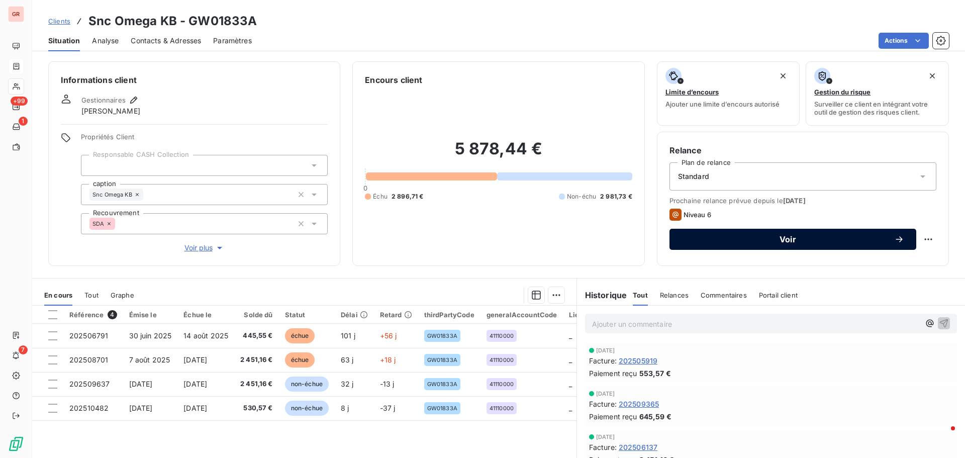
click at [783, 242] on span "Voir" at bounding box center [787, 239] width 213 height 8
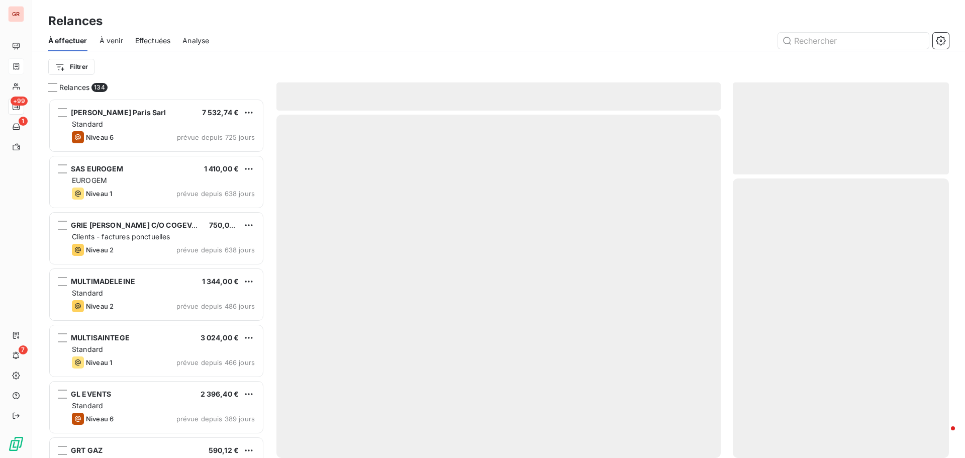
scroll to position [352, 209]
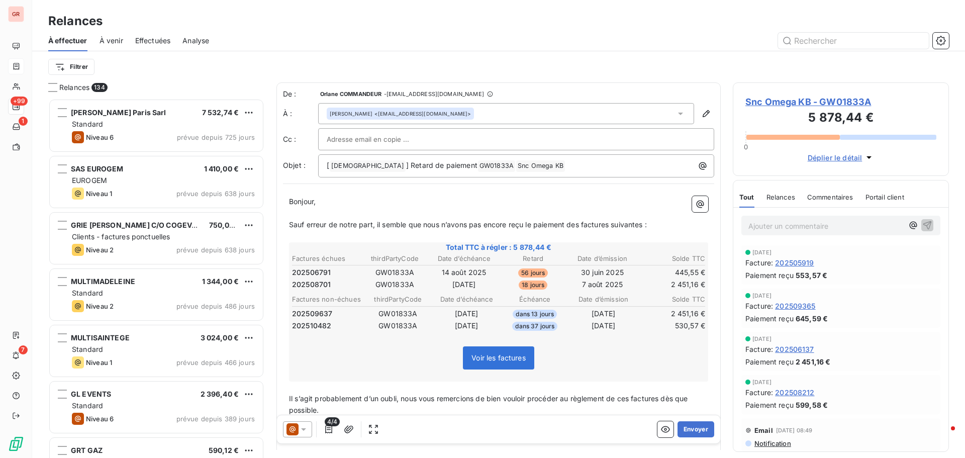
click at [305, 430] on icon at bounding box center [303, 429] width 10 height 10
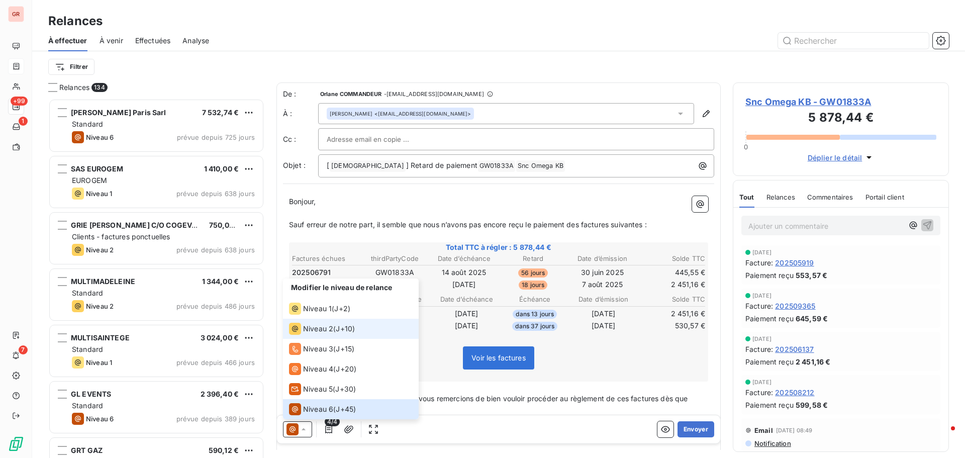
click at [318, 329] on span "Niveau 2" at bounding box center [318, 329] width 30 height 10
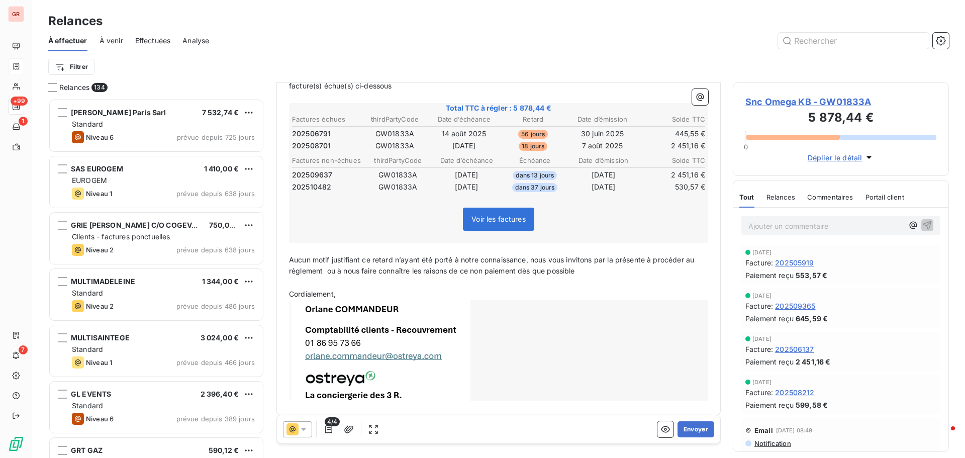
scroll to position [151, 0]
click at [328, 433] on icon "button" at bounding box center [329, 429] width 10 height 10
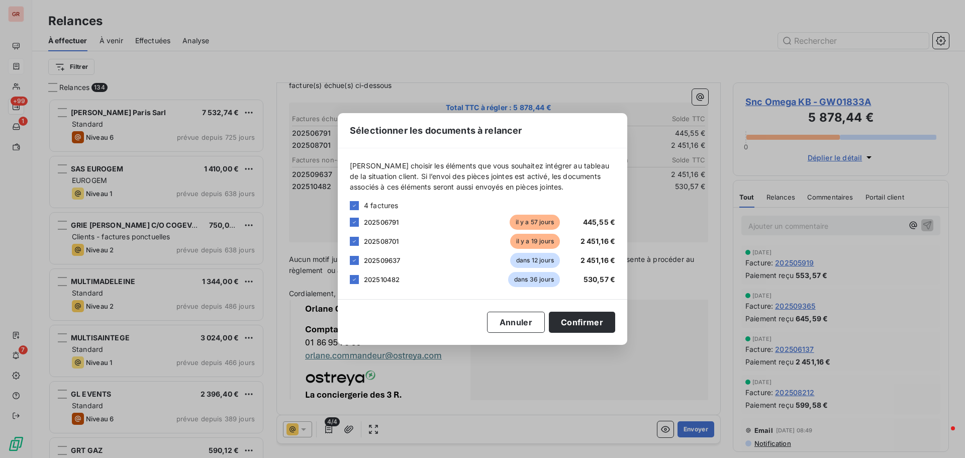
click at [304, 343] on div "Sélectionner les documents à relancer Veuillez choisir les éléments que vous so…" at bounding box center [482, 229] width 965 height 458
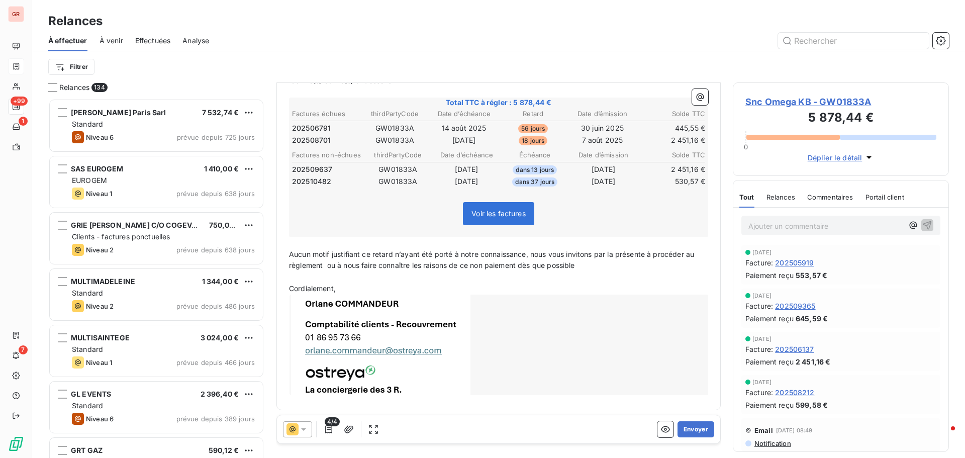
scroll to position [158, 0]
click at [691, 429] on button "Envoyer" at bounding box center [695, 429] width 37 height 16
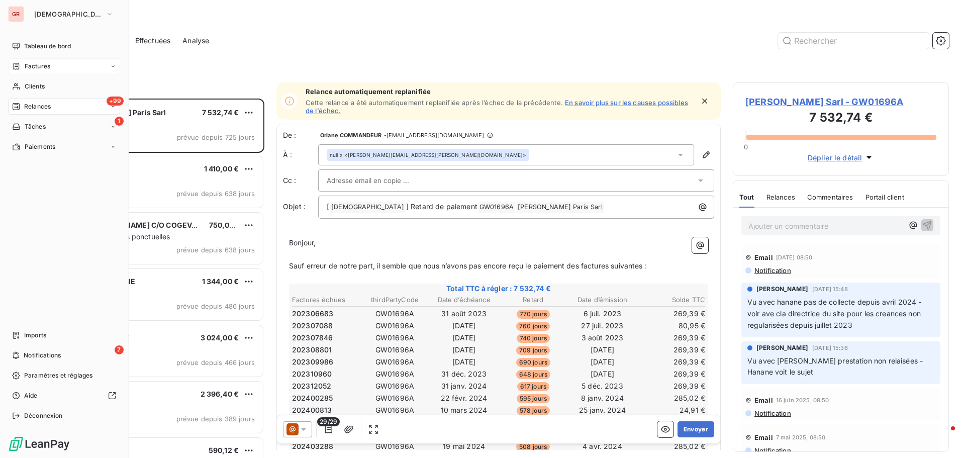
click at [41, 67] on span "Factures" at bounding box center [38, 66] width 26 height 9
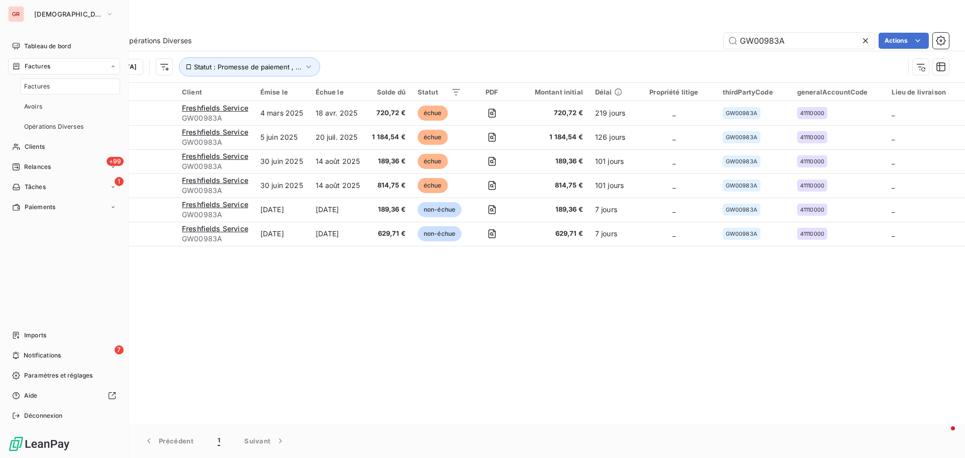
click at [38, 83] on span "Factures" at bounding box center [37, 86] width 26 height 9
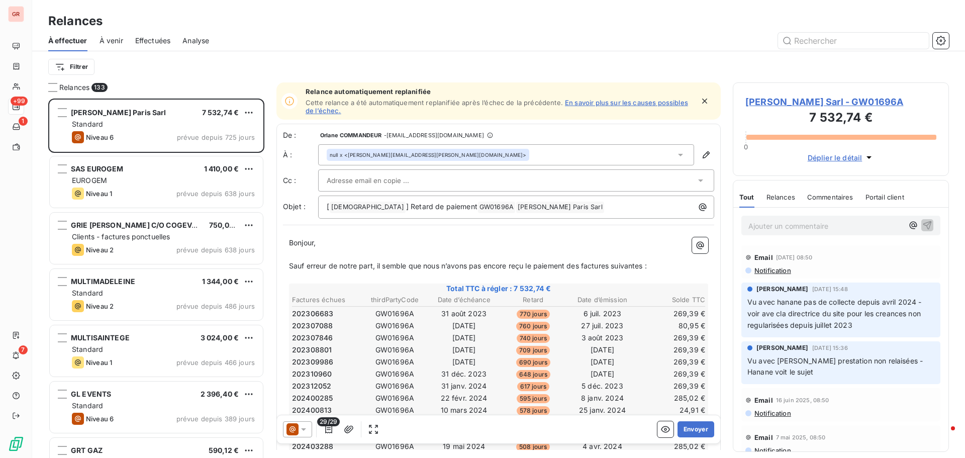
scroll to position [352, 209]
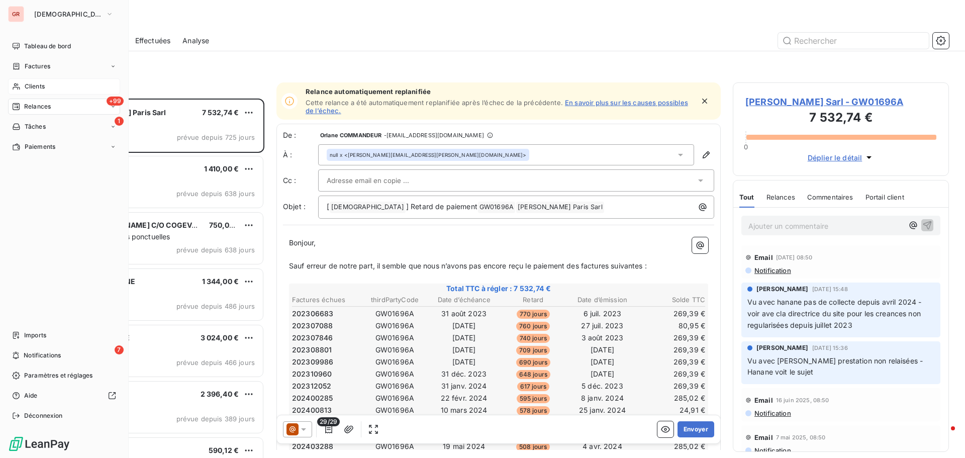
click at [43, 85] on span "Clients" at bounding box center [35, 86] width 20 height 9
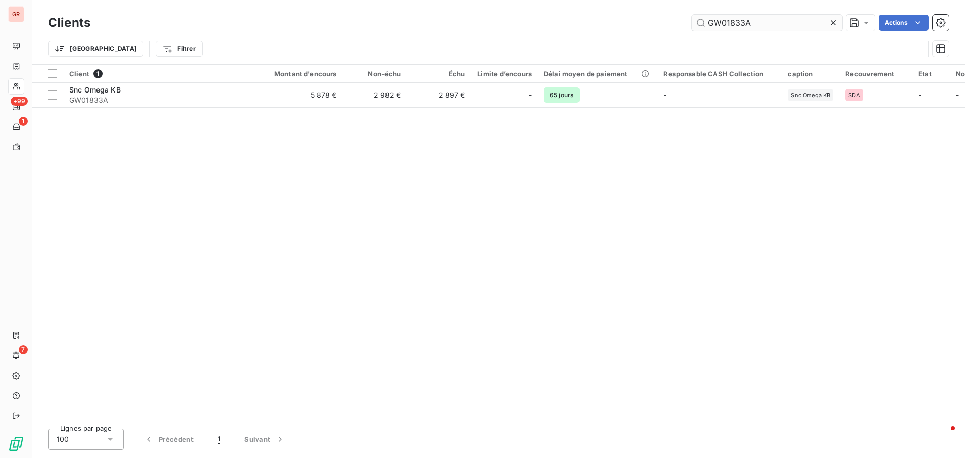
click at [774, 23] on input "GW01833A" at bounding box center [766, 23] width 151 height 16
drag, startPoint x: 734, startPoint y: 26, endPoint x: 666, endPoint y: 31, distance: 68.0
click at [684, 30] on div "GW01833A Actions" at bounding box center [525, 23] width 846 height 16
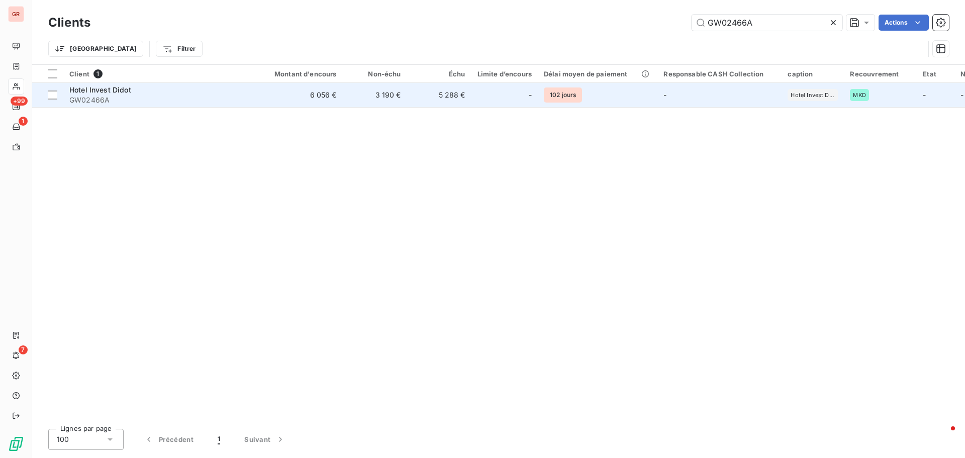
type input "GW02466A"
click at [98, 93] on span "Hotel Invest Didot" at bounding box center [100, 89] width 62 height 9
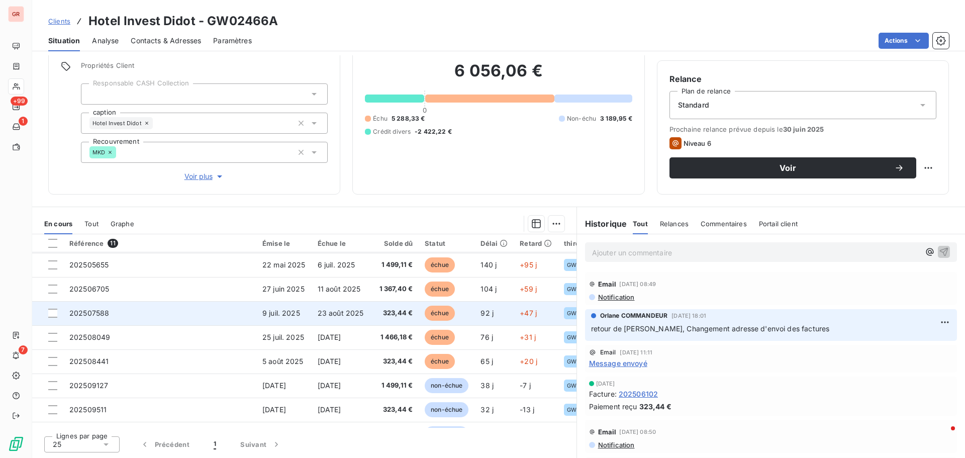
scroll to position [94, 0]
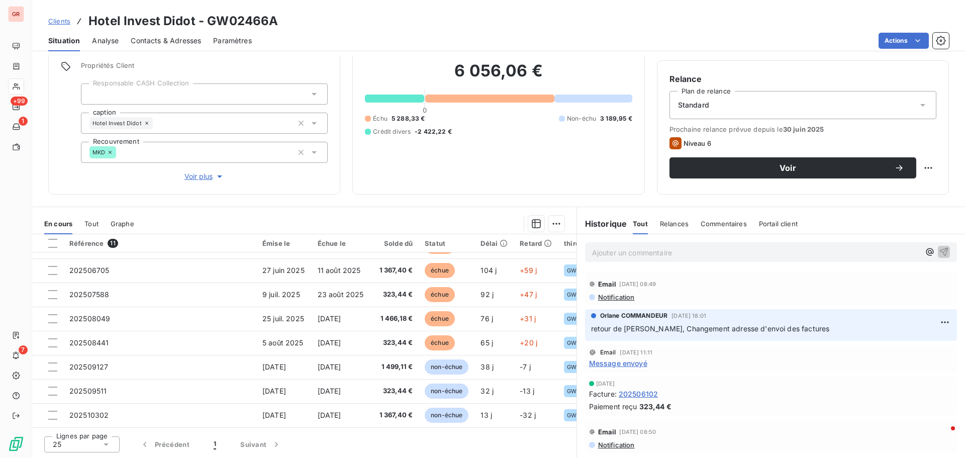
click at [177, 39] on span "Contacts & Adresses" at bounding box center [166, 41] width 70 height 10
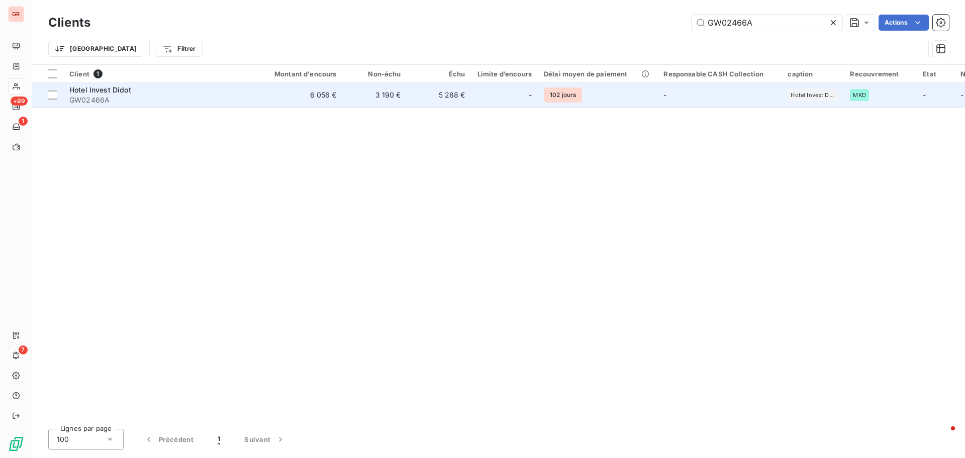
click at [118, 86] on span "Hotel Invest Didot" at bounding box center [100, 89] width 62 height 9
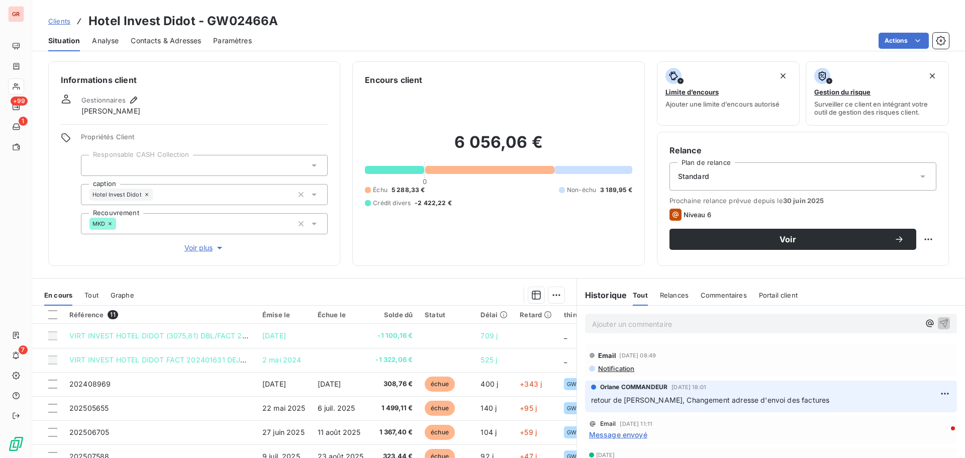
click at [625, 437] on span "Message envoyé" at bounding box center [618, 434] width 58 height 11
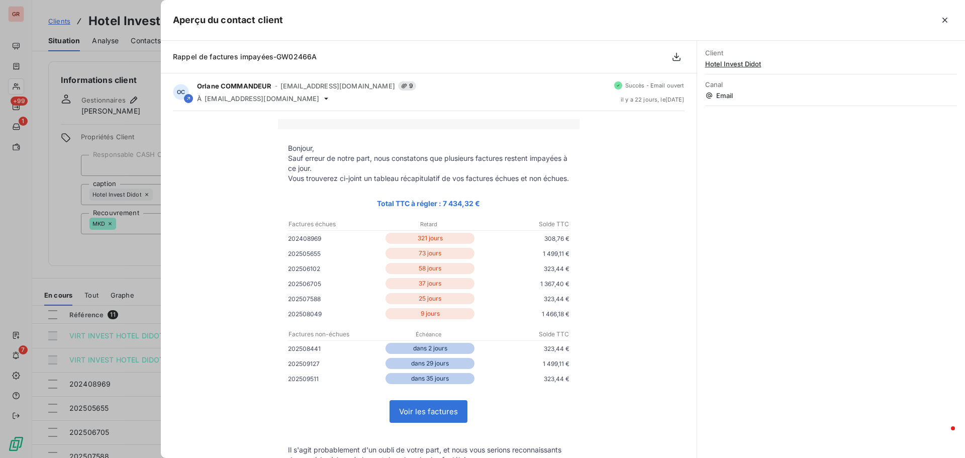
click at [160, 283] on div at bounding box center [482, 229] width 965 height 458
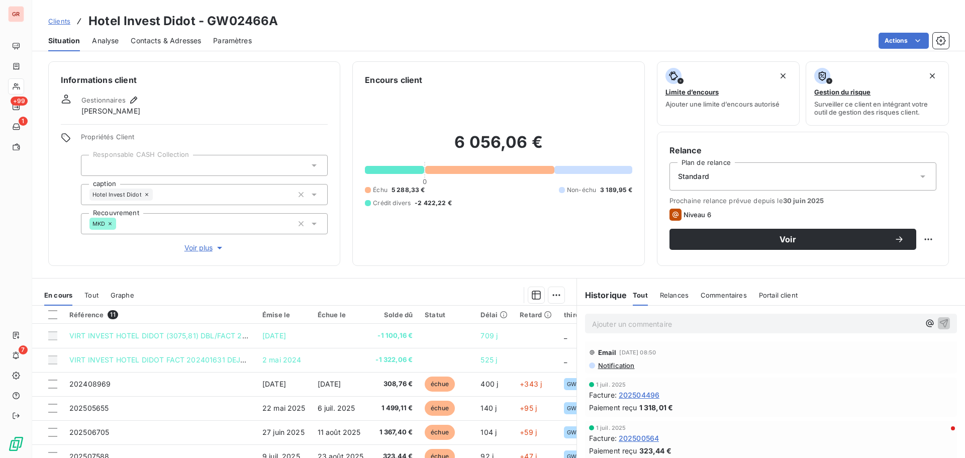
click at [162, 42] on span "Contacts & Adresses" at bounding box center [166, 41] width 70 height 10
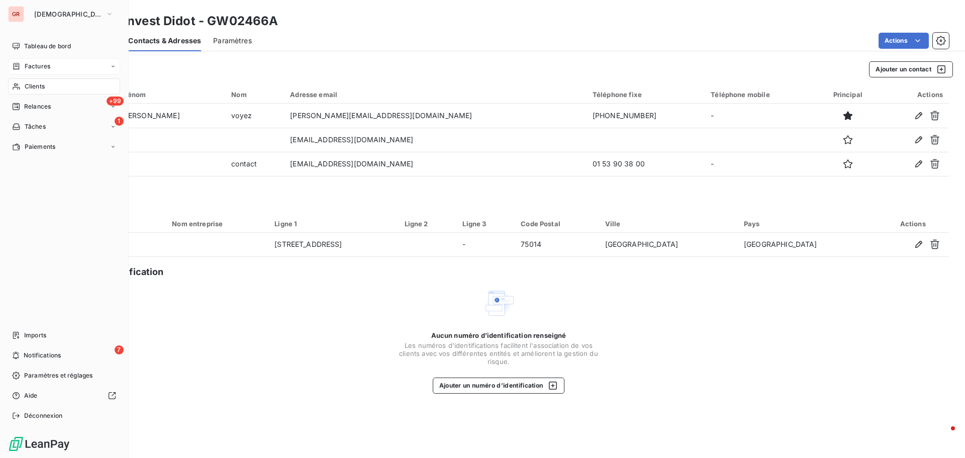
click at [42, 64] on span "Factures" at bounding box center [38, 66] width 26 height 9
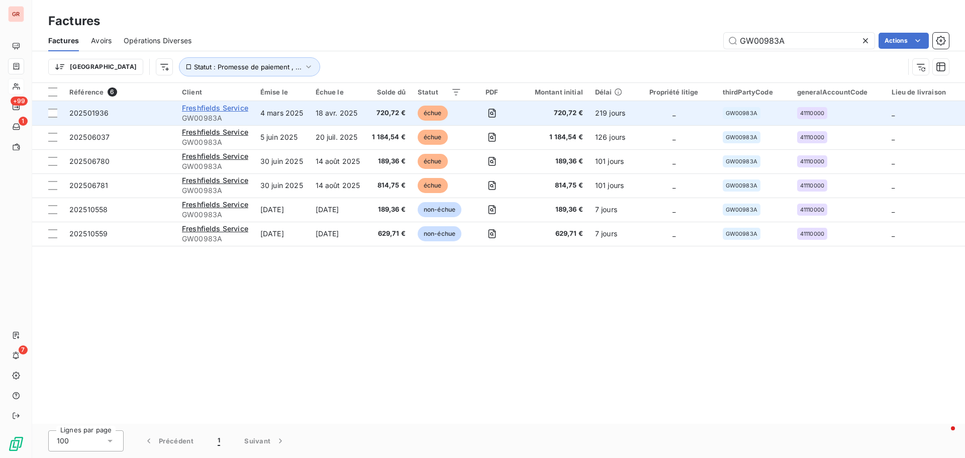
click at [224, 108] on span "Freshfields Service" at bounding box center [215, 108] width 66 height 9
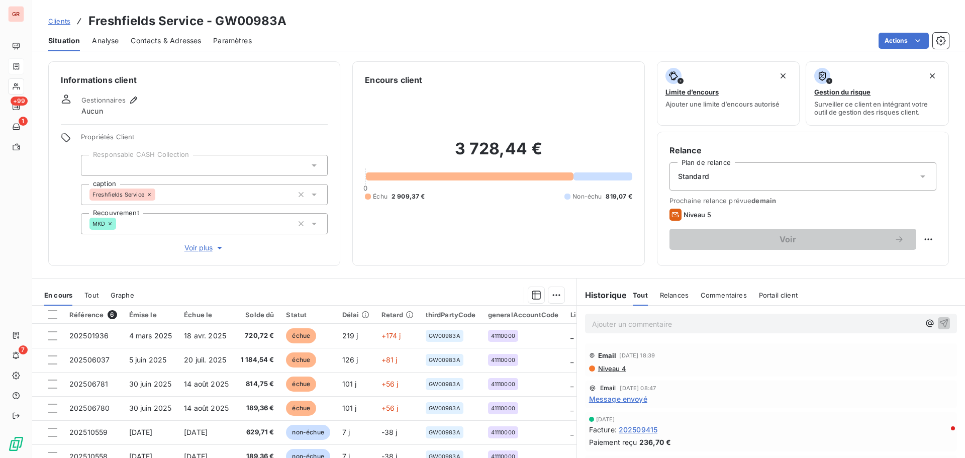
click at [920, 176] on icon at bounding box center [922, 176] width 5 height 3
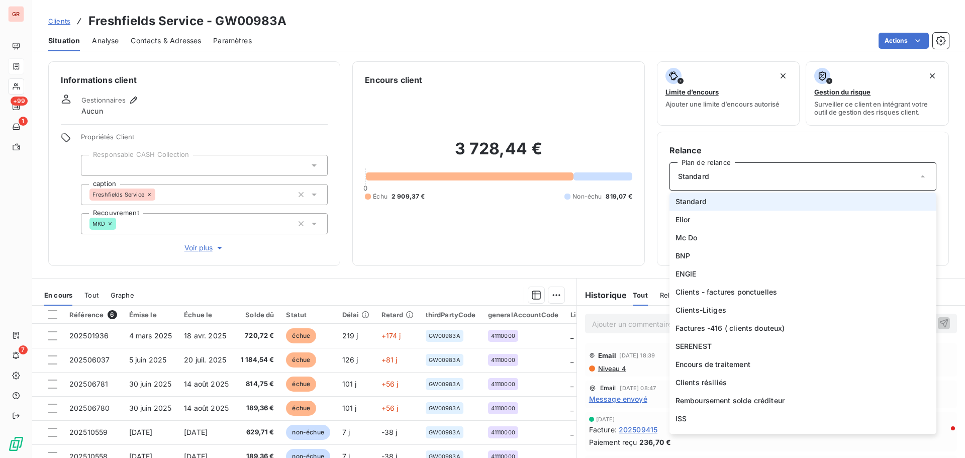
click at [696, 201] on span "Standard" at bounding box center [690, 201] width 31 height 10
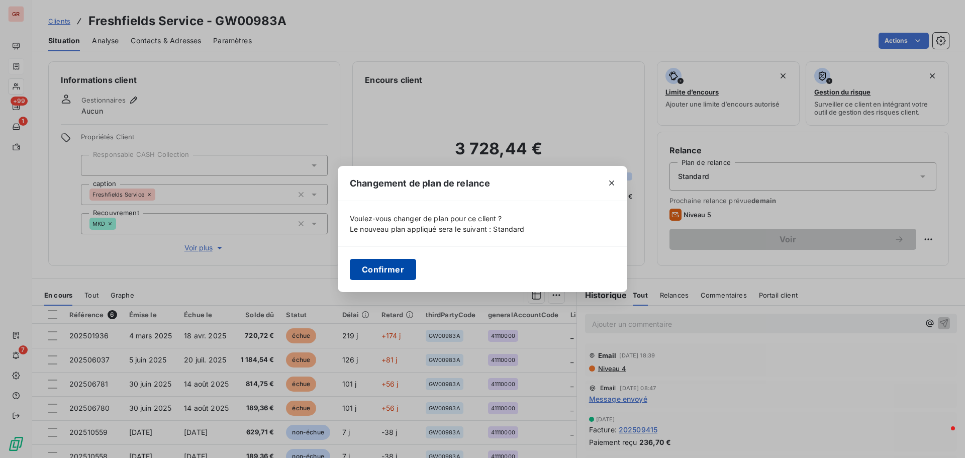
click at [397, 268] on button "Confirmer" at bounding box center [383, 269] width 66 height 21
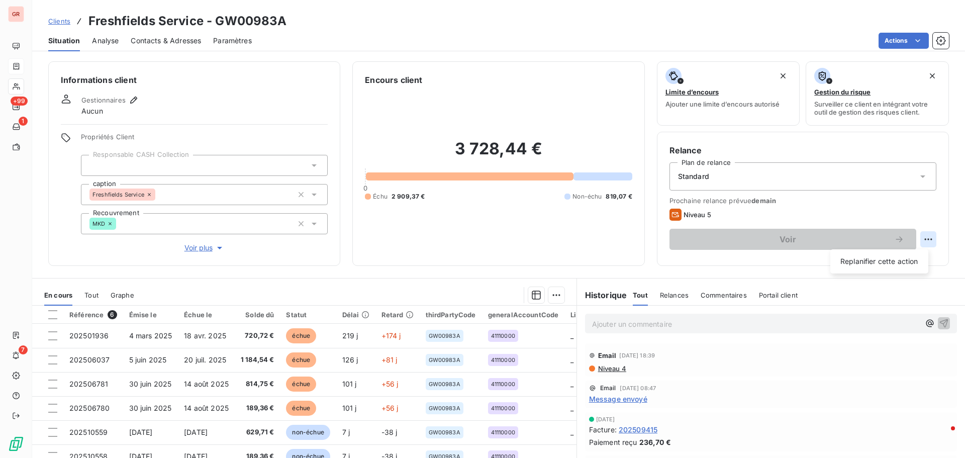
click at [922, 240] on html "GR +99 1 7 Clients Freshfields Service - GW00983A Situation Analyse Contacts & …" at bounding box center [482, 229] width 965 height 458
click at [896, 261] on div "Replanifier cette action" at bounding box center [879, 261] width 90 height 16
select select "9"
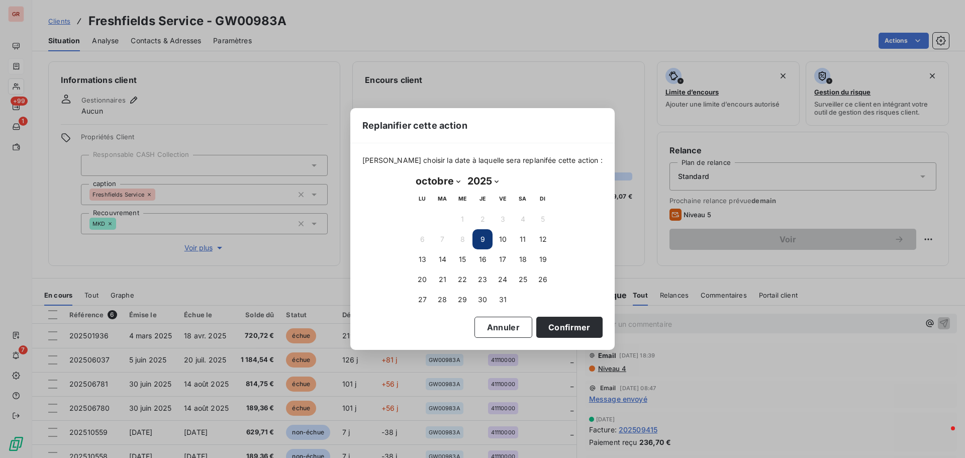
click at [482, 238] on button "9" at bounding box center [482, 239] width 20 height 20
click at [566, 325] on button "Confirmer" at bounding box center [569, 327] width 66 height 21
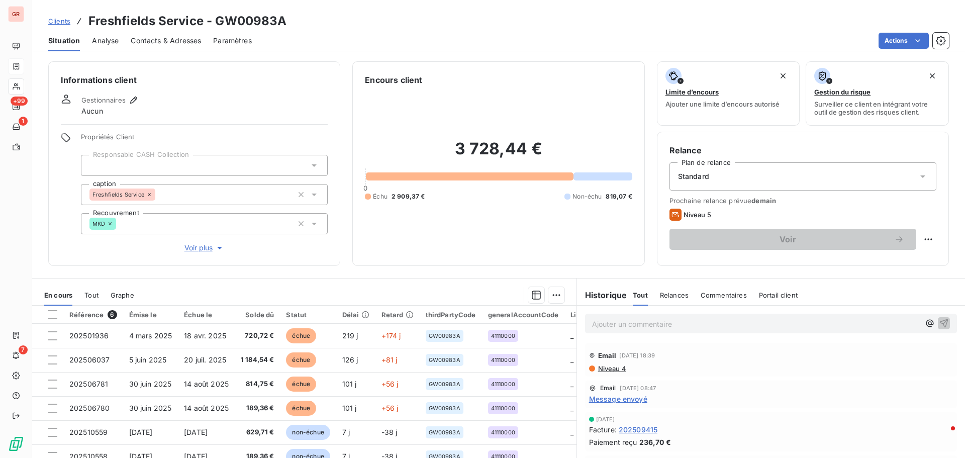
click at [615, 369] on span "Niveau 4" at bounding box center [611, 368] width 29 height 8
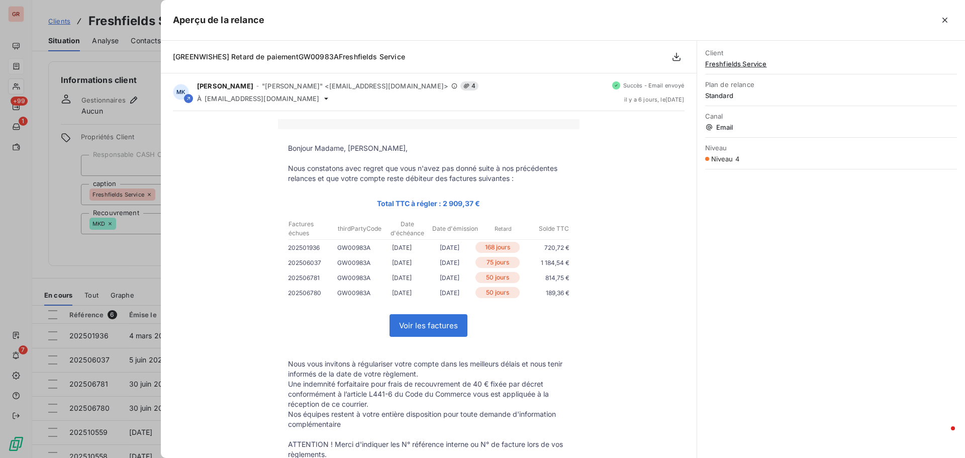
click at [145, 271] on div at bounding box center [482, 229] width 965 height 458
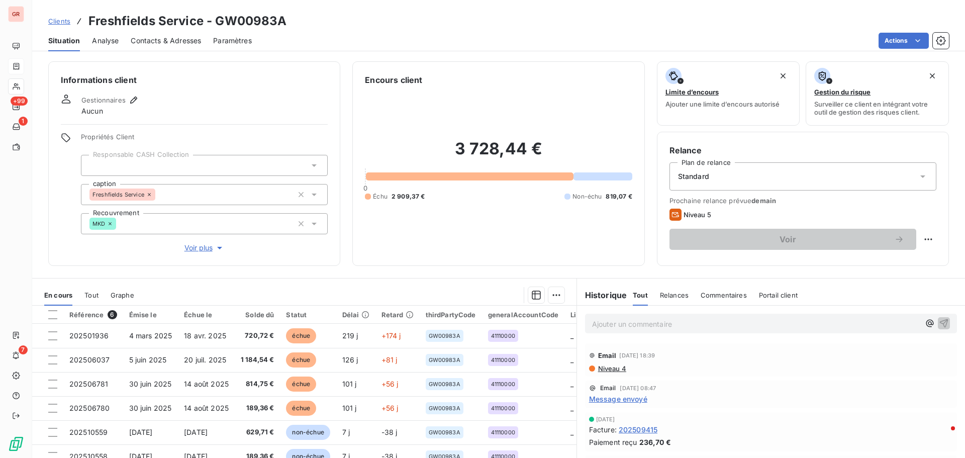
click at [179, 38] on span "Contacts & Adresses" at bounding box center [166, 41] width 70 height 10
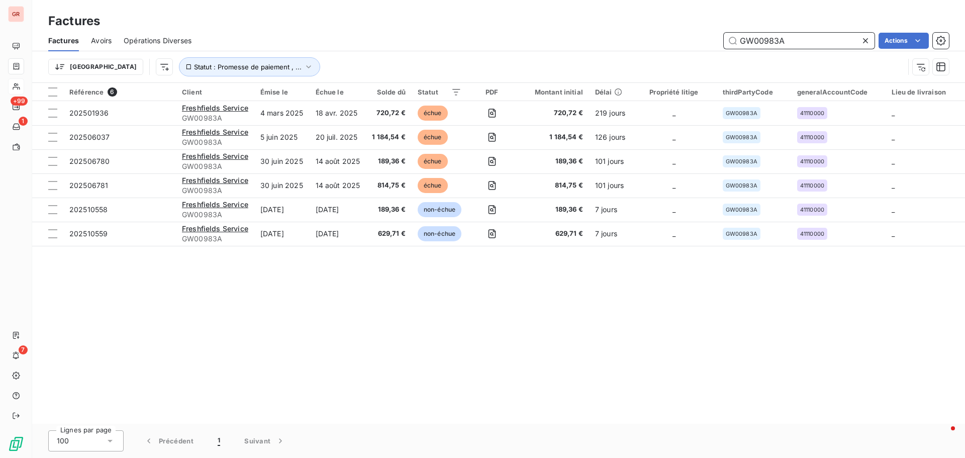
drag, startPoint x: 798, startPoint y: 40, endPoint x: 643, endPoint y: 57, distance: 155.7
click at [654, 56] on div "Factures Avoirs Opérations Diverses GW00983A Actions Trier Statut : Promesse de…" at bounding box center [498, 56] width 933 height 52
paste input "2466"
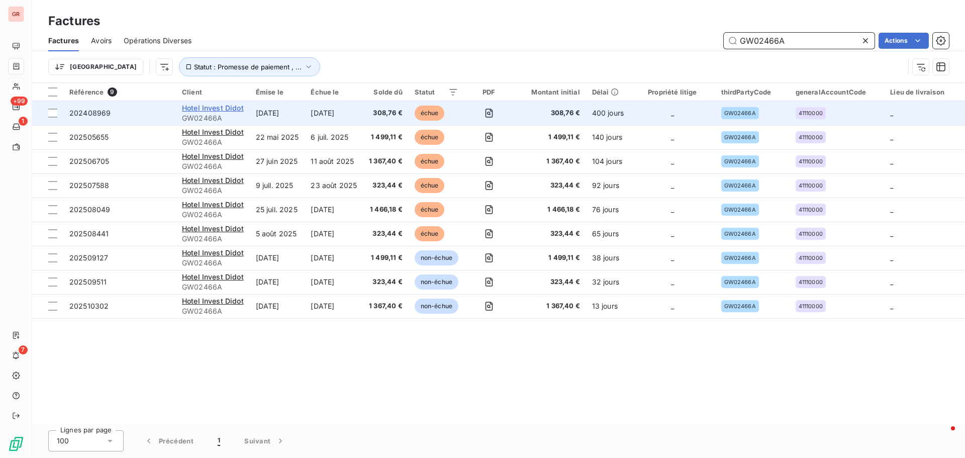
type input "GW02466A"
click at [223, 108] on span "Hotel Invest Didot" at bounding box center [213, 108] width 62 height 9
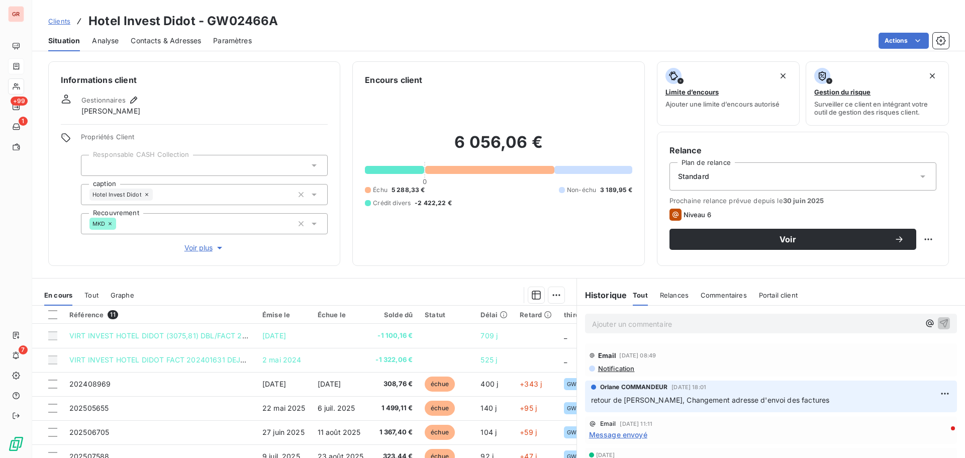
click at [188, 41] on span "Contacts & Adresses" at bounding box center [166, 41] width 70 height 10
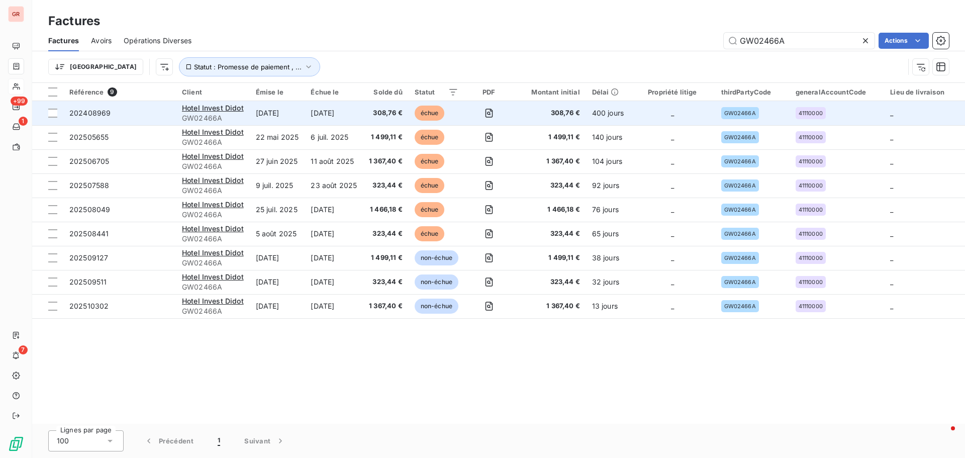
click at [272, 113] on td "4 sept. 2024" at bounding box center [277, 113] width 55 height 24
click at [197, 108] on span "Hotel Invest Didot" at bounding box center [213, 108] width 62 height 9
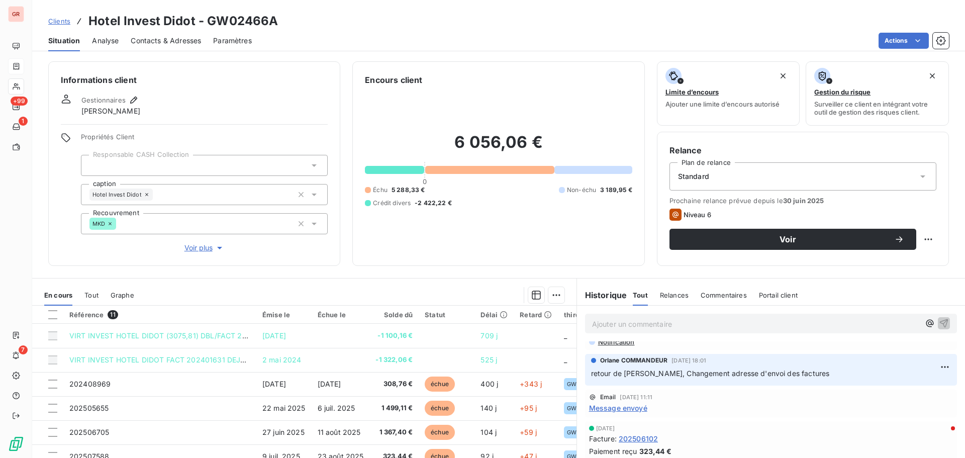
scroll to position [50, 0]
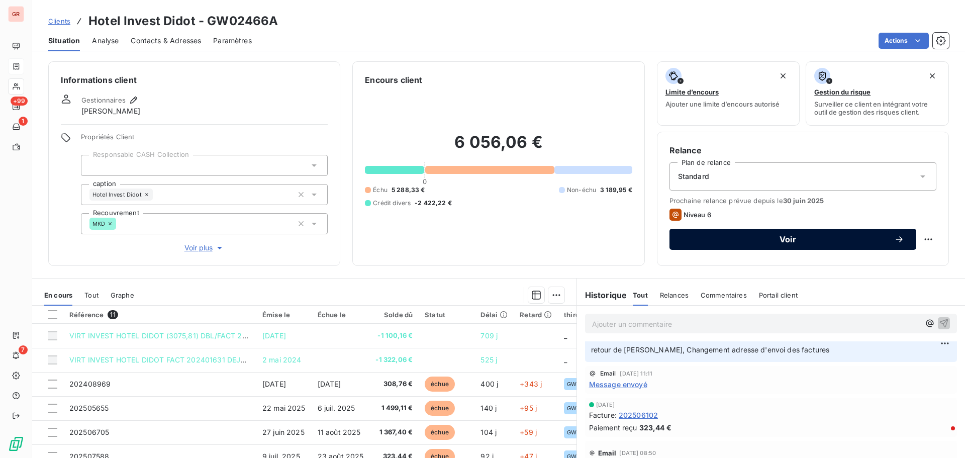
click at [787, 242] on span "Voir" at bounding box center [787, 239] width 213 height 8
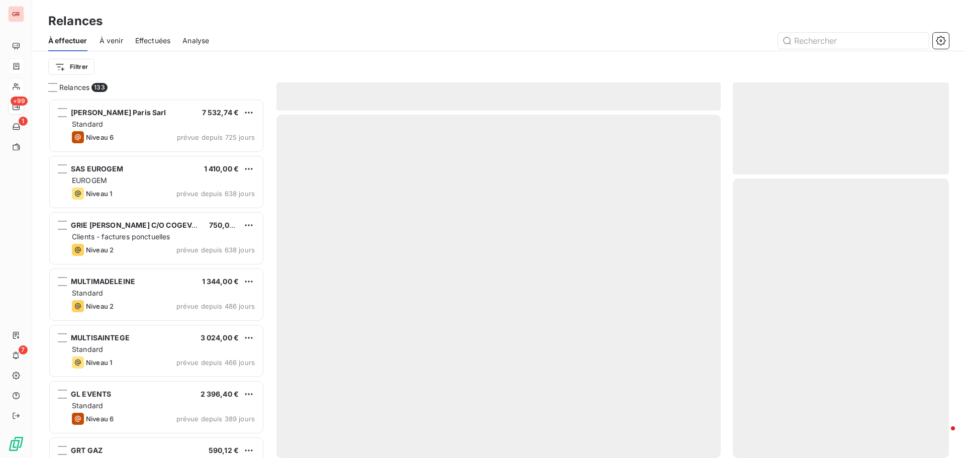
scroll to position [352, 209]
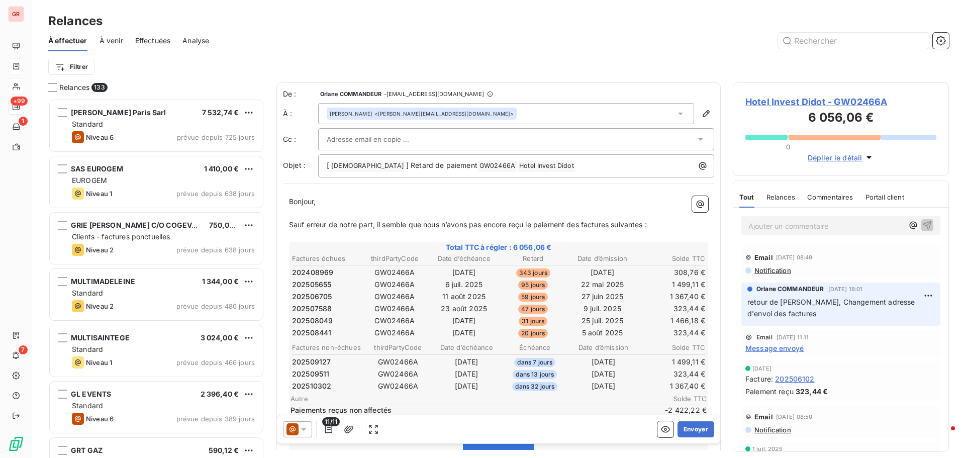
click at [304, 430] on icon at bounding box center [303, 429] width 5 height 3
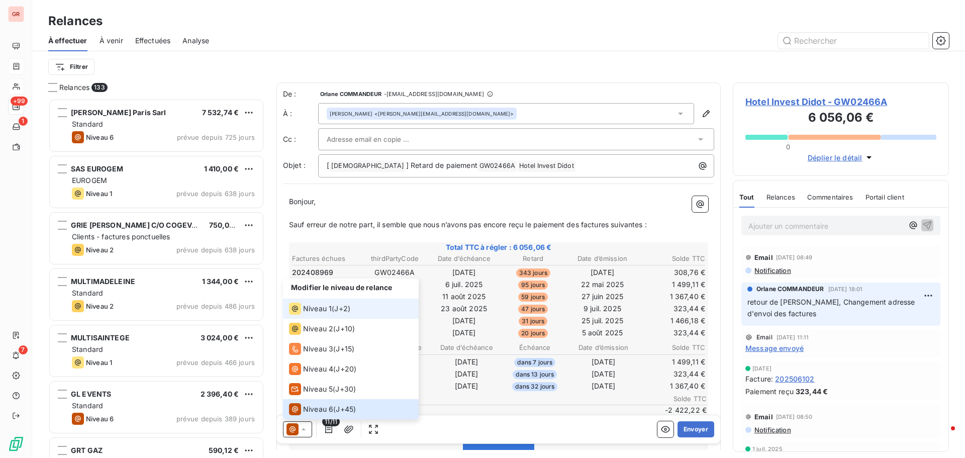
click at [318, 304] on span "Niveau 1" at bounding box center [317, 308] width 29 height 10
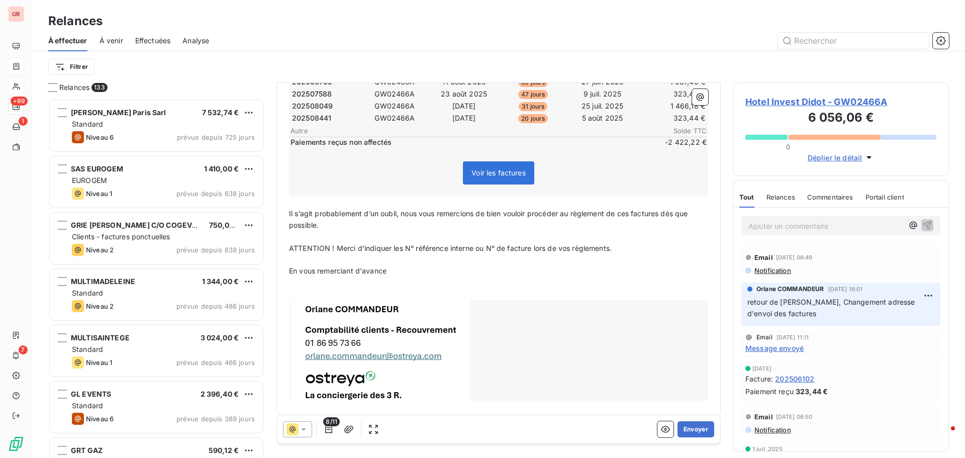
scroll to position [222, 0]
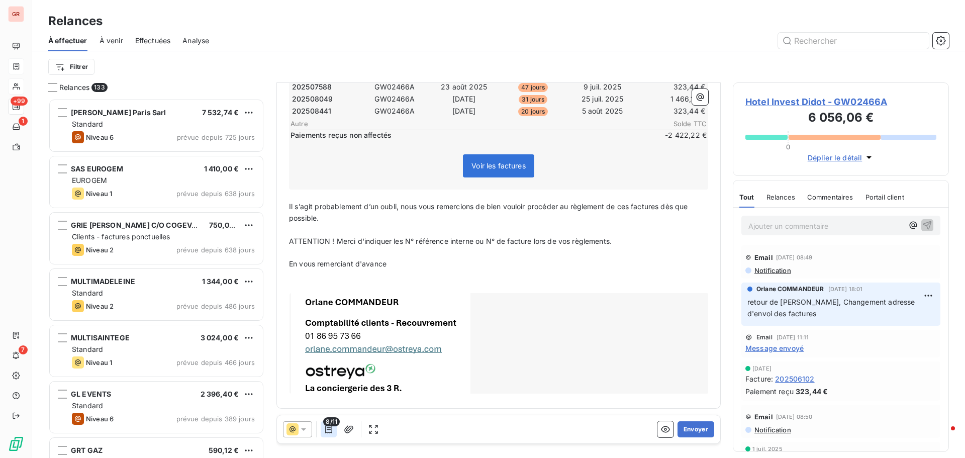
click at [330, 431] on icon "button" at bounding box center [329, 429] width 10 height 10
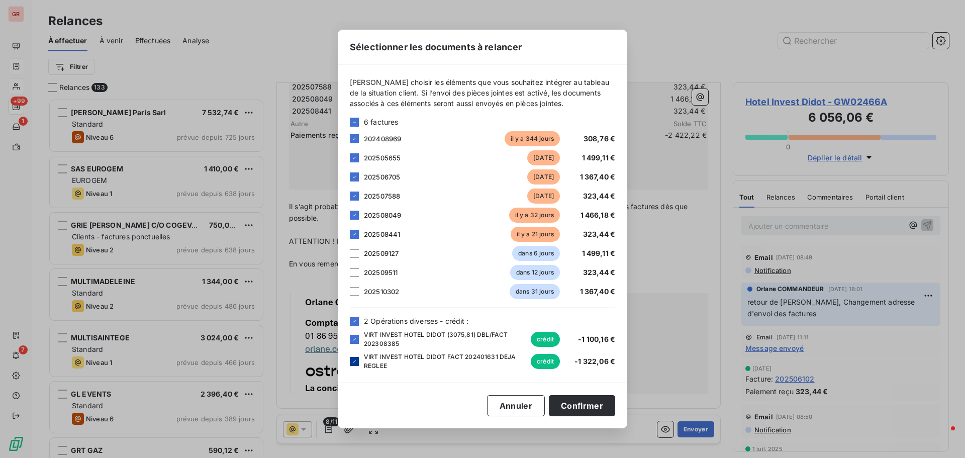
click at [354, 362] on icon at bounding box center [354, 361] width 3 height 2
click at [353, 337] on icon at bounding box center [354, 339] width 6 height 6
click at [587, 403] on button "Confirmer" at bounding box center [582, 405] width 66 height 21
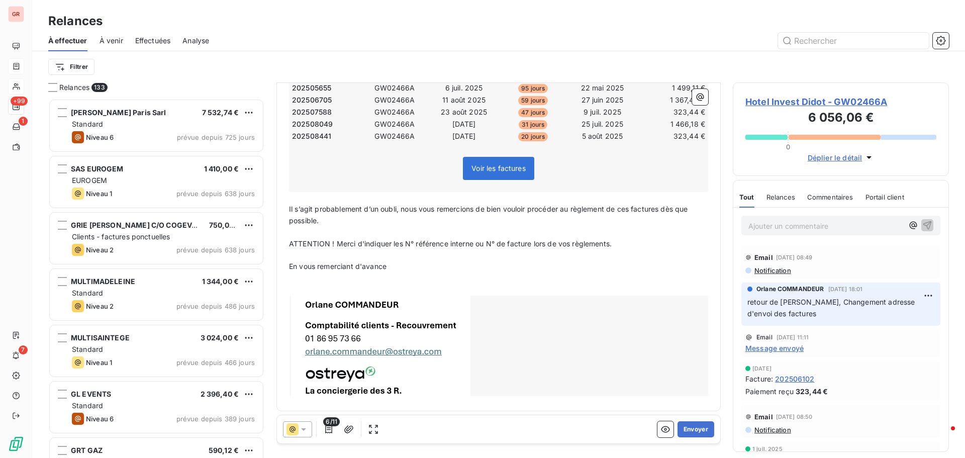
scroll to position [199, 0]
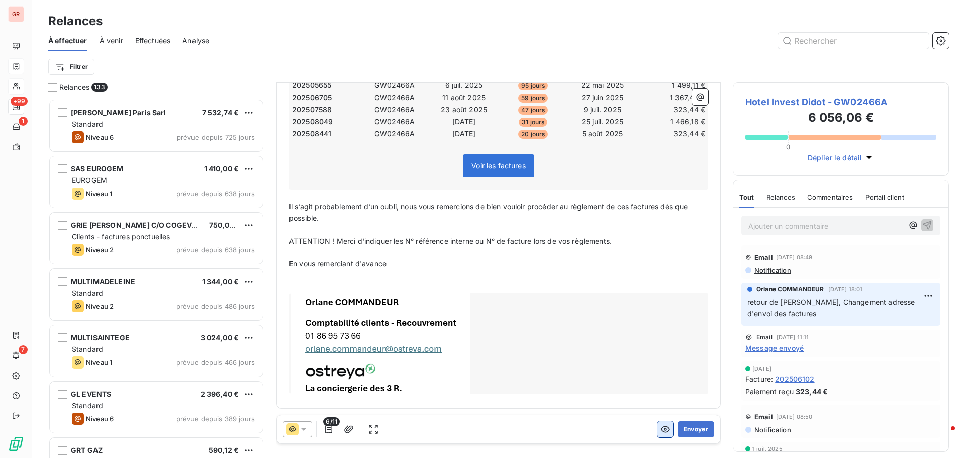
click at [663, 428] on button "button" at bounding box center [665, 429] width 16 height 16
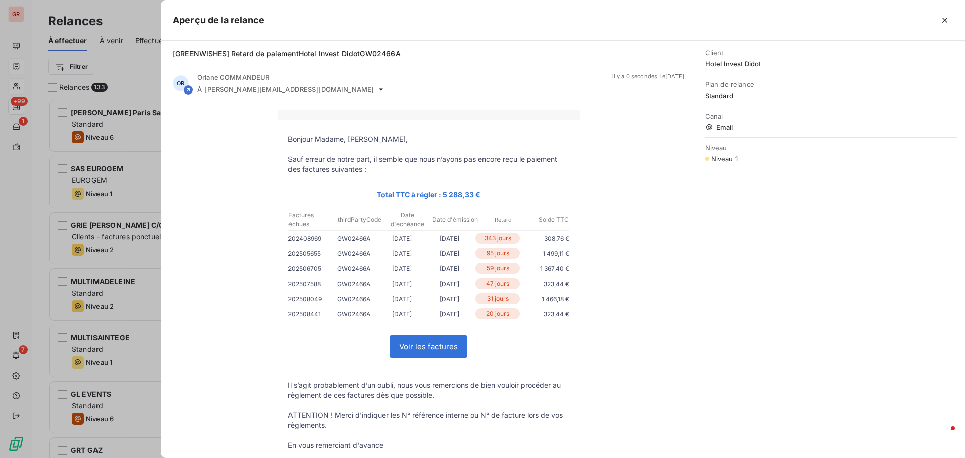
scroll to position [0, 0]
click at [146, 402] on div at bounding box center [482, 229] width 965 height 458
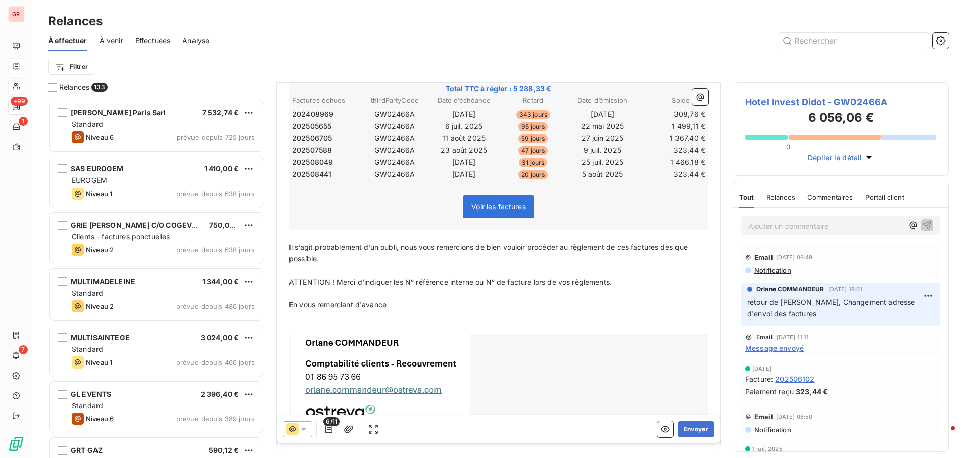
scroll to position [199, 0]
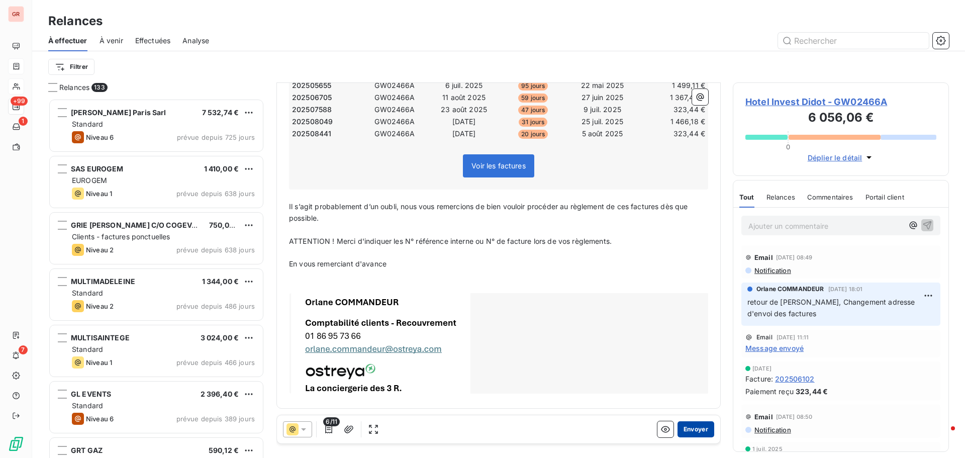
click at [692, 432] on button "Envoyer" at bounding box center [695, 429] width 37 height 16
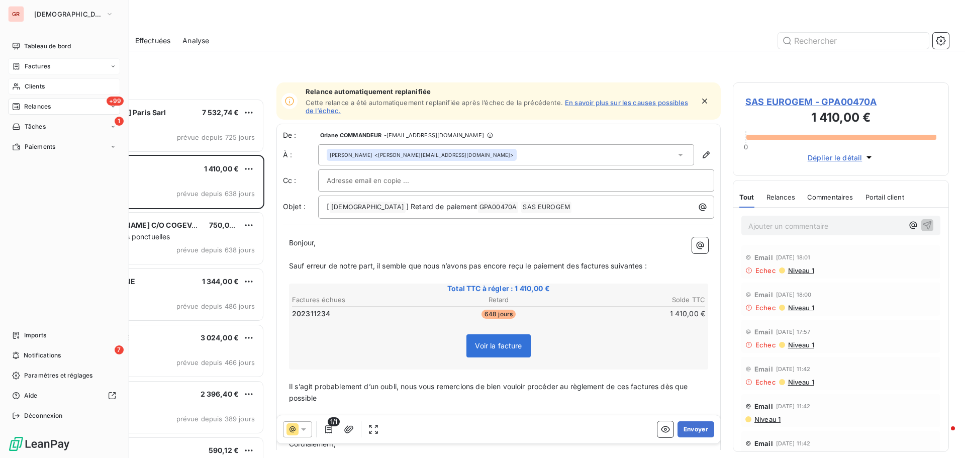
click at [42, 86] on span "Clients" at bounding box center [35, 86] width 20 height 9
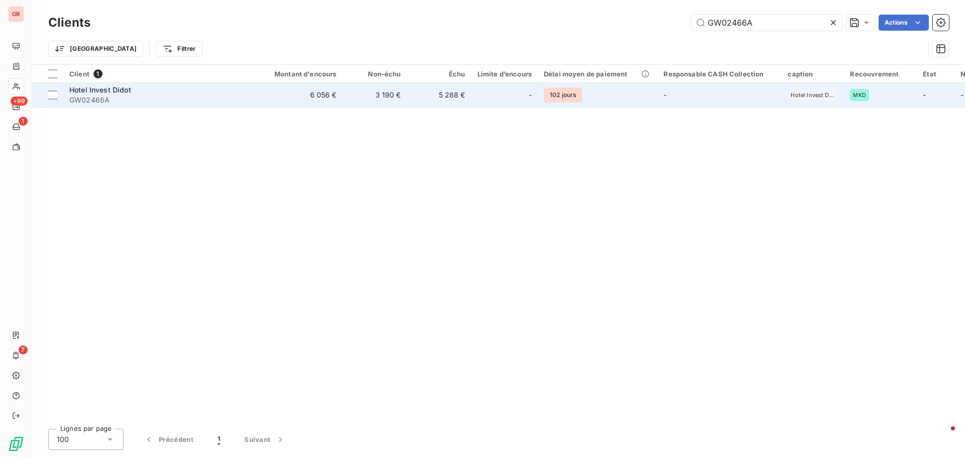
click at [102, 97] on span "GW02466A" at bounding box center [159, 100] width 181 height 10
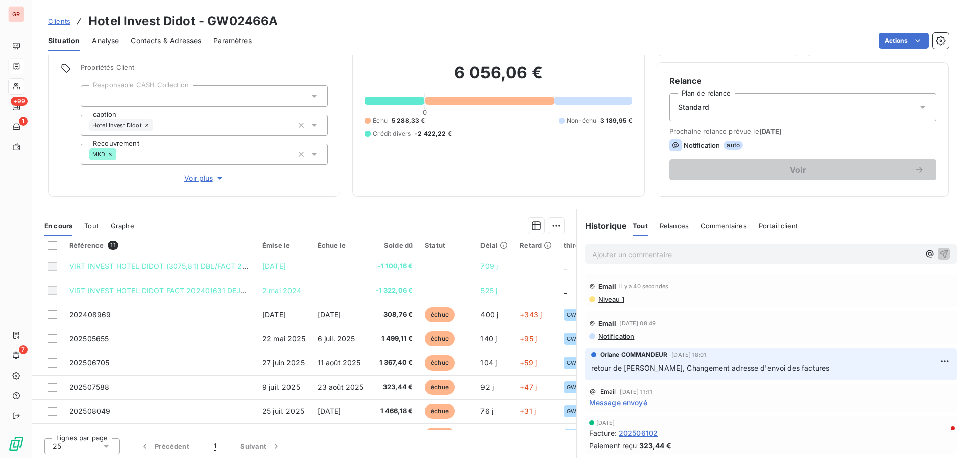
scroll to position [71, 0]
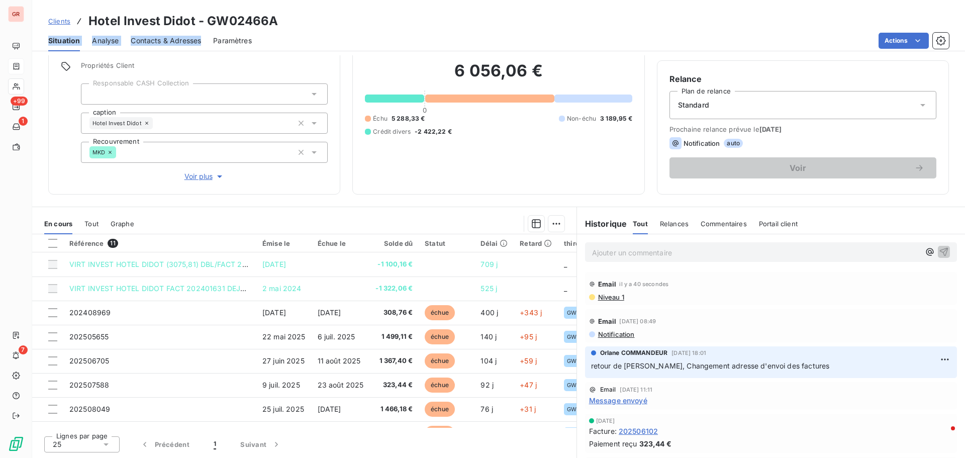
drag, startPoint x: 276, startPoint y: 21, endPoint x: 207, endPoint y: 32, distance: 70.3
click at [207, 32] on div "Clients Hotel Invest Didot - GW02466A Situation Analyse Contacts & Adresses Par…" at bounding box center [498, 25] width 933 height 51
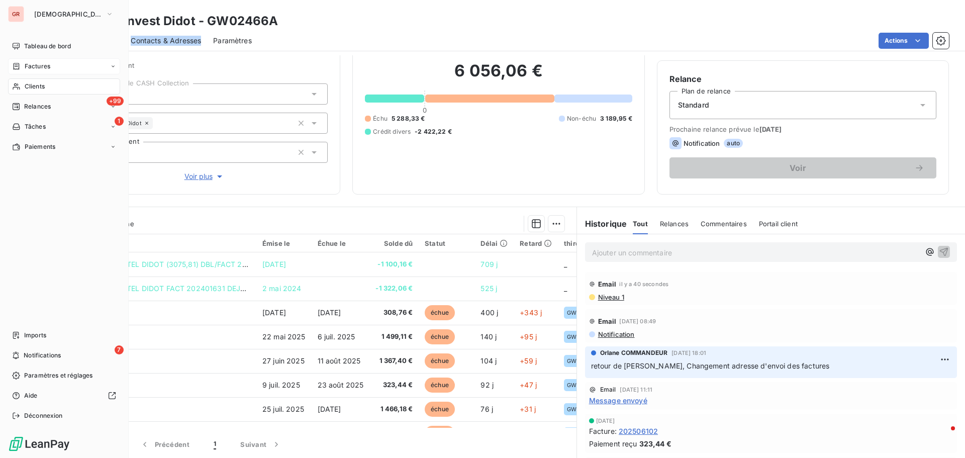
click at [48, 61] on div "Factures" at bounding box center [64, 66] width 112 height 16
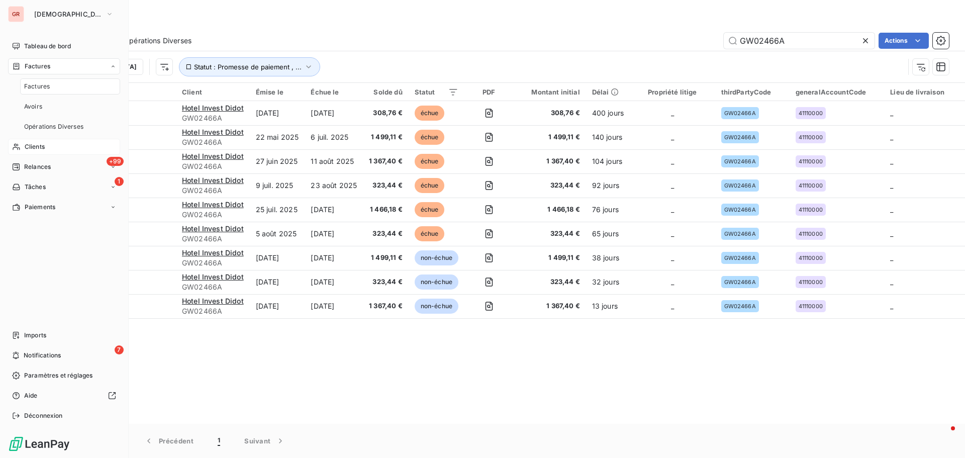
click at [32, 148] on span "Clients" at bounding box center [35, 146] width 20 height 9
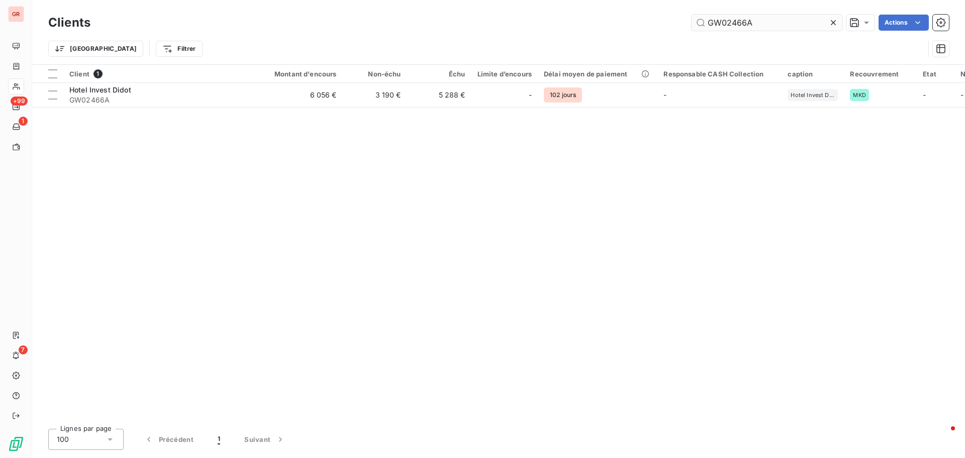
click at [766, 28] on input "GW02466A" at bounding box center [766, 23] width 151 height 16
drag, startPoint x: 760, startPoint y: 26, endPoint x: 680, endPoint y: 38, distance: 80.2
click at [689, 37] on div "Clients GW02466A Actions Trier Filtrer" at bounding box center [498, 38] width 900 height 52
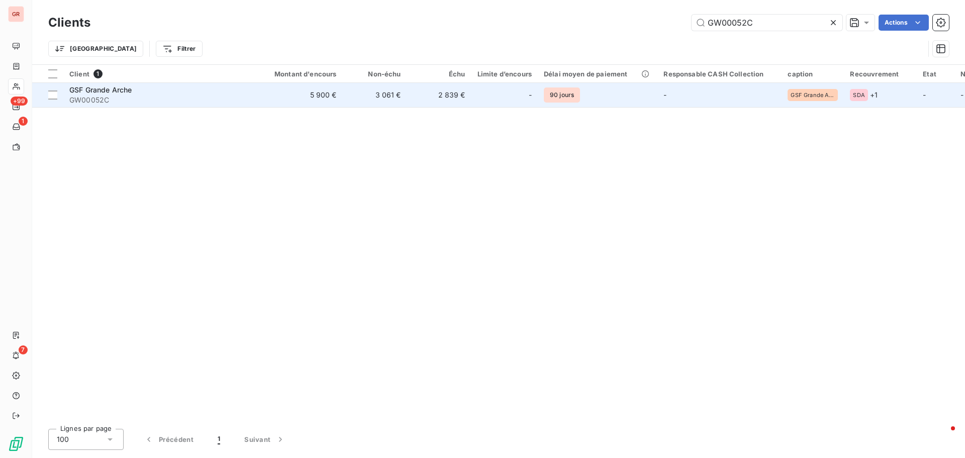
type input "GW00052C"
click at [97, 87] on span "GSF Grande Arche" at bounding box center [100, 89] width 62 height 9
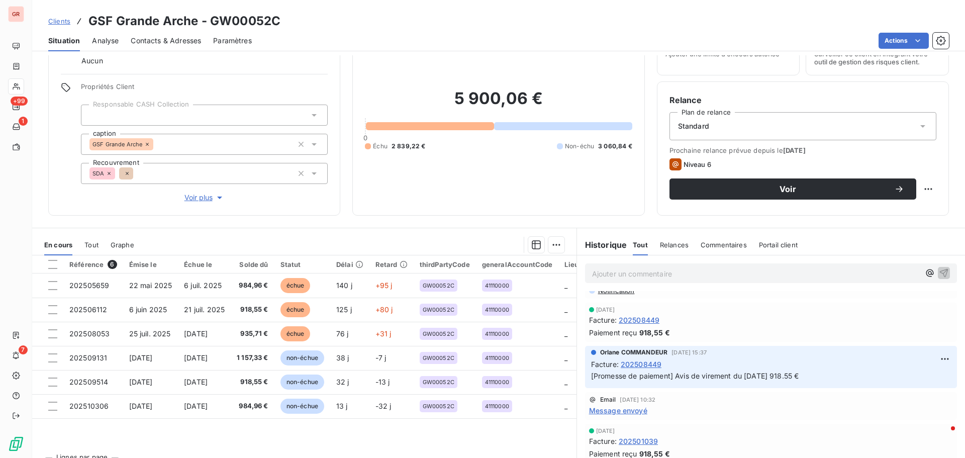
scroll to position [100, 0]
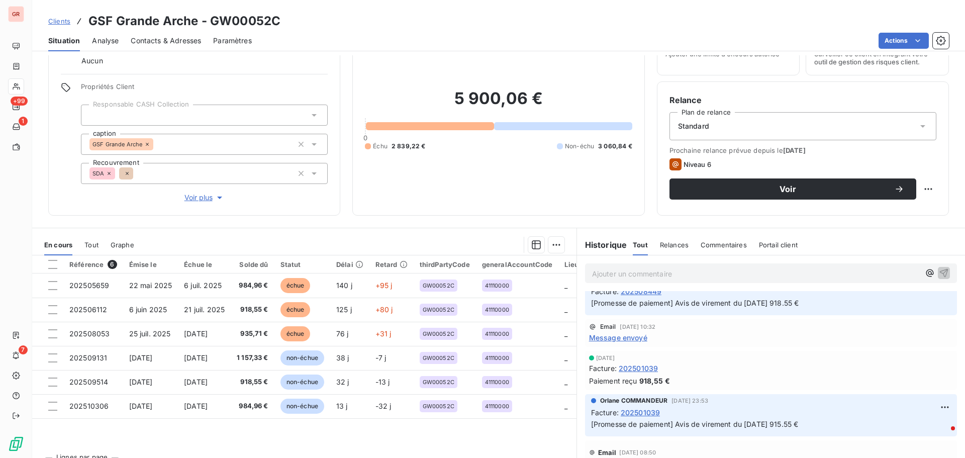
click at [629, 340] on span "Message envoyé" at bounding box center [618, 337] width 58 height 11
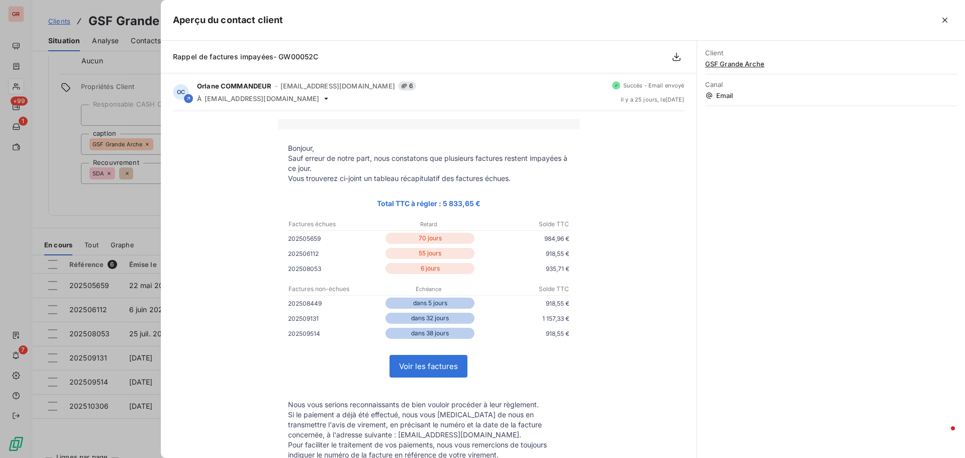
click at [128, 239] on div at bounding box center [482, 229] width 965 height 458
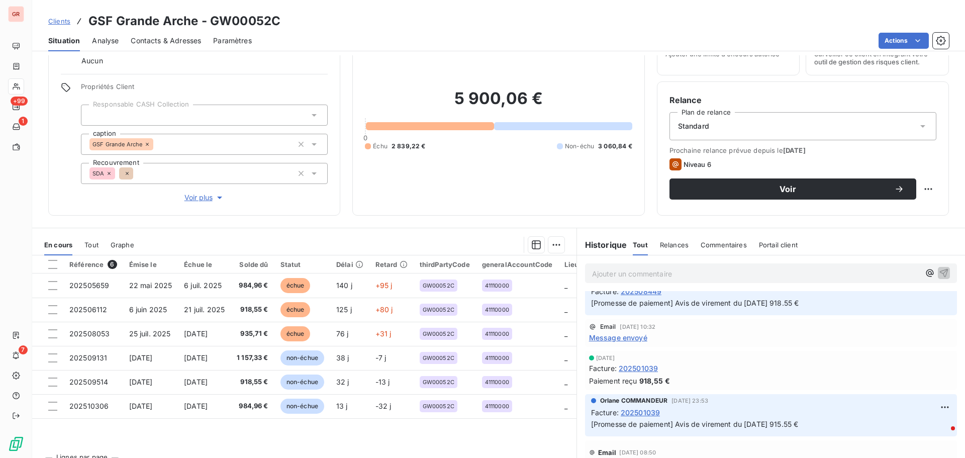
click at [636, 335] on span "Message envoyé" at bounding box center [618, 337] width 58 height 11
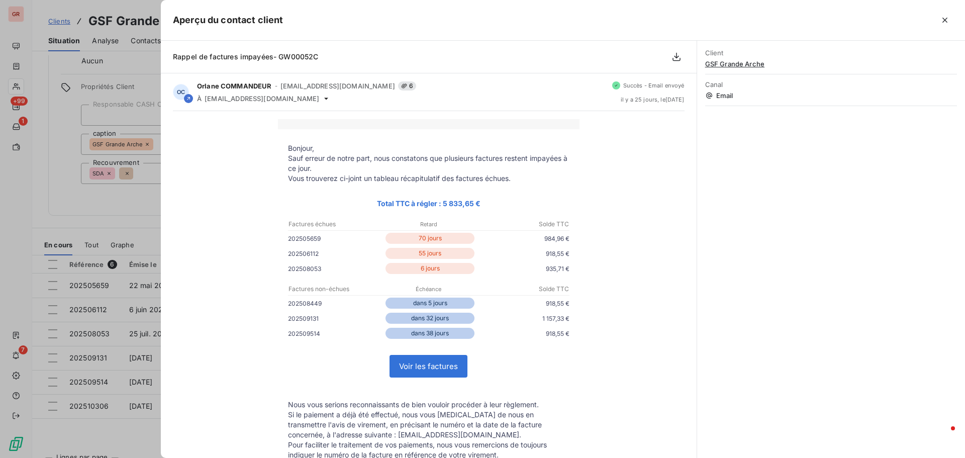
click at [94, 224] on div at bounding box center [482, 229] width 965 height 458
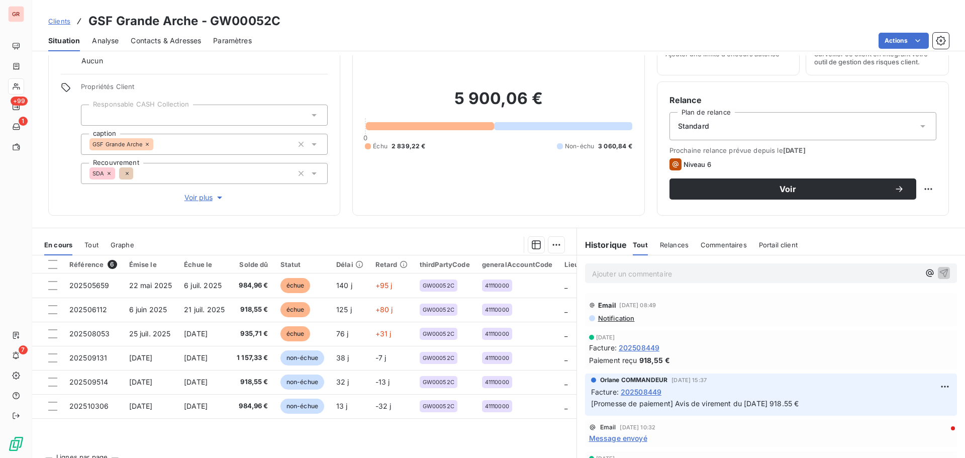
scroll to position [0, 0]
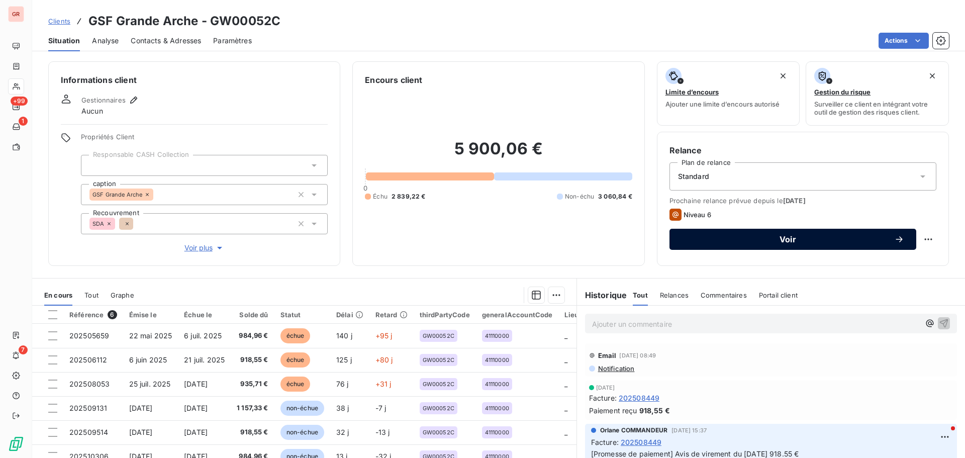
click at [786, 239] on span "Voir" at bounding box center [787, 239] width 213 height 8
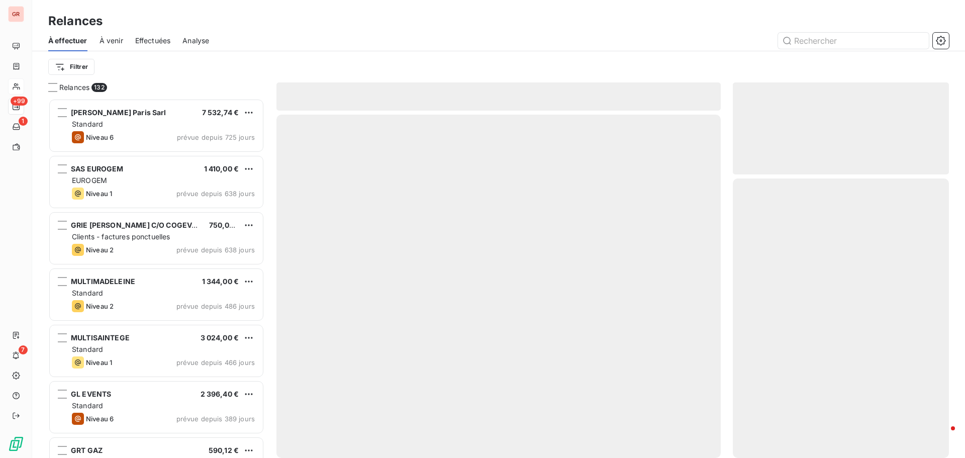
scroll to position [352, 209]
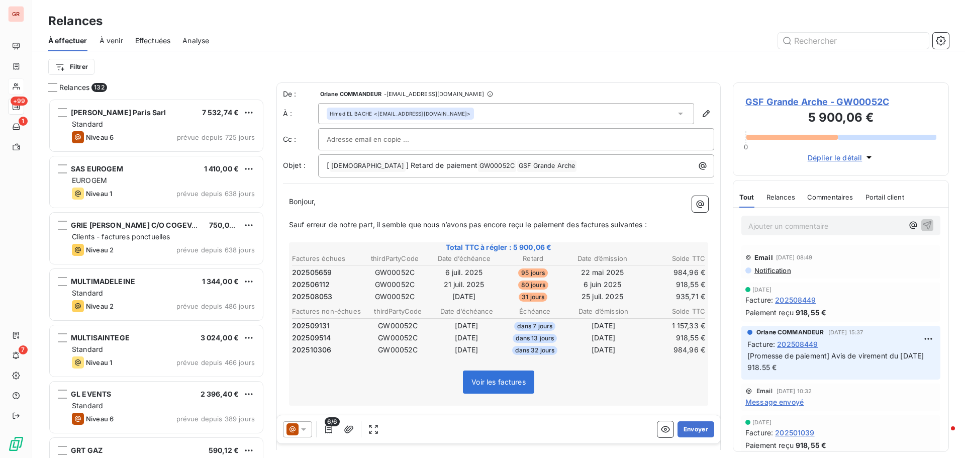
click at [302, 431] on icon at bounding box center [303, 429] width 10 height 10
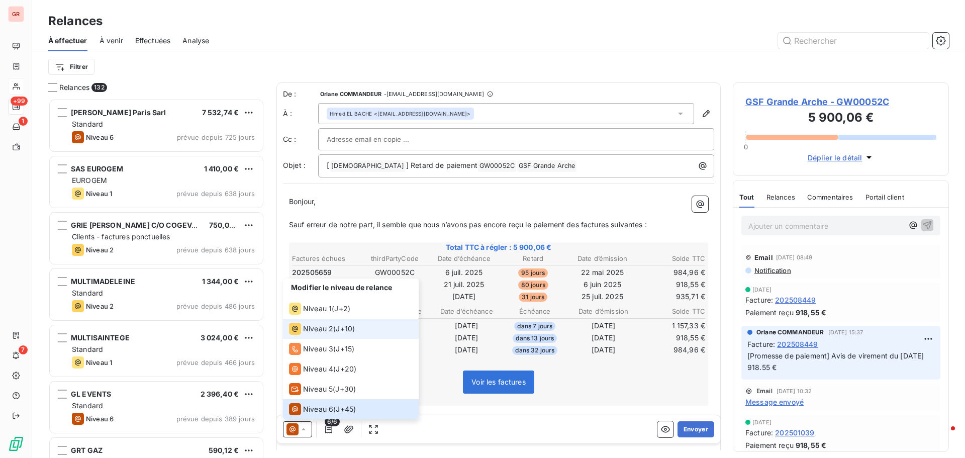
click at [312, 321] on li "Niveau 2 ( J+10 )" at bounding box center [351, 329] width 136 height 20
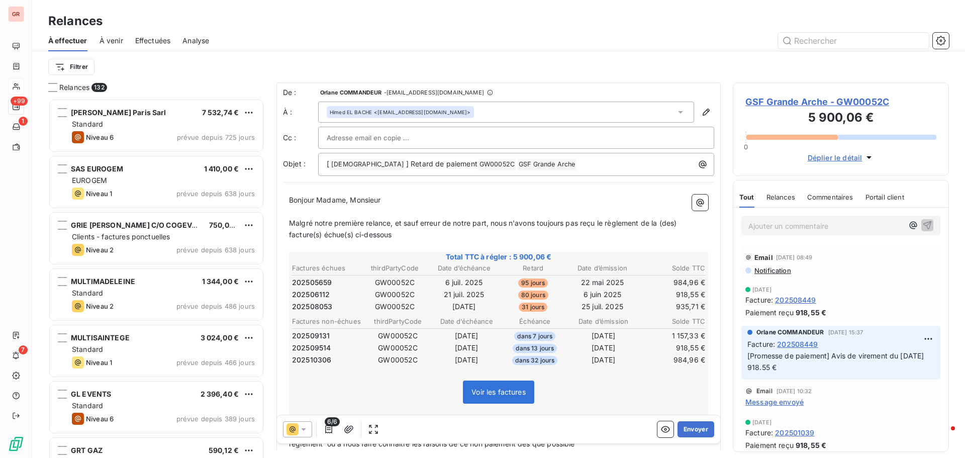
scroll to position [0, 0]
click at [447, 138] on div at bounding box center [516, 139] width 379 height 15
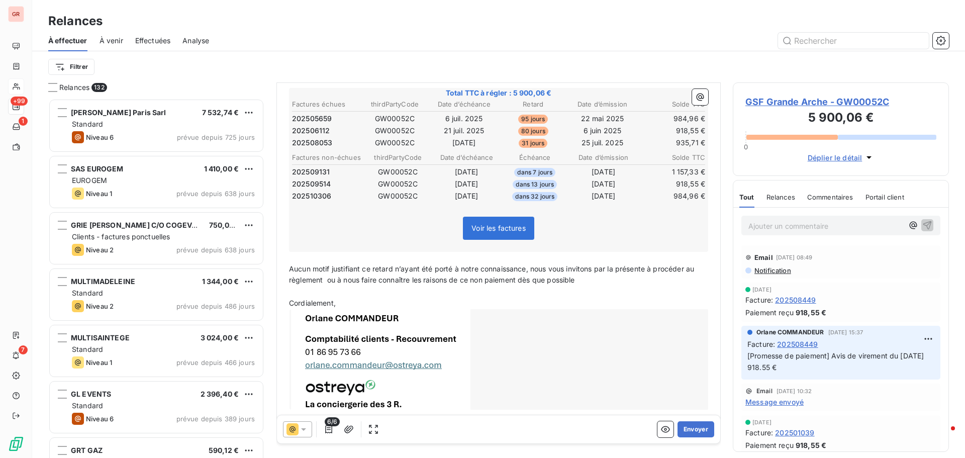
scroll to position [182, 0]
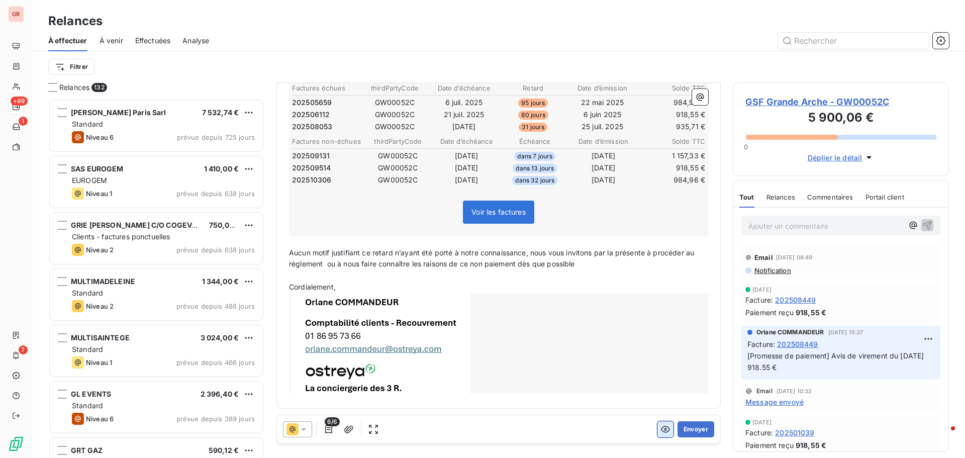
click at [660, 426] on icon "button" at bounding box center [665, 429] width 10 height 10
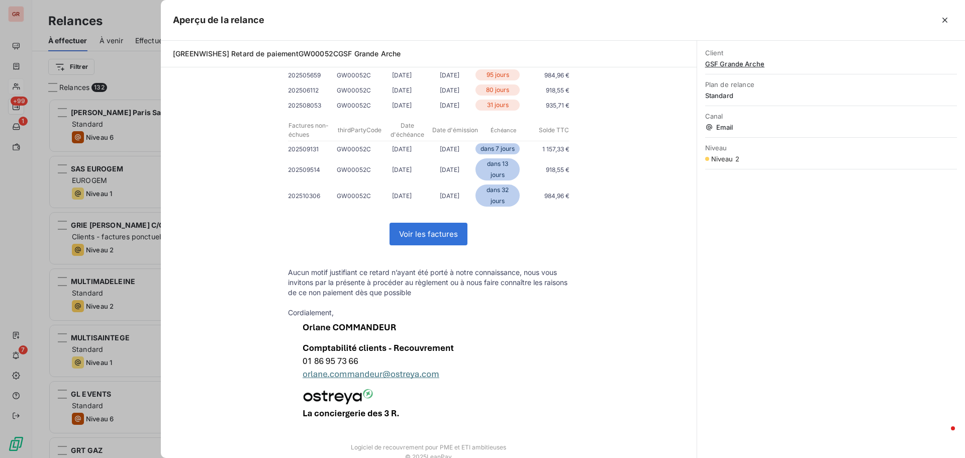
scroll to position [187, 0]
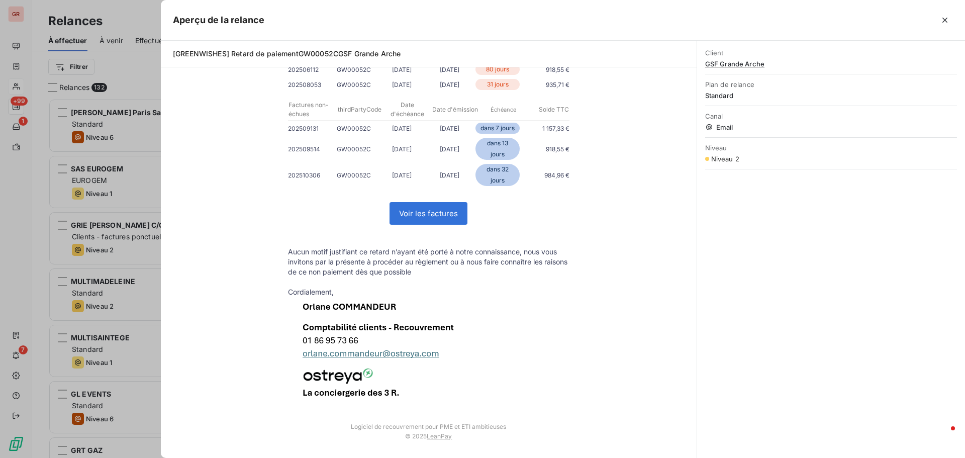
click at [152, 365] on div at bounding box center [482, 229] width 965 height 458
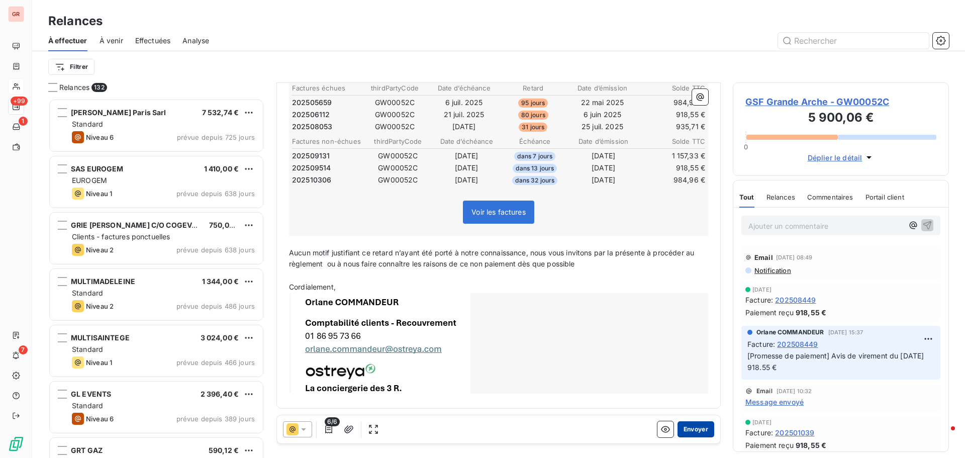
click at [686, 429] on button "Envoyer" at bounding box center [695, 429] width 37 height 16
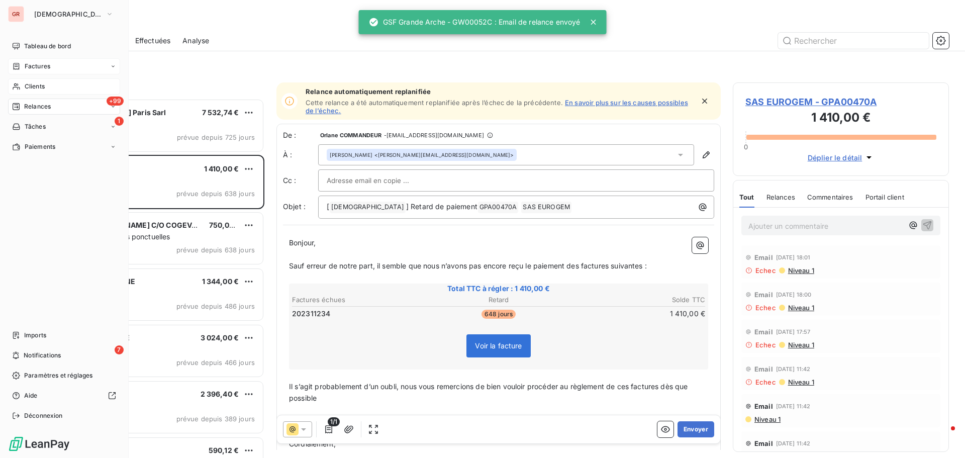
click at [47, 61] on div "Factures" at bounding box center [64, 66] width 112 height 16
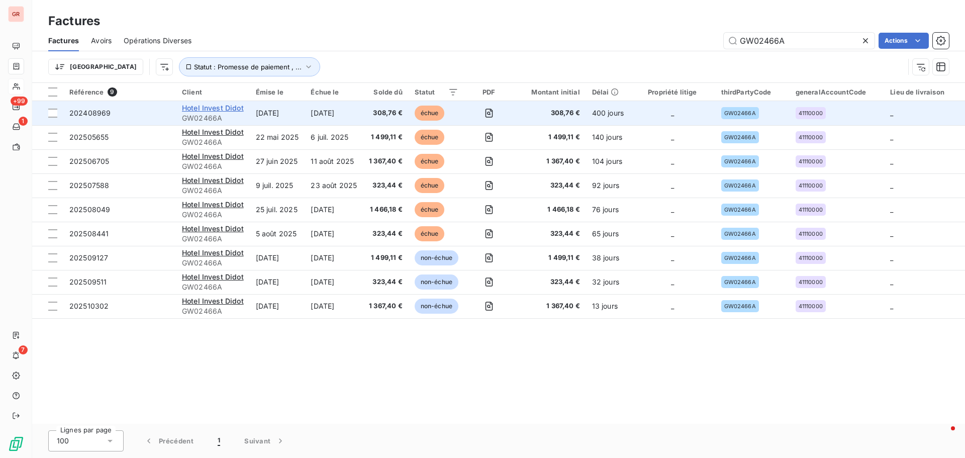
click at [212, 110] on span "Hotel Invest Didot" at bounding box center [213, 108] width 62 height 9
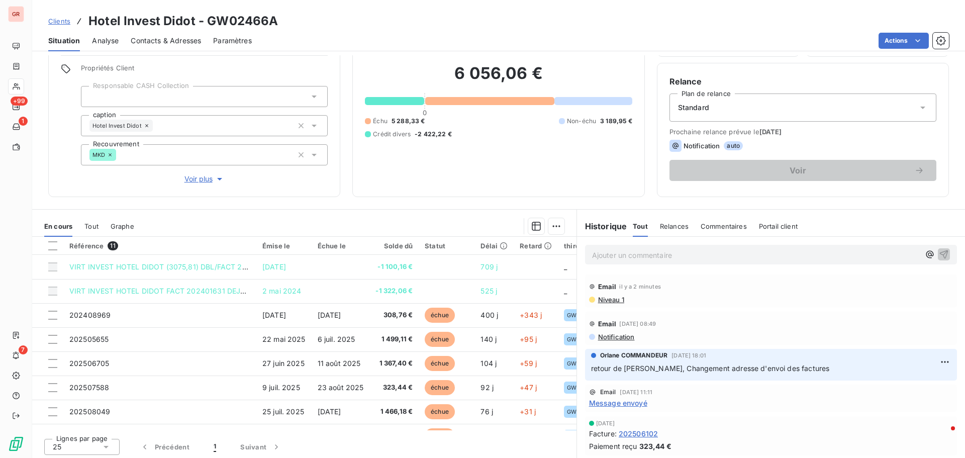
scroll to position [71, 0]
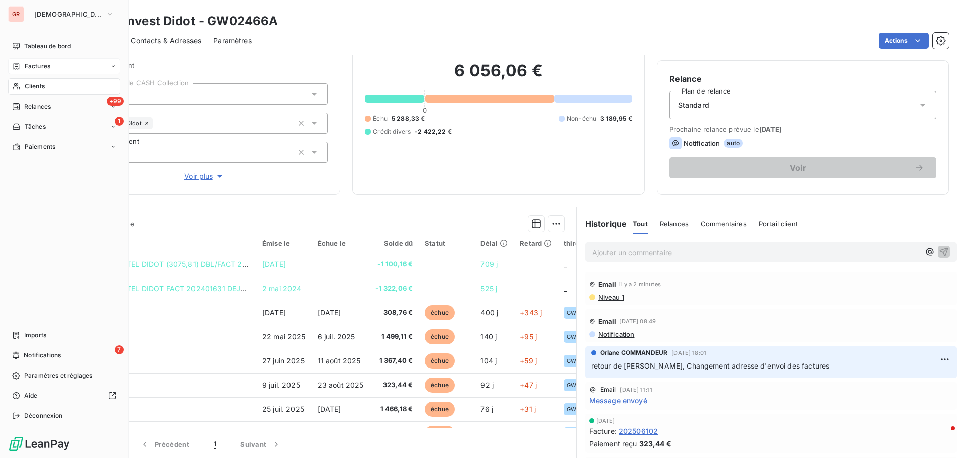
click at [46, 61] on div "Factures" at bounding box center [64, 66] width 112 height 16
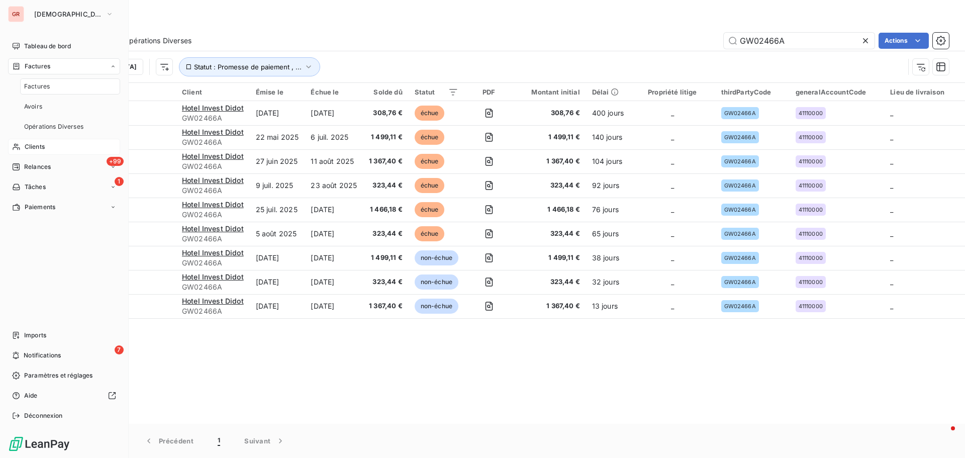
click at [35, 149] on span "Clients" at bounding box center [35, 146] width 20 height 9
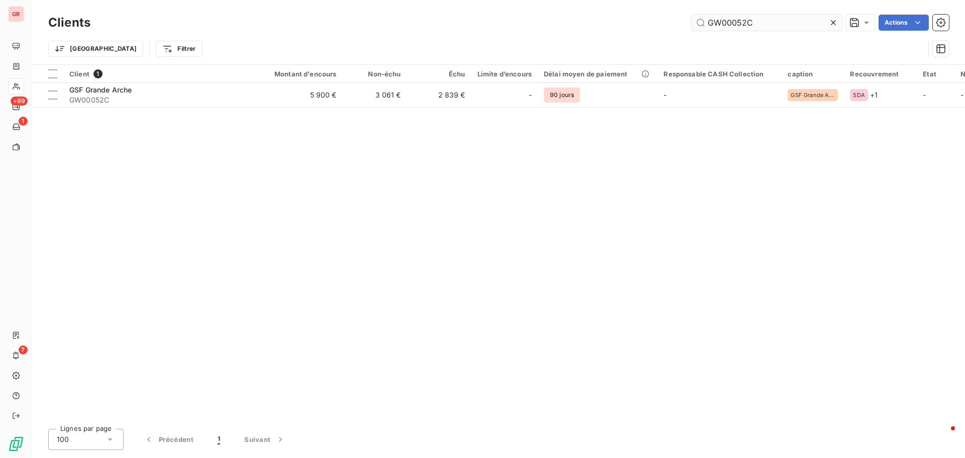
click at [776, 25] on input "GW00052C" at bounding box center [766, 23] width 151 height 16
drag, startPoint x: 741, startPoint y: 31, endPoint x: 682, endPoint y: 34, distance: 59.4
click at [685, 34] on div "Clients GW00052C Actions Trier Filtrer" at bounding box center [498, 38] width 900 height 52
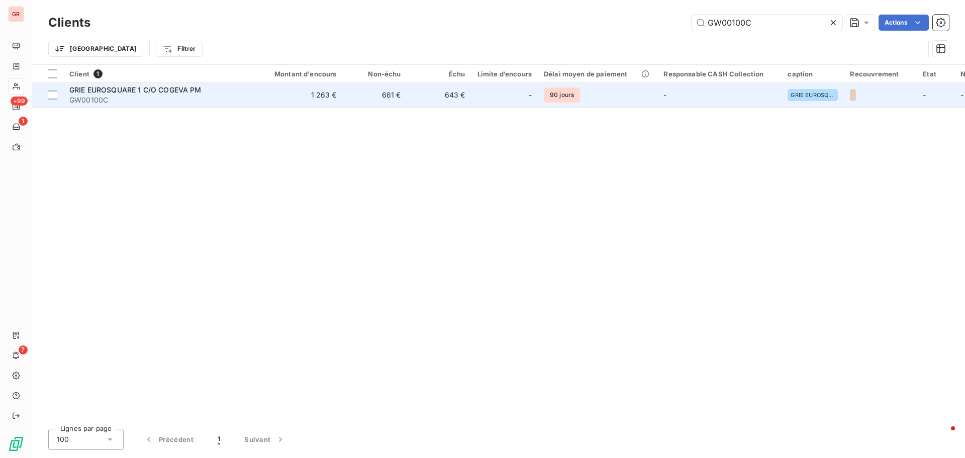
type input "GW00100C"
click at [152, 85] on div "GRIE EUROSQUARE 1 C/O COGEVA PM" at bounding box center [159, 90] width 181 height 10
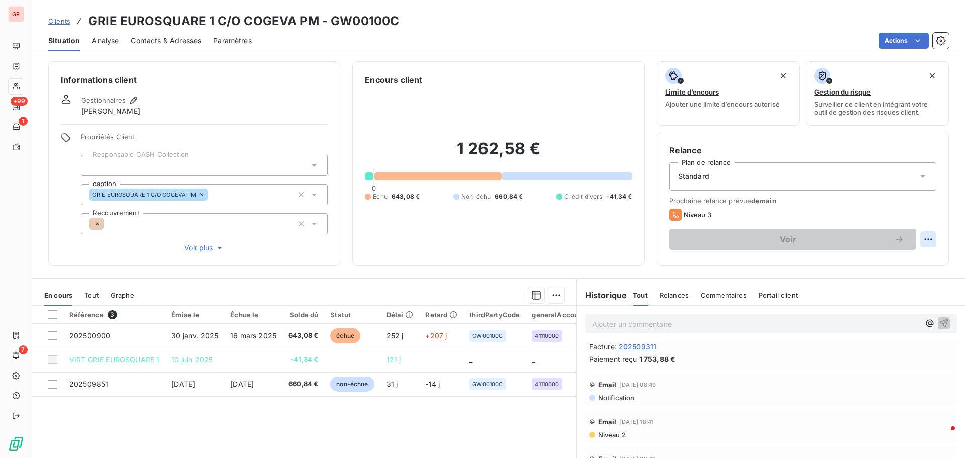
click at [921, 236] on html "GR +99 1 7 Clients GRIE EUROSQUARE 1 C/O COGEVA PM - GW00100C Situation Analyse…" at bounding box center [482, 229] width 965 height 458
click at [879, 263] on div "Replanifier cette action" at bounding box center [879, 261] width 90 height 16
select select "9"
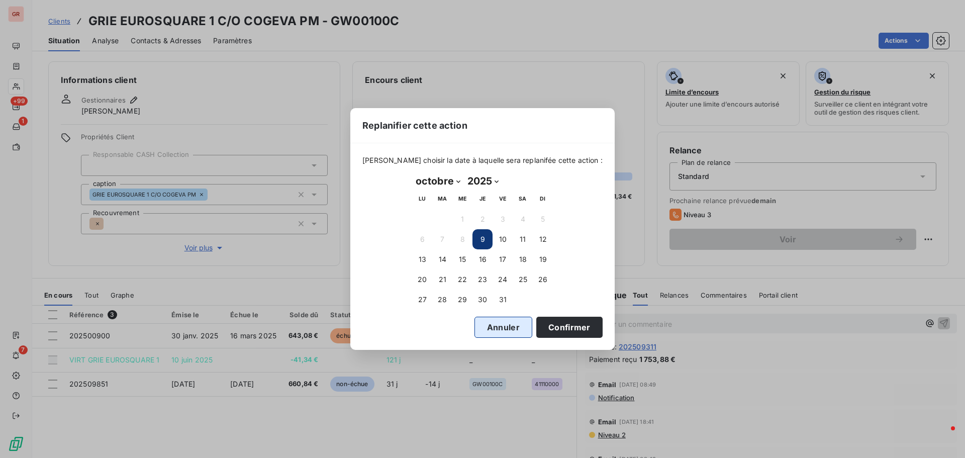
click at [502, 318] on button "Annuler" at bounding box center [503, 327] width 58 height 21
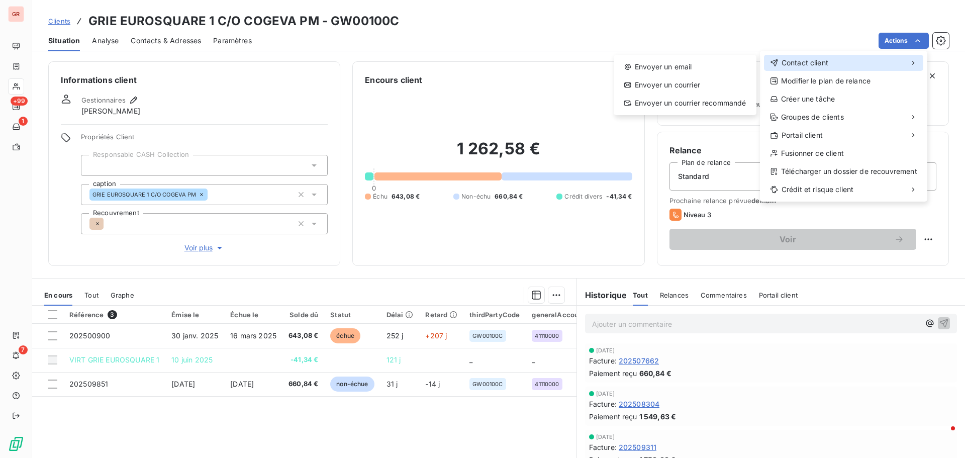
click at [811, 62] on span "Contact client" at bounding box center [804, 63] width 47 height 10
click at [678, 68] on div "Envoyer un email" at bounding box center [685, 67] width 135 height 16
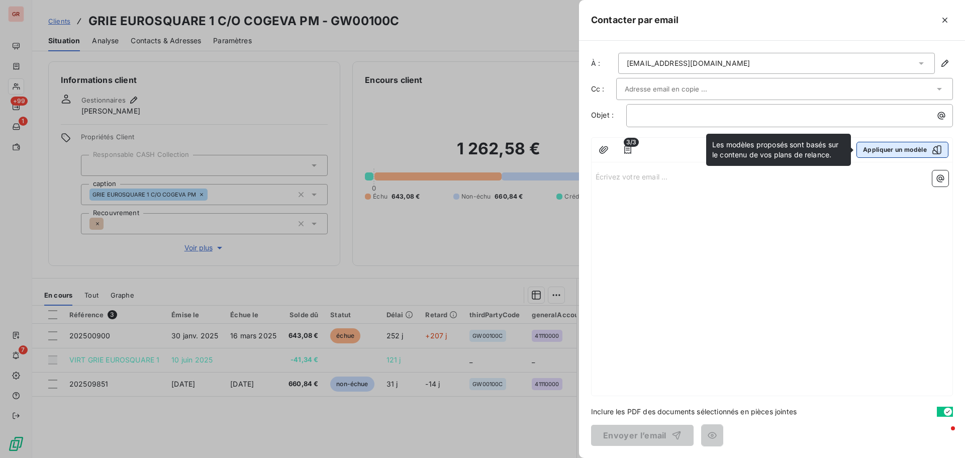
click at [936, 151] on icon "button" at bounding box center [936, 149] width 9 height 9
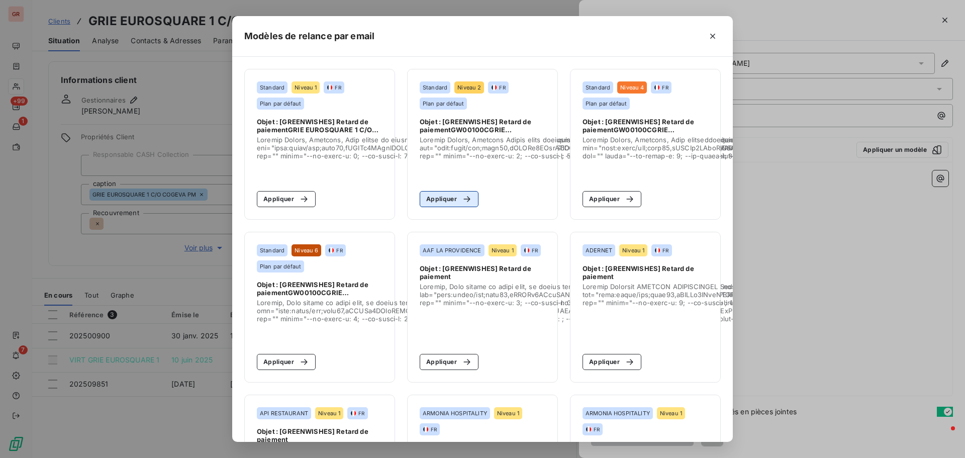
click at [448, 197] on button "Appliquer" at bounding box center [449, 199] width 59 height 16
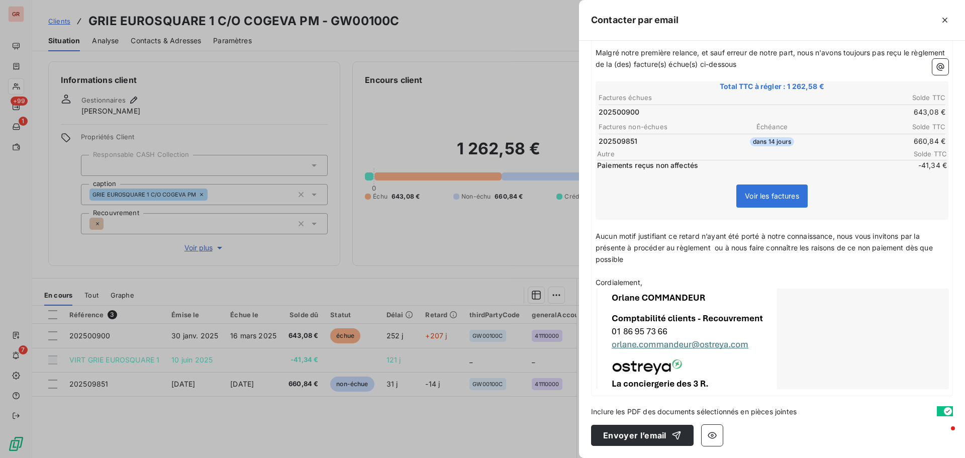
scroll to position [155, 0]
click at [659, 436] on button "Envoyer l’email" at bounding box center [642, 435] width 102 height 21
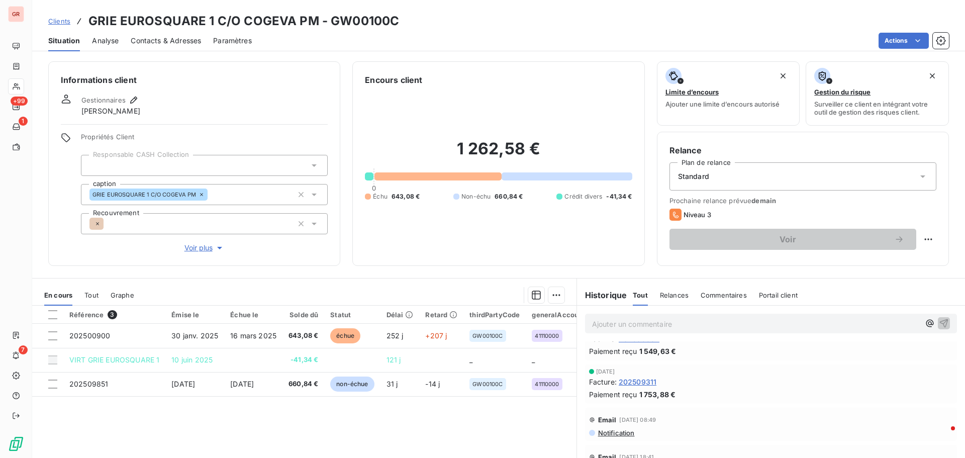
scroll to position [50, 0]
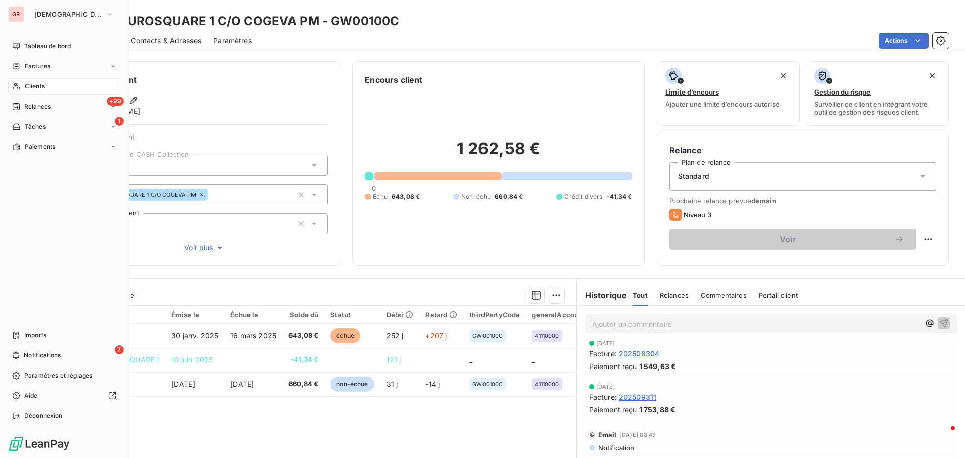
click at [43, 63] on span "Factures" at bounding box center [38, 66] width 26 height 9
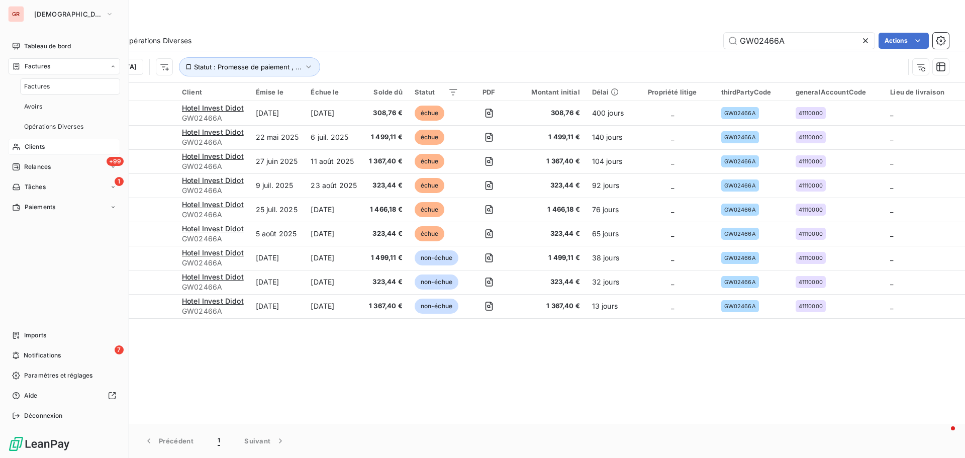
click at [46, 144] on div "Clients" at bounding box center [64, 147] width 112 height 16
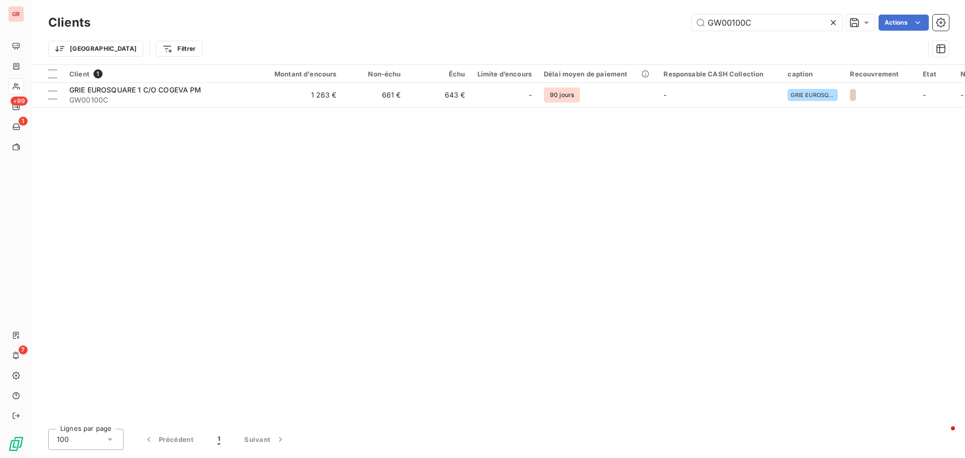
drag, startPoint x: 761, startPoint y: 20, endPoint x: 638, endPoint y: 43, distance: 125.7
click at [638, 43] on div "Clients GW00100C Actions Trier Filtrer" at bounding box center [498, 38] width 900 height 52
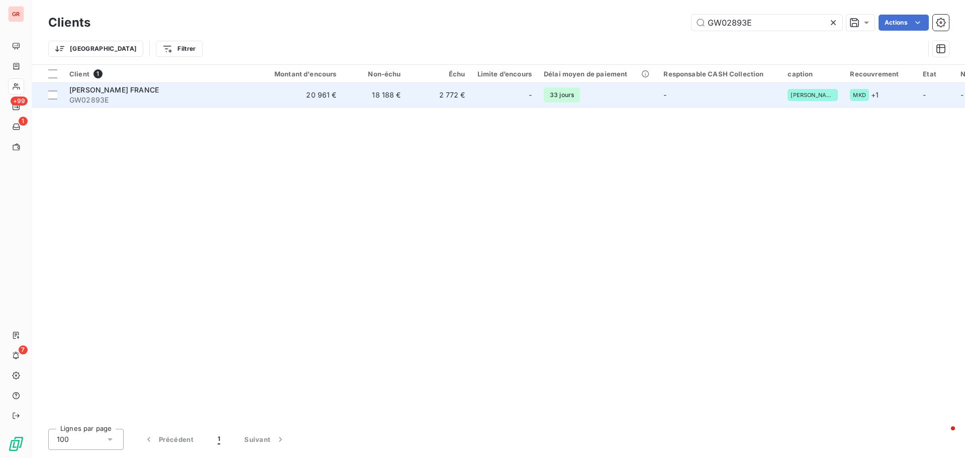
type input "GW02893E"
click at [136, 91] on span "MASSIMO DUTTI FRANCE" at bounding box center [113, 89] width 89 height 9
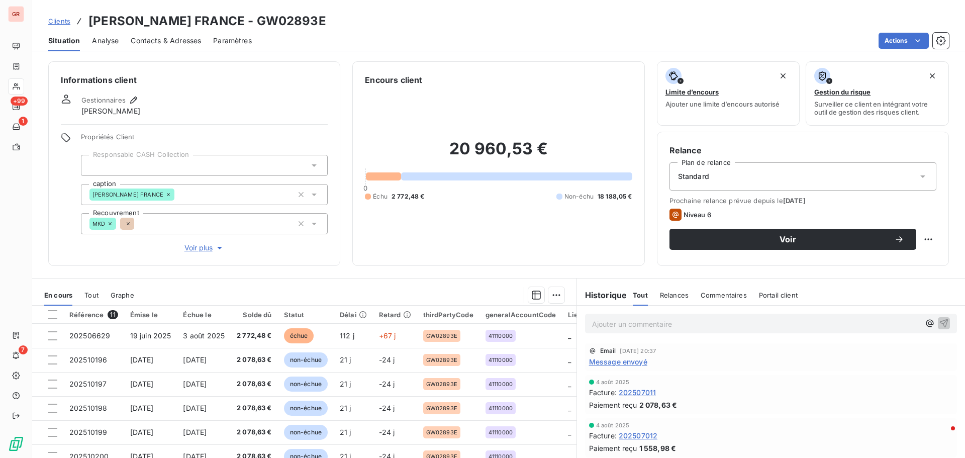
click at [635, 362] on span "Message envoyé" at bounding box center [618, 361] width 58 height 11
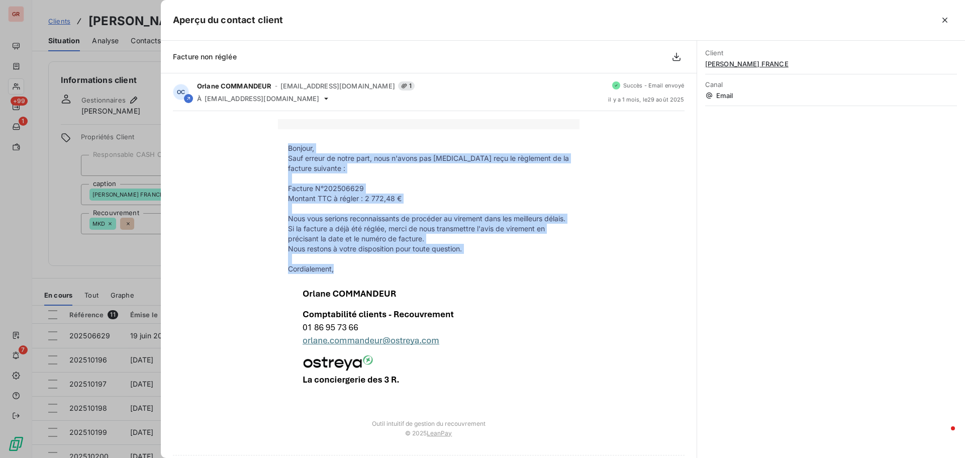
drag, startPoint x: 284, startPoint y: 146, endPoint x: 447, endPoint y: 274, distance: 207.1
click at [447, 274] on tbody "Bonjour, Sauf erreur de notre part, nous n'avons pas encore reçu le règlement d…" at bounding box center [428, 271] width 301 height 256
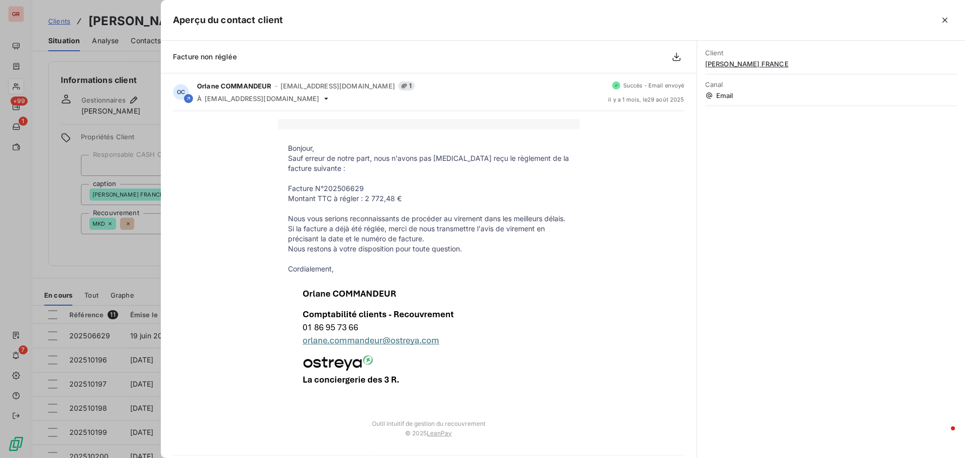
click at [99, 241] on div at bounding box center [482, 229] width 965 height 458
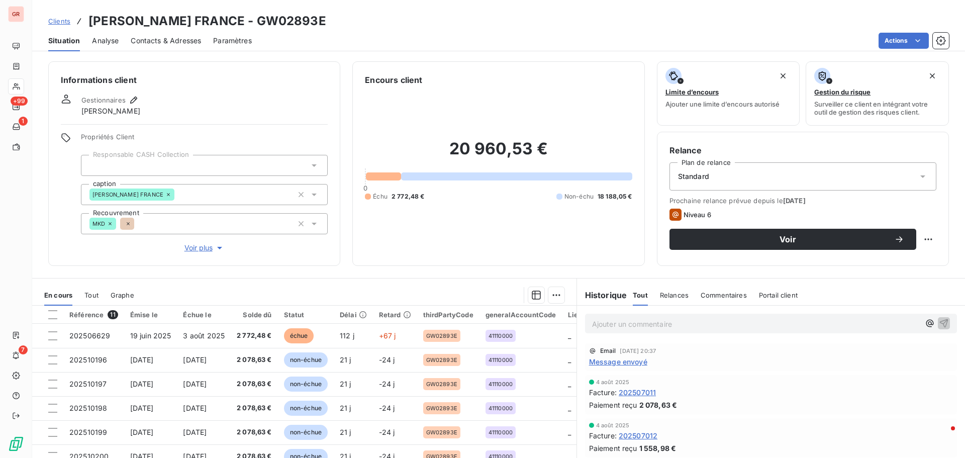
click at [723, 324] on p "Ajouter un commentaire ﻿" at bounding box center [756, 324] width 328 height 13
click at [613, 362] on span "Message envoyé" at bounding box center [618, 361] width 58 height 11
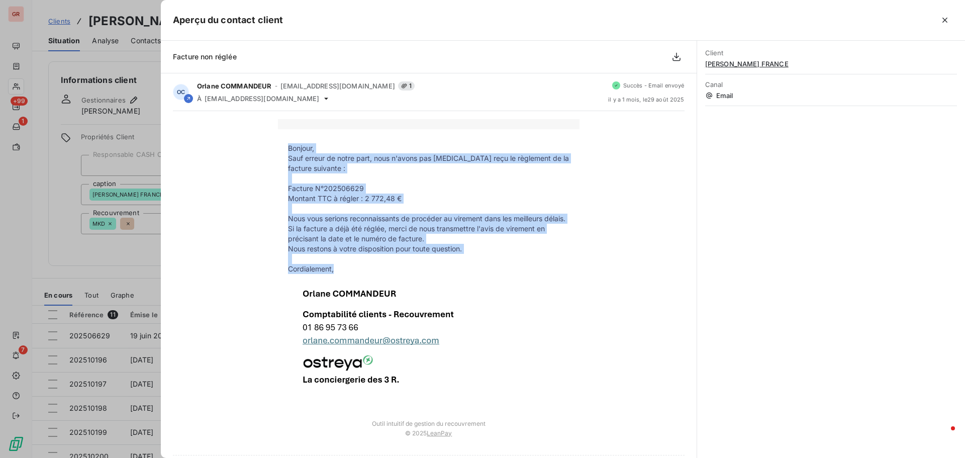
drag, startPoint x: 285, startPoint y: 147, endPoint x: 331, endPoint y: 279, distance: 139.7
click at [331, 279] on tbody "Bonjour, Sauf erreur de notre part, nous n'avons pas encore reçu le règlement d…" at bounding box center [428, 271] width 301 height 256
copy tbody "Bonjour, Sauf erreur de notre part, nous n'avons pas encore reçu le règlement d…"
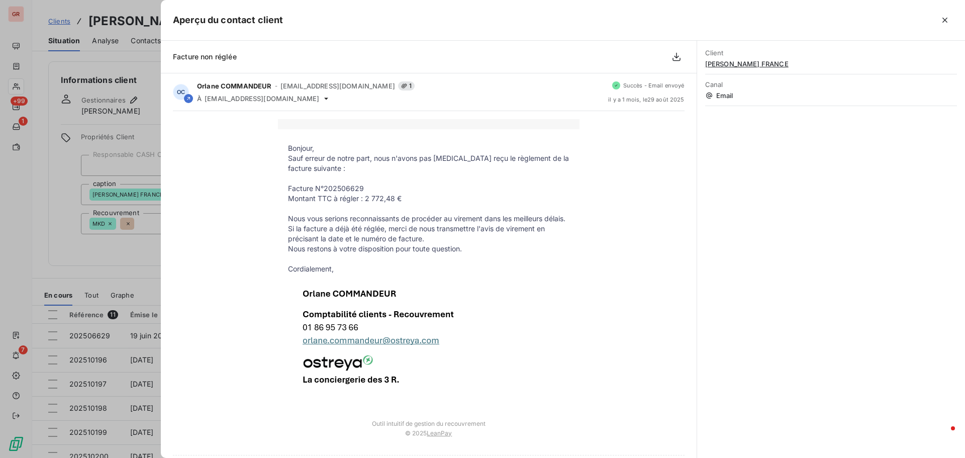
click at [133, 259] on div at bounding box center [482, 229] width 965 height 458
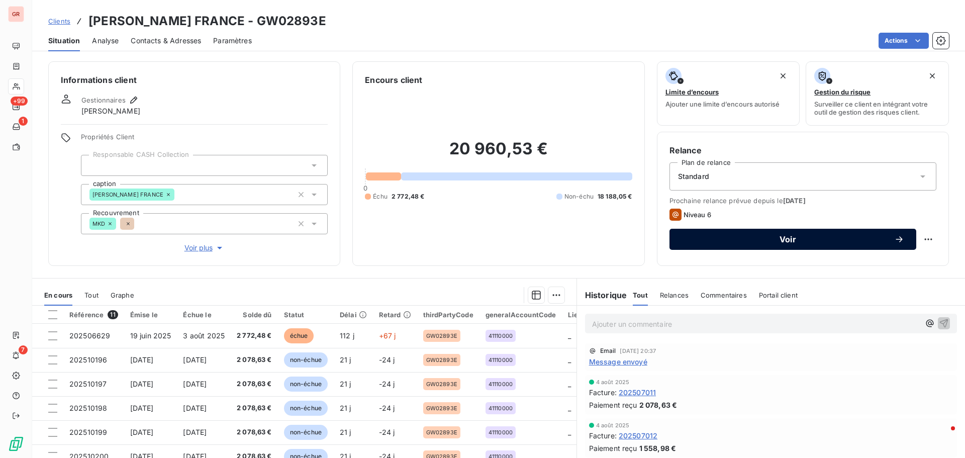
click at [787, 238] on span "Voir" at bounding box center [787, 239] width 213 height 8
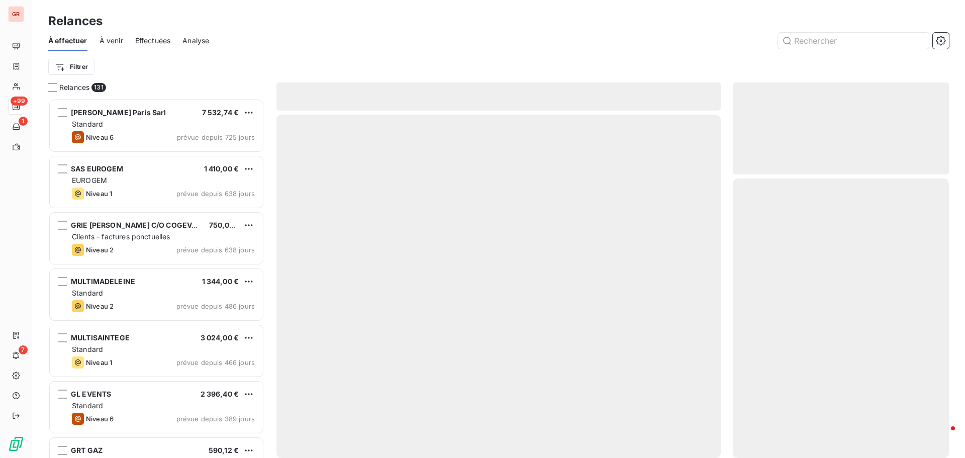
scroll to position [352, 209]
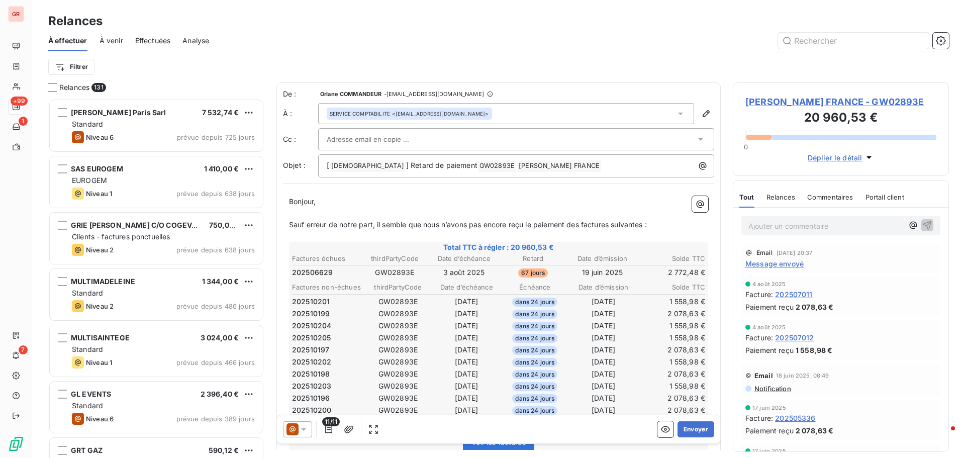
click at [289, 427] on icon at bounding box center [292, 429] width 12 height 12
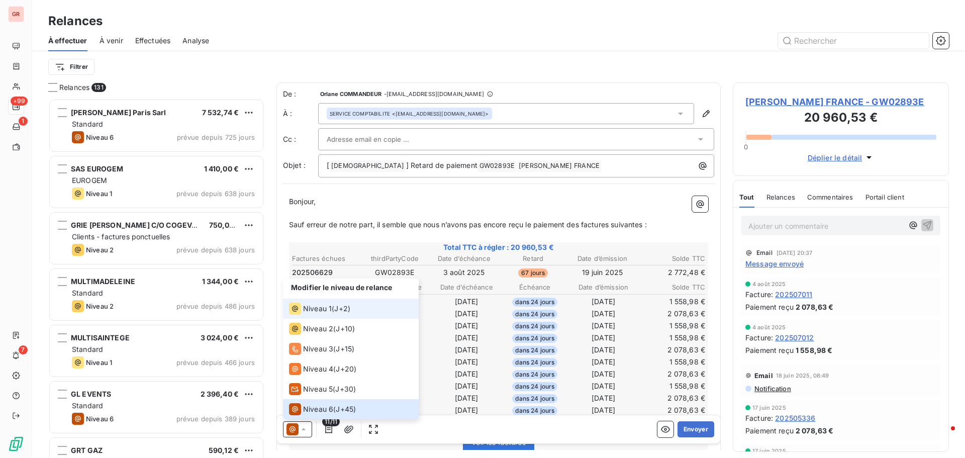
click at [305, 307] on span "Niveau 1" at bounding box center [317, 308] width 29 height 10
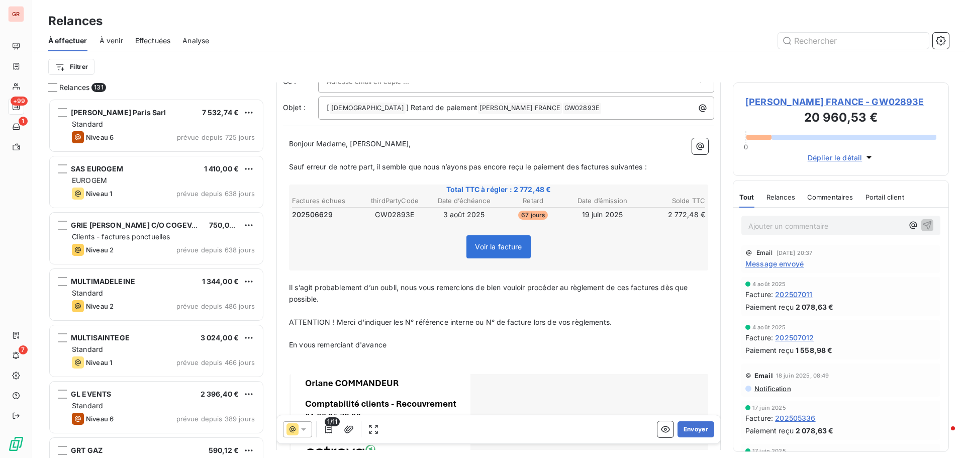
scroll to position [0, 0]
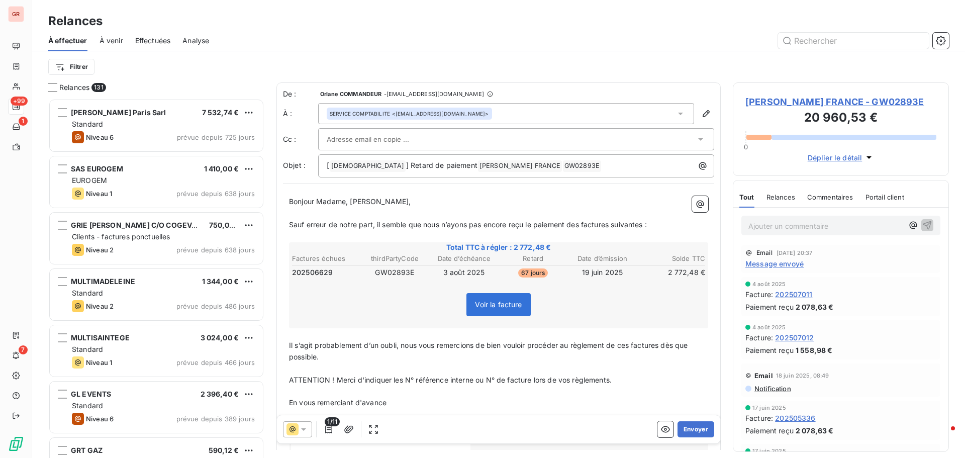
drag, startPoint x: 553, startPoint y: 57, endPoint x: 584, endPoint y: 64, distance: 32.4
click at [554, 58] on div "Filtrer" at bounding box center [498, 66] width 900 height 19
click at [827, 101] on span "MASSIMO DUTTI FRANCE - GW02893E" at bounding box center [840, 102] width 191 height 14
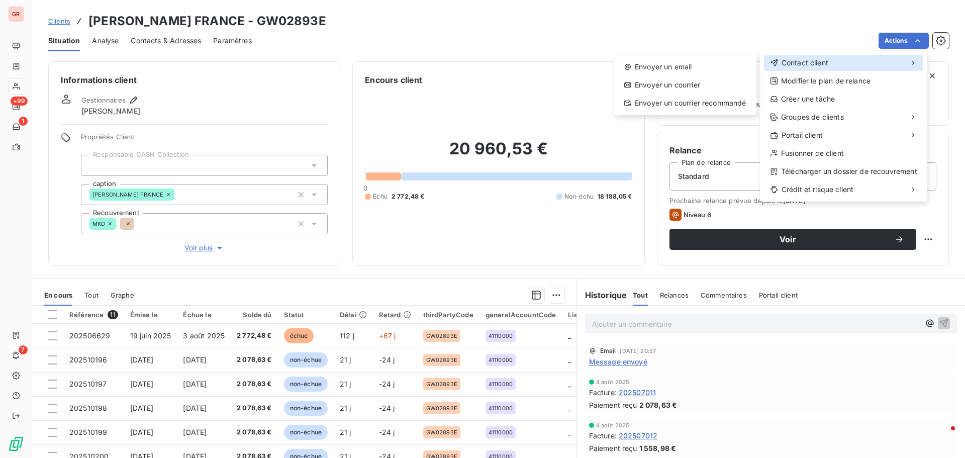
click at [812, 65] on span "Contact client" at bounding box center [804, 63] width 47 height 10
click at [673, 65] on div "Envoyer un email" at bounding box center [685, 67] width 135 height 16
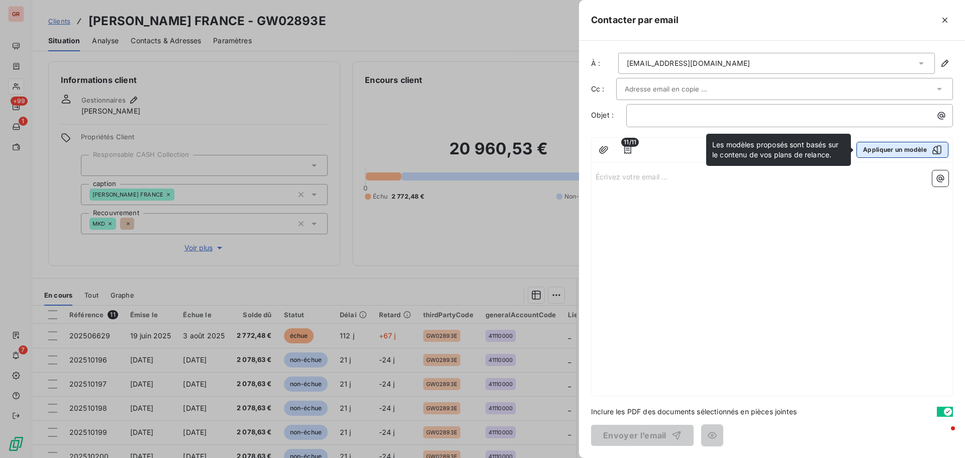
click at [937, 150] on icon "button" at bounding box center [937, 150] width 10 height 10
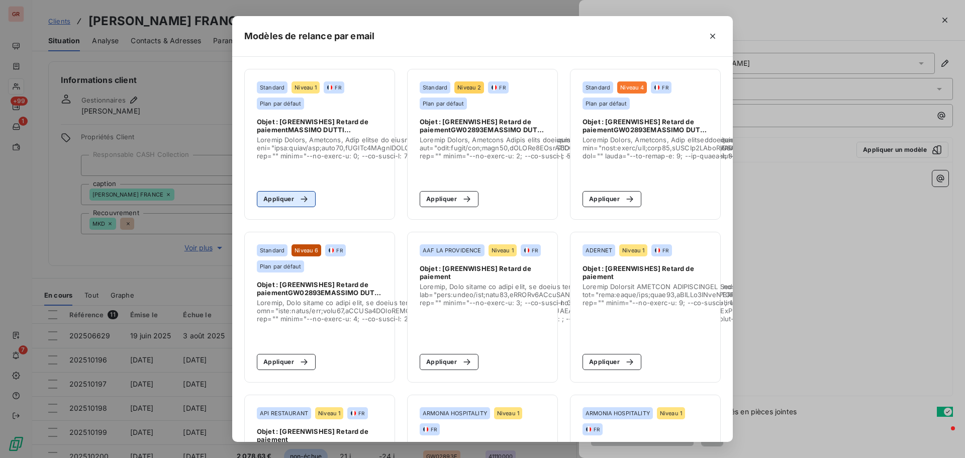
click at [289, 200] on button "Appliquer" at bounding box center [286, 199] width 59 height 16
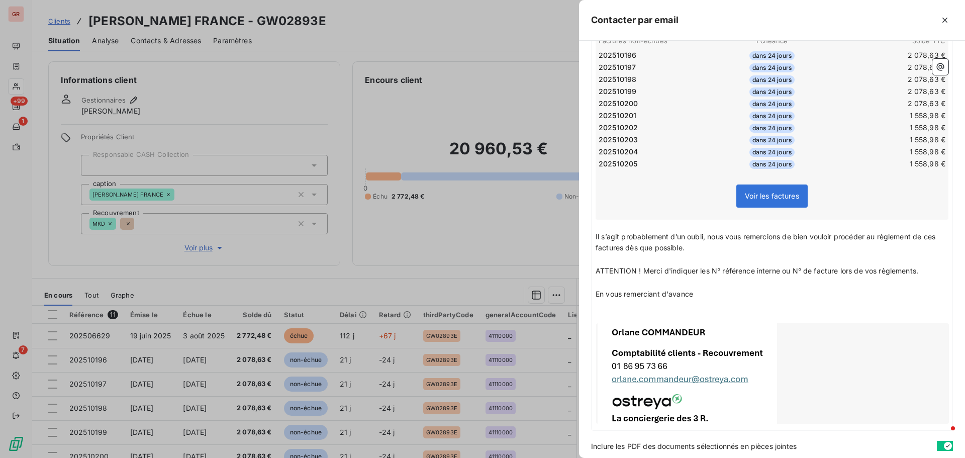
scroll to position [267, 0]
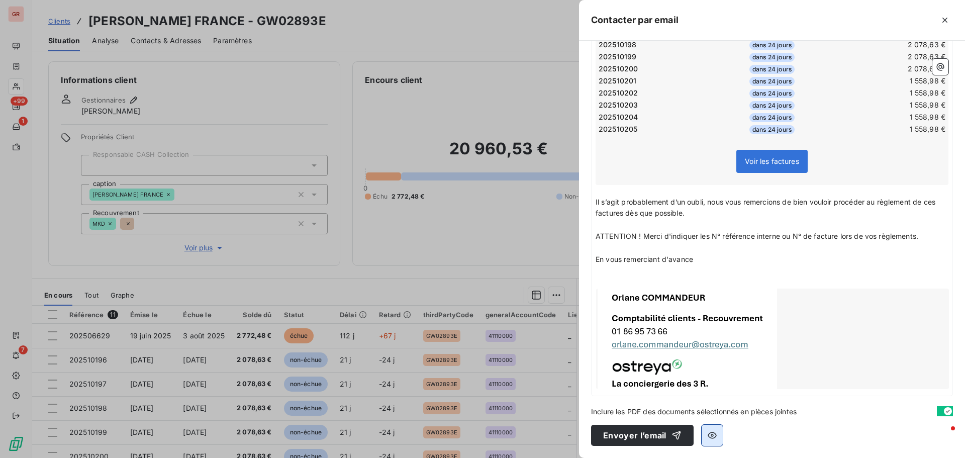
click at [713, 433] on icon "button" at bounding box center [711, 435] width 9 height 7
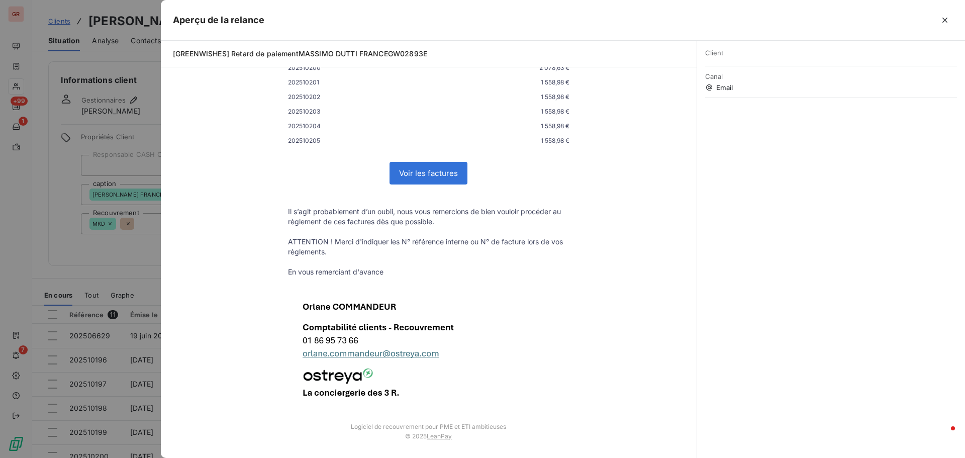
scroll to position [257, 0]
click at [122, 265] on div at bounding box center [482, 229] width 965 height 458
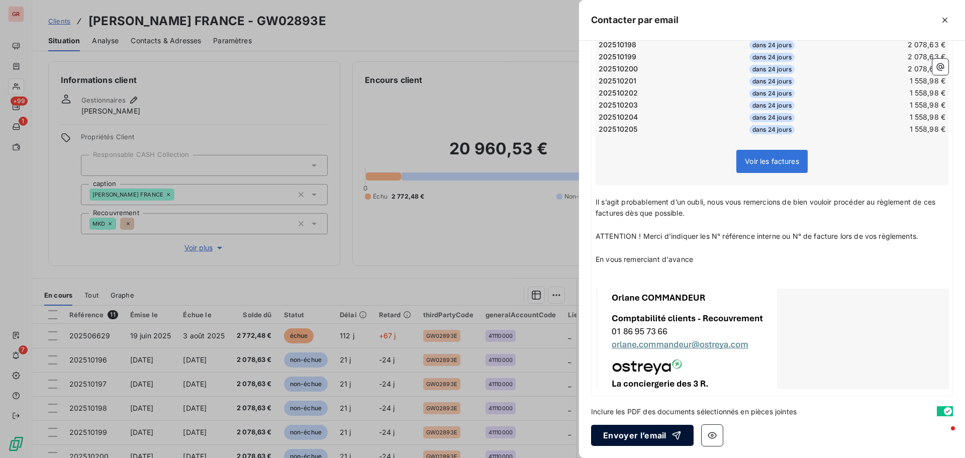
click at [660, 436] on button "Envoyer l’email" at bounding box center [642, 435] width 102 height 21
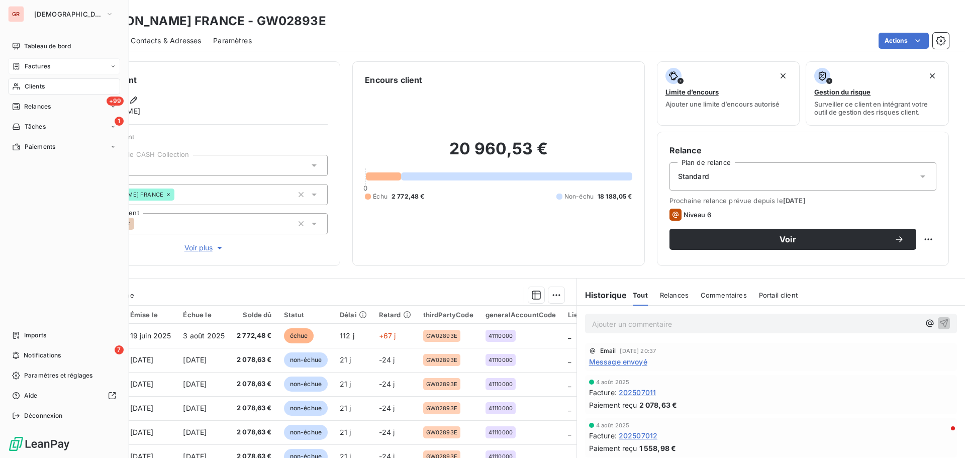
click at [47, 64] on span "Factures" at bounding box center [38, 66] width 26 height 9
click at [39, 66] on span "Factures" at bounding box center [38, 66] width 26 height 9
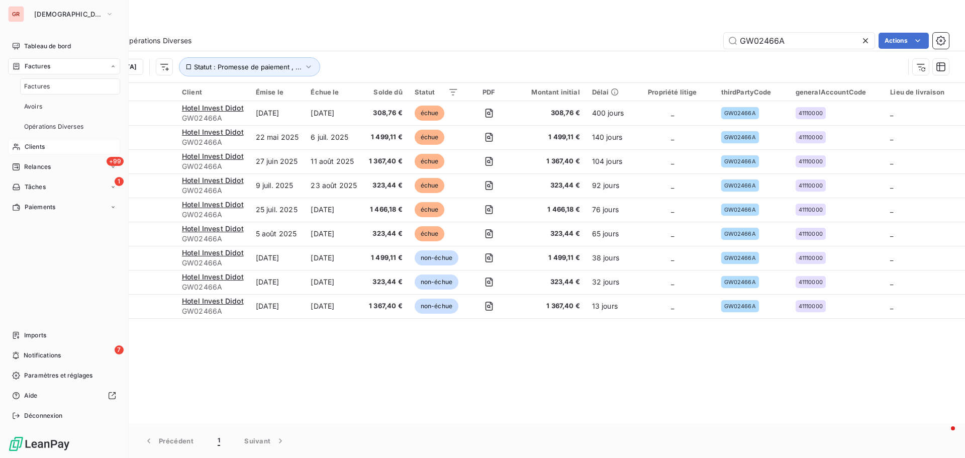
click at [42, 147] on span "Clients" at bounding box center [35, 146] width 20 height 9
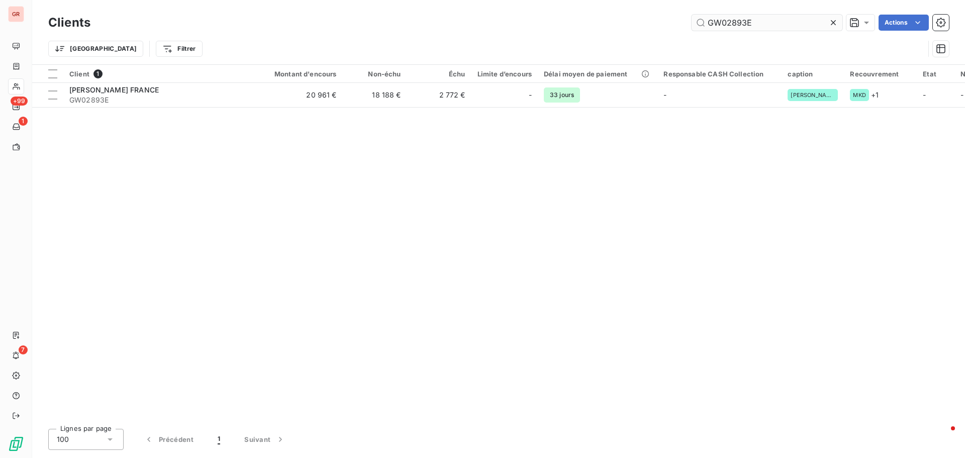
click at [763, 18] on input "GW02893E" at bounding box center [766, 23] width 151 height 16
drag, startPoint x: 763, startPoint y: 22, endPoint x: 640, endPoint y: 42, distance: 124.7
click at [648, 41] on div "Clients GW02893E Actions Trier Filtrer" at bounding box center [498, 38] width 900 height 52
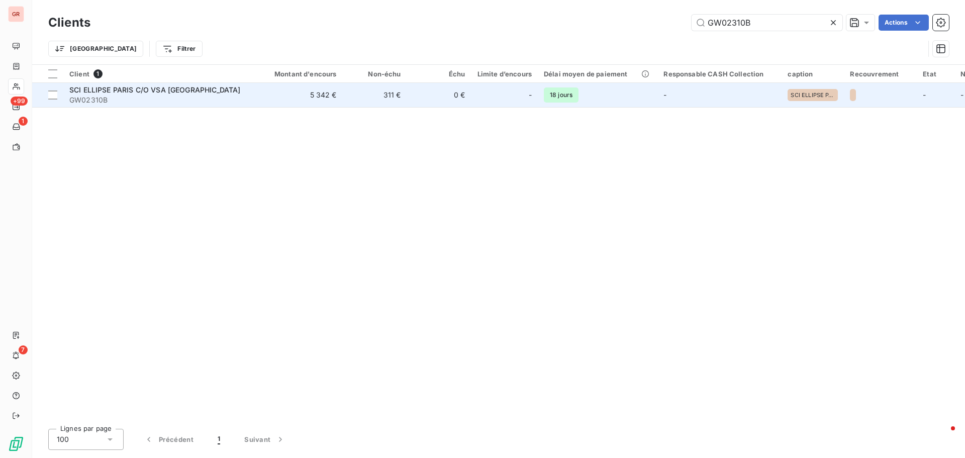
type input "GW02310B"
click at [115, 88] on span "SCI ELLIPSE PARIS C/O VSA Ile de France" at bounding box center [154, 89] width 171 height 9
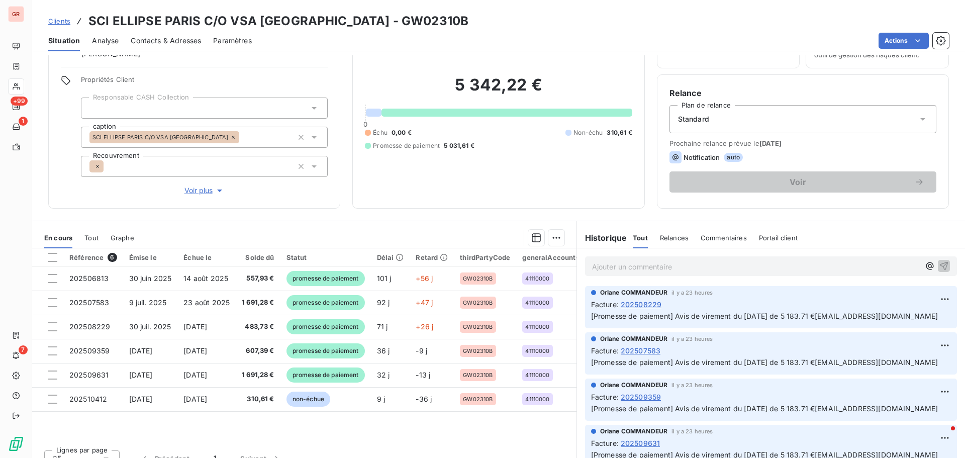
scroll to position [71, 0]
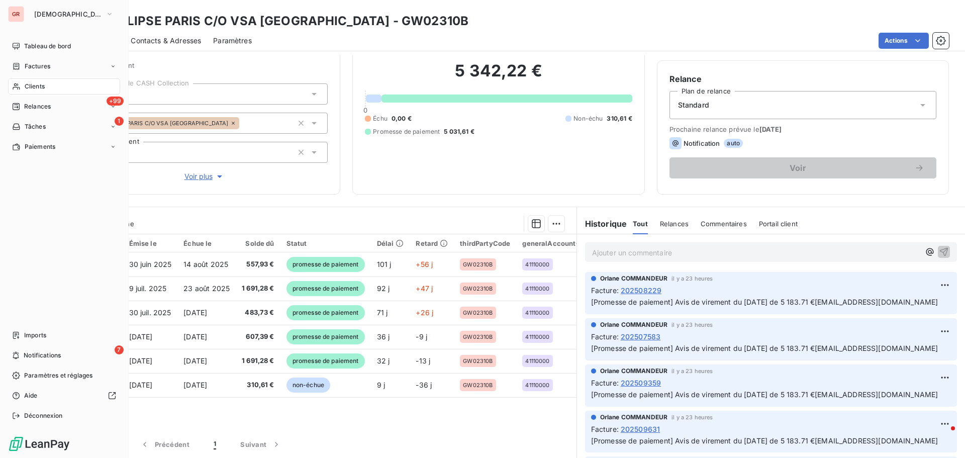
drag, startPoint x: 37, startPoint y: 86, endPoint x: 91, endPoint y: 86, distance: 54.8
click at [37, 86] on span "Clients" at bounding box center [35, 86] width 20 height 9
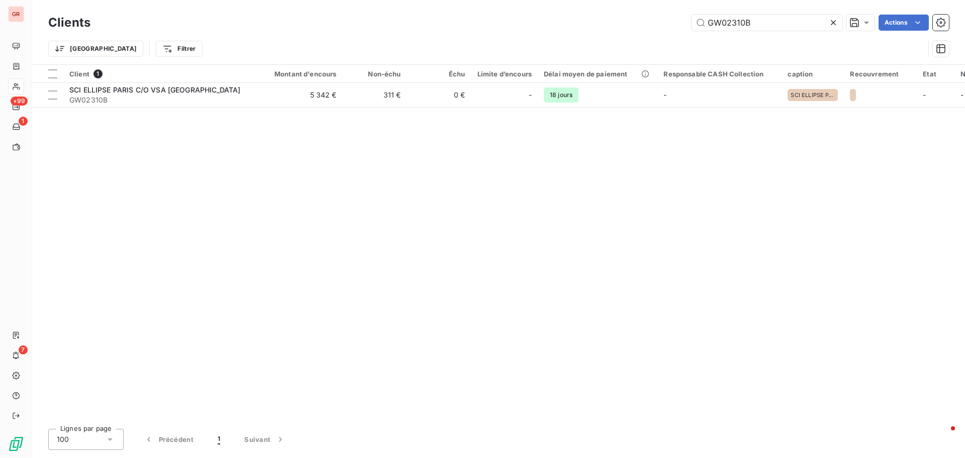
drag, startPoint x: 757, startPoint y: 24, endPoint x: 624, endPoint y: 39, distance: 134.5
click at [643, 35] on div "Clients GW02310B Actions Trier Filtrer" at bounding box center [498, 38] width 900 height 52
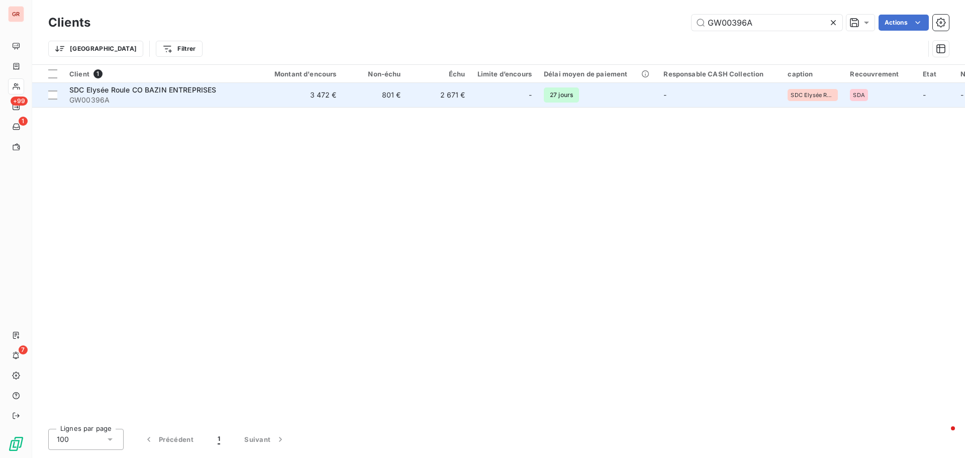
type input "GW00396A"
click at [191, 90] on span "SDC Elysée Roule CO BAZIN ENTREPRISES" at bounding box center [142, 89] width 147 height 9
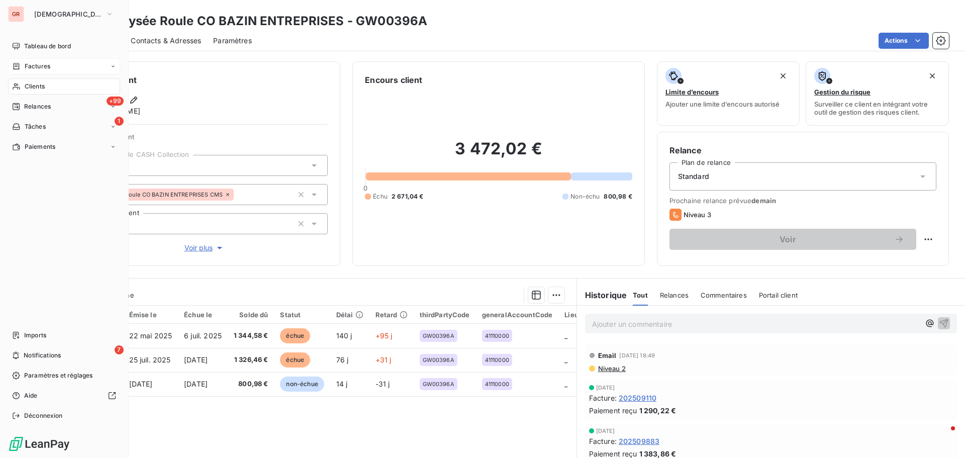
click at [42, 62] on span "Factures" at bounding box center [38, 66] width 26 height 9
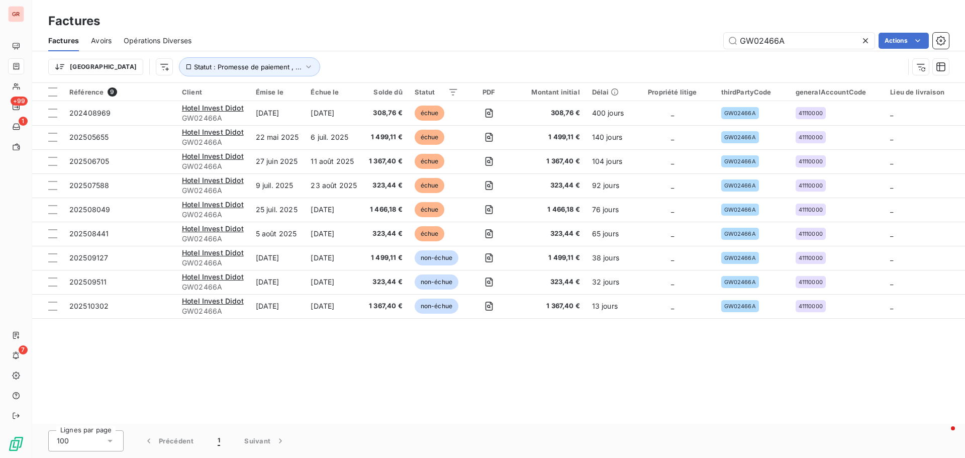
drag, startPoint x: 795, startPoint y: 43, endPoint x: 656, endPoint y: 51, distance: 139.4
click at [660, 51] on div "Factures Avoirs Opérations Diverses GW02466A Actions" at bounding box center [498, 40] width 933 height 21
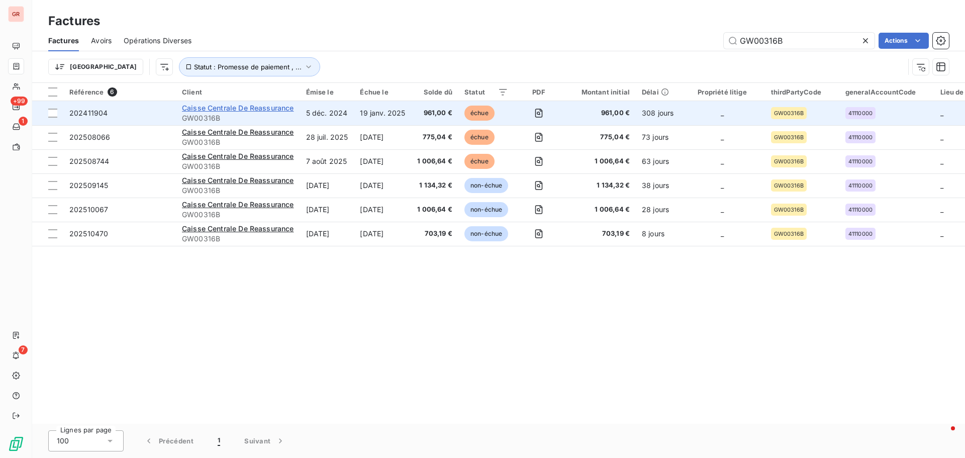
type input "GW00316B"
click at [280, 109] on span "Caisse Centrale De Reassurance" at bounding box center [238, 108] width 112 height 9
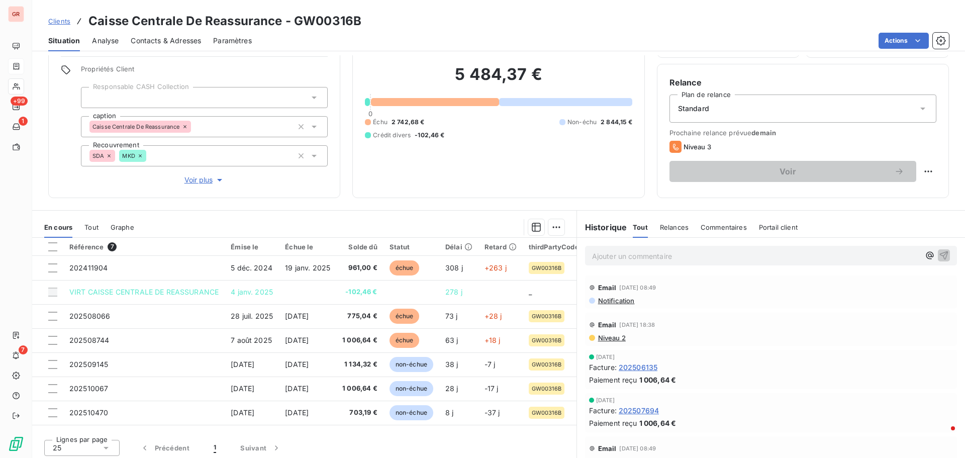
scroll to position [71, 0]
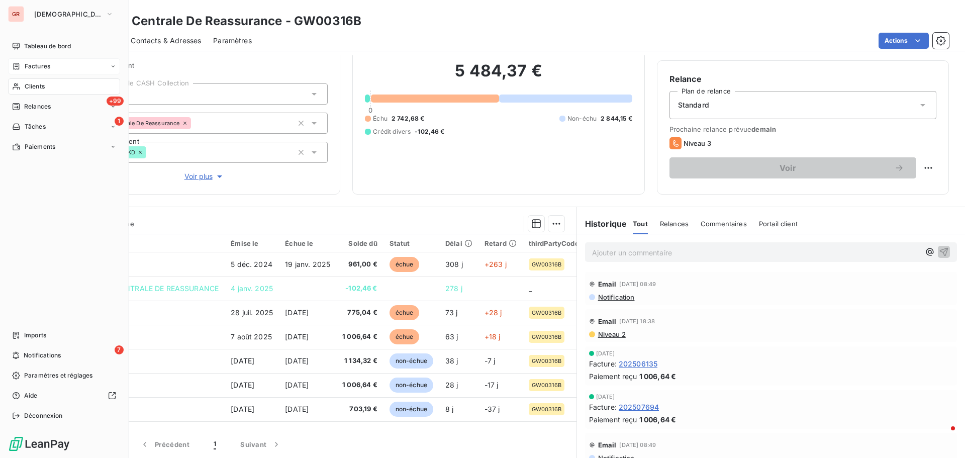
click at [42, 65] on span "Factures" at bounding box center [38, 66] width 26 height 9
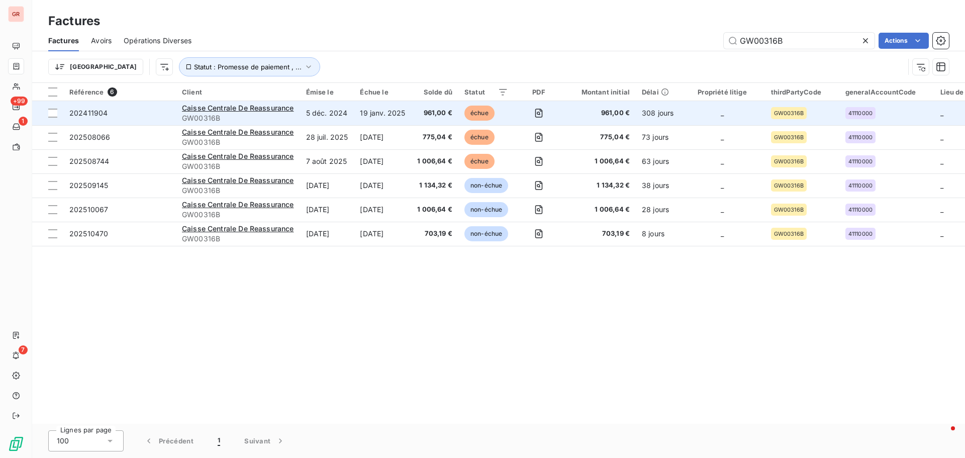
drag, startPoint x: 796, startPoint y: 40, endPoint x: 509, endPoint y: 110, distance: 294.8
click at [515, 109] on div "Factures Factures Avoirs Opérations Diverses GW00316B Actions Trier Statut : Pr…" at bounding box center [498, 229] width 933 height 458
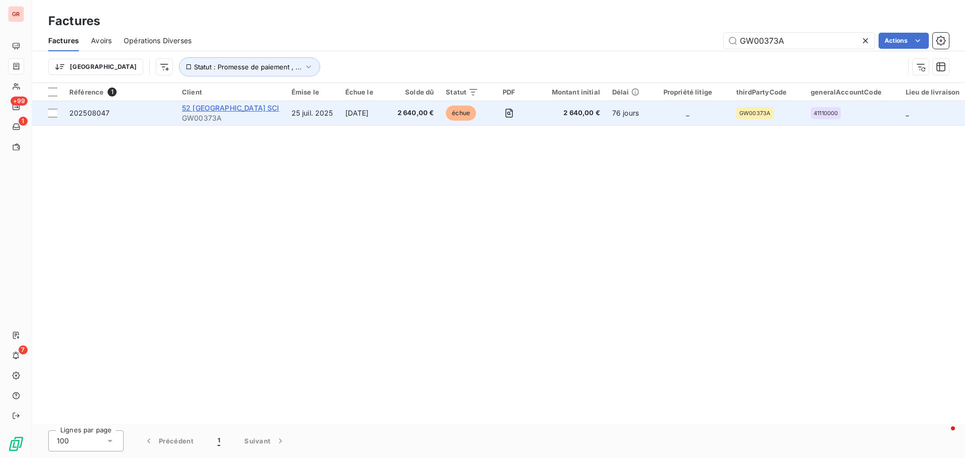
type input "GW00373A"
click at [210, 108] on span "52 champs Elysées SCI" at bounding box center [230, 108] width 97 height 9
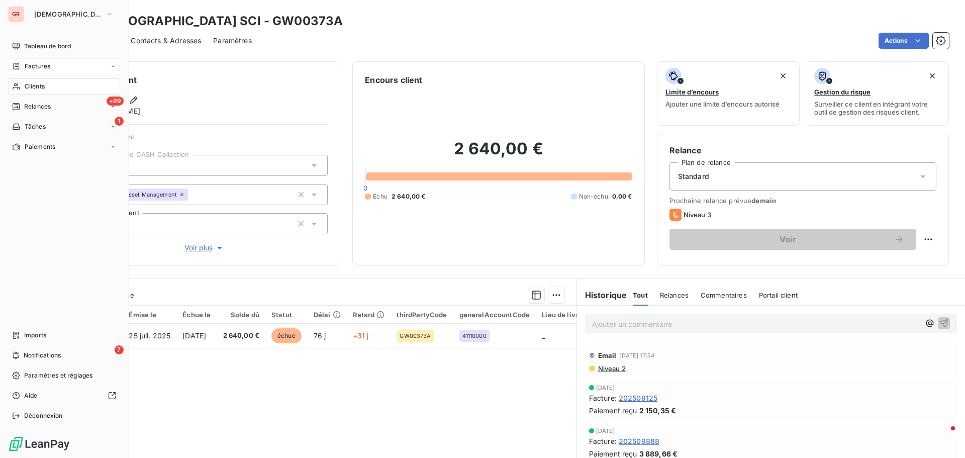
click at [49, 62] on span "Factures" at bounding box center [38, 66] width 26 height 9
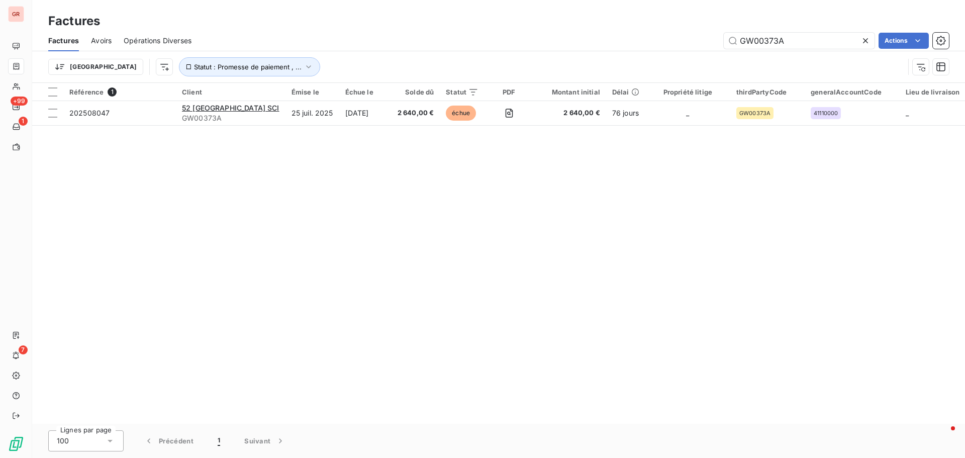
drag, startPoint x: 785, startPoint y: 43, endPoint x: 653, endPoint y: 52, distance: 132.5
click at [658, 51] on div "Factures Avoirs Opérations Diverses GW00373A Actions Trier Statut : Promesse de…" at bounding box center [498, 56] width 933 height 52
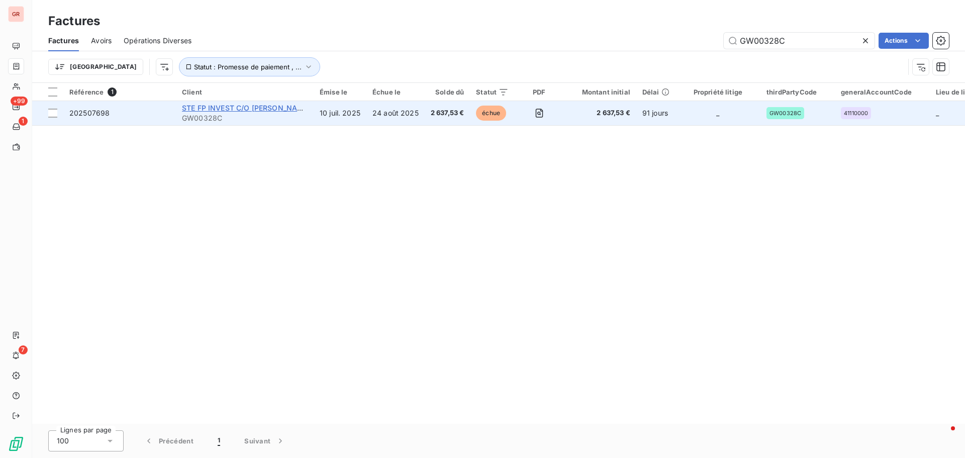
type input "GW00328C"
click at [233, 108] on span "STE FP INVEST C/O [PERSON_NAME] IMMOBILIER" at bounding box center [268, 108] width 173 height 9
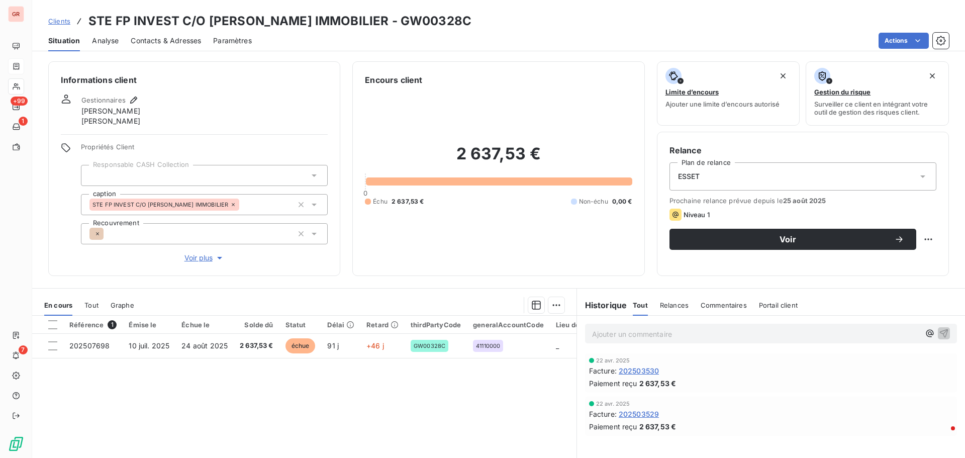
click at [154, 40] on span "Contacts & Adresses" at bounding box center [166, 41] width 70 height 10
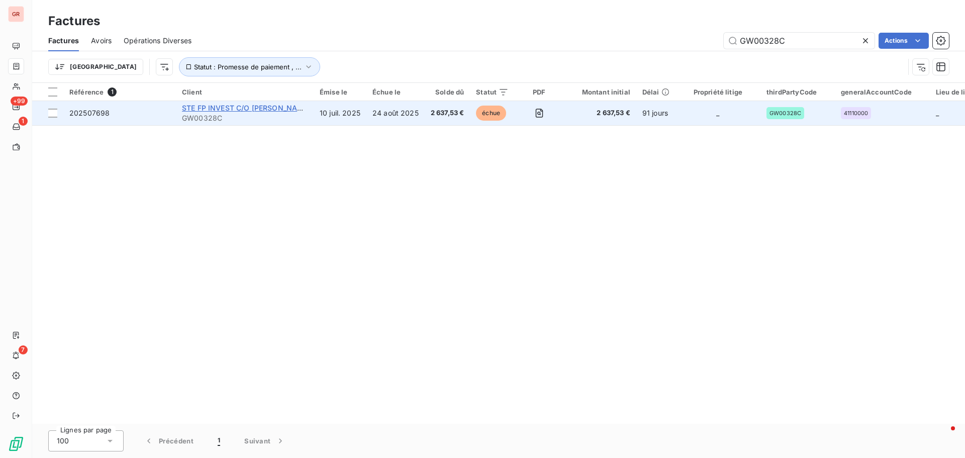
click at [245, 107] on span "STE FP INVEST C/O [PERSON_NAME] IMMOBILIER" at bounding box center [268, 108] width 173 height 9
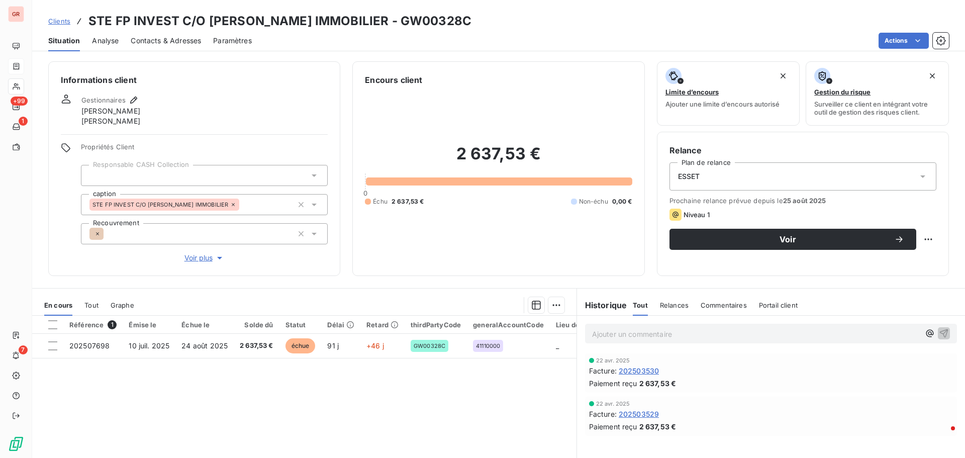
drag, startPoint x: 495, startPoint y: 26, endPoint x: 423, endPoint y: 21, distance: 73.0
click at [423, 21] on div "Clients STE FP INVEST C/O WALTER WAINSTOCK IMMOBILIER - GW00328C" at bounding box center [498, 21] width 933 height 18
copy h3 "GW00328C"
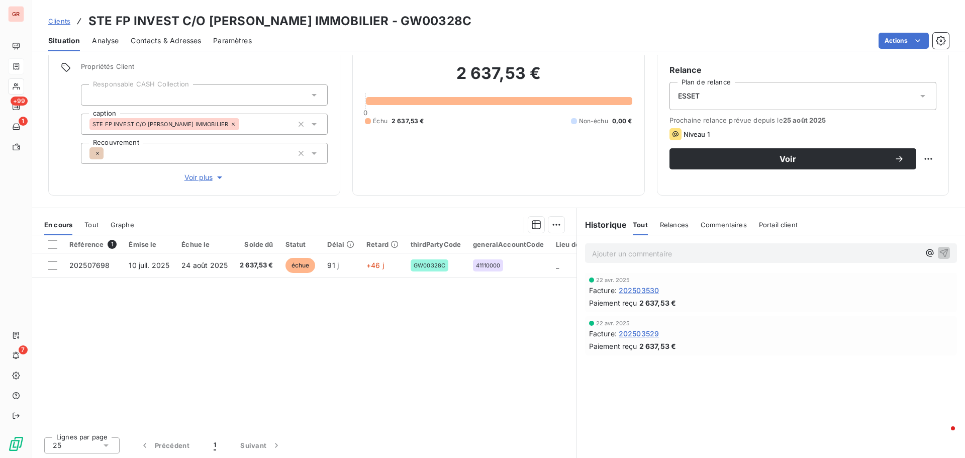
scroll to position [81, 0]
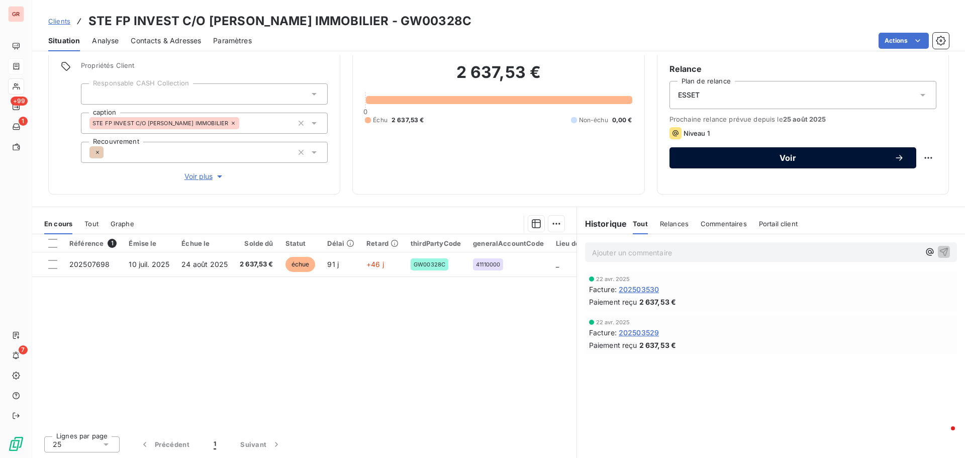
click at [788, 157] on span "Voir" at bounding box center [787, 158] width 213 height 8
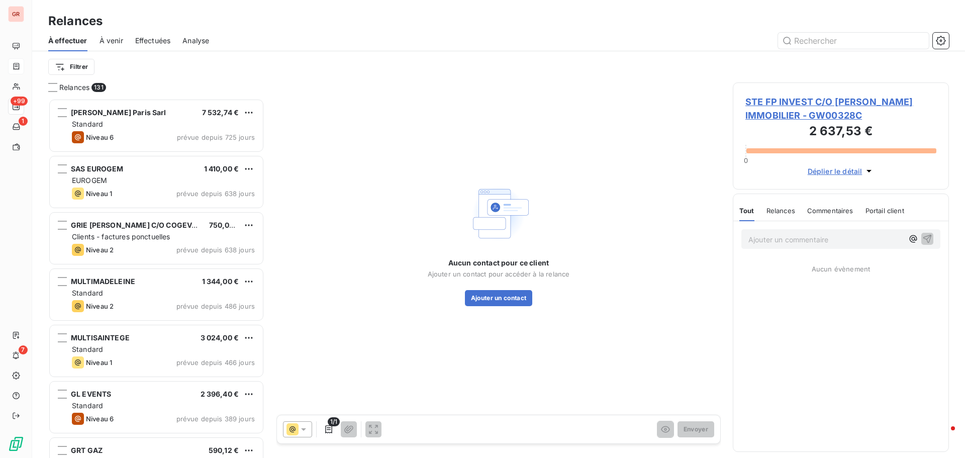
scroll to position [352, 209]
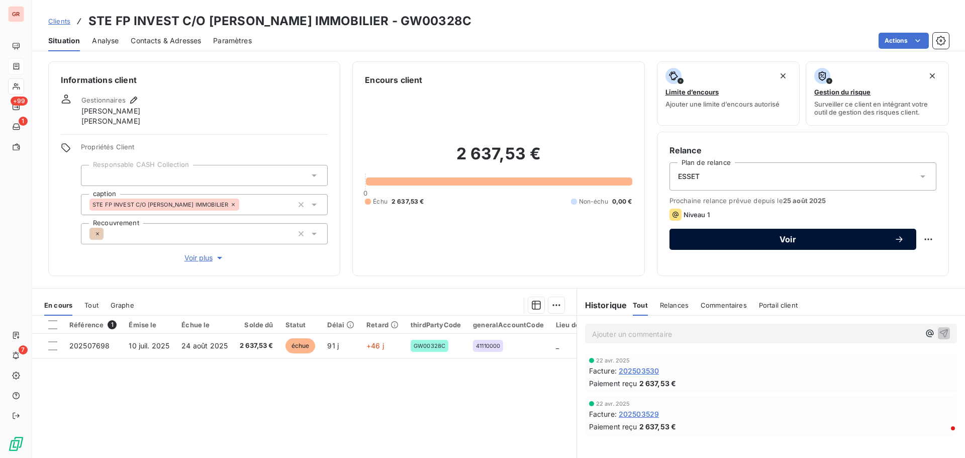
click at [784, 237] on span "Voir" at bounding box center [787, 239] width 213 height 8
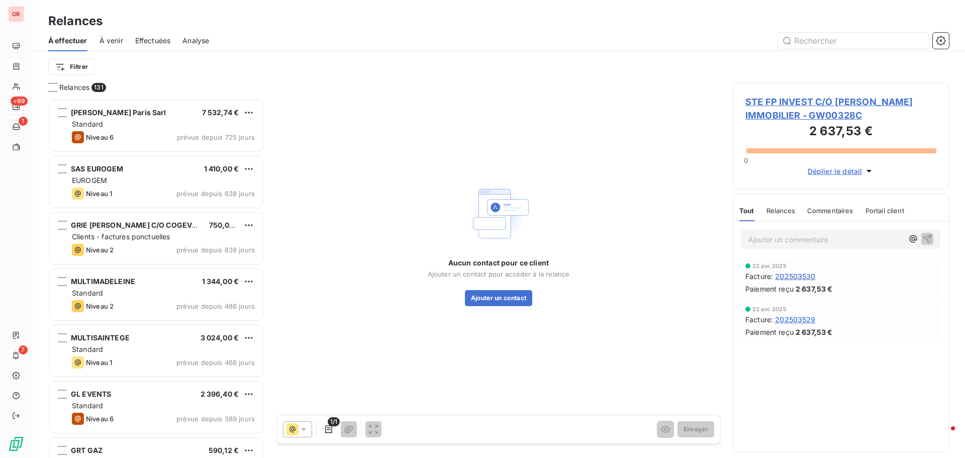
scroll to position [352, 209]
click at [854, 98] on span "STE FP INVEST C/O WALTER WAINSTOCK IMMOBILIER - GW00328C" at bounding box center [840, 108] width 191 height 27
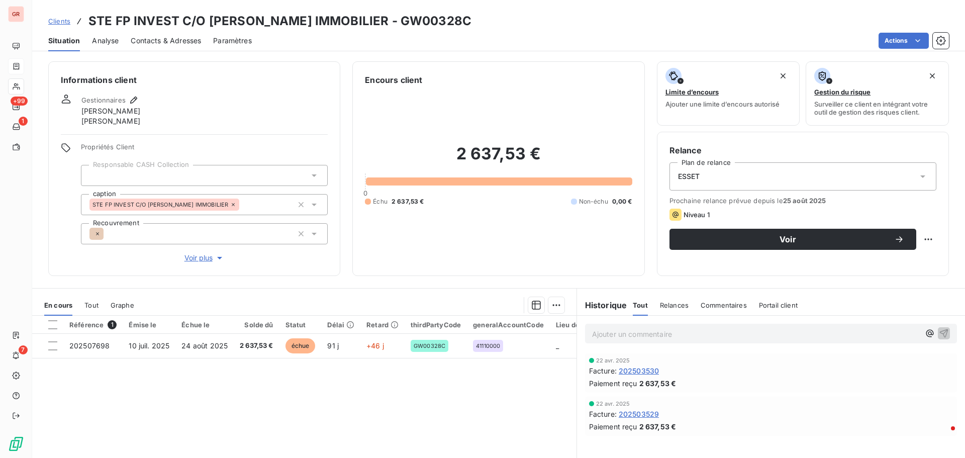
click at [917, 176] on icon at bounding box center [922, 176] width 10 height 10
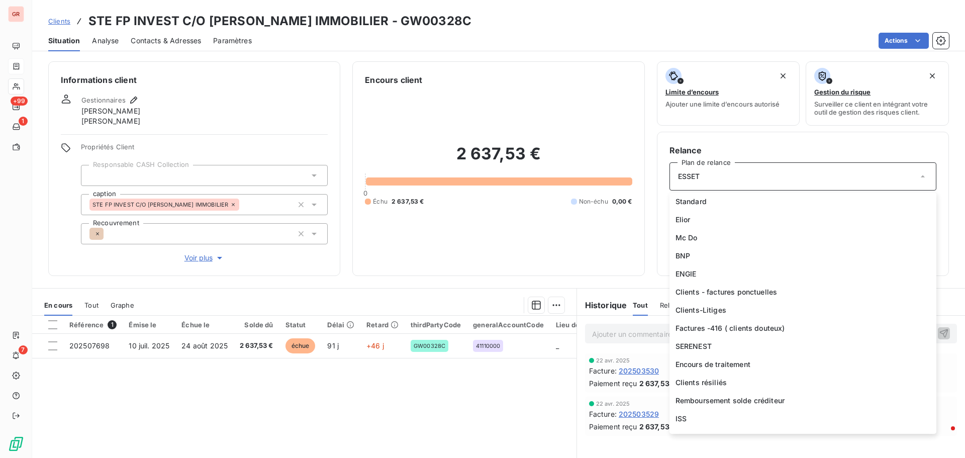
scroll to position [446, 0]
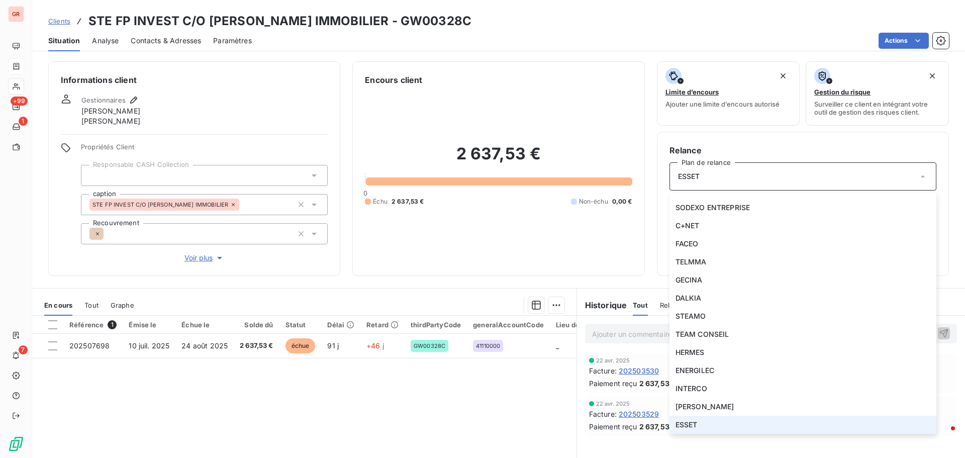
click at [920, 177] on icon at bounding box center [922, 176] width 4 height 2
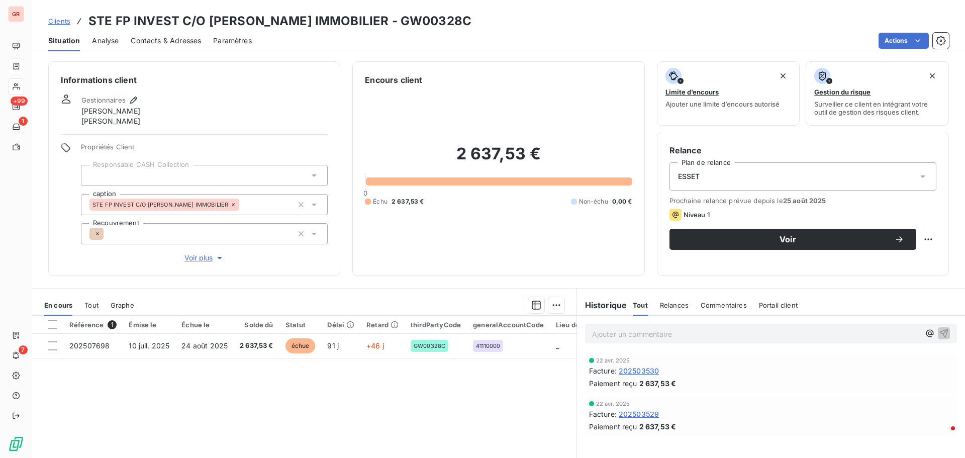
click at [645, 371] on span "202503530" at bounding box center [639, 370] width 40 height 11
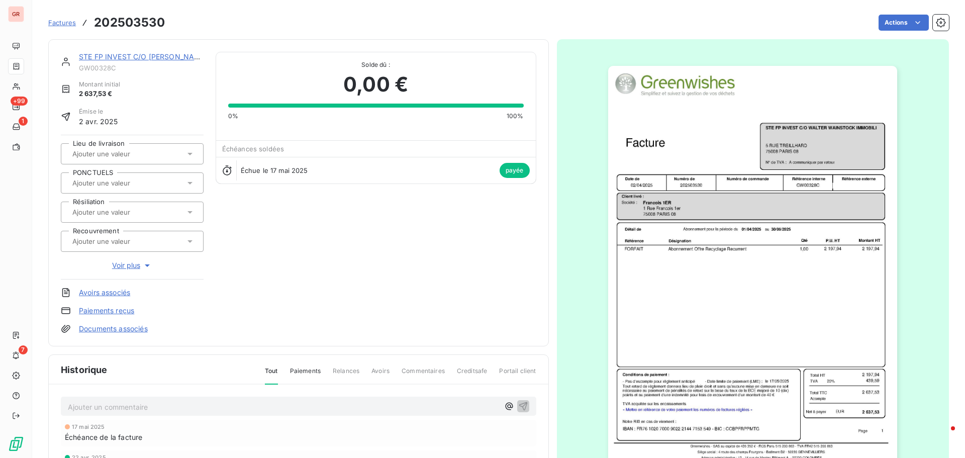
click at [835, 131] on img "button" at bounding box center [752, 270] width 289 height 409
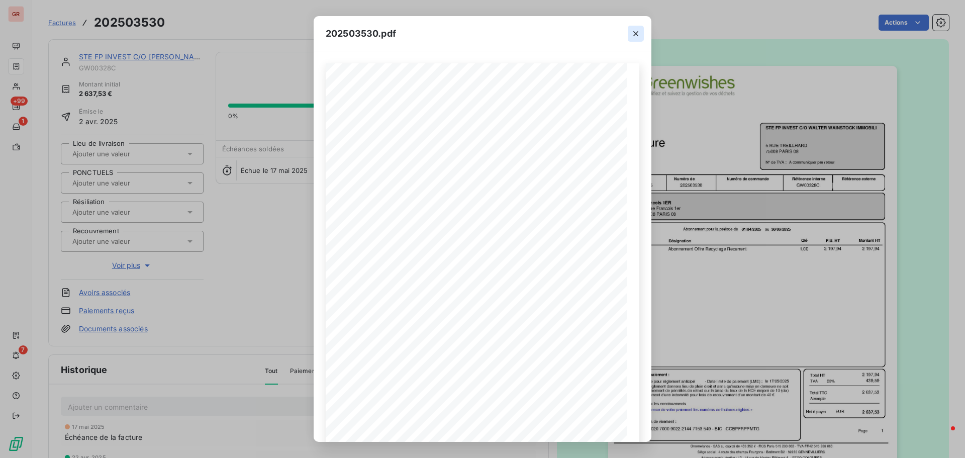
click at [634, 34] on icon "button" at bounding box center [636, 34] width 10 height 10
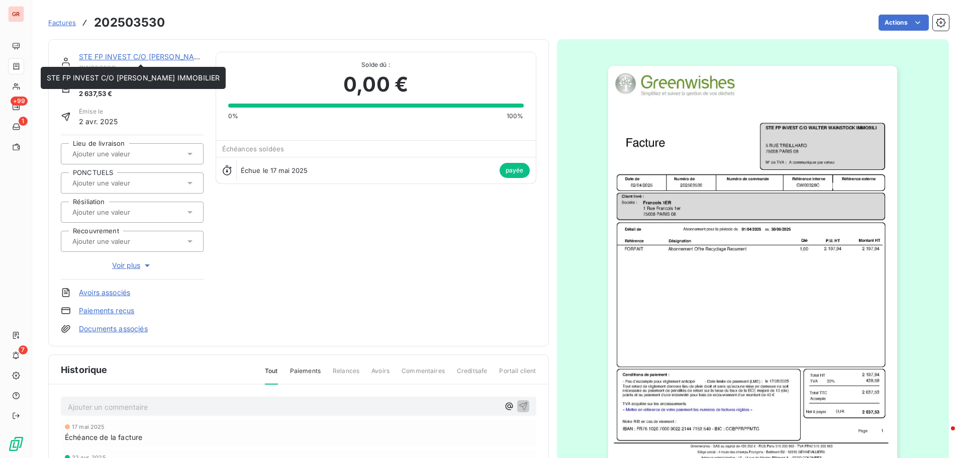
click at [157, 55] on link "STE FP INVEST C/O [PERSON_NAME] IMMOBILIER" at bounding box center [165, 56] width 173 height 9
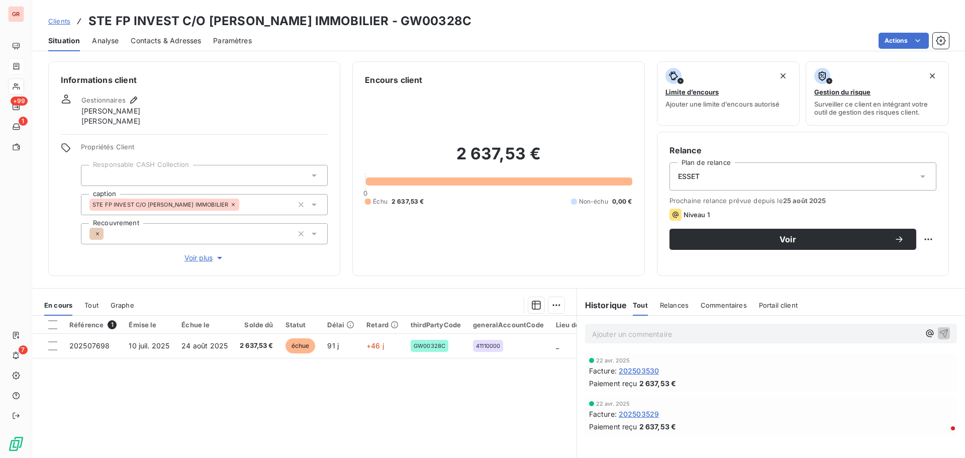
click at [917, 178] on icon at bounding box center [922, 176] width 10 height 10
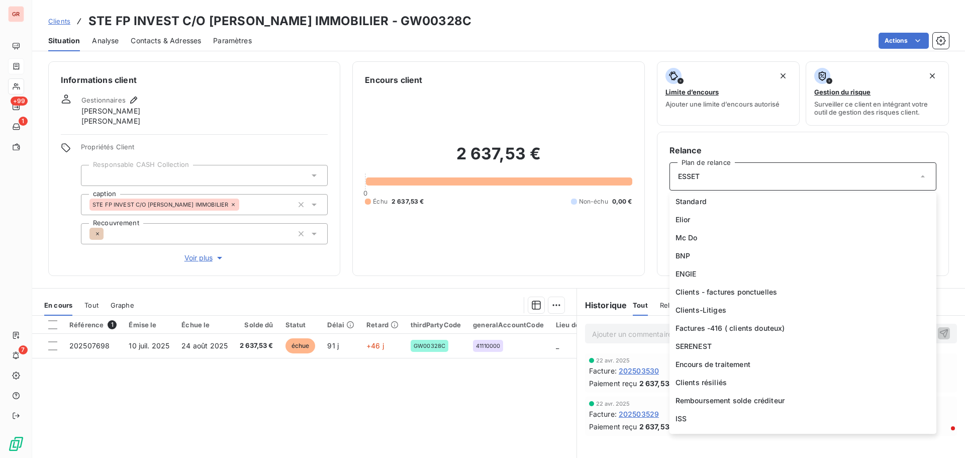
scroll to position [446, 0]
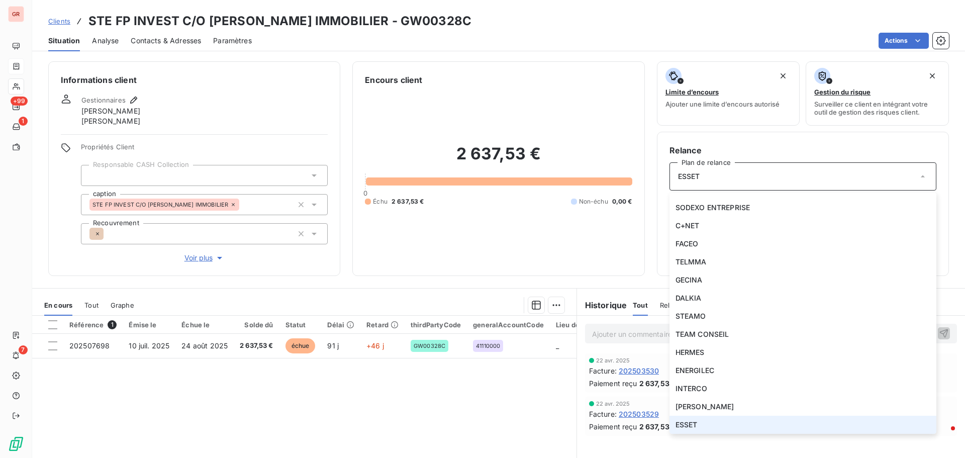
click at [917, 178] on icon at bounding box center [922, 176] width 10 height 10
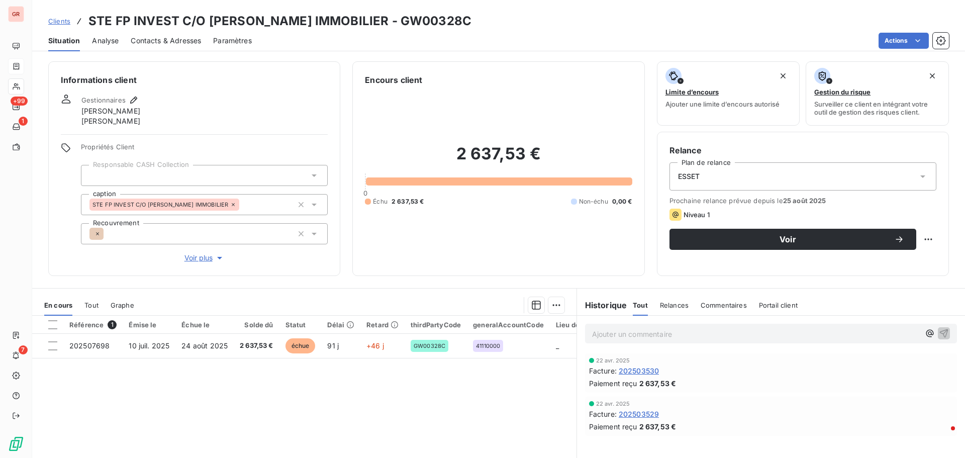
drag, startPoint x: 498, startPoint y: 23, endPoint x: 426, endPoint y: 24, distance: 72.4
click at [426, 24] on div "Clients STE FP INVEST C/O WALTER WAINSTOCK IMMOBILIER - GW00328C" at bounding box center [498, 21] width 933 height 18
copy h3 "GW00328C"
click at [920, 176] on icon at bounding box center [922, 176] width 5 height 3
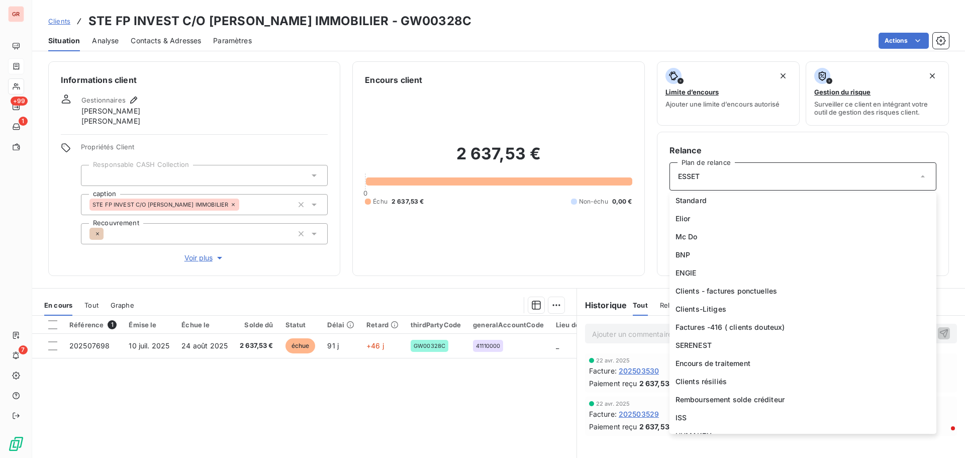
scroll to position [0, 0]
click at [707, 197] on li "Standard" at bounding box center [802, 201] width 267 height 18
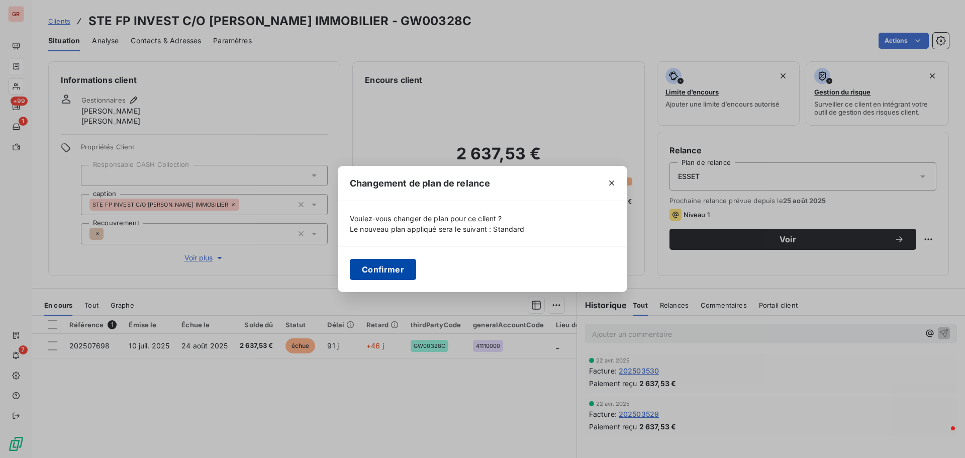
click at [382, 273] on button "Confirmer" at bounding box center [383, 269] width 66 height 21
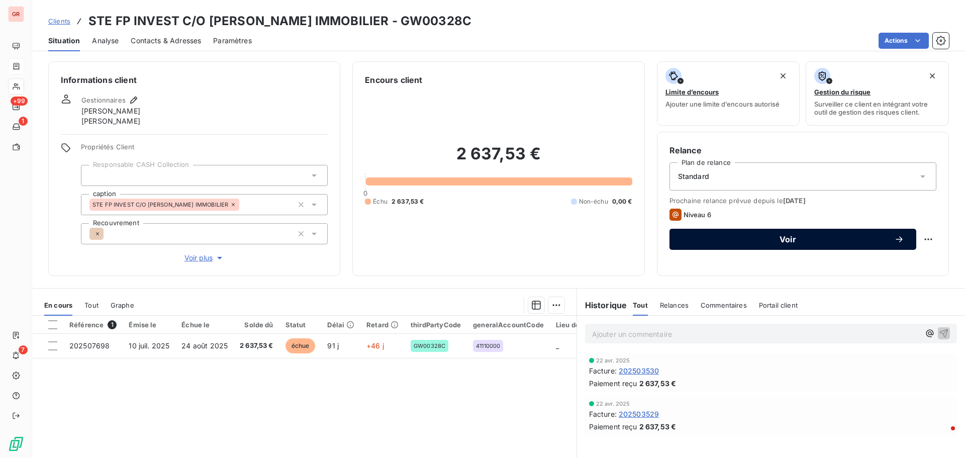
click at [782, 238] on span "Voir" at bounding box center [787, 239] width 213 height 8
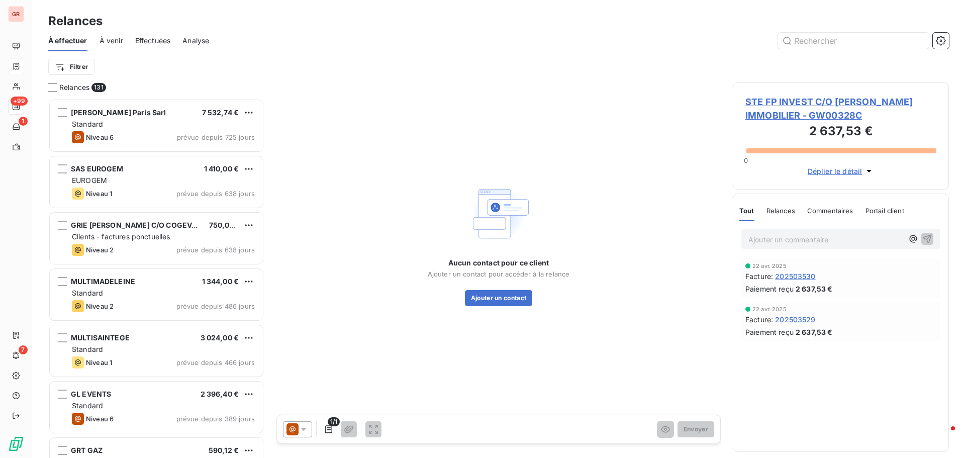
scroll to position [352, 209]
click at [806, 100] on span "STE FP INVEST C/O WALTER WAINSTOCK IMMOBILIER - GW00328C" at bounding box center [840, 108] width 191 height 27
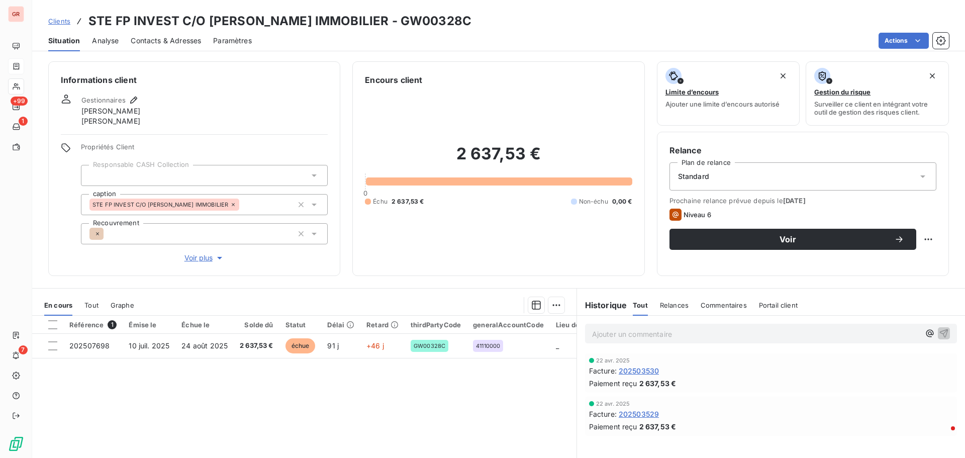
click at [175, 39] on span "Contacts & Adresses" at bounding box center [166, 41] width 70 height 10
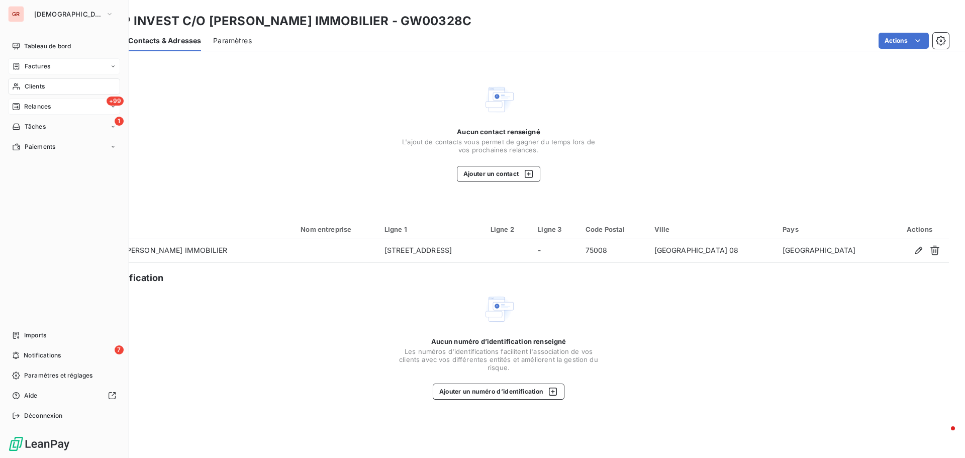
click at [44, 106] on span "Relances" at bounding box center [37, 106] width 27 height 9
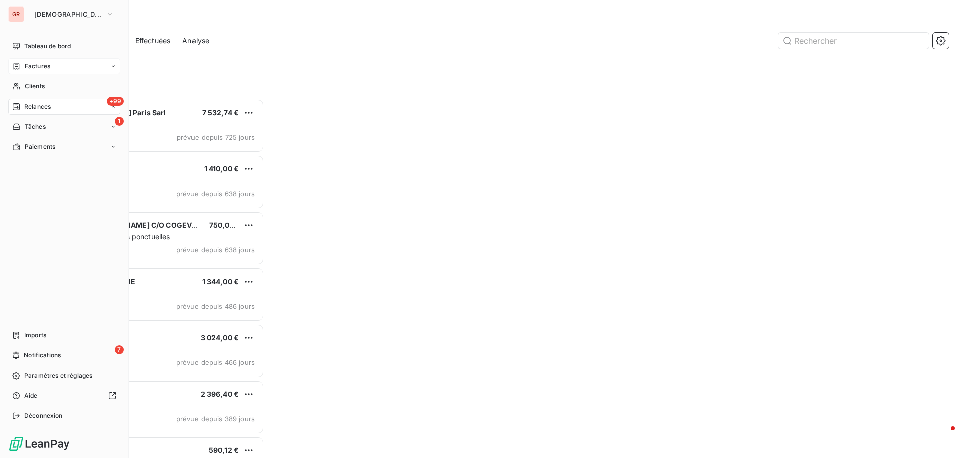
scroll to position [352, 209]
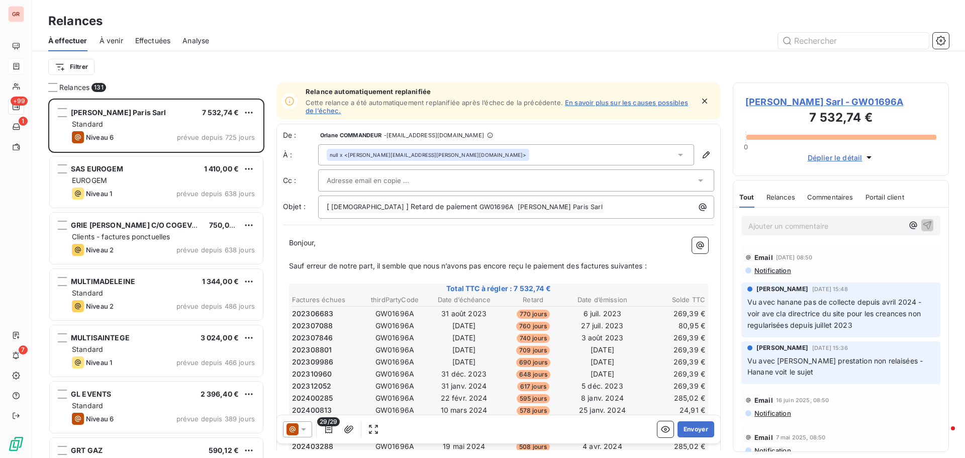
click at [119, 43] on span "À venir" at bounding box center [111, 41] width 24 height 10
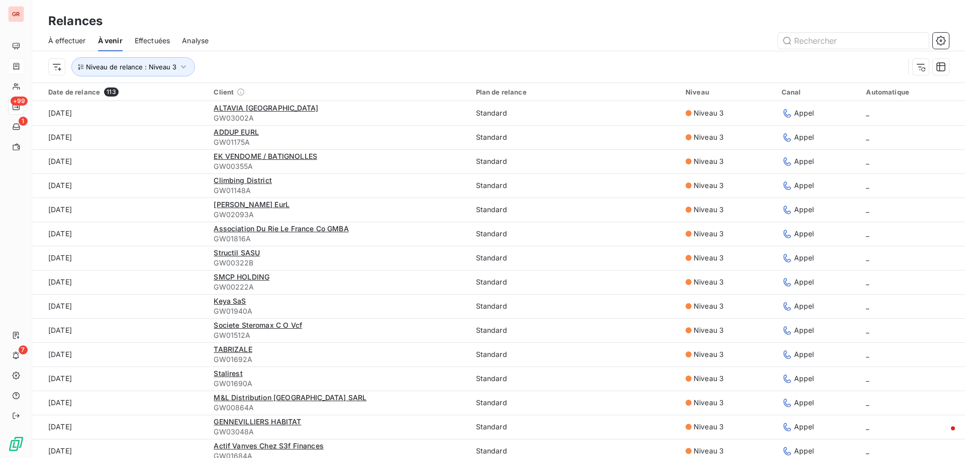
click at [148, 38] on span "Effectuées" at bounding box center [153, 41] width 36 height 10
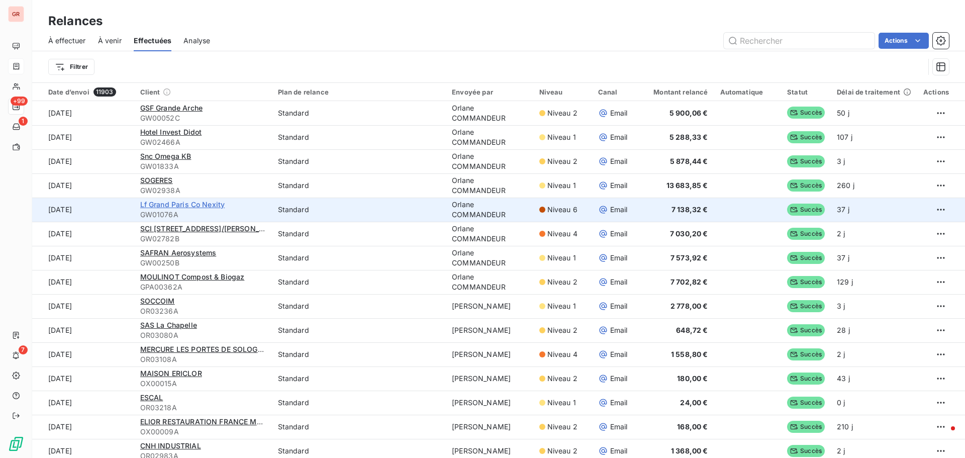
click at [211, 205] on span "Lf Grand Paris Co Nexity" at bounding box center [182, 204] width 85 height 9
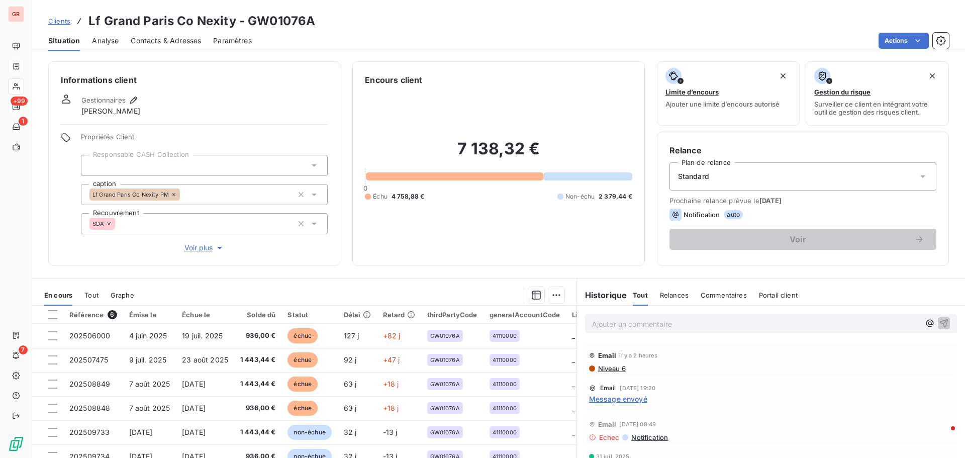
click at [189, 40] on span "Contacts & Adresses" at bounding box center [166, 41] width 70 height 10
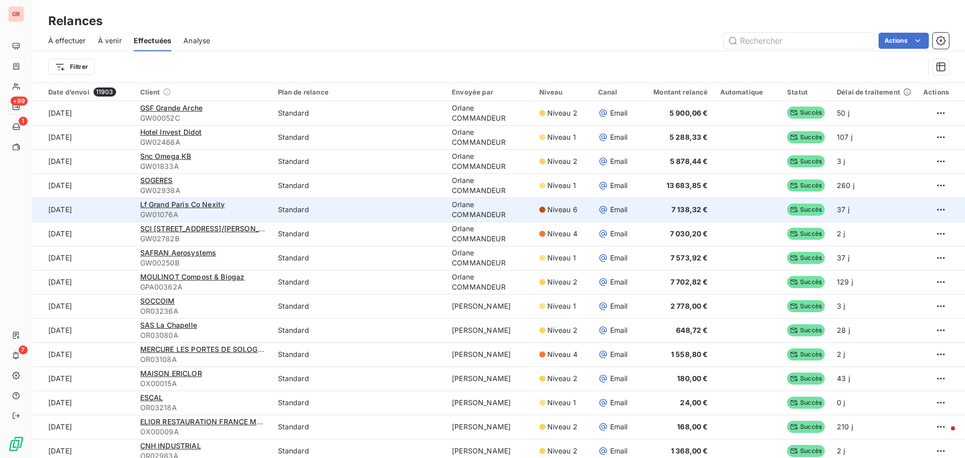
click at [555, 210] on span "Niveau 6" at bounding box center [562, 209] width 30 height 10
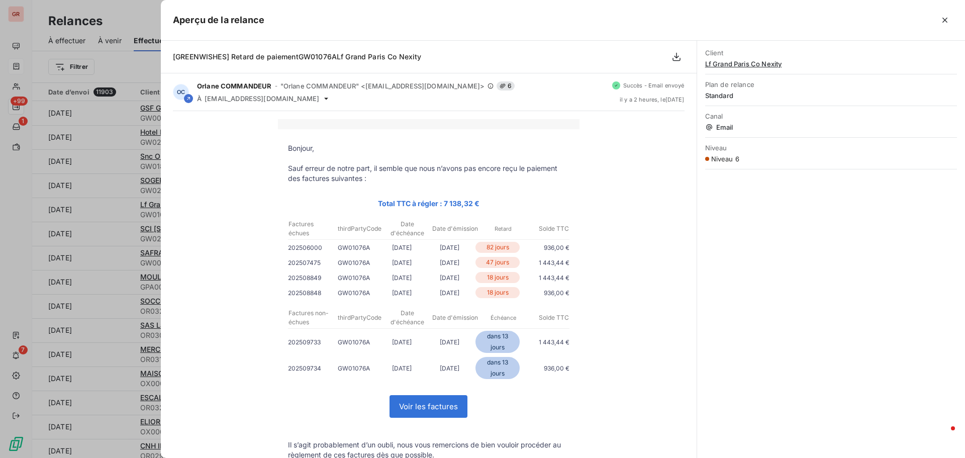
click at [130, 15] on div at bounding box center [482, 229] width 965 height 458
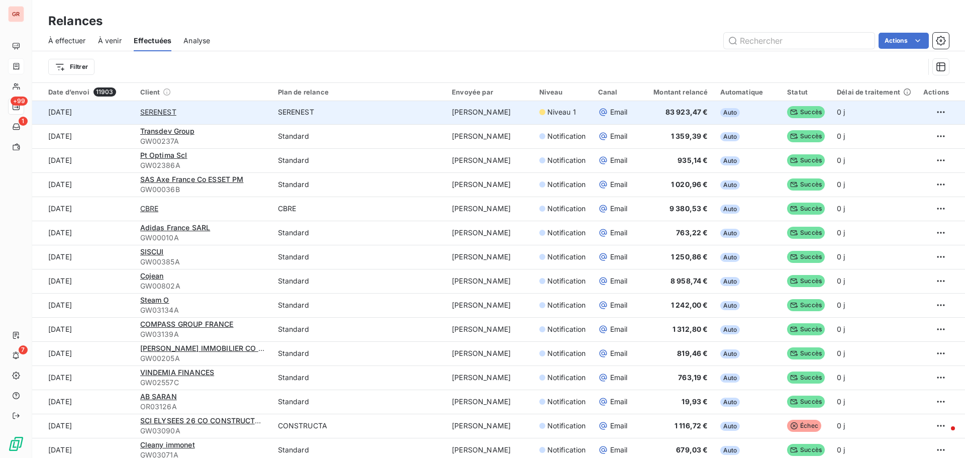
scroll to position [754, 0]
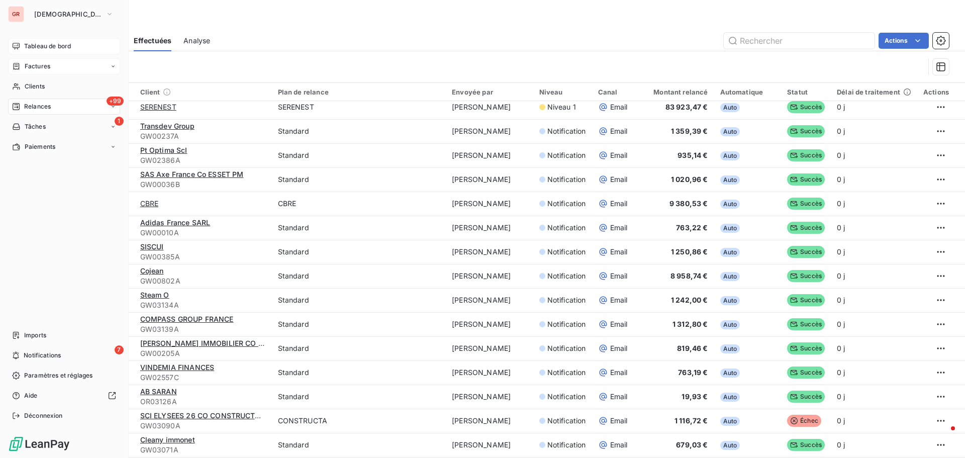
click at [57, 46] on span "Tableau de bord" at bounding box center [47, 46] width 47 height 9
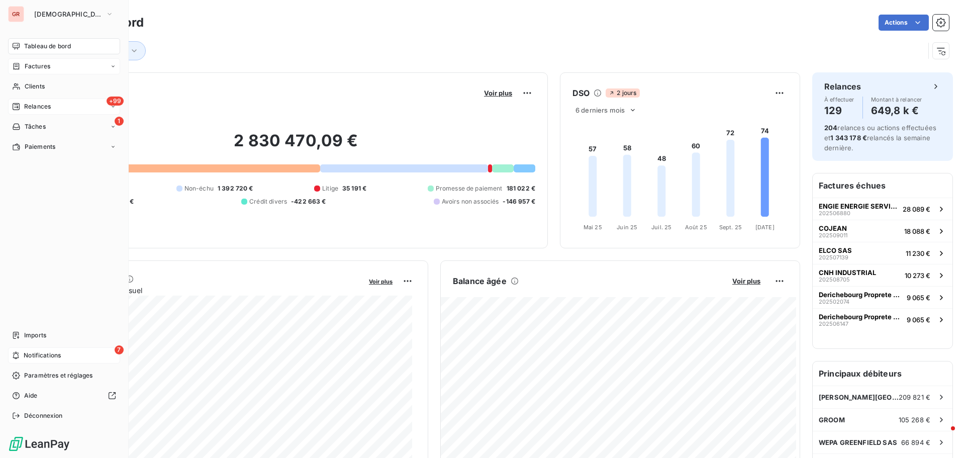
click at [46, 357] on span "Notifications" at bounding box center [42, 355] width 37 height 9
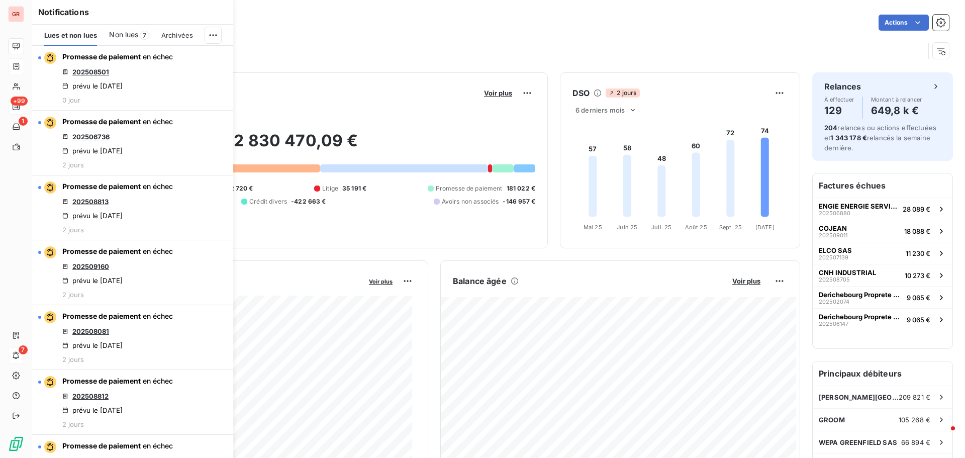
click at [82, 32] on span "Lues et non lues" at bounding box center [70, 35] width 53 height 8
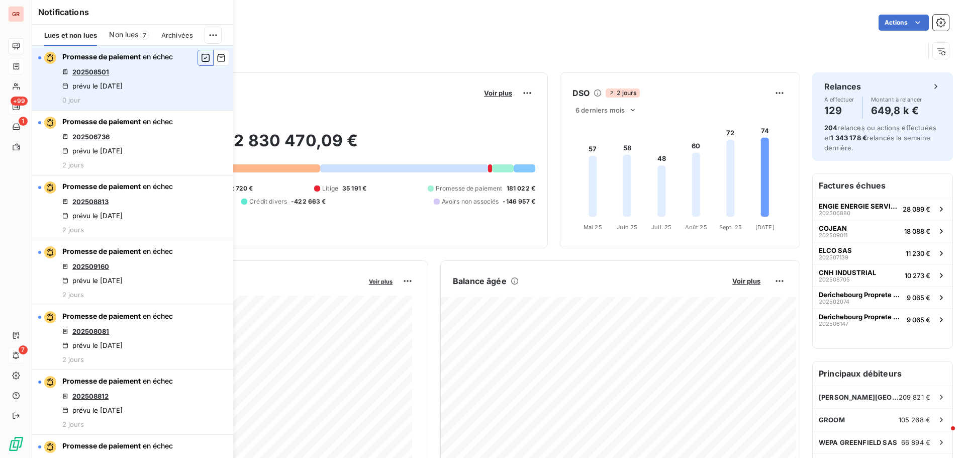
click at [201, 59] on icon "button" at bounding box center [205, 58] width 9 height 10
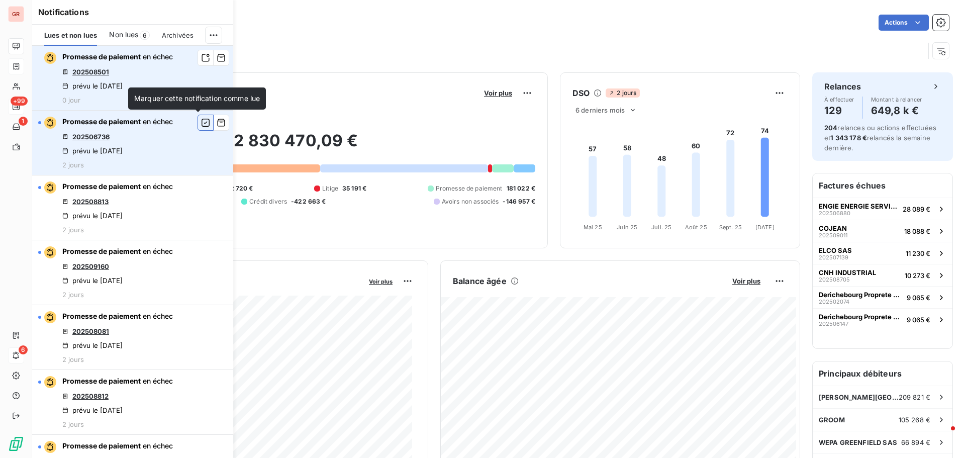
click at [201, 125] on icon "button" at bounding box center [205, 123] width 9 height 10
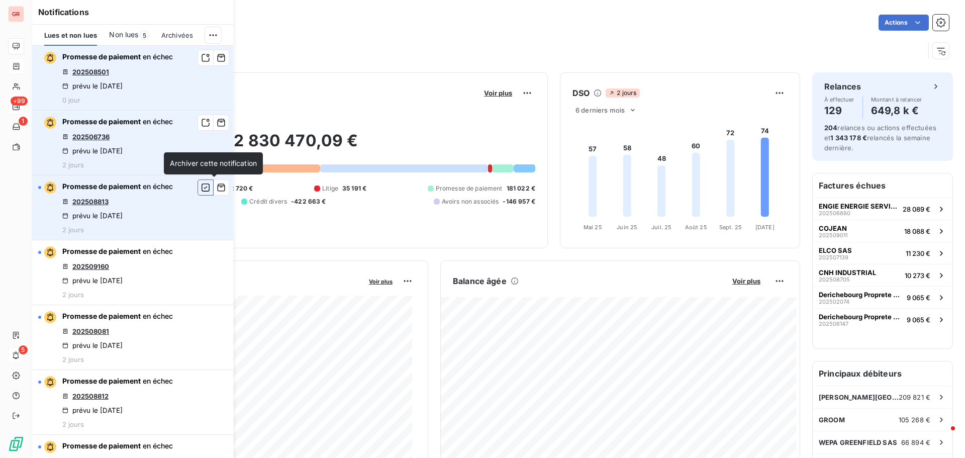
click at [201, 189] on icon "button" at bounding box center [205, 187] width 9 height 10
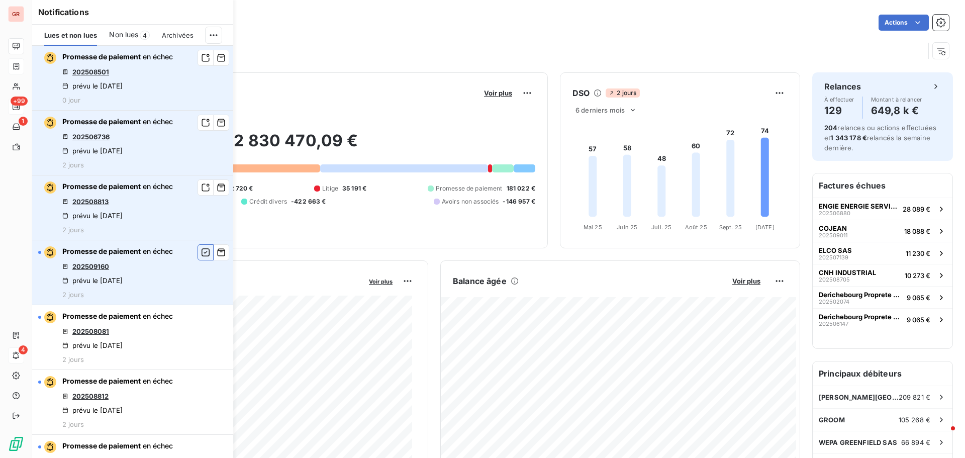
click at [201, 256] on icon "button" at bounding box center [205, 252] width 9 height 10
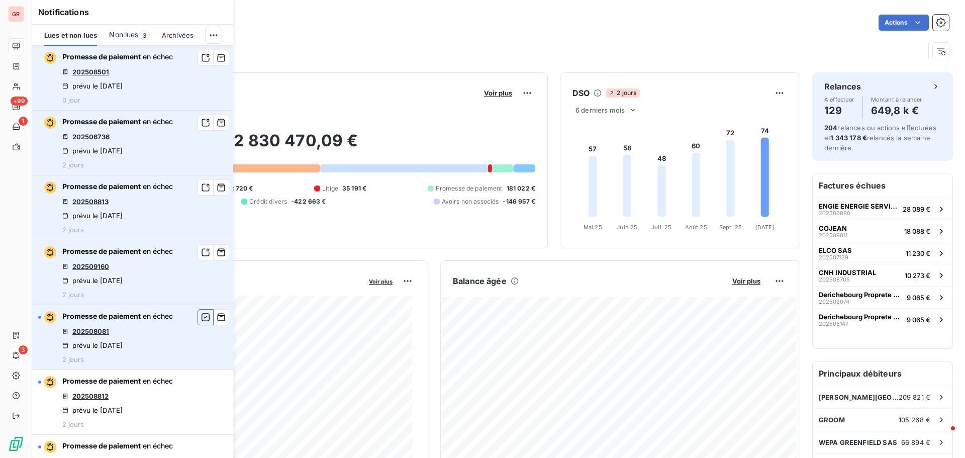
click at [201, 319] on icon "button" at bounding box center [205, 317] width 9 height 10
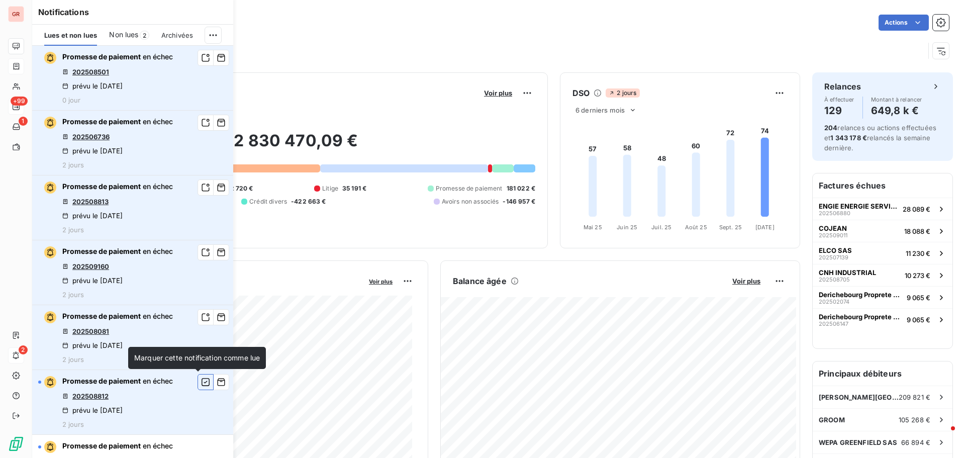
click at [201, 381] on icon "button" at bounding box center [205, 382] width 8 height 8
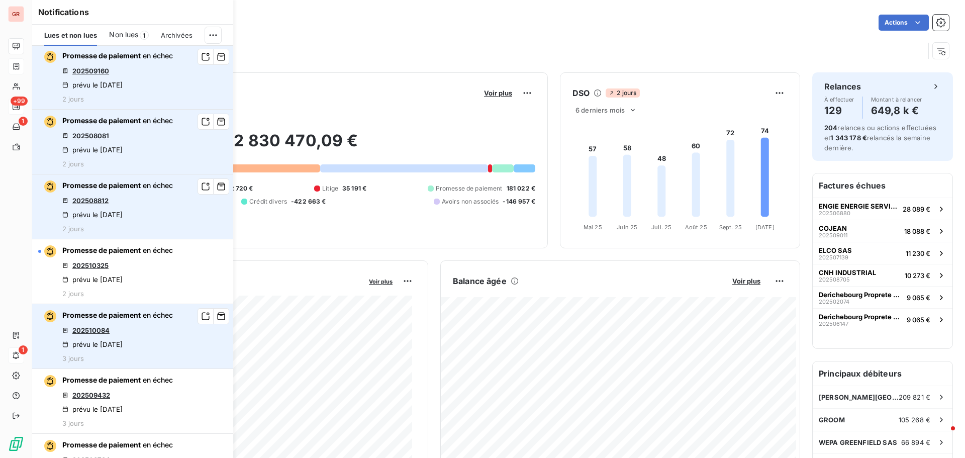
scroll to position [201, 0]
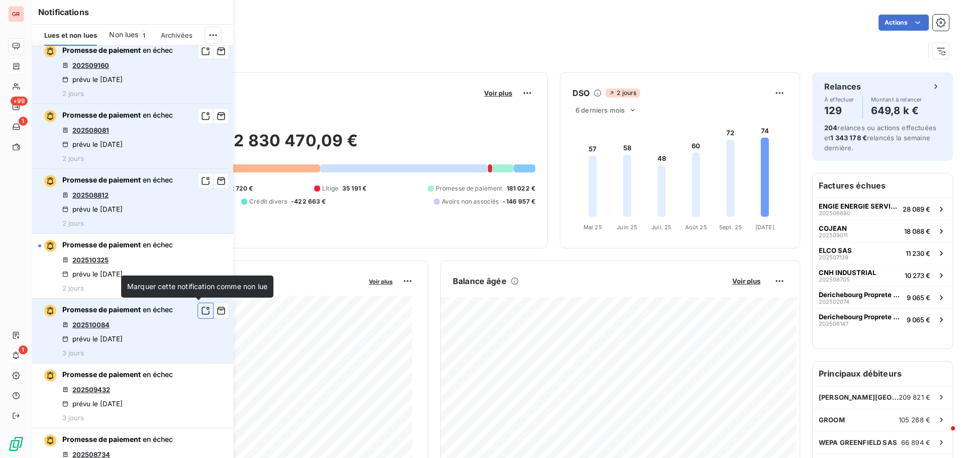
click at [201, 312] on icon "button" at bounding box center [205, 310] width 9 height 10
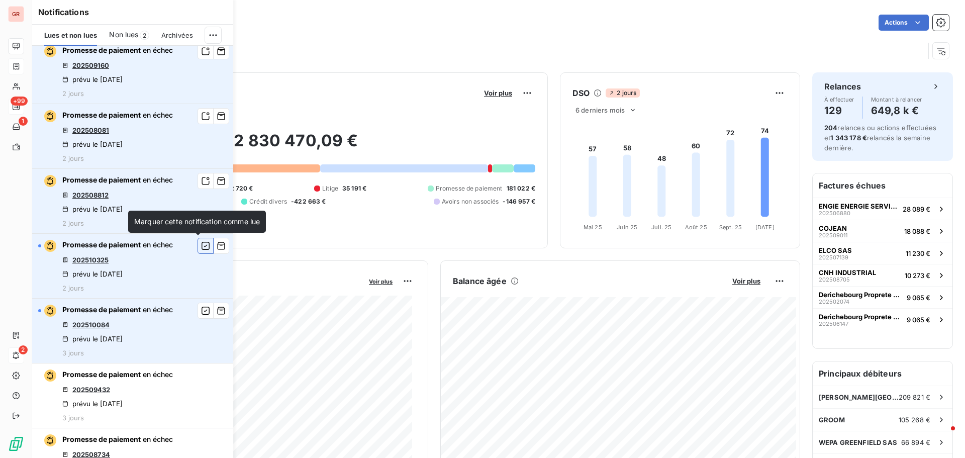
click at [201, 244] on icon "button" at bounding box center [205, 246] width 9 height 10
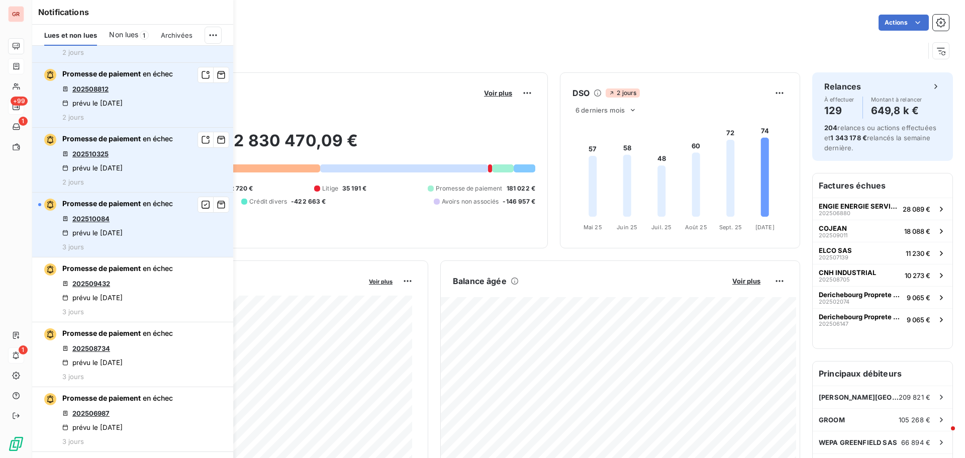
scroll to position [301, 0]
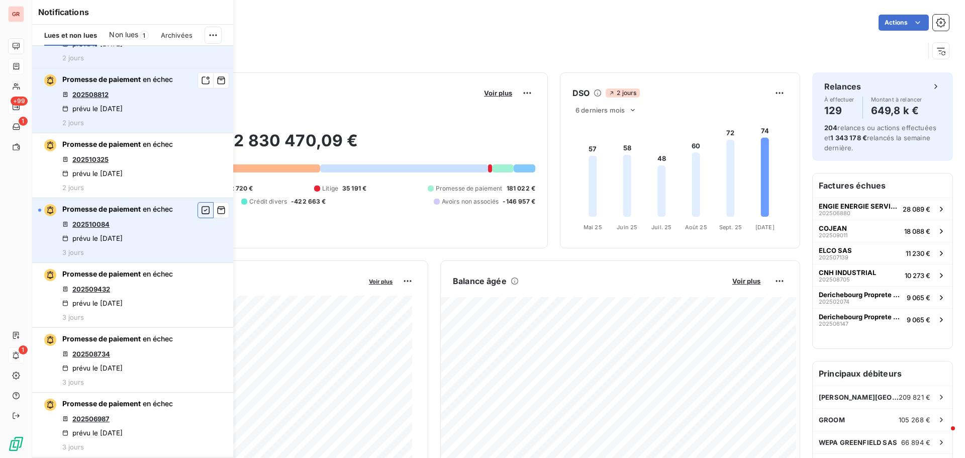
click at [201, 209] on icon "button" at bounding box center [205, 210] width 9 height 10
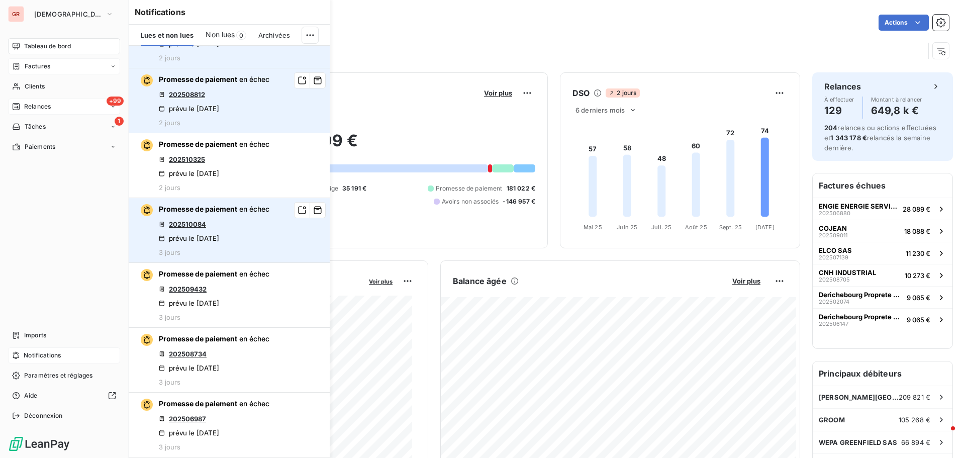
click at [113, 100] on span "+99" at bounding box center [115, 100] width 17 height 9
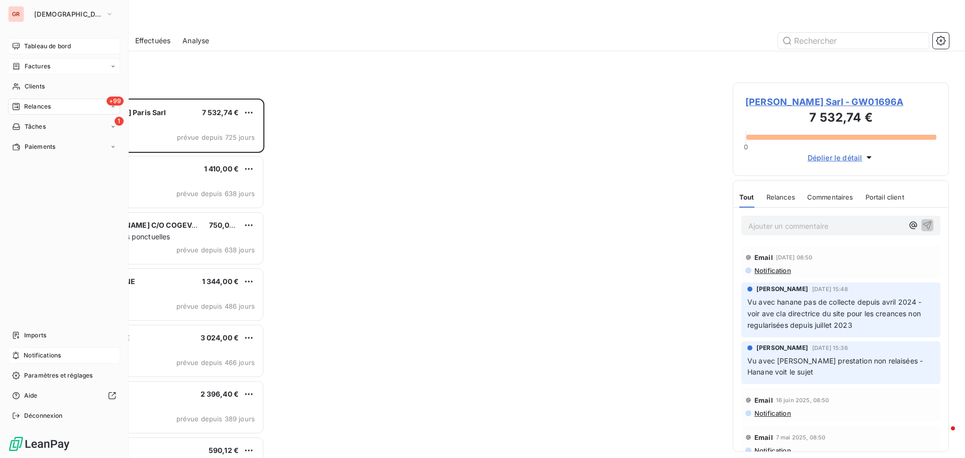
scroll to position [352, 209]
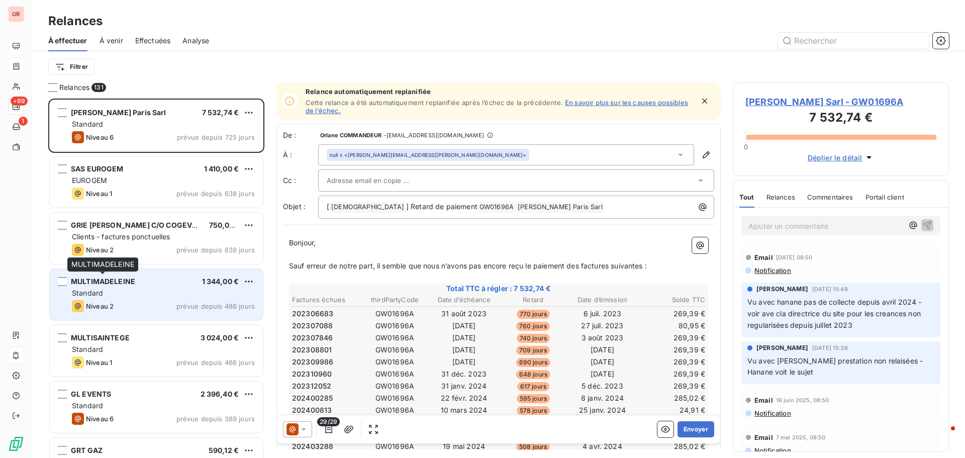
click at [109, 279] on span "MULTIMADELEINE" at bounding box center [103, 281] width 64 height 9
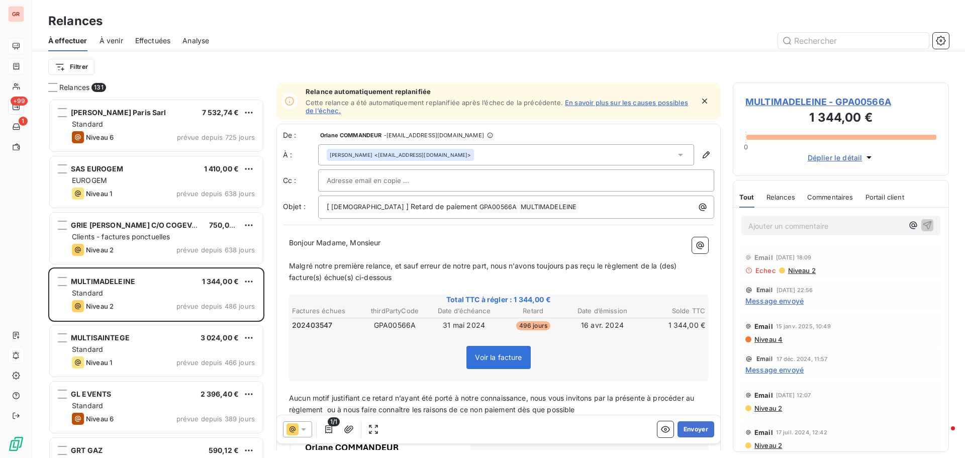
click at [769, 300] on span "Message envoyé" at bounding box center [774, 300] width 58 height 11
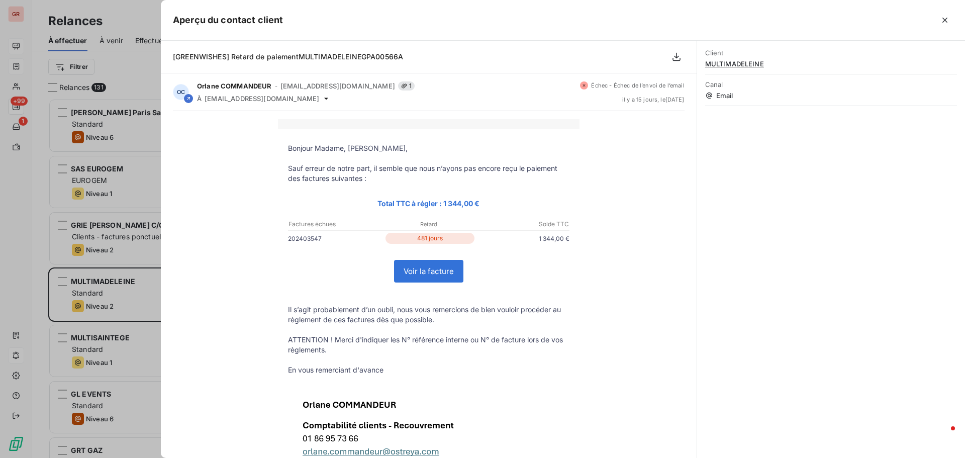
click at [337, 60] on span "[GREENWISHES] Retard de paiementMULTIMADELEINEGPA00566A" at bounding box center [288, 56] width 230 height 9
click at [149, 207] on div at bounding box center [482, 229] width 965 height 458
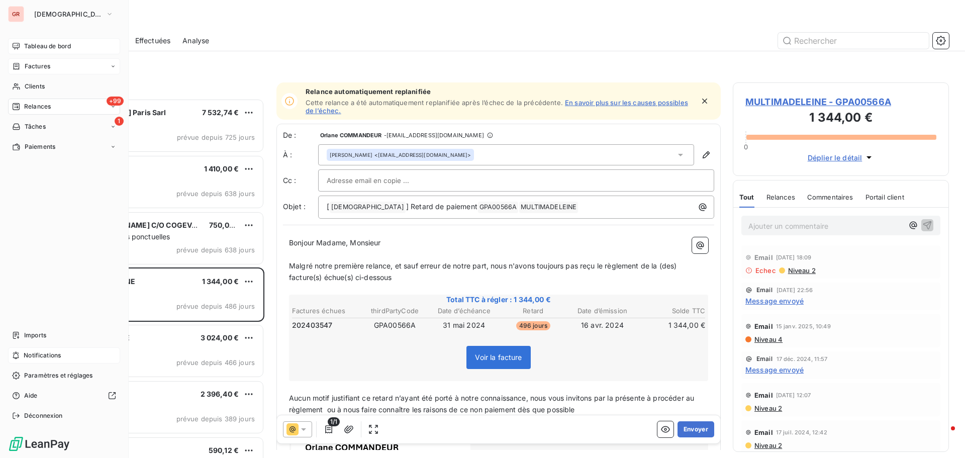
click at [49, 67] on span "Factures" at bounding box center [38, 66] width 26 height 9
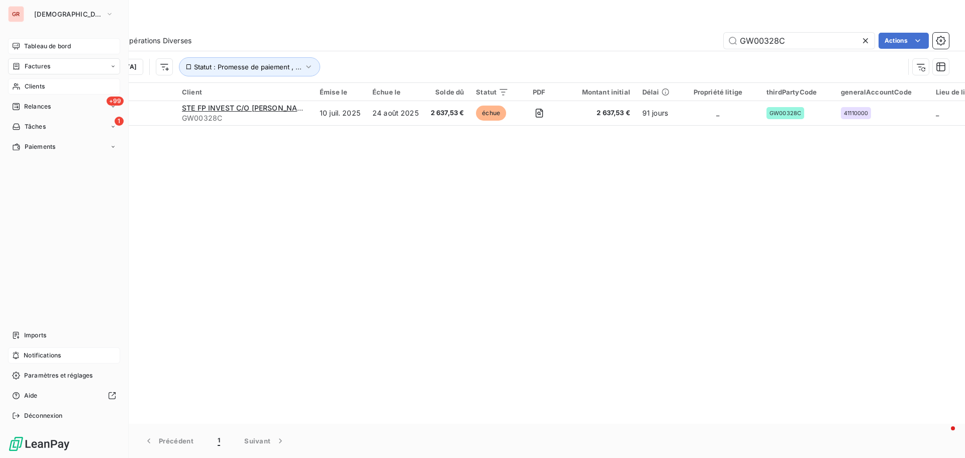
click at [41, 84] on span "Clients" at bounding box center [35, 86] width 20 height 9
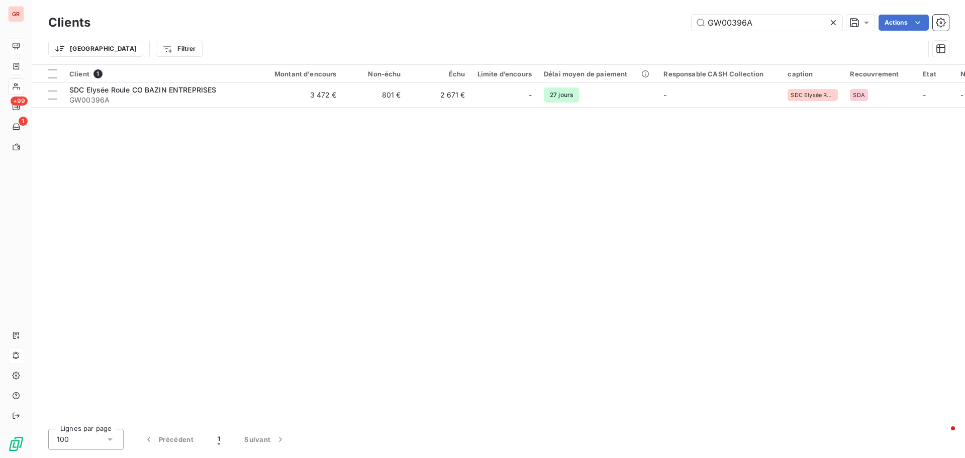
drag, startPoint x: 760, startPoint y: 23, endPoint x: 574, endPoint y: 28, distance: 185.5
click at [579, 27] on div "GW00396A Actions" at bounding box center [525, 23] width 846 height 16
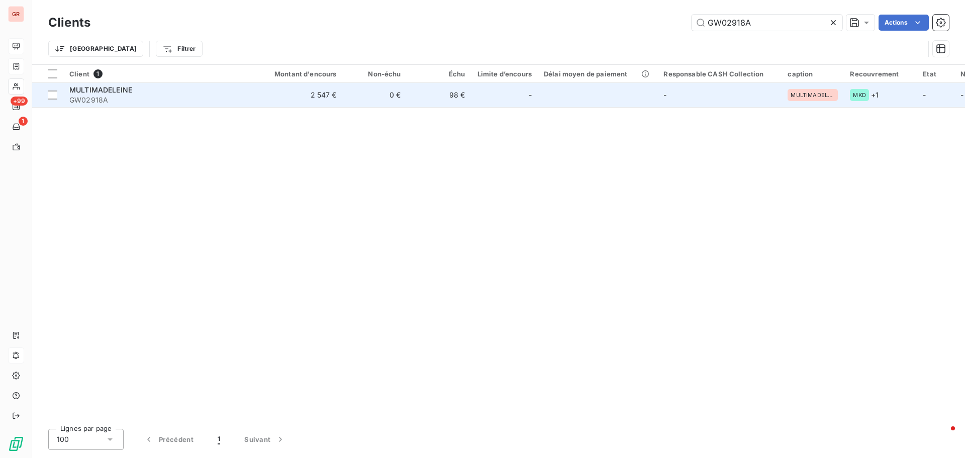
type input "GW02918A"
click at [107, 88] on span "MULTIMADELEINE" at bounding box center [100, 89] width 63 height 9
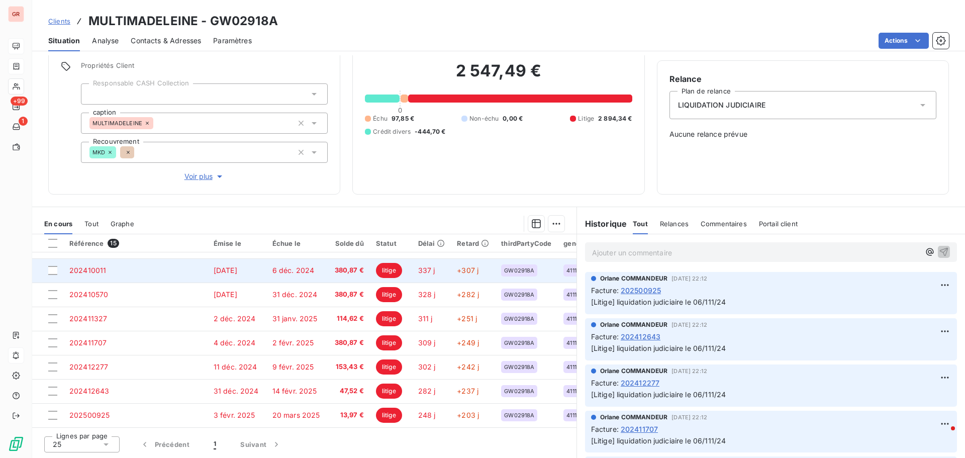
drag, startPoint x: 53, startPoint y: 264, endPoint x: 79, endPoint y: 265, distance: 25.6
click at [53, 266] on div at bounding box center [52, 270] width 9 height 9
click at [94, 266] on span "202410011" at bounding box center [87, 270] width 37 height 9
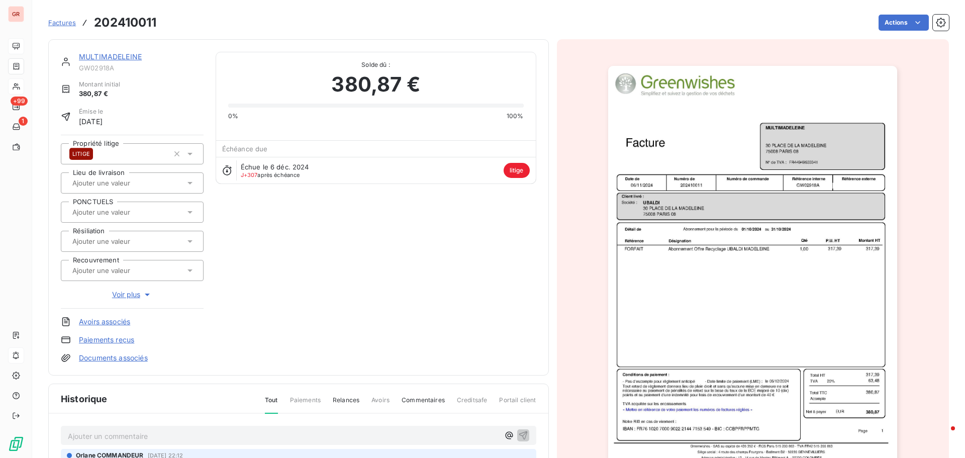
click at [726, 234] on img "button" at bounding box center [752, 270] width 289 height 409
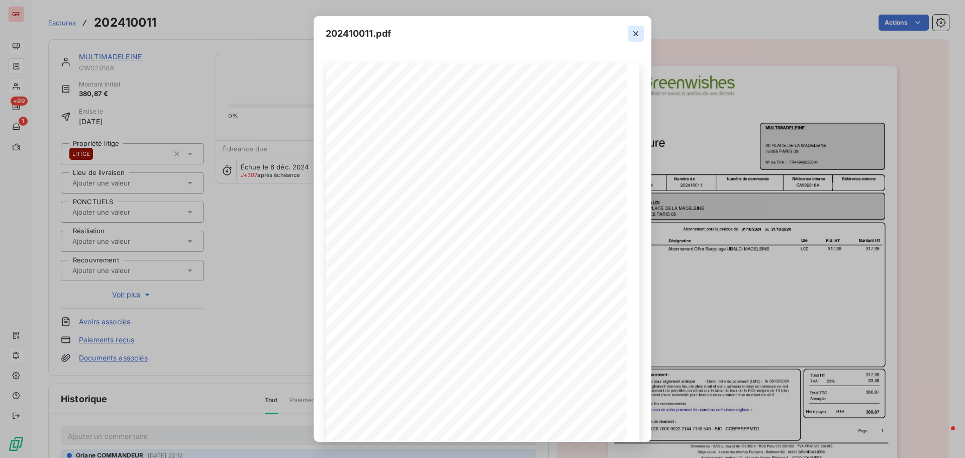
click at [637, 36] on icon "button" at bounding box center [636, 34] width 10 height 10
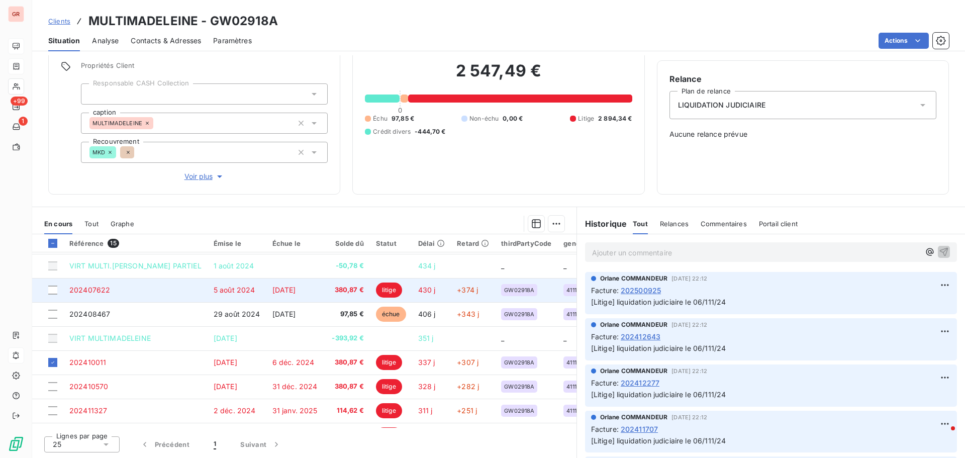
scroll to position [100, 0]
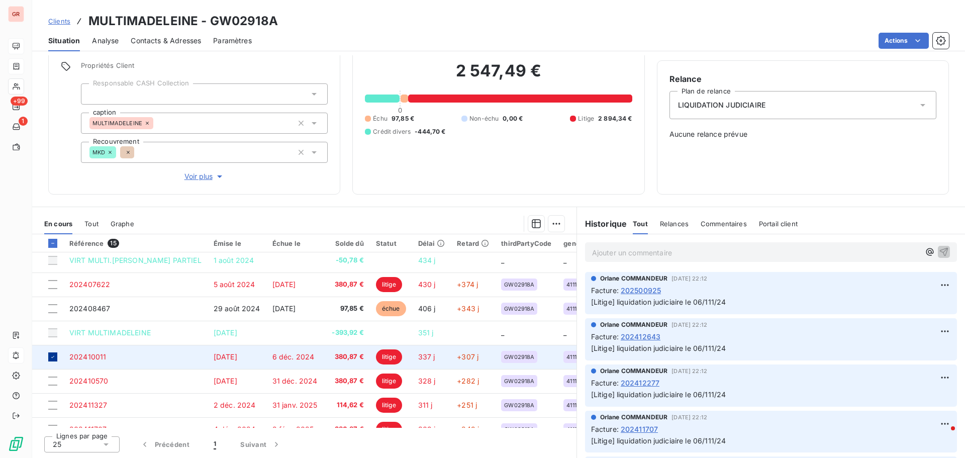
click at [53, 358] on icon at bounding box center [53, 357] width 6 height 6
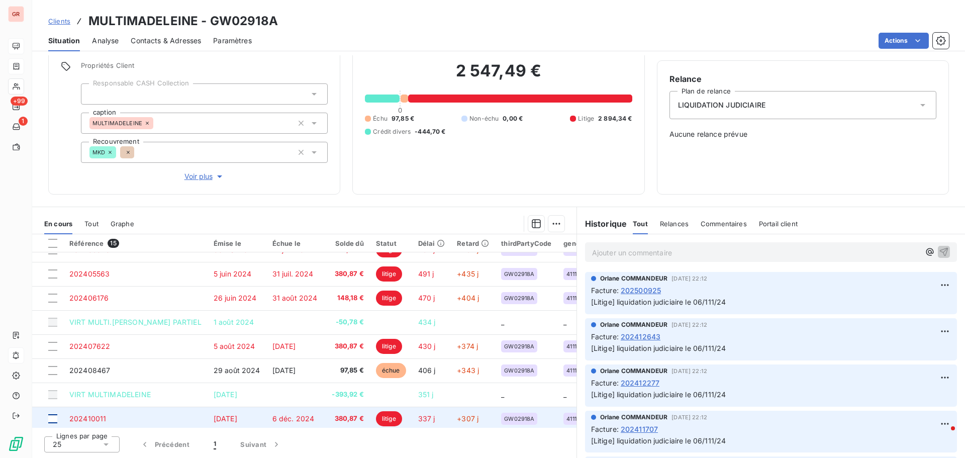
scroll to position [0, 0]
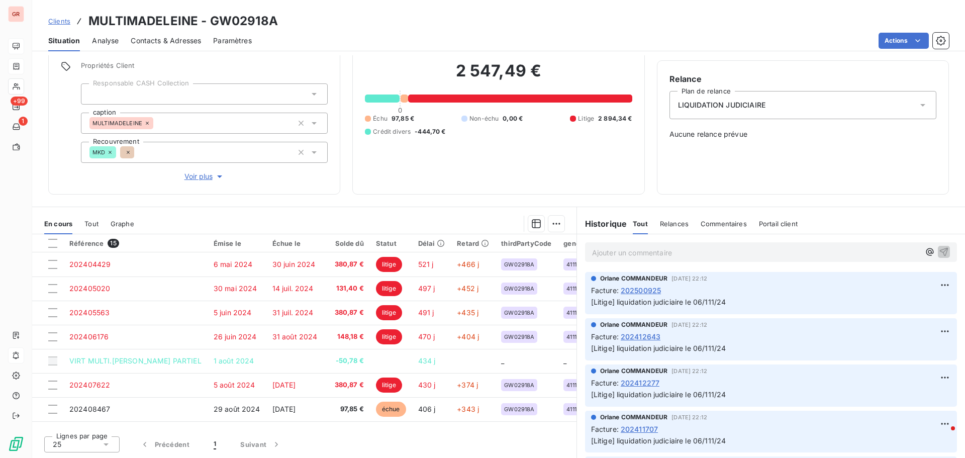
click at [272, 25] on h3 "MULTIMADELEINE - GW02918A" at bounding box center [182, 21] width 189 height 18
drag, startPoint x: 277, startPoint y: 23, endPoint x: 208, endPoint y: 25, distance: 68.9
click at [208, 25] on div "Clients MULTIMADELEINE - GW02918A" at bounding box center [498, 21] width 933 height 18
copy h3 "GW02918A"
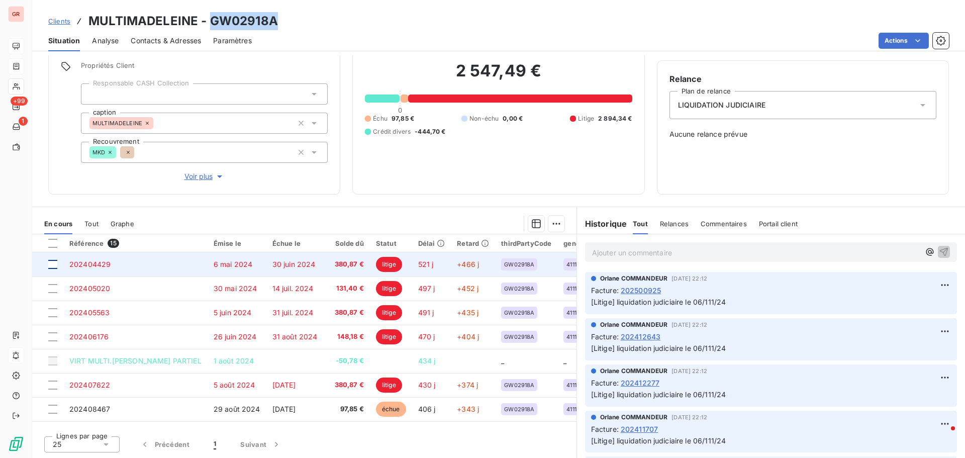
click at [52, 267] on div at bounding box center [52, 264] width 9 height 9
click at [99, 263] on span "202404429" at bounding box center [89, 264] width 41 height 9
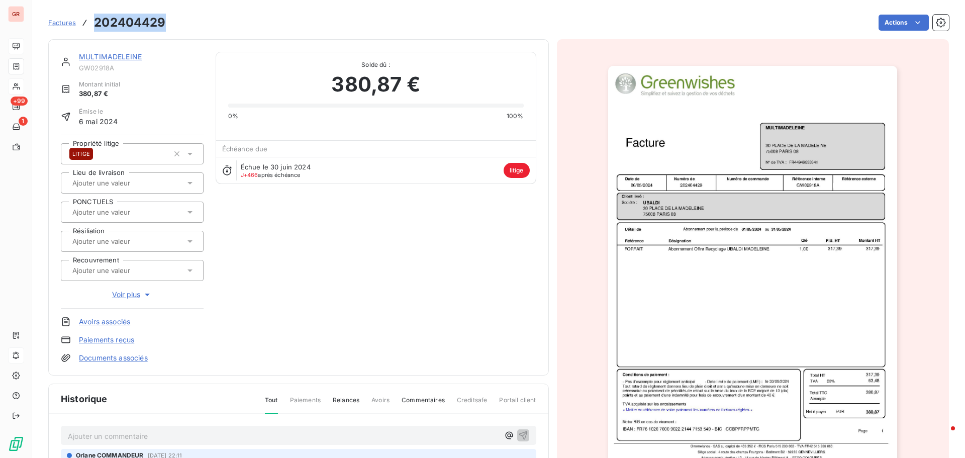
drag, startPoint x: 169, startPoint y: 24, endPoint x: 94, endPoint y: 27, distance: 74.9
click at [94, 27] on div "Factures 202404429 Actions" at bounding box center [498, 22] width 900 height 21
copy h3 "202404429"
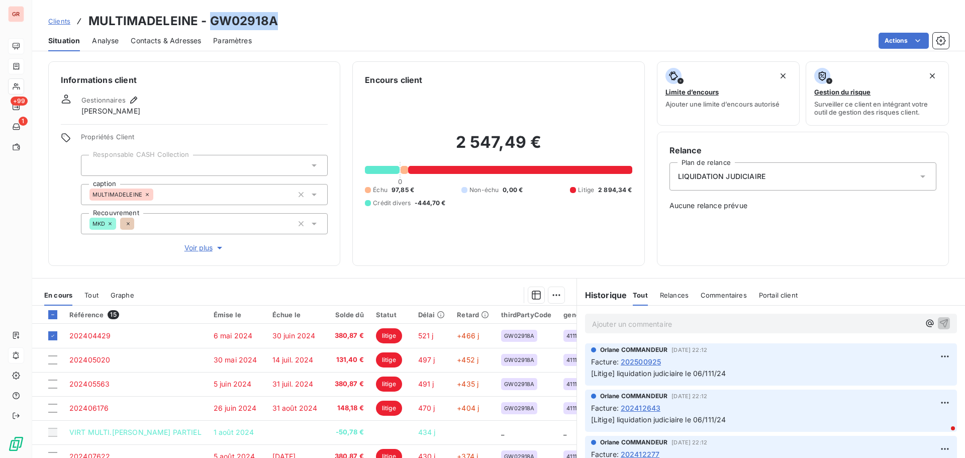
drag, startPoint x: 274, startPoint y: 21, endPoint x: 208, endPoint y: 24, distance: 66.4
click at [208, 24] on div "Clients MULTIMADELEINE - GW02918A" at bounding box center [498, 21] width 933 height 18
copy h3 "GW02918A"
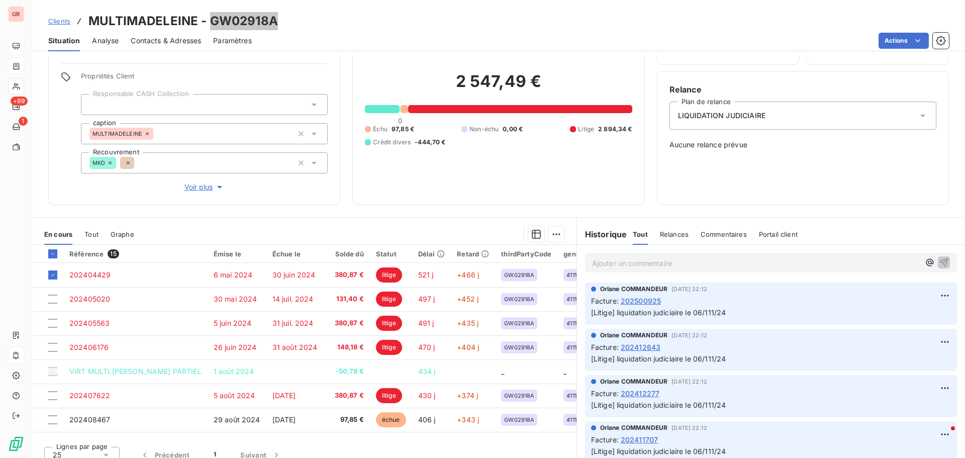
scroll to position [71, 0]
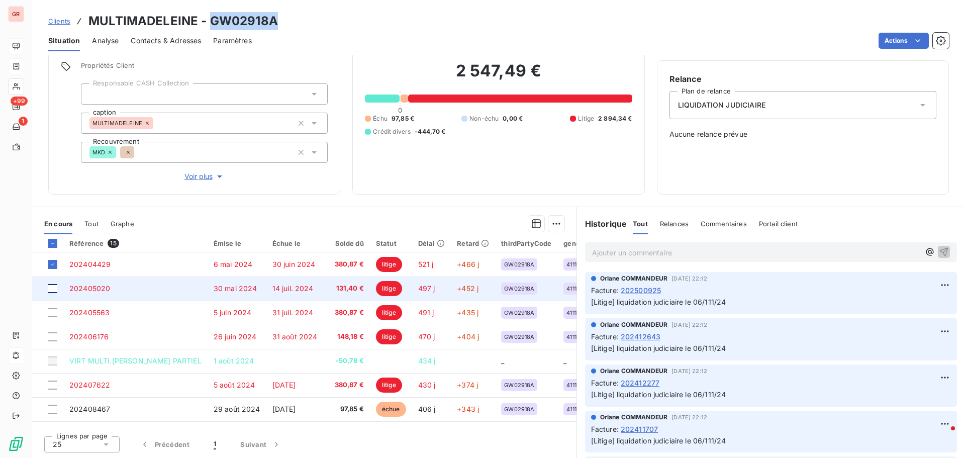
click at [52, 286] on div at bounding box center [52, 288] width 9 height 9
click at [96, 288] on span "202405020" at bounding box center [89, 288] width 41 height 9
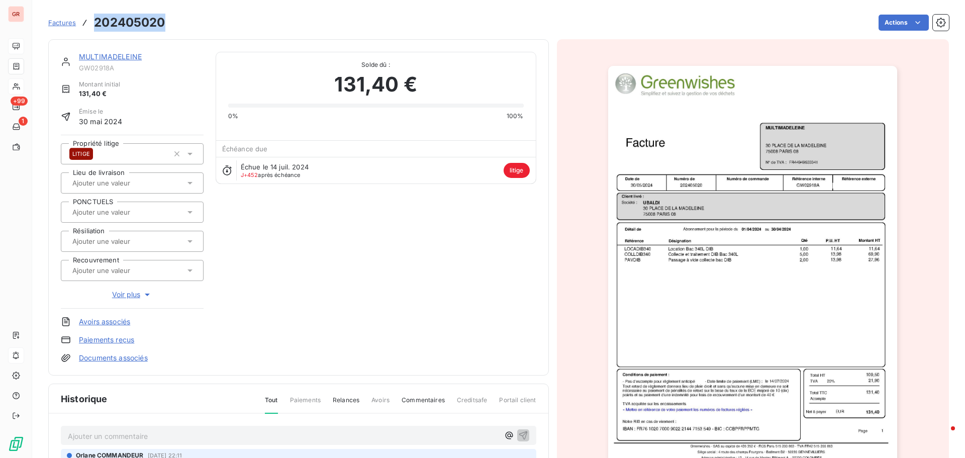
drag, startPoint x: 166, startPoint y: 23, endPoint x: 95, endPoint y: 28, distance: 71.5
click at [95, 28] on div "Factures 202405020 Actions" at bounding box center [498, 22] width 900 height 21
copy h3 "202405020"
click at [180, 27] on div "Actions" at bounding box center [562, 23] width 771 height 16
drag, startPoint x: 168, startPoint y: 23, endPoint x: 93, endPoint y: 30, distance: 75.2
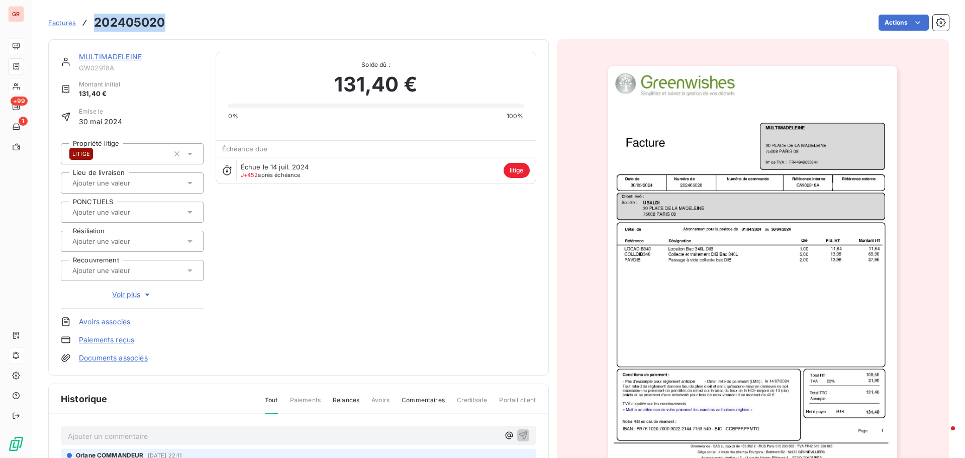
click at [93, 30] on div "Factures 202405020 Actions" at bounding box center [498, 22] width 900 height 21
click at [121, 54] on link "MULTIMADELEINE" at bounding box center [110, 56] width 63 height 9
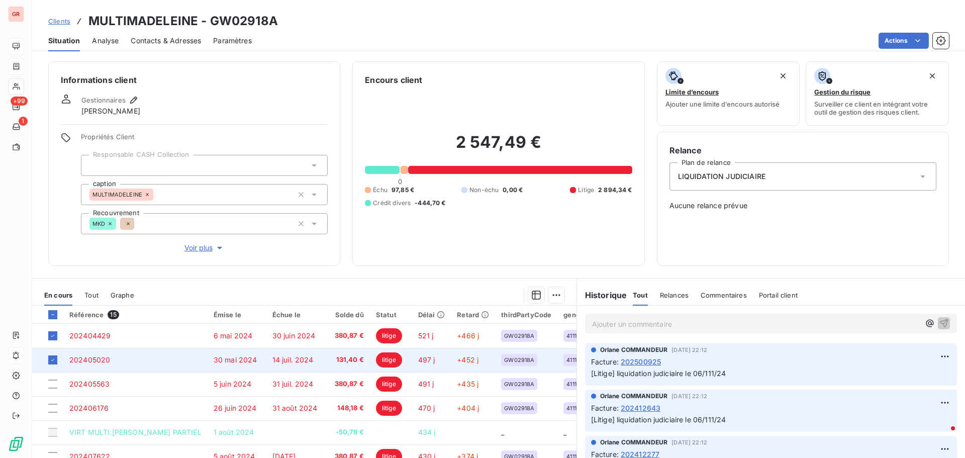
click at [99, 358] on span "202405020" at bounding box center [89, 359] width 41 height 9
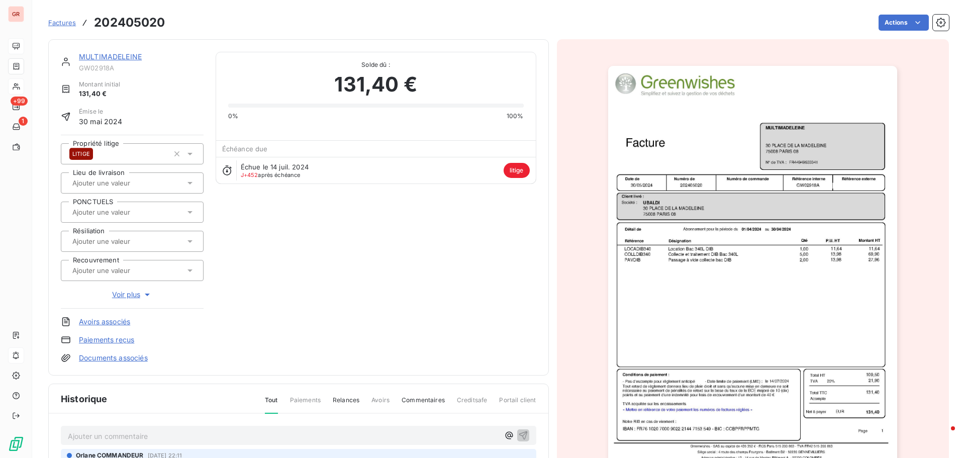
click at [743, 157] on img "button" at bounding box center [752, 270] width 289 height 409
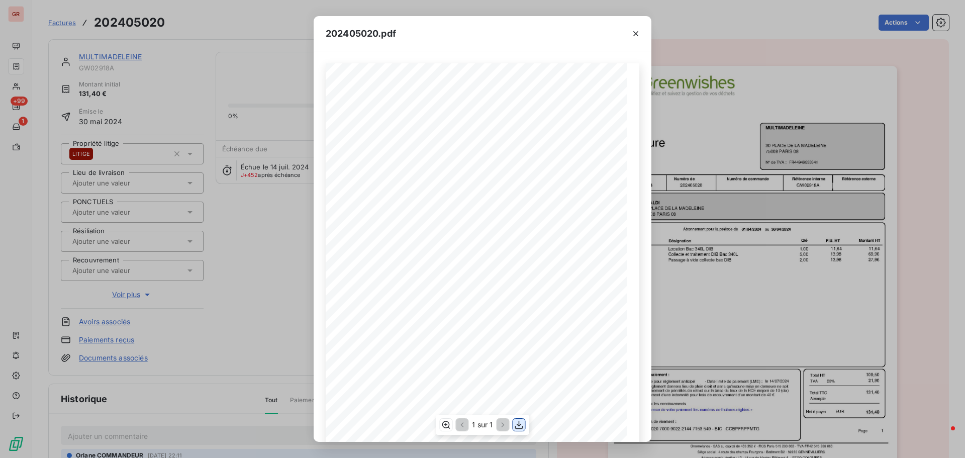
click at [520, 424] on icon "button" at bounding box center [519, 425] width 10 height 10
click at [638, 34] on icon "button" at bounding box center [636, 34] width 10 height 10
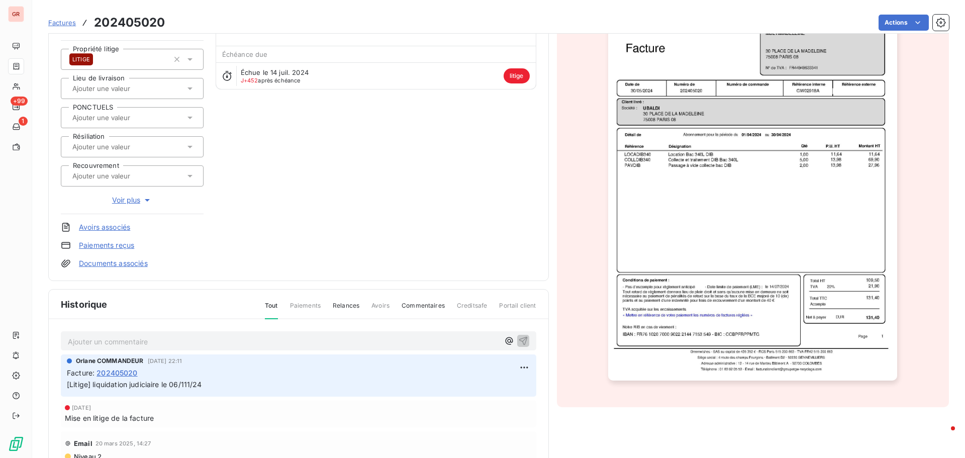
scroll to position [101, 0]
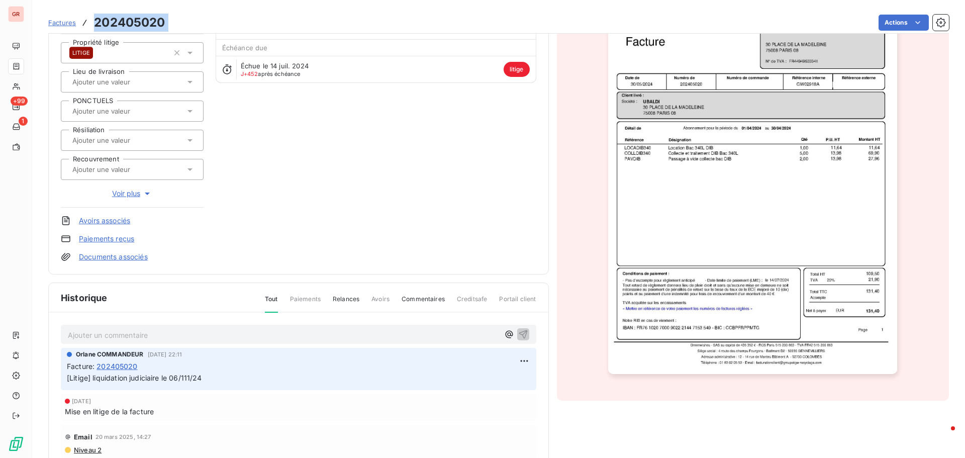
drag, startPoint x: 175, startPoint y: 18, endPoint x: 94, endPoint y: 26, distance: 81.3
click at [94, 26] on div "Factures 202405020 Actions" at bounding box center [498, 22] width 900 height 21
copy section "202405020 Actions"
click at [65, 19] on span "Factures" at bounding box center [62, 23] width 28 height 8
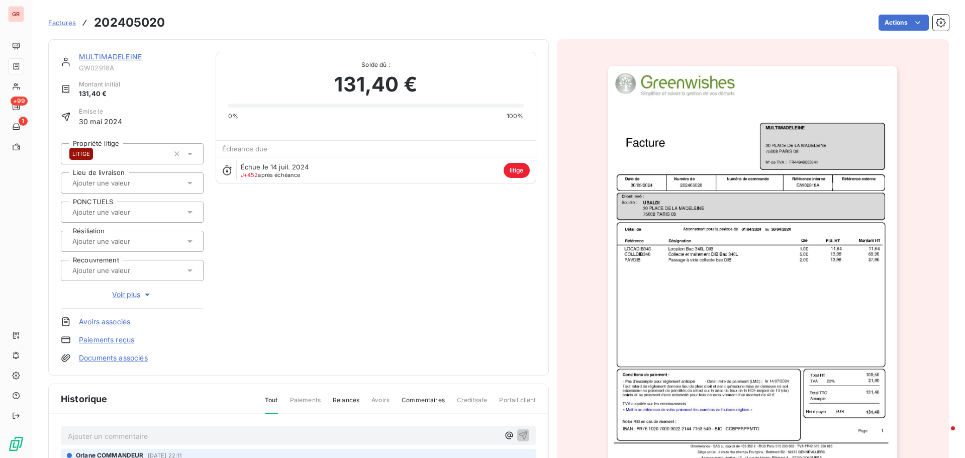
click at [119, 56] on link "MULTIMADELEINE" at bounding box center [110, 56] width 63 height 9
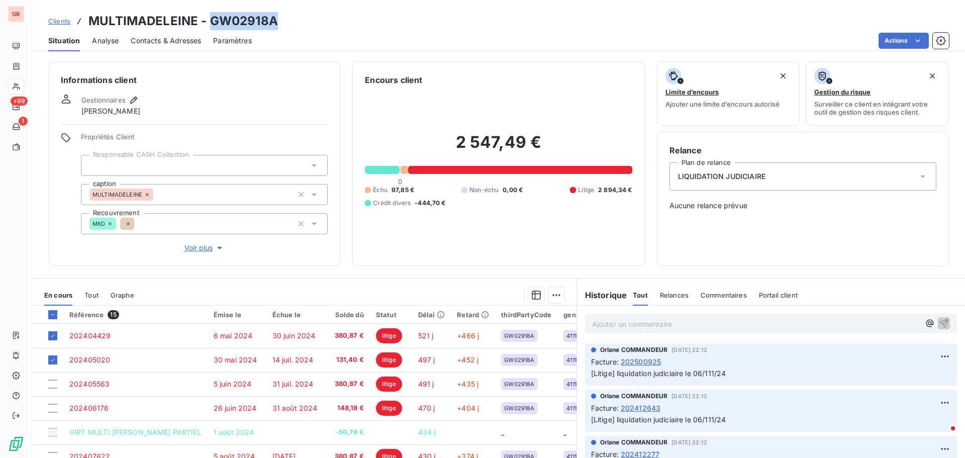
drag, startPoint x: 276, startPoint y: 22, endPoint x: 208, endPoint y: 29, distance: 68.1
click at [208, 29] on div "Clients MULTIMADELEINE - GW02918A" at bounding box center [498, 21] width 933 height 18
copy h3 "GW02918A"
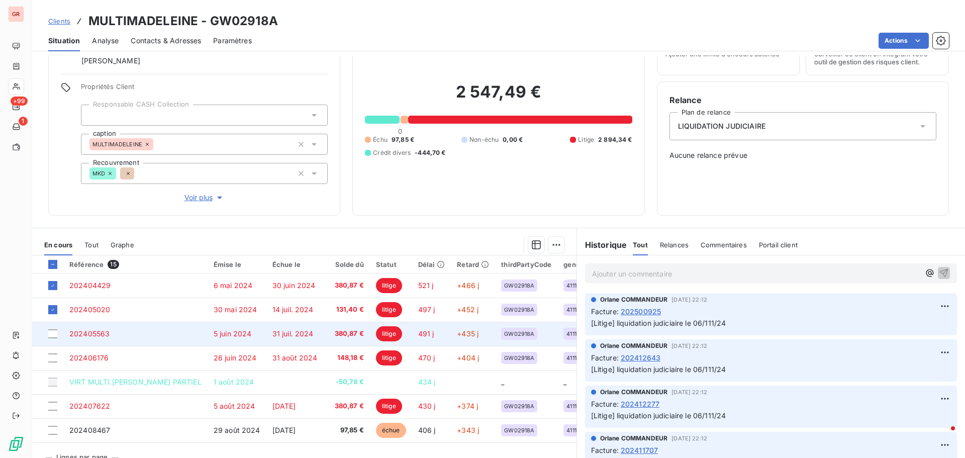
drag, startPoint x: 51, startPoint y: 335, endPoint x: 64, endPoint y: 331, distance: 13.5
click at [51, 334] on div at bounding box center [52, 333] width 9 height 9
click at [105, 332] on span "202405563" at bounding box center [89, 333] width 40 height 9
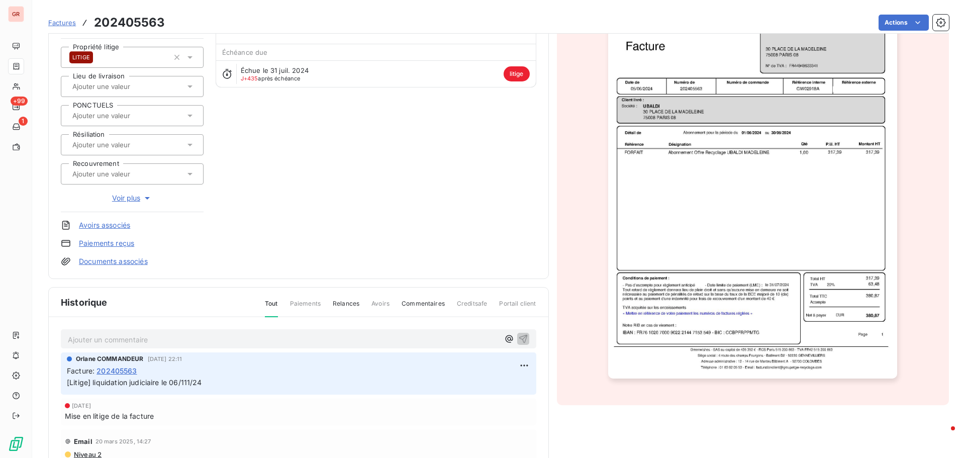
scroll to position [101, 0]
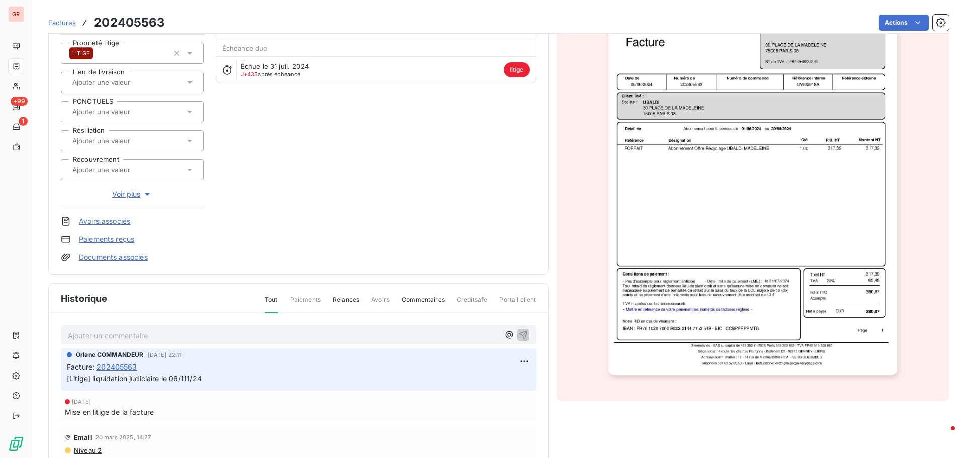
click at [779, 271] on img "button" at bounding box center [752, 169] width 289 height 409
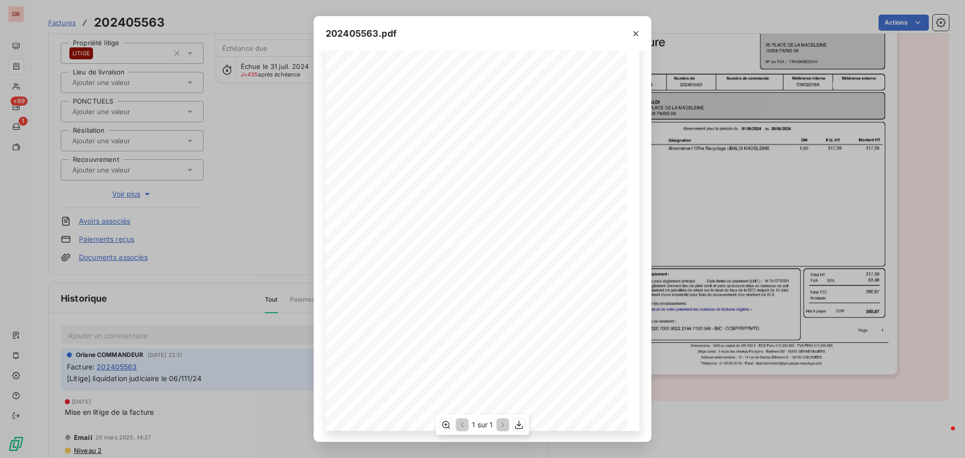
scroll to position [60, 0]
drag, startPoint x: 379, startPoint y: 34, endPoint x: 325, endPoint y: 39, distance: 54.5
click at [325, 39] on div "202405563.pdf" at bounding box center [483, 33] width 338 height 35
copy span "202405563"
click at [635, 34] on icon "button" at bounding box center [635, 33] width 5 height 5
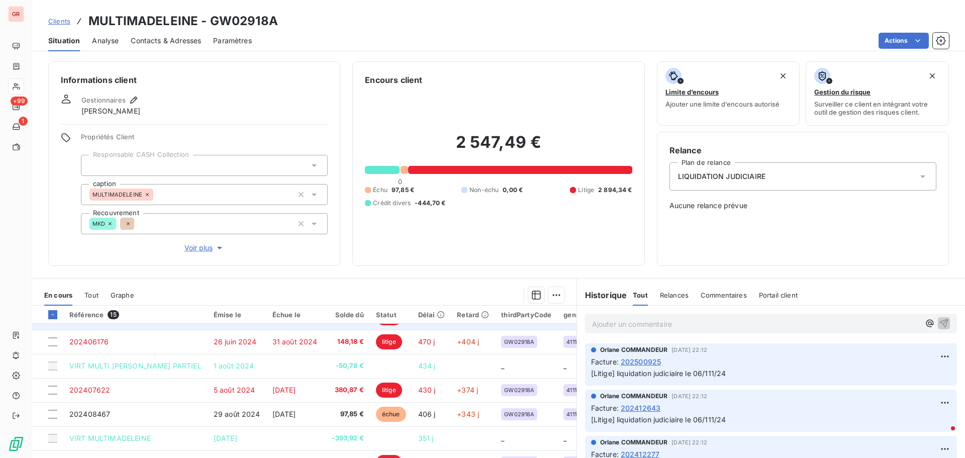
scroll to position [50, 0]
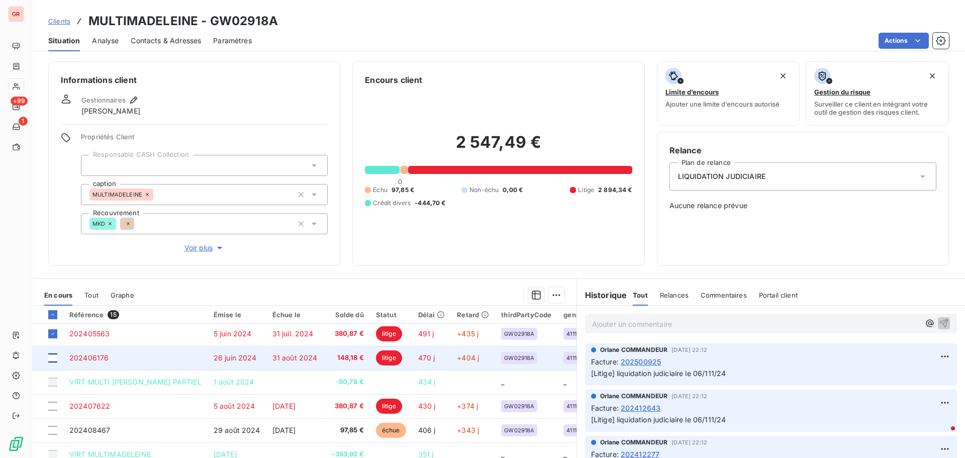
click at [53, 357] on div at bounding box center [52, 357] width 9 height 9
click at [97, 359] on span "202406176" at bounding box center [88, 357] width 39 height 9
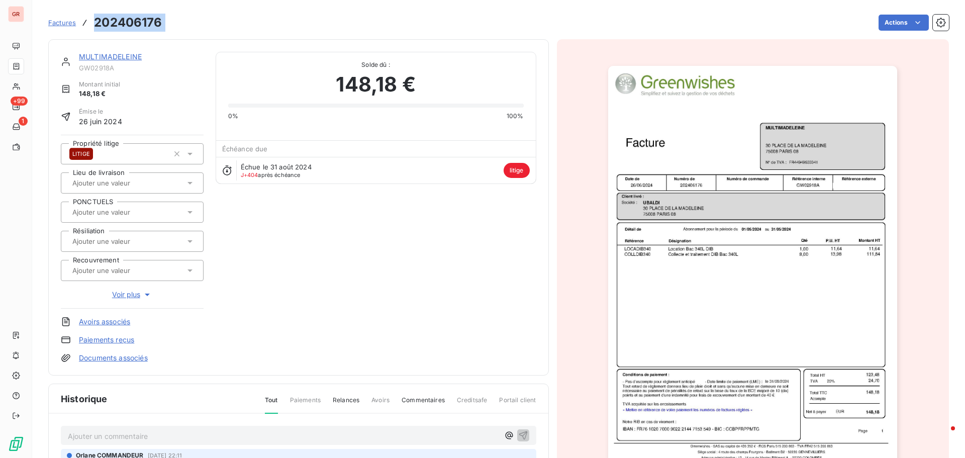
drag, startPoint x: 167, startPoint y: 24, endPoint x: 94, endPoint y: 24, distance: 73.4
click at [94, 24] on div "Factures 202406176 Actions" at bounding box center [498, 22] width 900 height 21
click at [164, 24] on div "Factures 202406176 Actions" at bounding box center [498, 22] width 900 height 21
click at [173, 11] on div "Factures 202406176 Actions" at bounding box center [498, 16] width 900 height 33
click at [166, 20] on div "Factures 202406176 Actions" at bounding box center [498, 22] width 900 height 21
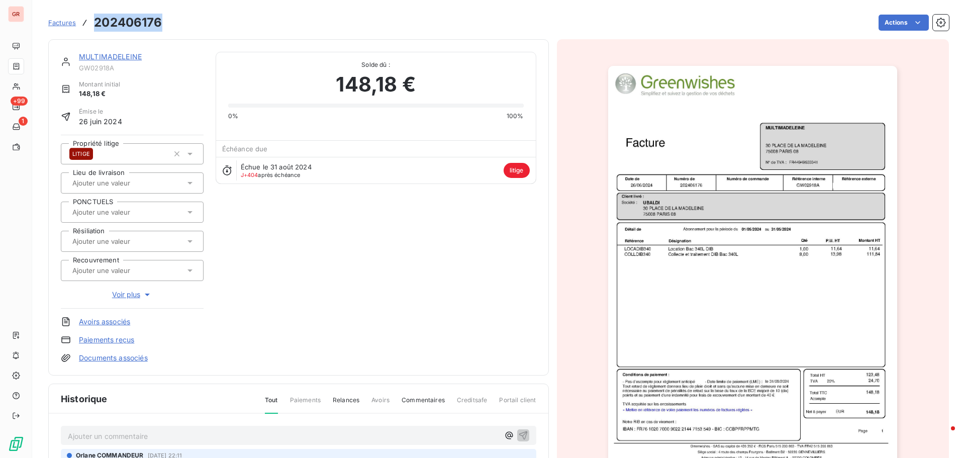
drag, startPoint x: 161, startPoint y: 22, endPoint x: 93, endPoint y: 28, distance: 68.1
click at [93, 28] on div "Factures 202406176" at bounding box center [105, 23] width 114 height 18
copy h3 "202406176"
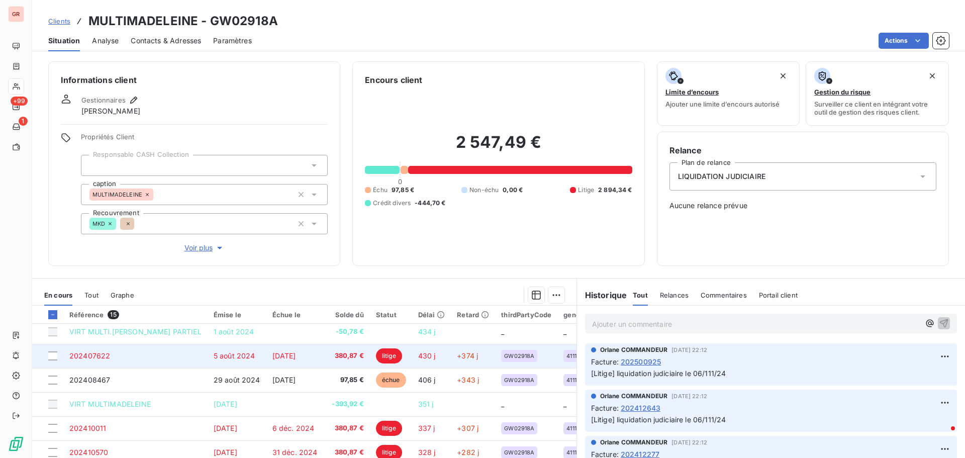
scroll to position [50, 0]
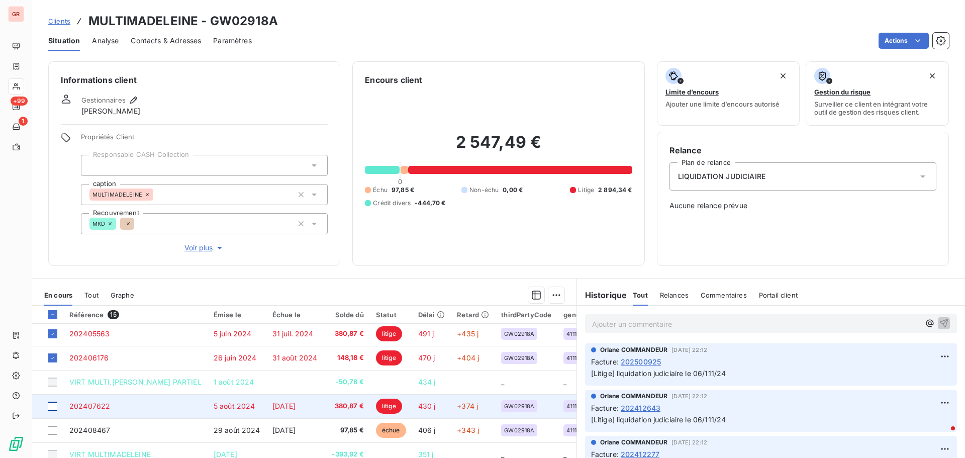
click at [52, 407] on div at bounding box center [52, 405] width 9 height 9
click at [84, 408] on span "202407622" at bounding box center [89, 405] width 41 height 9
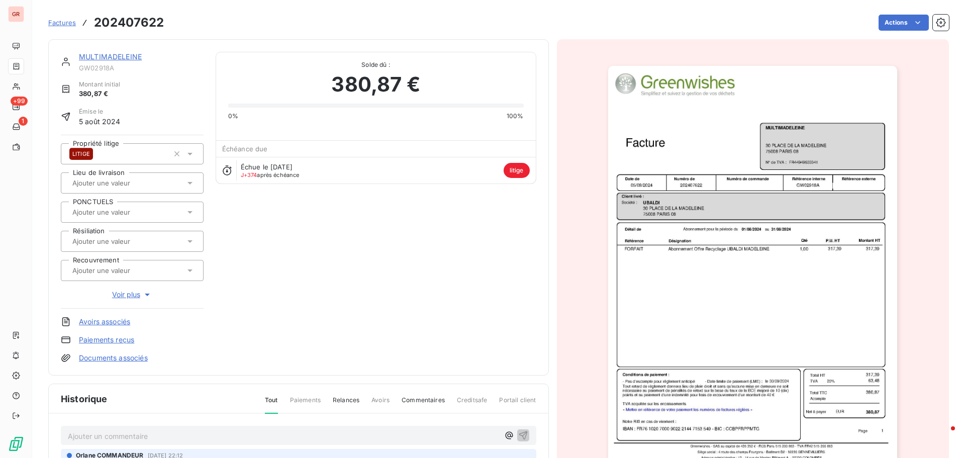
click at [747, 177] on img "button" at bounding box center [752, 270] width 289 height 409
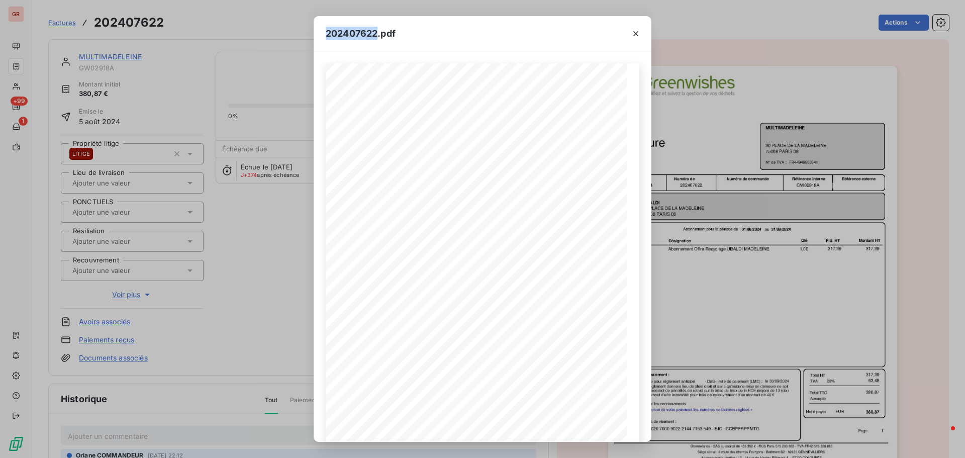
drag, startPoint x: 378, startPoint y: 32, endPoint x: 326, endPoint y: 39, distance: 52.7
click at [326, 39] on span "202407622.pdf" at bounding box center [361, 34] width 70 height 14
copy span "202407622"
click at [635, 35] on icon "button" at bounding box center [635, 33] width 5 height 5
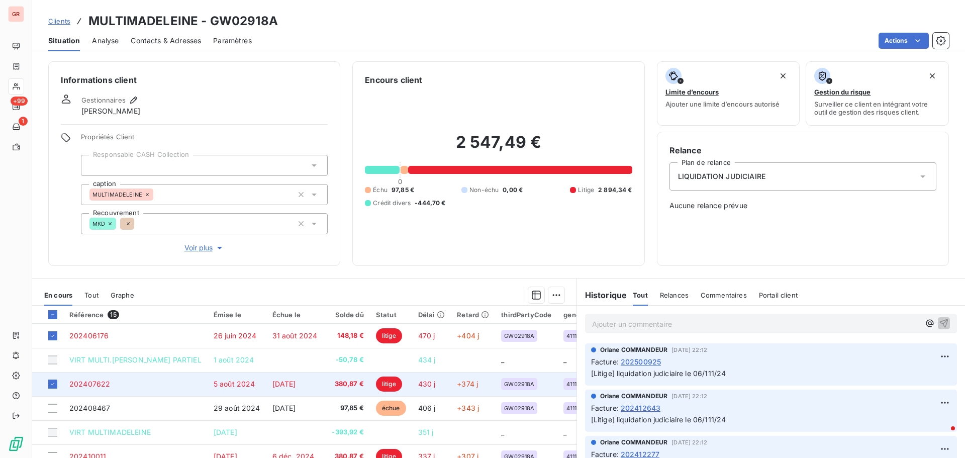
scroll to position [100, 0]
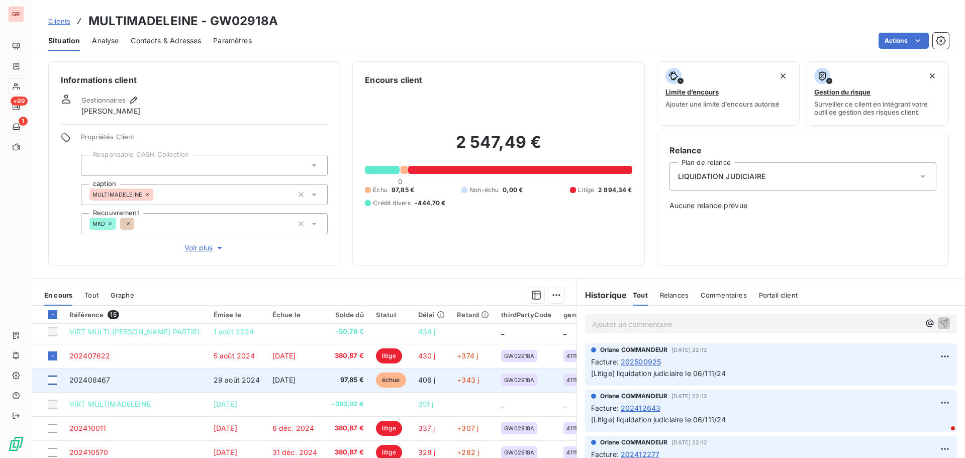
click at [54, 381] on div at bounding box center [52, 379] width 9 height 9
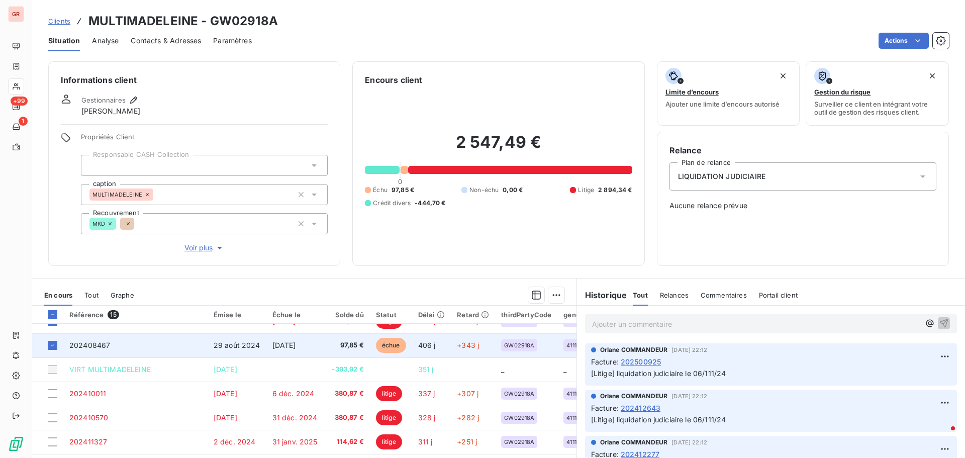
scroll to position [151, 0]
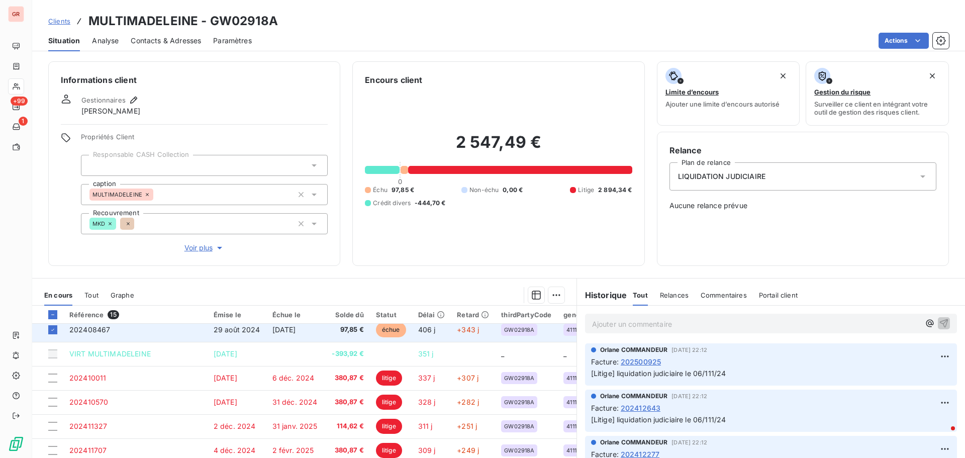
click at [88, 331] on span "202408467" at bounding box center [89, 329] width 41 height 9
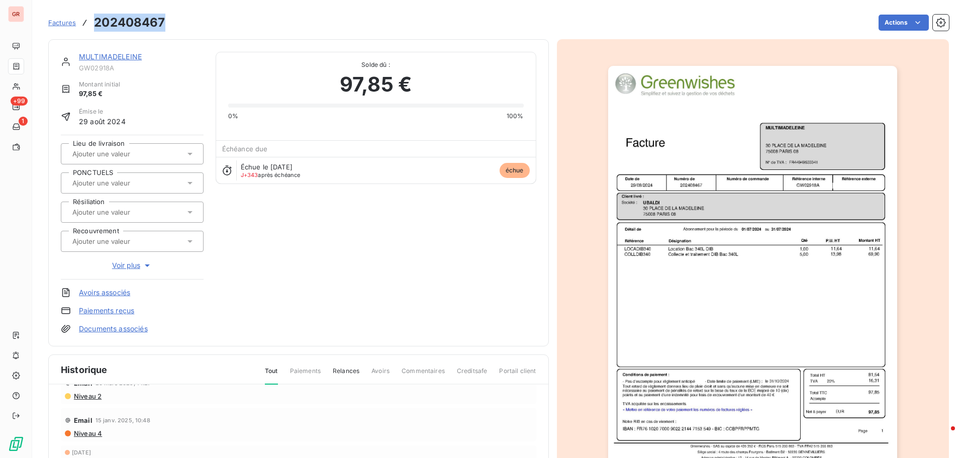
drag, startPoint x: 163, startPoint y: 22, endPoint x: 92, endPoint y: 26, distance: 71.0
click at [92, 26] on div "Factures 202408467" at bounding box center [106, 23] width 117 height 18
copy h3 "202408467"
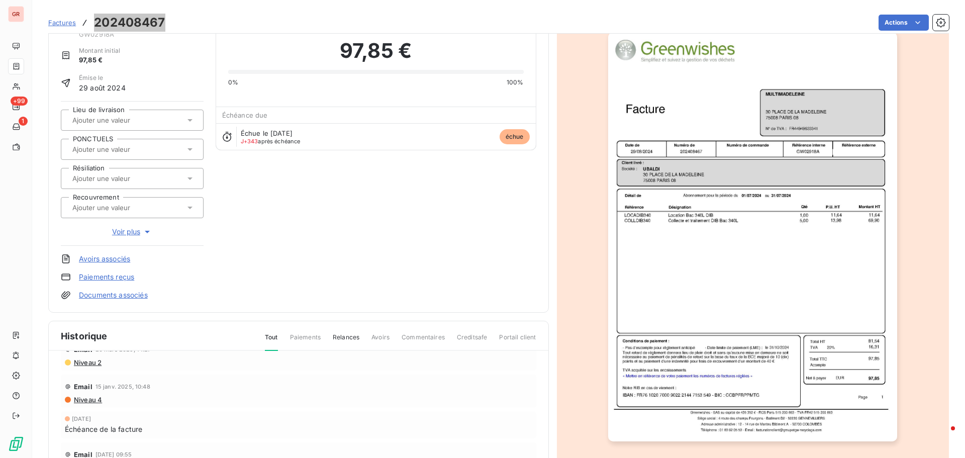
scroll to position [51, 0]
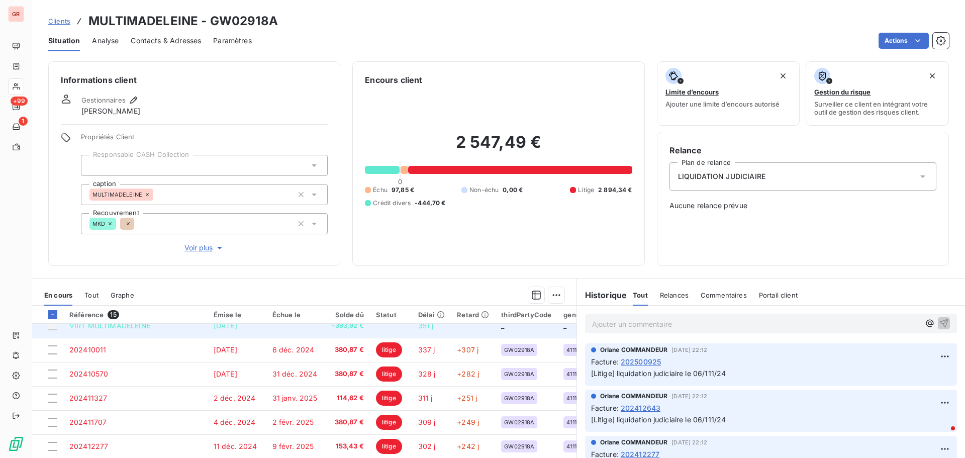
scroll to position [191, 0]
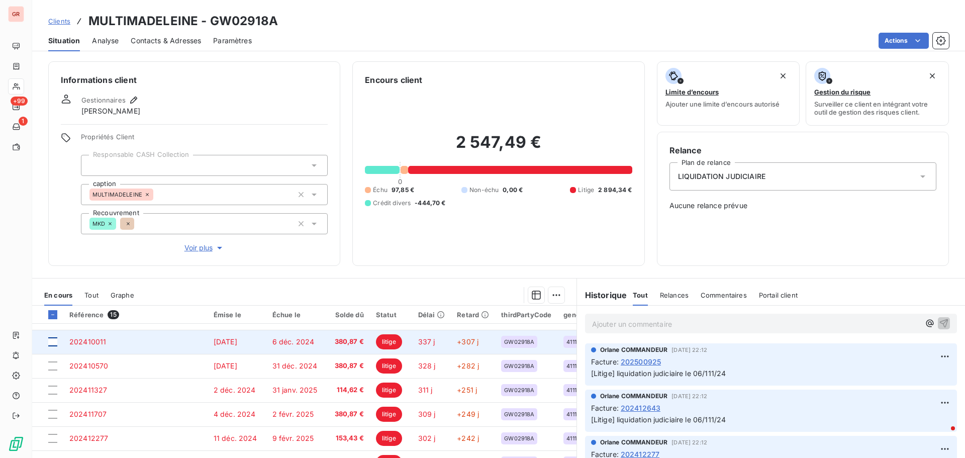
click at [52, 339] on div at bounding box center [52, 341] width 9 height 9
click at [92, 341] on span "202410011" at bounding box center [87, 341] width 37 height 9
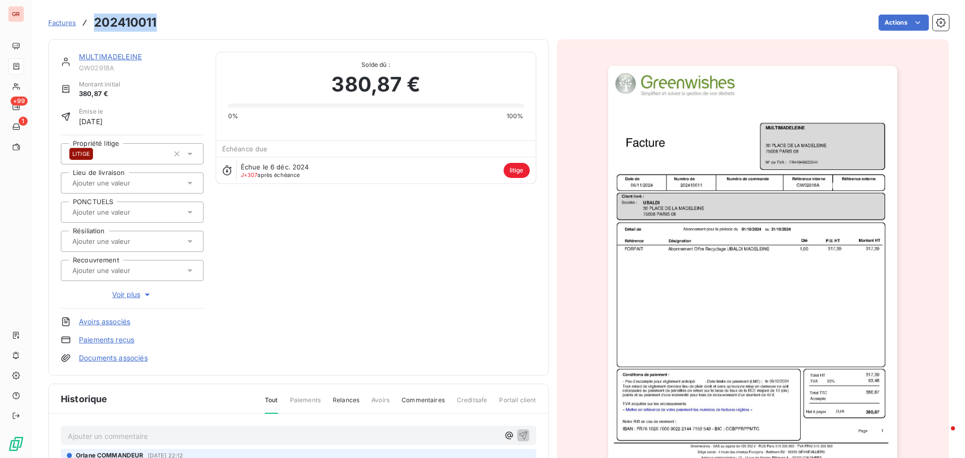
drag, startPoint x: 158, startPoint y: 24, endPoint x: 92, endPoint y: 27, distance: 66.4
click at [92, 27] on div "Factures 202410011 Actions" at bounding box center [498, 22] width 900 height 21
copy h3 "202410011"
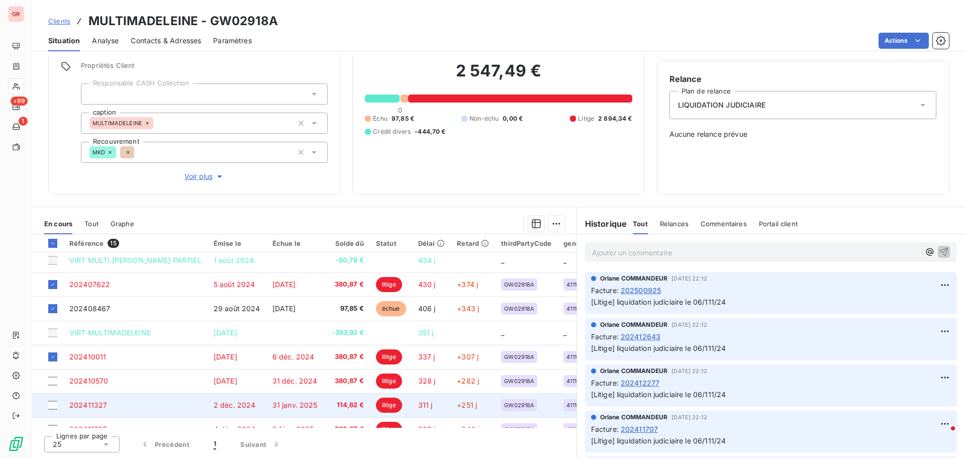
scroll to position [151, 0]
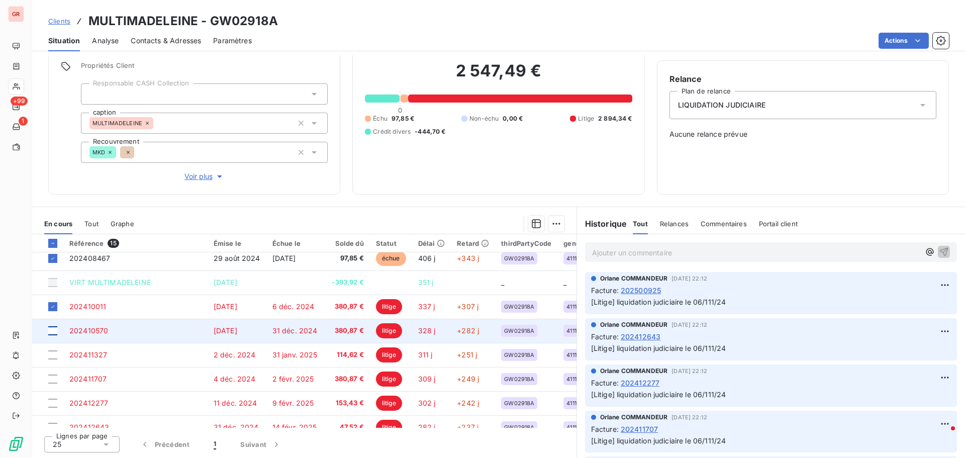
click at [53, 332] on div at bounding box center [52, 330] width 9 height 9
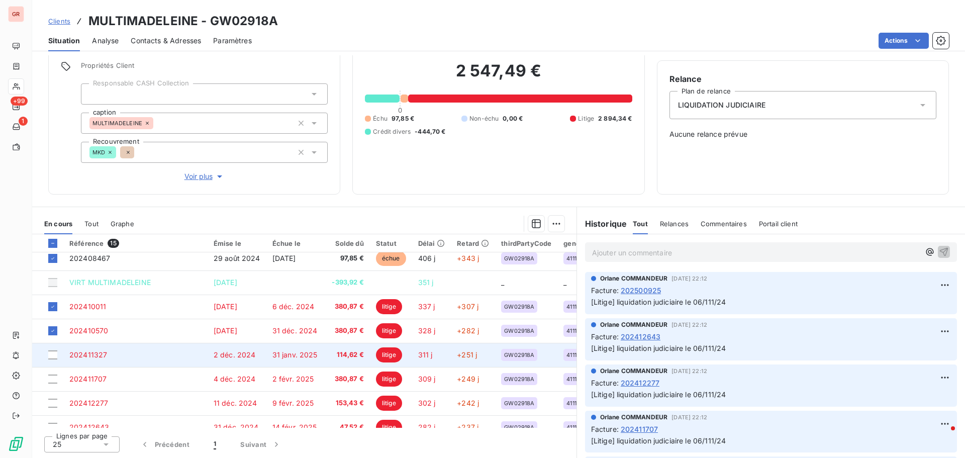
scroll to position [191, 0]
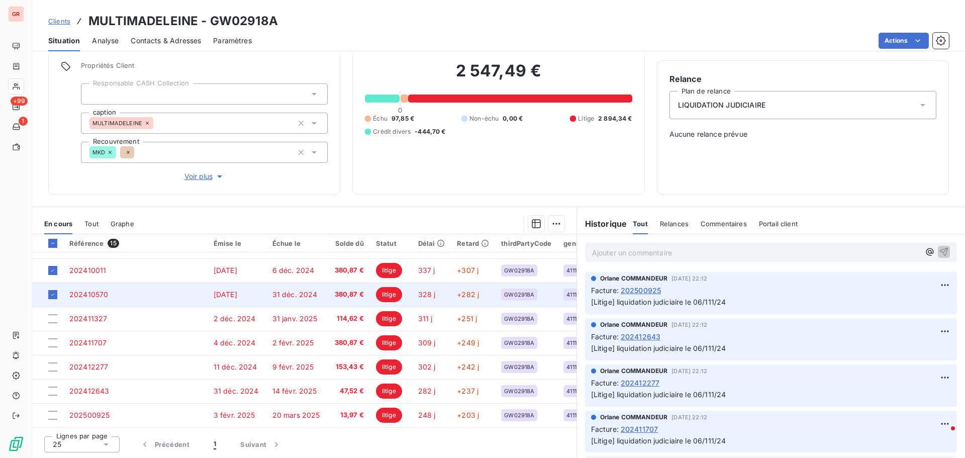
click at [102, 294] on span "202410570" at bounding box center [88, 294] width 39 height 9
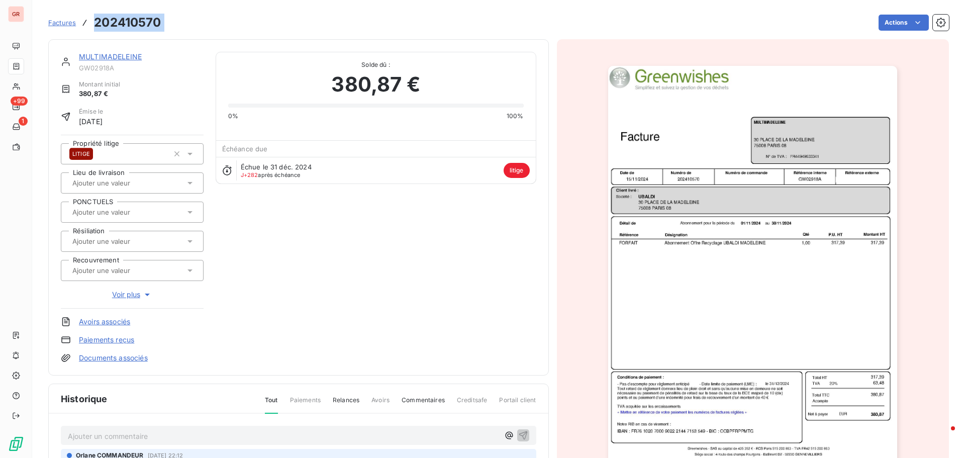
drag, startPoint x: 167, startPoint y: 20, endPoint x: 95, endPoint y: 22, distance: 71.9
click at [95, 22] on div "Factures 202410570 Actions" at bounding box center [498, 22] width 900 height 21
copy section "202410570 Actions"
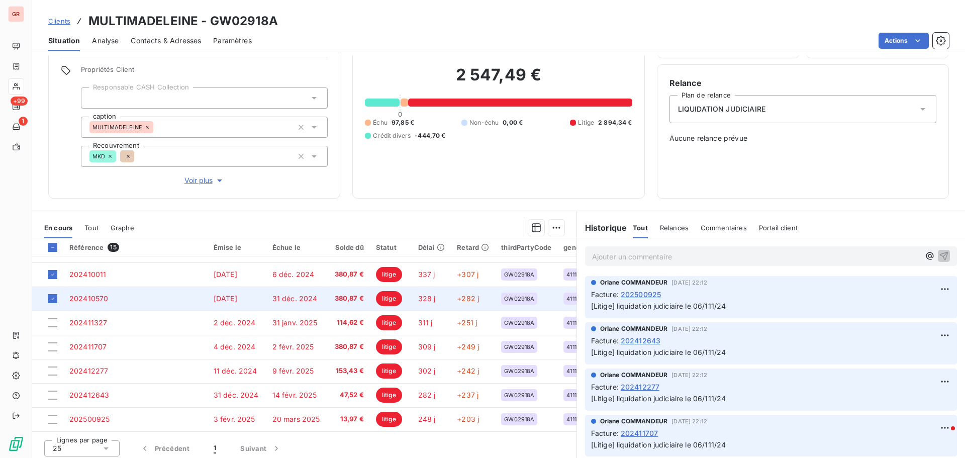
scroll to position [71, 0]
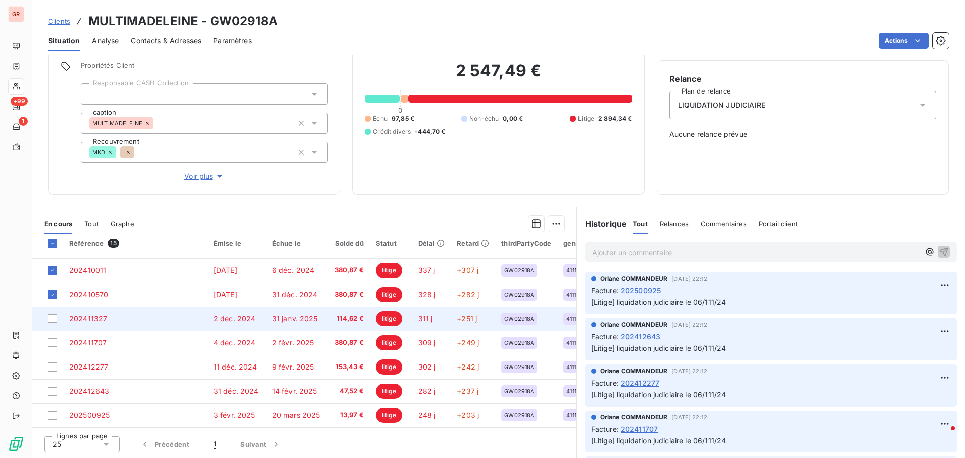
drag, startPoint x: 54, startPoint y: 314, endPoint x: 75, endPoint y: 315, distance: 21.1
click at [54, 314] on div at bounding box center [52, 318] width 9 height 9
click at [102, 314] on span "202411327" at bounding box center [88, 318] width 38 height 9
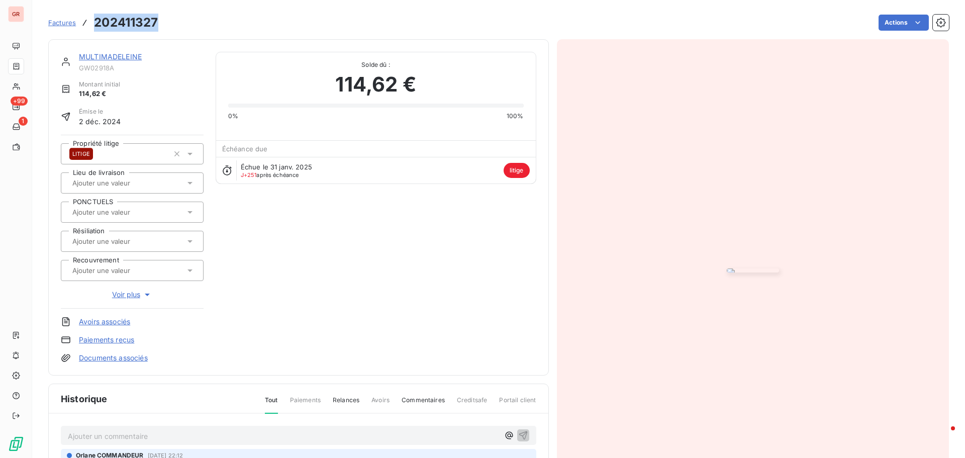
drag, startPoint x: 161, startPoint y: 22, endPoint x: 92, endPoint y: 23, distance: 68.3
click at [92, 23] on div "Factures 202411327 Actions" at bounding box center [498, 22] width 900 height 21
copy h3 "202411327"
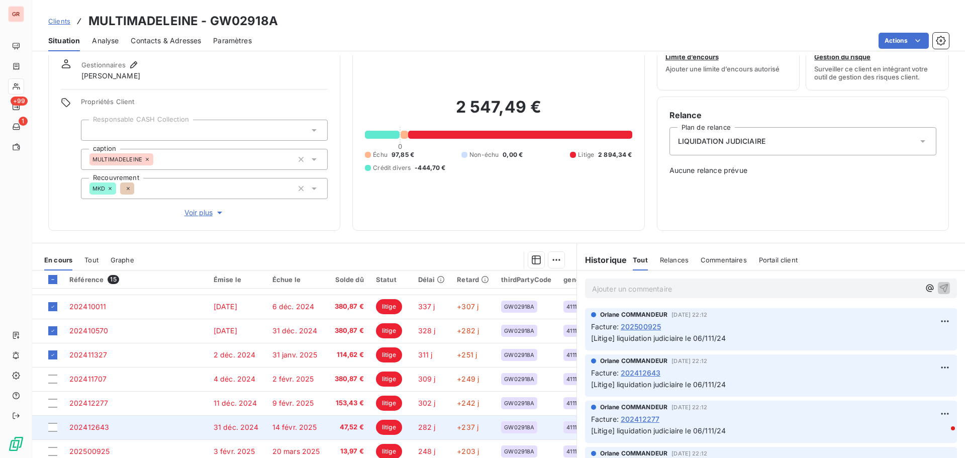
scroll to position [50, 0]
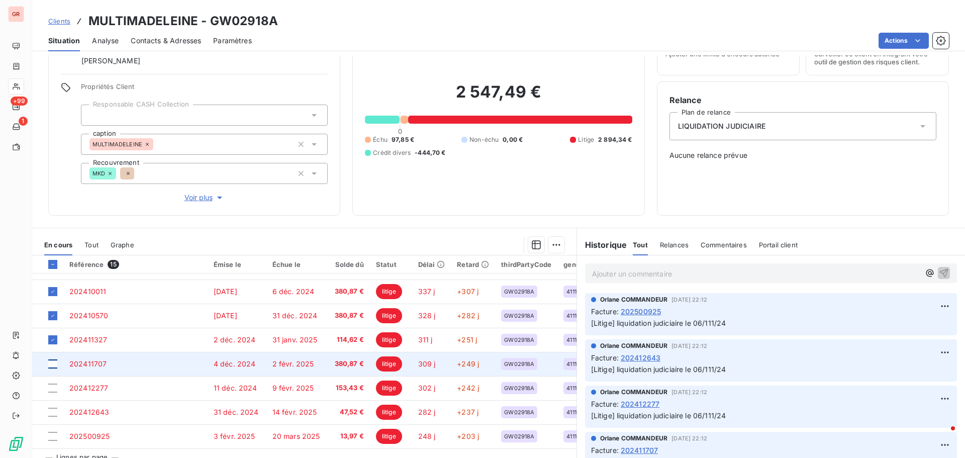
click at [54, 359] on div at bounding box center [52, 363] width 9 height 9
click at [100, 359] on span "202411707" at bounding box center [87, 363] width 37 height 9
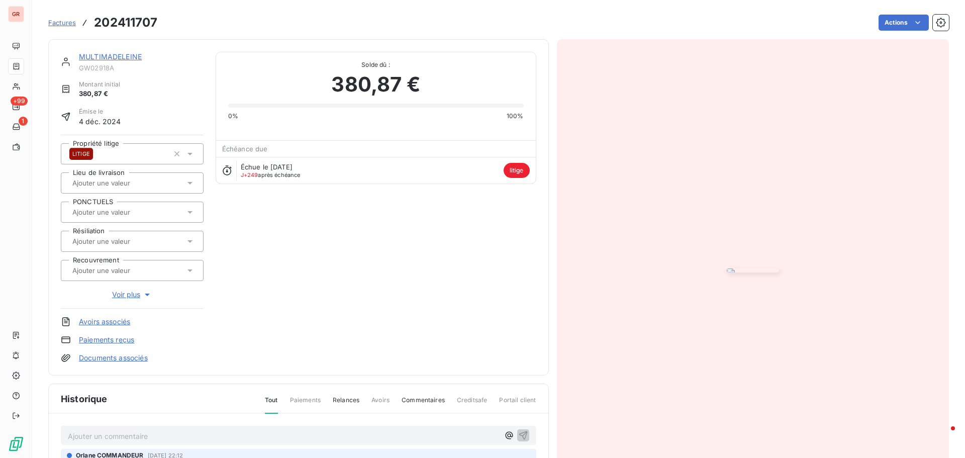
click at [160, 21] on div "Factures 202411707 Actions" at bounding box center [498, 22] width 900 height 21
click at [121, 58] on link "MULTIMADELEINE" at bounding box center [110, 56] width 63 height 9
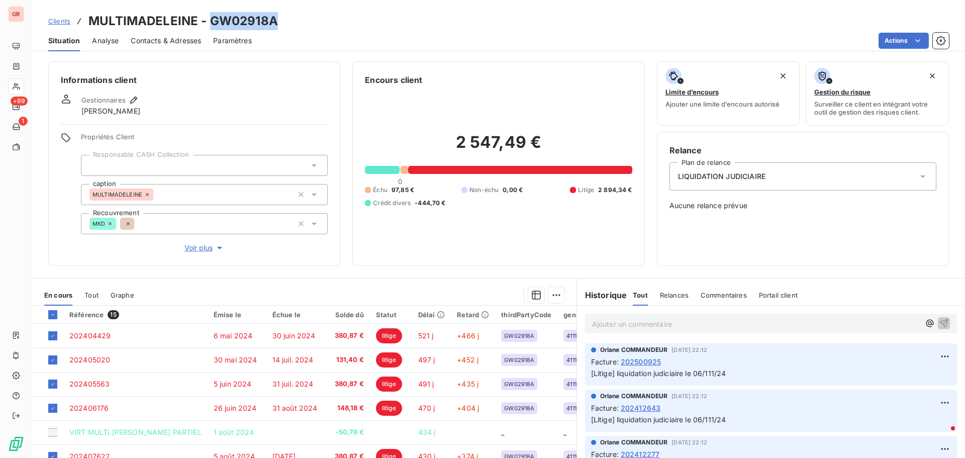
drag, startPoint x: 282, startPoint y: 24, endPoint x: 211, endPoint y: 28, distance: 71.9
click at [211, 28] on div "Clients MULTIMADELEINE - GW02918A" at bounding box center [498, 21] width 933 height 18
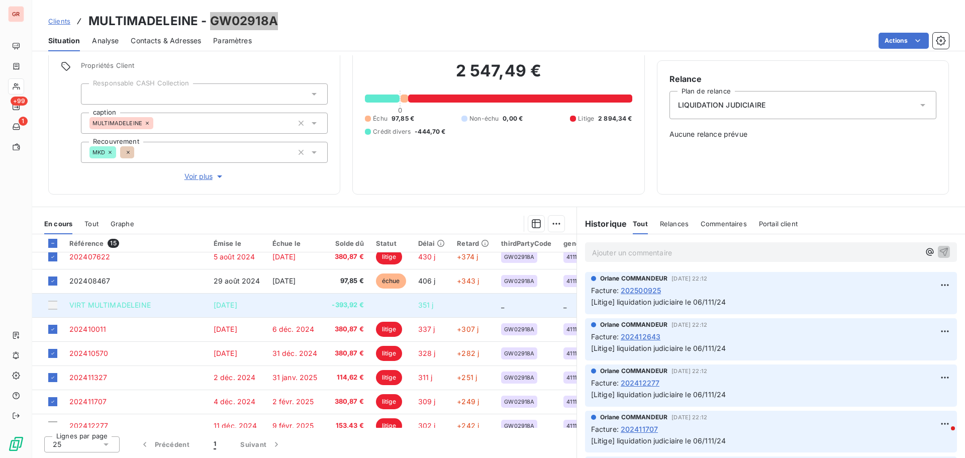
scroll to position [151, 0]
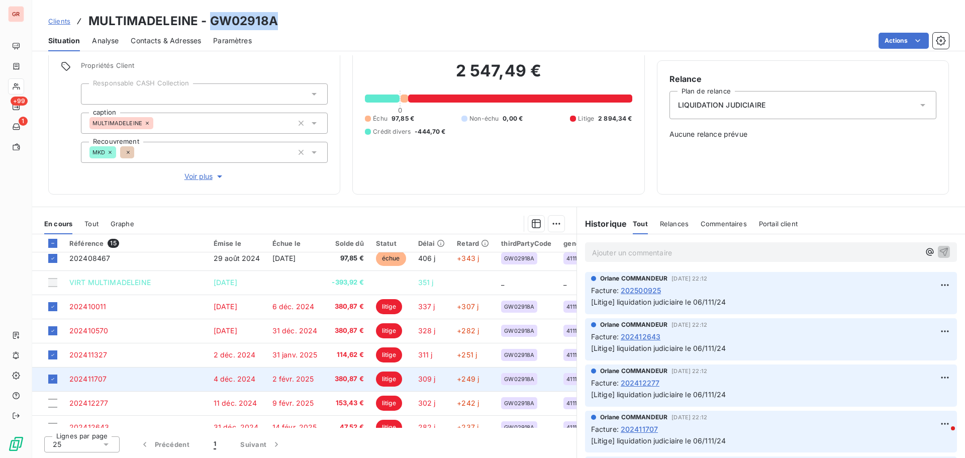
click at [82, 379] on span "202411707" at bounding box center [87, 378] width 37 height 9
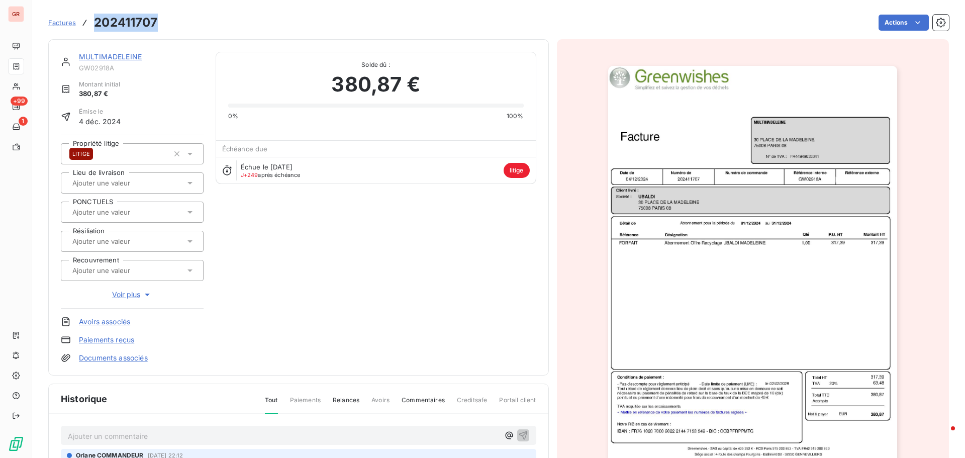
drag, startPoint x: 162, startPoint y: 21, endPoint x: 94, endPoint y: 26, distance: 67.5
click at [94, 26] on div "Factures 202411707 Actions" at bounding box center [498, 22] width 900 height 21
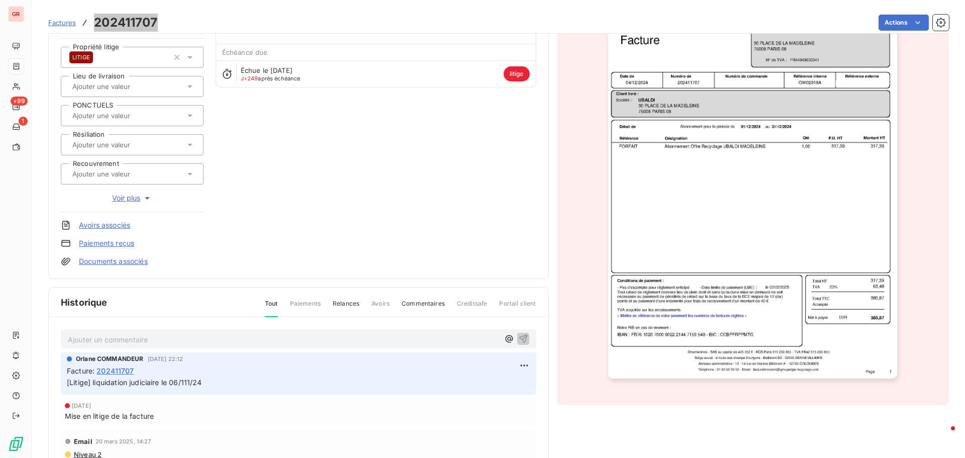
scroll to position [101, 0]
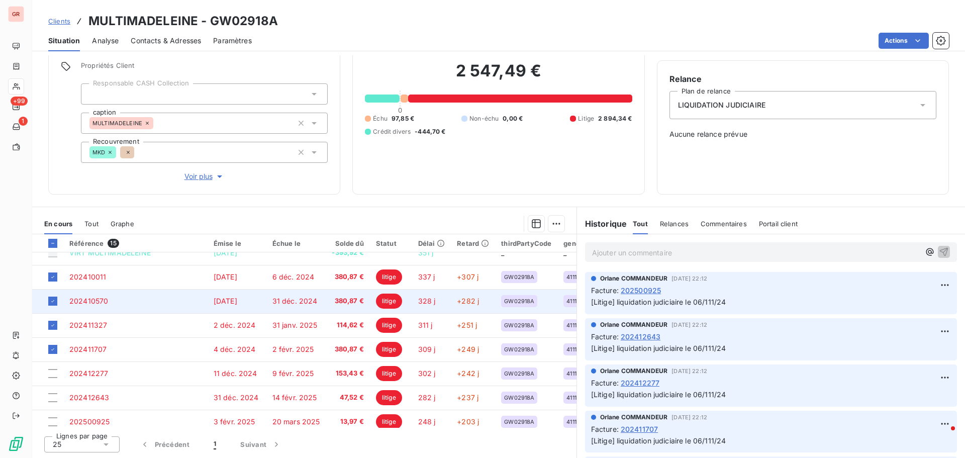
scroll to position [191, 0]
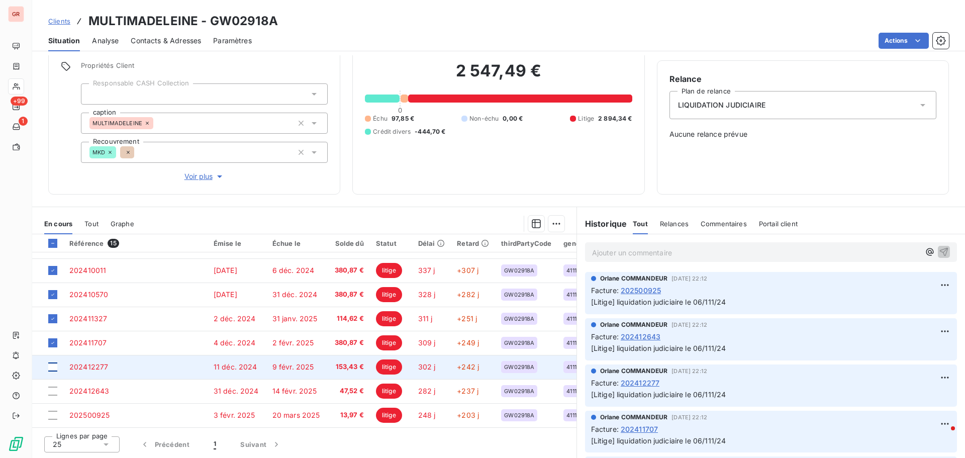
click at [51, 364] on div at bounding box center [52, 366] width 9 height 9
click at [88, 364] on span "202412277" at bounding box center [88, 366] width 39 height 9
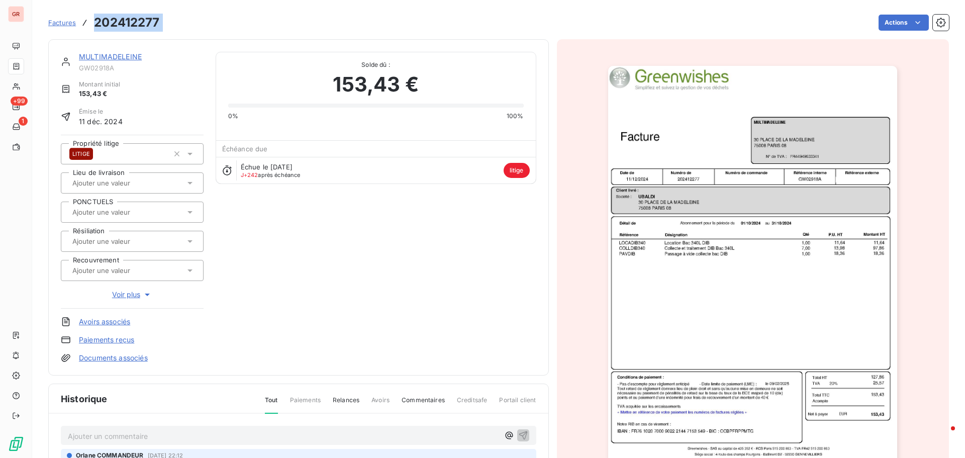
drag, startPoint x: 167, startPoint y: 22, endPoint x: 100, endPoint y: 23, distance: 66.8
click at [93, 24] on div "Factures 202412277 Actions" at bounding box center [498, 22] width 900 height 21
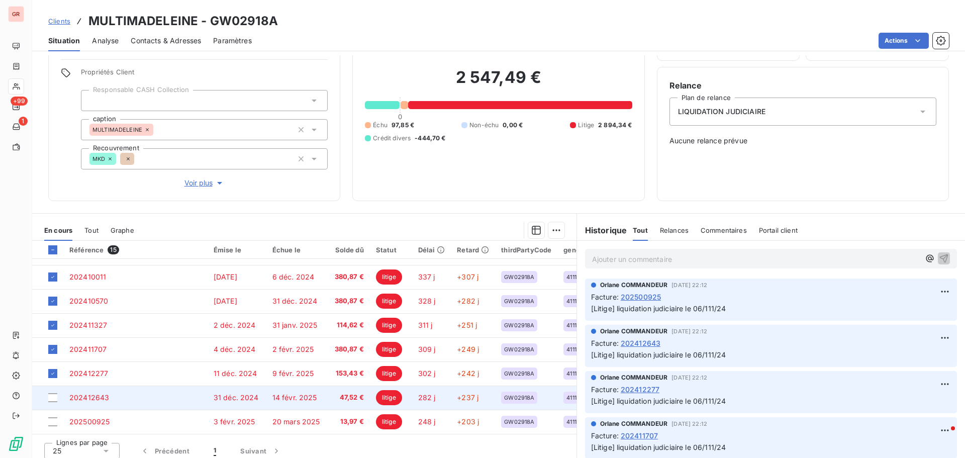
scroll to position [71, 0]
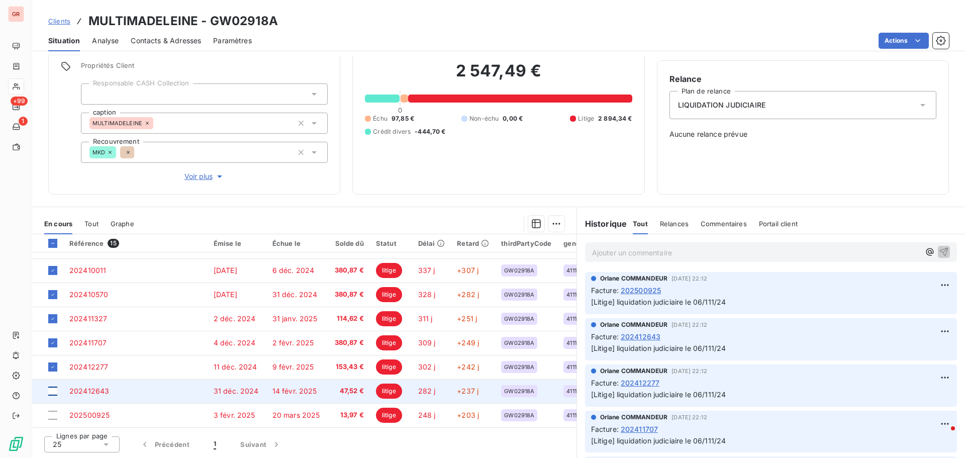
click at [54, 386] on div at bounding box center [52, 390] width 9 height 9
click at [96, 387] on span "202412643" at bounding box center [89, 390] width 40 height 9
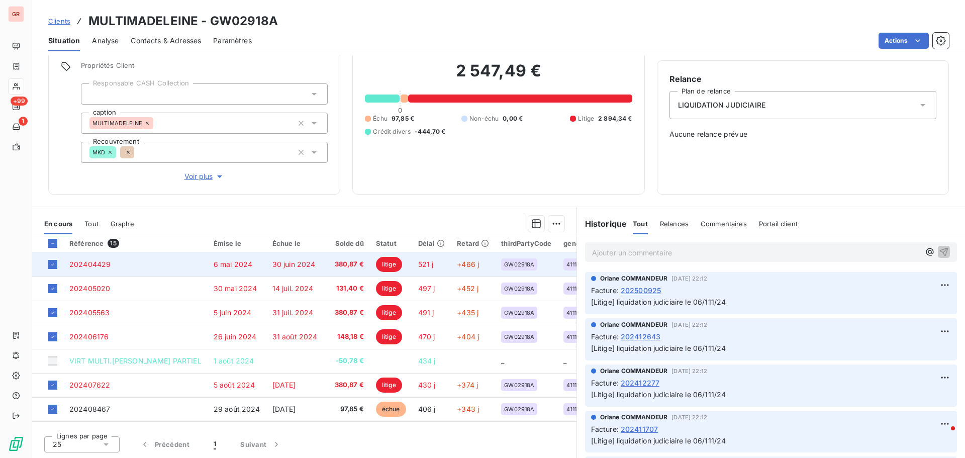
click at [253, 267] on span "6 mai 2024" at bounding box center [233, 264] width 39 height 9
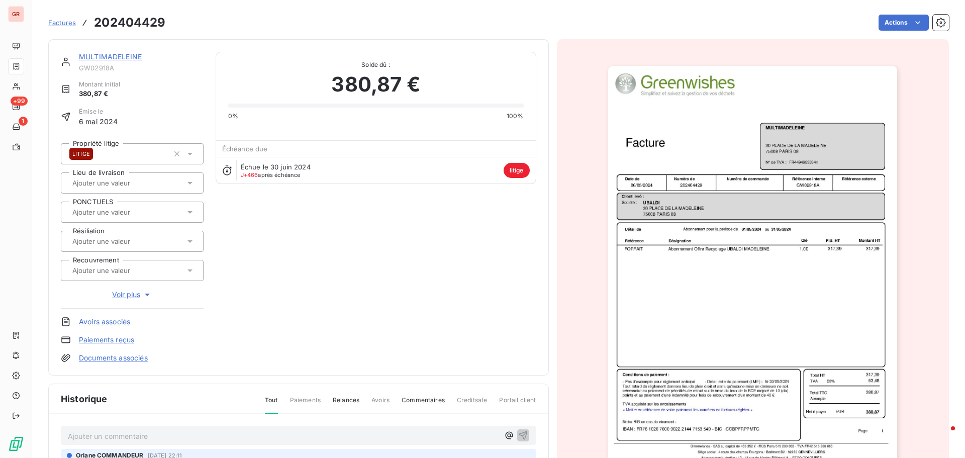
click at [697, 214] on img "button" at bounding box center [752, 270] width 289 height 409
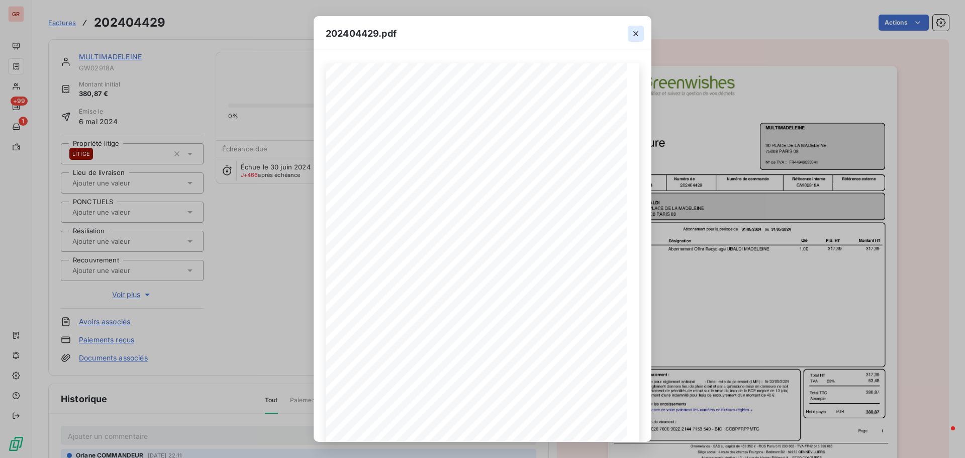
click at [636, 32] on icon "button" at bounding box center [636, 34] width 10 height 10
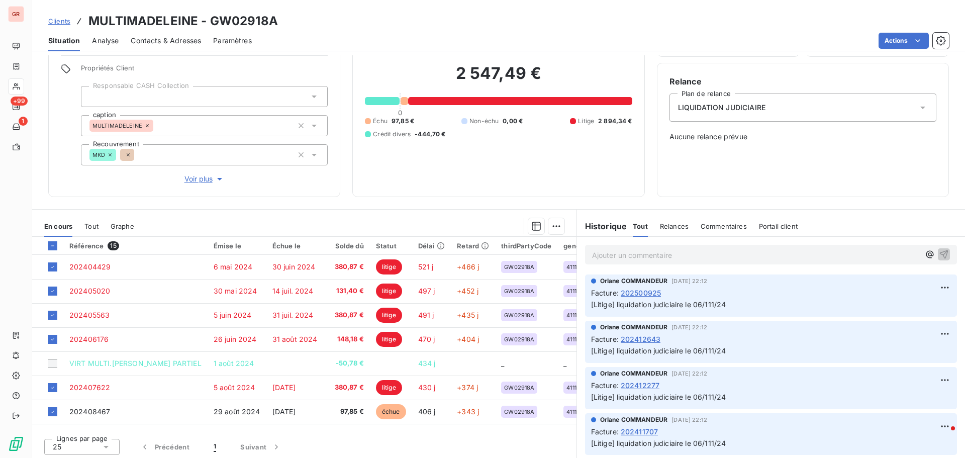
scroll to position [71, 0]
